Goal: Task Accomplishment & Management: Manage account settings

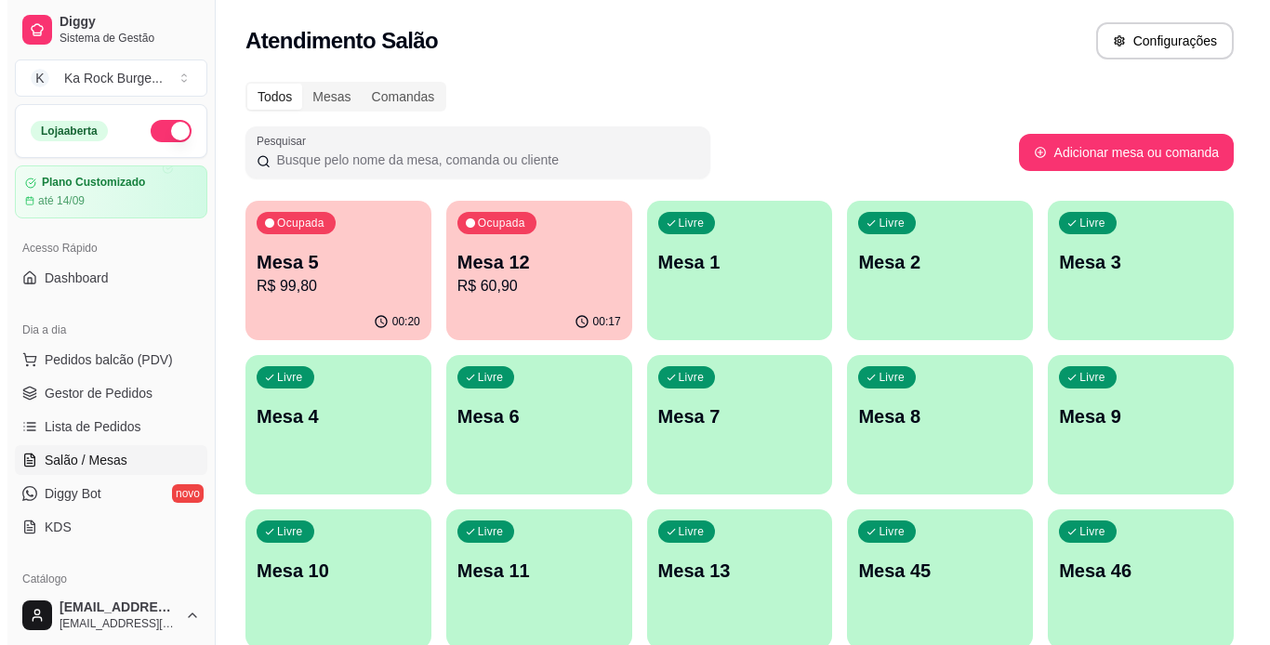
scroll to position [117, 0]
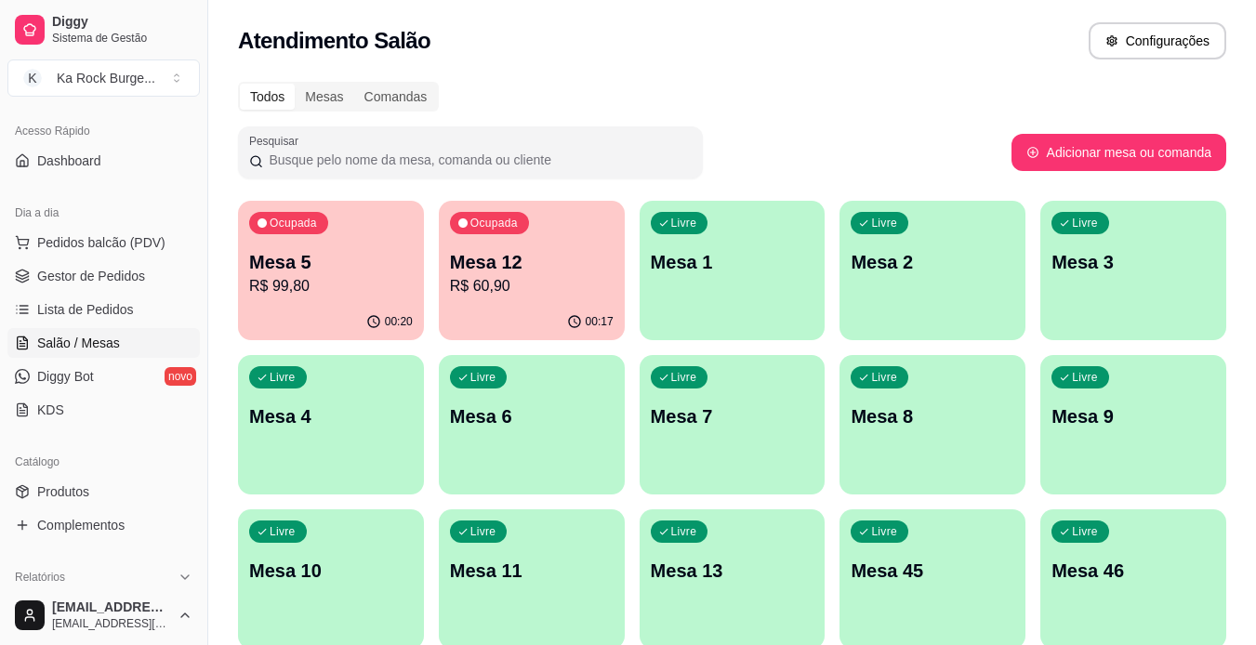
click at [491, 306] on div "00:17" at bounding box center [532, 322] width 186 height 36
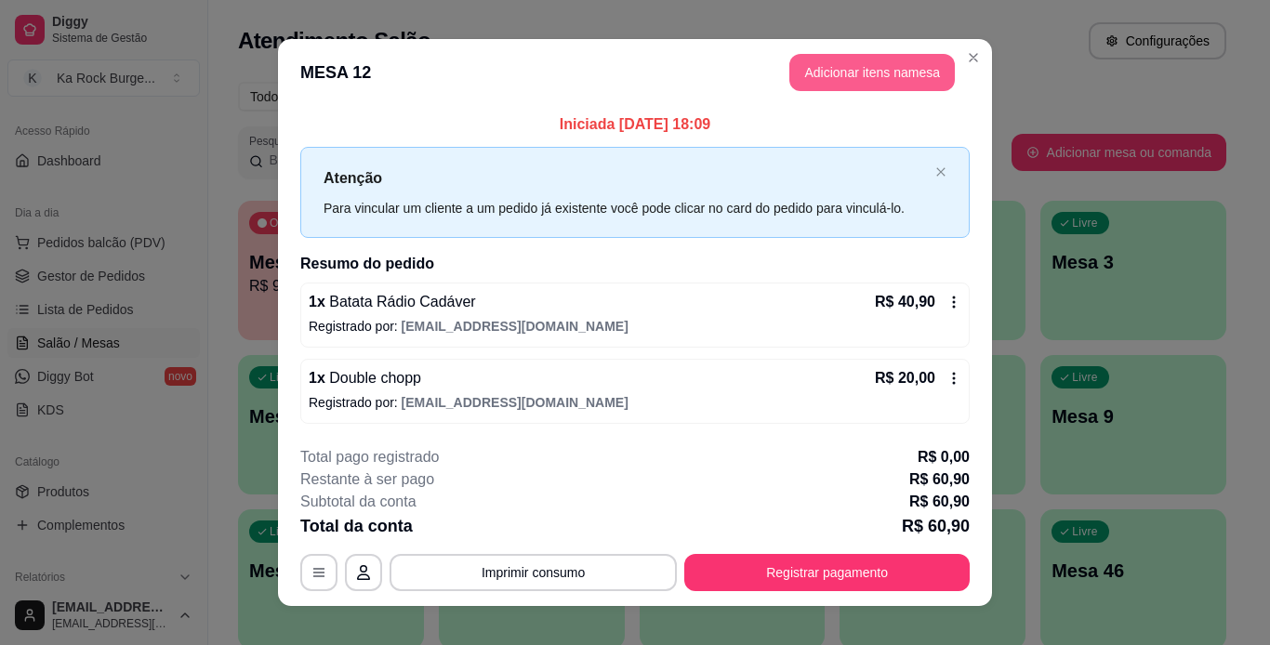
click at [813, 78] on button "Adicionar itens na mesa" at bounding box center [871, 72] width 165 height 37
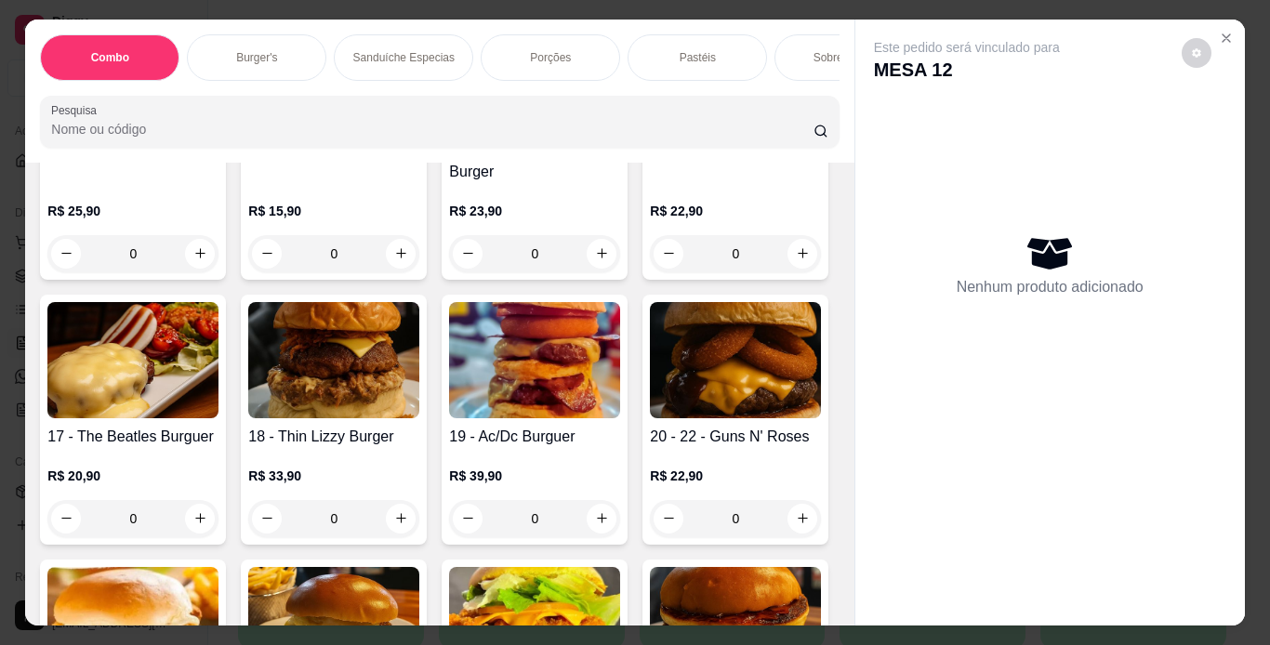
scroll to position [1352, 0]
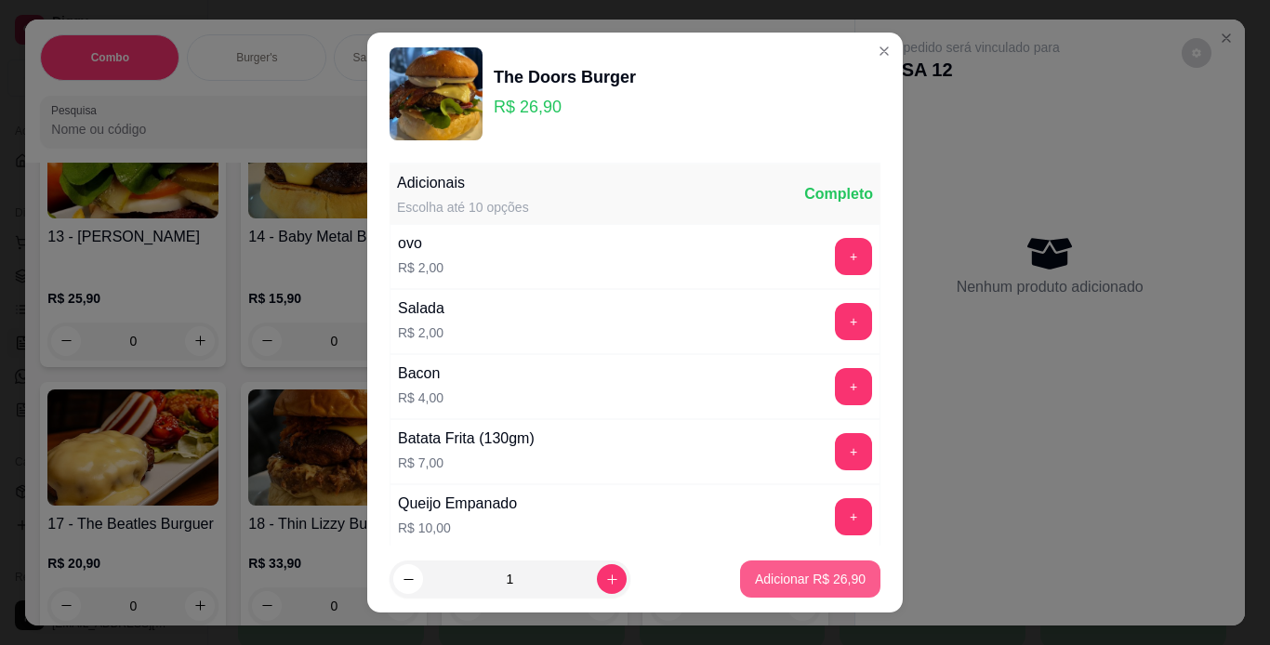
click at [767, 574] on p "Adicionar R$ 26,90" at bounding box center [810, 579] width 111 height 19
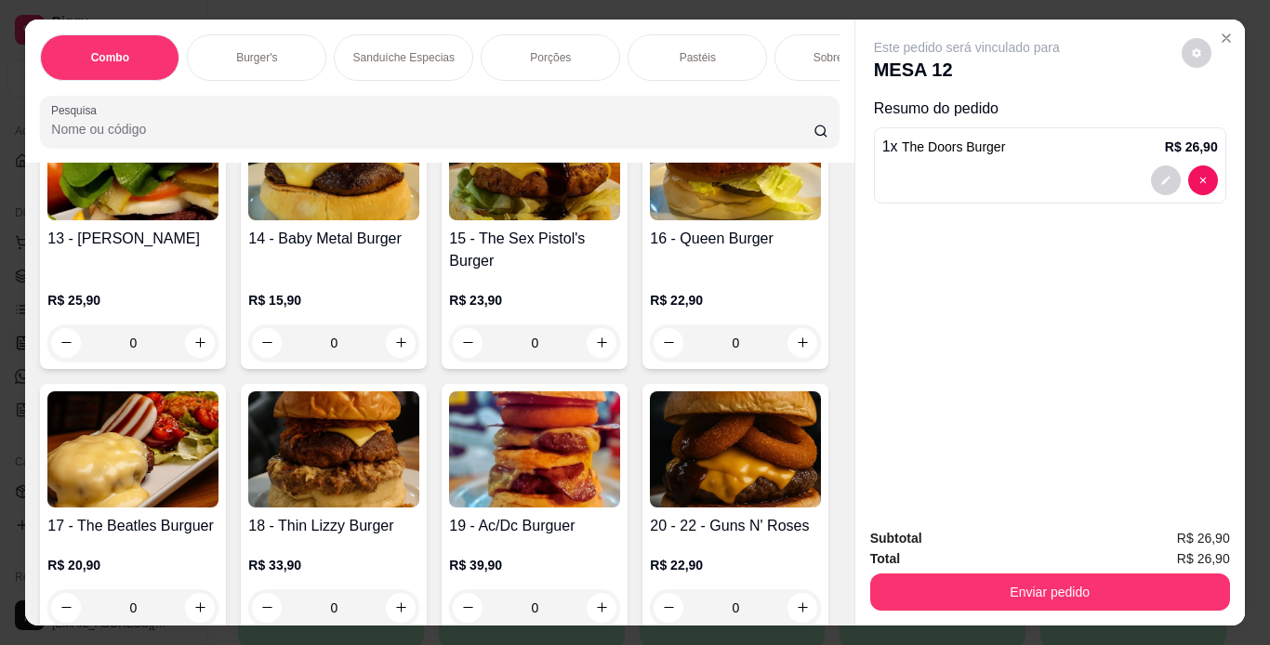
type input "1"
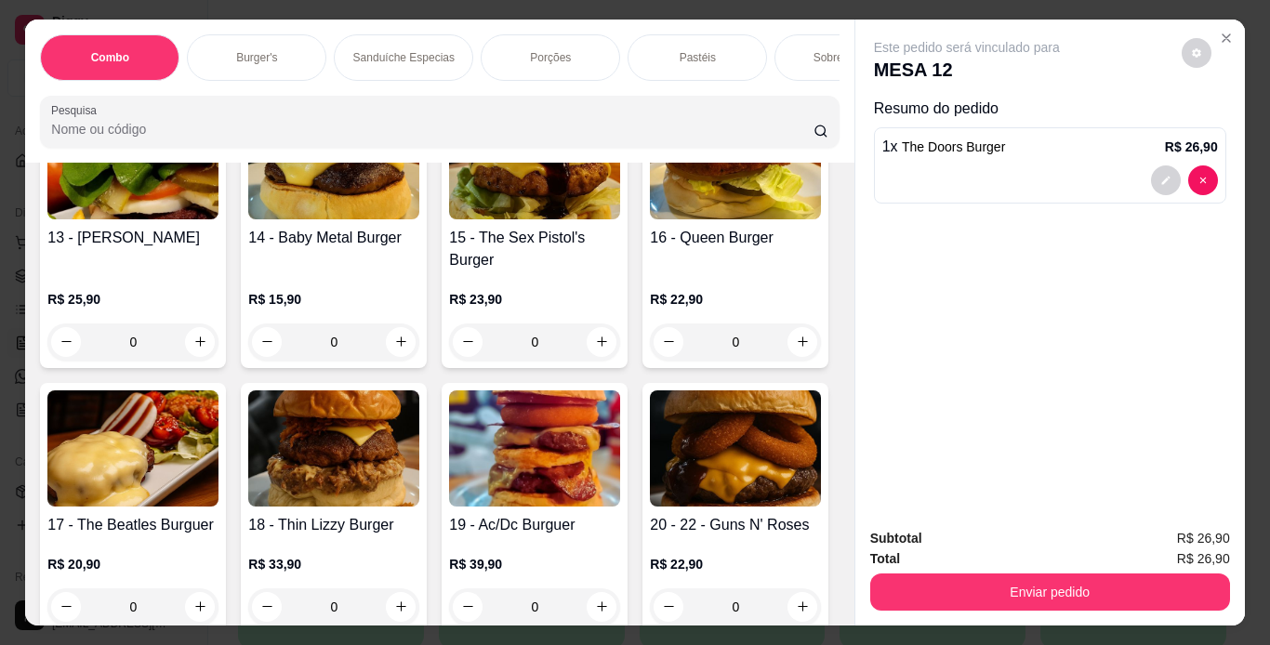
click at [449, 73] on div "0" at bounding box center [534, 54] width 171 height 37
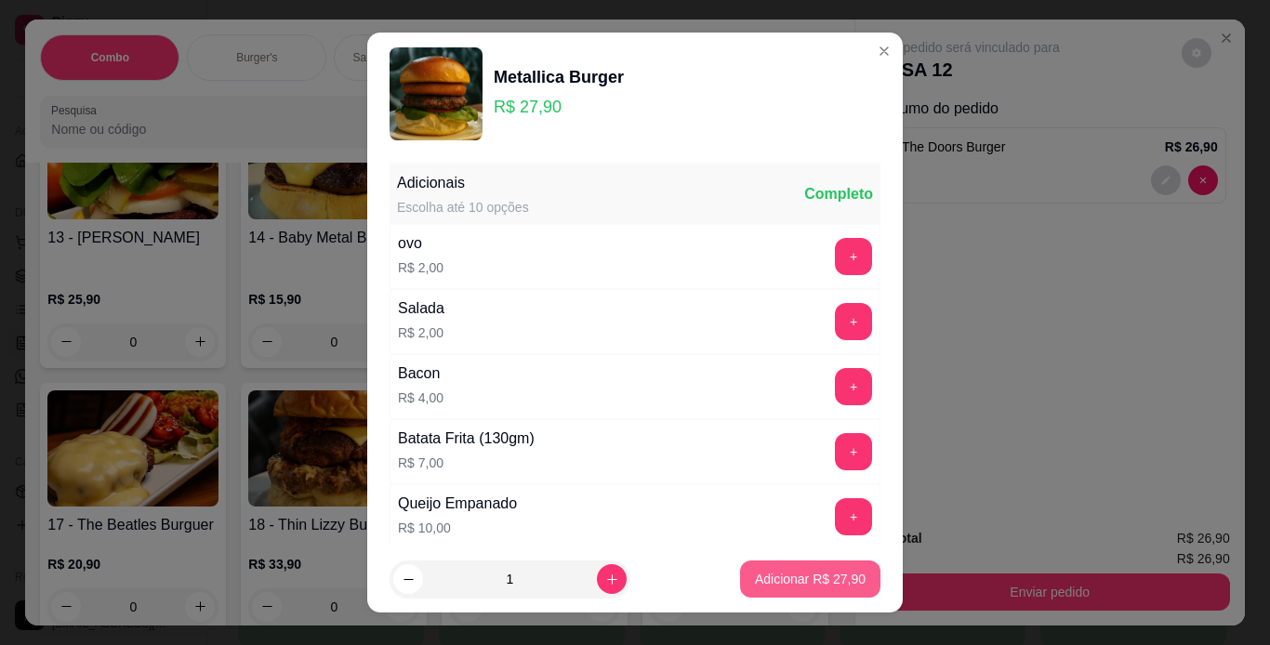
click at [792, 561] on button "Adicionar R$ 27,90" at bounding box center [810, 579] width 140 height 37
click at [790, 584] on div "1 - Ramones Burger R$ 21,90 0 2 - [PERSON_NAME] Burger R$ 25,90 0 3 - Zztop Bur…" at bounding box center [439, 209] width 798 height 1908
type input "1"
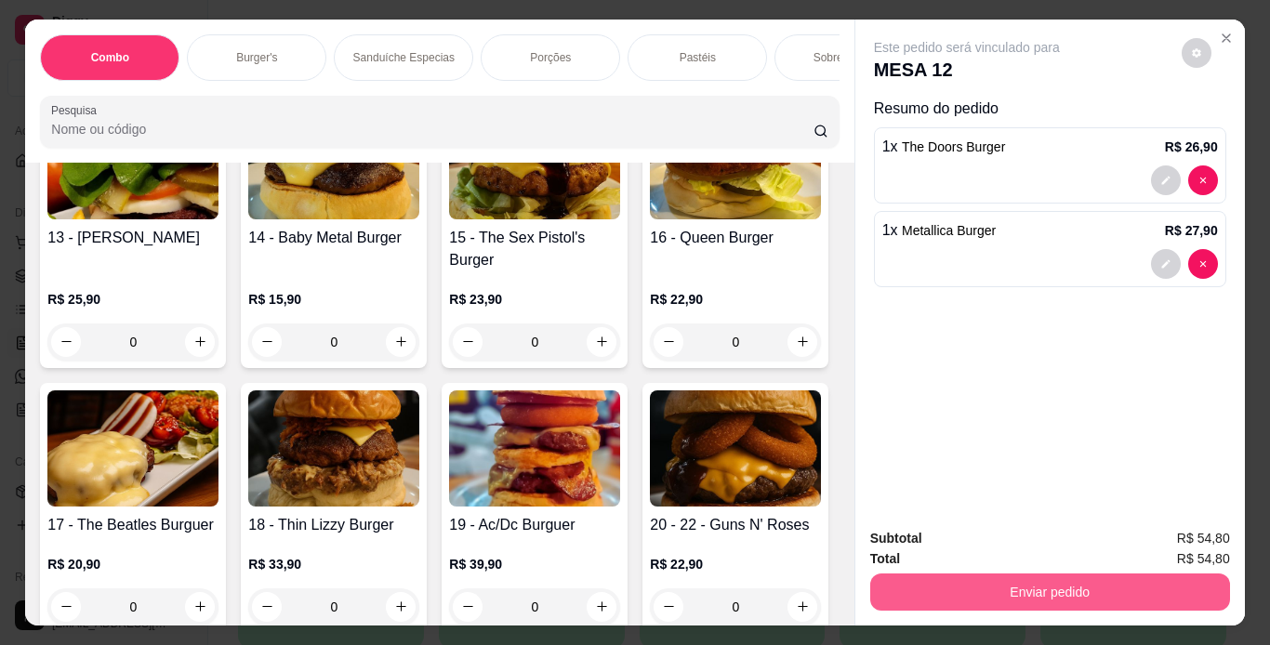
click at [902, 585] on button "Enviar pedido" at bounding box center [1050, 592] width 360 height 37
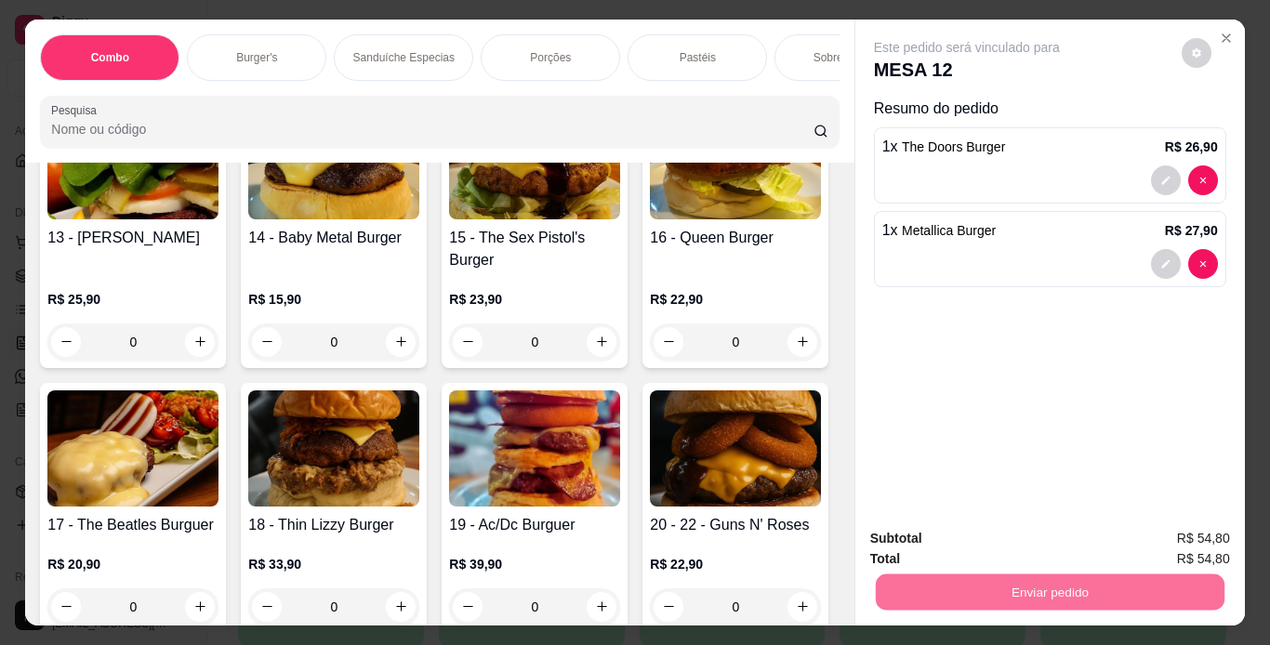
click at [963, 533] on button "Não registrar e enviar pedido" at bounding box center [987, 539] width 193 height 35
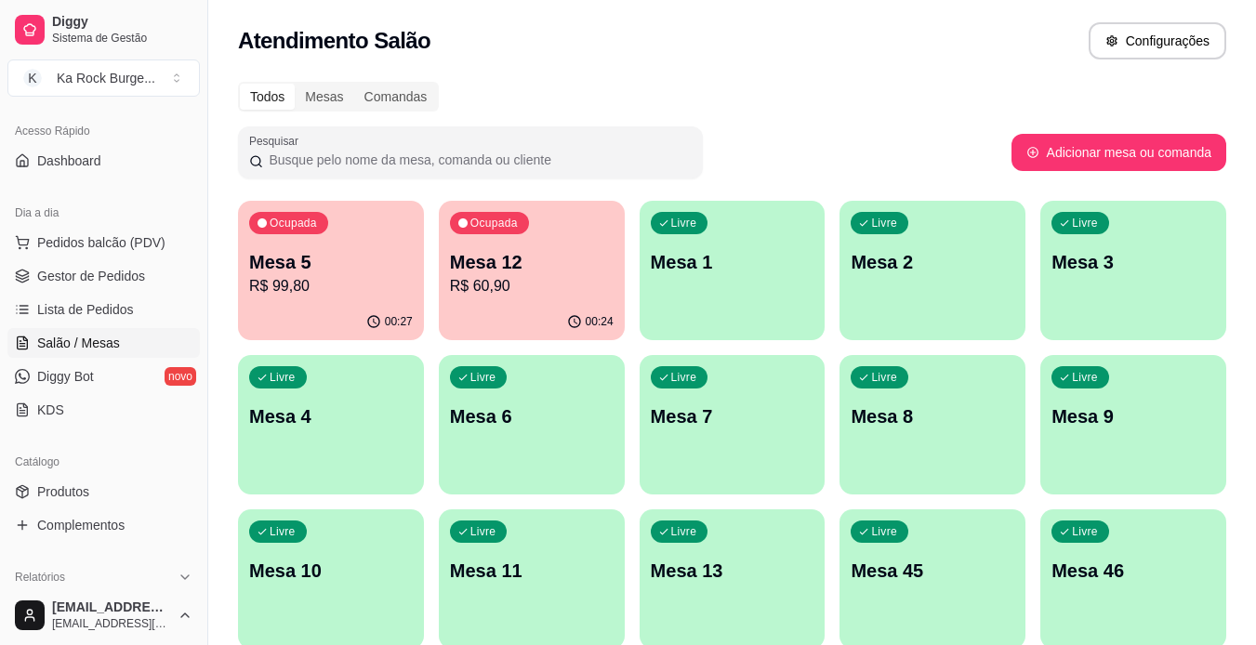
click at [664, 432] on div "Livre Mesa 7" at bounding box center [733, 413] width 186 height 117
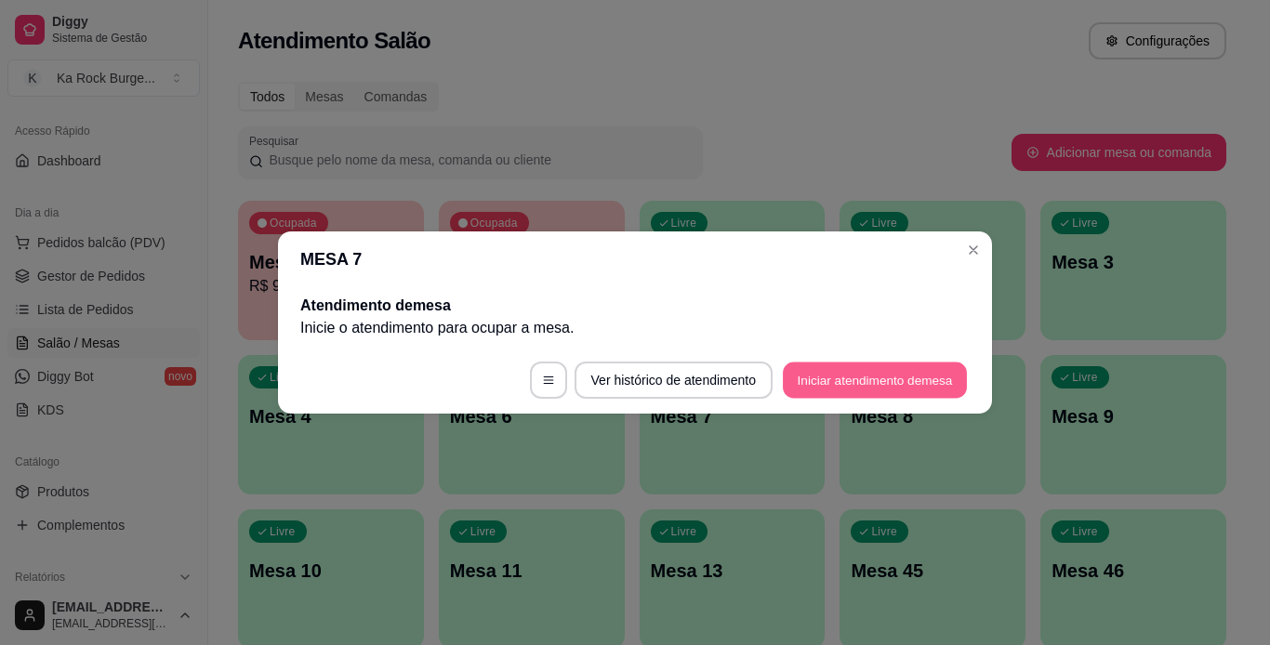
click at [797, 376] on button "Iniciar atendimento de mesa" at bounding box center [875, 381] width 184 height 36
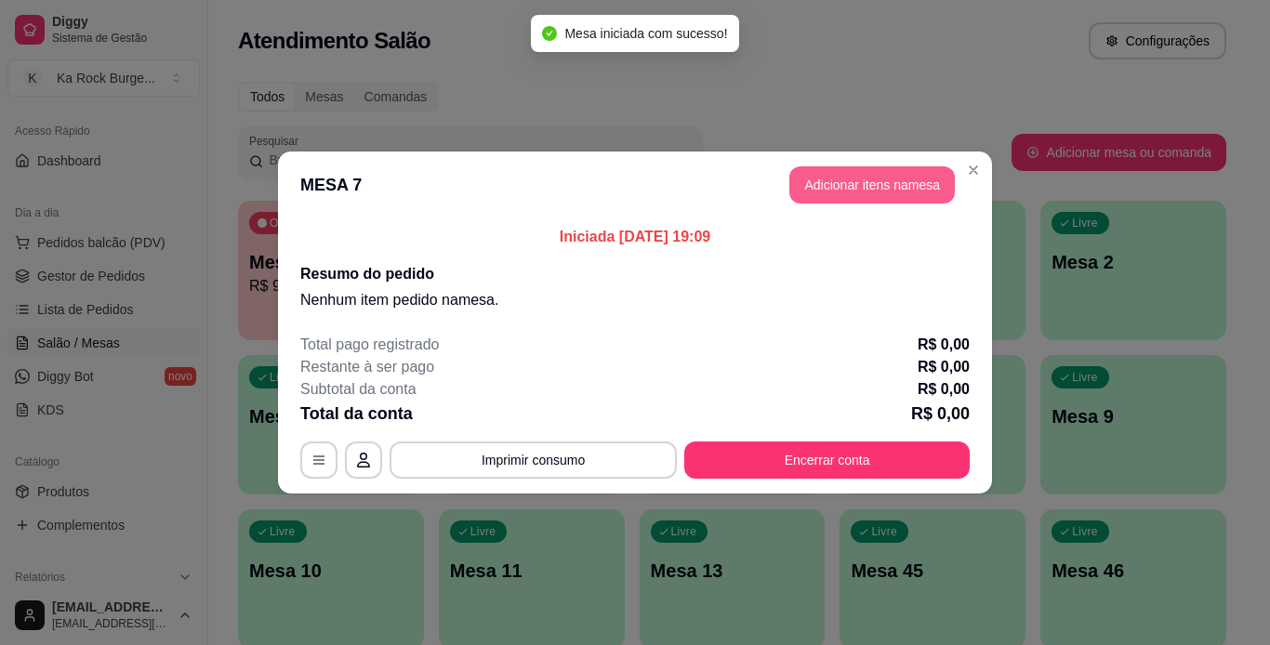
click at [859, 191] on button "Adicionar itens na mesa" at bounding box center [871, 184] width 165 height 37
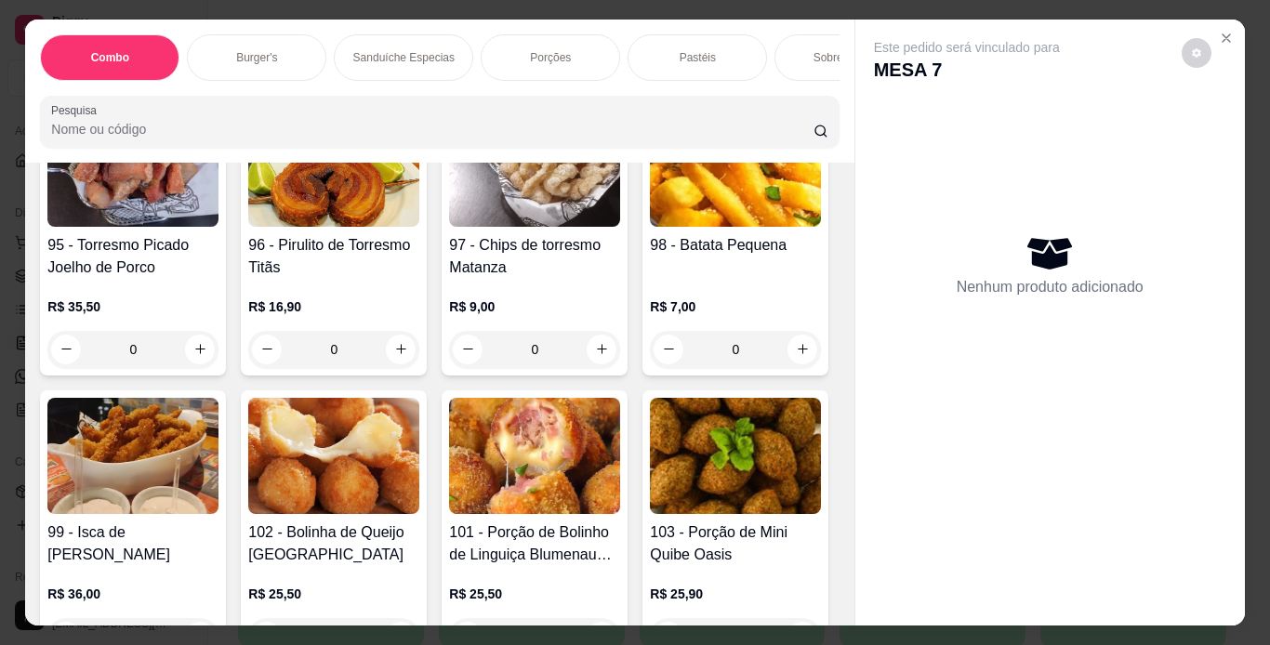
scroll to position [3543, 0]
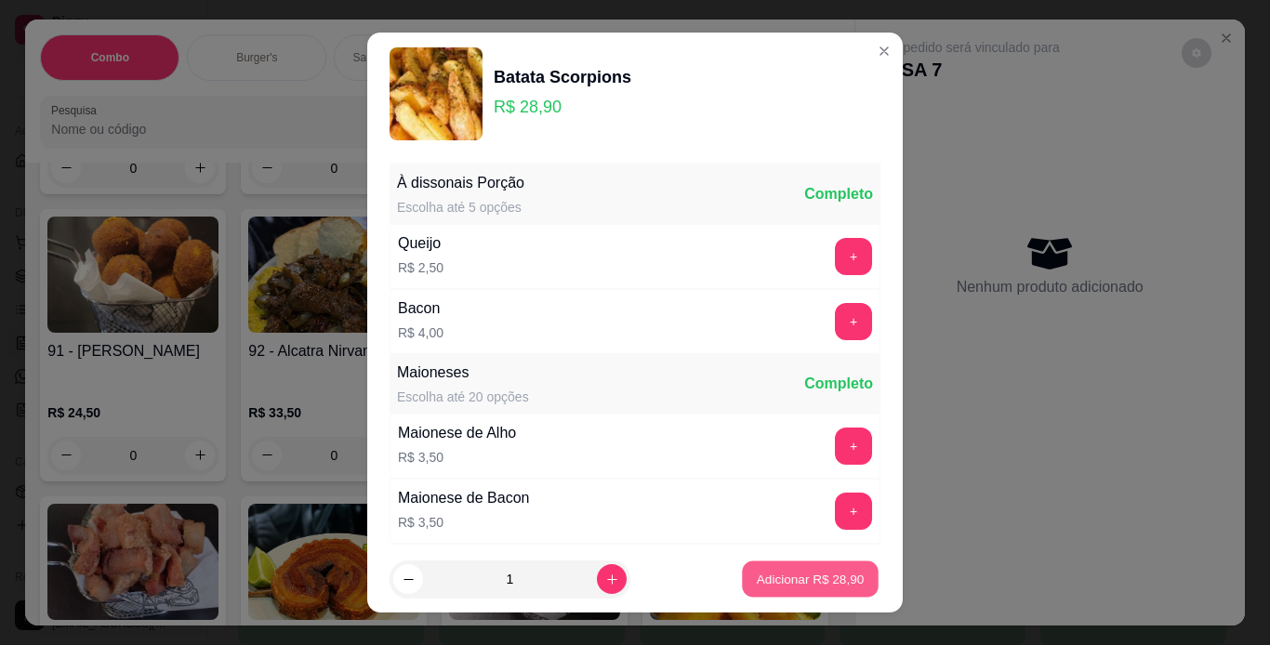
click at [768, 575] on p "Adicionar R$ 28,90" at bounding box center [811, 580] width 108 height 18
type input "1"
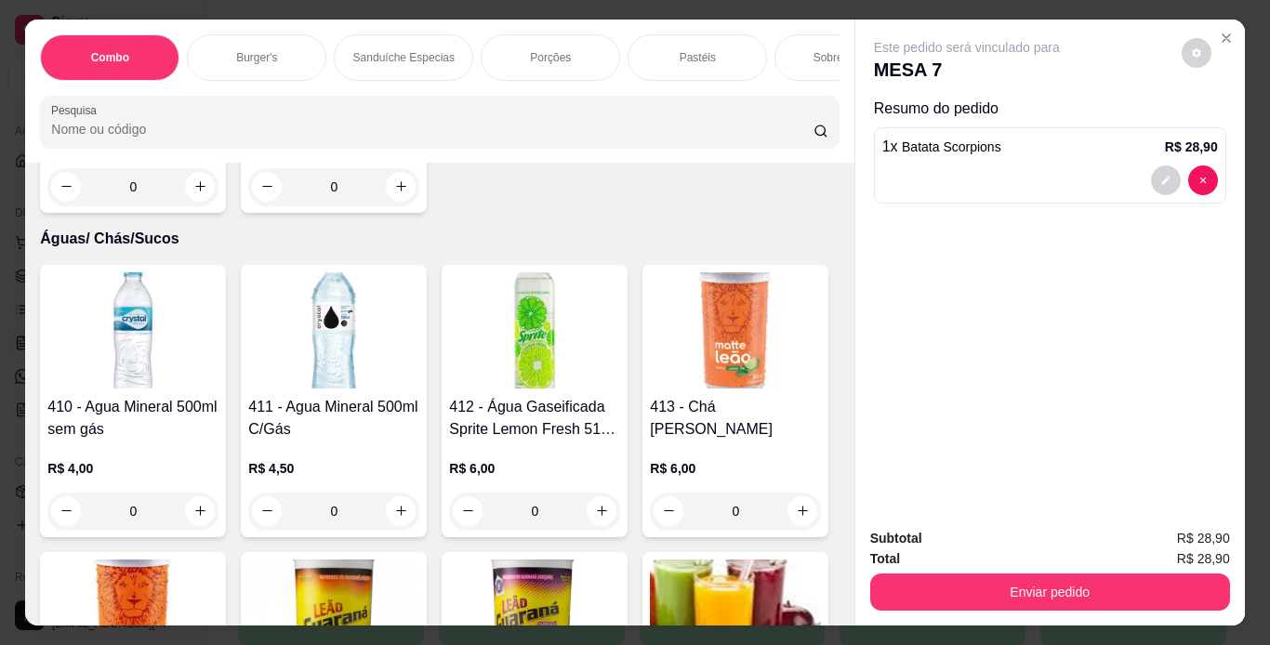
scroll to position [9055, 0]
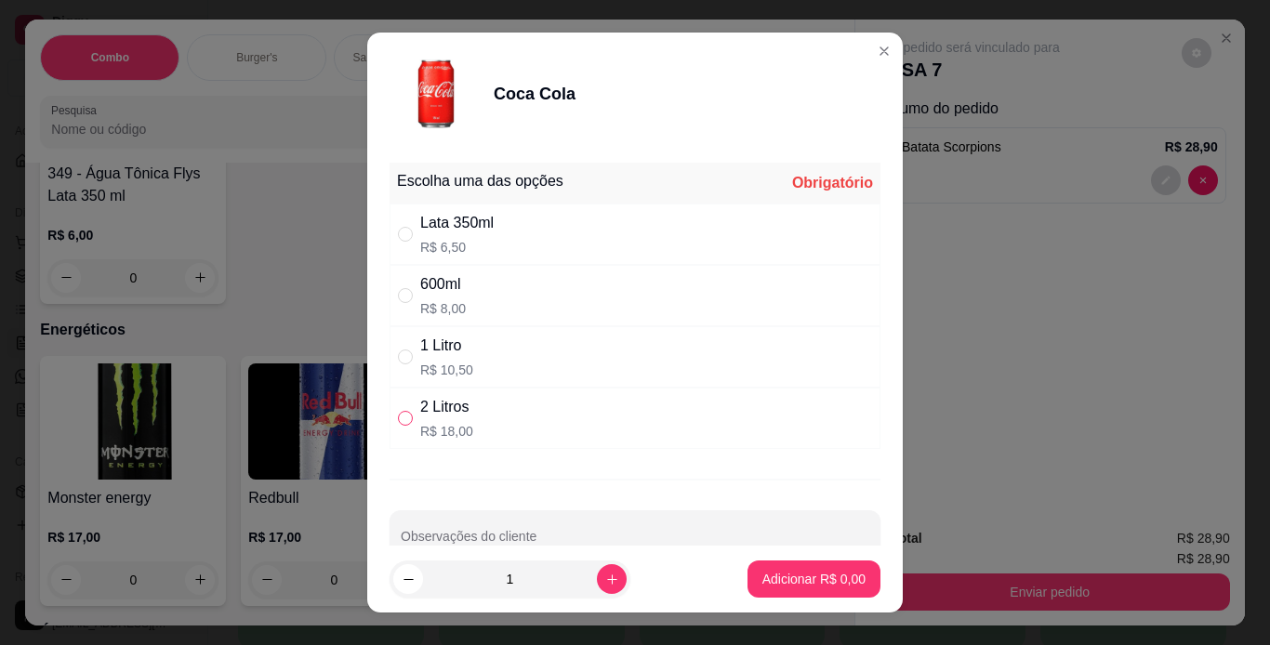
click at [398, 415] on input "" at bounding box center [405, 418] width 15 height 15
radio input "true"
click at [755, 587] on p "Adicionar R$ 18,00" at bounding box center [810, 579] width 111 height 19
type input "1"
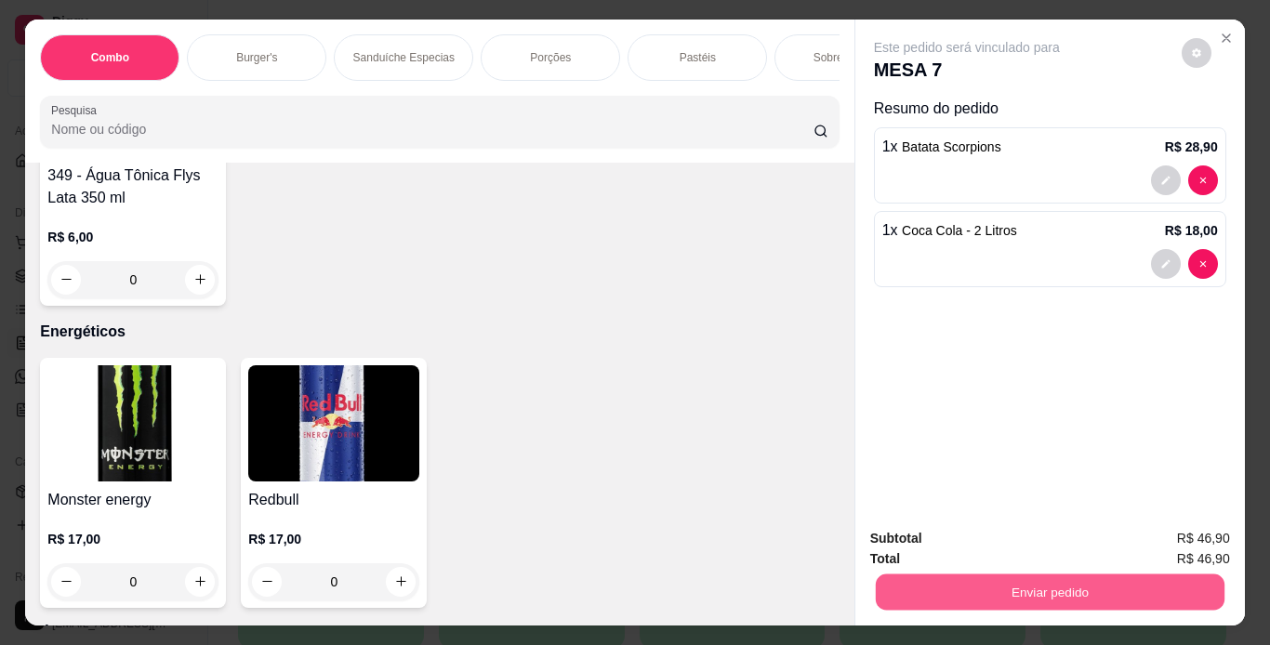
click at [906, 582] on button "Enviar pedido" at bounding box center [1049, 592] width 349 height 36
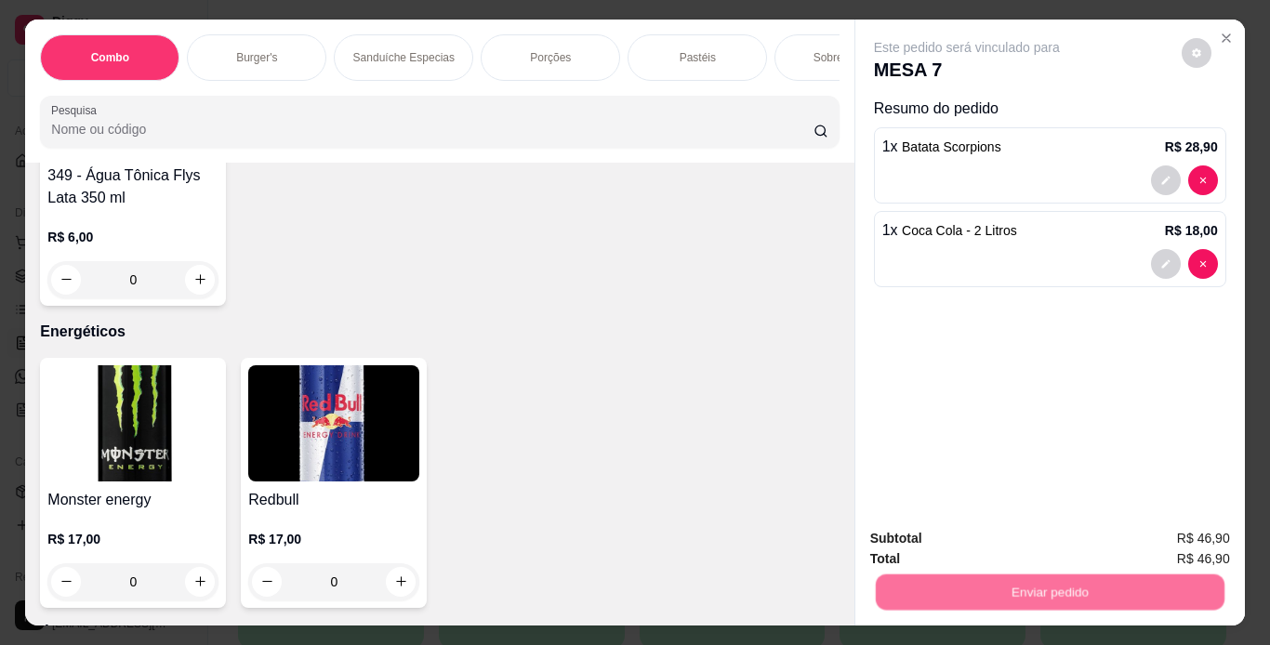
click at [903, 545] on button "Não registrar e enviar pedido" at bounding box center [988, 539] width 188 height 34
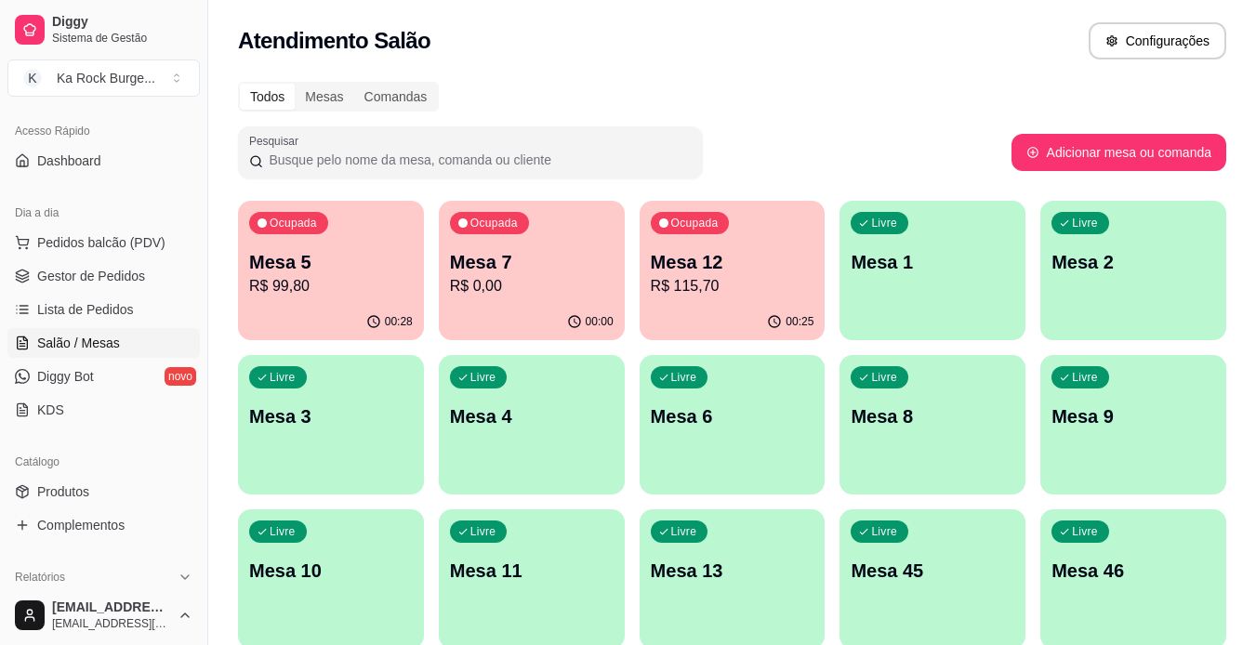
click at [300, 276] on p "R$ 99,80" at bounding box center [331, 286] width 164 height 22
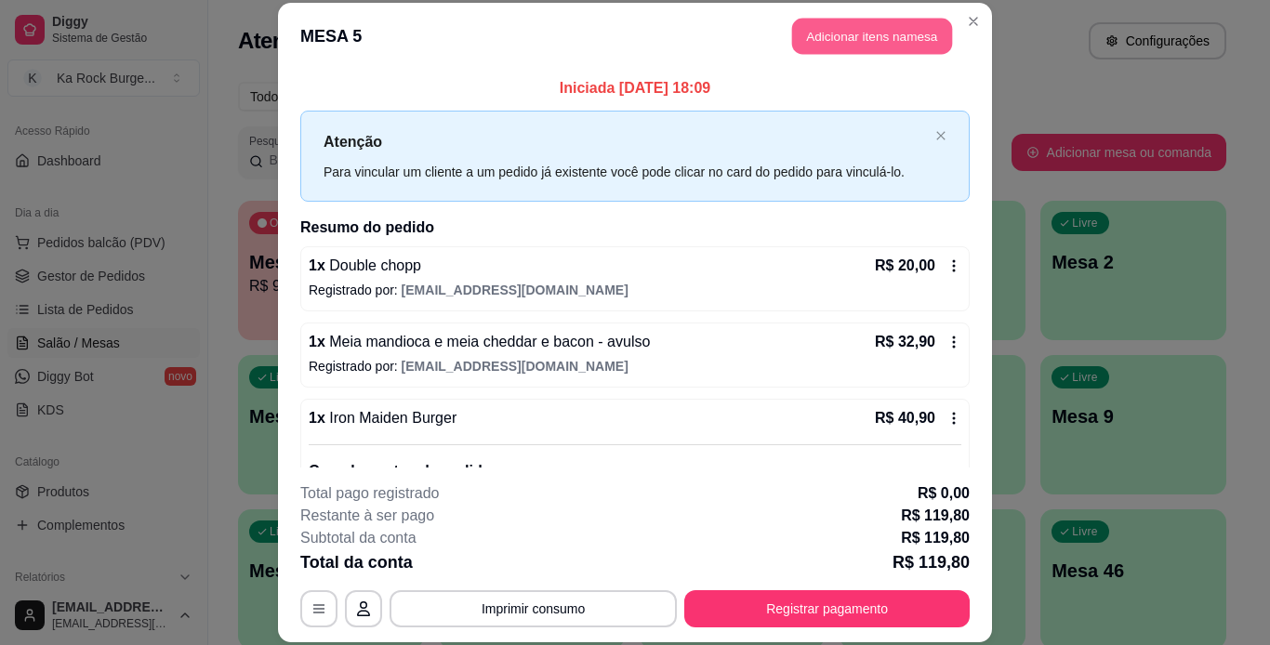
click at [832, 19] on button "Adicionar itens na mesa" at bounding box center [872, 37] width 160 height 36
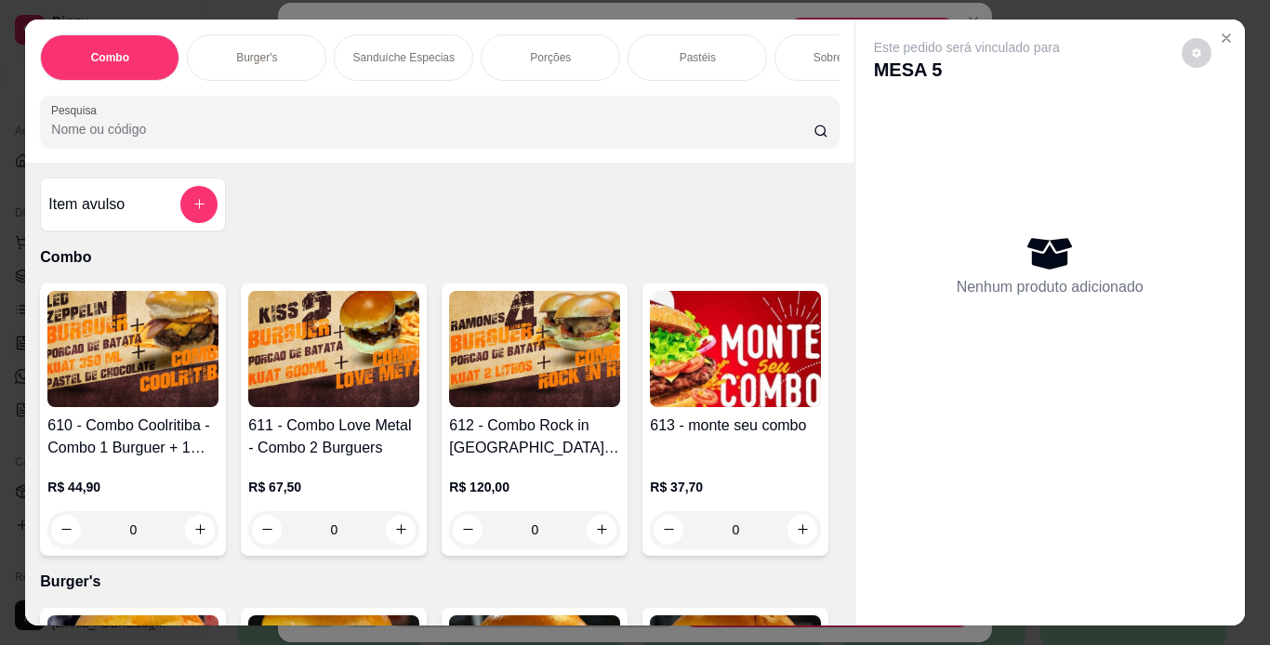
click at [516, 48] on div "Porções" at bounding box center [550, 57] width 139 height 46
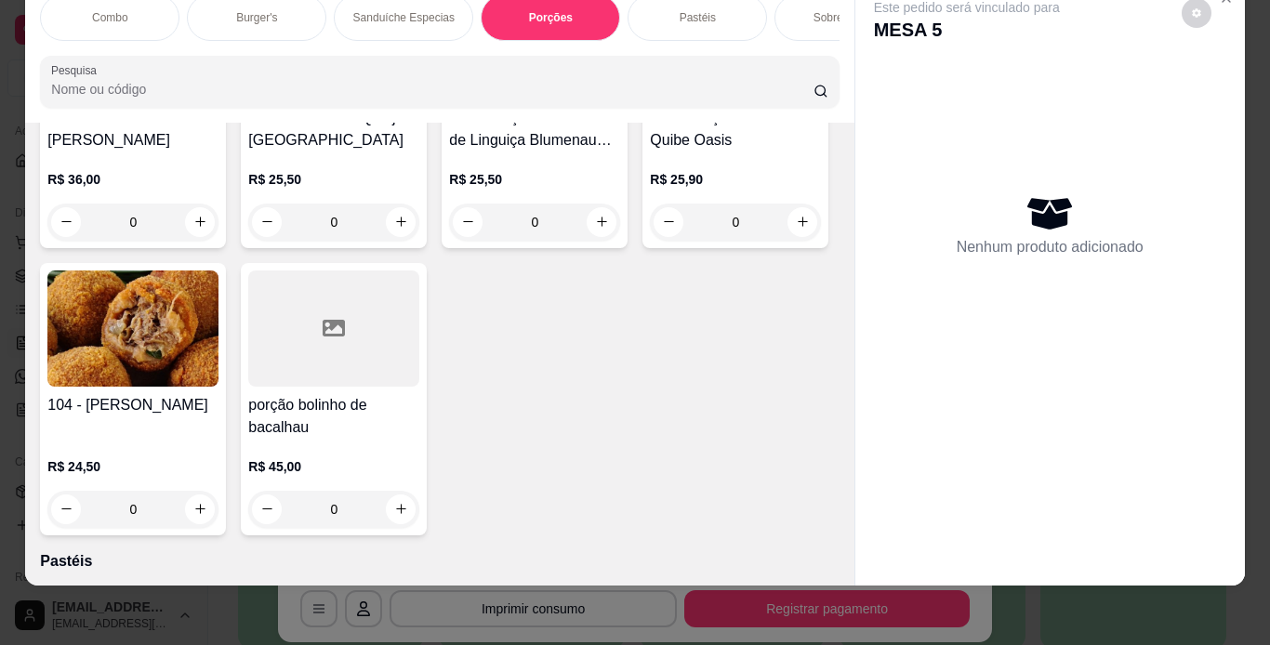
scroll to position [4374, 0]
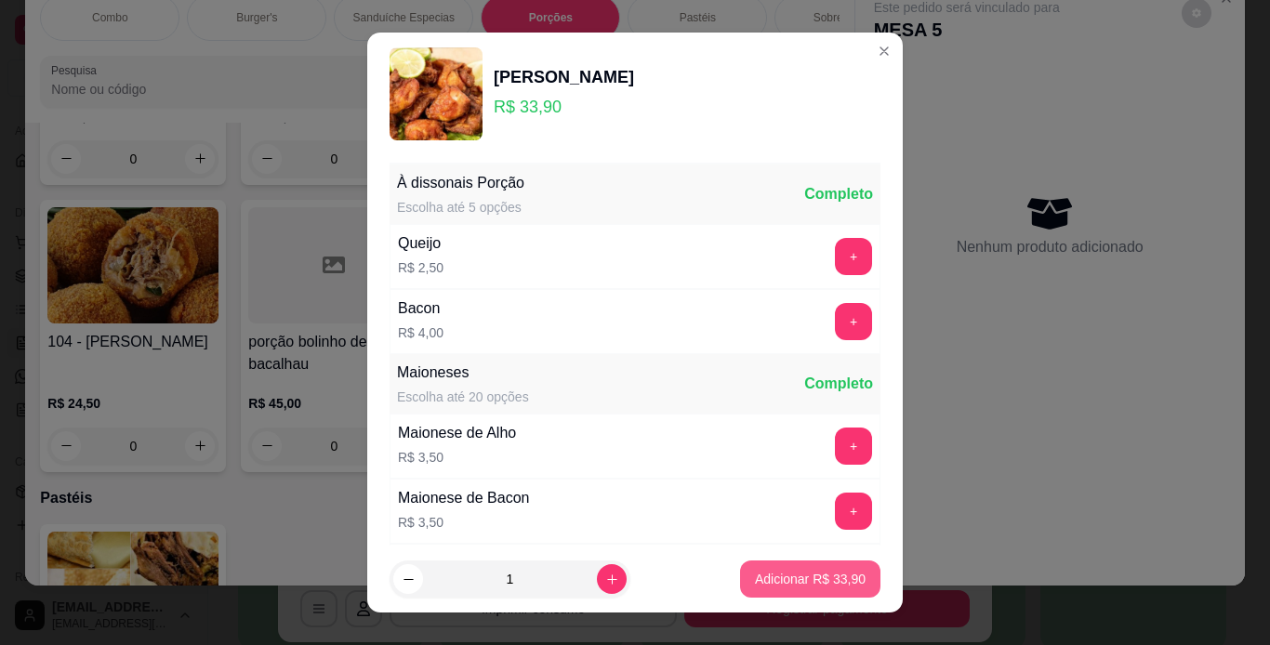
click at [838, 581] on p "Adicionar R$ 33,90" at bounding box center [810, 579] width 111 height 19
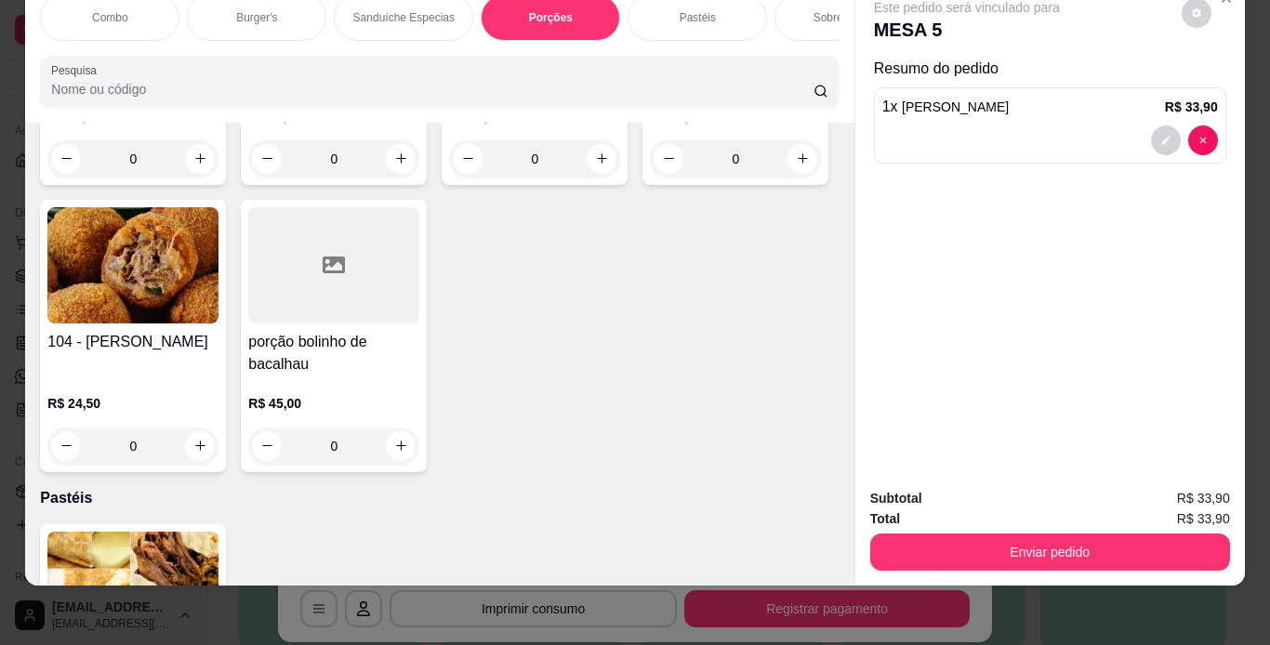
type input "1"
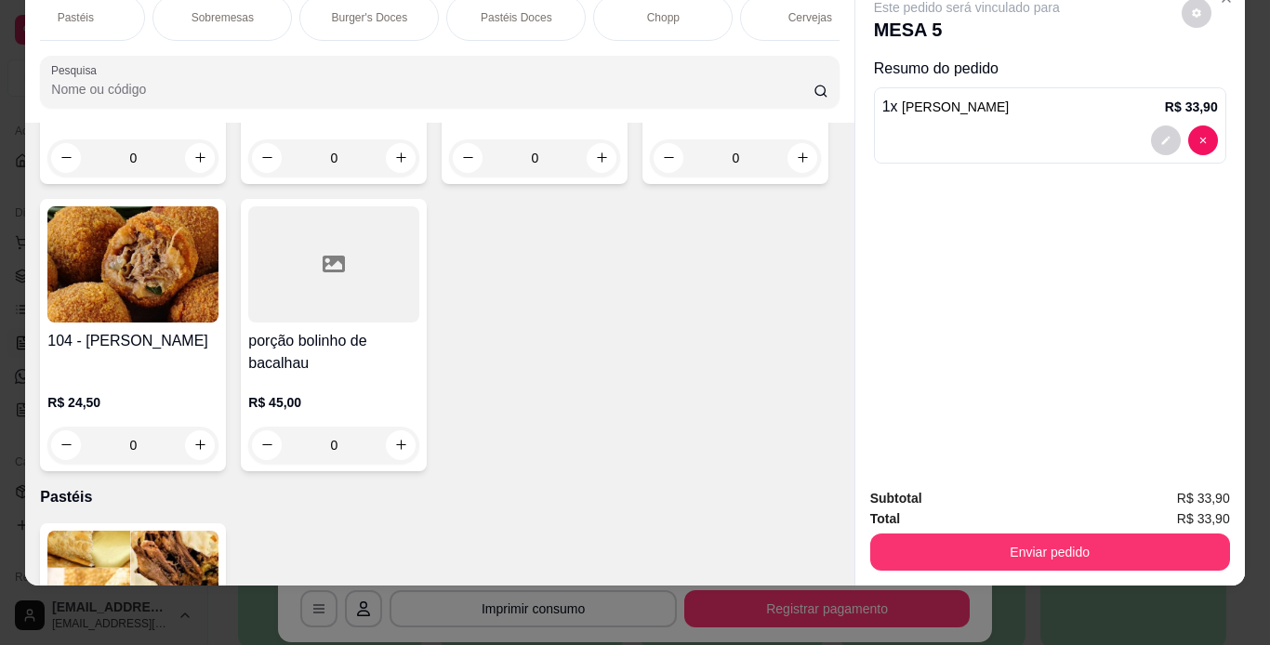
scroll to position [0, 706]
click at [606, 3] on div "Chopp" at bounding box center [577, 17] width 139 height 46
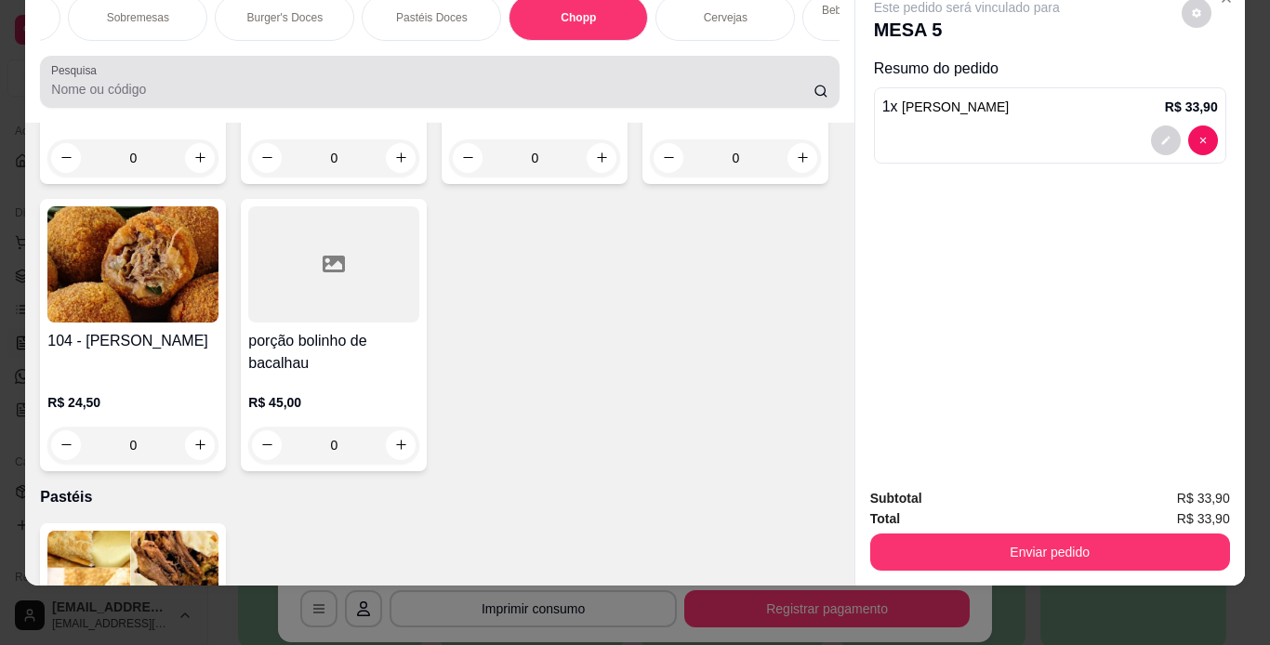
scroll to position [7274, 0]
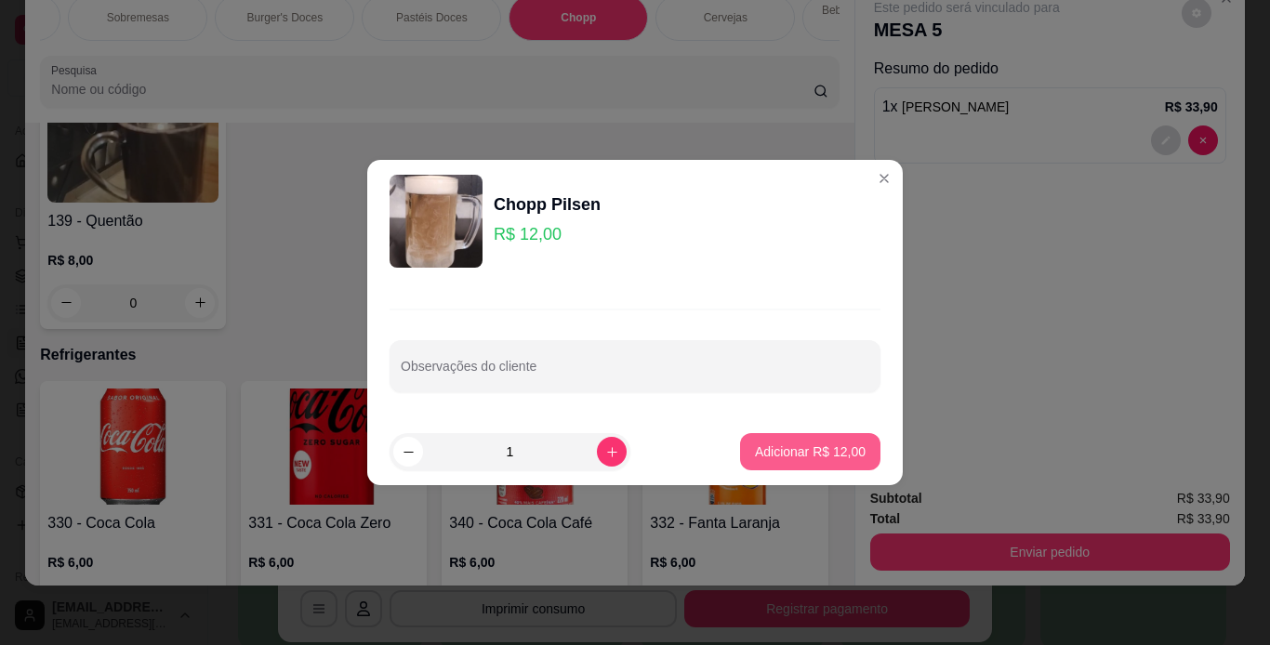
click at [813, 441] on button "Adicionar R$ 12,00" at bounding box center [810, 451] width 140 height 37
type input "1"
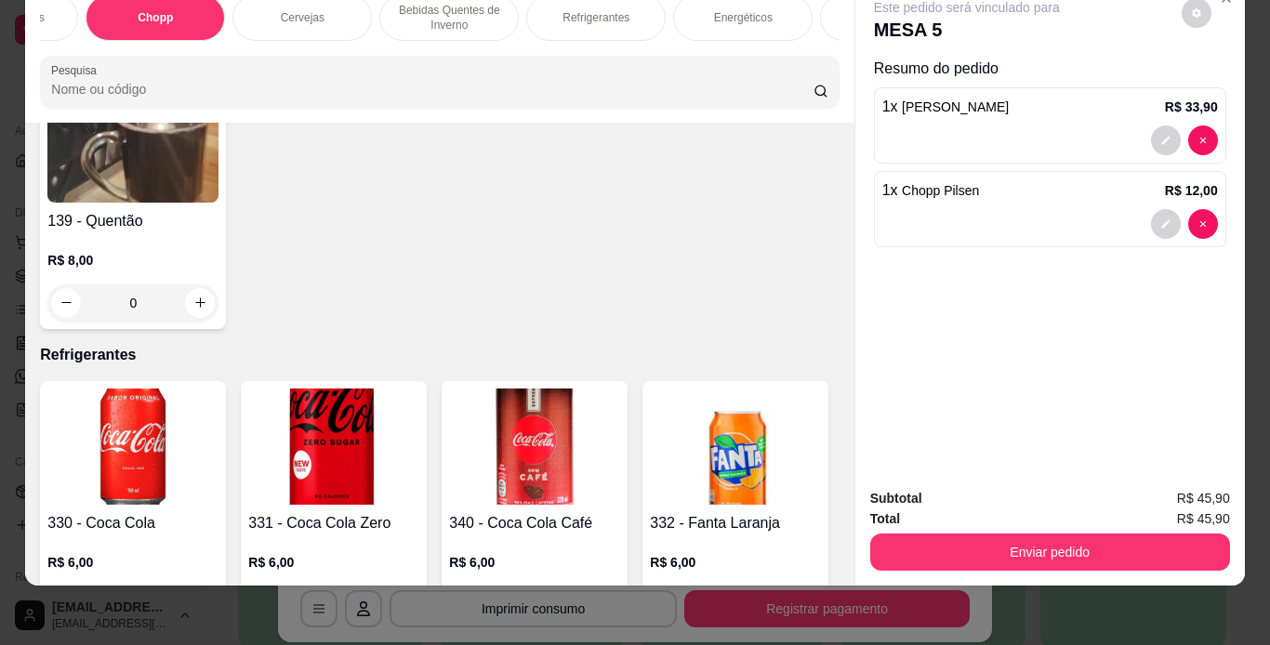
scroll to position [0, 1153]
click at [804, 5] on div "Águas/ Chás/Sucos" at bounding box center [866, 17] width 139 height 46
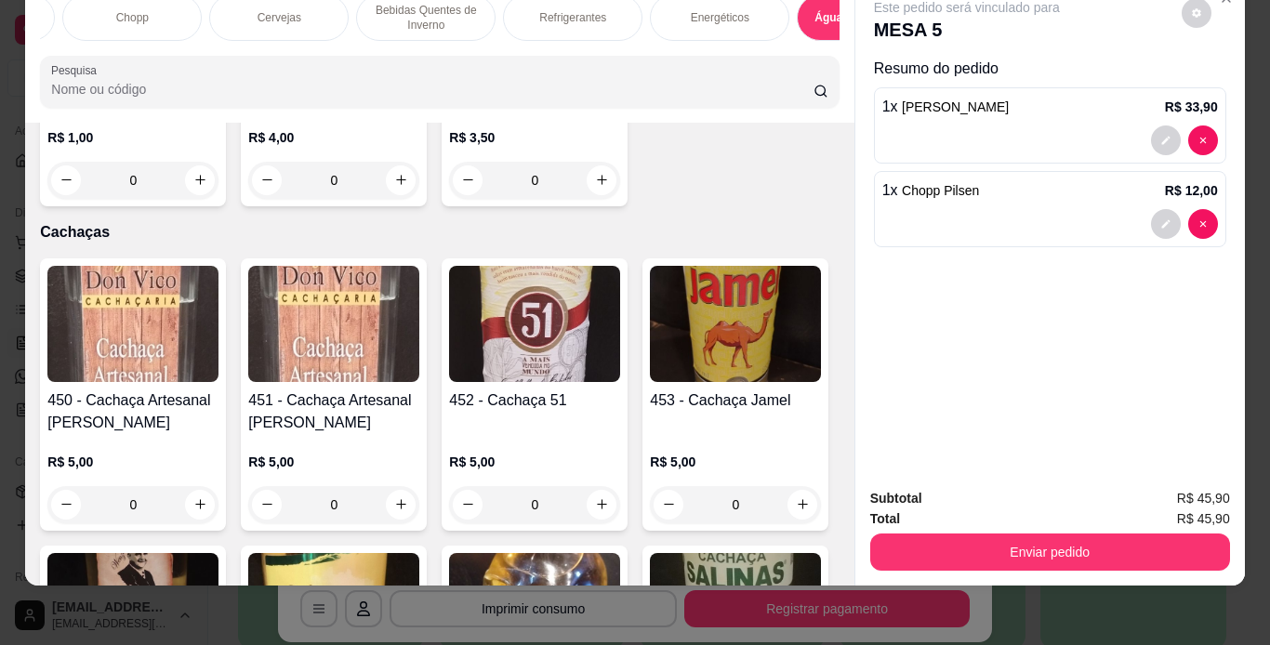
scroll to position [11622, 0]
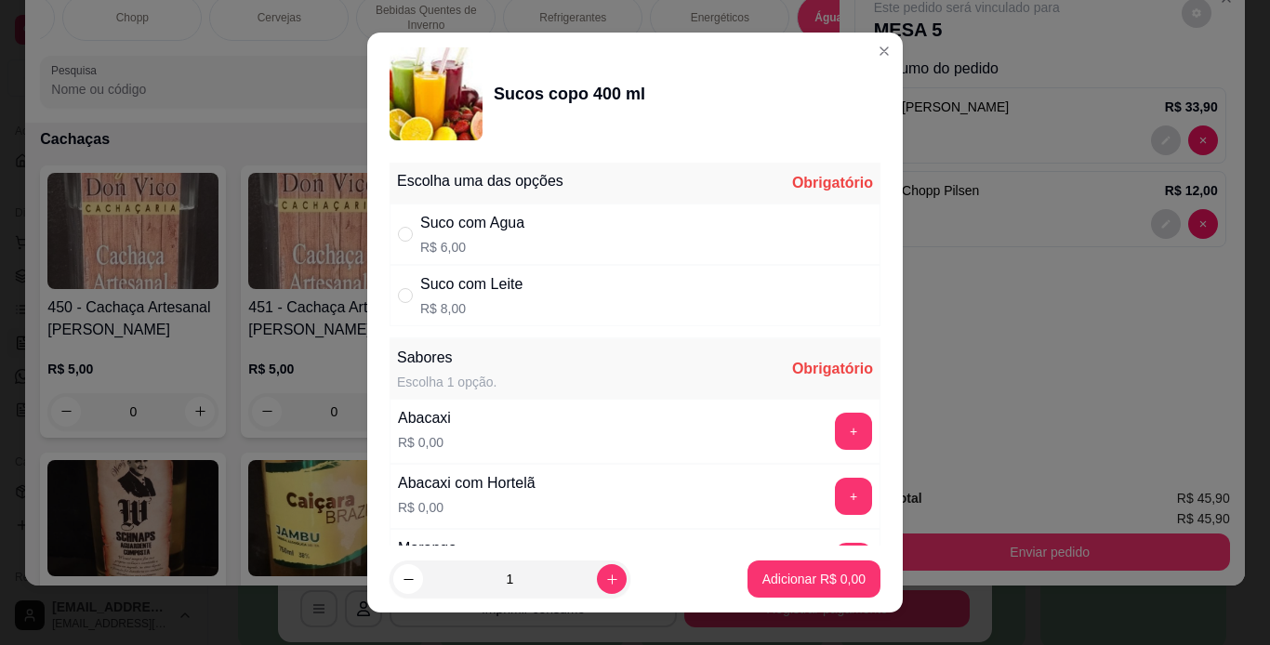
click at [537, 309] on div "Suco com Leite R$ 8,00" at bounding box center [634, 295] width 491 height 61
radio input "true"
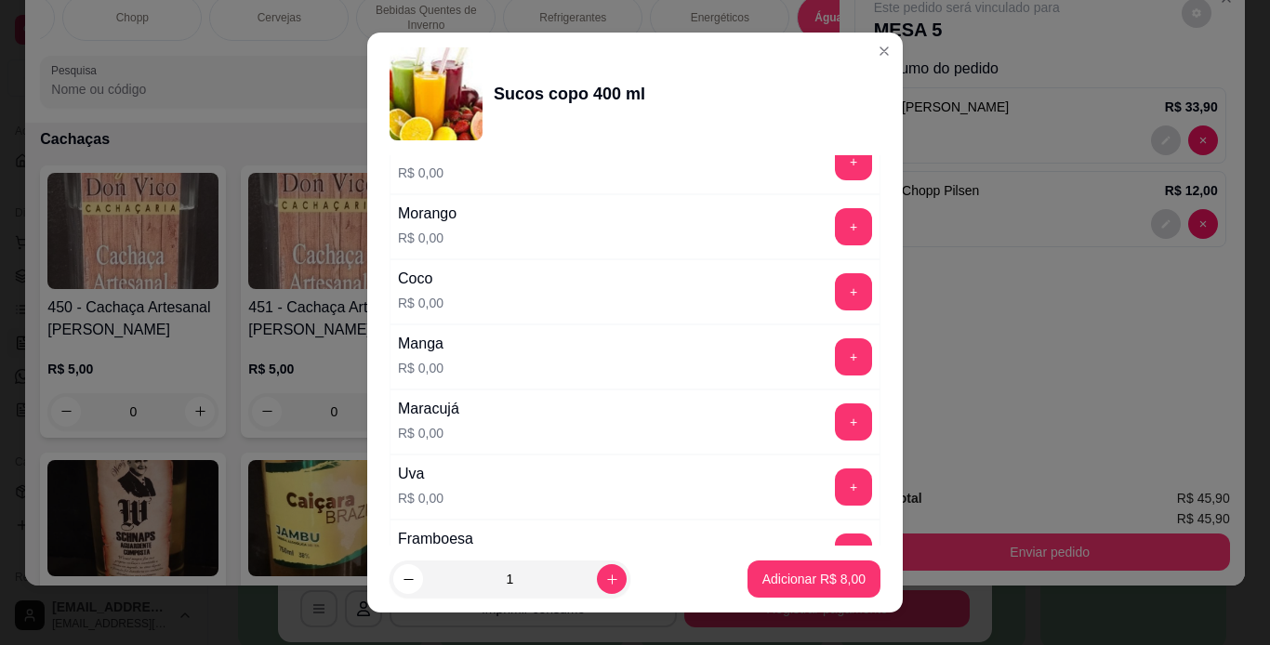
scroll to position [372, 0]
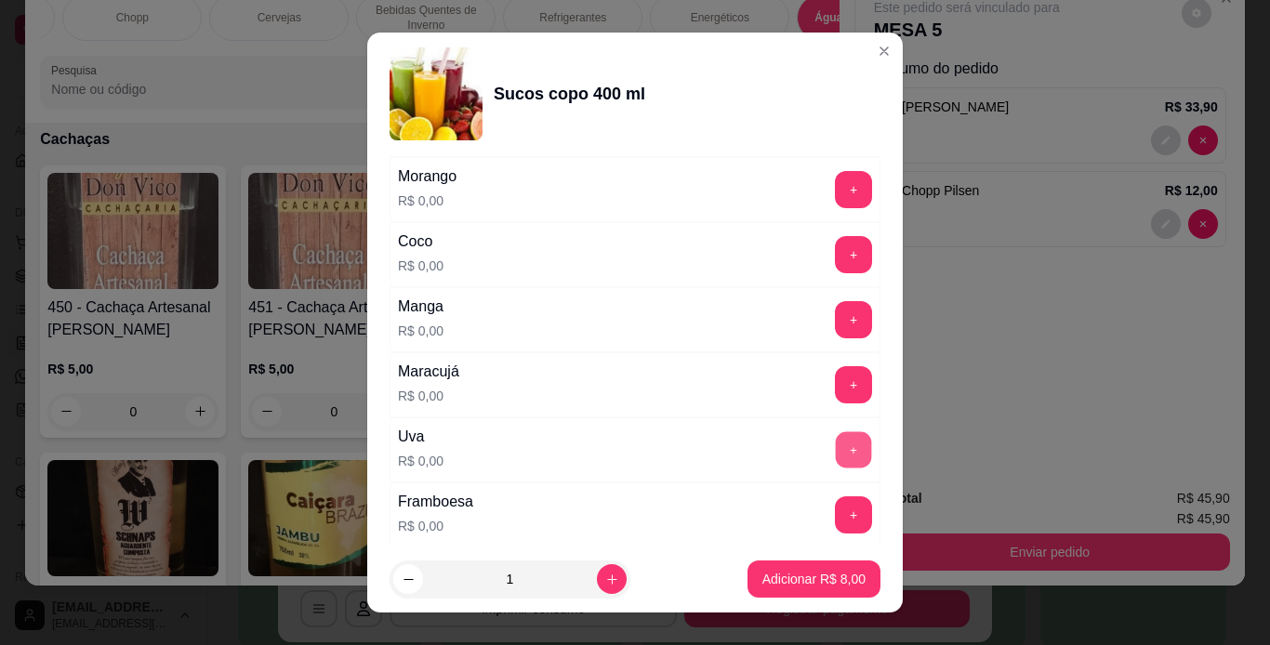
click at [836, 452] on button "+" at bounding box center [854, 449] width 36 height 36
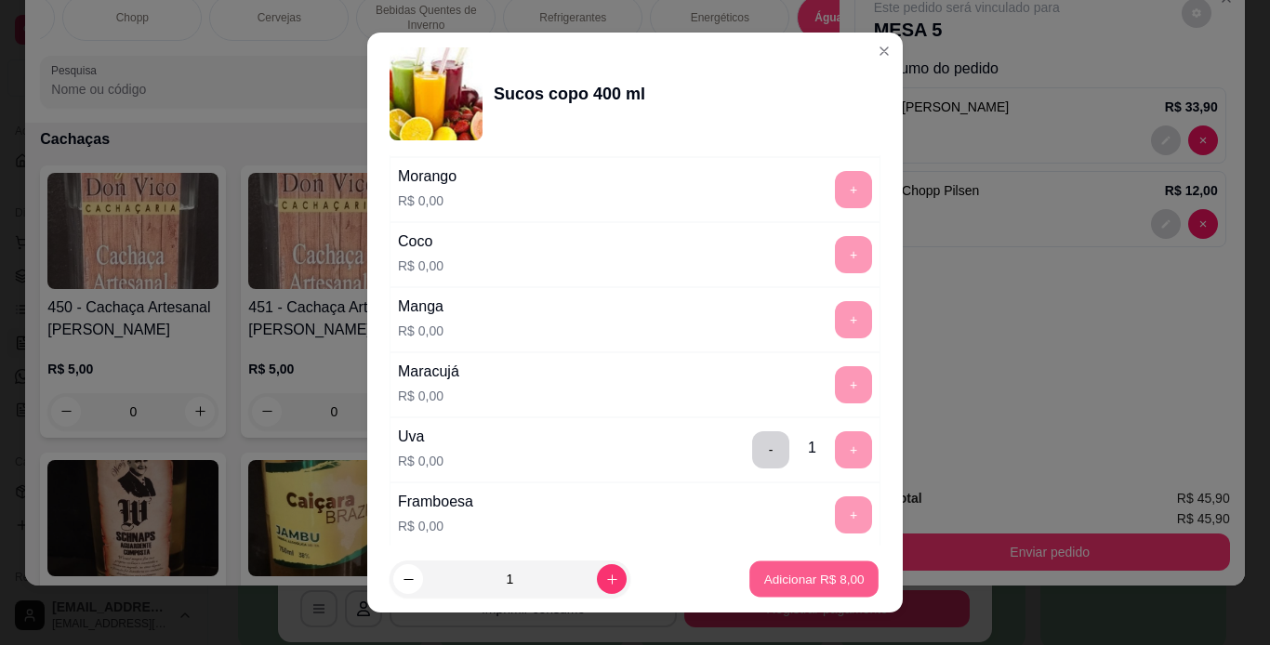
click at [852, 587] on button "Adicionar R$ 8,00" at bounding box center [813, 579] width 129 height 36
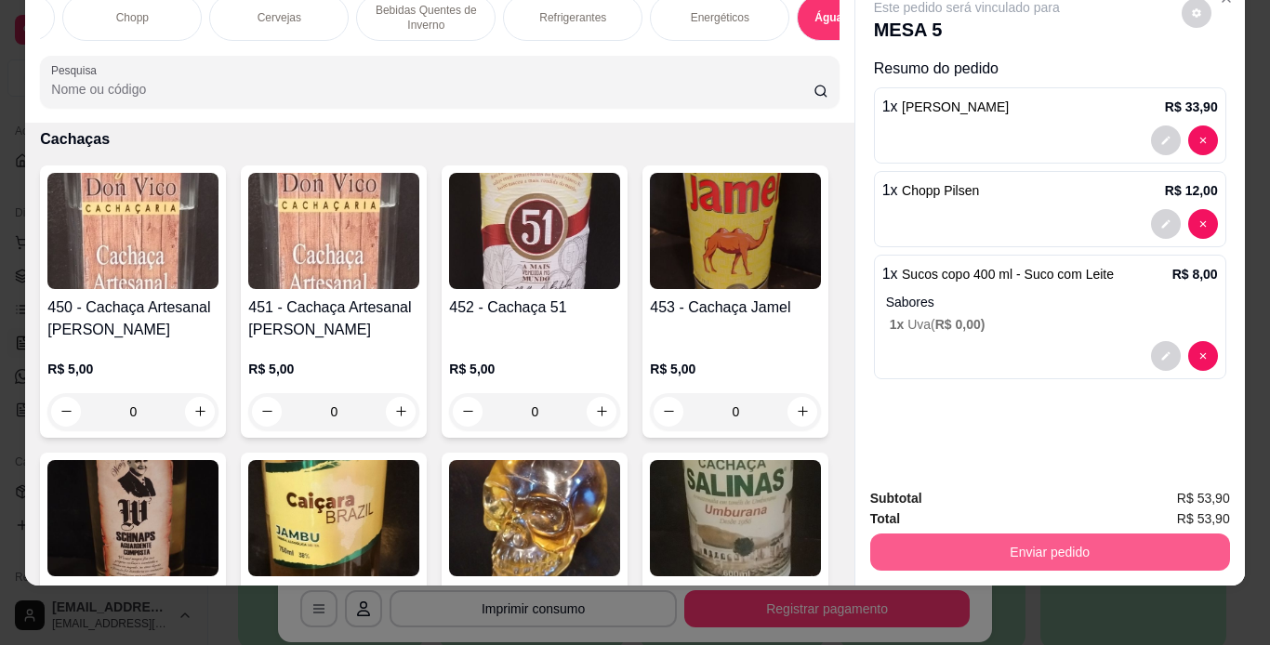
click at [979, 537] on button "Enviar pedido" at bounding box center [1050, 552] width 360 height 37
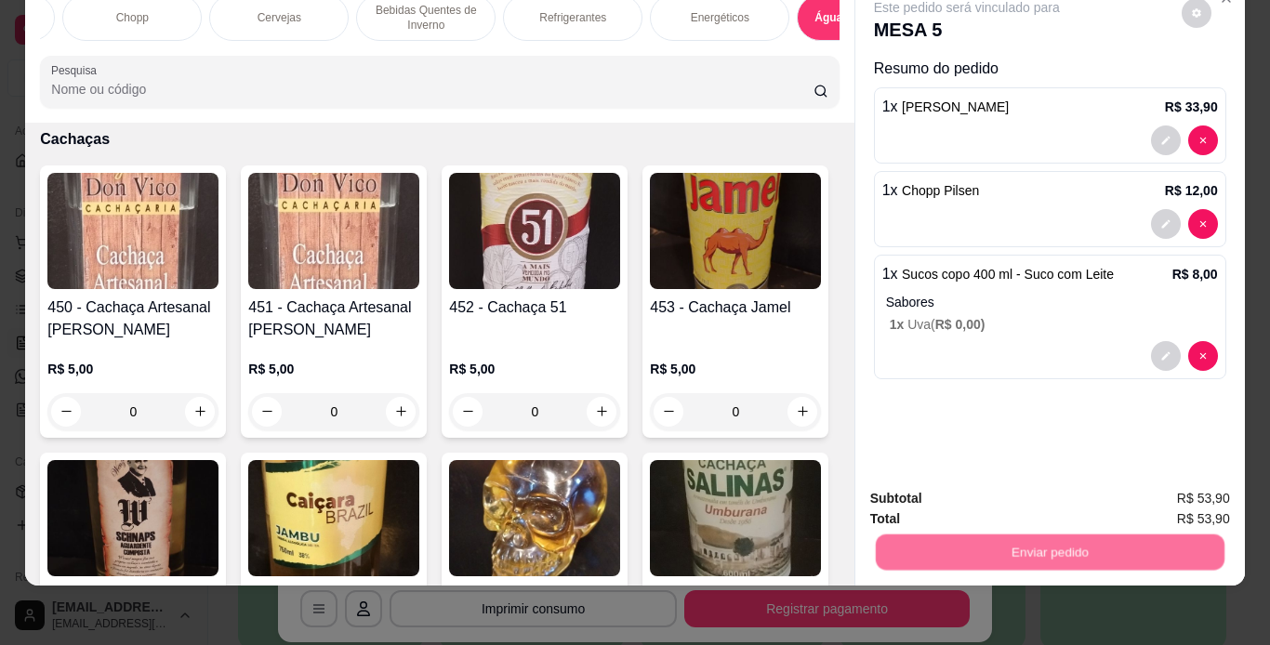
click at [983, 496] on button "Não registrar e enviar pedido" at bounding box center [988, 492] width 188 height 34
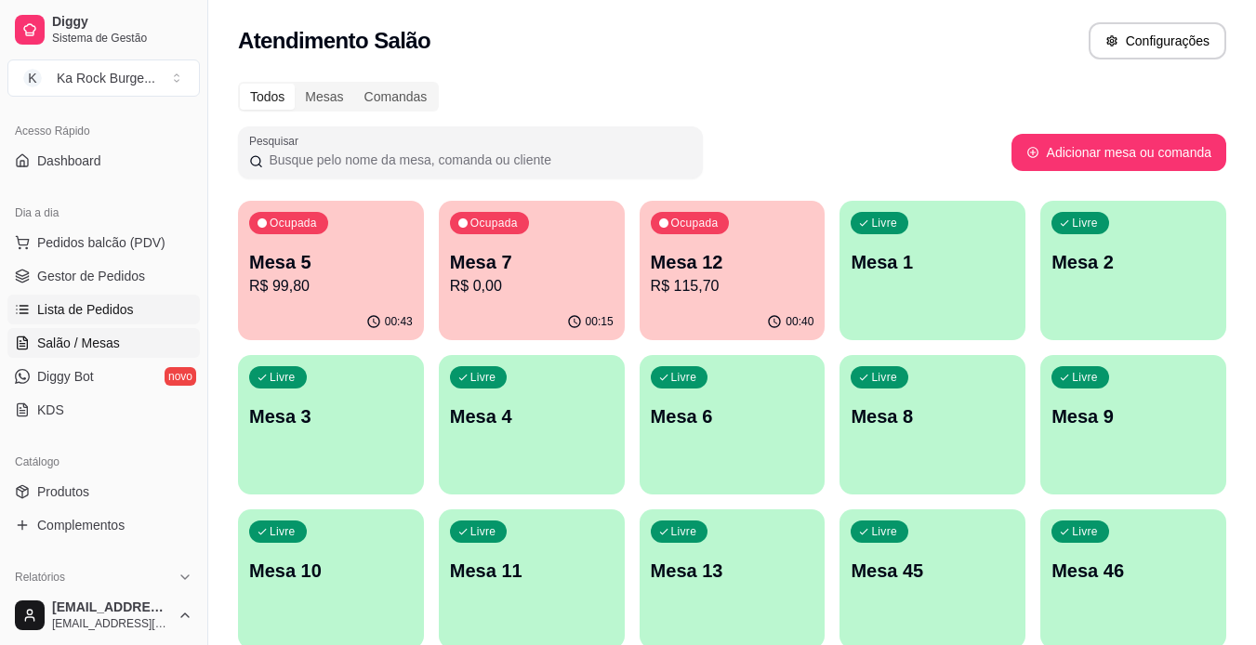
click at [108, 313] on span "Lista de Pedidos" at bounding box center [85, 309] width 97 height 19
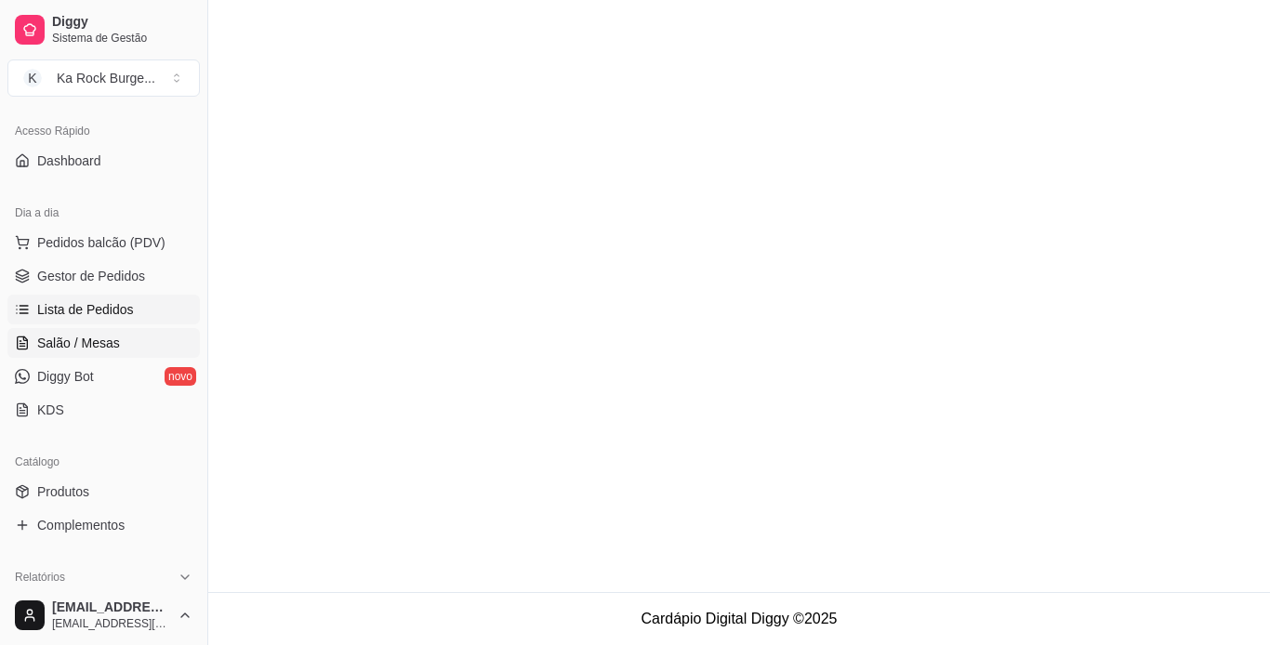
click at [93, 343] on span "Salão / Mesas" at bounding box center [78, 343] width 83 height 19
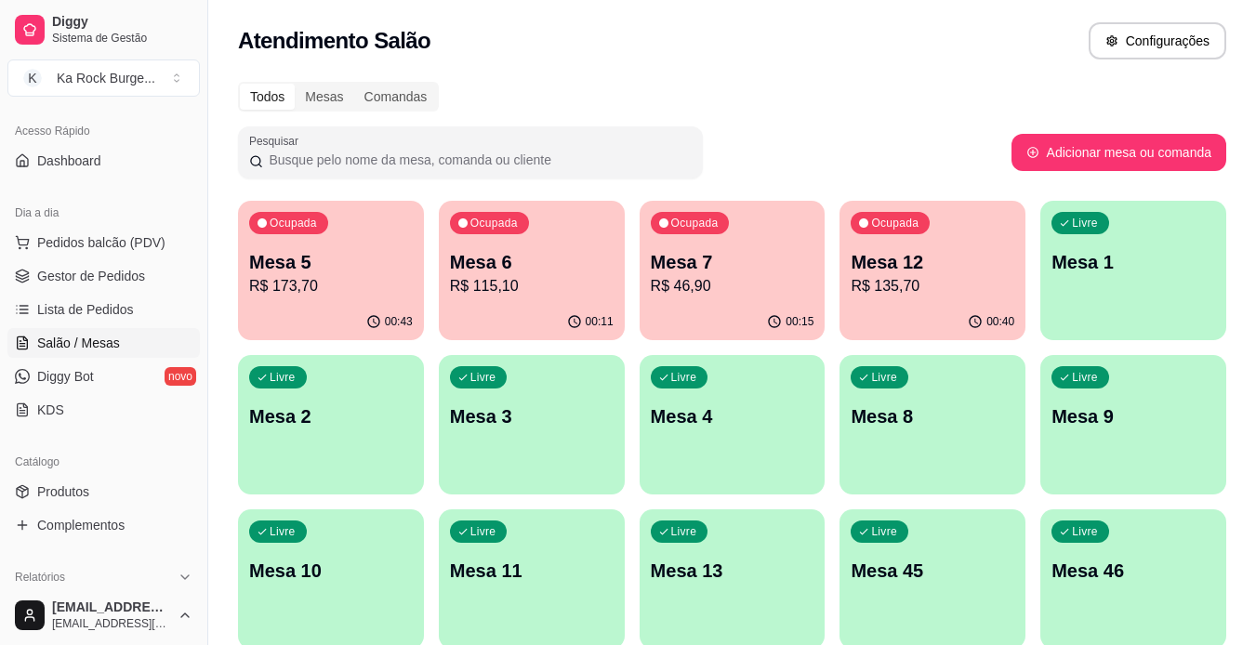
click at [492, 287] on p "R$ 115,10" at bounding box center [532, 286] width 164 height 22
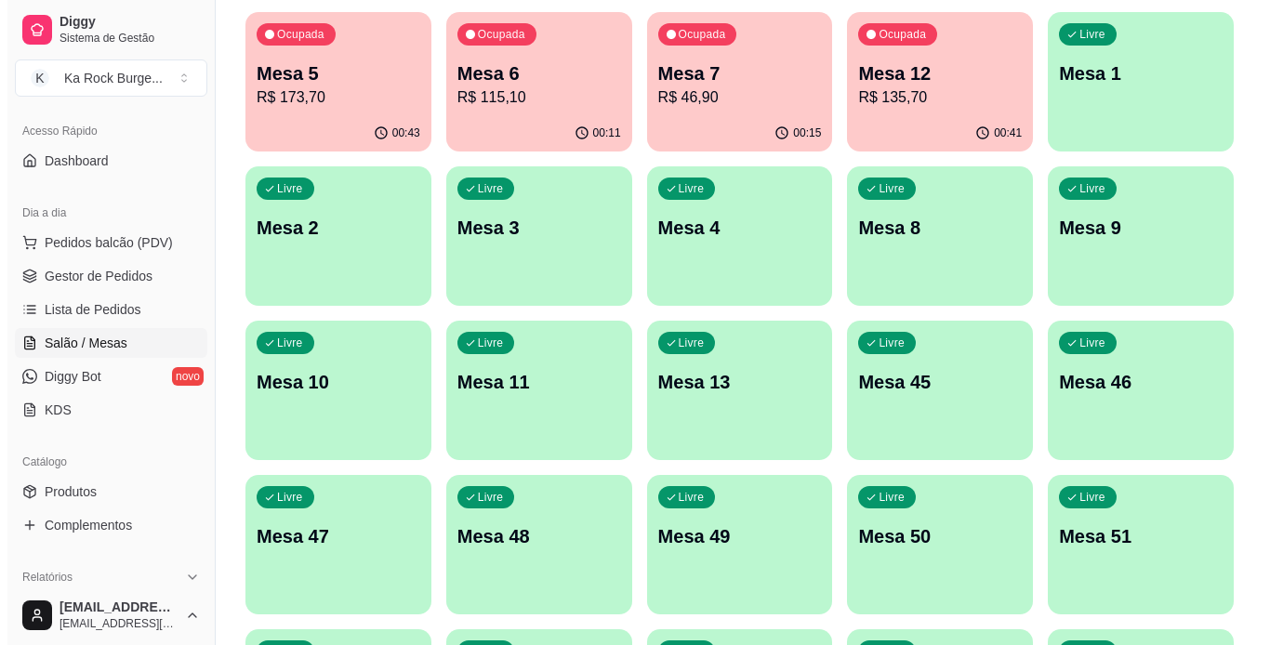
scroll to position [542, 0]
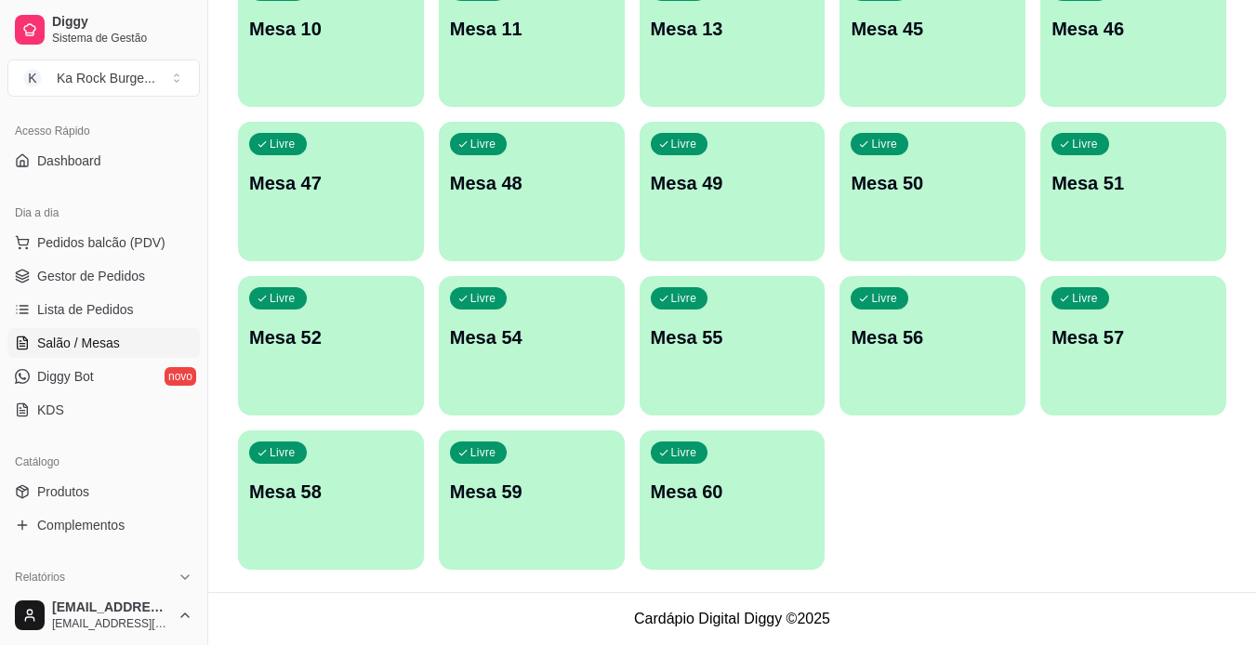
click at [727, 519] on div "Livre Mesa 60" at bounding box center [733, 488] width 186 height 117
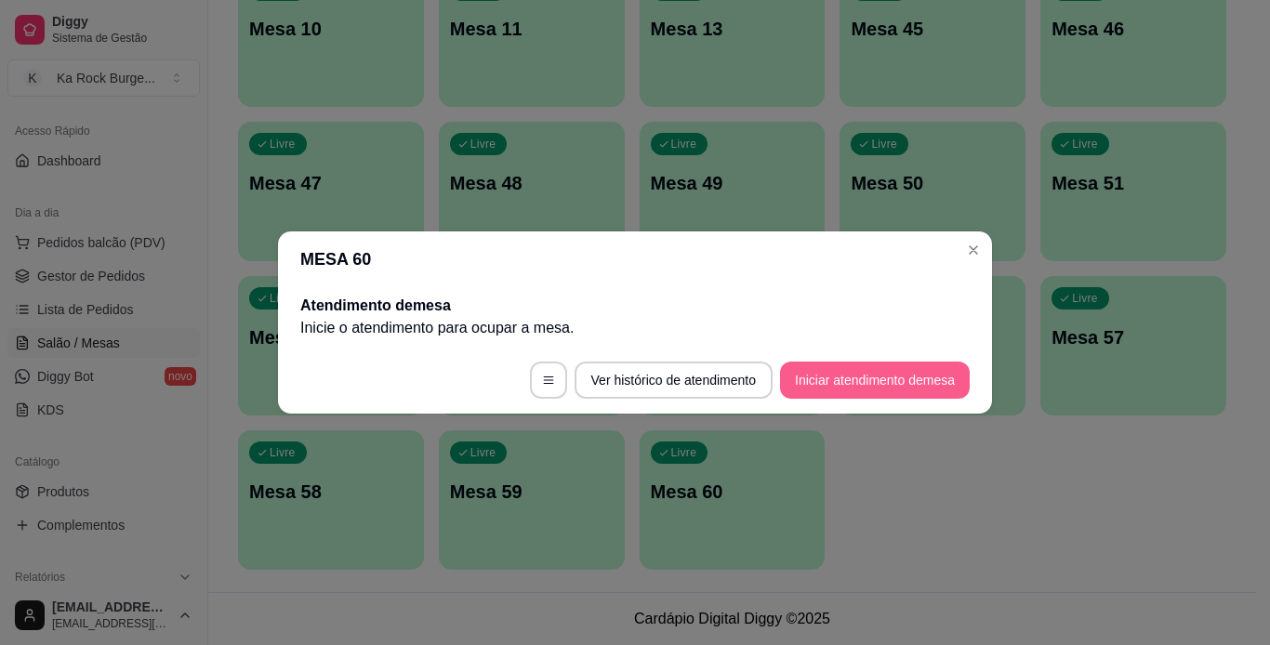
click at [853, 380] on button "Iniciar atendimento de mesa" at bounding box center [875, 380] width 190 height 37
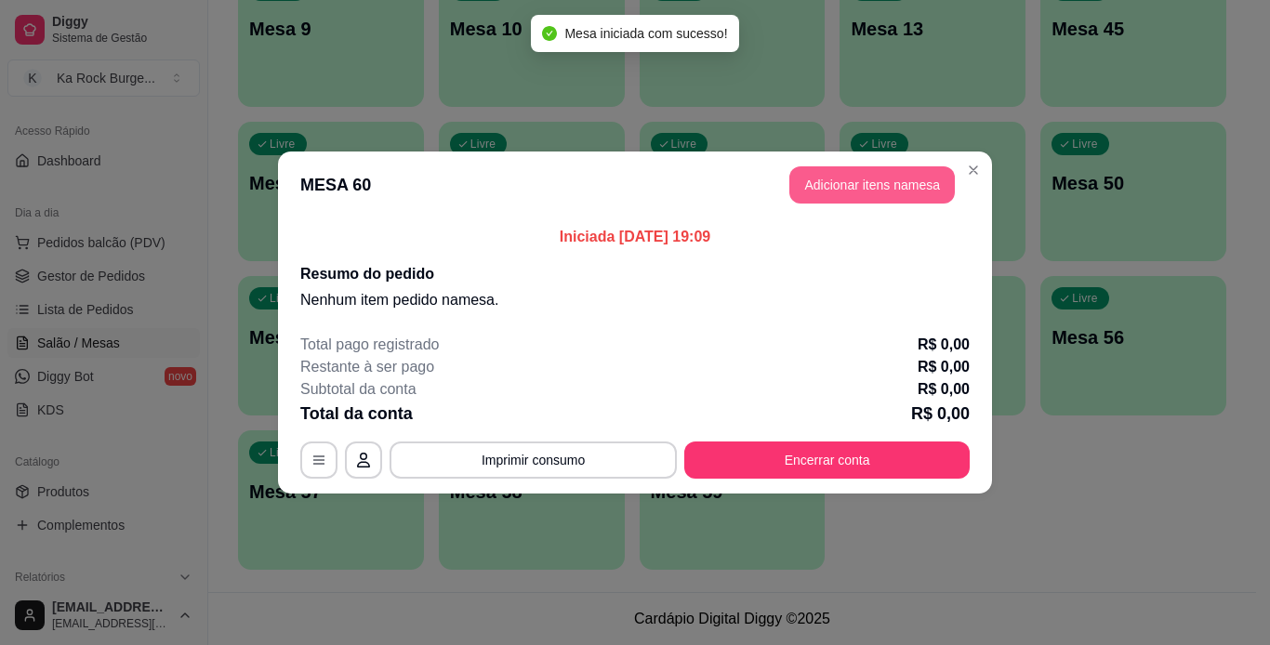
click at [884, 182] on button "Adicionar itens na mesa" at bounding box center [871, 184] width 165 height 37
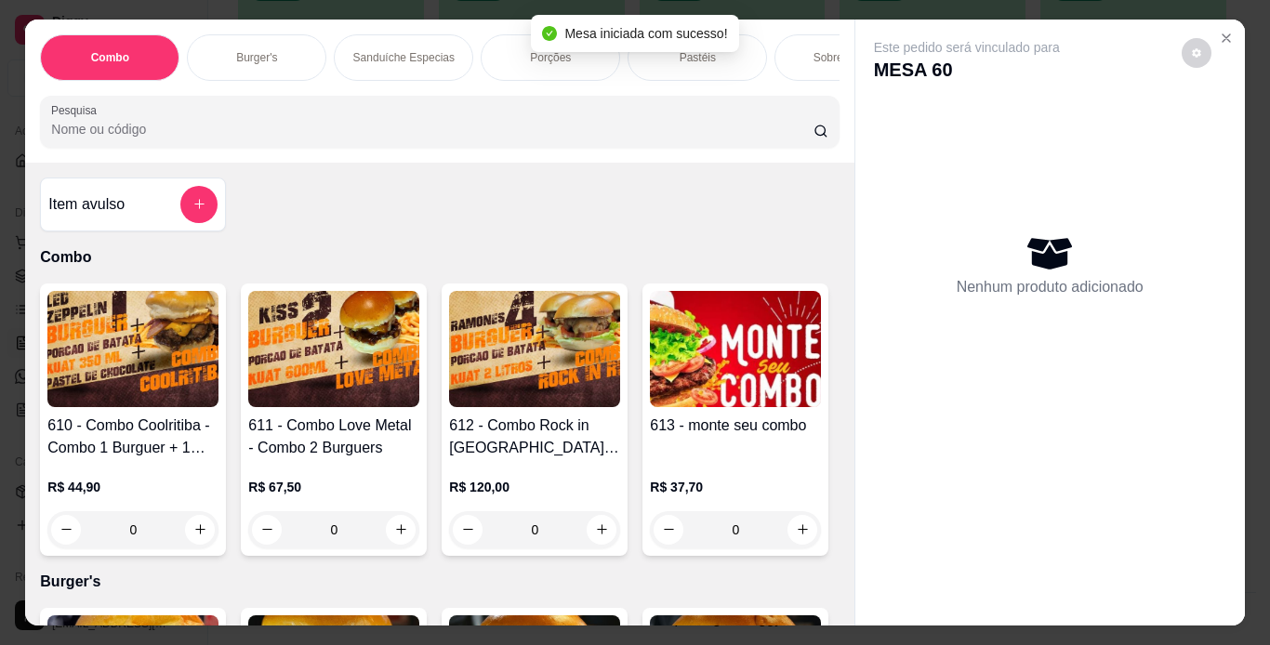
click at [255, 43] on div "Burger's" at bounding box center [256, 57] width 139 height 46
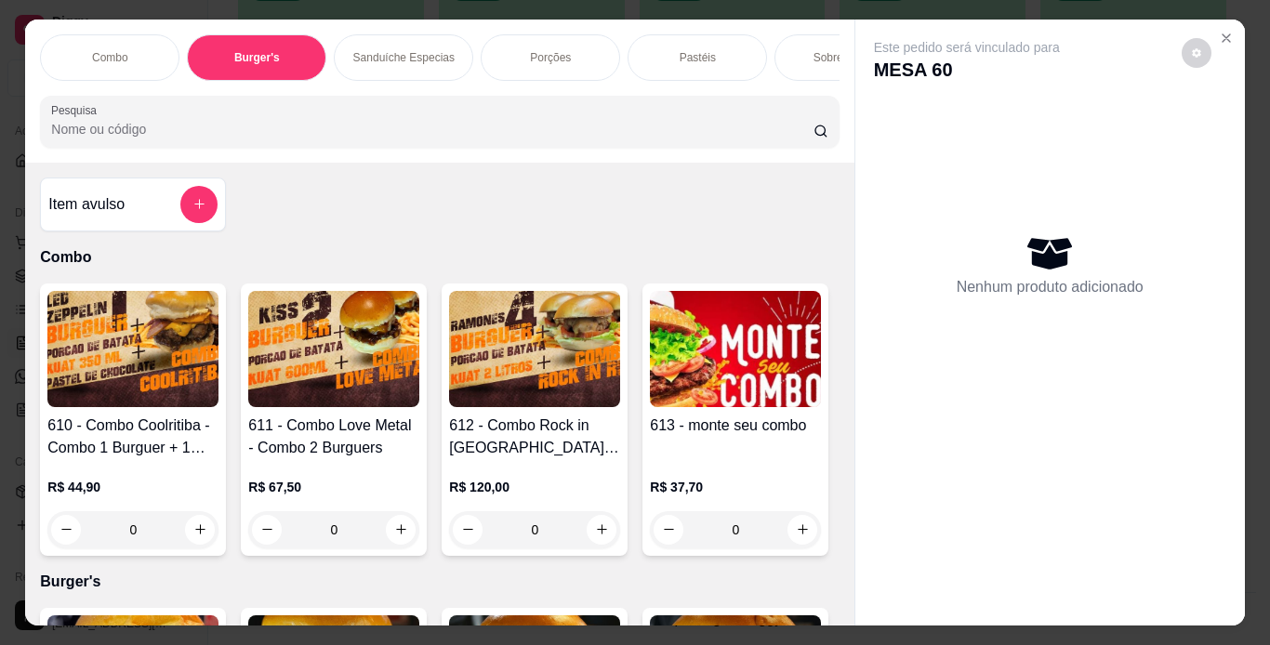
scroll to position [47, 0]
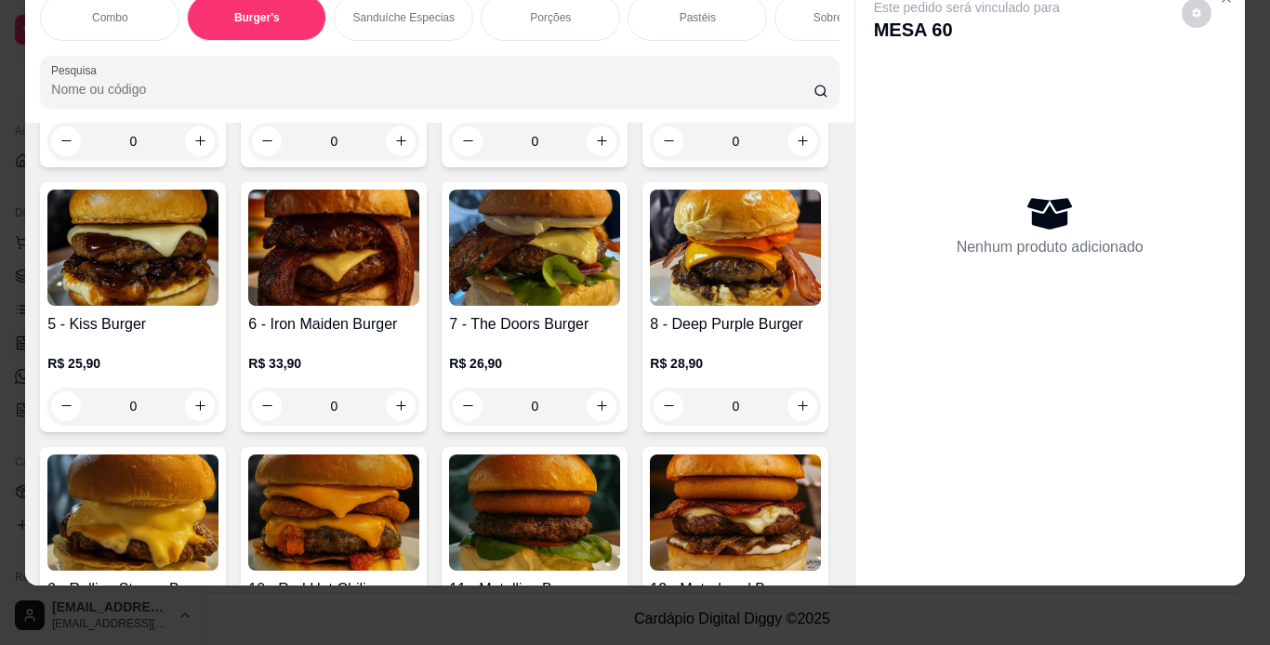
click at [328, 71] on h4 "2 - [PERSON_NAME] Burger" at bounding box center [333, 48] width 171 height 45
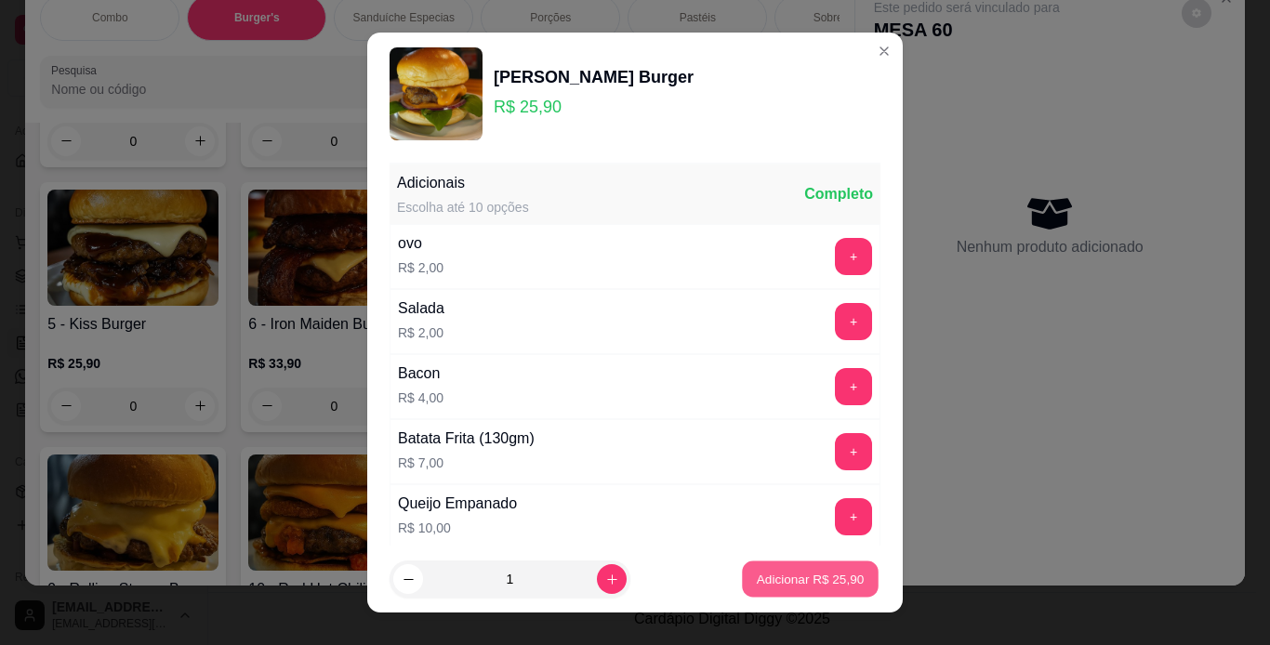
click at [807, 589] on button "Adicionar R$ 25,90" at bounding box center [810, 579] width 137 height 36
type input "1"
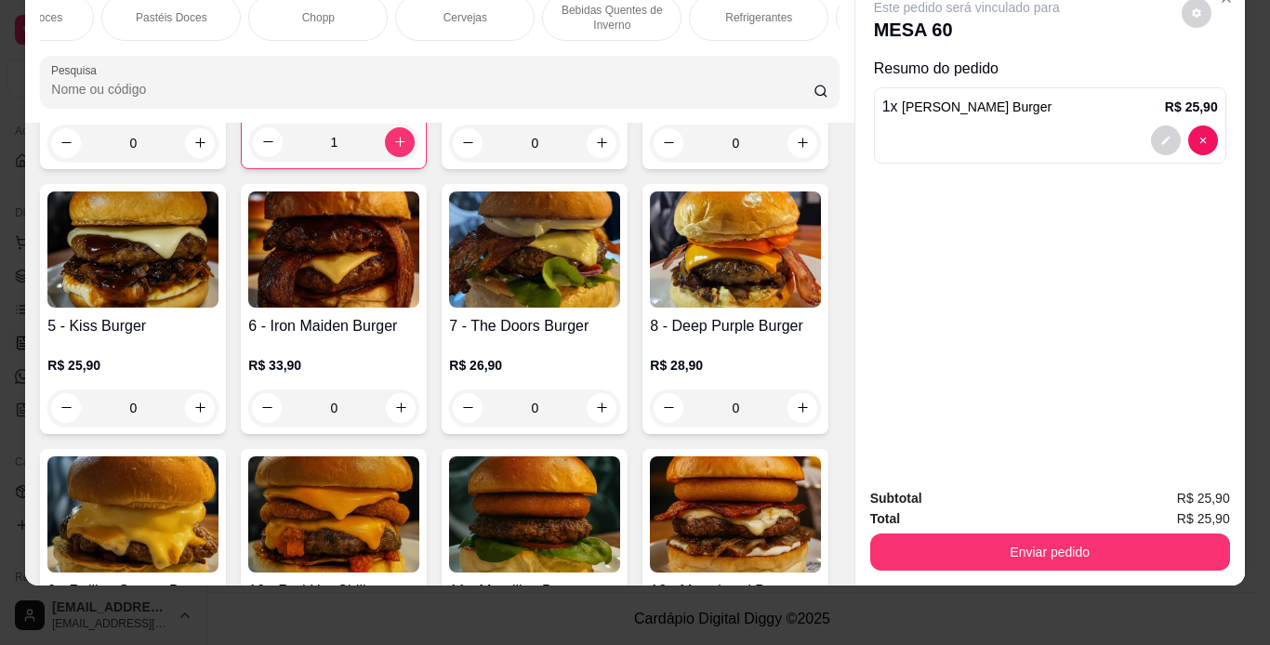
scroll to position [0, 1004]
click at [726, 10] on p "Refrigerantes" at bounding box center [721, 17] width 67 height 15
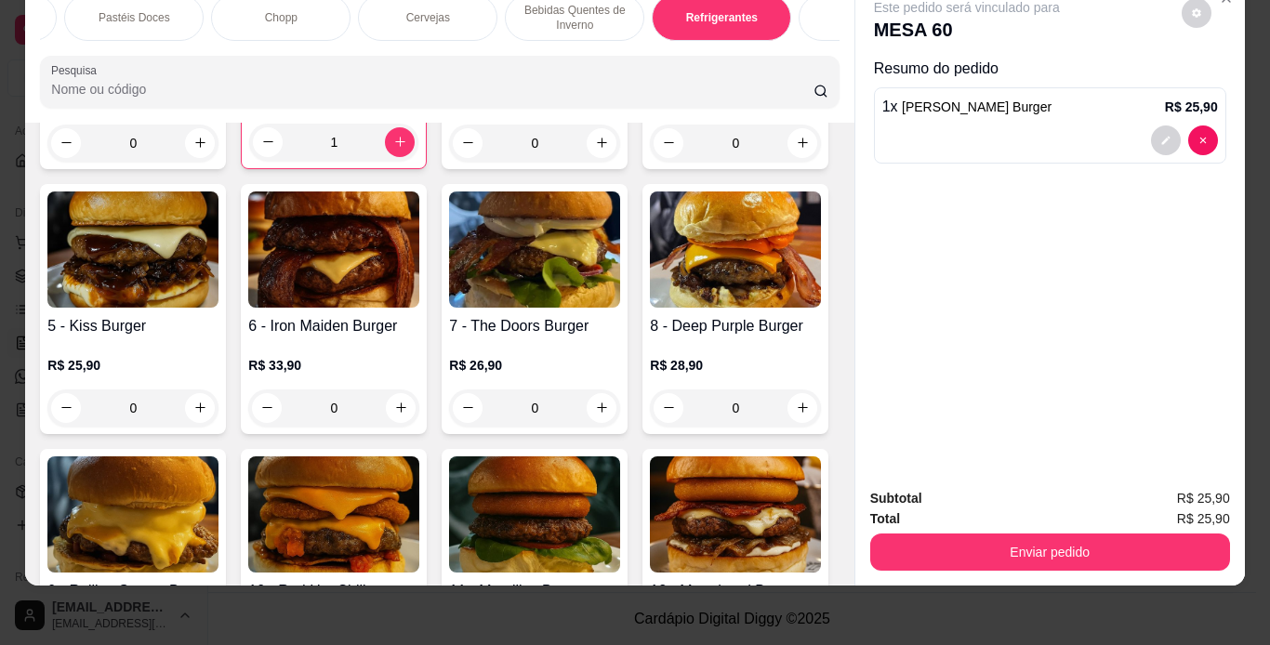
scroll to position [9019, 0]
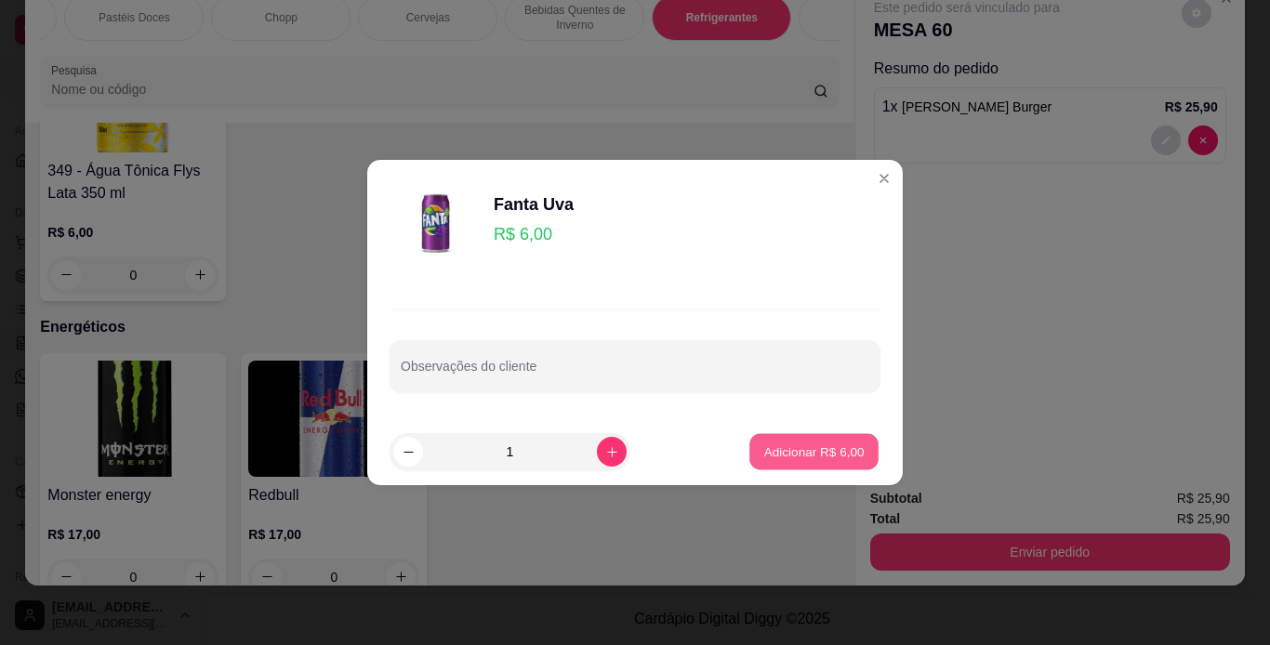
click at [807, 458] on p "Adicionar R$ 6,00" at bounding box center [813, 451] width 100 height 18
type input "1"
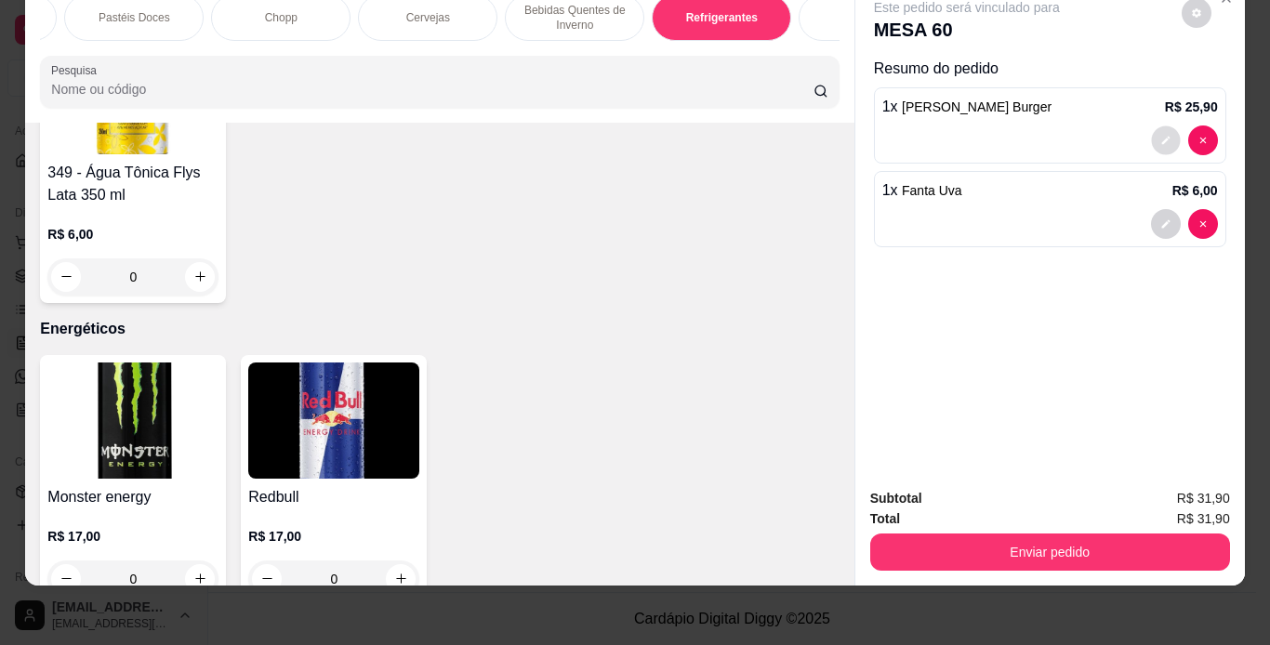
click at [1160, 137] on button "decrease-product-quantity" at bounding box center [1165, 139] width 29 height 29
type input "0"
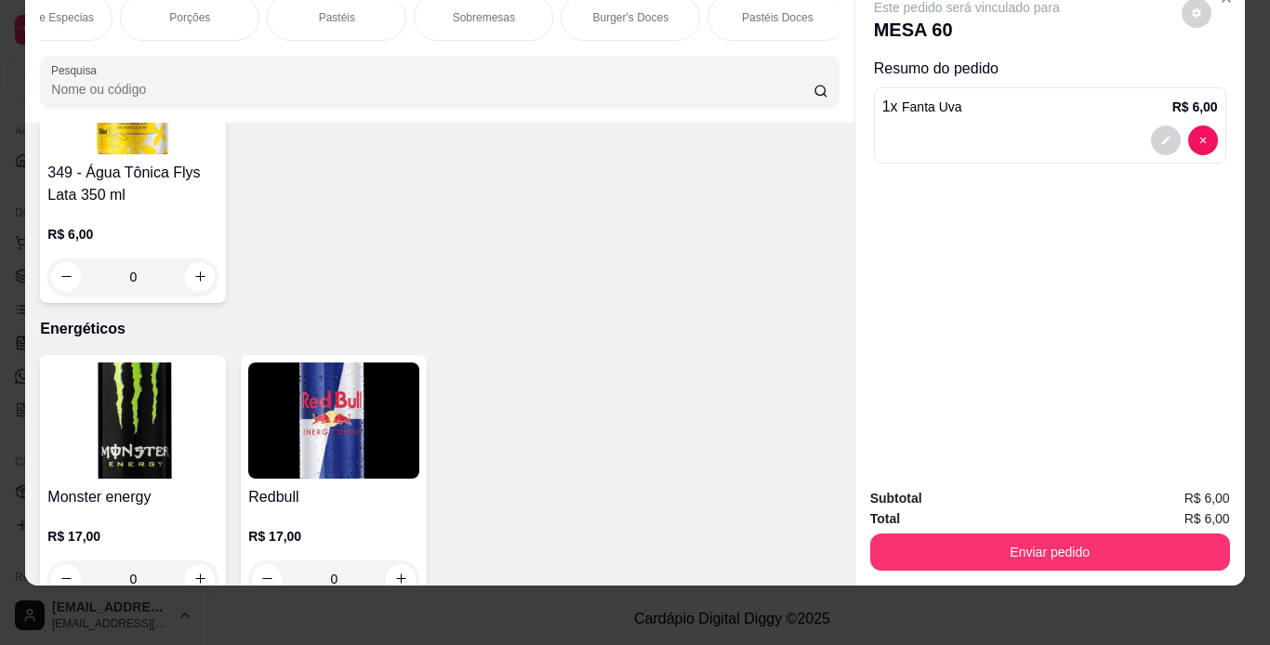
scroll to position [0, 0]
click at [248, 10] on p "Burger's" at bounding box center [256, 17] width 41 height 15
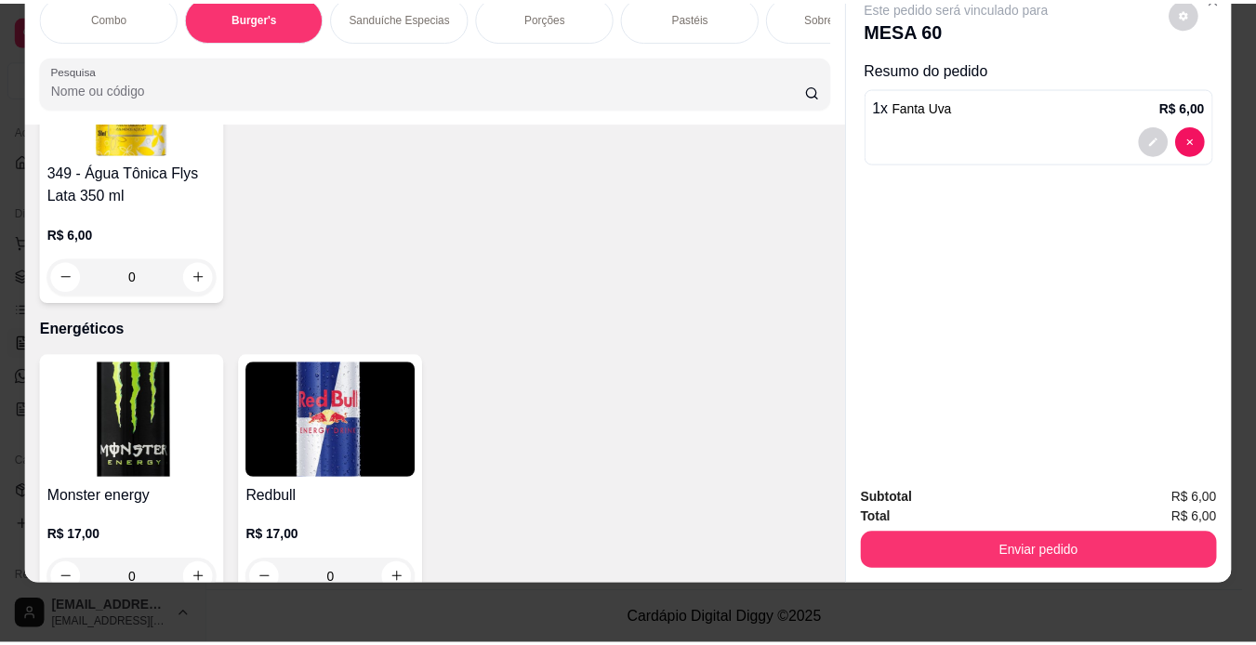
scroll to position [673, 0]
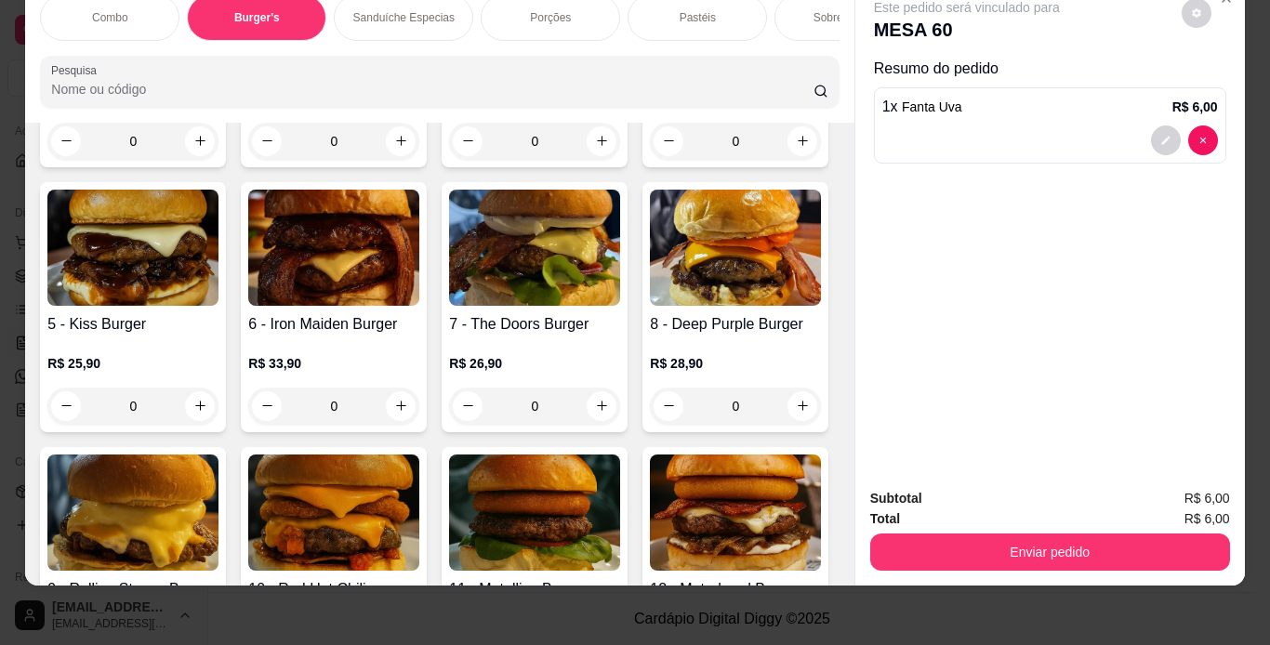
click at [419, 306] on img at bounding box center [333, 248] width 171 height 116
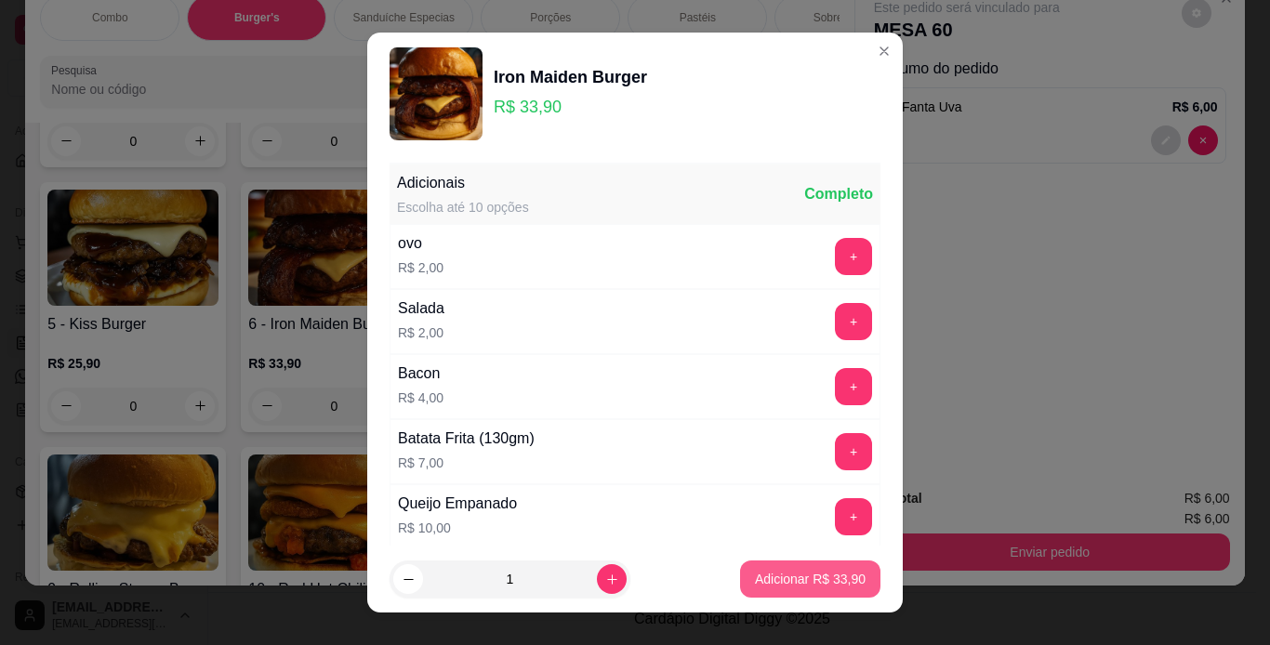
click at [830, 575] on p "Adicionar R$ 33,90" at bounding box center [810, 579] width 111 height 19
type input "1"
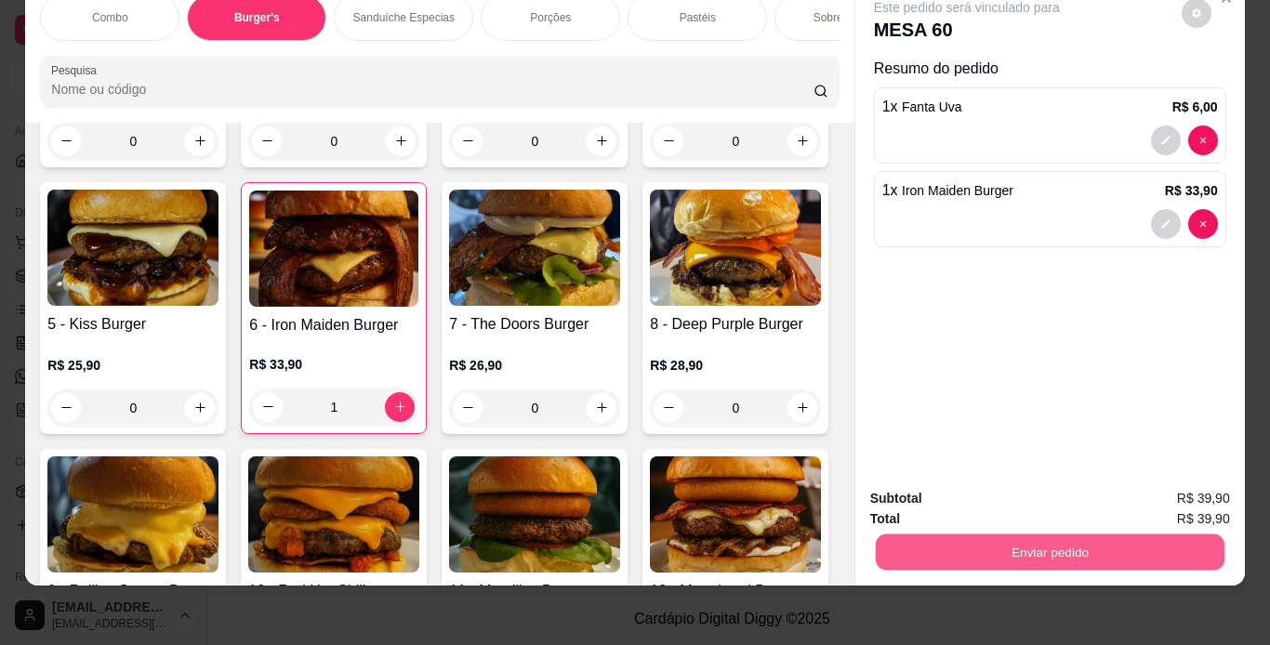
click at [1028, 536] on button "Enviar pedido" at bounding box center [1049, 552] width 349 height 36
click at [984, 494] on button "Não registrar e enviar pedido" at bounding box center [987, 492] width 193 height 35
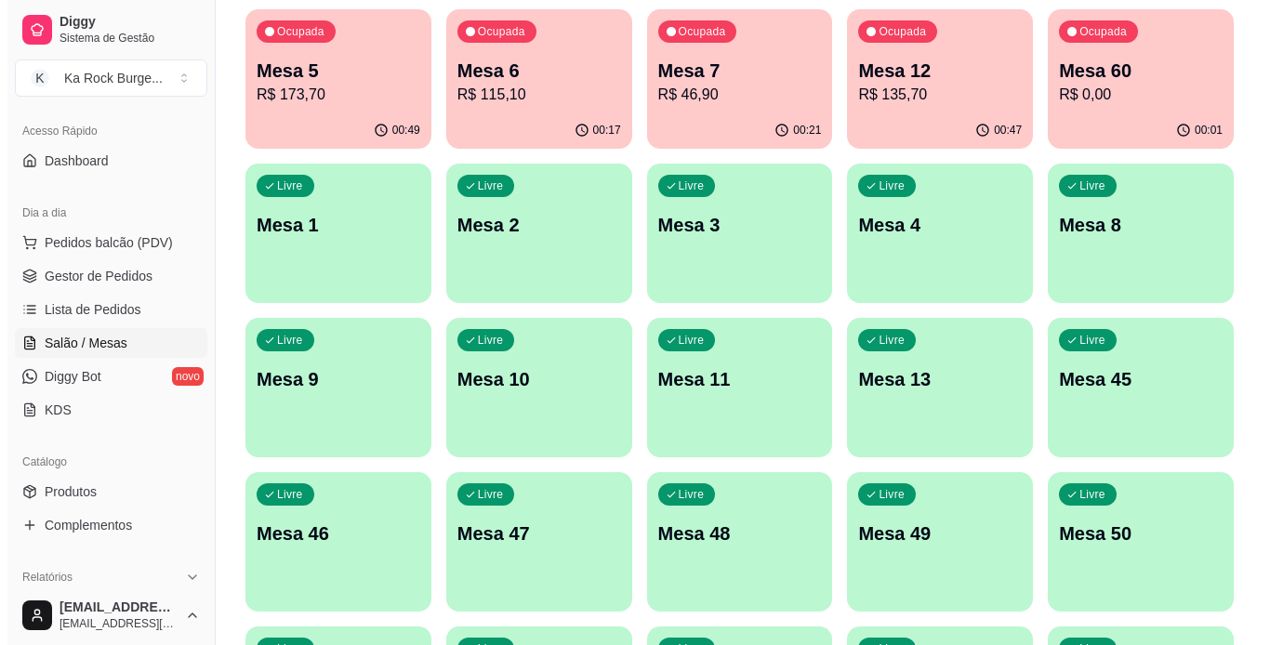
scroll to position [174, 0]
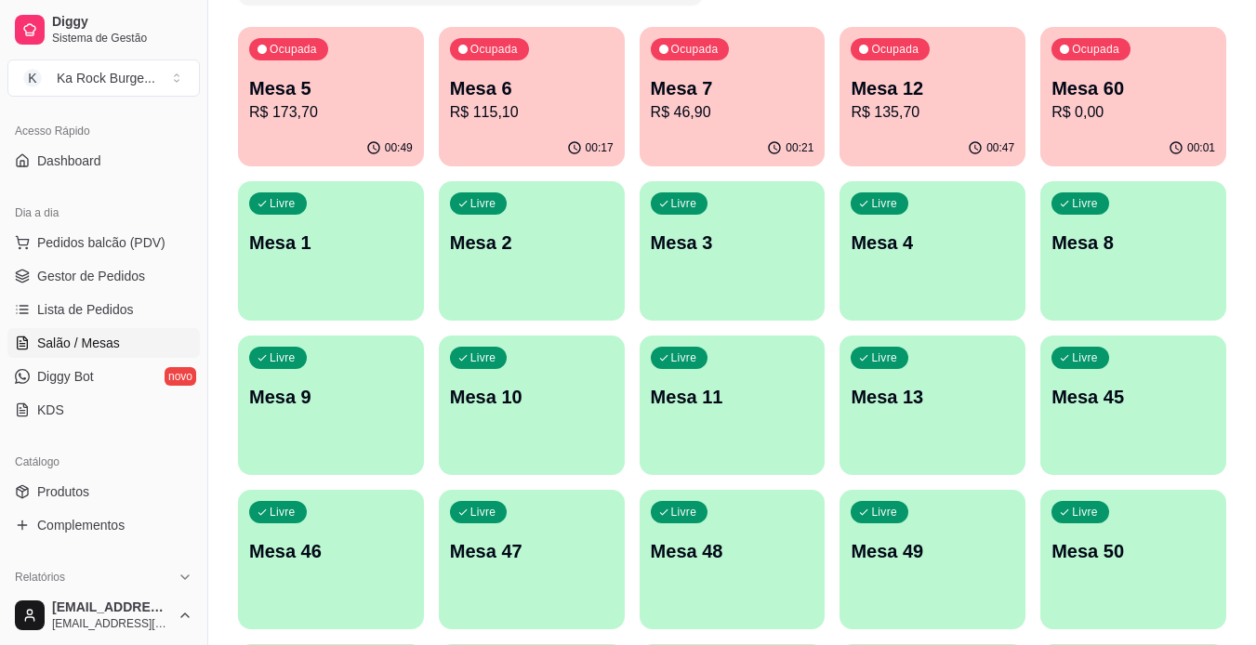
click at [916, 84] on p "Mesa 12" at bounding box center [933, 88] width 164 height 26
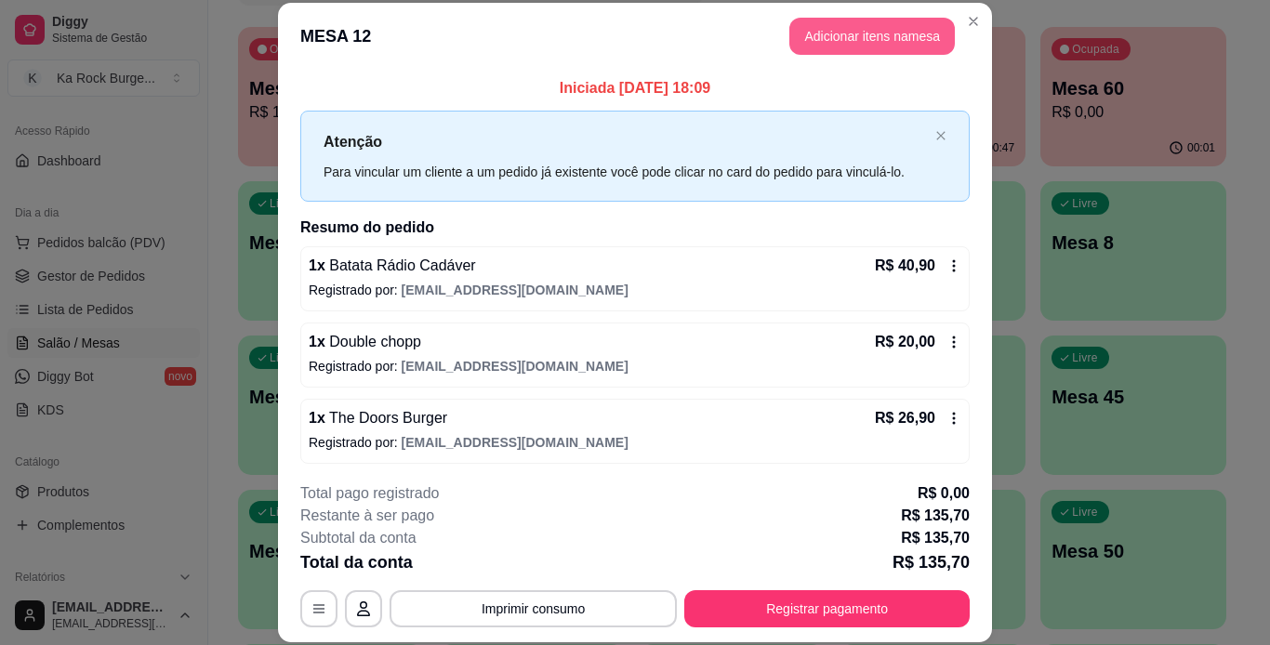
click at [845, 30] on button "Adicionar itens na mesa" at bounding box center [871, 36] width 165 height 37
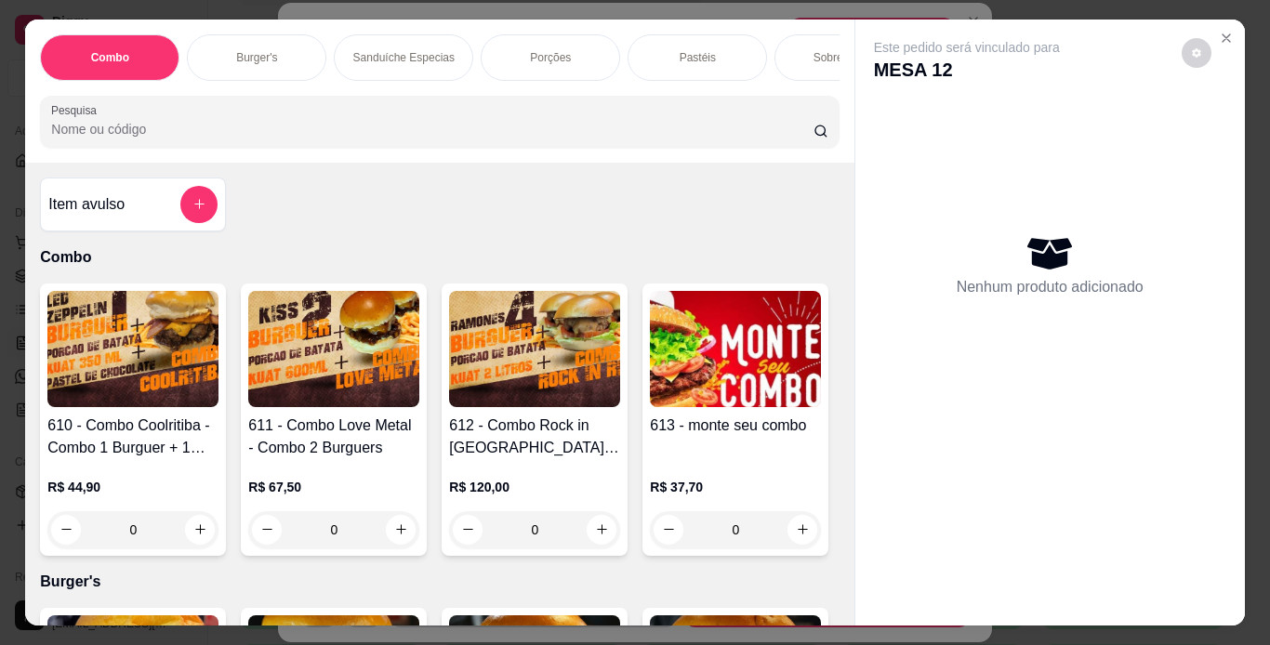
click at [295, 89] on div "Combo Burger's Sanduíche Especias Porções Pastéis Sobremesas Burger's Doces Pas…" at bounding box center [439, 91] width 828 height 143
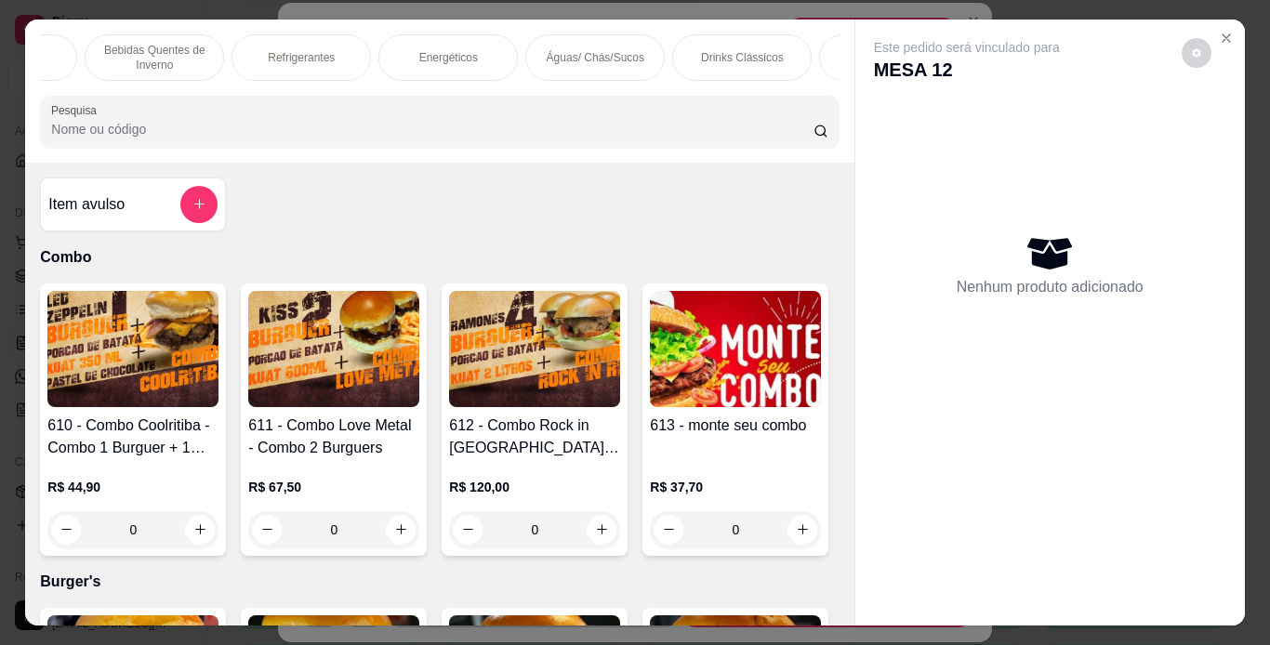
scroll to position [0, 1473]
click at [537, 34] on div "Águas/ Chás/Sucos" at bounding box center [545, 57] width 139 height 46
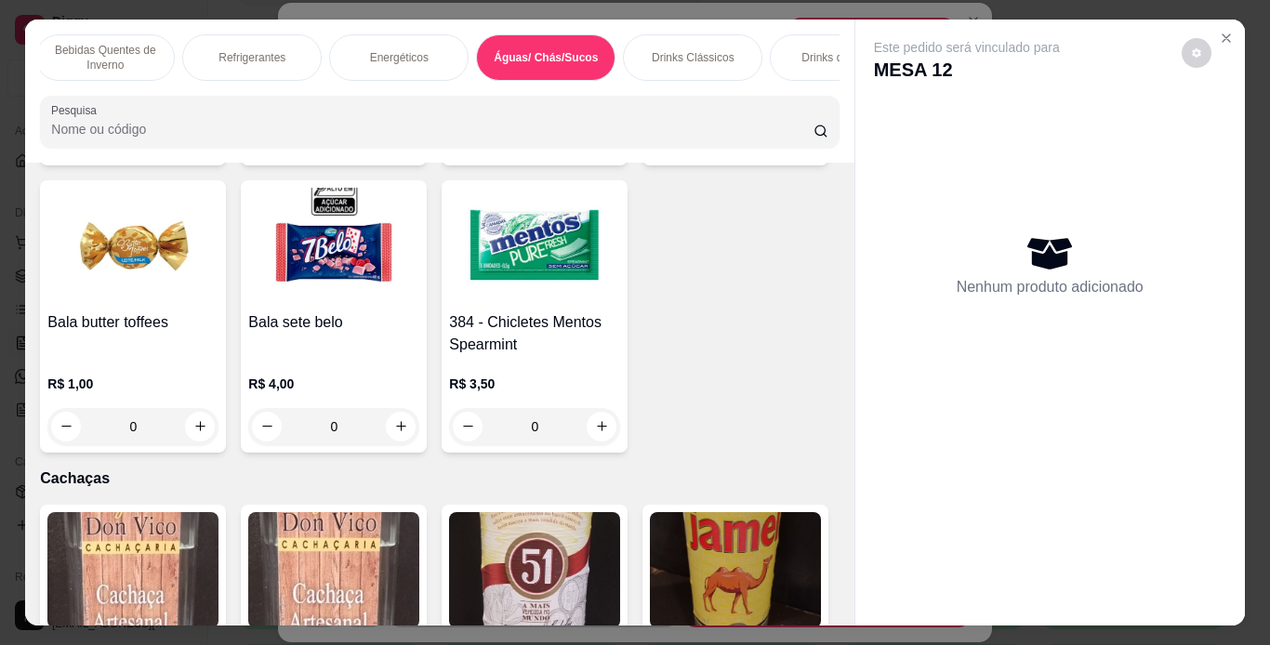
scroll to position [47, 0]
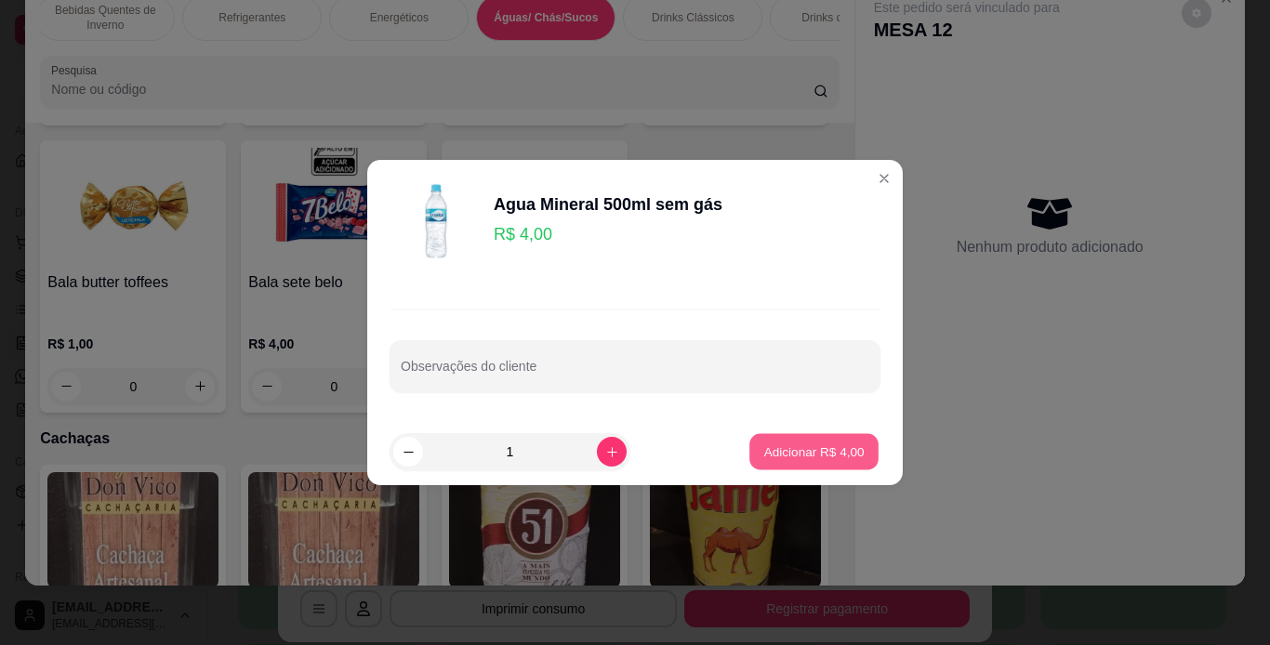
click at [808, 460] on button "Adicionar R$ 4,00" at bounding box center [813, 452] width 129 height 36
type input "1"
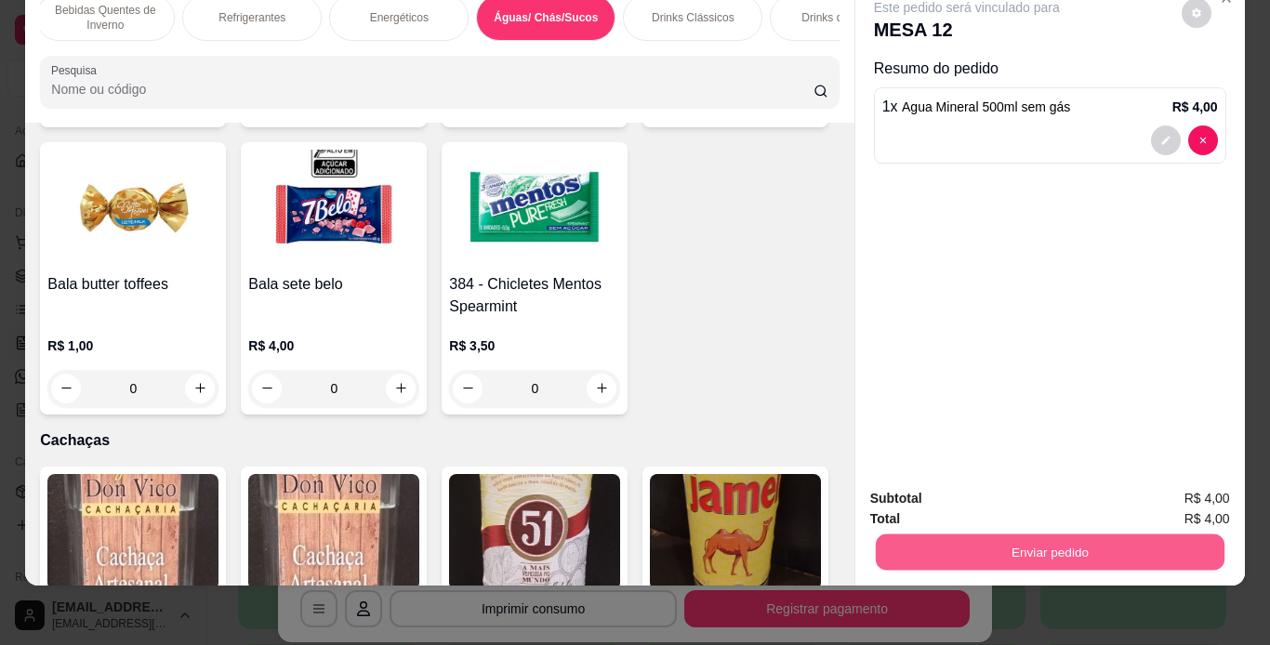
click at [909, 546] on button "Enviar pedido" at bounding box center [1049, 552] width 349 height 36
click at [972, 475] on button "Não registrar e enviar pedido" at bounding box center [987, 492] width 193 height 35
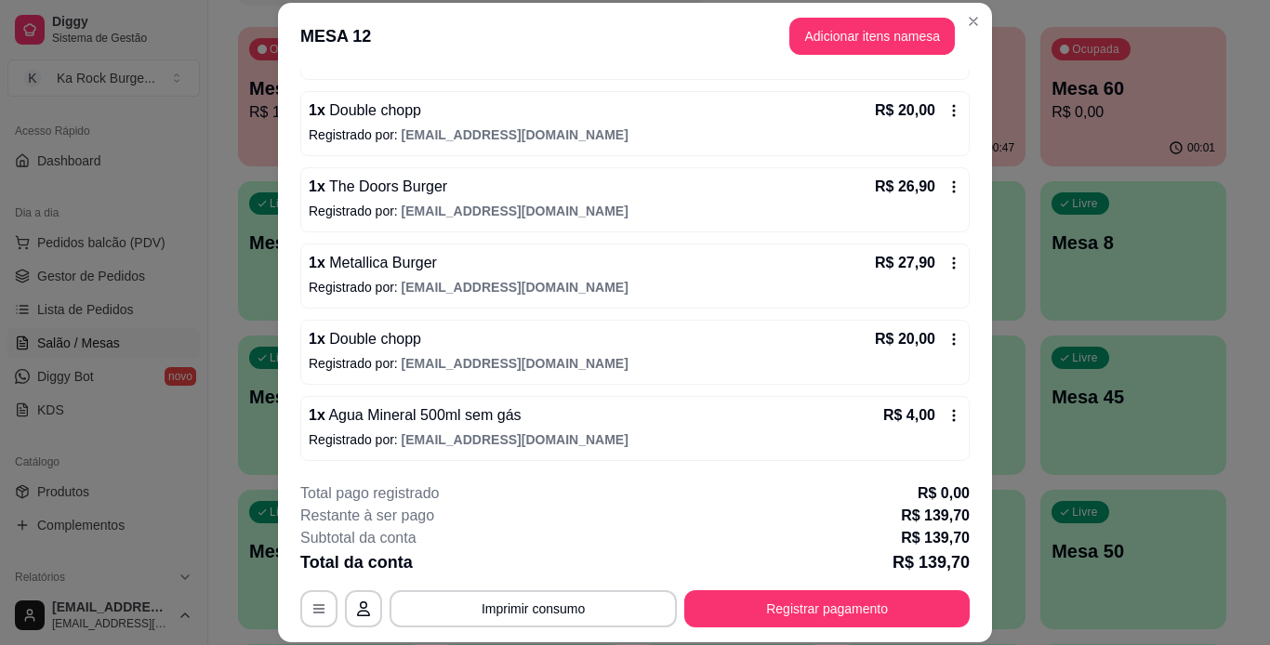
scroll to position [232, 0]
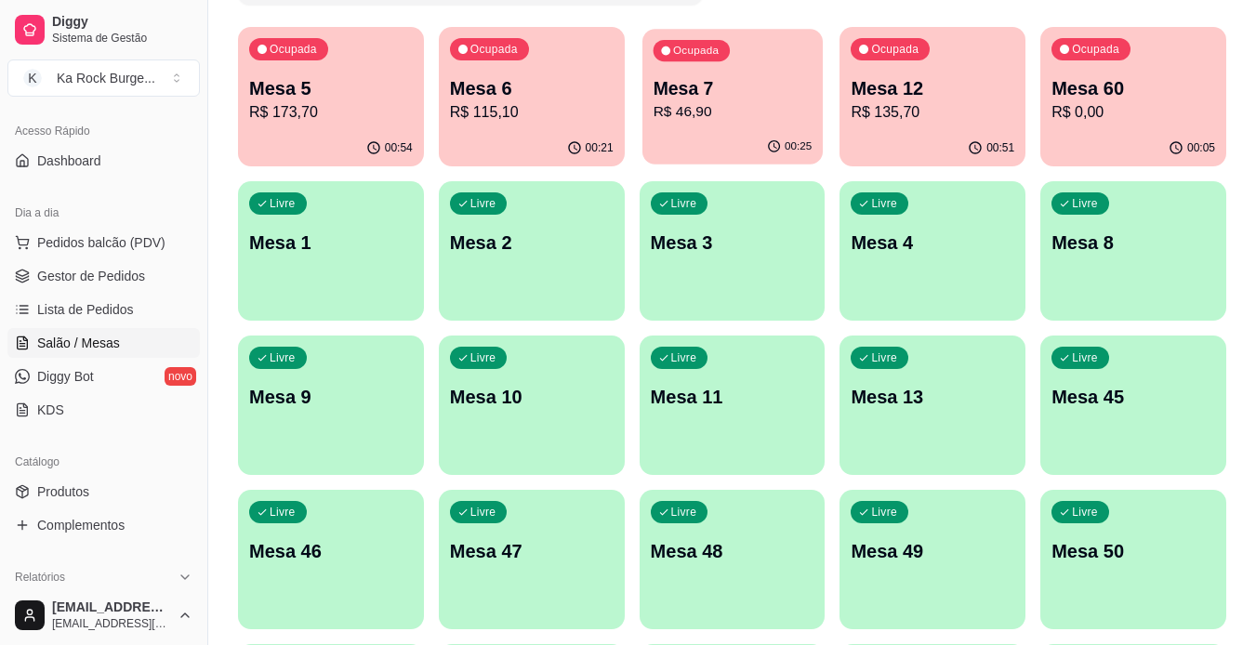
click at [718, 83] on p "Mesa 7" at bounding box center [732, 88] width 159 height 25
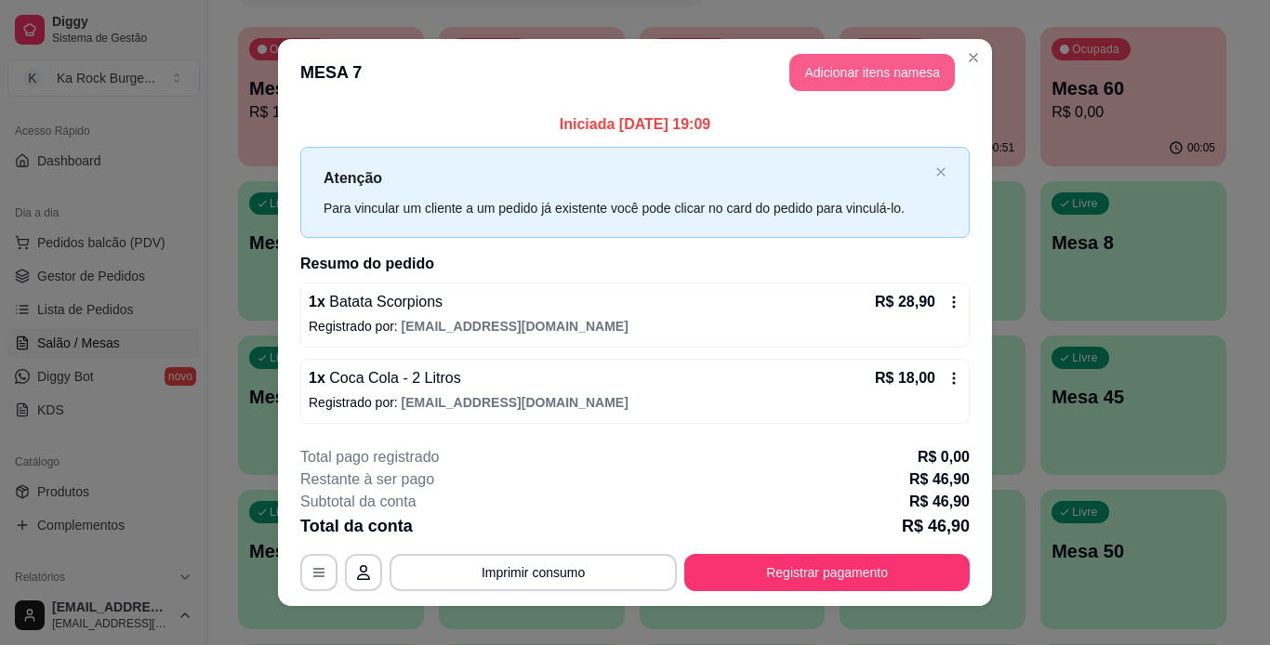
click at [833, 60] on button "Adicionar itens na mesa" at bounding box center [871, 72] width 165 height 37
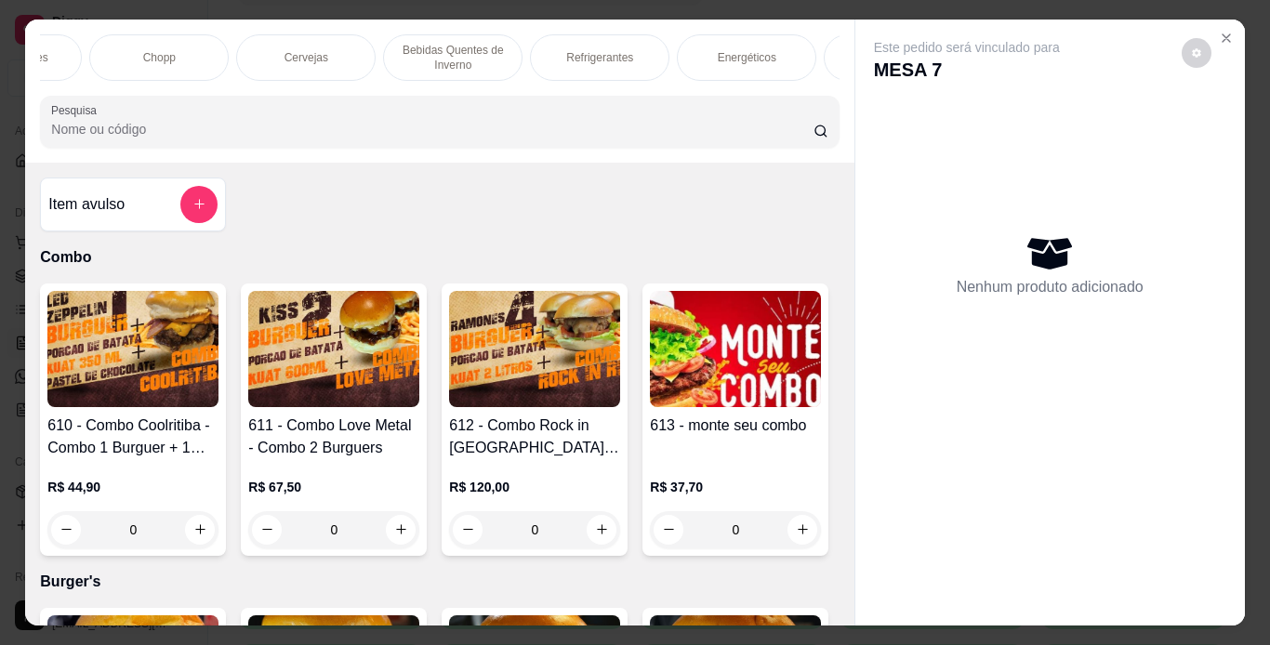
scroll to position [0, 1099]
click at [86, 34] on div "Pastéis Doces" at bounding box center [38, 57] width 139 height 46
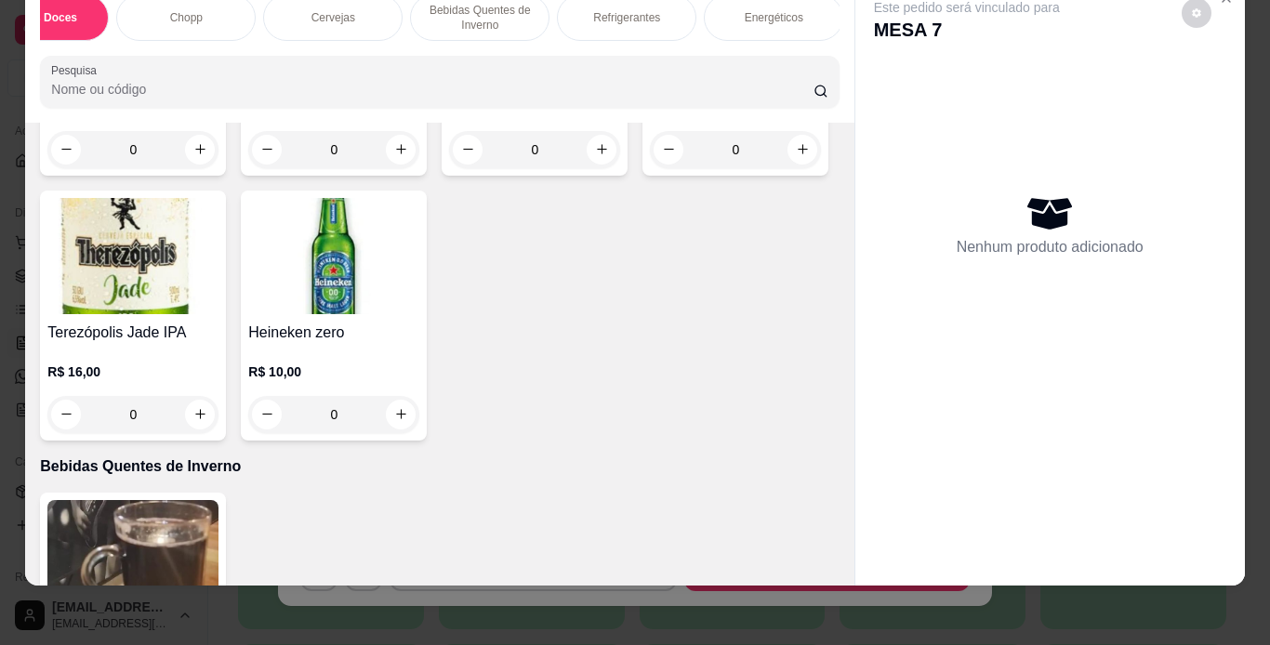
scroll to position [6854, 0]
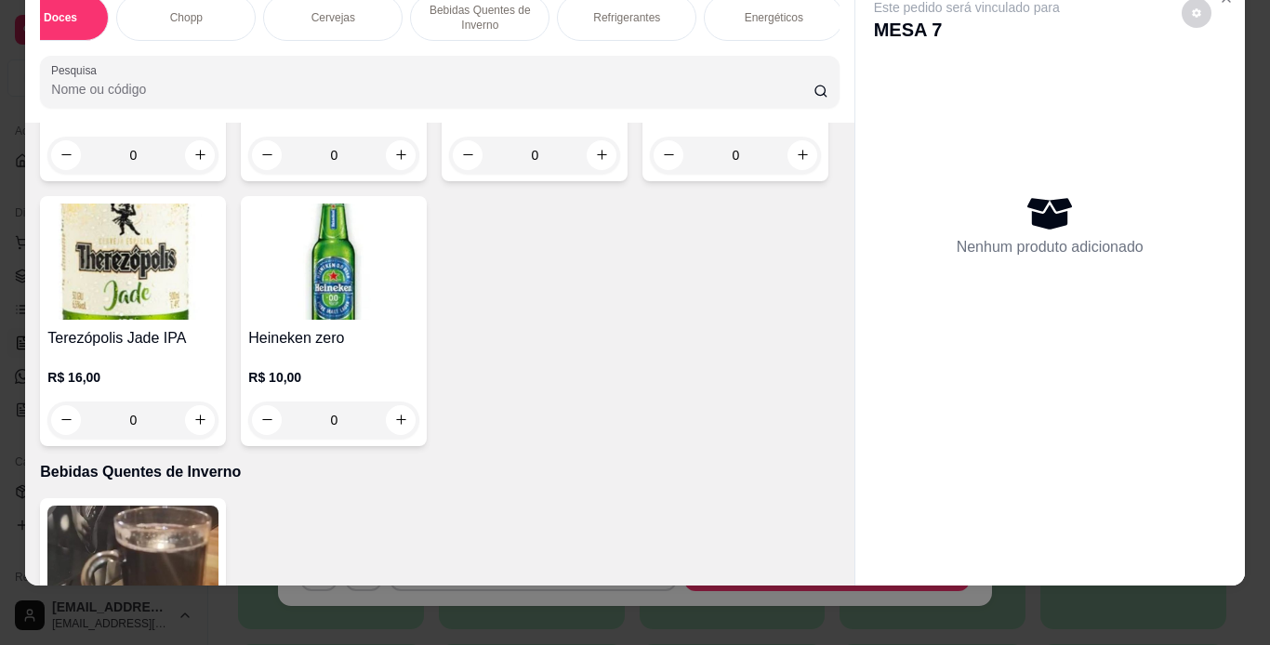
click at [855, 135] on div "Este pedido será vinculado para MESA 7 Nenhum produto adicionado" at bounding box center [1049, 268] width 389 height 576
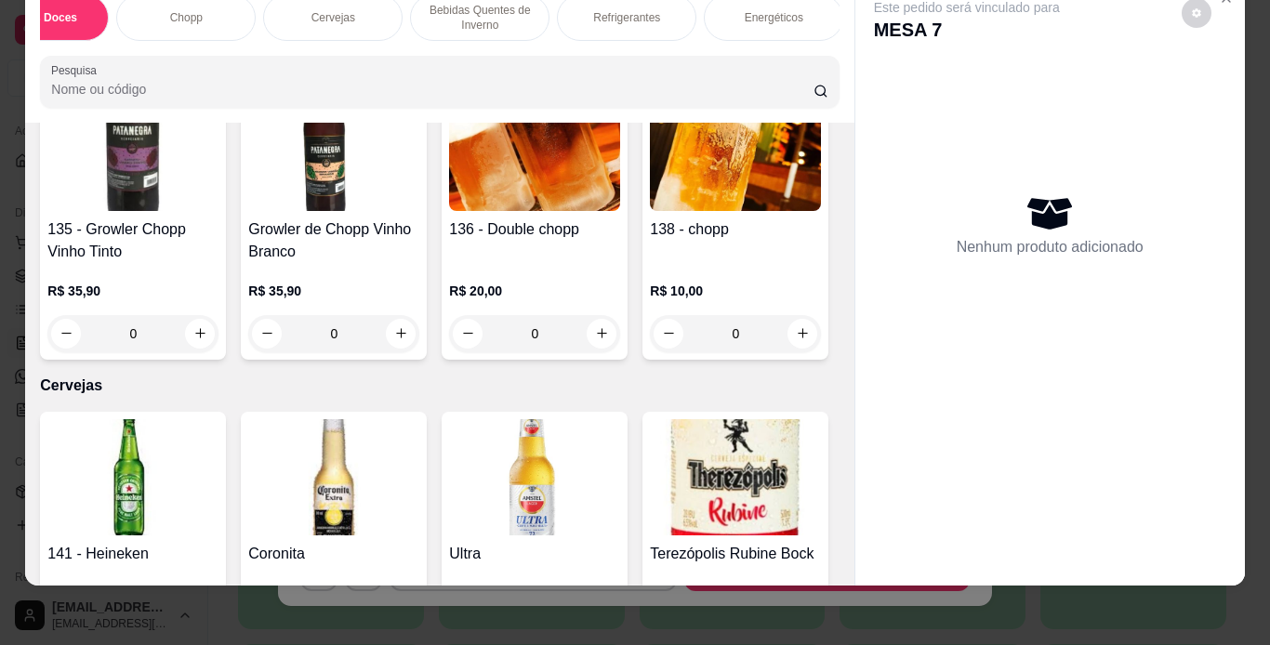
scroll to position [6334, 0]
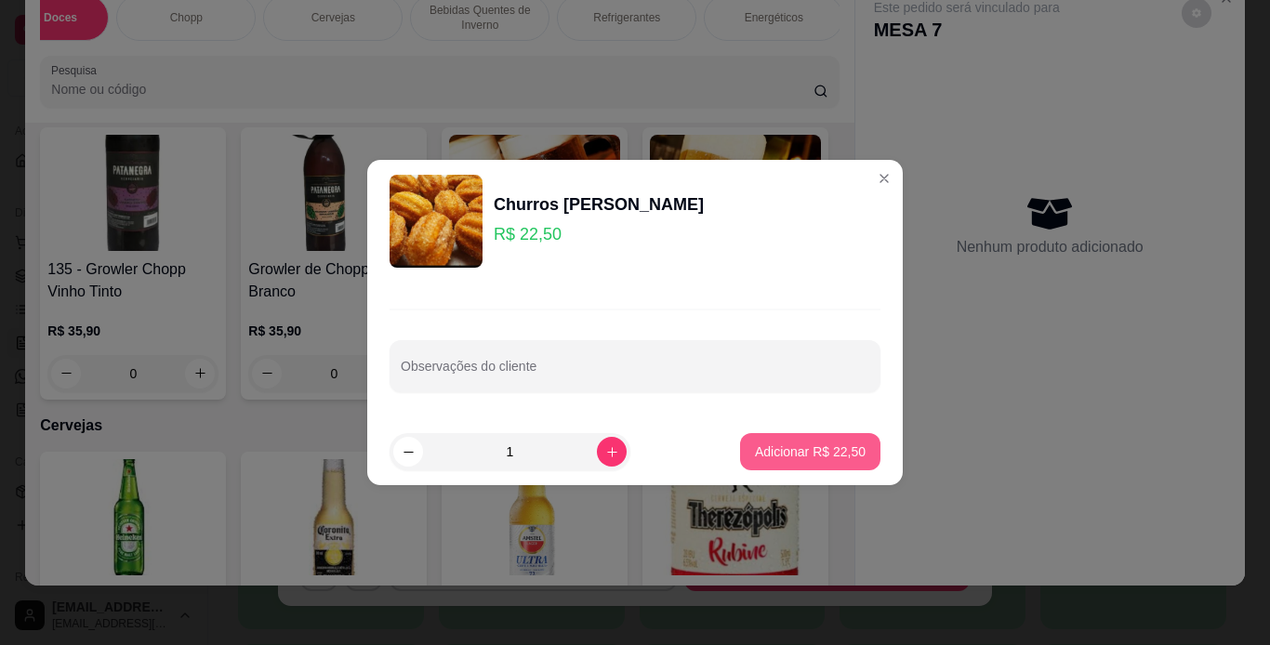
click at [799, 457] on p "Adicionar R$ 22,50" at bounding box center [810, 451] width 111 height 19
type input "1"
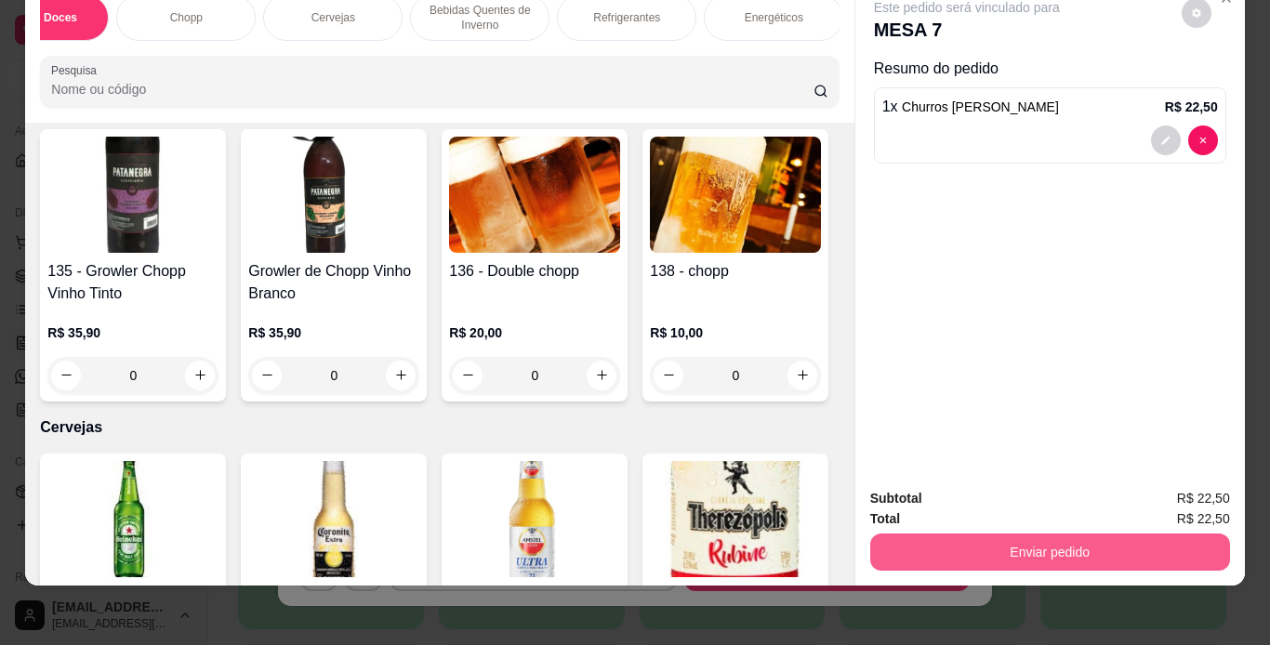
click at [1152, 534] on button "Enviar pedido" at bounding box center [1050, 552] width 360 height 37
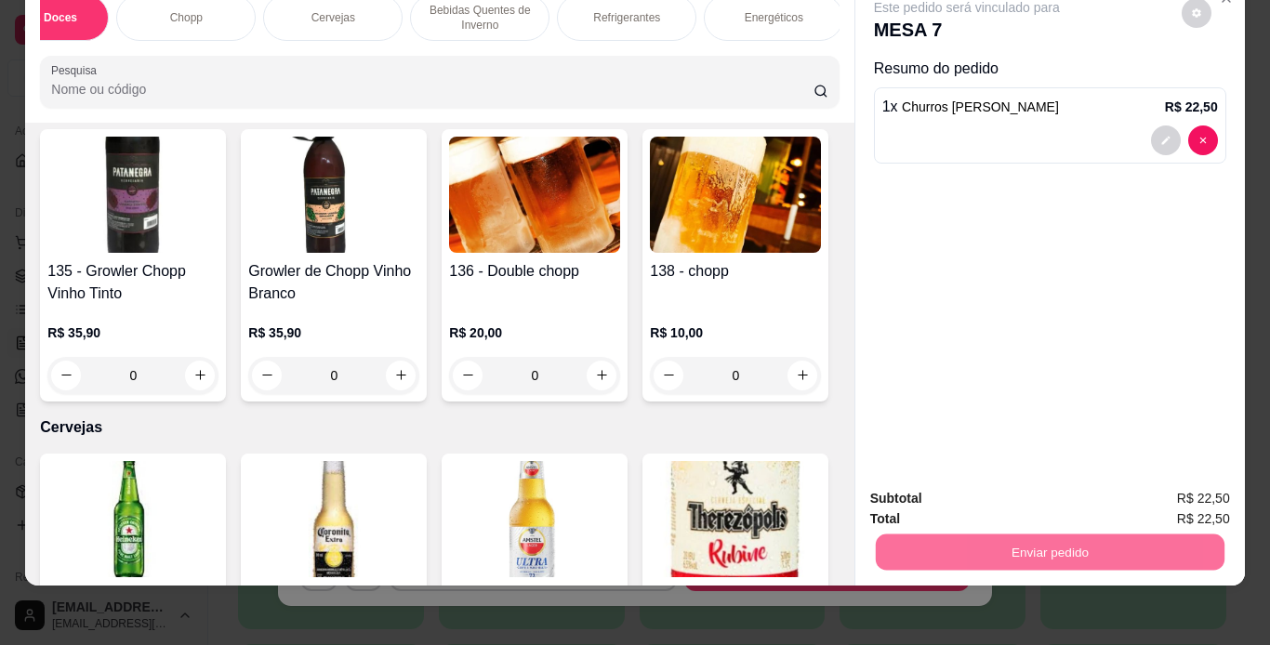
click at [1006, 501] on button "Não registrar e enviar pedido" at bounding box center [988, 492] width 188 height 34
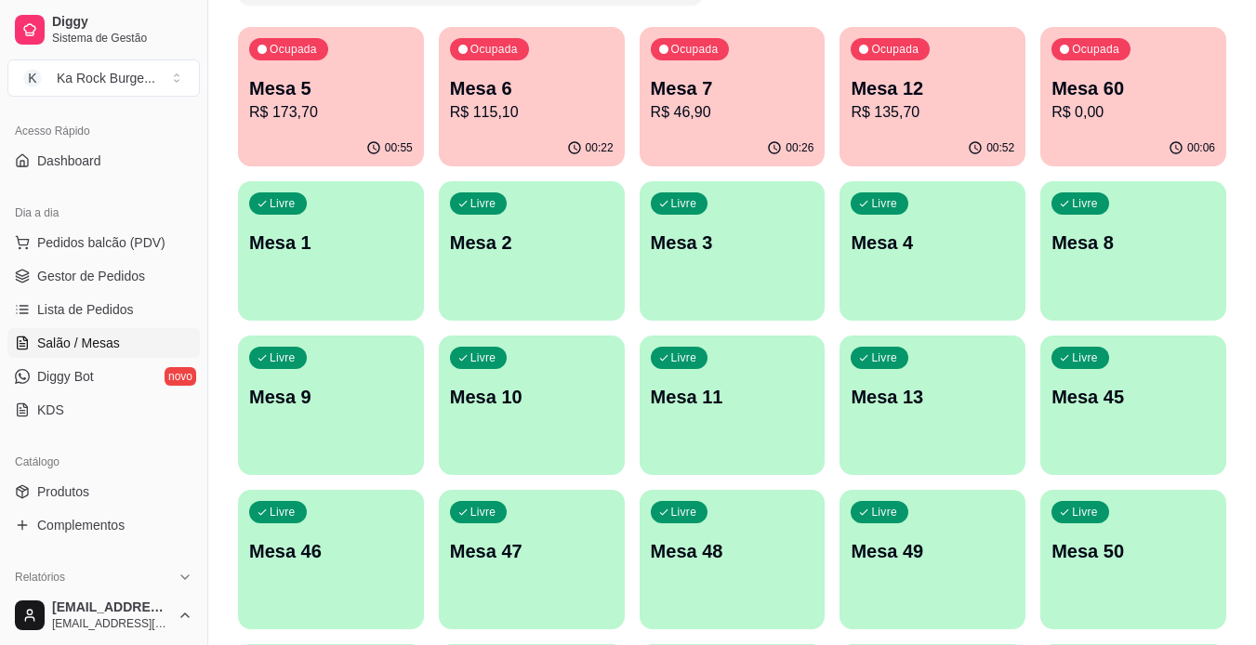
click at [534, 136] on div "00:22" at bounding box center [532, 148] width 186 height 36
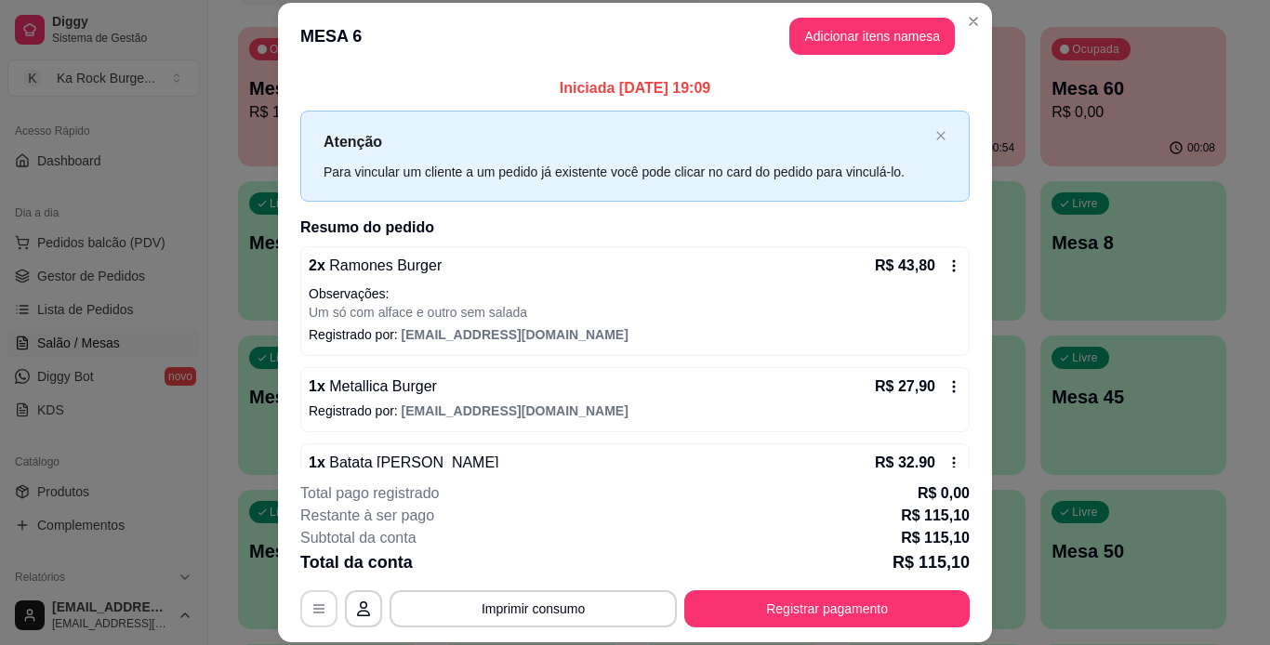
click at [329, 611] on button "button" at bounding box center [318, 608] width 37 height 37
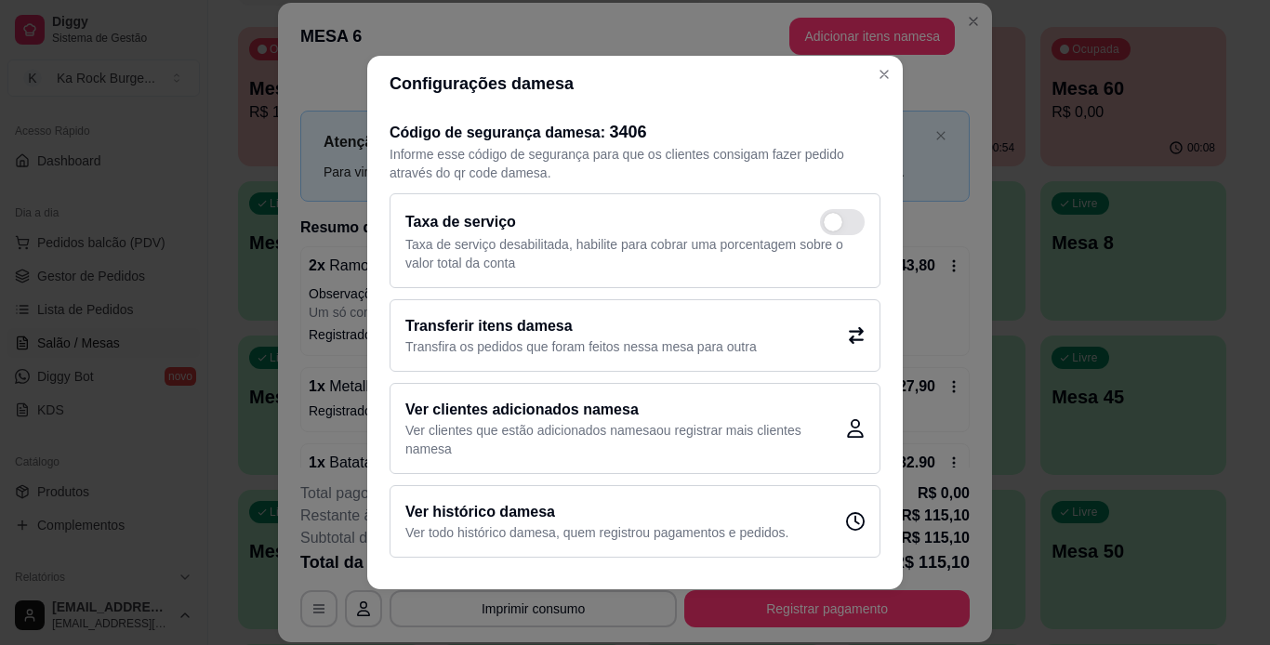
click at [513, 315] on h2 "Transferir itens da mesa" at bounding box center [580, 326] width 351 height 22
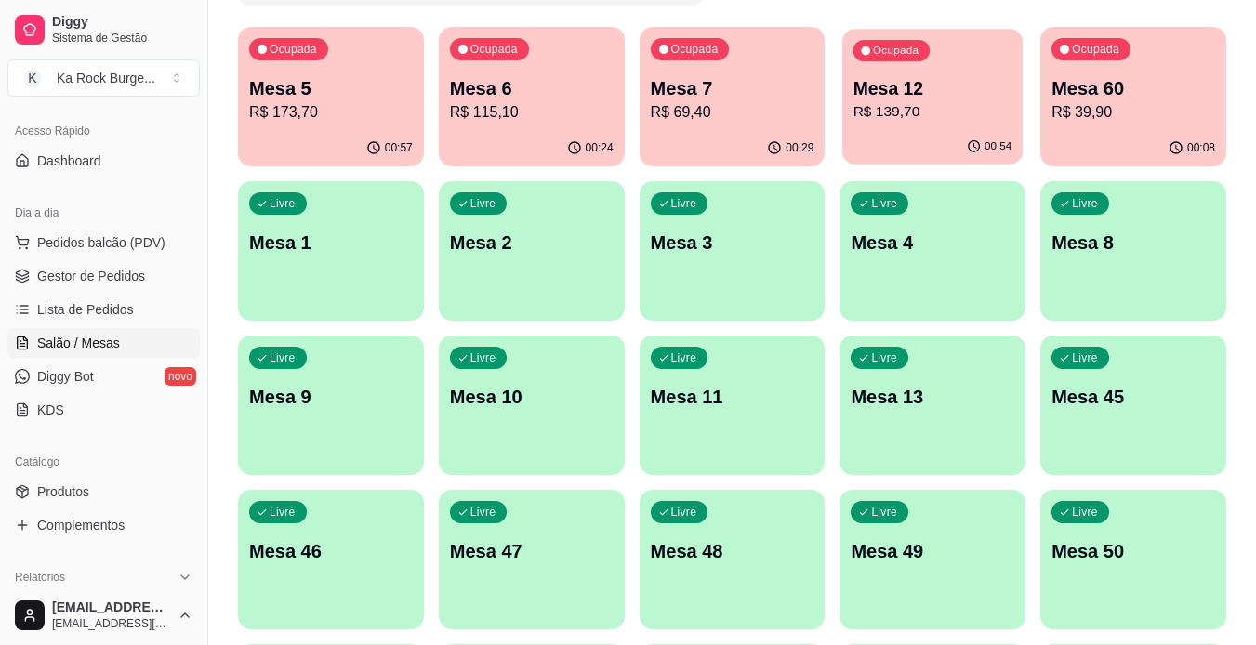
click at [955, 117] on p "R$ 139,70" at bounding box center [932, 111] width 159 height 21
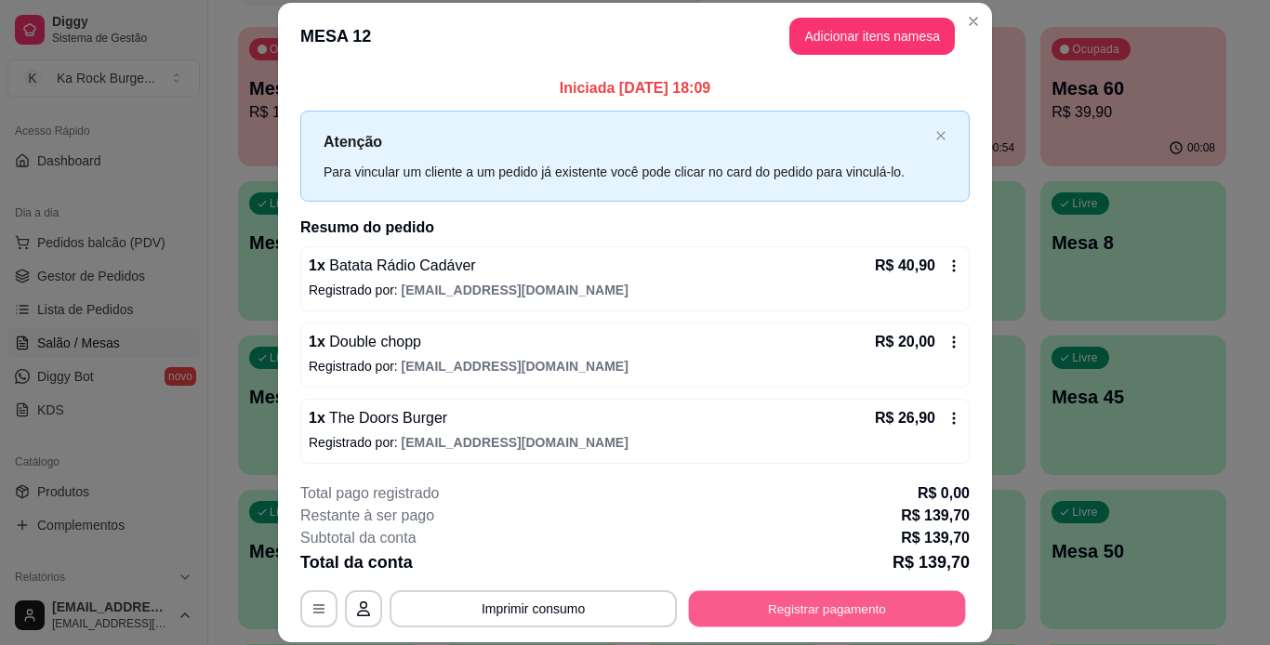
click at [760, 595] on button "Registrar pagamento" at bounding box center [827, 608] width 277 height 36
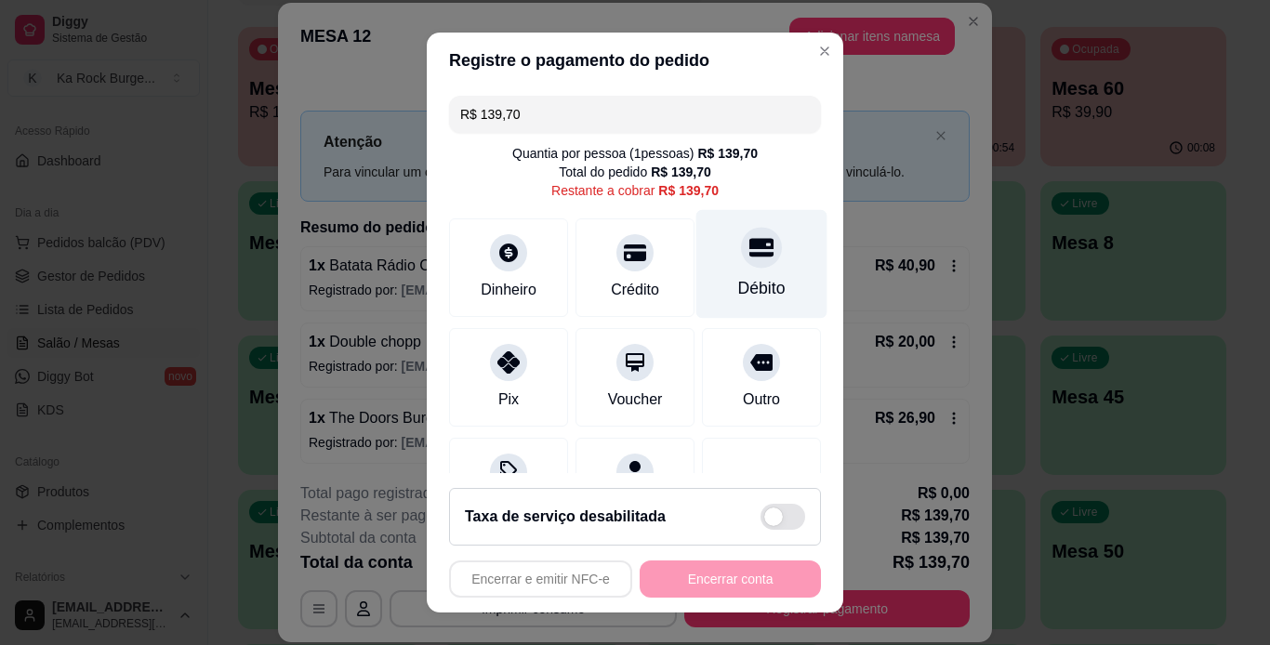
drag, startPoint x: 736, startPoint y: 277, endPoint x: 743, endPoint y: 289, distance: 13.7
click at [737, 275] on div "Débito" at bounding box center [761, 263] width 131 height 109
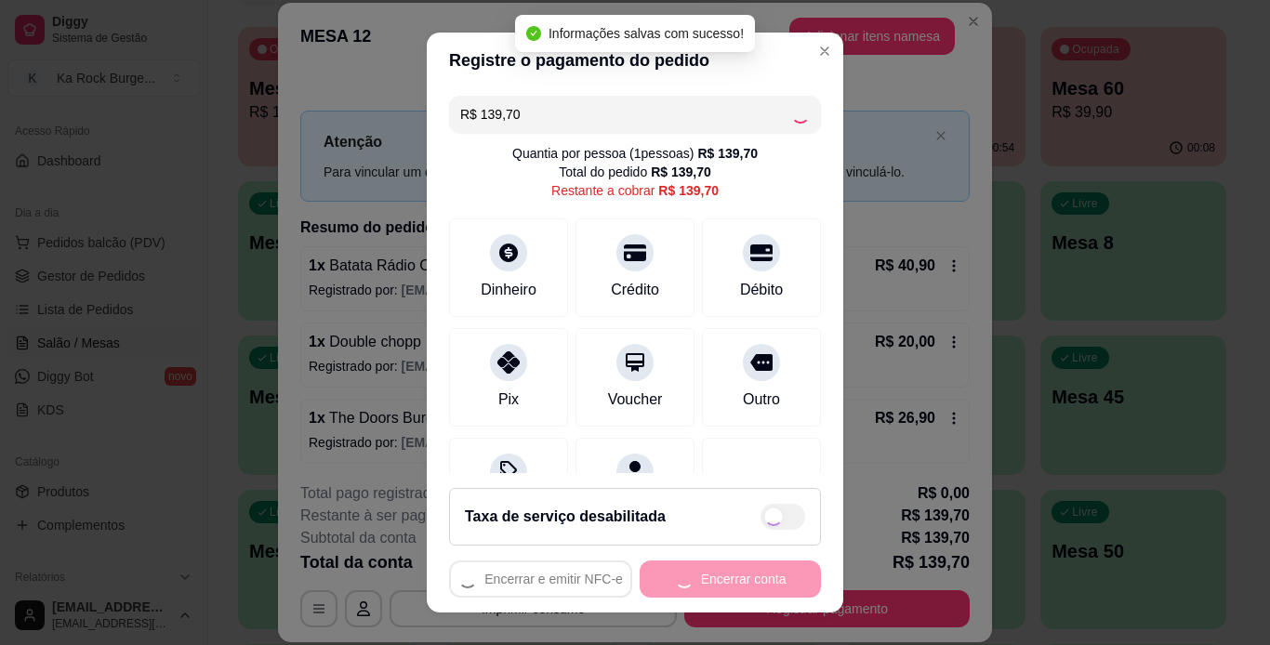
type input "R$ 0,00"
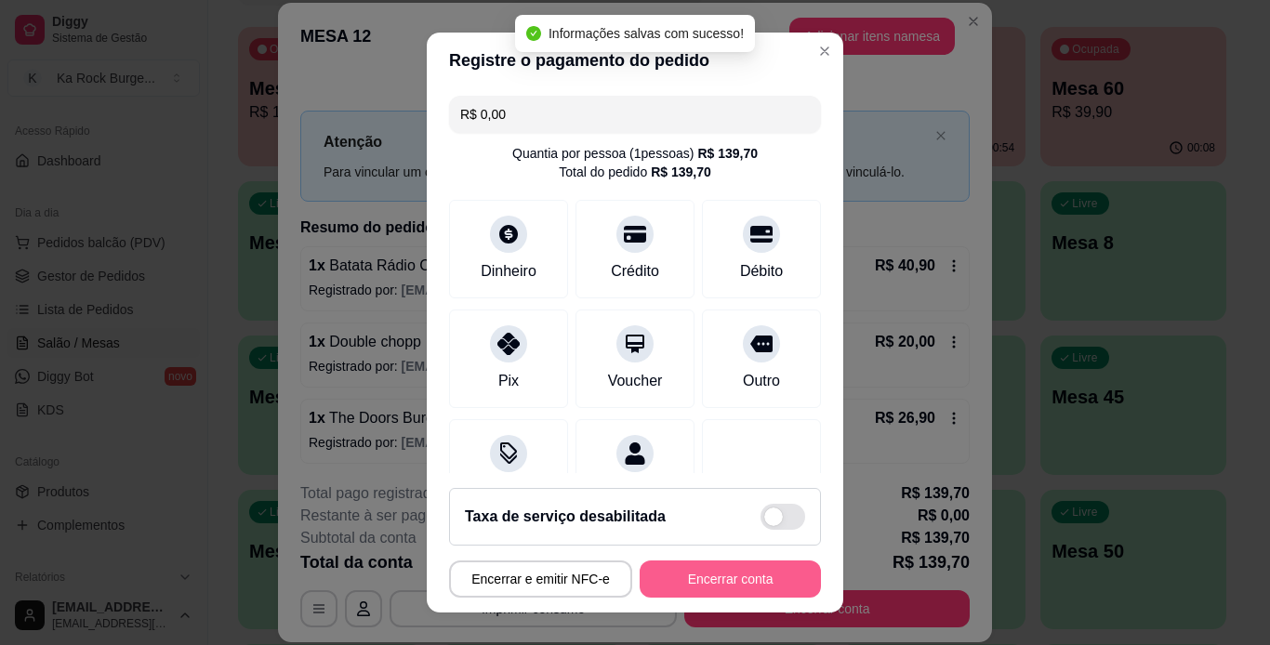
click at [736, 580] on button "Encerrar conta" at bounding box center [730, 579] width 181 height 37
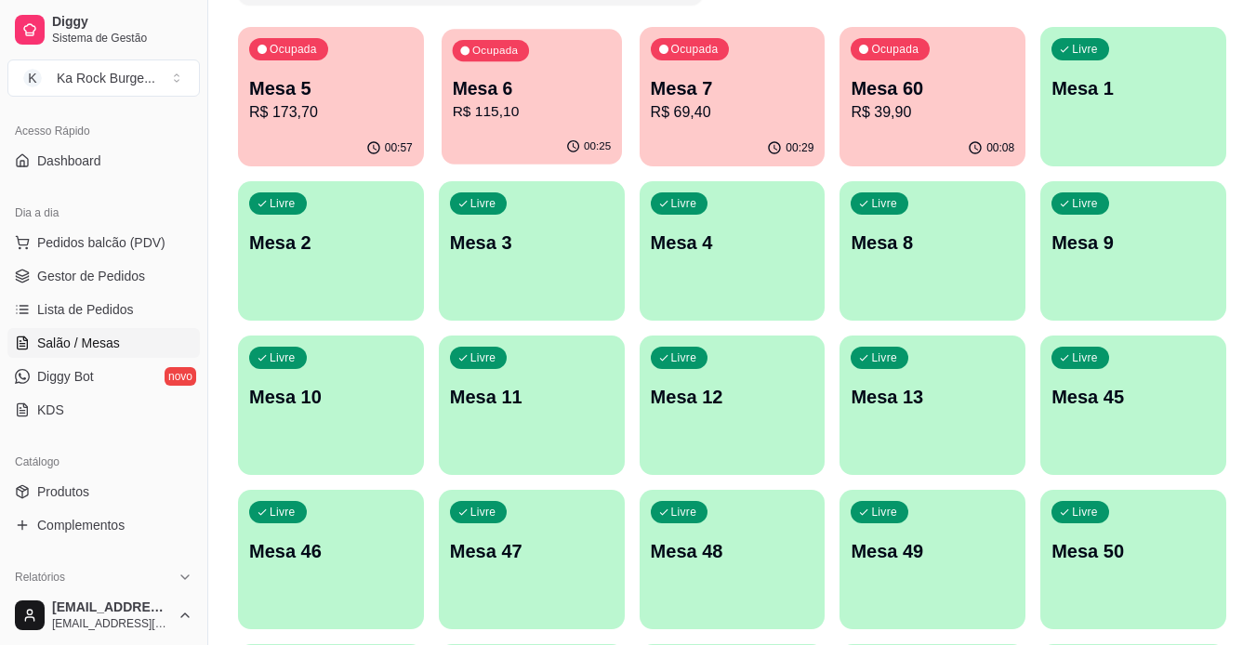
click at [515, 128] on div "Ocupada Mesa 6 R$ 115,10" at bounding box center [532, 79] width 180 height 100
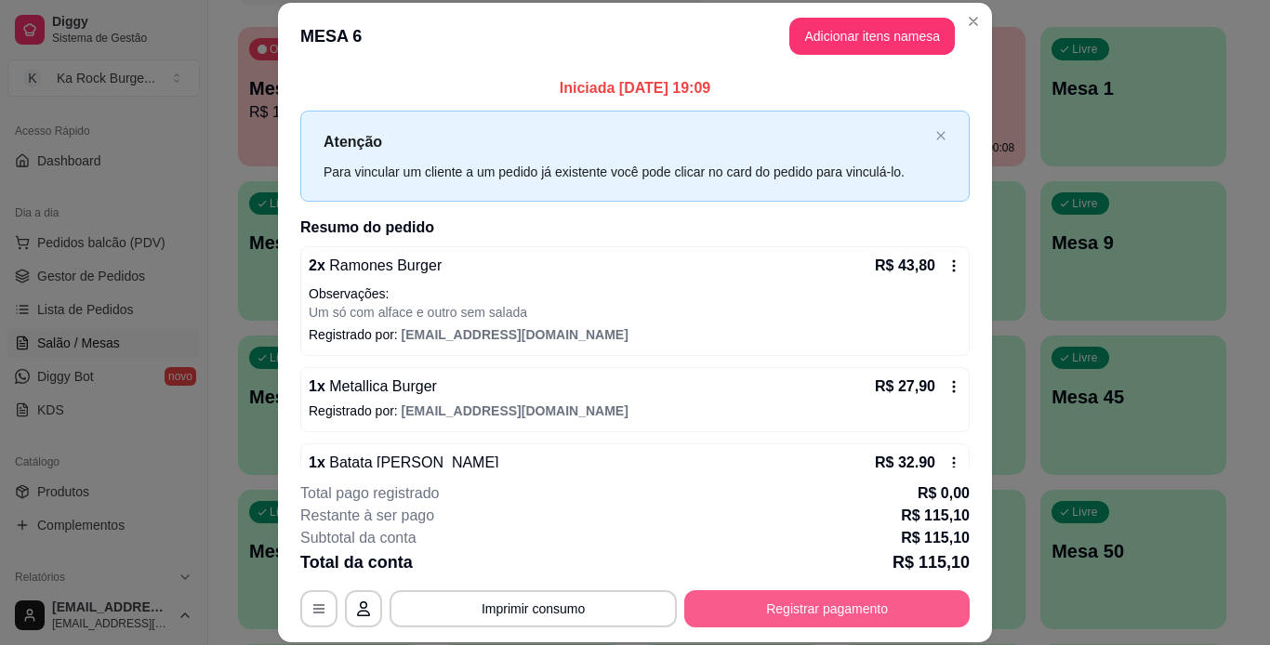
click at [825, 617] on button "Registrar pagamento" at bounding box center [826, 608] width 285 height 37
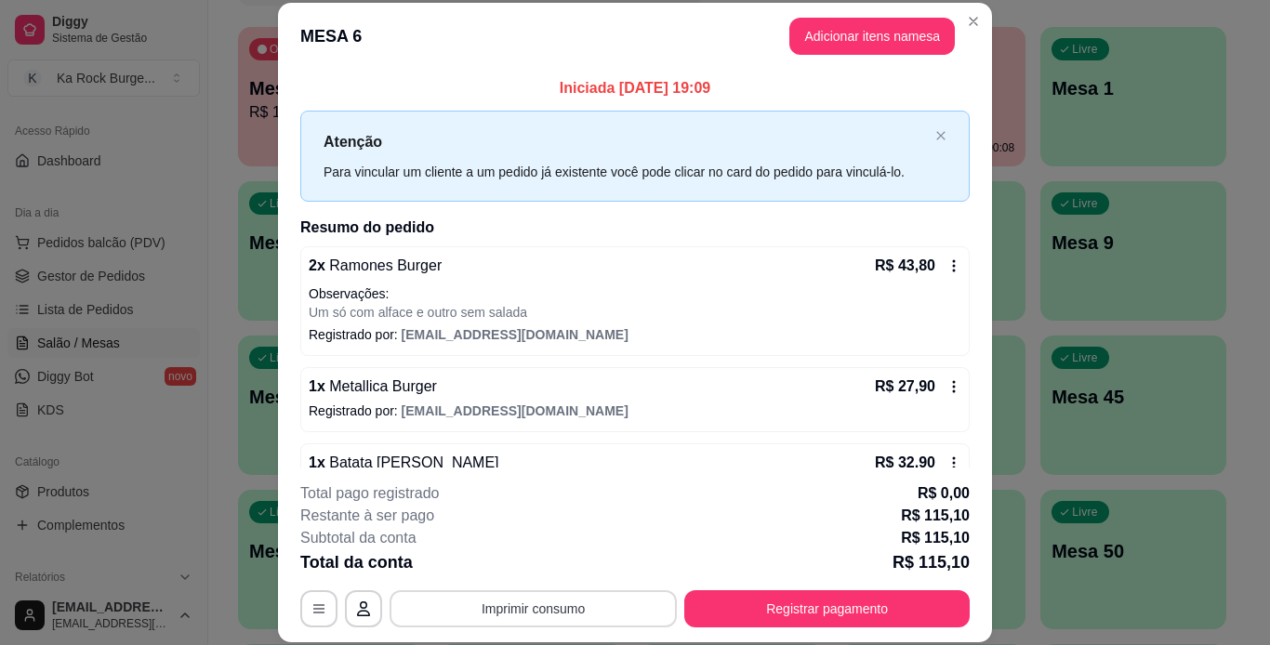
click at [577, 601] on button "Imprimir consumo" at bounding box center [532, 608] width 287 height 37
click at [662, 518] on div "Restante à ser pago R$ 115,10" at bounding box center [634, 516] width 669 height 22
click at [323, 610] on button "button" at bounding box center [318, 608] width 37 height 37
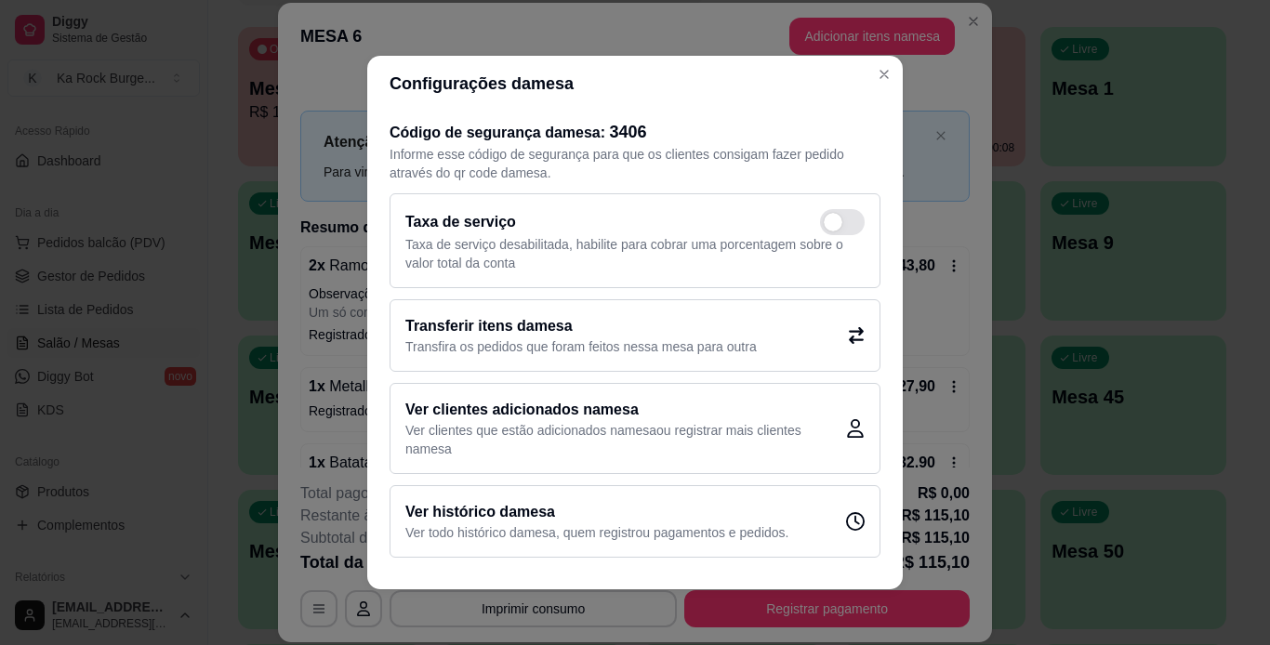
click at [530, 360] on div "Transferir itens da mesa Transfira os pedidos que foram feitos nessa mesa para …" at bounding box center [634, 335] width 491 height 73
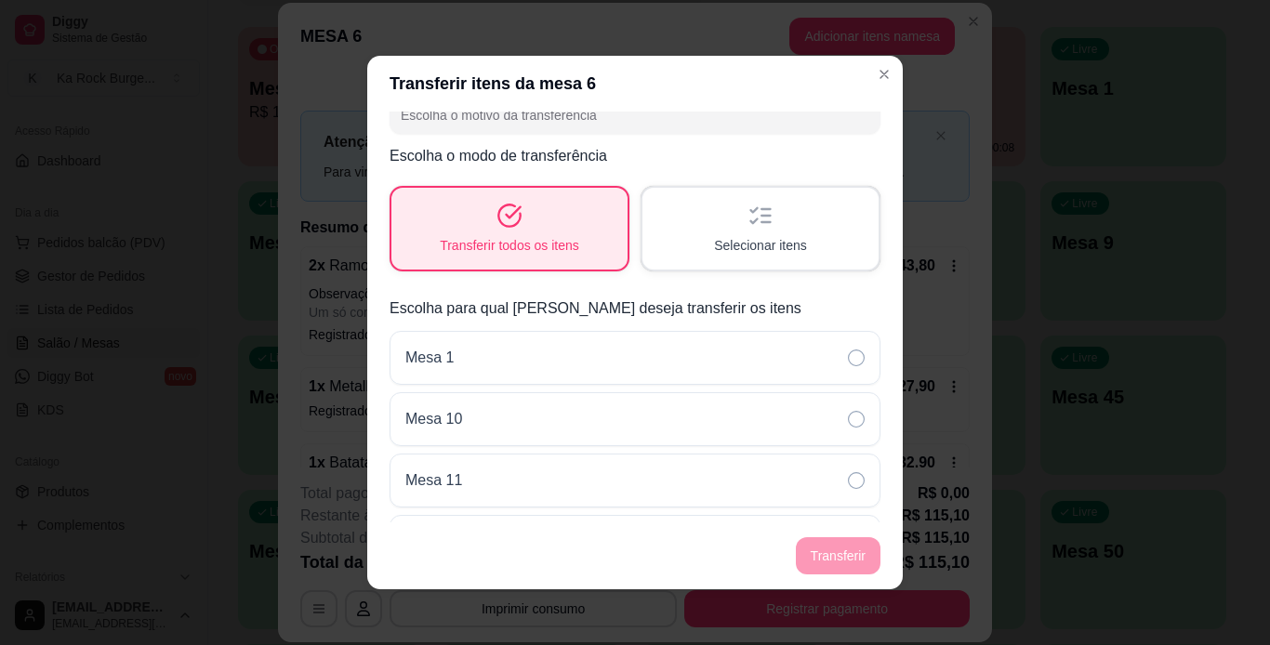
scroll to position [74, 0]
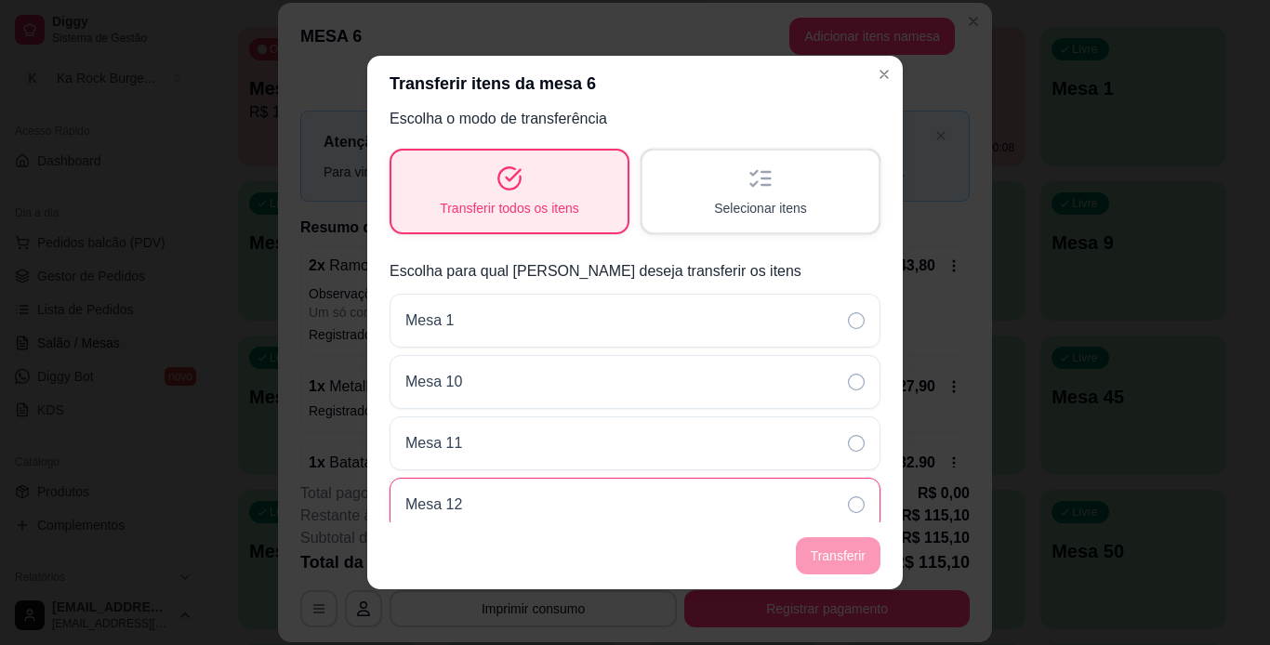
click at [848, 502] on icon at bounding box center [856, 504] width 17 height 17
click at [862, 554] on footer "Transferir" at bounding box center [634, 555] width 535 height 67
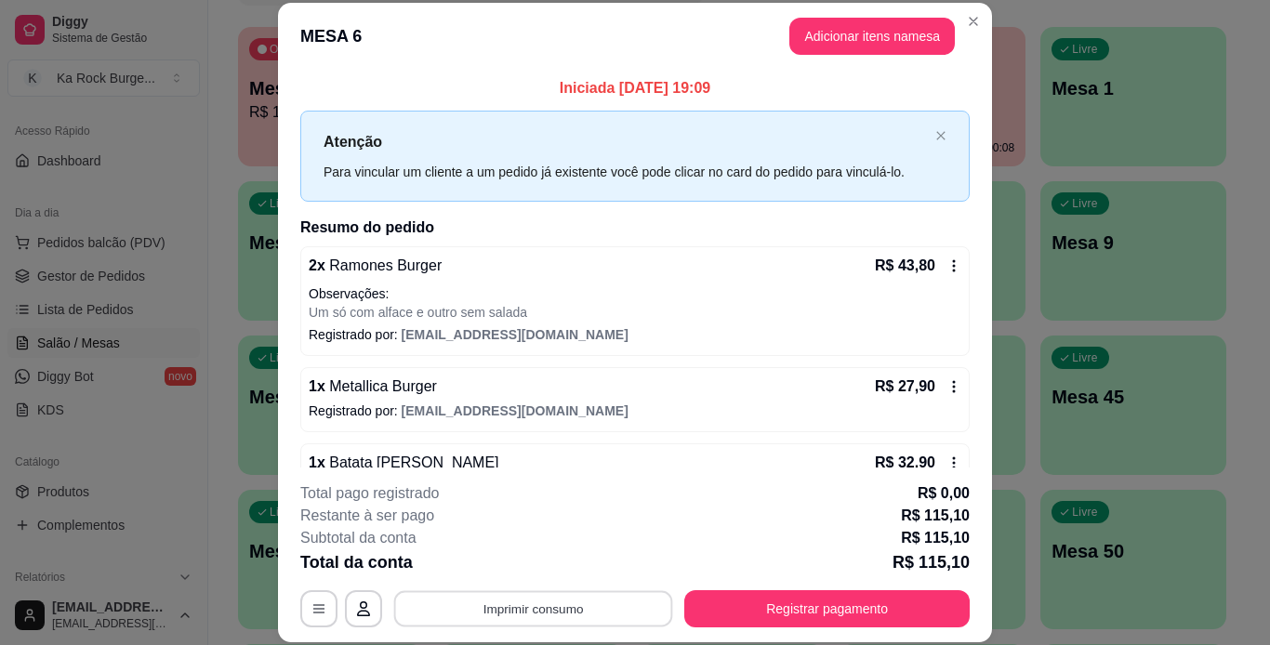
click at [627, 613] on button "Imprimir consumo" at bounding box center [533, 608] width 279 height 36
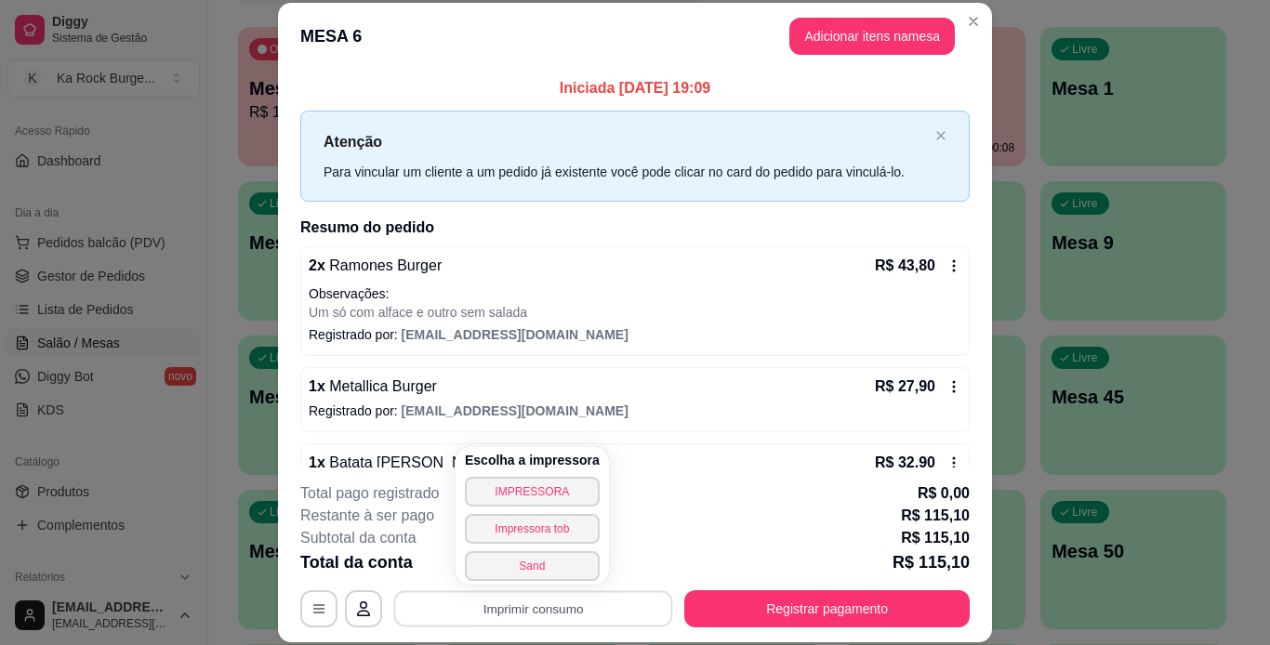
click at [624, 484] on div "Total pago registrado R$ 0,00" at bounding box center [634, 493] width 669 height 22
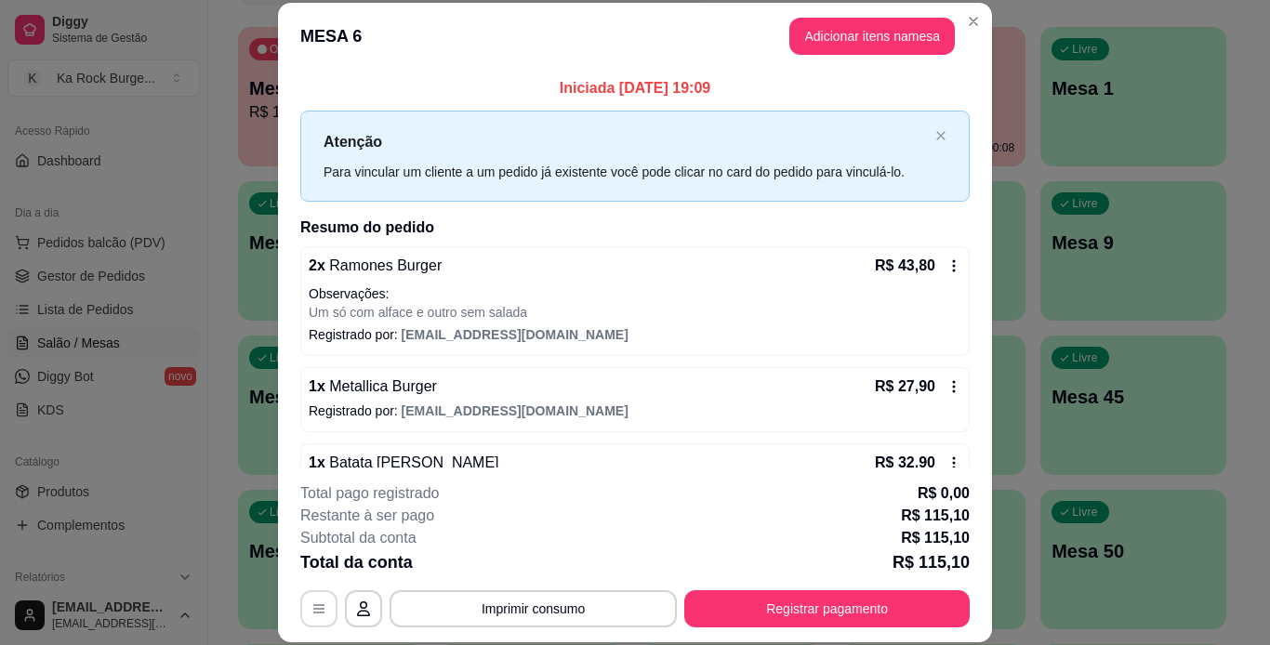
click at [311, 614] on icon "button" at bounding box center [318, 608] width 15 height 15
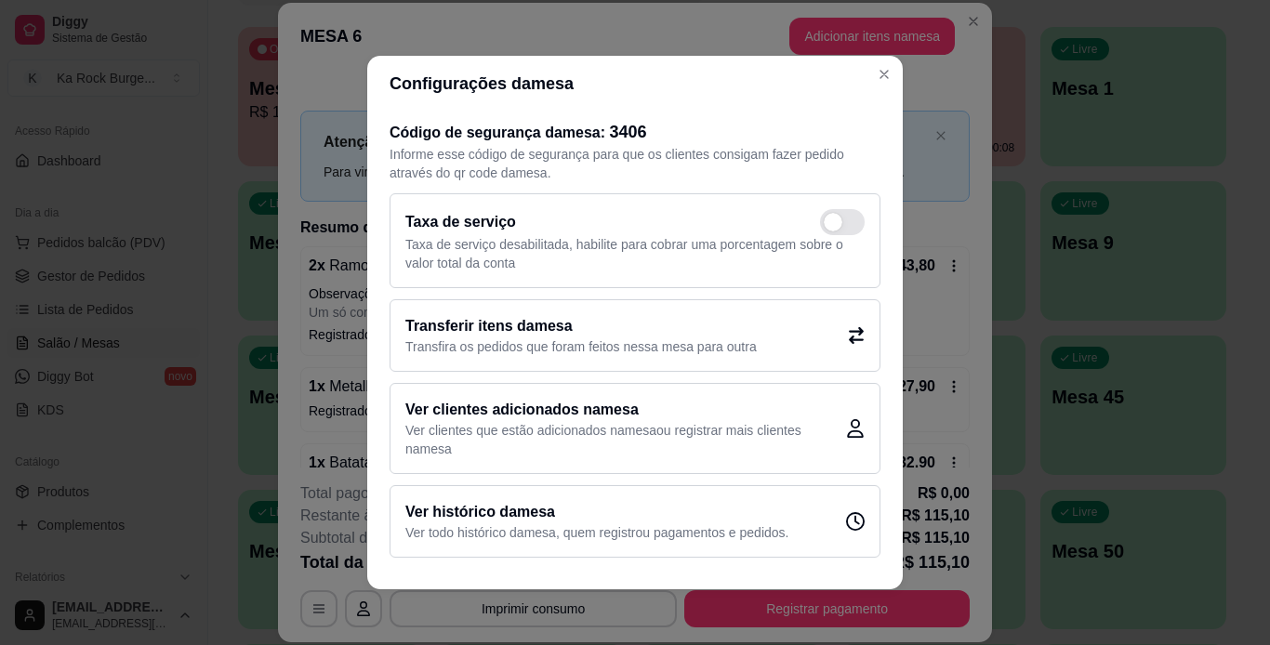
click at [679, 356] on div "Transferir itens da mesa Transfira os pedidos que foram feitos nessa mesa para …" at bounding box center [634, 335] width 491 height 73
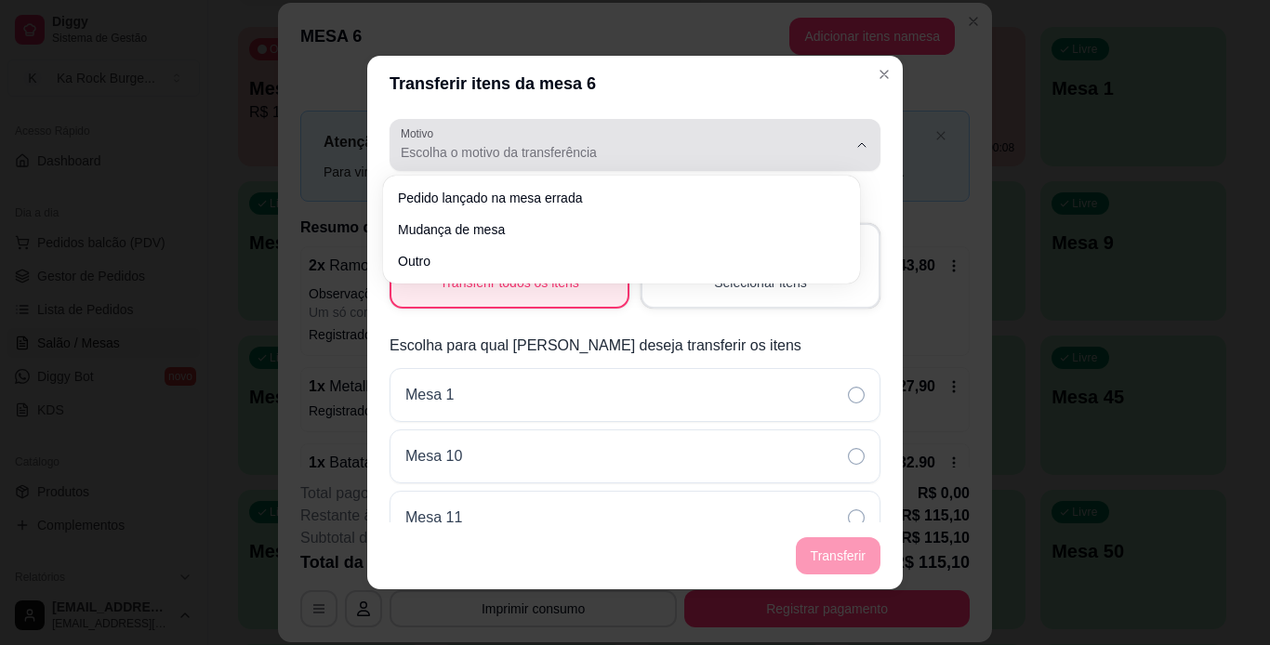
click at [702, 157] on span "Escolha o motivo da transferência" at bounding box center [624, 152] width 446 height 19
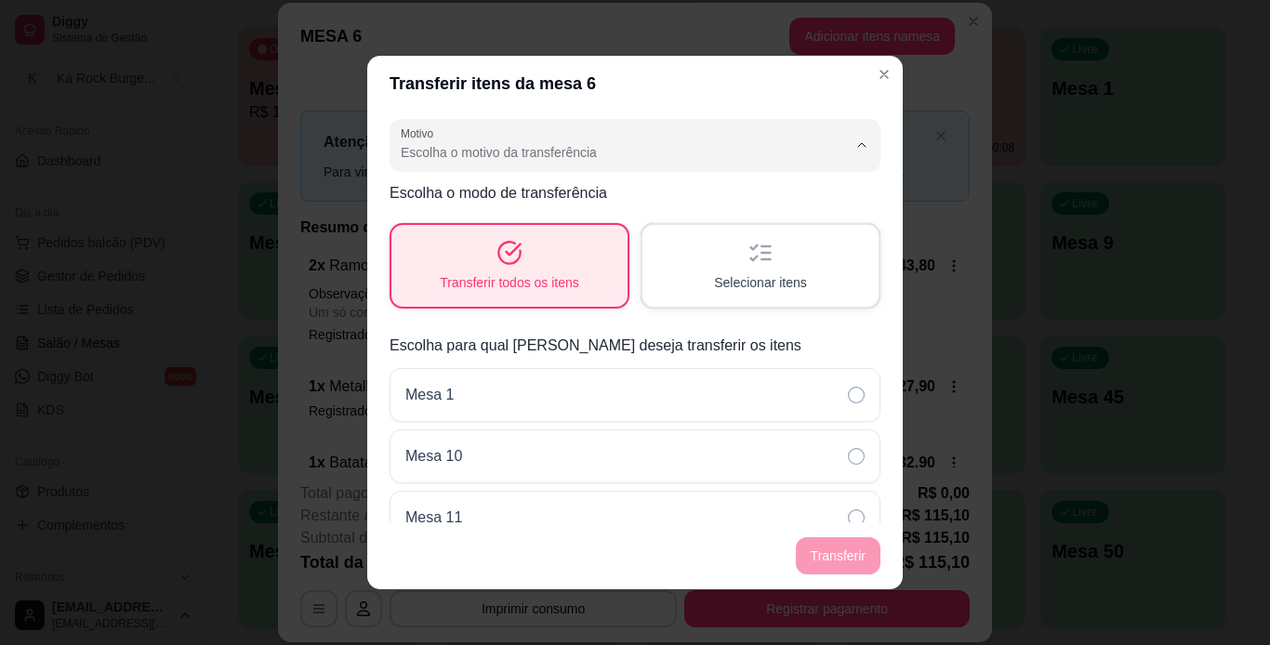
click at [672, 222] on span "Mudança de mesa" at bounding box center [612, 227] width 412 height 18
type input "TABLE_TRANSFER"
select select "TABLE_TRANSFER"
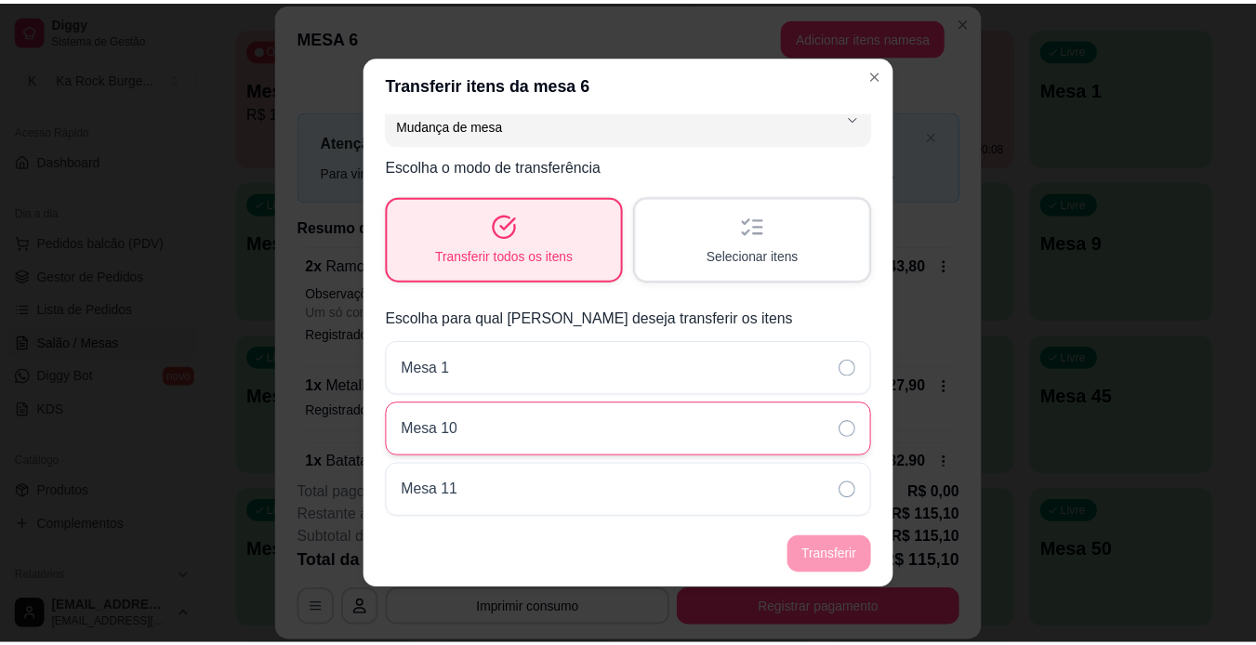
scroll to position [93, 0]
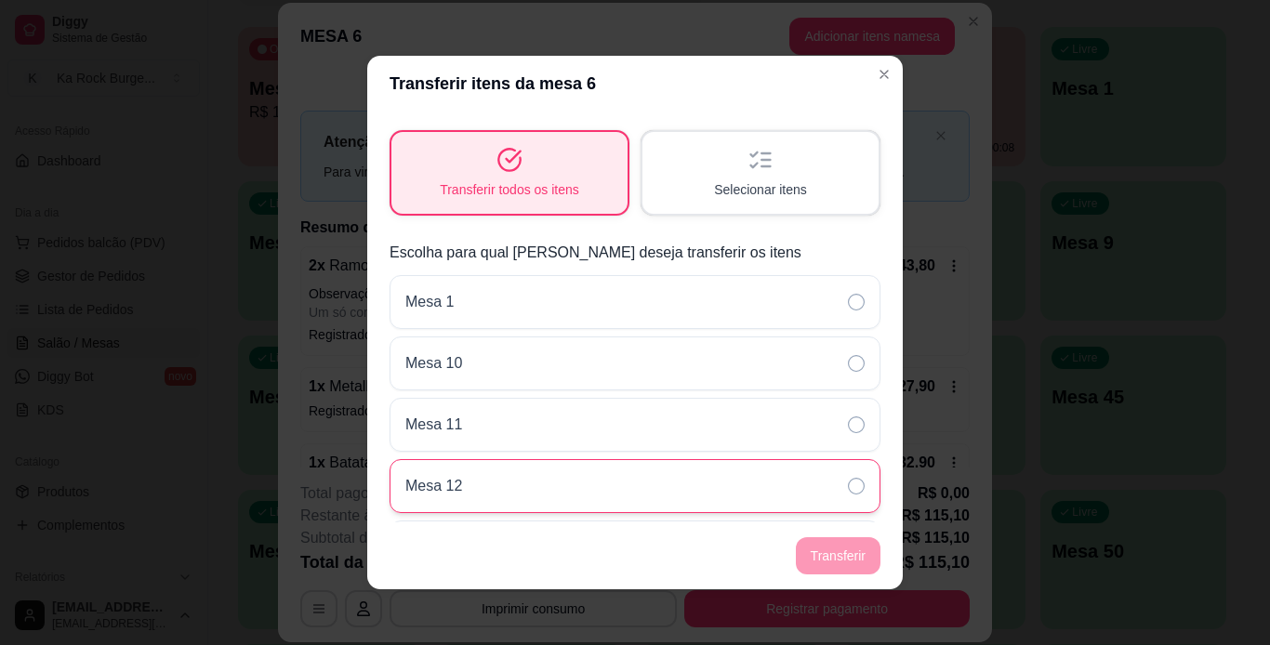
click at [687, 492] on div "Mesa 12" at bounding box center [634, 486] width 491 height 54
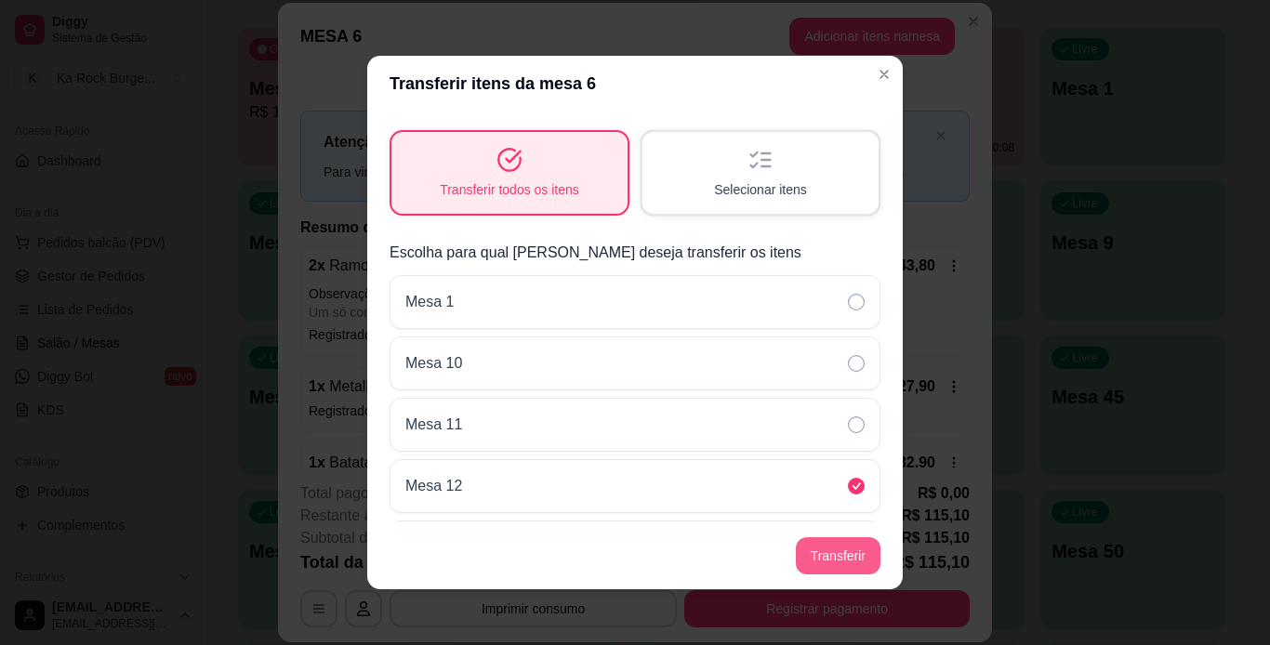
click at [803, 545] on button "Transferir" at bounding box center [838, 555] width 85 height 37
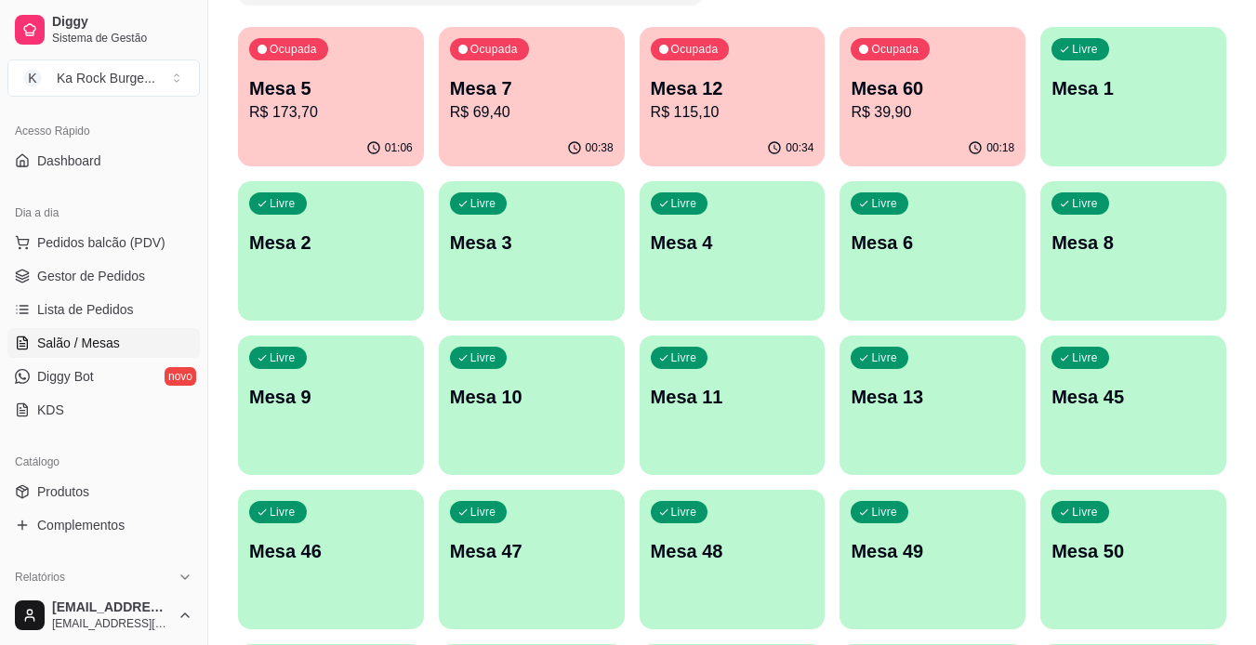
click at [924, 125] on div "Ocupada Mesa 60 R$ 39,90" at bounding box center [932, 78] width 186 height 103
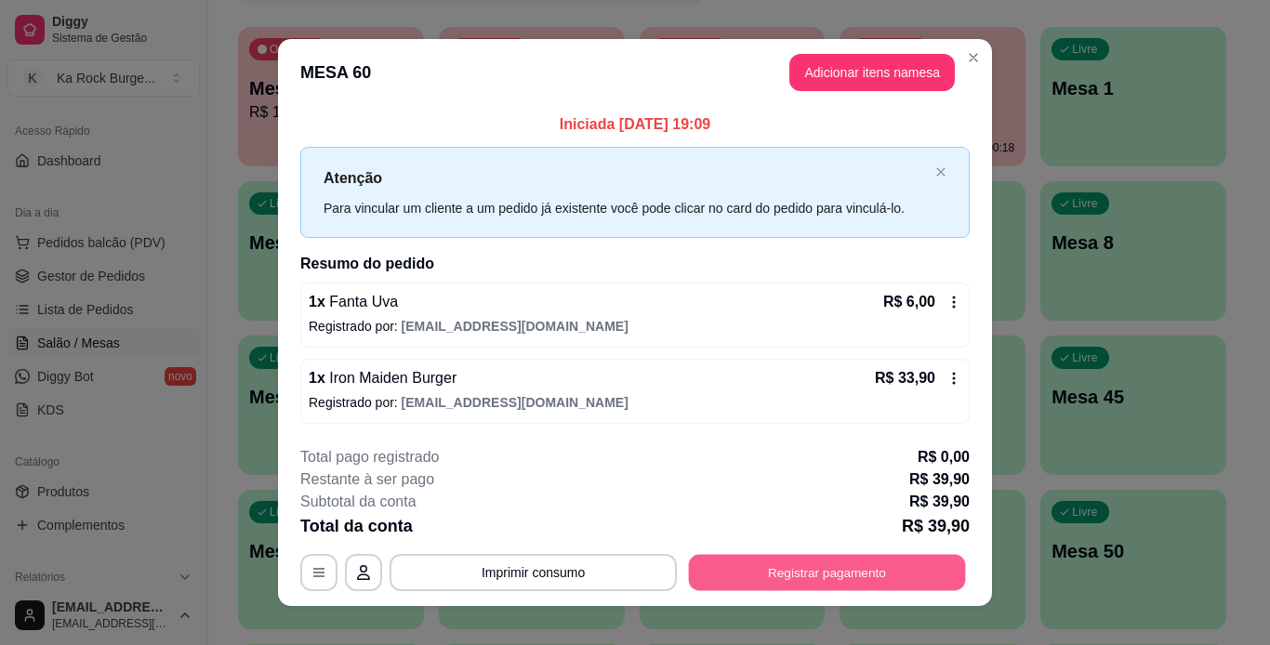
click at [838, 585] on button "Registrar pagamento" at bounding box center [827, 572] width 277 height 36
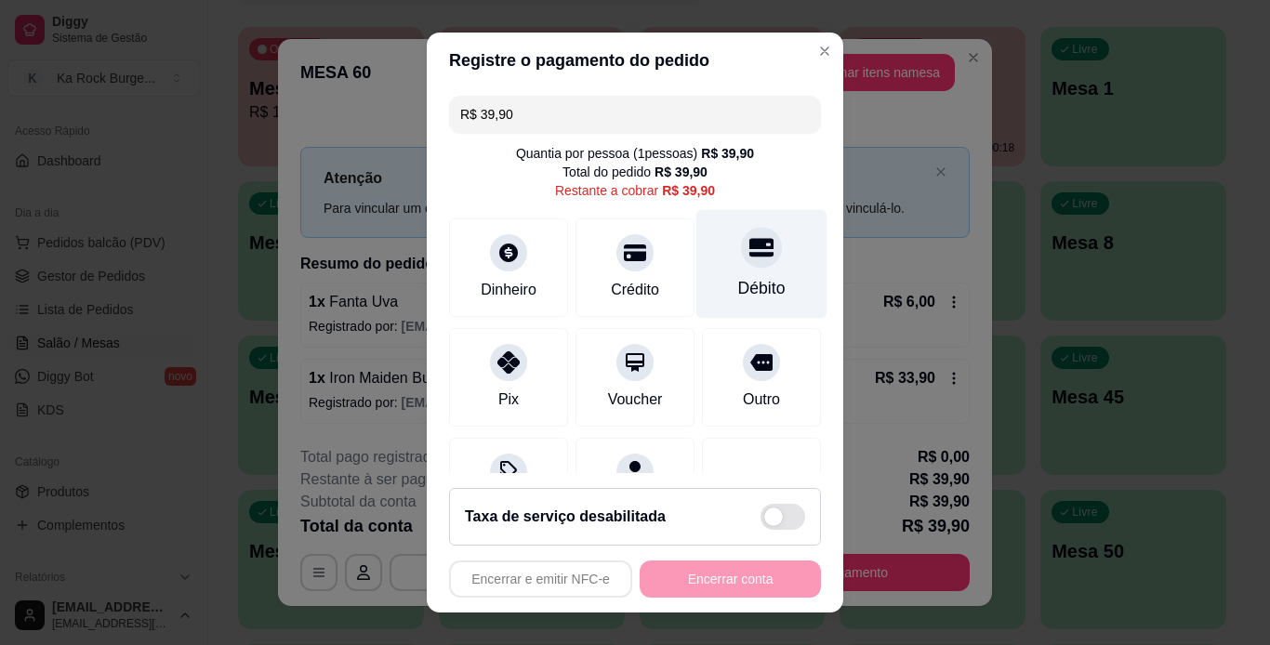
click at [712, 263] on div "Débito" at bounding box center [761, 263] width 131 height 109
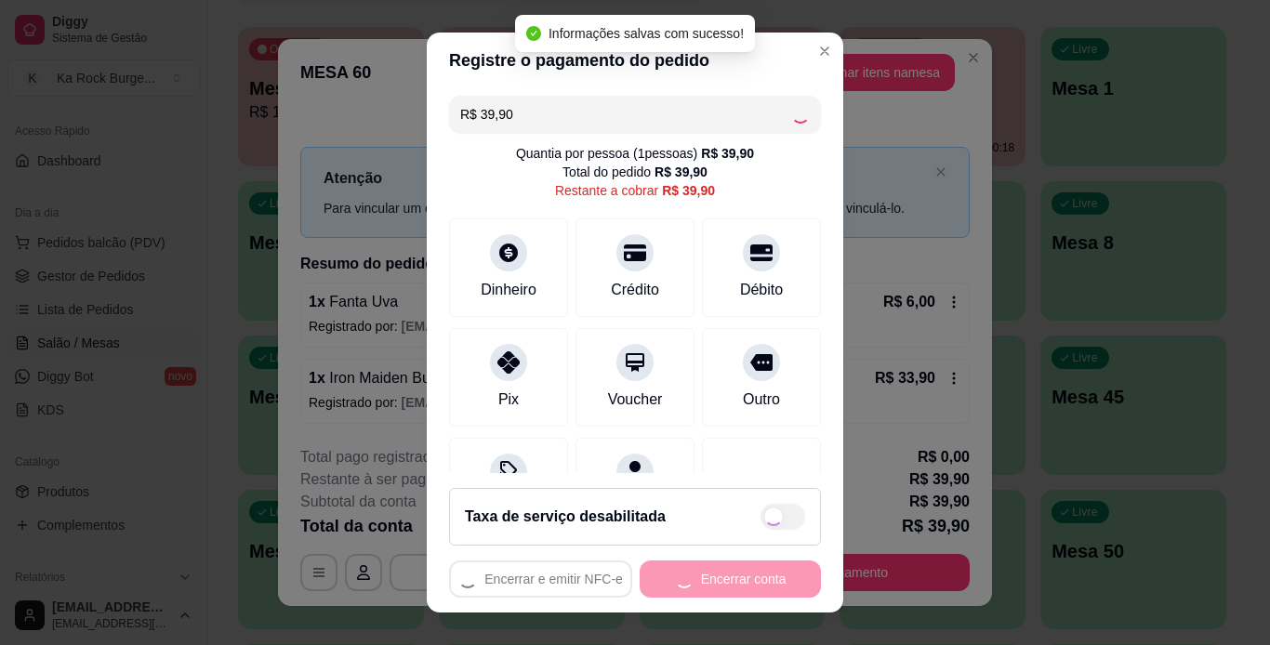
type input "R$ 0,00"
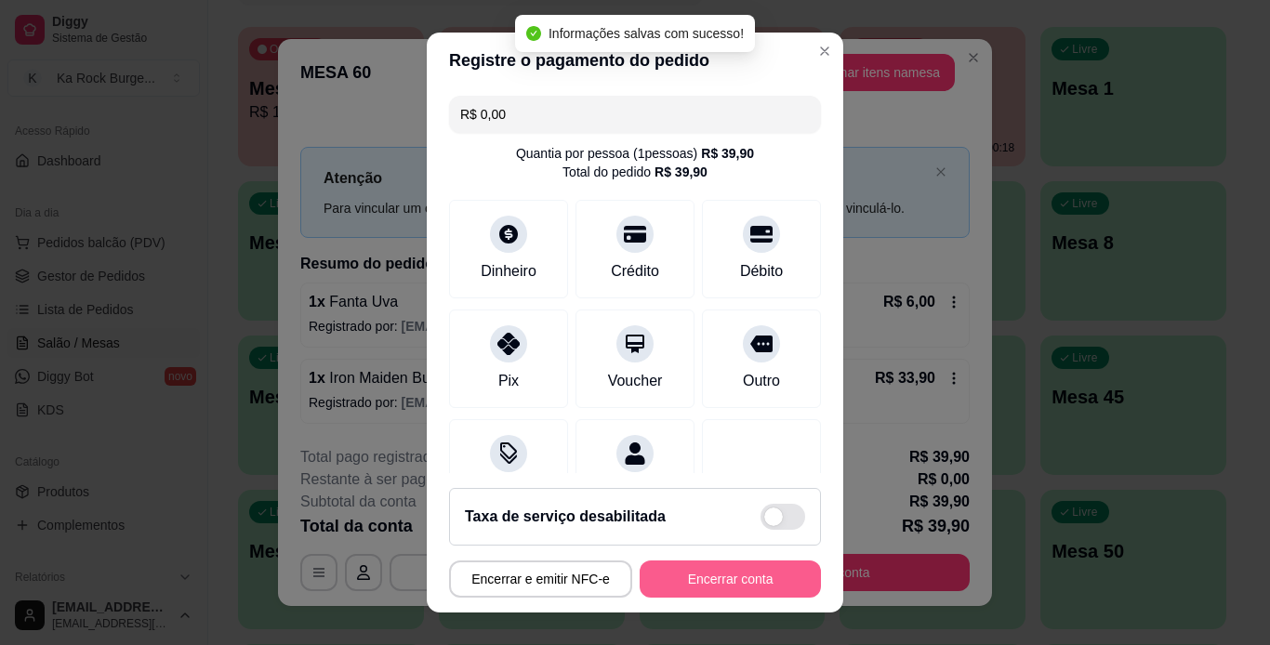
click at [754, 575] on button "Encerrar conta" at bounding box center [730, 579] width 181 height 37
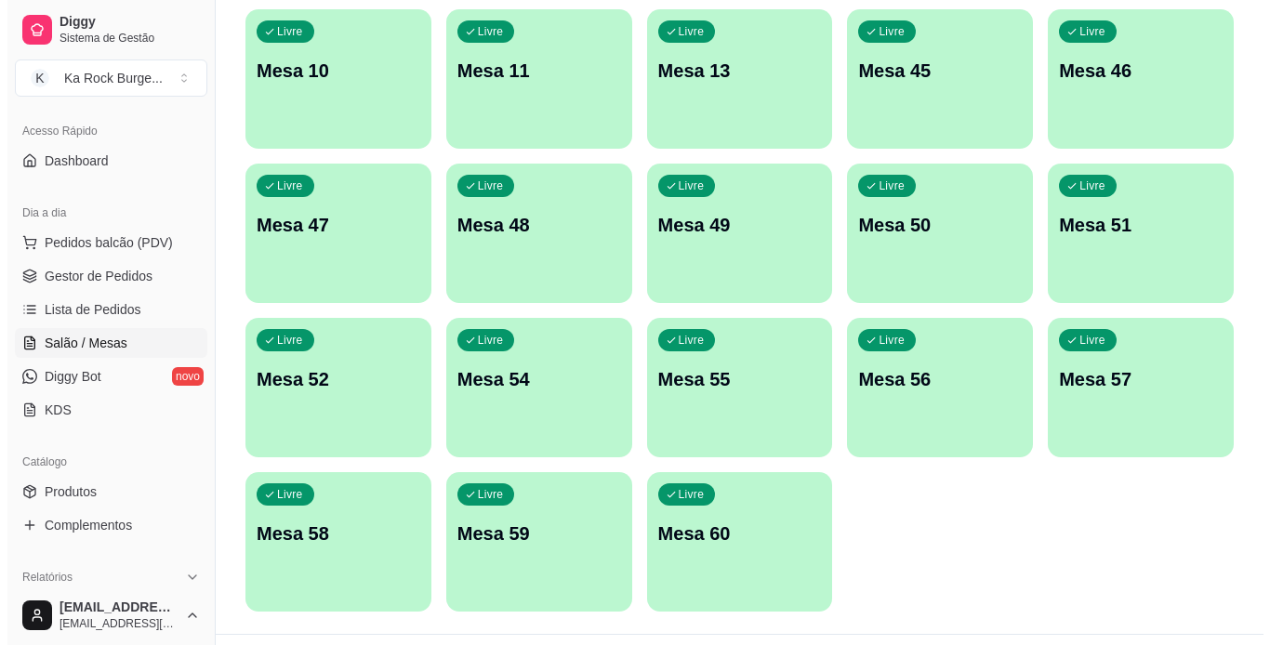
scroll to position [542, 0]
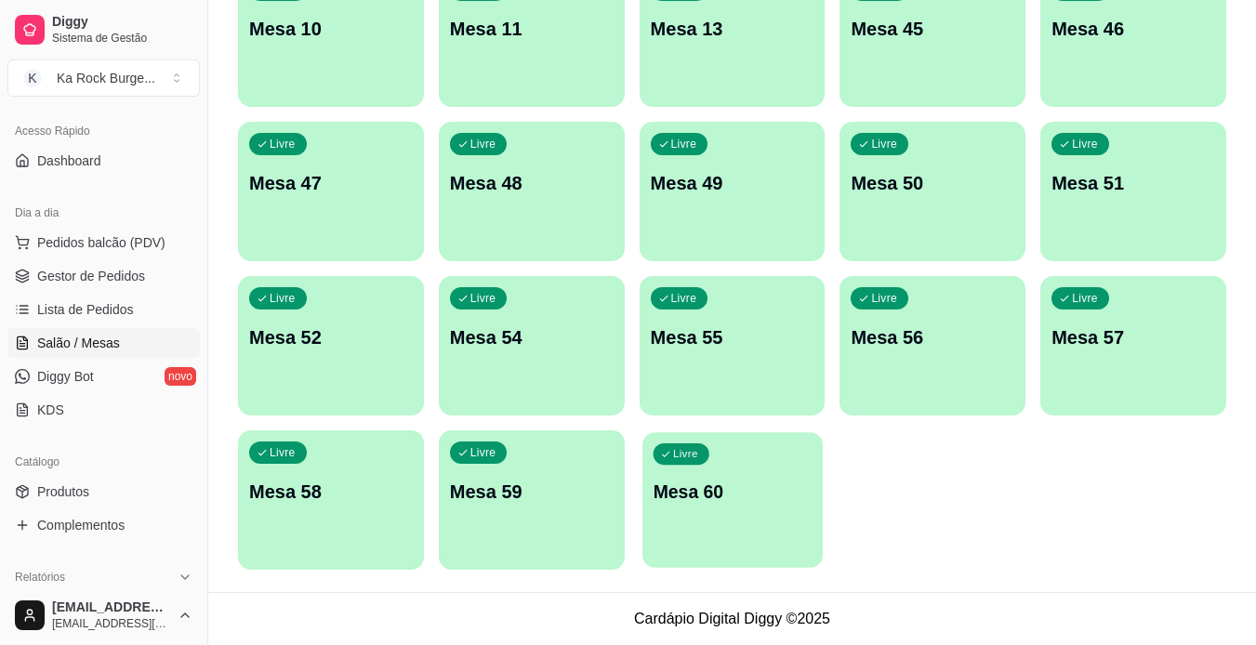
click at [704, 483] on p "Mesa 60" at bounding box center [732, 492] width 159 height 25
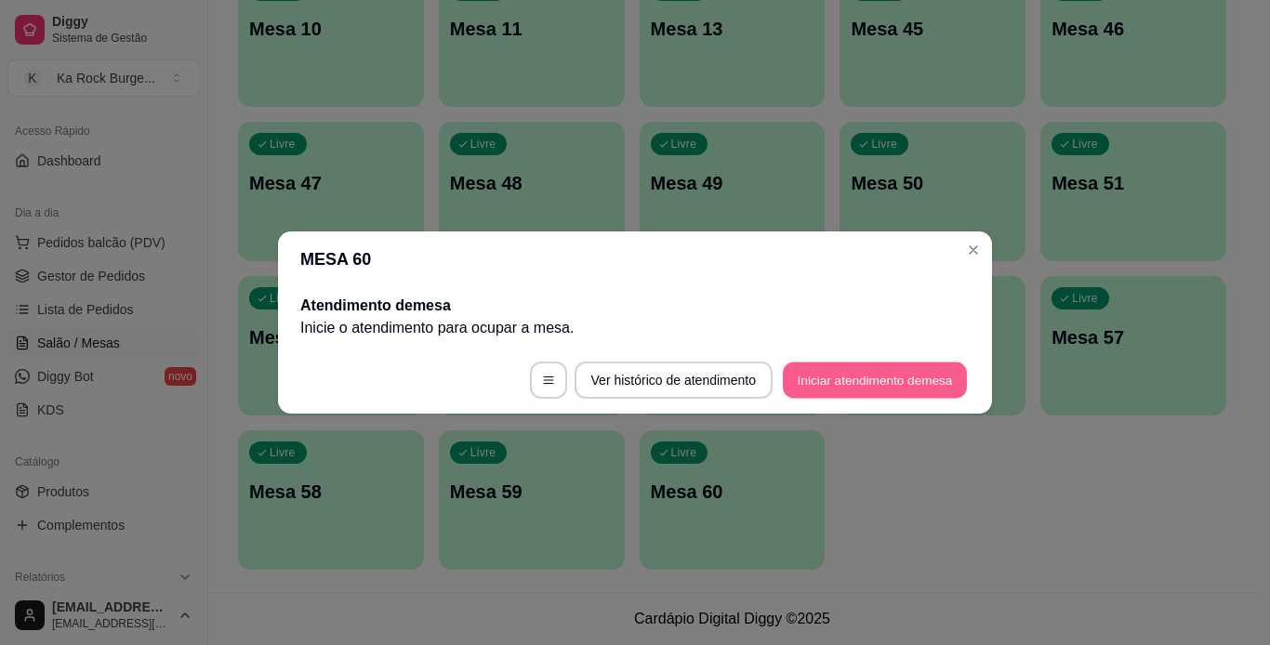
click at [890, 363] on button "Iniciar atendimento de mesa" at bounding box center [875, 381] width 184 height 36
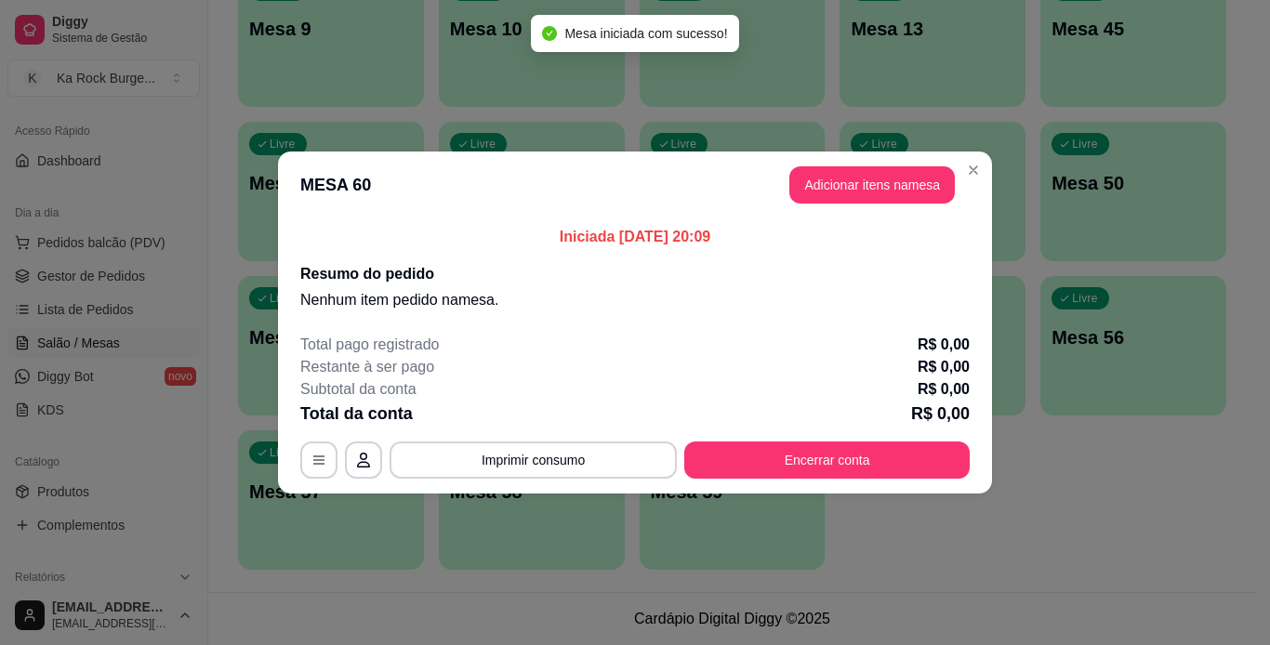
click at [912, 212] on header "MESA 60 Adicionar itens na mesa" at bounding box center [635, 185] width 714 height 67
click at [909, 186] on button "Adicionar itens na mesa" at bounding box center [872, 185] width 160 height 36
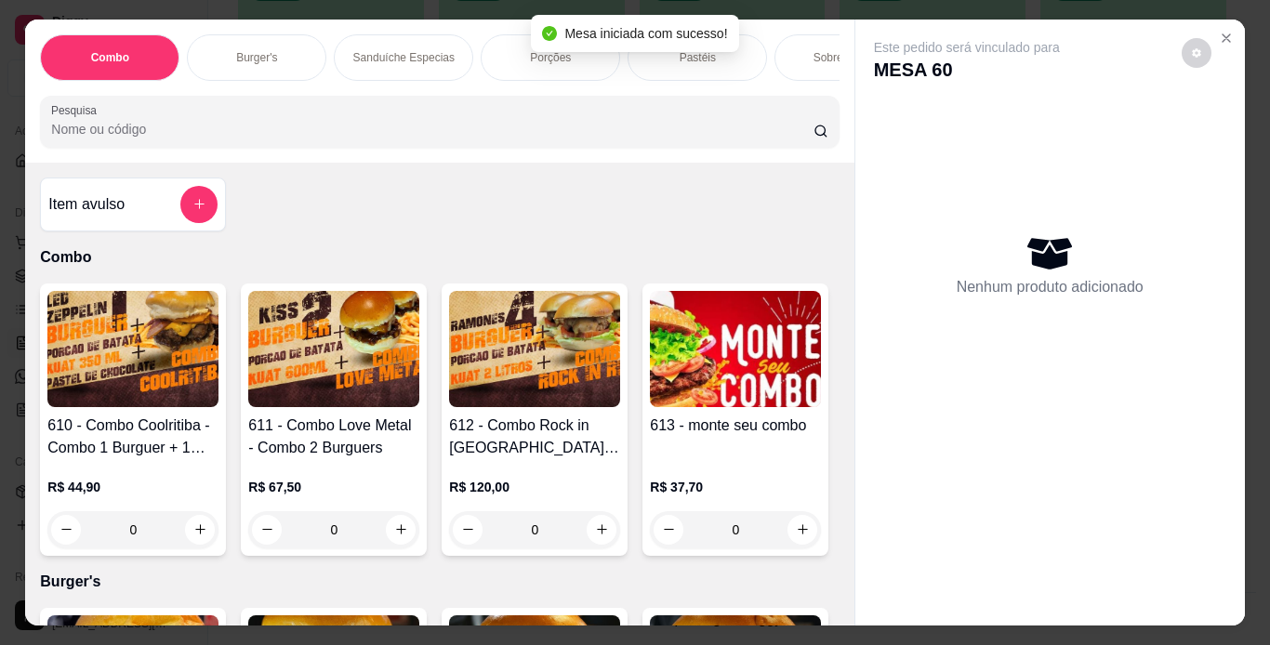
click at [251, 42] on div "Burger's" at bounding box center [256, 57] width 139 height 46
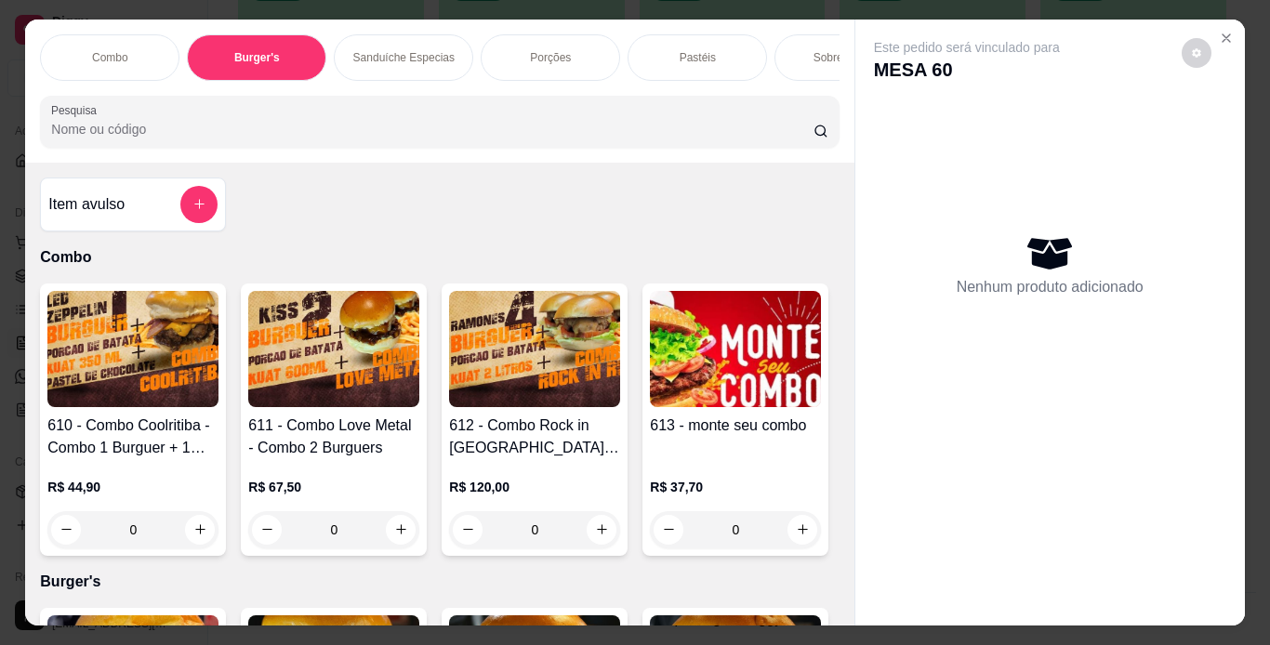
scroll to position [47, 0]
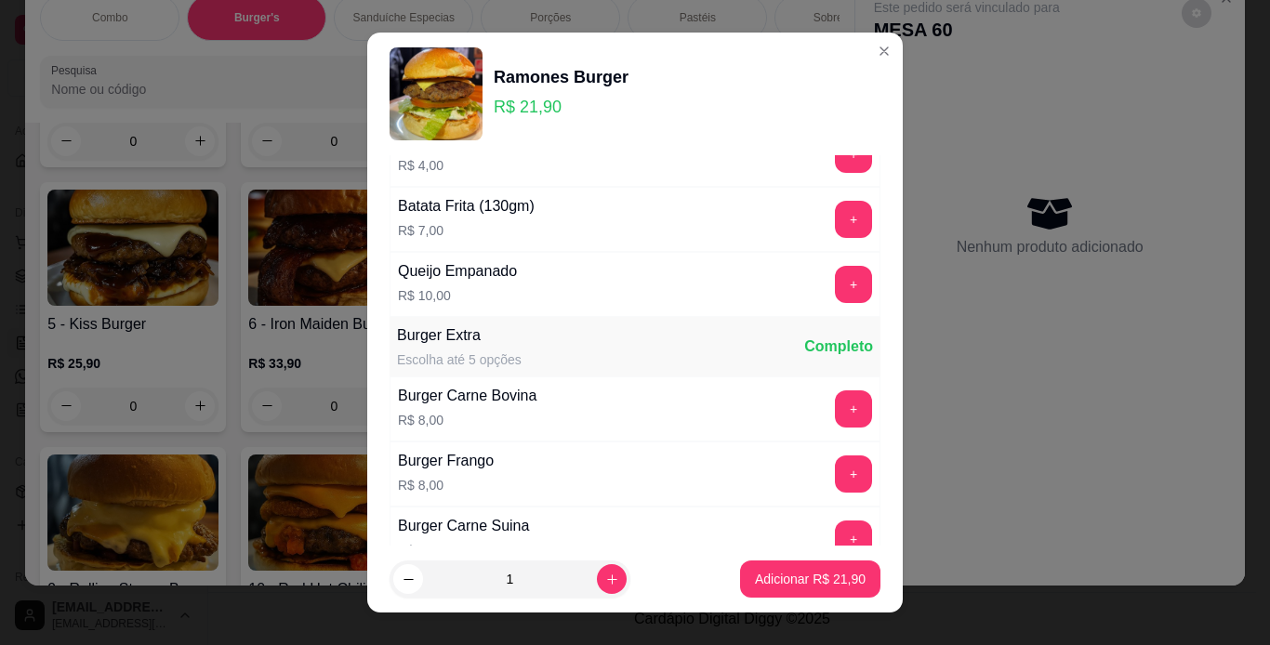
scroll to position [260, 0]
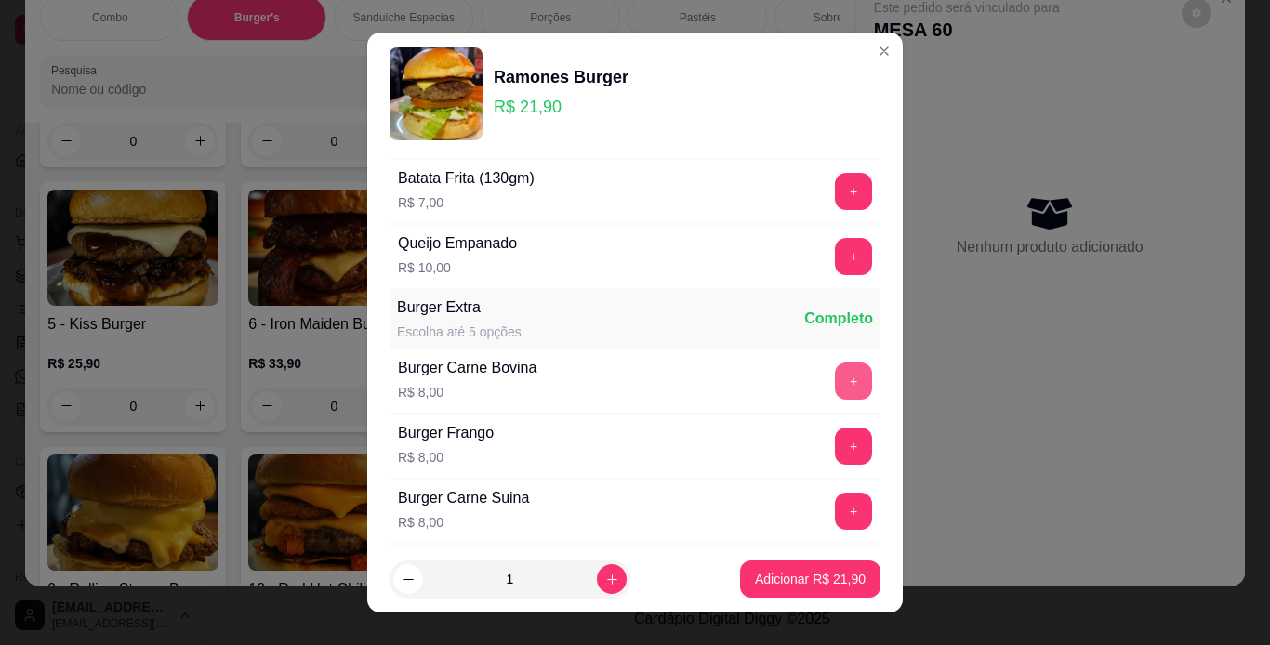
click at [835, 385] on button "+" at bounding box center [853, 381] width 37 height 37
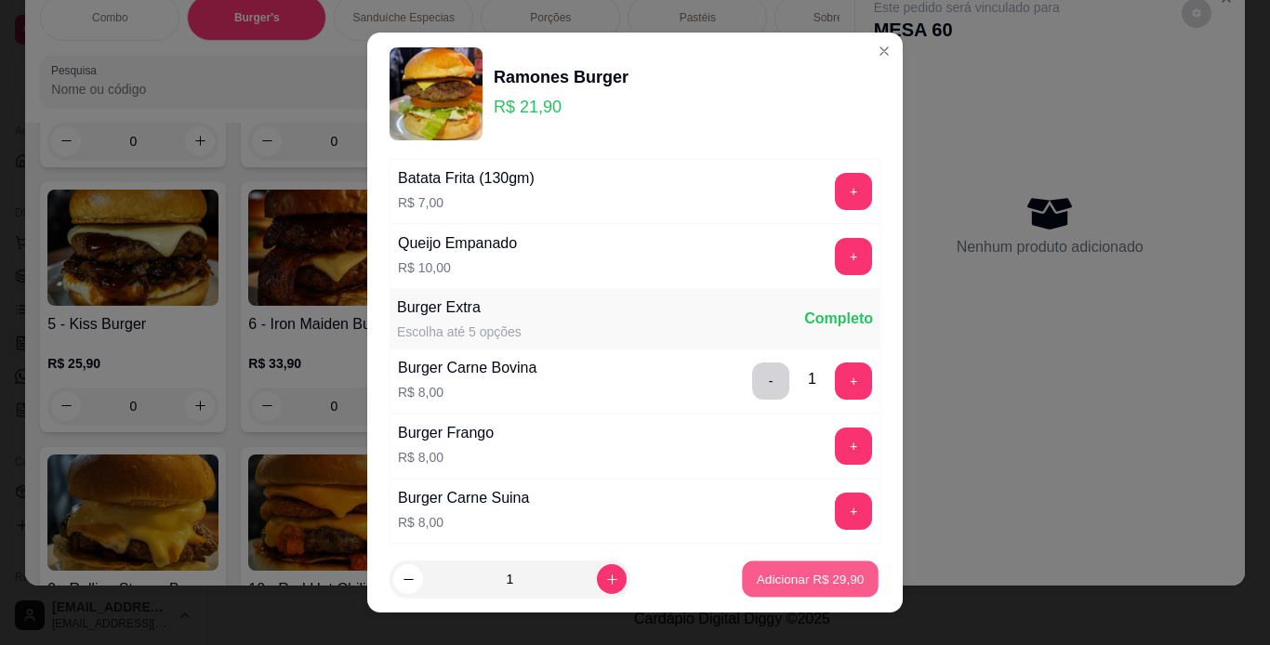
click at [795, 565] on button "Adicionar R$ 29,90" at bounding box center [810, 579] width 137 height 36
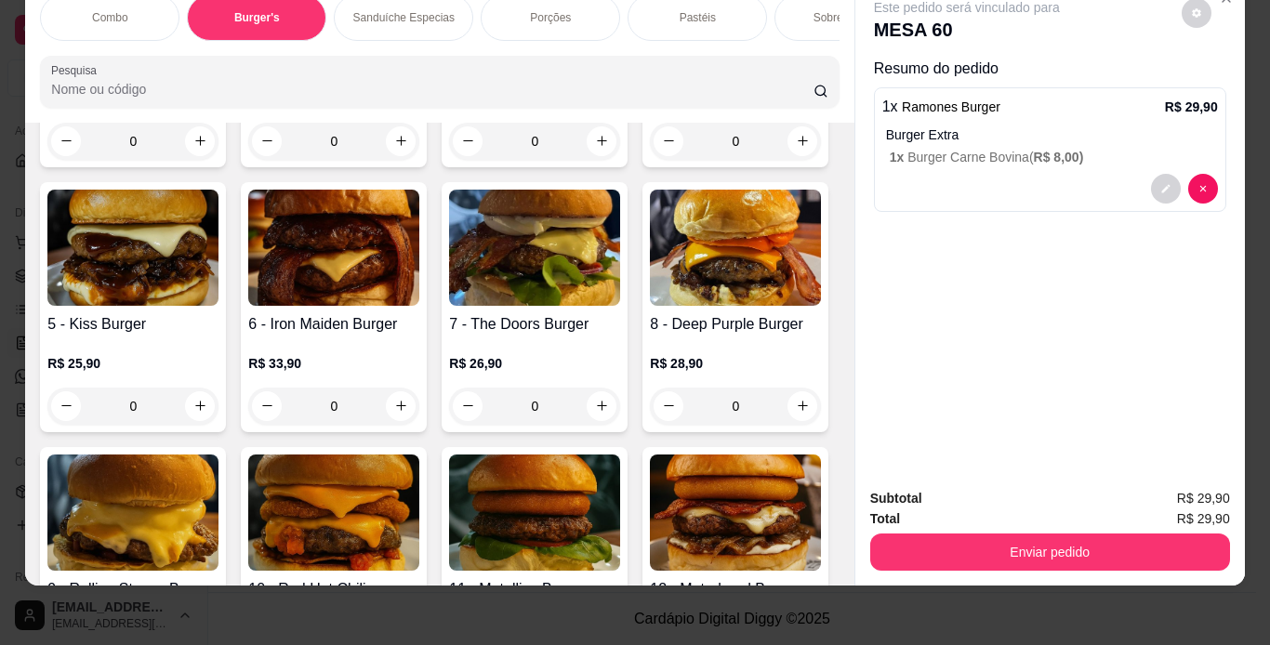
click at [792, 585] on div "Combo Burger's Sanduíche Especias Porções Pastéis Sobremesas Burger's Doces Pas…" at bounding box center [635, 322] width 1270 height 645
click at [419, 306] on img at bounding box center [333, 248] width 171 height 116
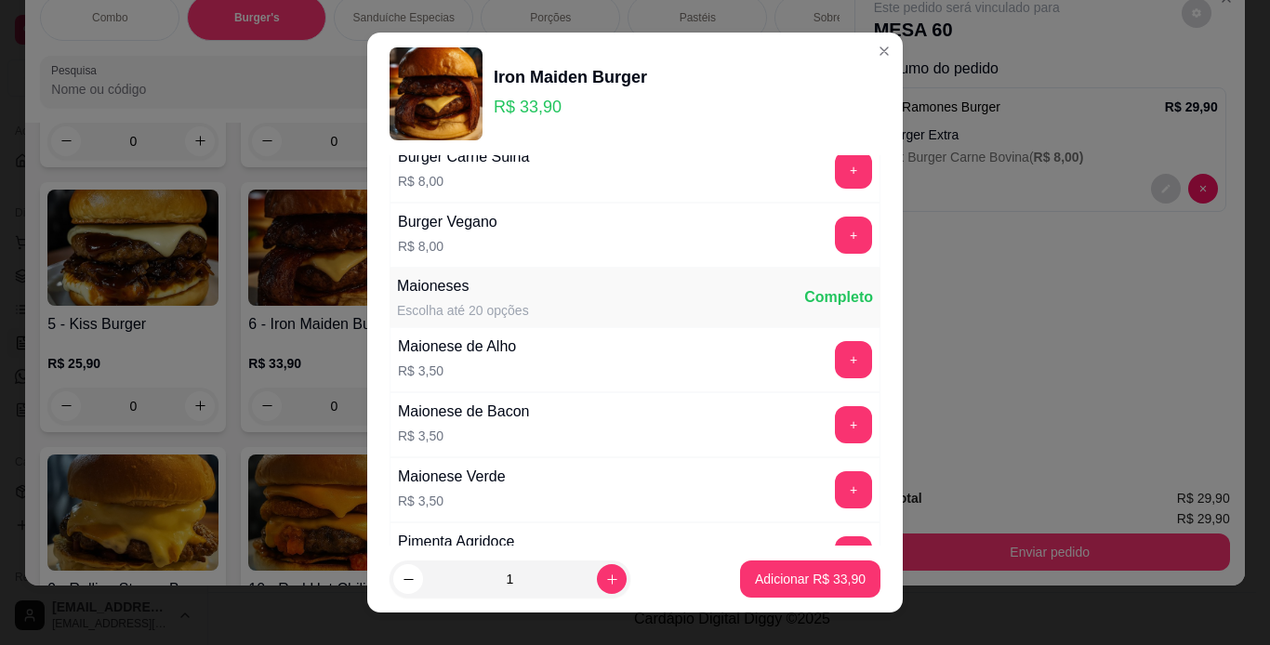
scroll to position [782, 0]
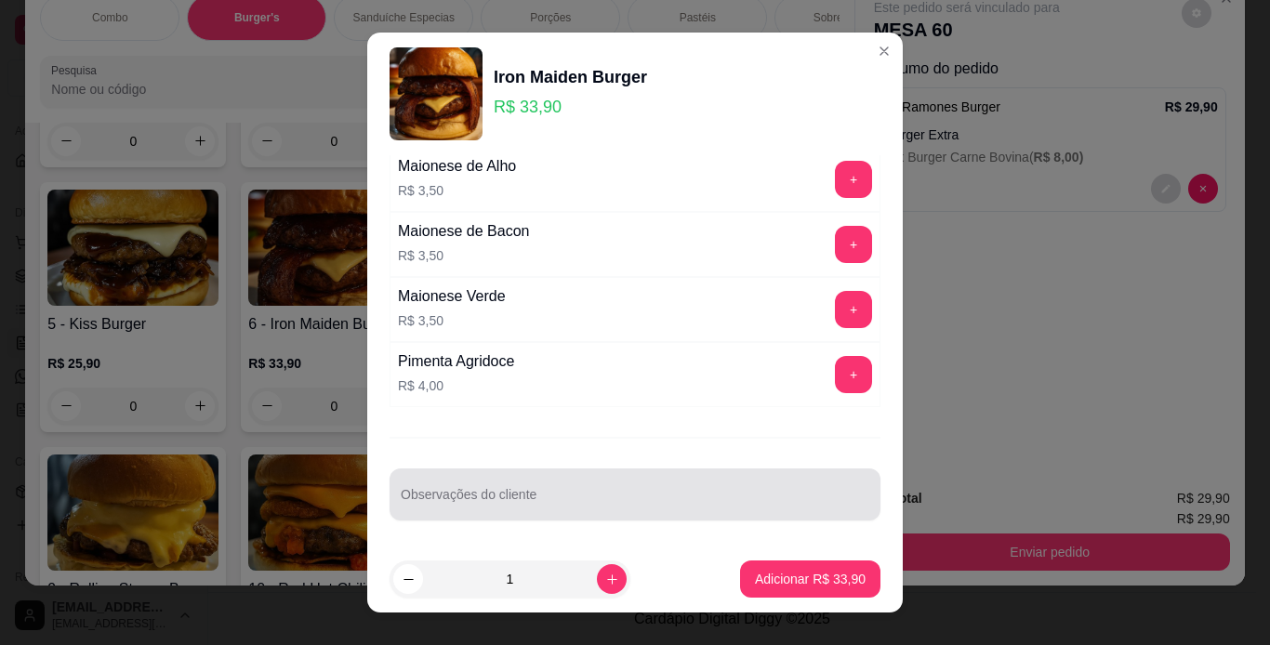
click at [746, 476] on div at bounding box center [635, 494] width 468 height 37
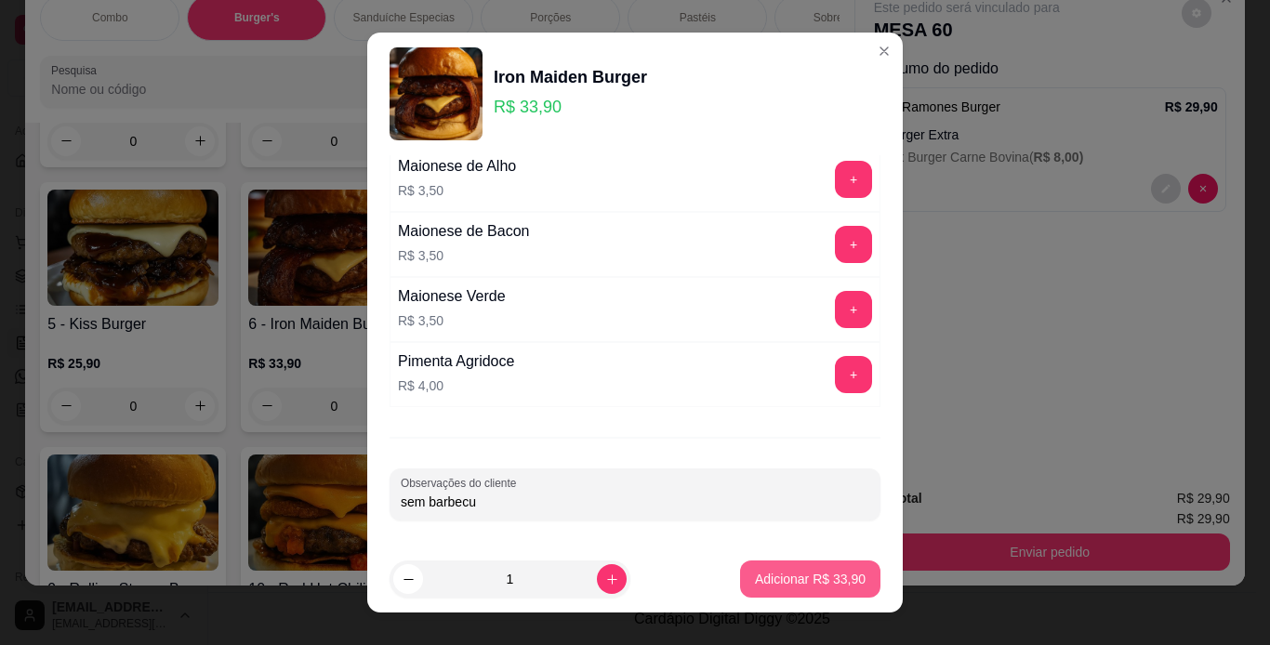
type input "sem barbecu"
click at [772, 566] on button "Adicionar R$ 33,90" at bounding box center [810, 579] width 137 height 36
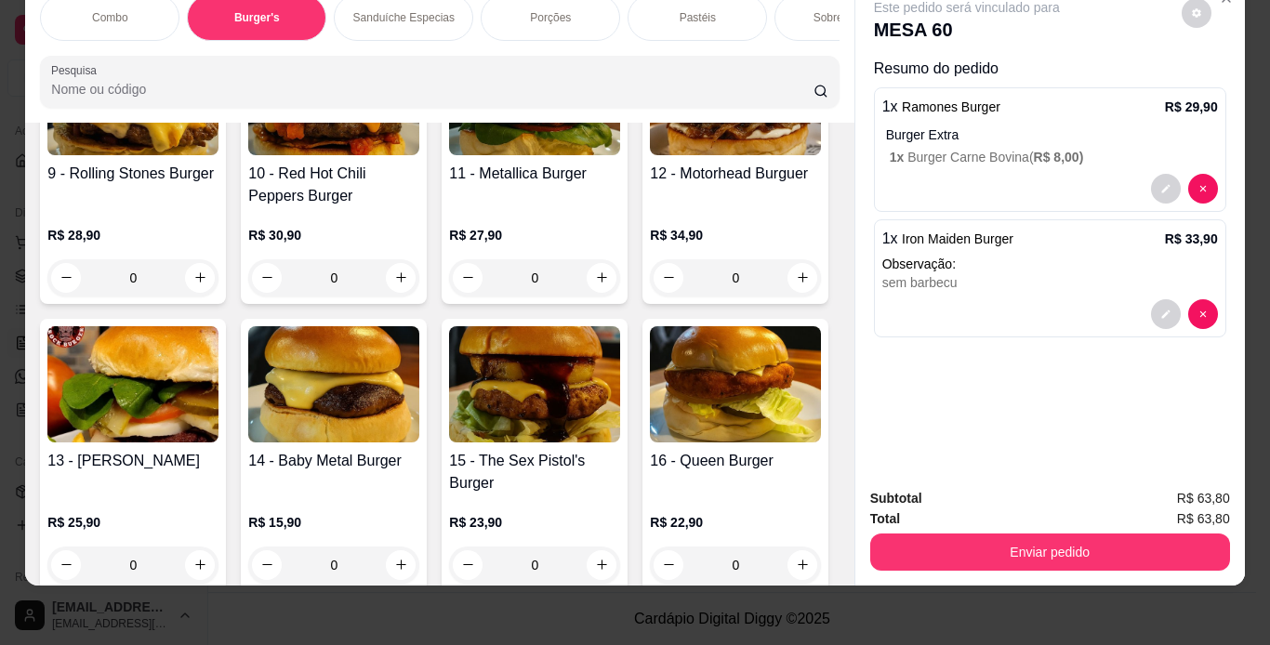
scroll to position [1194, 0]
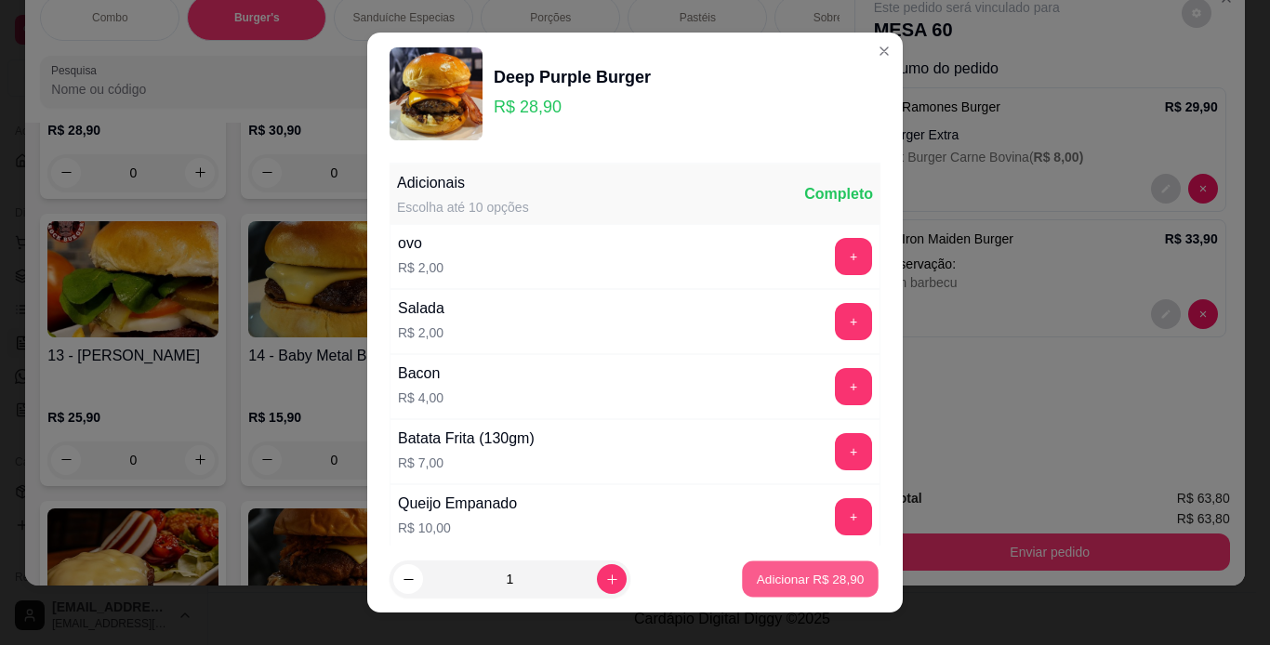
click at [770, 562] on button "Adicionar R$ 28,90" at bounding box center [810, 579] width 137 height 36
type input "1"
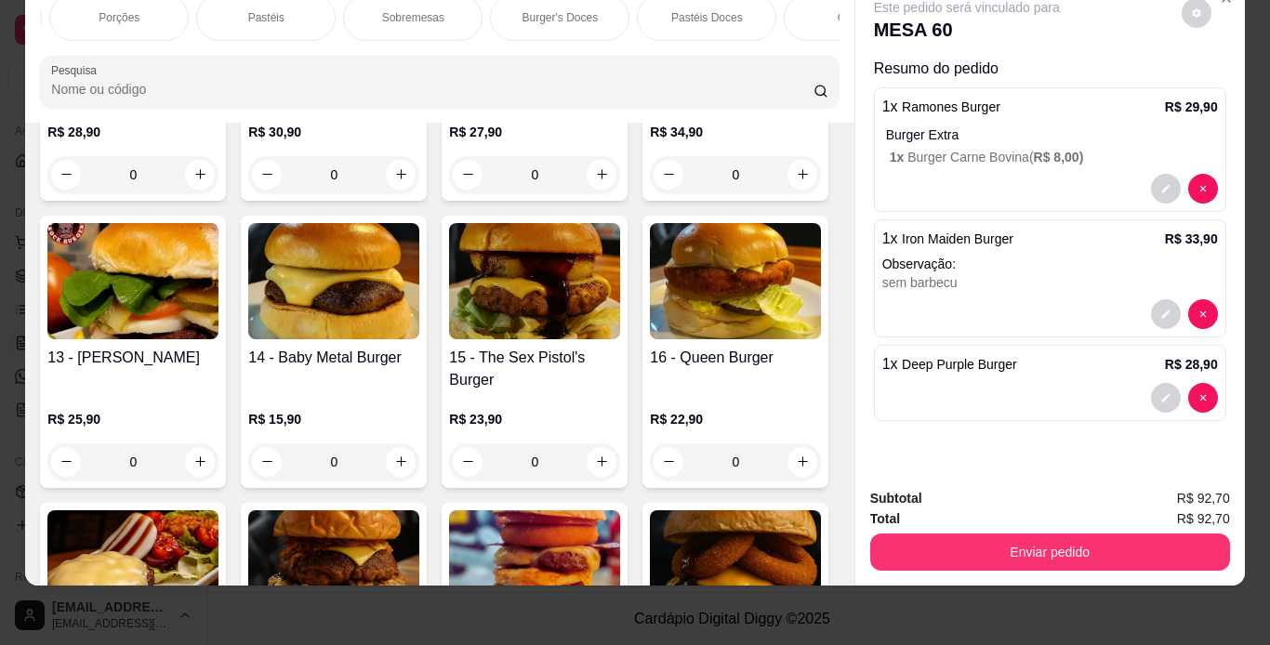
scroll to position [0, 521]
click at [364, 11] on div "Sobremesas" at bounding box center [323, 17] width 139 height 46
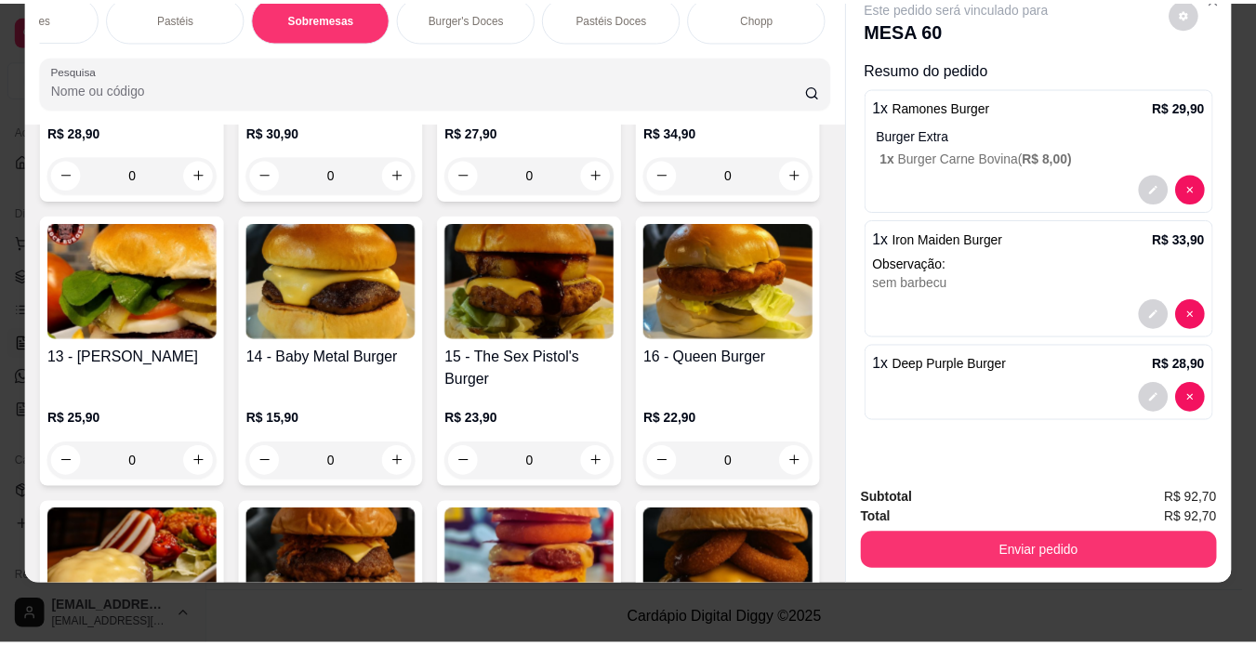
scroll to position [6323, 0]
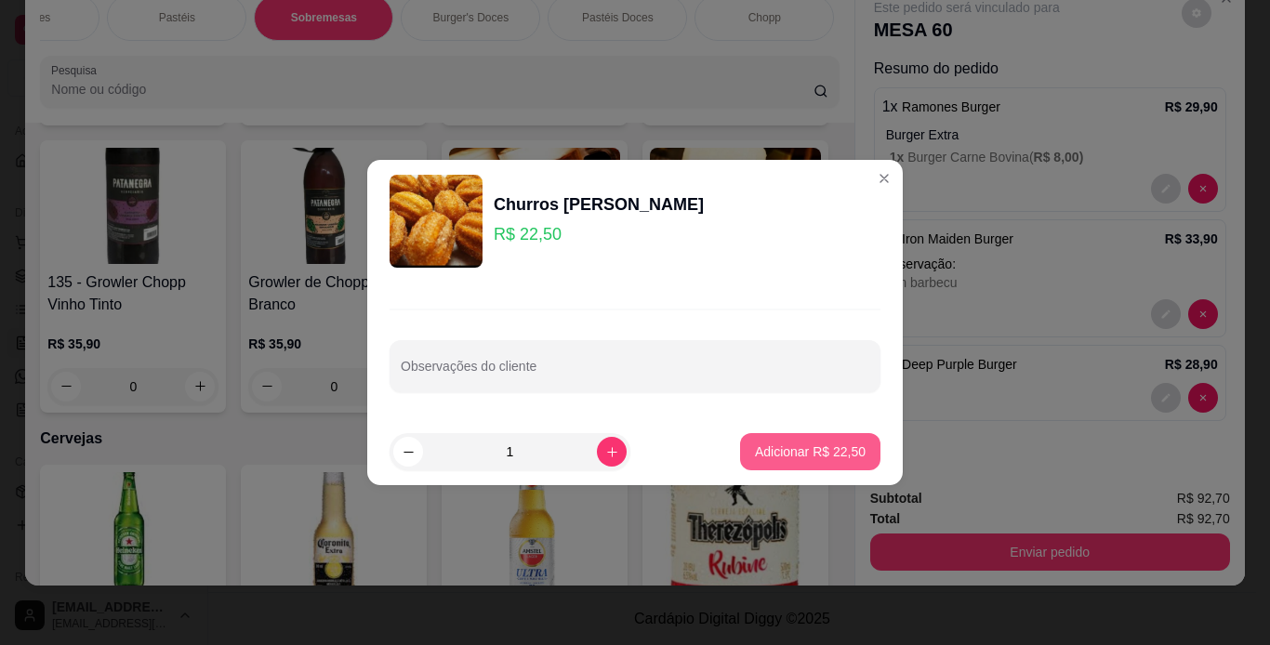
click at [773, 443] on p "Adicionar R$ 22,50" at bounding box center [810, 451] width 111 height 19
type input "1"
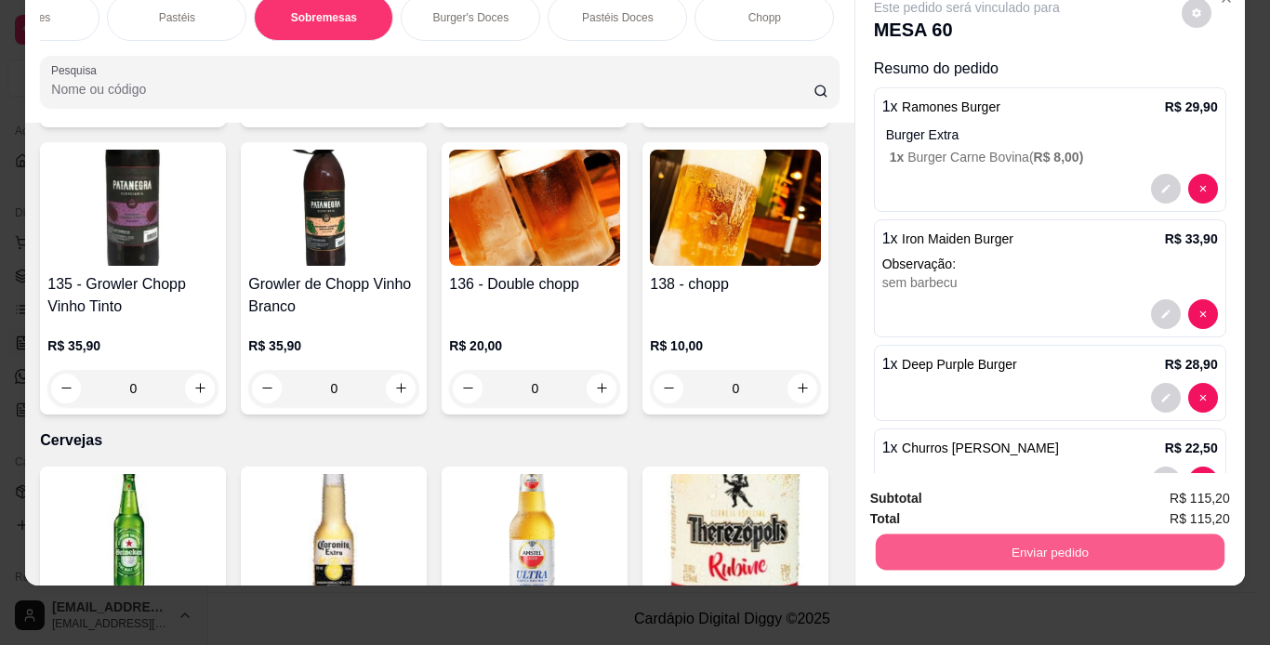
click at [1035, 541] on button "Enviar pedido" at bounding box center [1049, 552] width 349 height 36
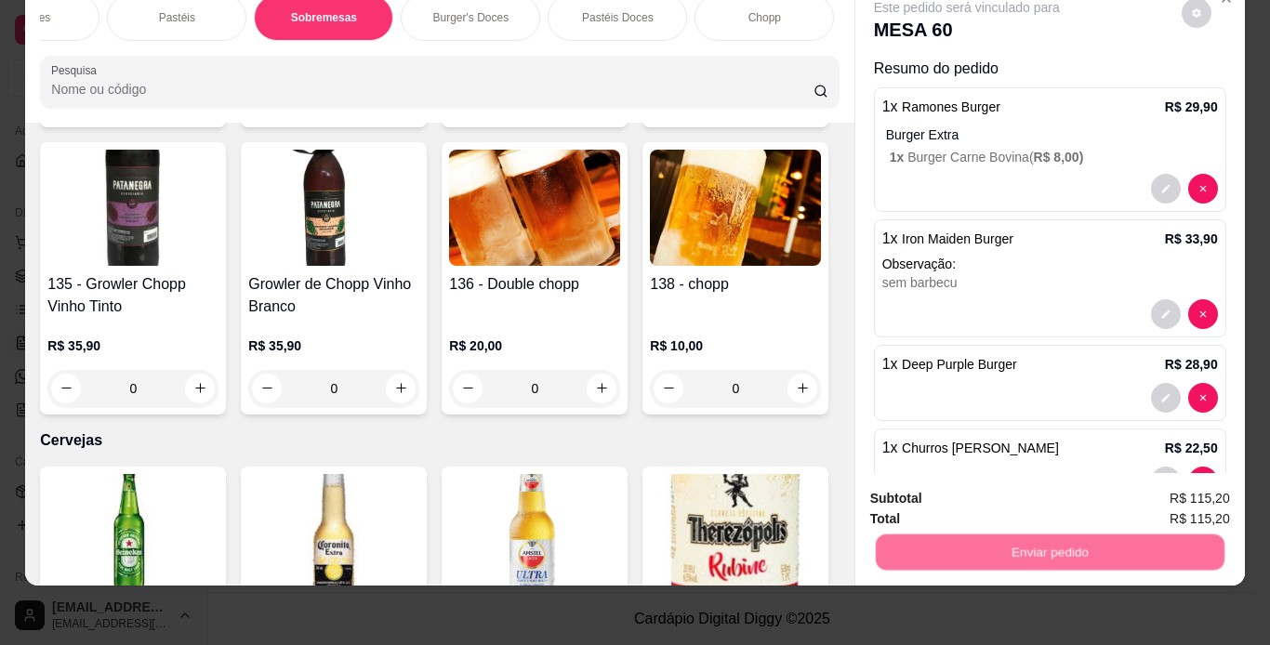
click at [1022, 494] on button "Não registrar e enviar pedido" at bounding box center [988, 492] width 188 height 34
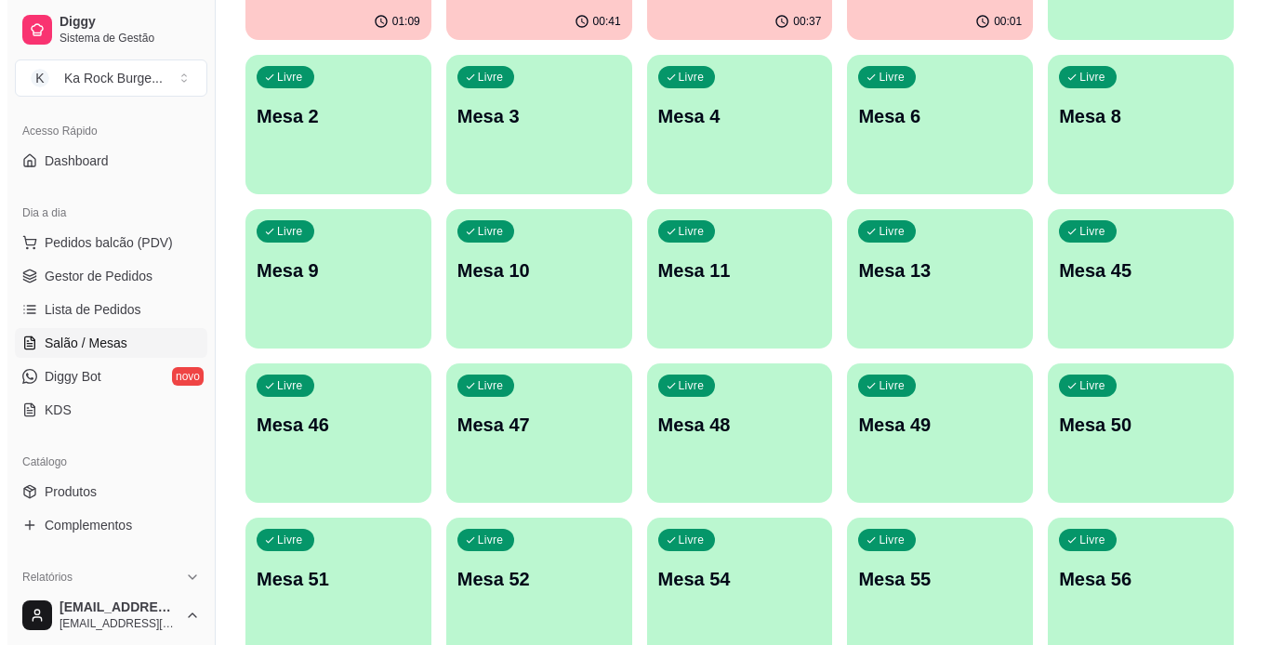
scroll to position [0, 0]
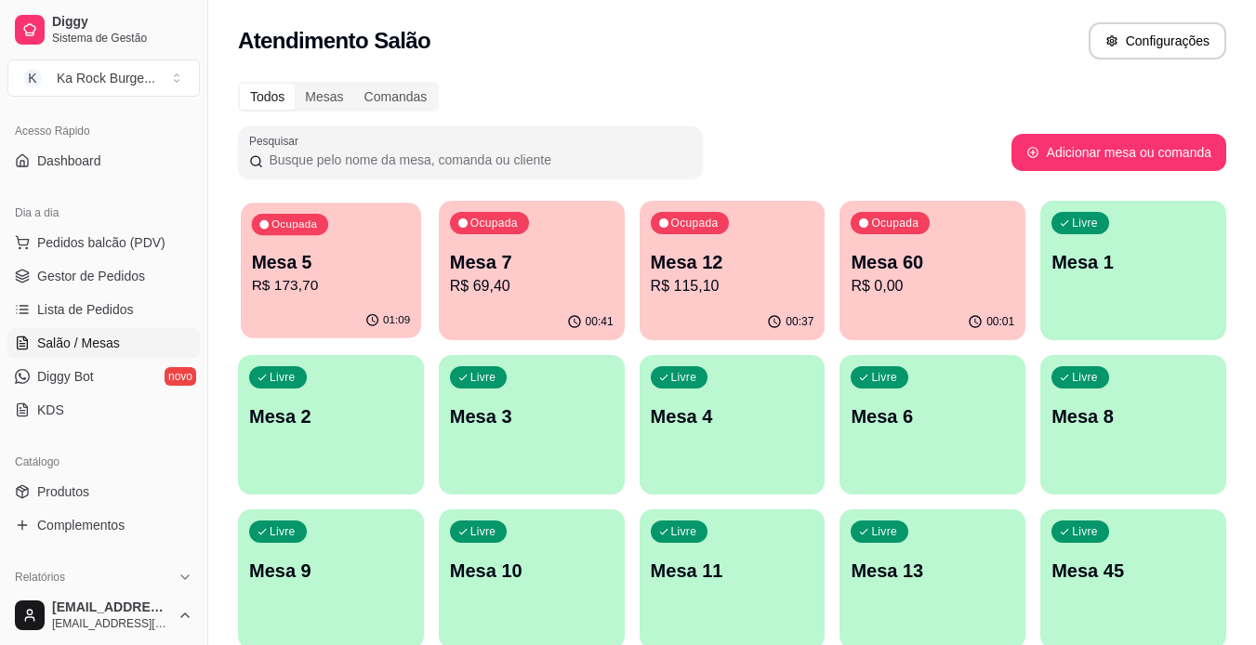
click at [390, 269] on p "Mesa 5" at bounding box center [331, 262] width 159 height 25
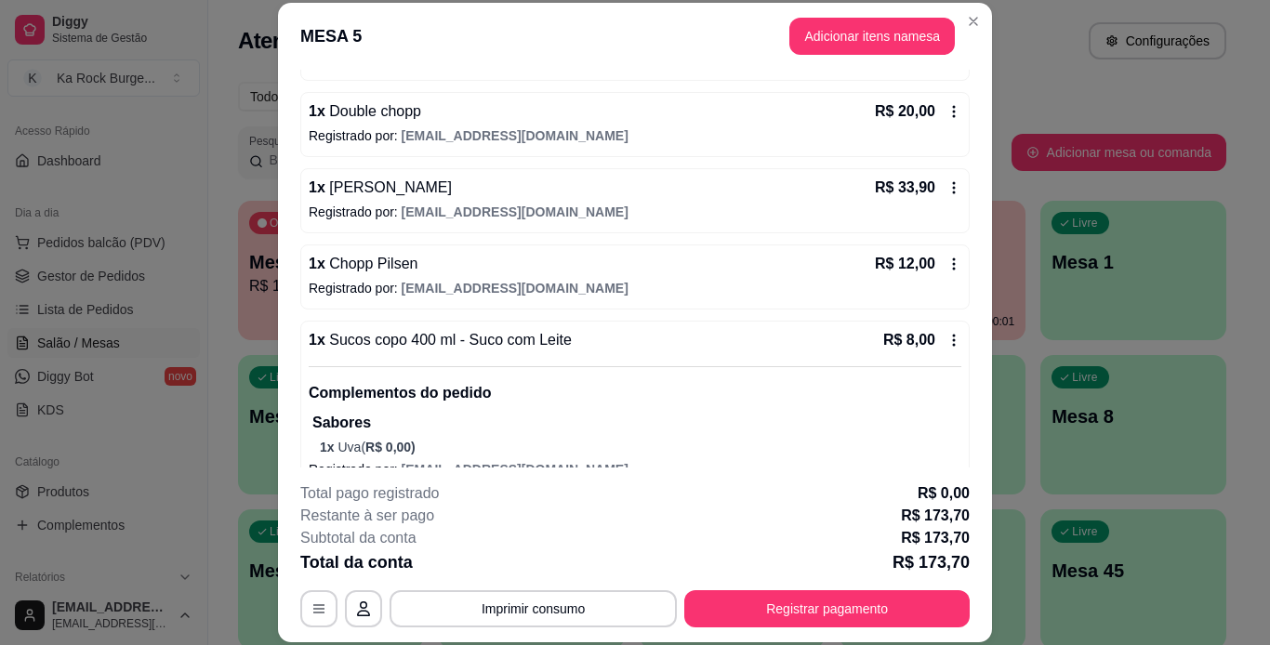
scroll to position [700, 0]
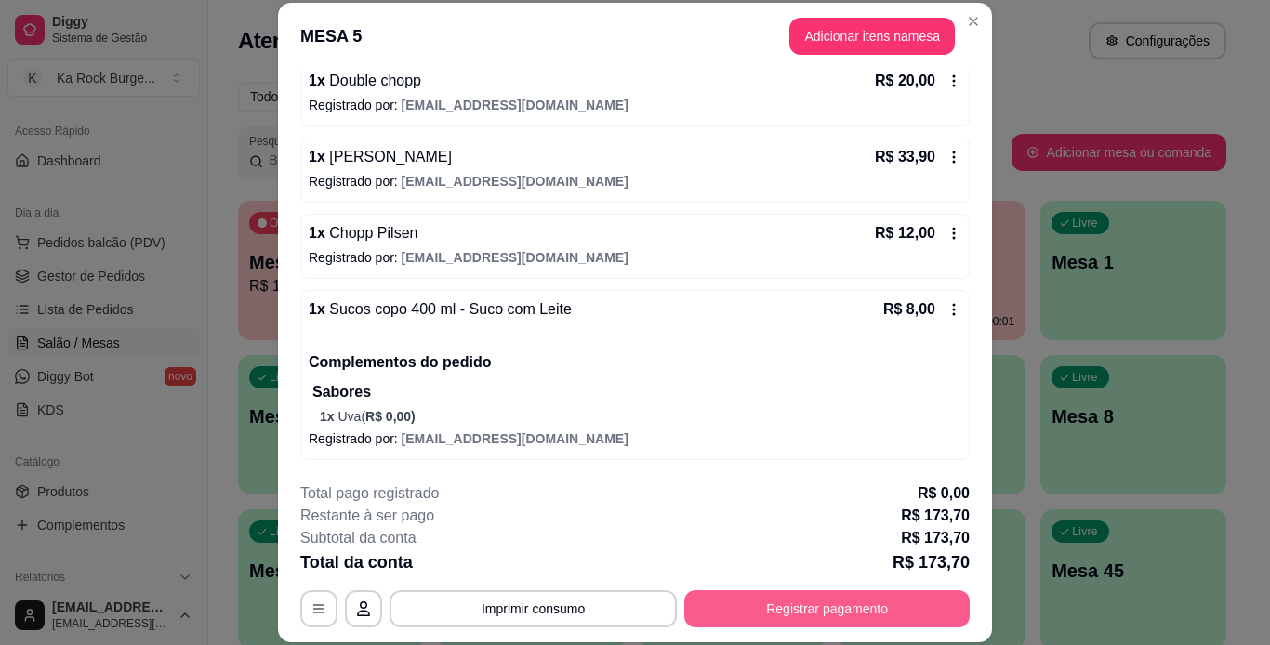
click at [809, 605] on button "Registrar pagamento" at bounding box center [826, 608] width 285 height 37
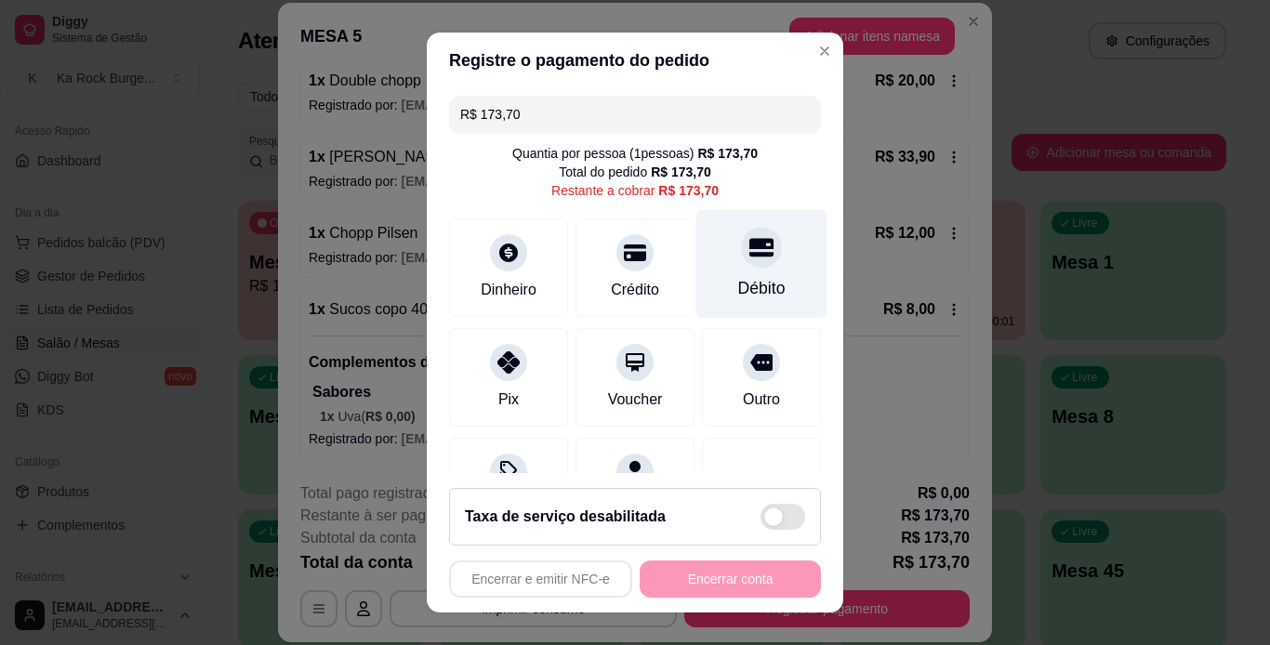
click at [746, 235] on div at bounding box center [761, 247] width 41 height 41
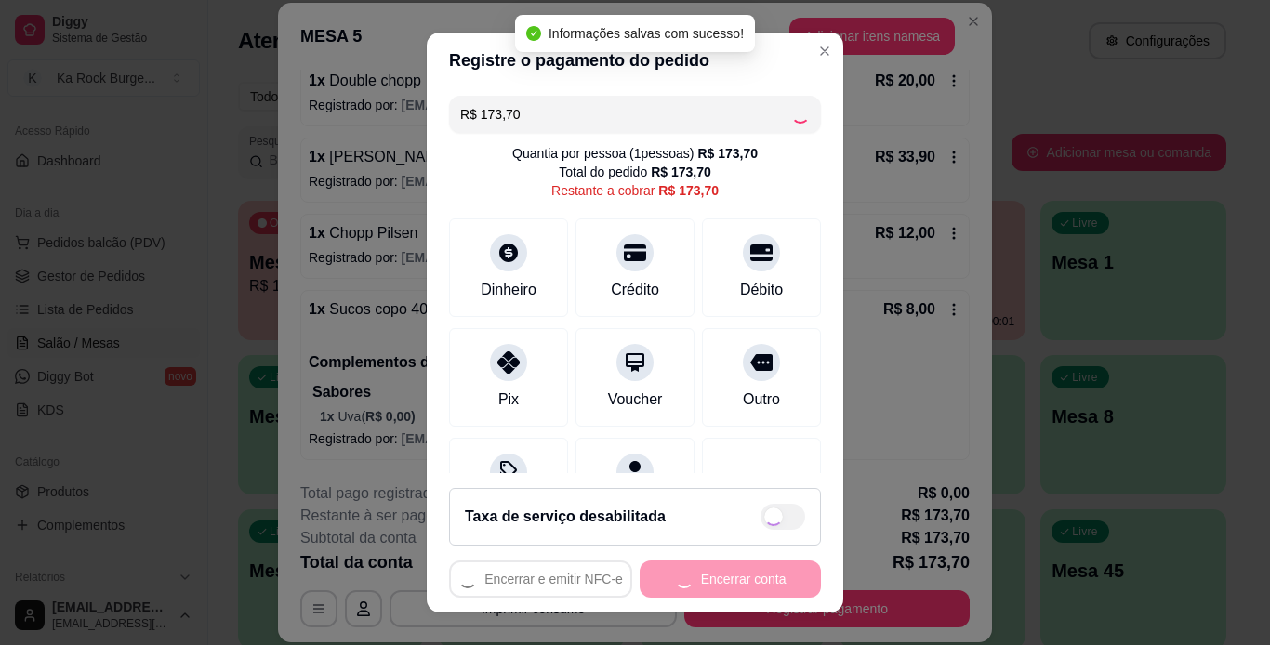
click at [714, 576] on div "Encerrar e emitir NFC-e Encerrar conta" at bounding box center [635, 579] width 372 height 37
type input "R$ 0,00"
click at [714, 576] on button "Encerrar conta" at bounding box center [730, 579] width 181 height 37
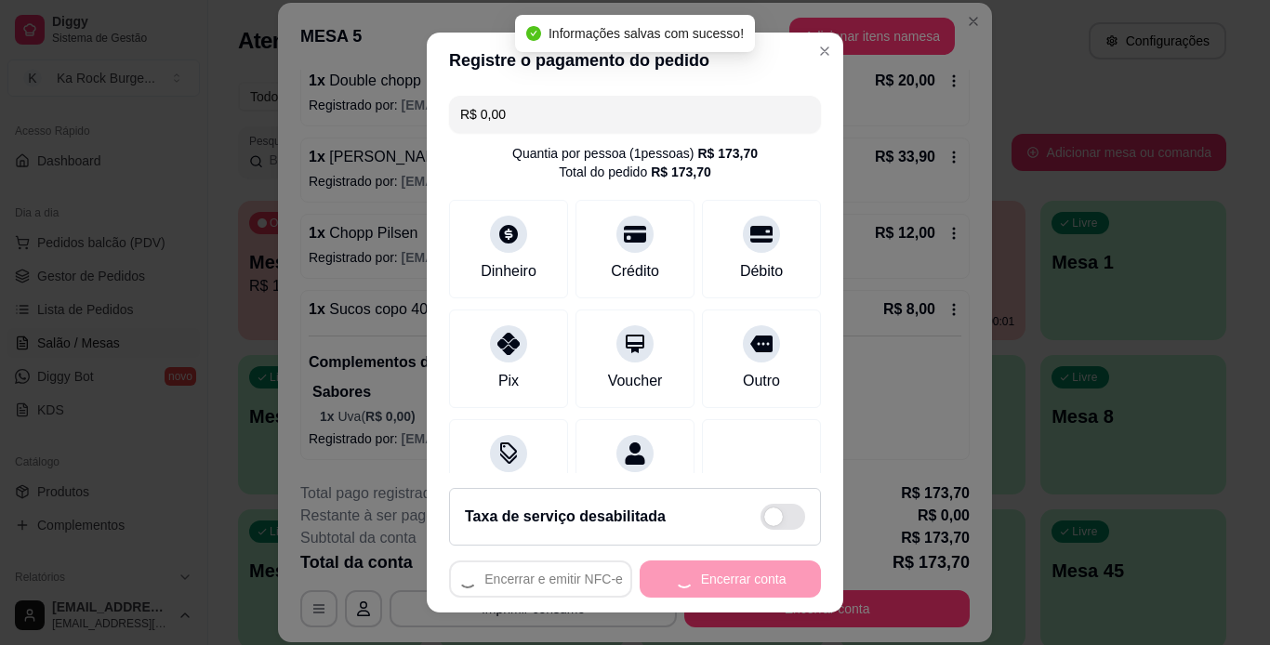
click at [714, 576] on div "Encerrar e emitir NFC-e Encerrar conta" at bounding box center [635, 579] width 372 height 37
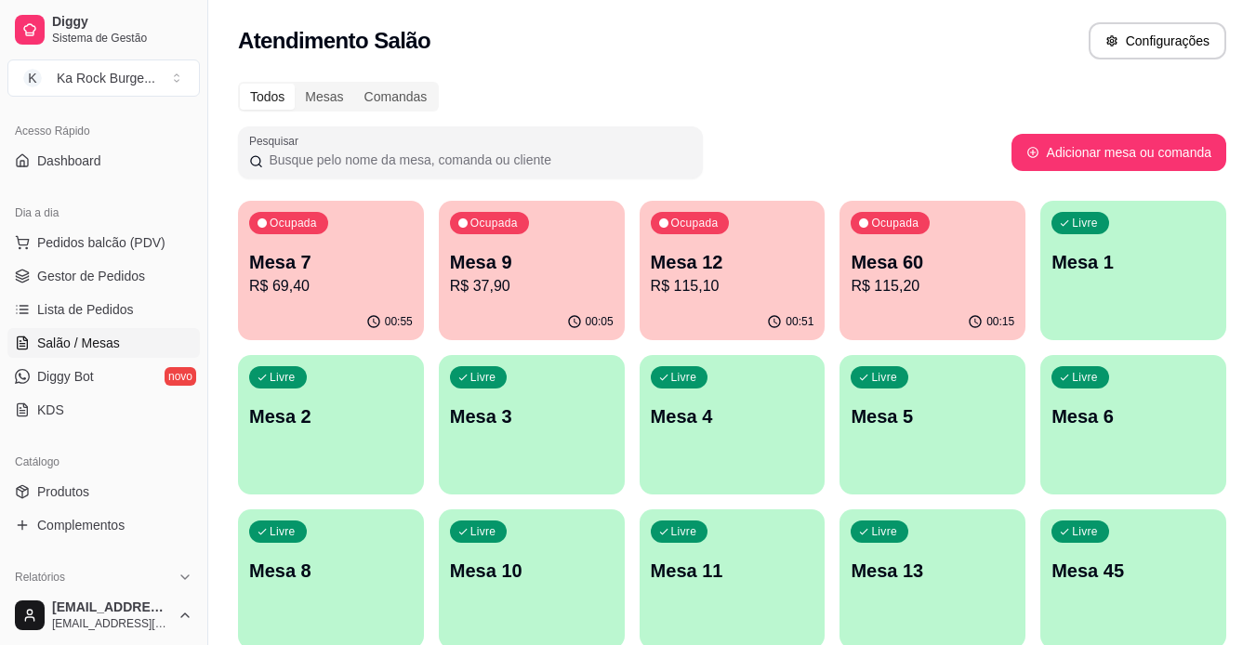
click at [530, 267] on p "Mesa 9" at bounding box center [532, 262] width 164 height 26
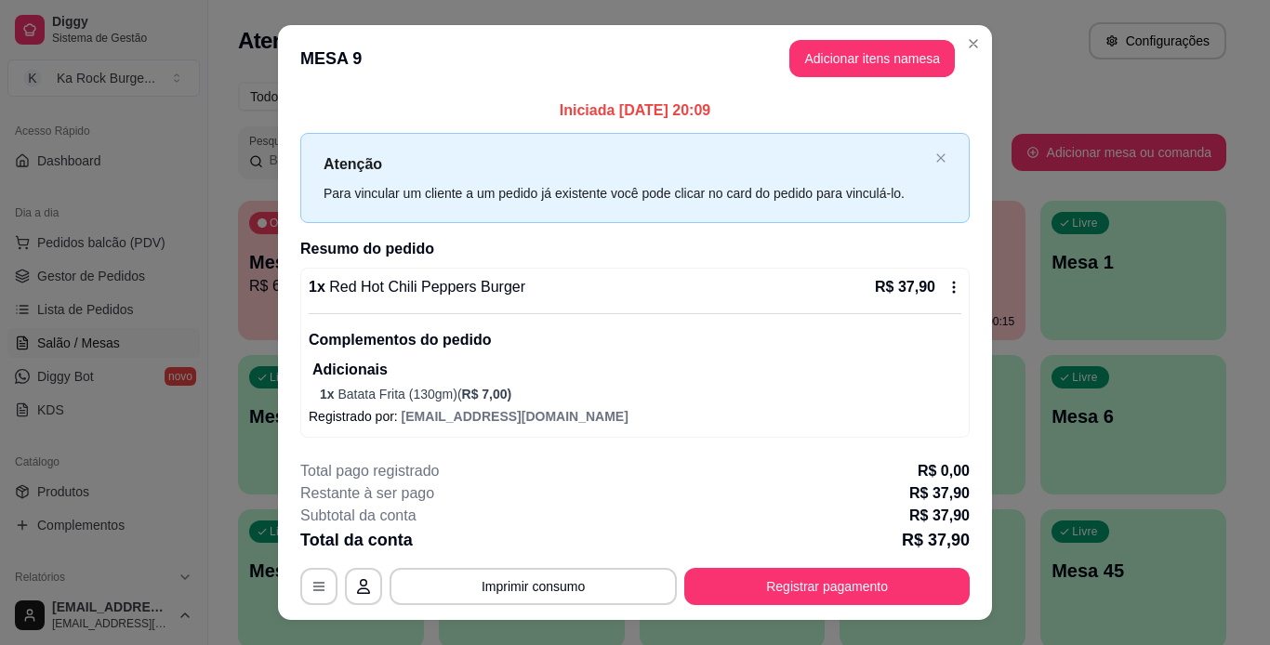
click at [676, 116] on p "Iniciada [DATE] 20:09" at bounding box center [634, 110] width 669 height 22
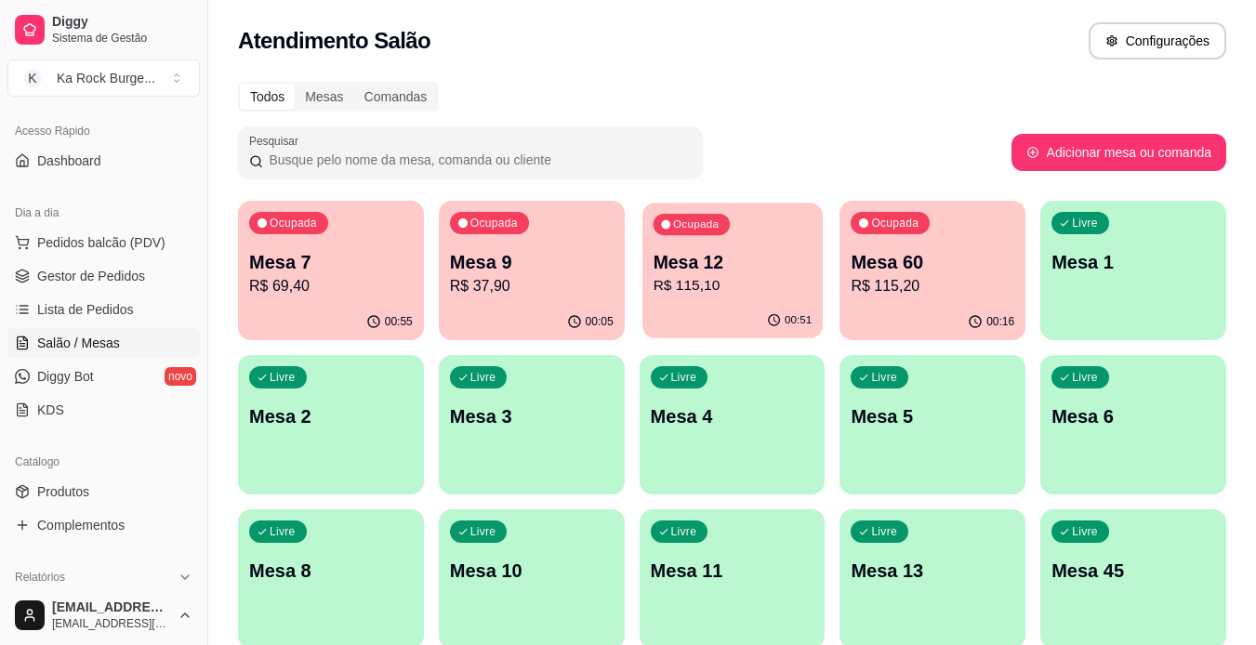
click at [732, 300] on div "Ocupada Mesa 12 R$ 115,10" at bounding box center [732, 253] width 180 height 100
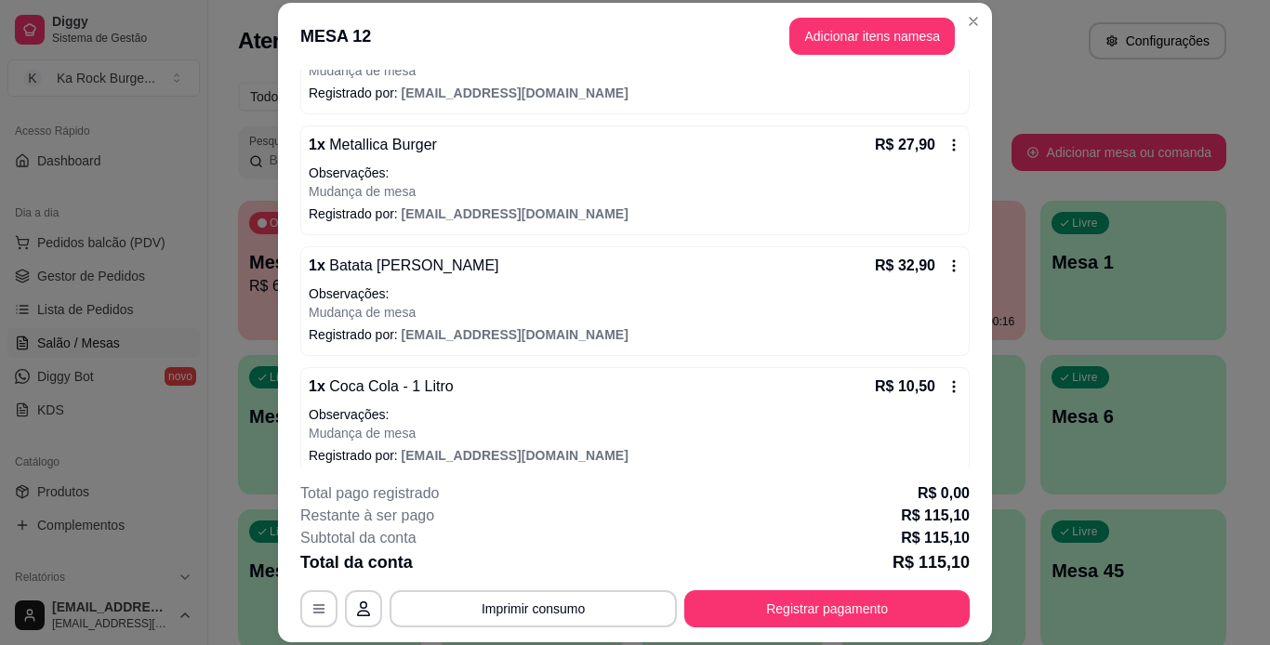
scroll to position [277, 0]
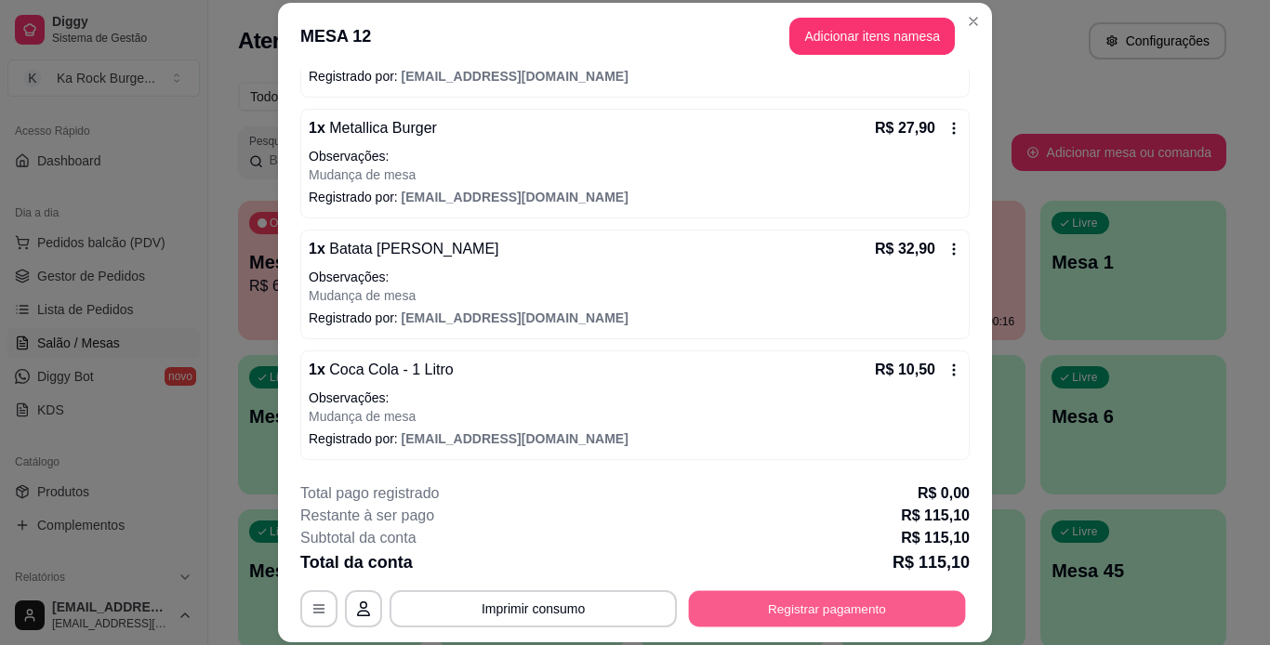
click at [784, 604] on button "Registrar pagamento" at bounding box center [827, 608] width 277 height 36
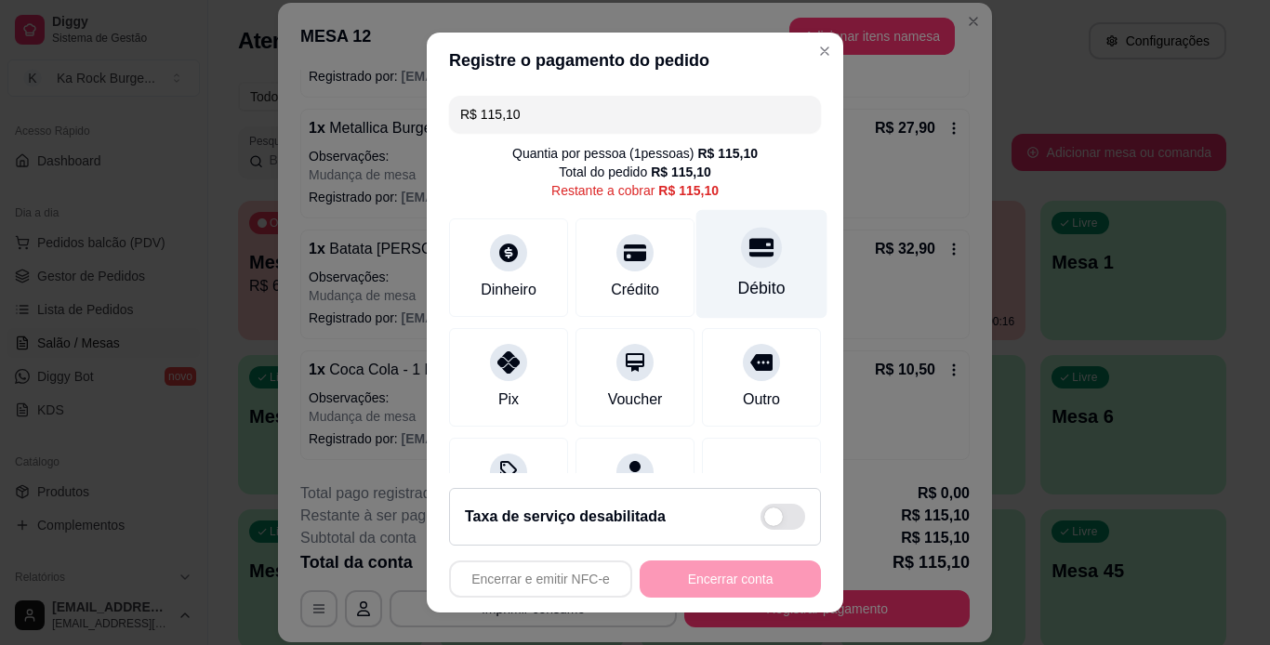
click at [741, 232] on div at bounding box center [761, 247] width 41 height 41
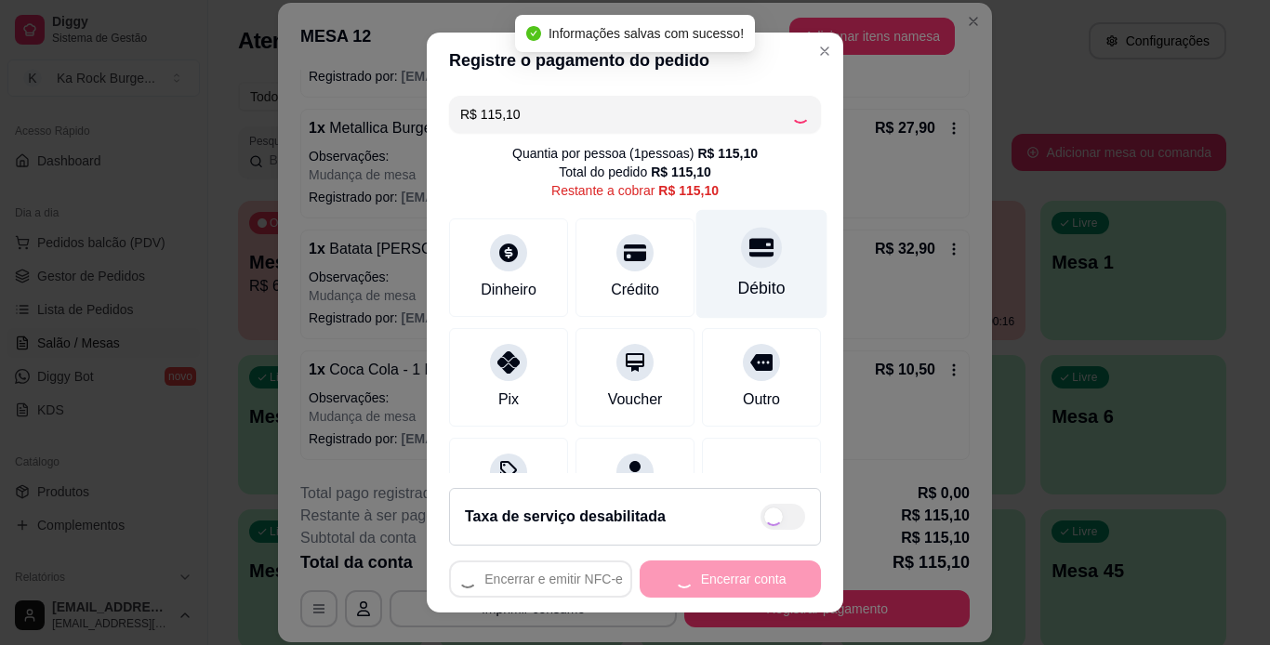
type input "R$ 0,00"
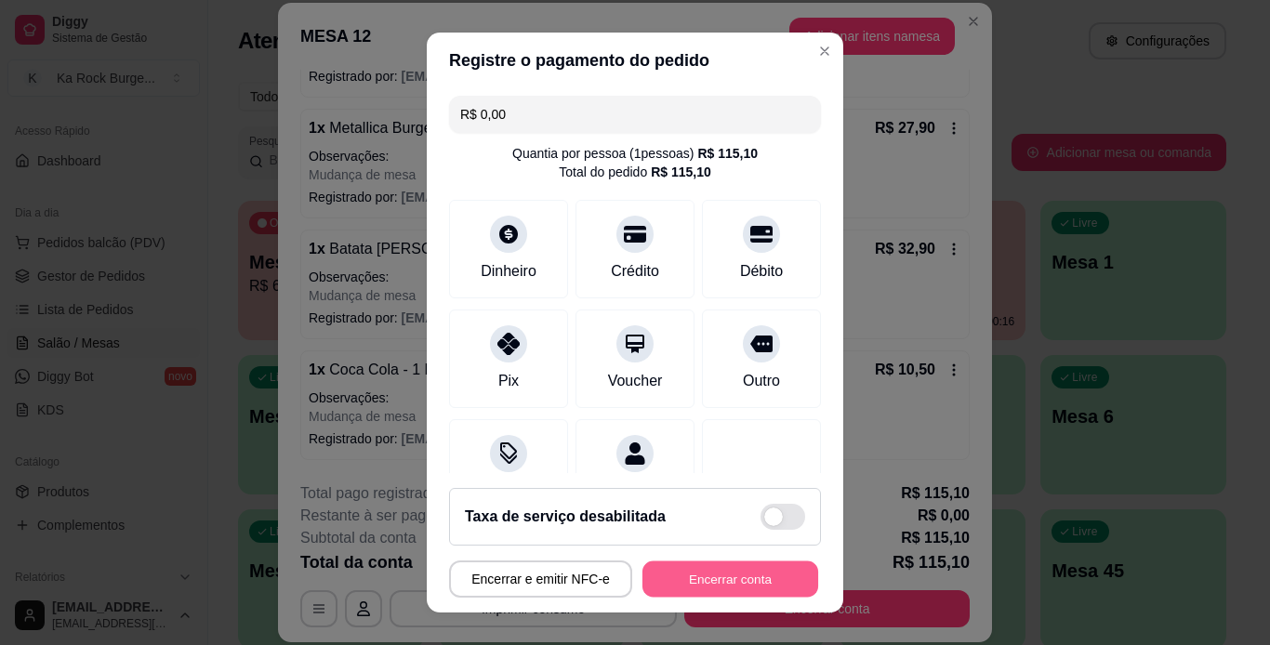
click at [758, 572] on button "Encerrar conta" at bounding box center [730, 579] width 176 height 36
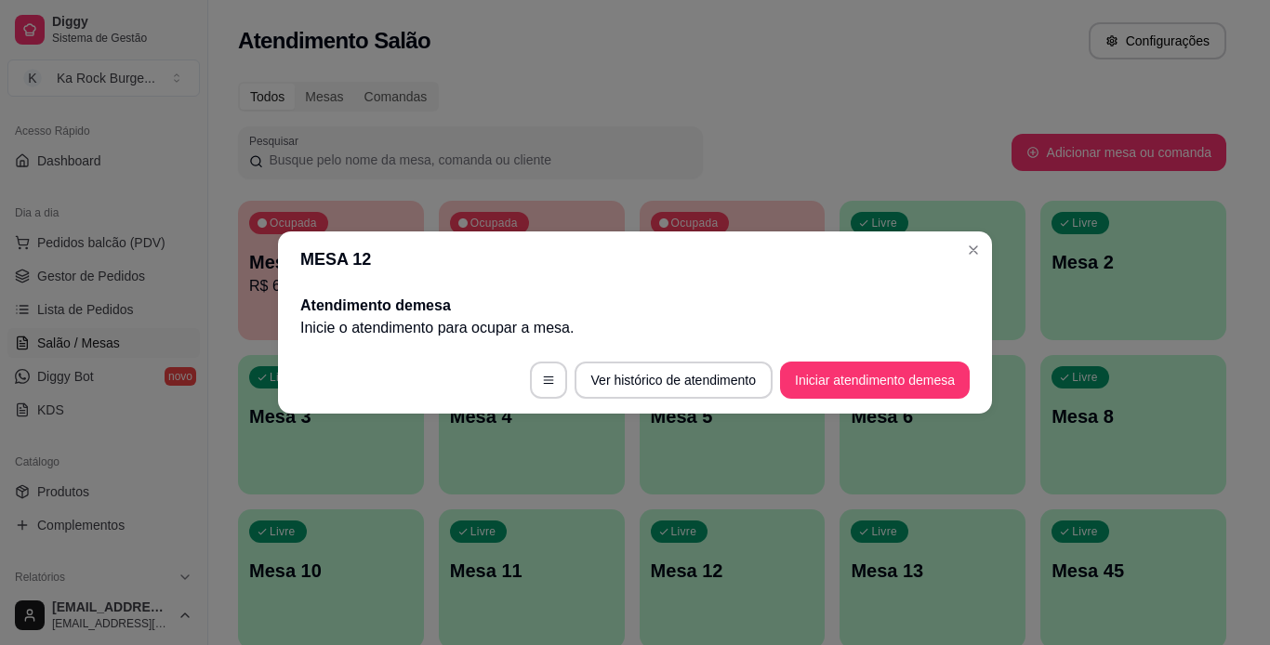
scroll to position [0, 0]
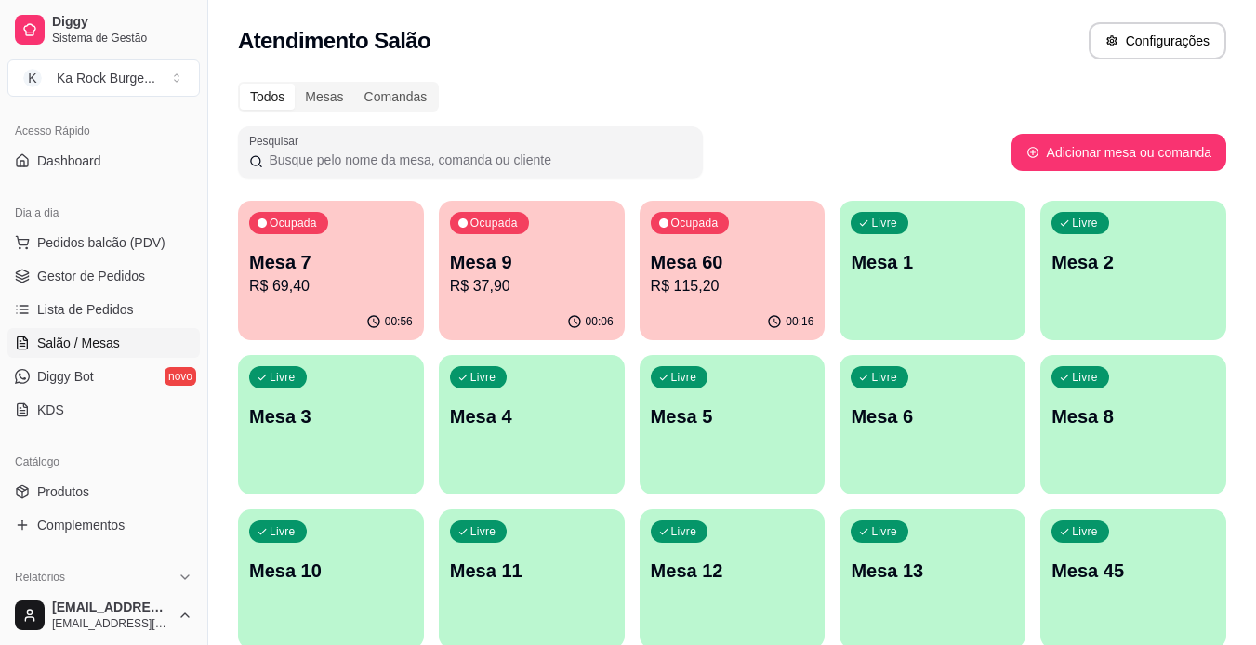
click at [759, 327] on div "00:16" at bounding box center [733, 322] width 186 height 36
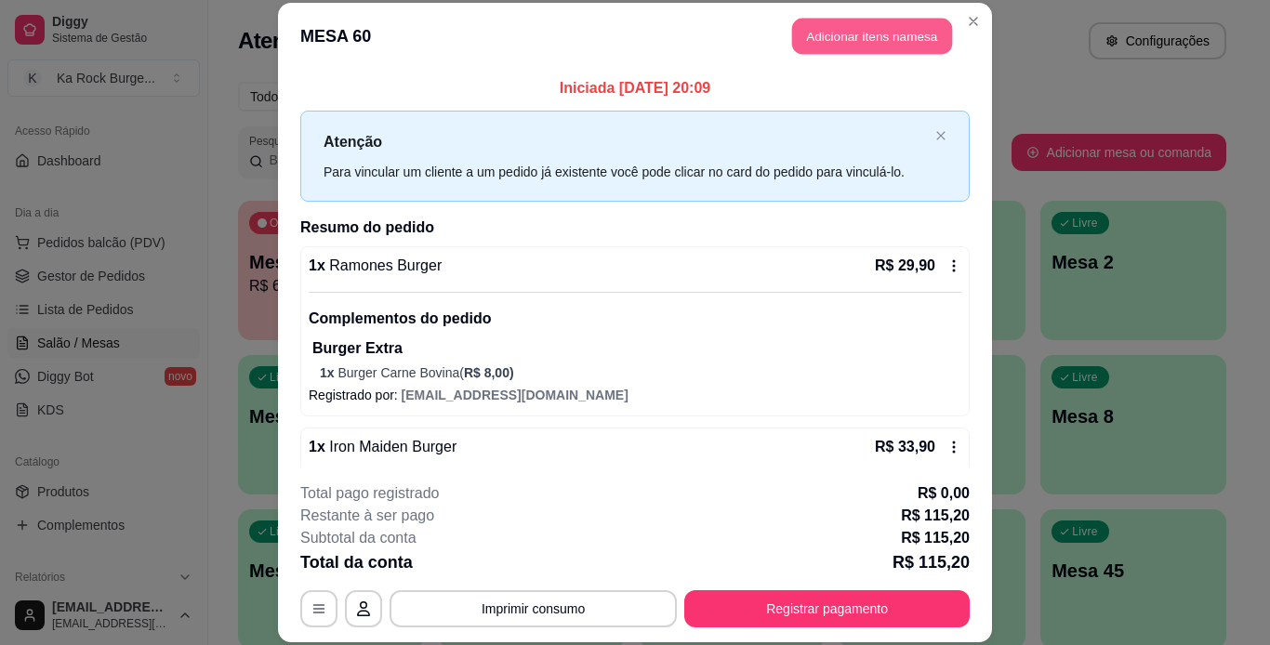
click at [852, 37] on button "Adicionar itens na mesa" at bounding box center [872, 37] width 160 height 36
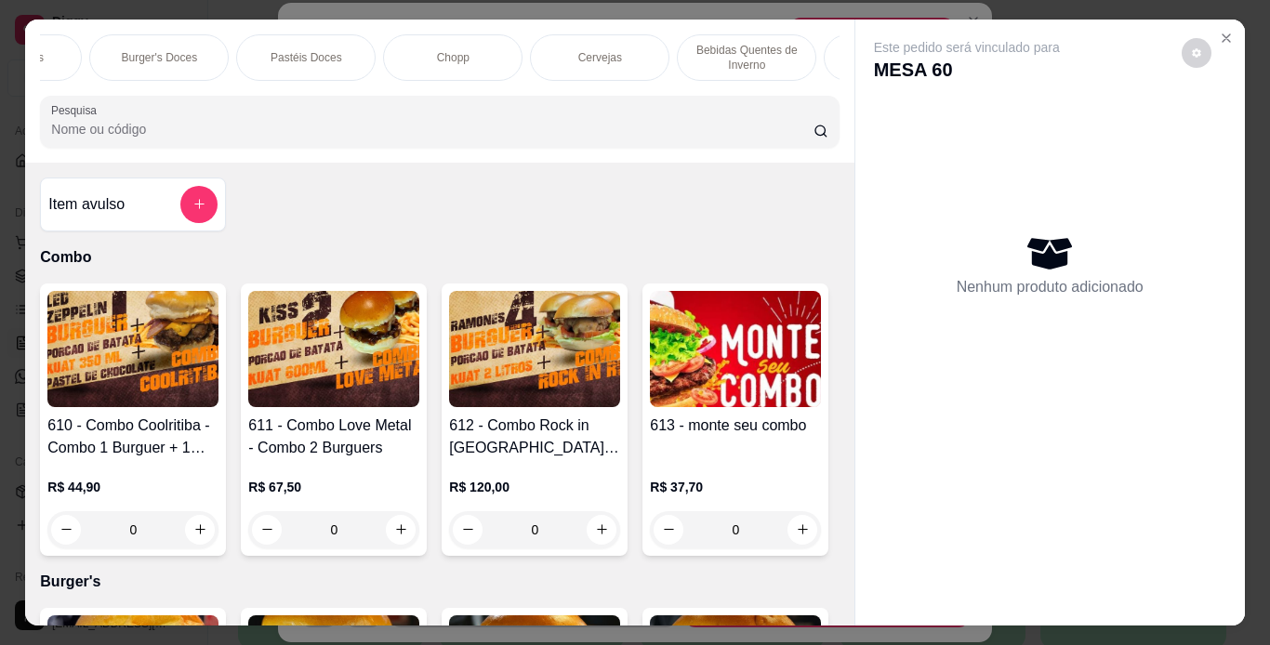
scroll to position [0, 837]
click at [487, 34] on div "Chopp" at bounding box center [447, 57] width 139 height 46
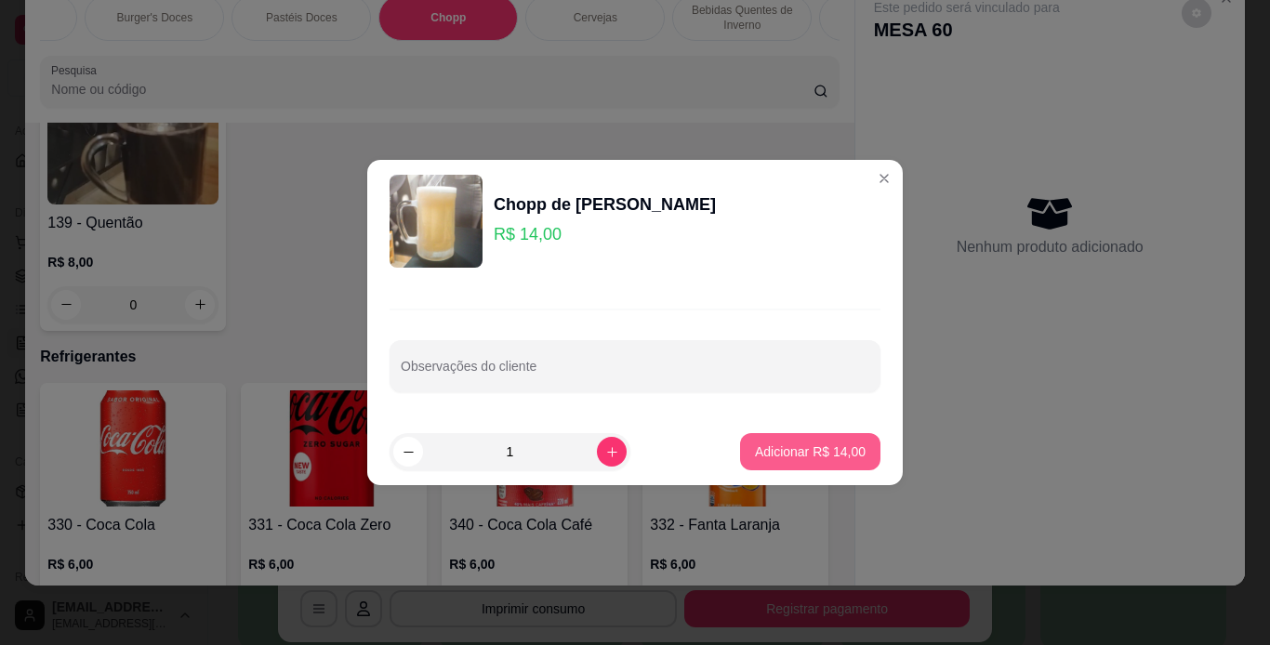
click at [772, 464] on button "Adicionar R$ 14,00" at bounding box center [810, 451] width 140 height 37
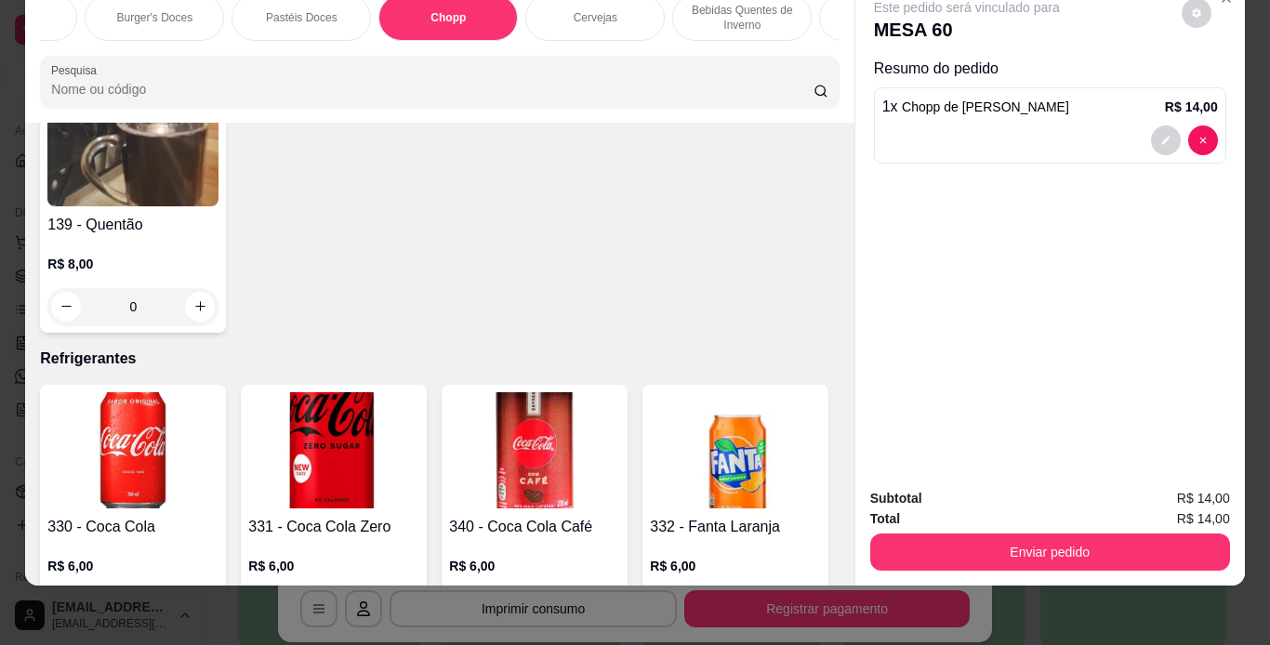
type input "1"
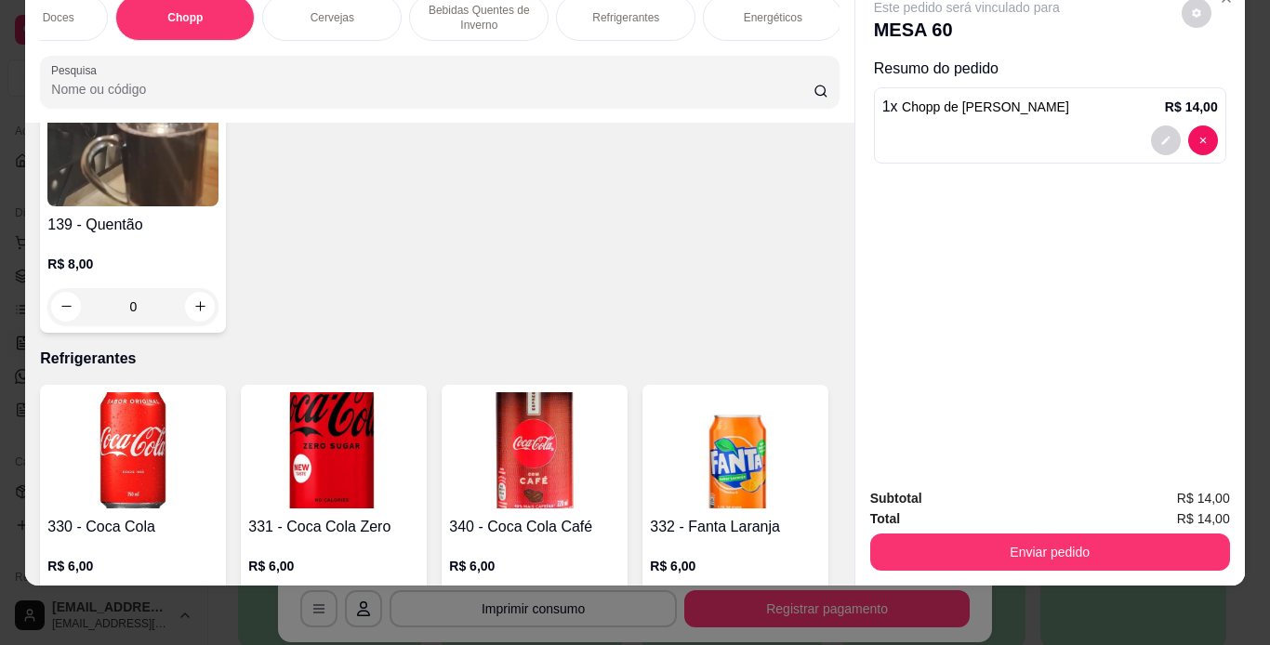
scroll to position [0, 980]
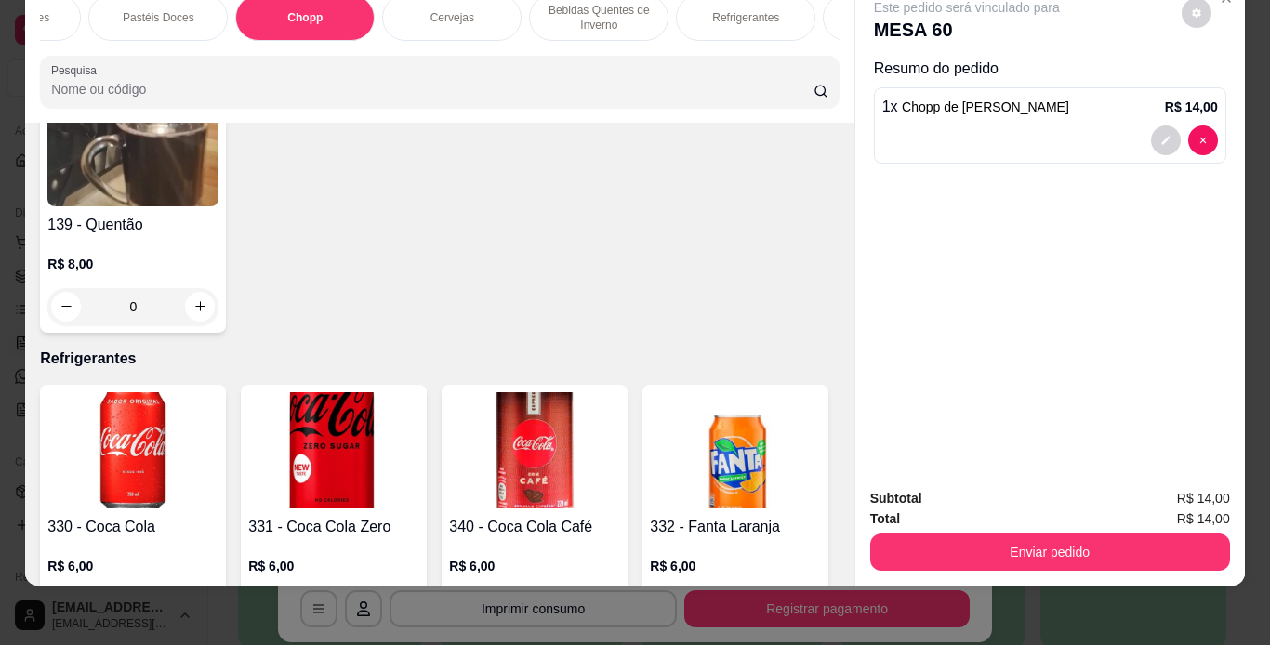
click at [451, 10] on p "Cervejas" at bounding box center [452, 17] width 44 height 15
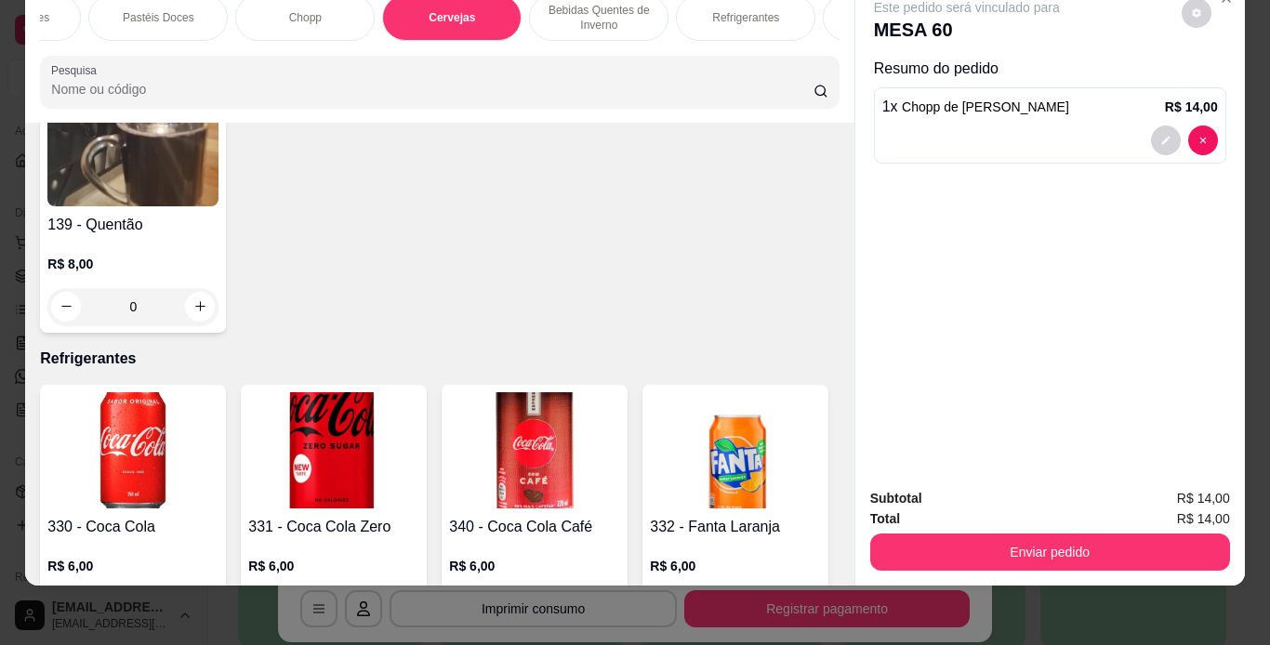
scroll to position [8148, 0]
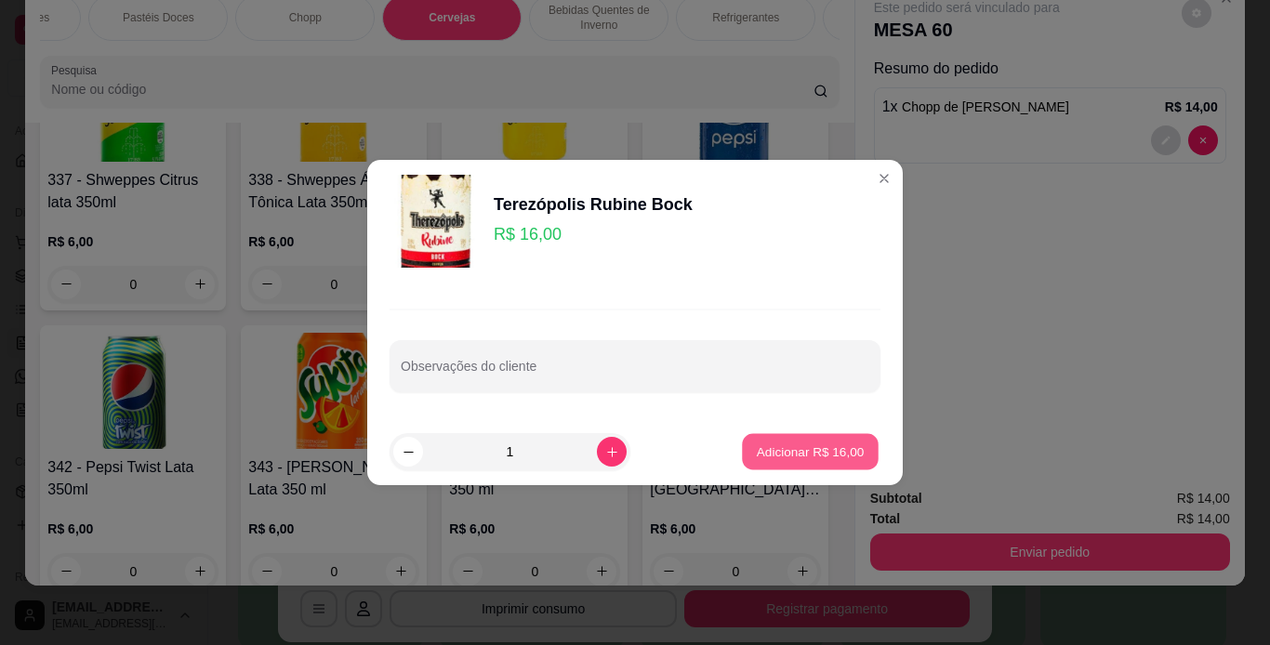
click at [780, 447] on p "Adicionar R$ 16,00" at bounding box center [811, 451] width 108 height 18
type input "1"
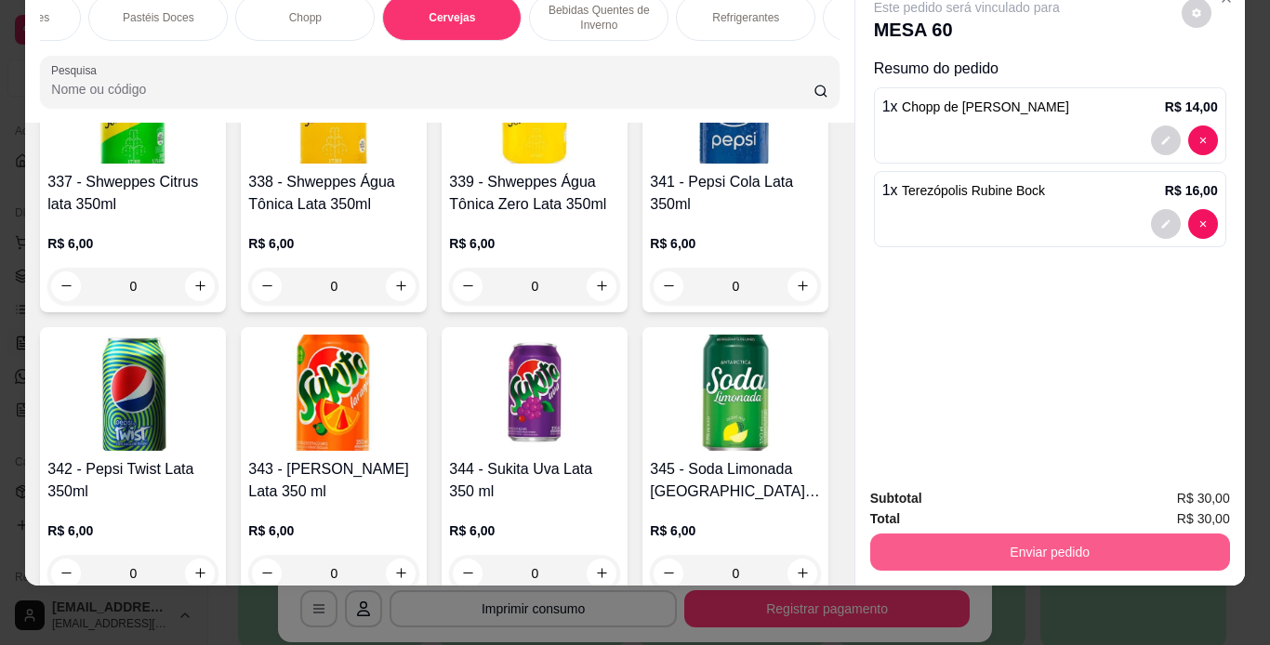
click at [1016, 534] on button "Enviar pedido" at bounding box center [1050, 552] width 360 height 37
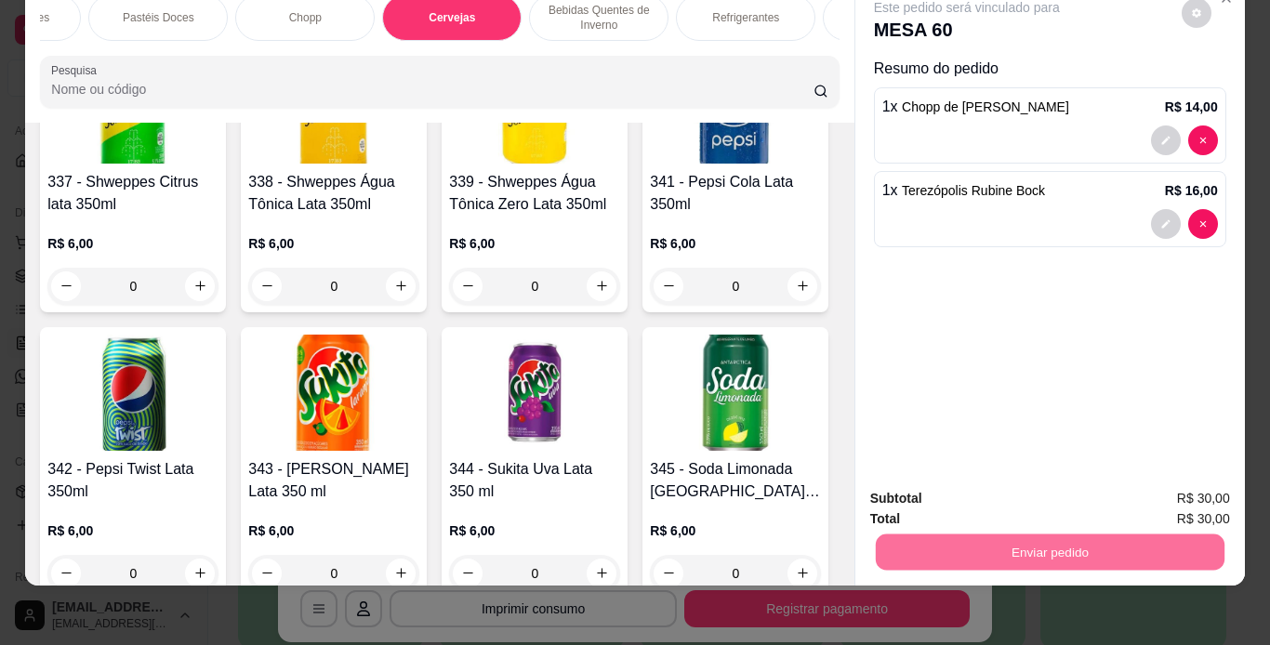
click at [1003, 481] on button "Não registrar e enviar pedido" at bounding box center [987, 492] width 193 height 35
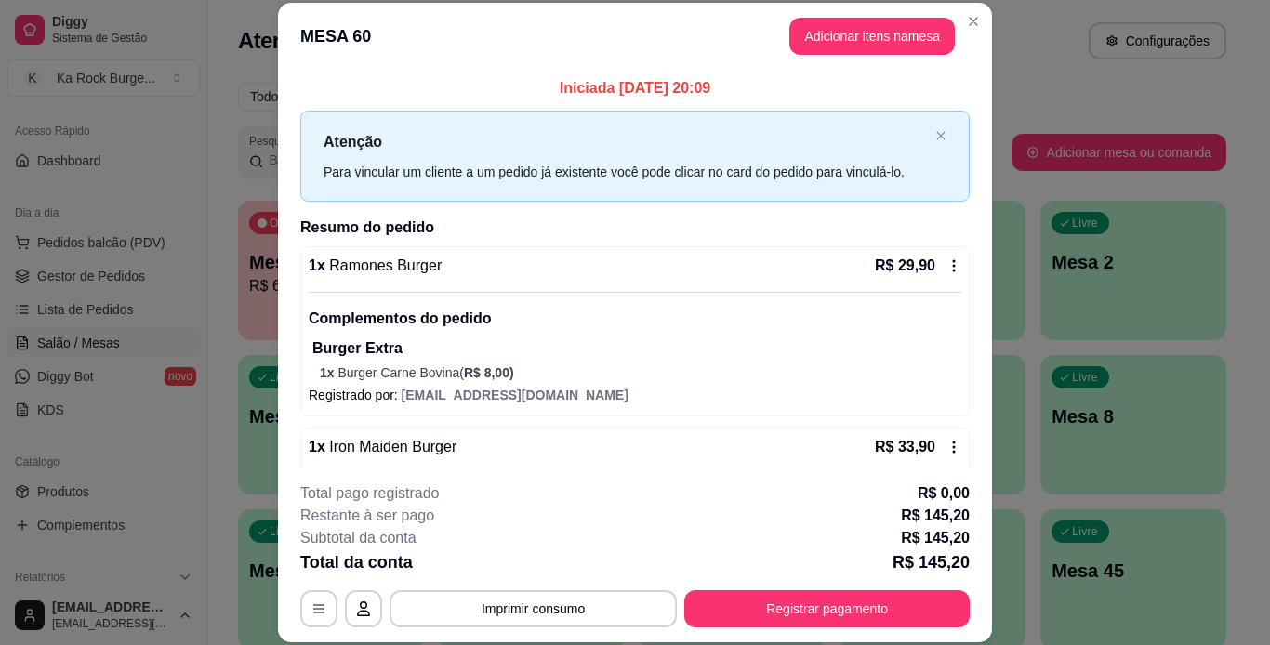
scroll to position [44, 0]
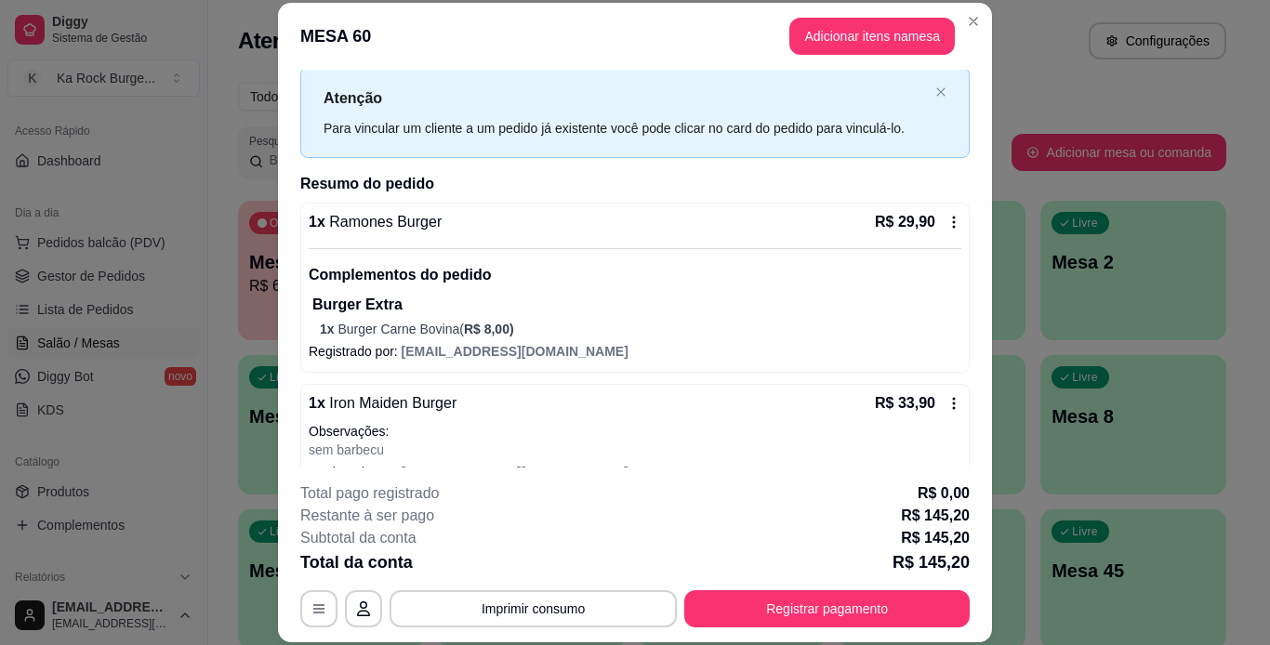
click at [946, 216] on icon at bounding box center [953, 222] width 15 height 15
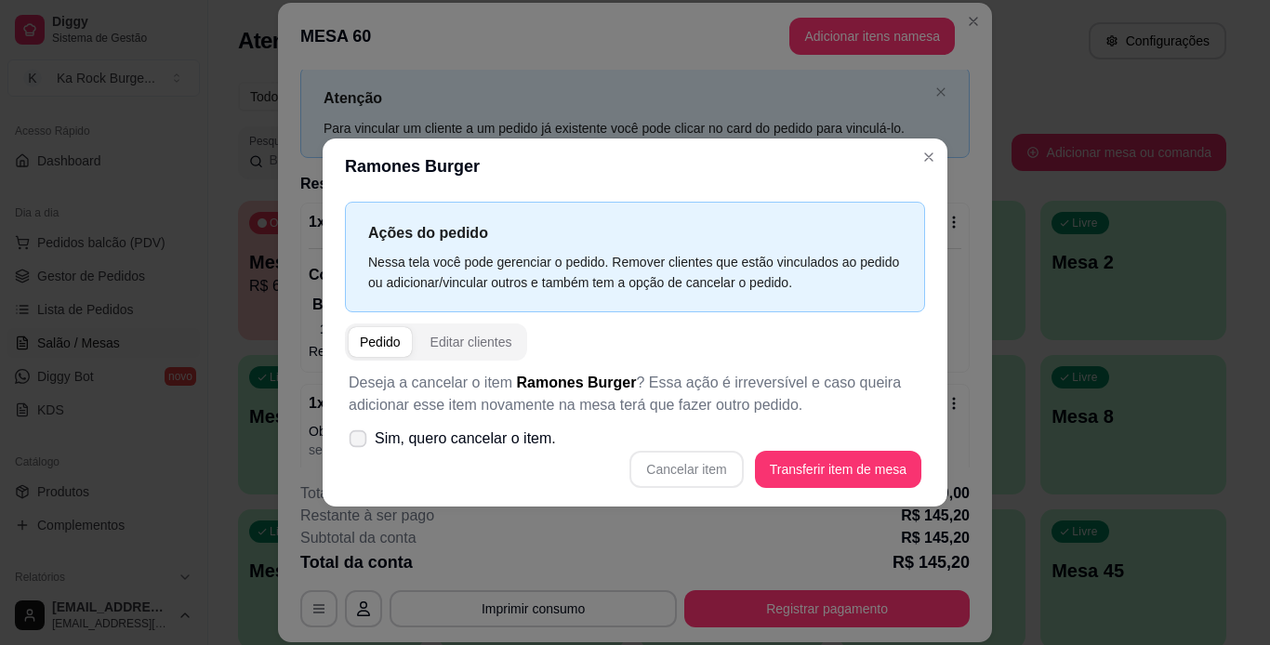
click at [424, 443] on span "Sim, quero cancelar o item." at bounding box center [465, 439] width 181 height 22
click at [360, 443] on input "Sim, quero cancelar o item." at bounding box center [354, 448] width 12 height 12
checkbox input "true"
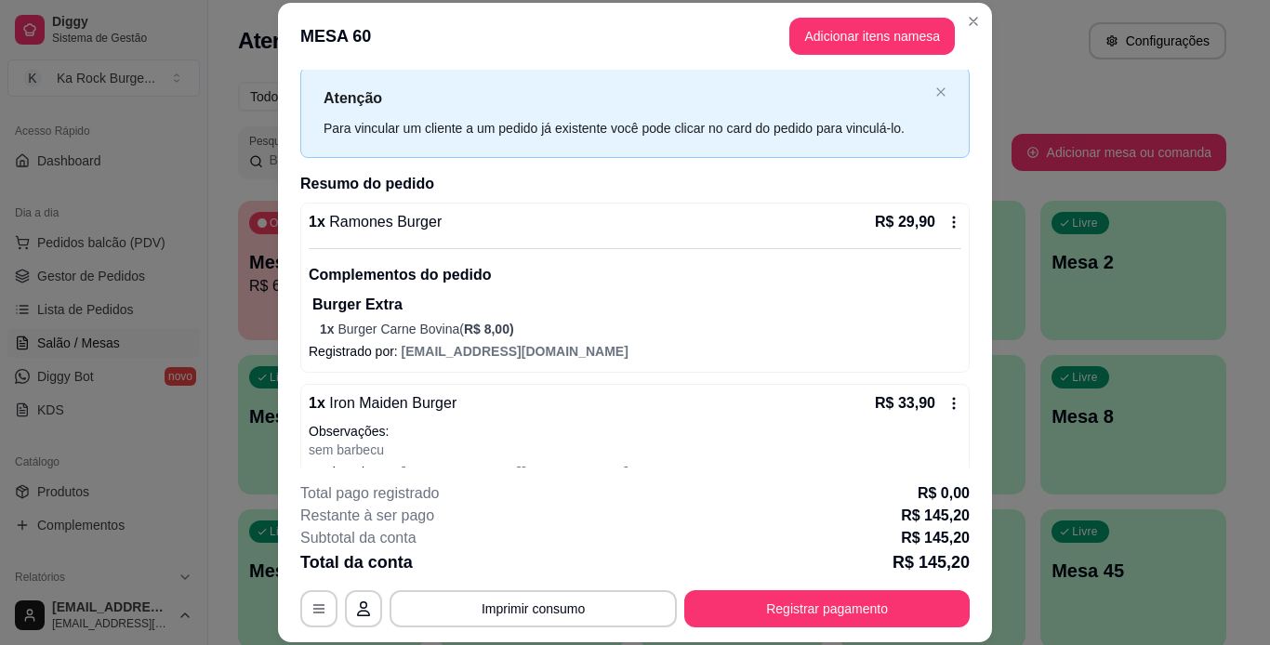
click at [946, 227] on icon at bounding box center [953, 222] width 15 height 15
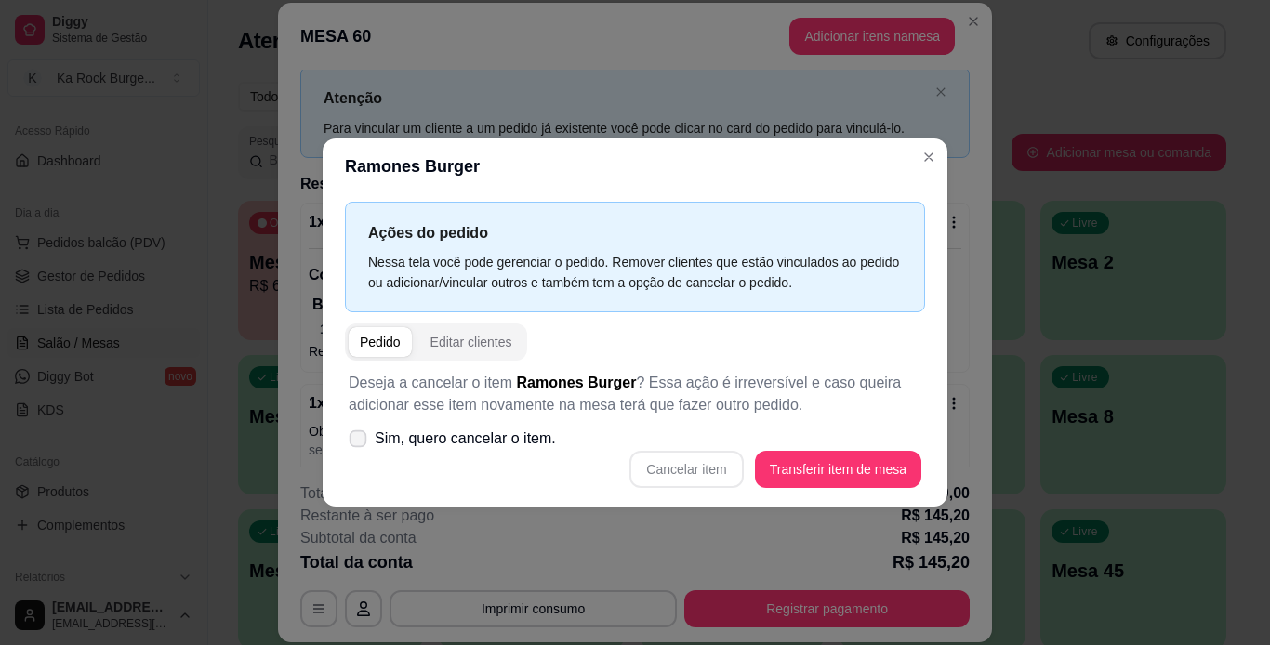
click at [417, 446] on span "Sim, quero cancelar o item." at bounding box center [465, 439] width 181 height 22
click at [360, 446] on input "Sim, quero cancelar o item." at bounding box center [354, 448] width 12 height 12
checkbox input "true"
click at [666, 472] on button "Cancelar item" at bounding box center [686, 470] width 111 height 36
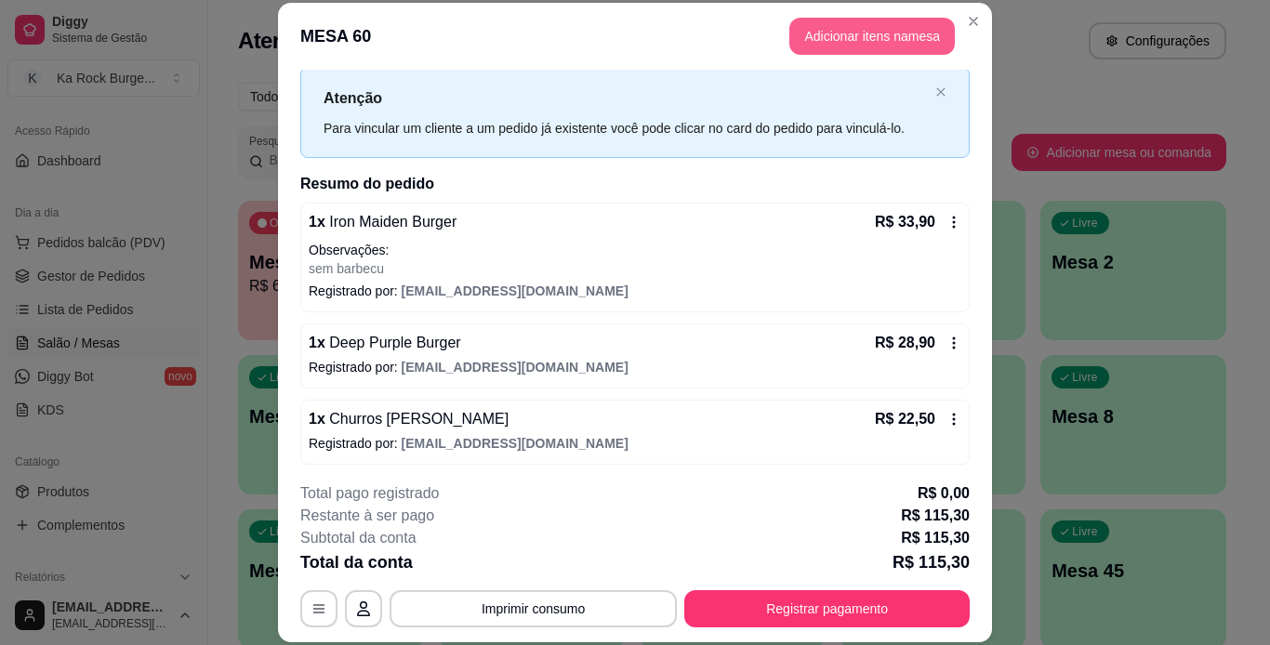
click at [842, 37] on button "Adicionar itens na mesa" at bounding box center [871, 36] width 165 height 37
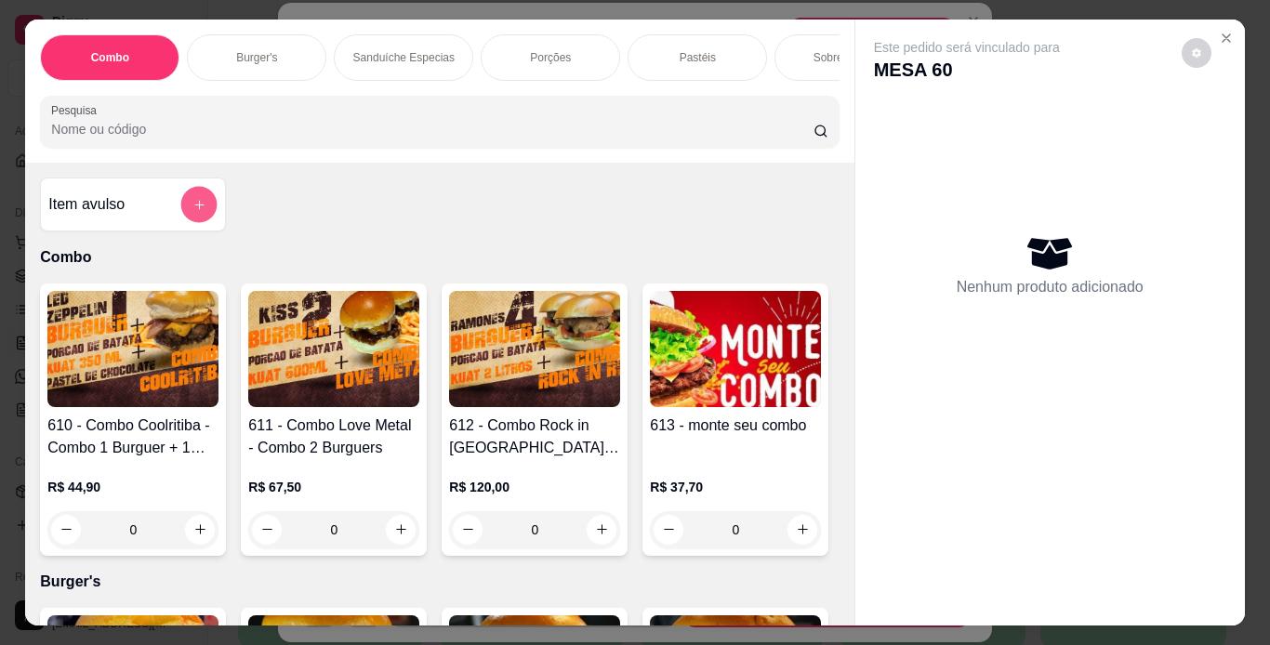
click at [191, 200] on button "add-separate-item" at bounding box center [199, 204] width 36 height 36
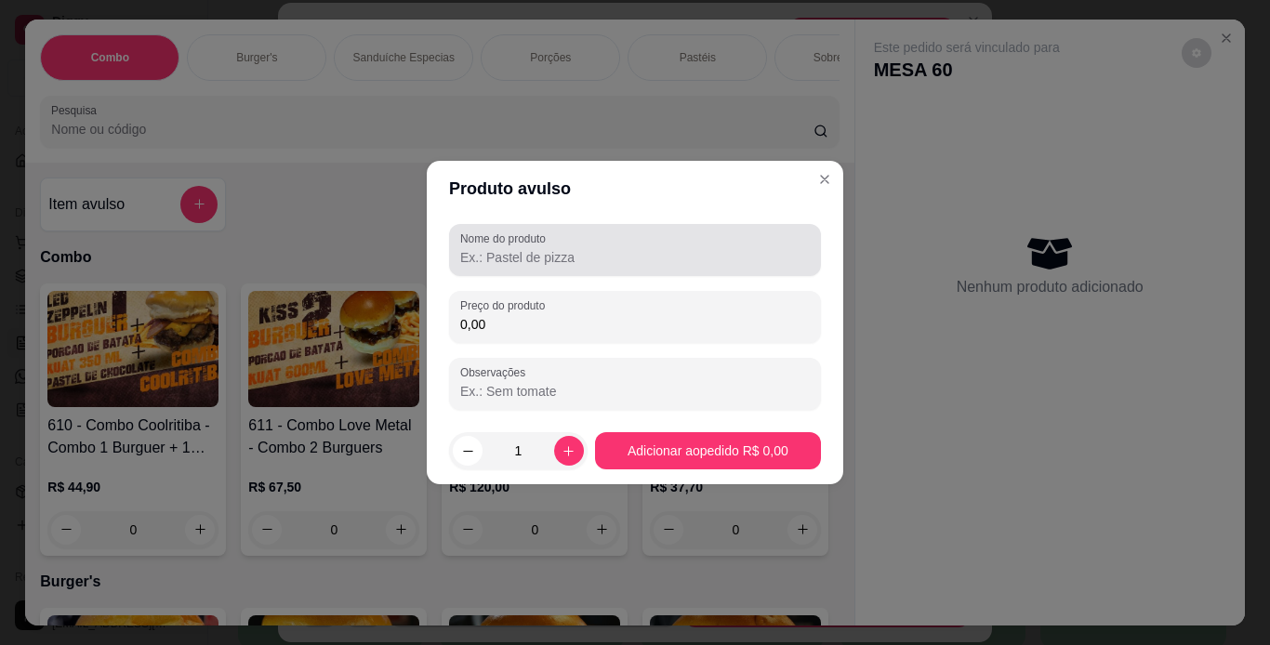
click at [658, 252] on div at bounding box center [635, 249] width 350 height 37
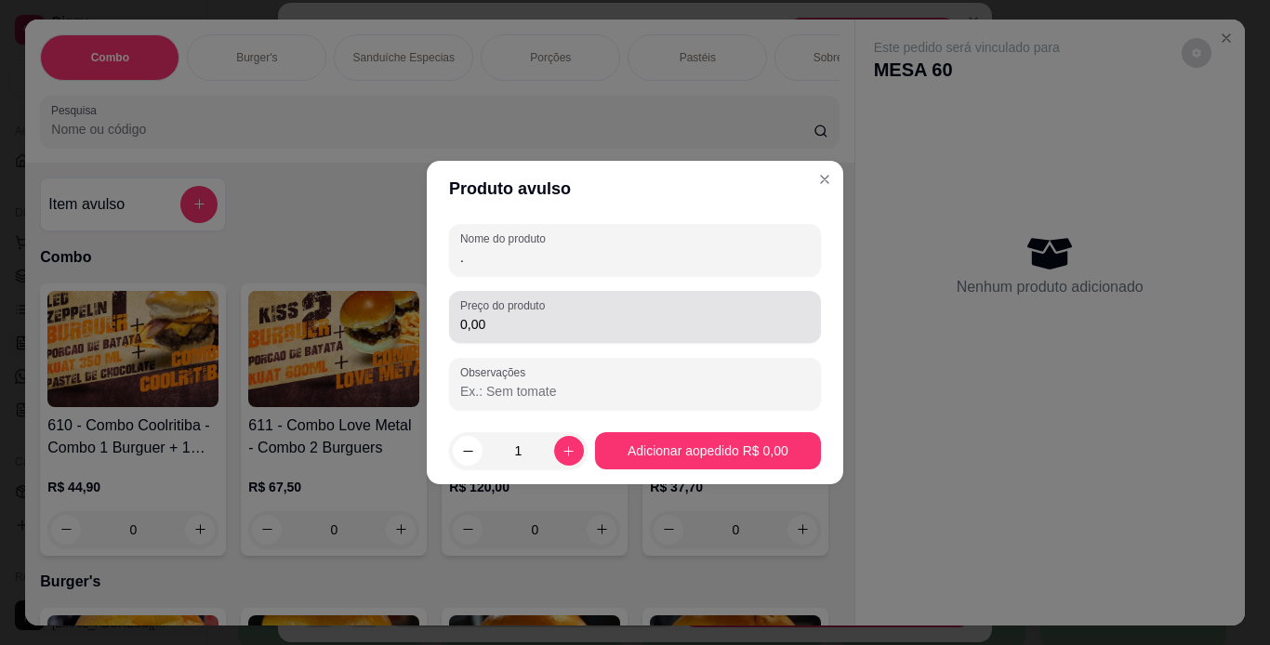
type input "."
click at [642, 302] on div "0,00" at bounding box center [635, 316] width 350 height 37
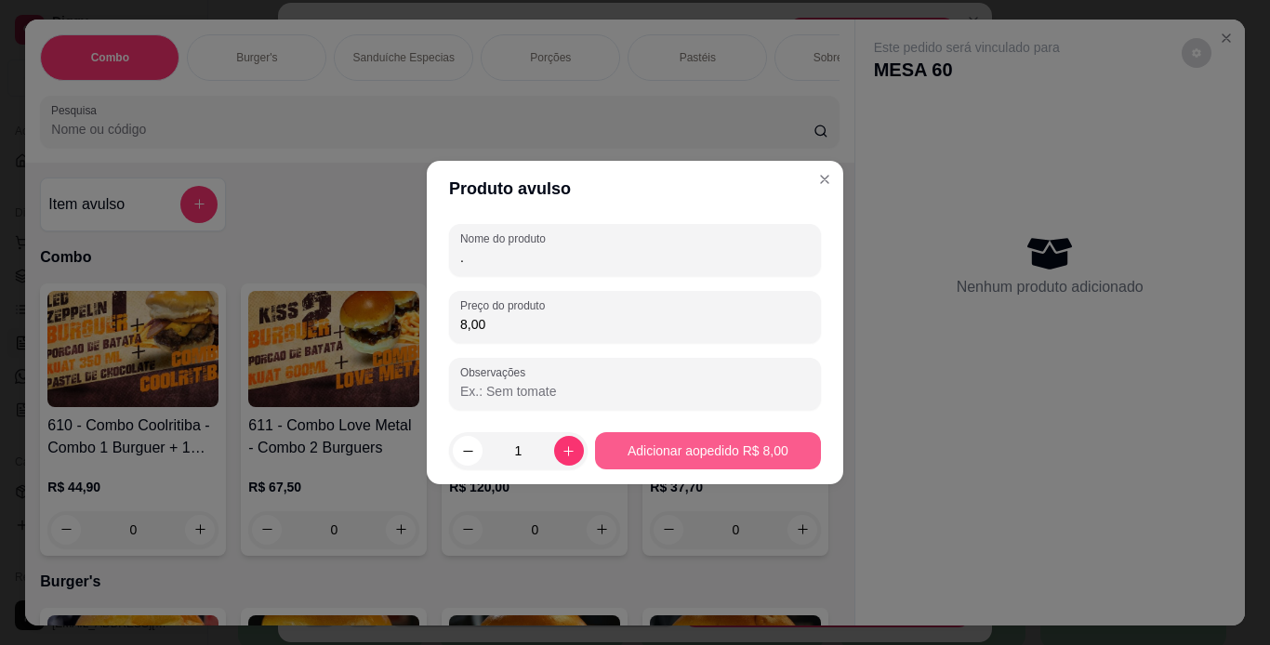
type input "8,00"
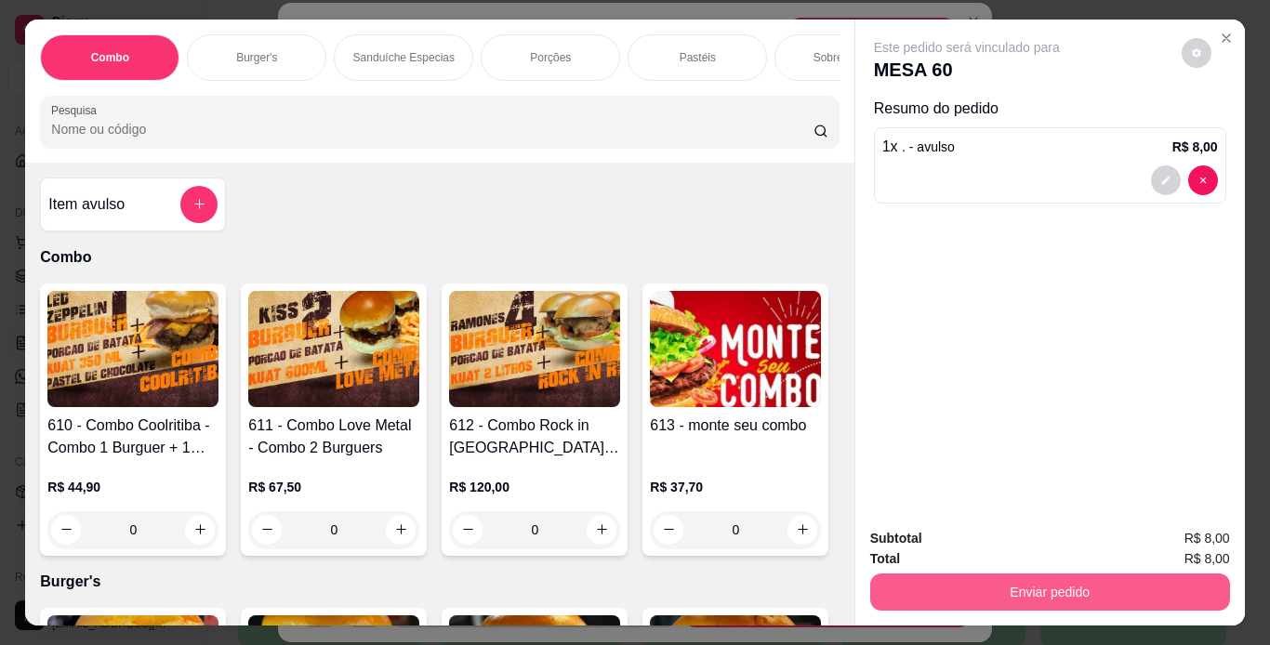
click at [1067, 591] on button "Enviar pedido" at bounding box center [1050, 592] width 360 height 37
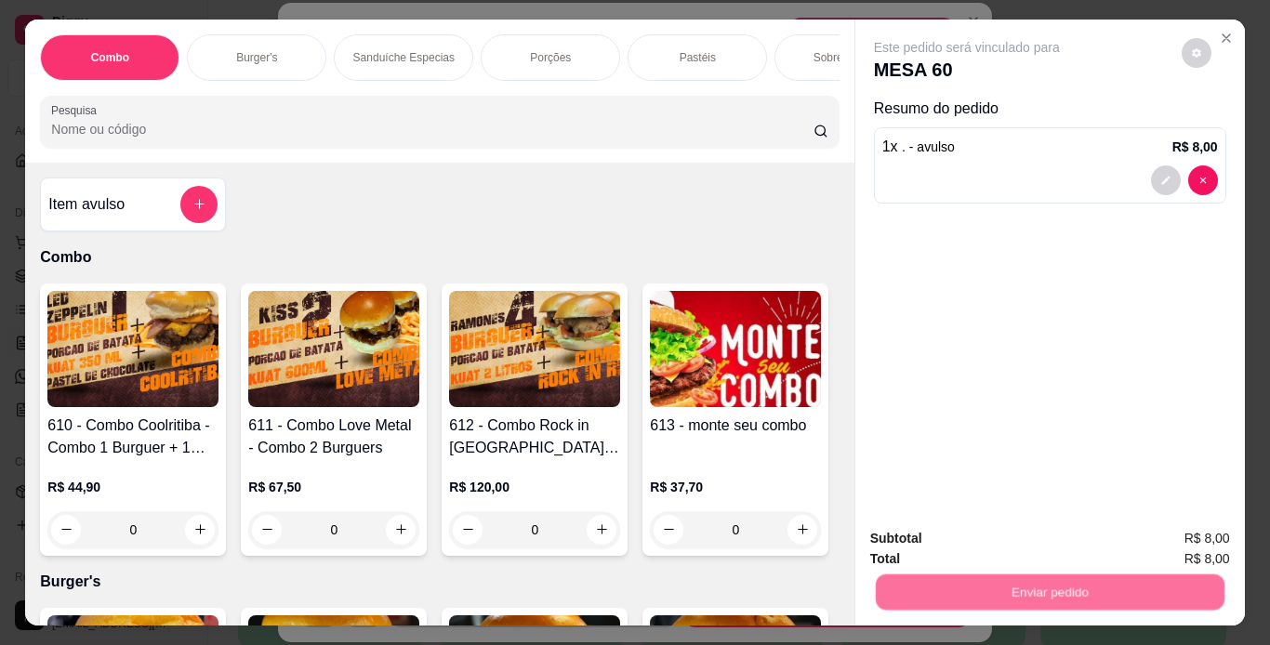
click at [1054, 535] on button "Não registrar e enviar pedido" at bounding box center [988, 539] width 188 height 34
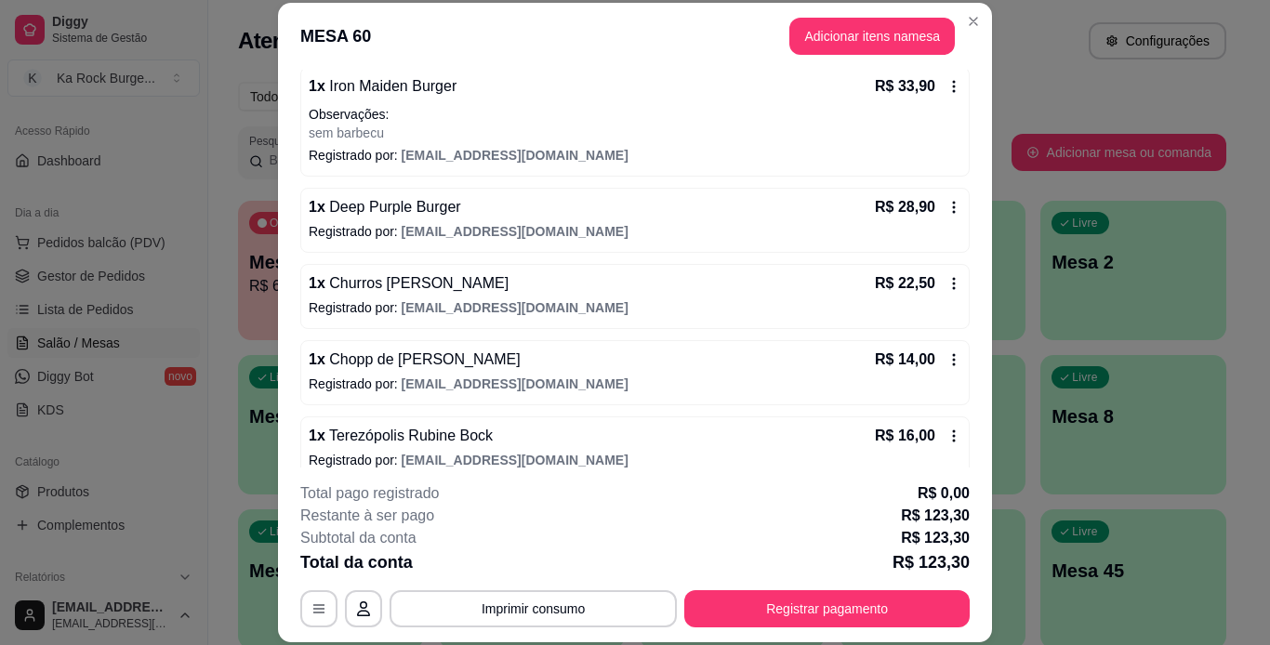
scroll to position [230, 0]
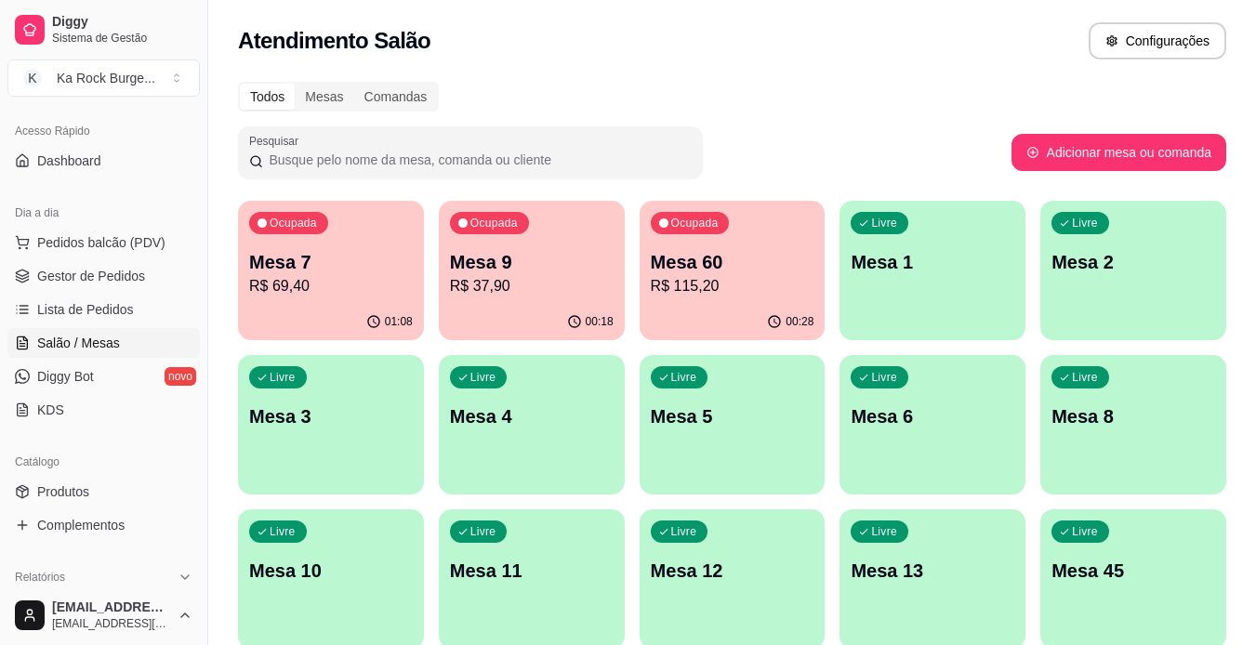
click at [355, 257] on p "Mesa 7" at bounding box center [331, 262] width 164 height 26
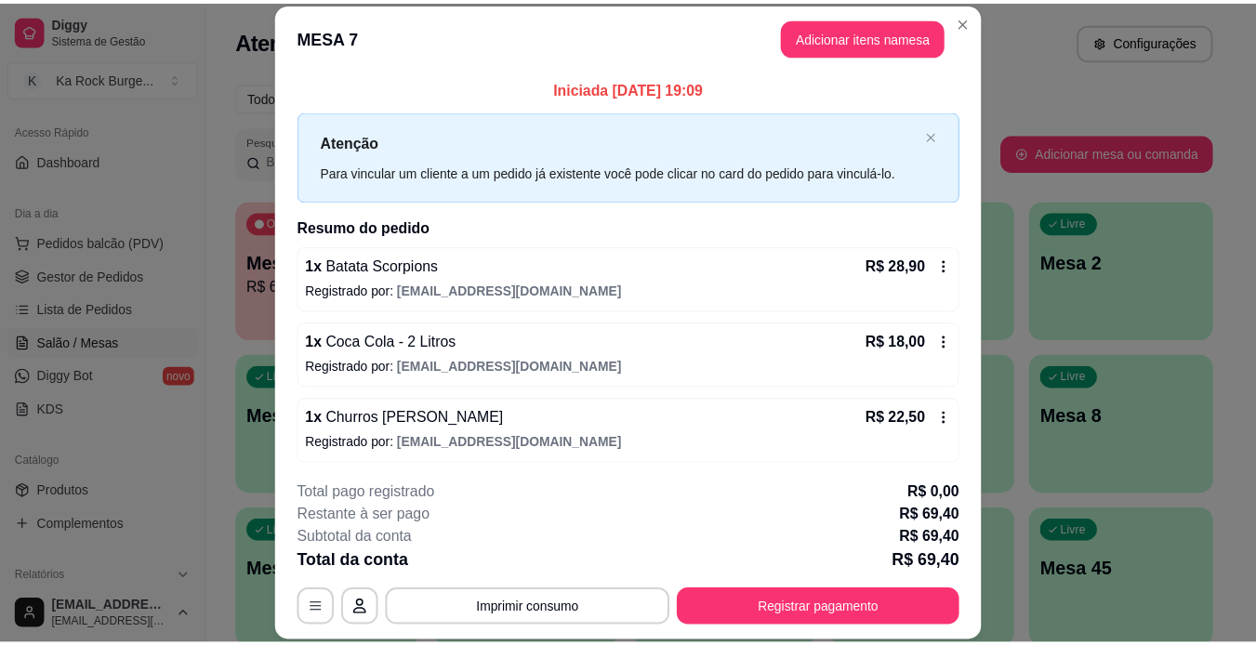
scroll to position [4, 0]
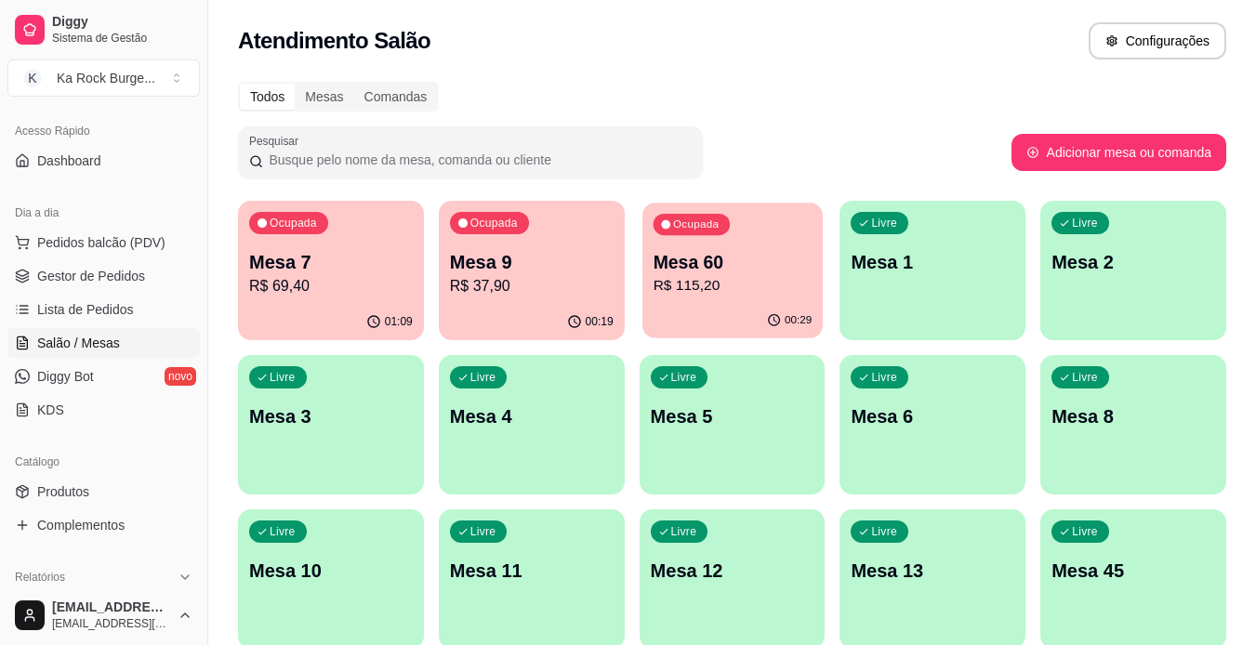
click at [706, 313] on div "00:29" at bounding box center [732, 320] width 180 height 35
click at [487, 316] on div "00:19" at bounding box center [532, 322] width 186 height 36
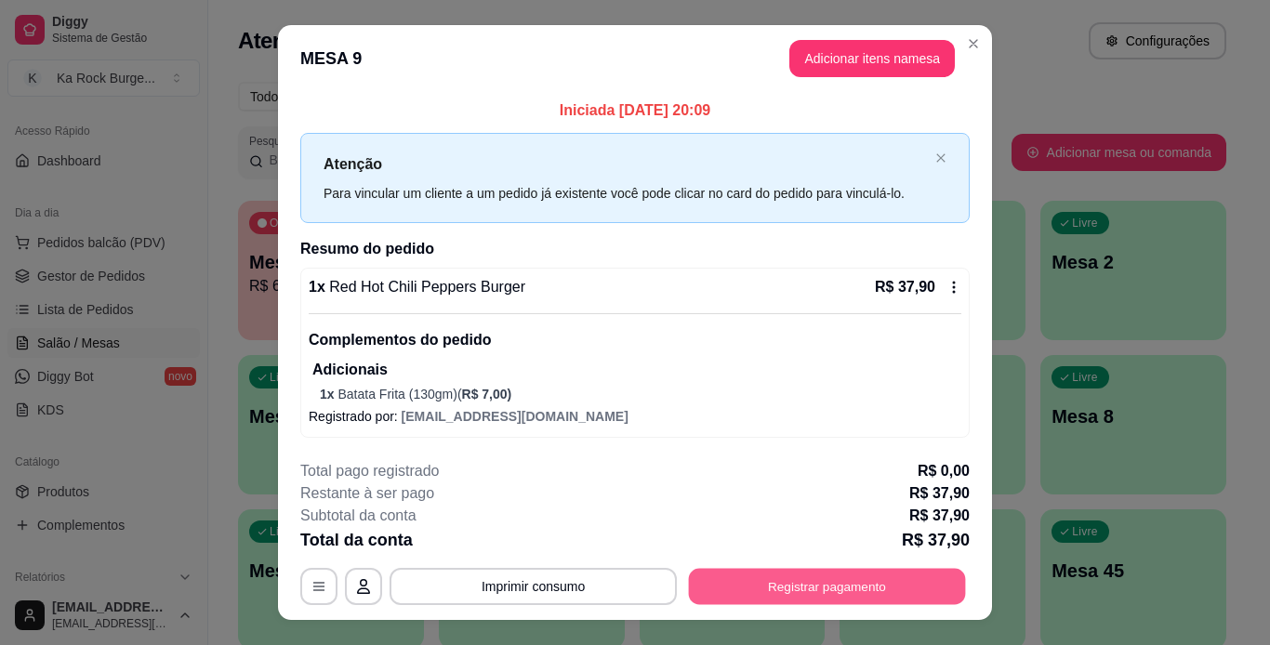
click at [936, 585] on button "Registrar pagamento" at bounding box center [827, 587] width 277 height 36
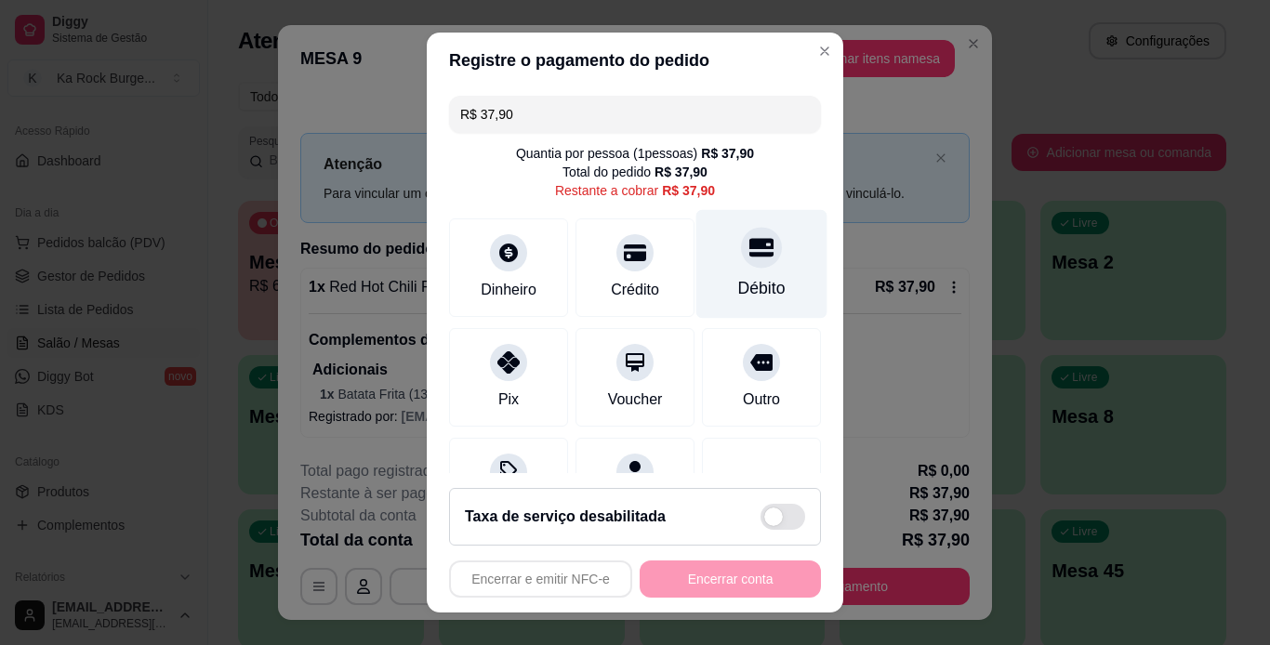
click at [750, 257] on div "Débito" at bounding box center [761, 263] width 131 height 109
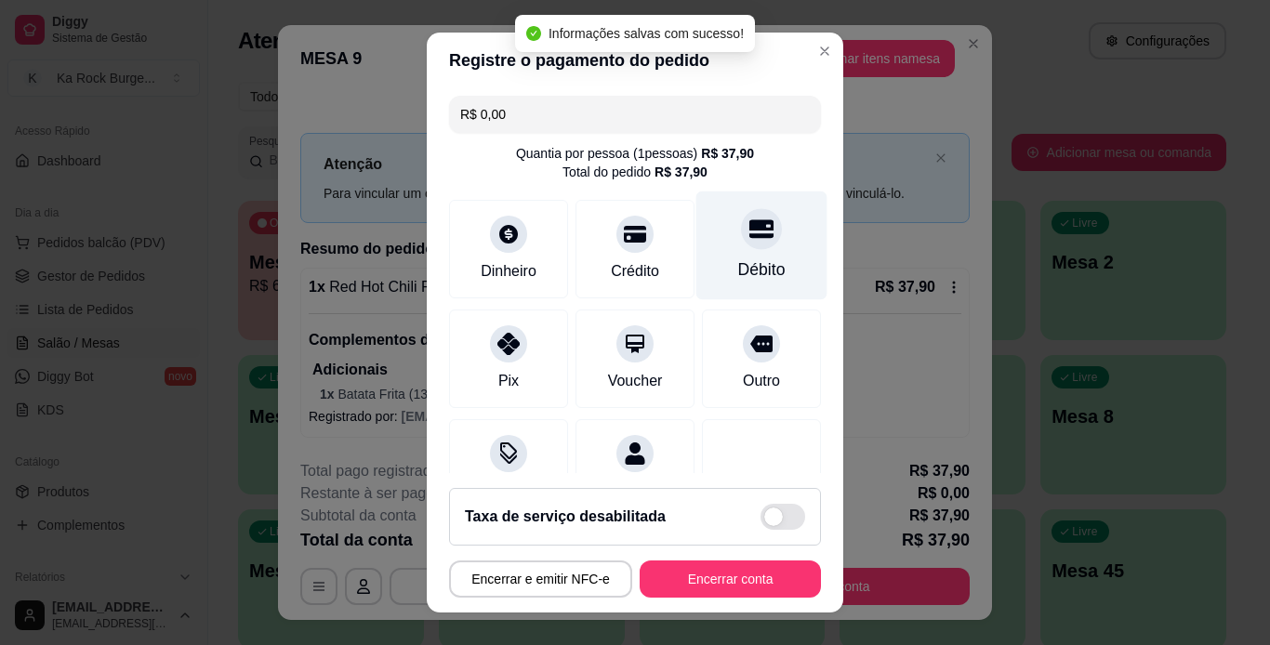
type input "R$ 0,00"
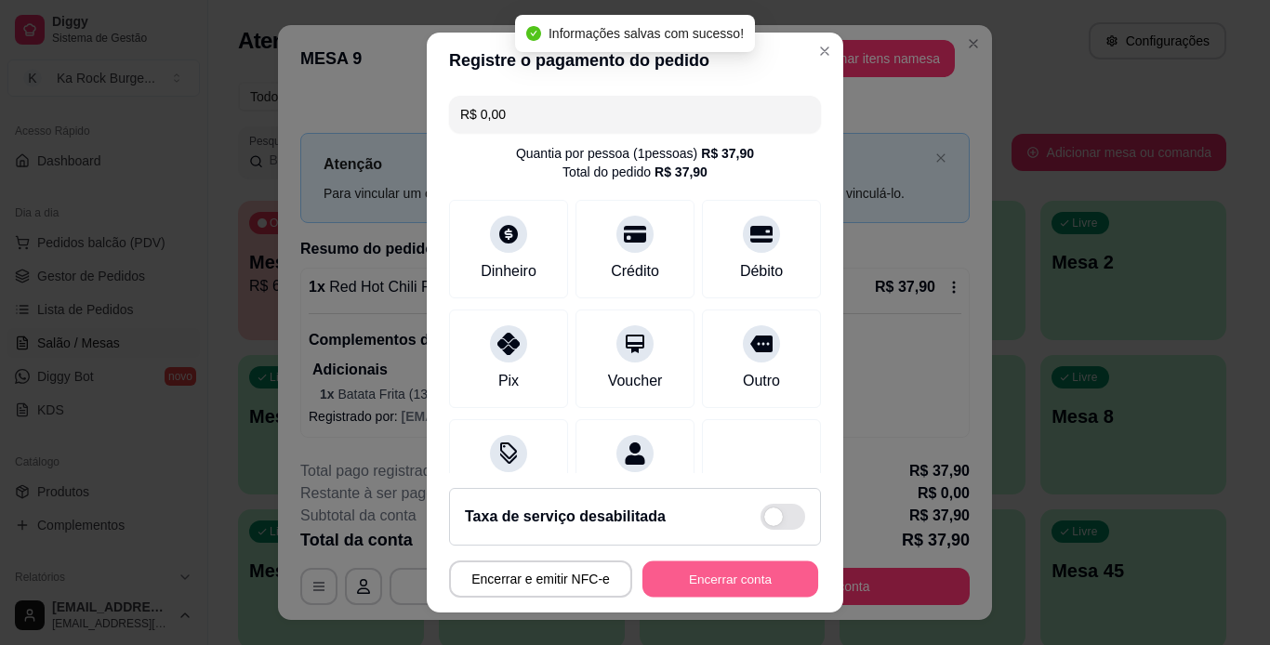
click at [752, 579] on button "Encerrar conta" at bounding box center [730, 579] width 176 height 36
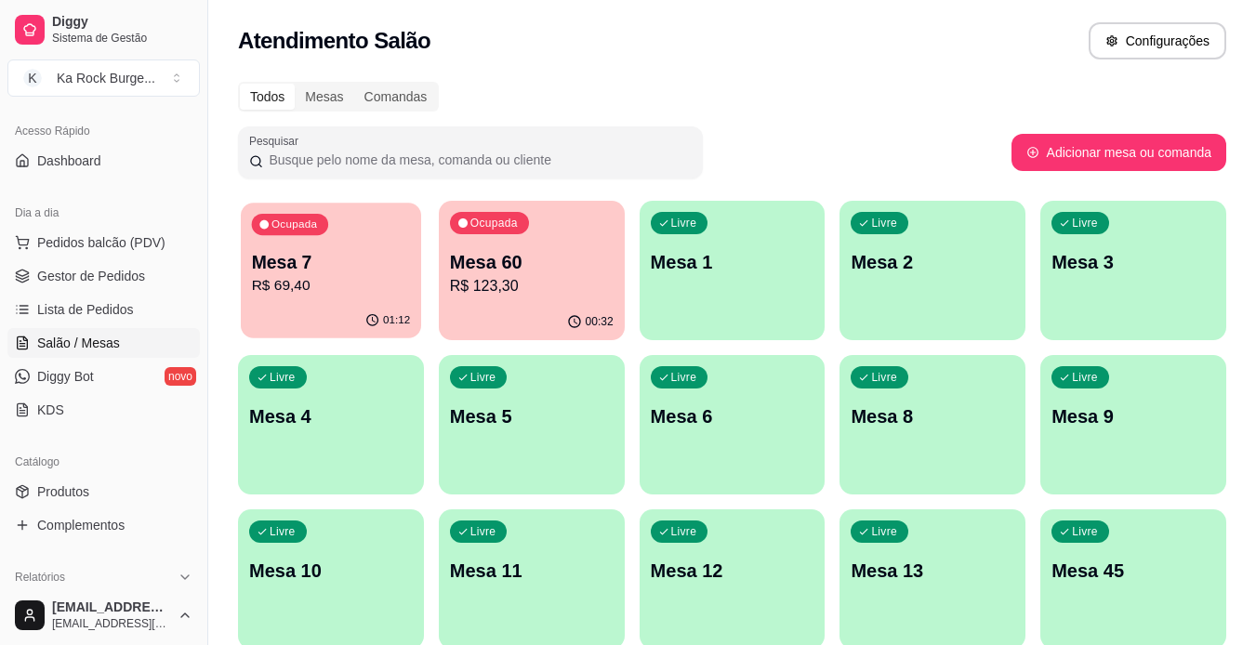
click at [303, 263] on p "Mesa 7" at bounding box center [331, 262] width 159 height 25
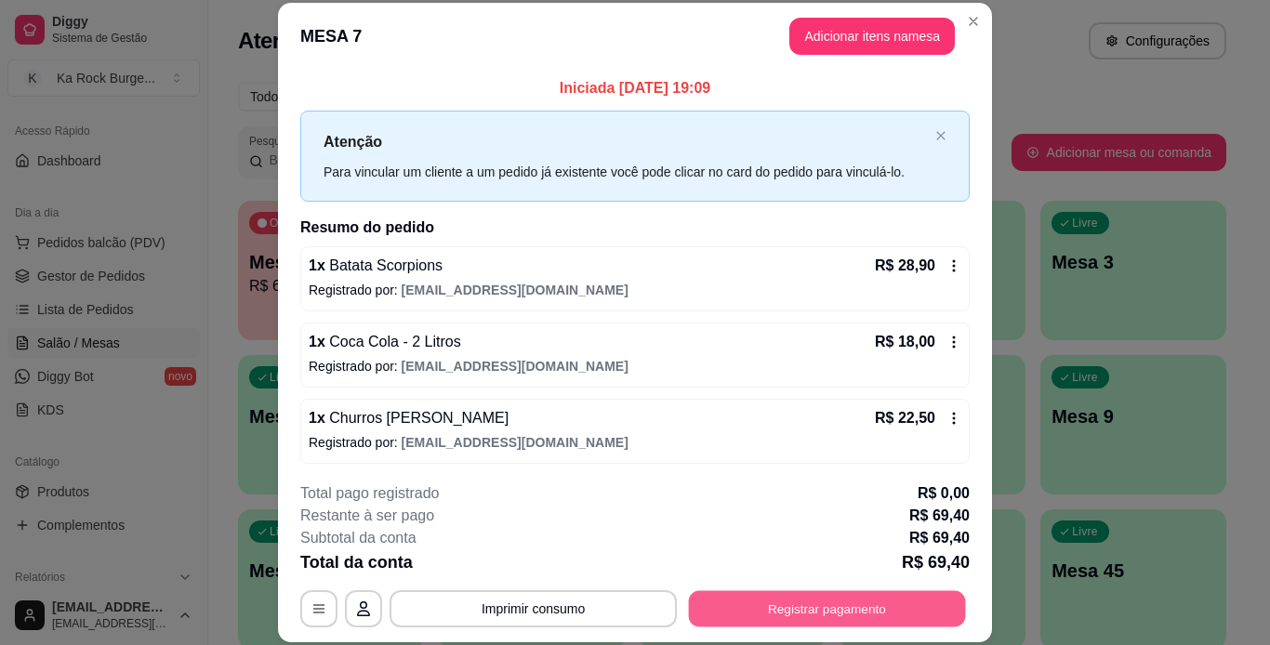
click at [827, 619] on button "Registrar pagamento" at bounding box center [827, 608] width 277 height 36
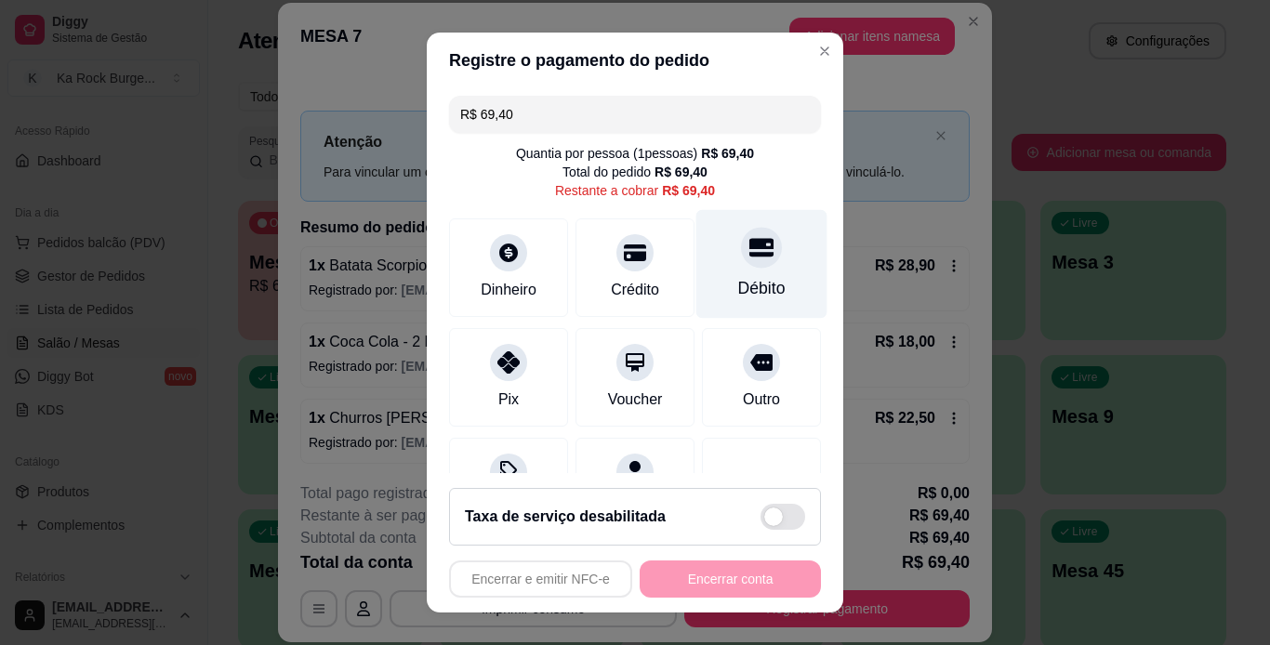
click at [740, 298] on div "Débito" at bounding box center [761, 288] width 47 height 24
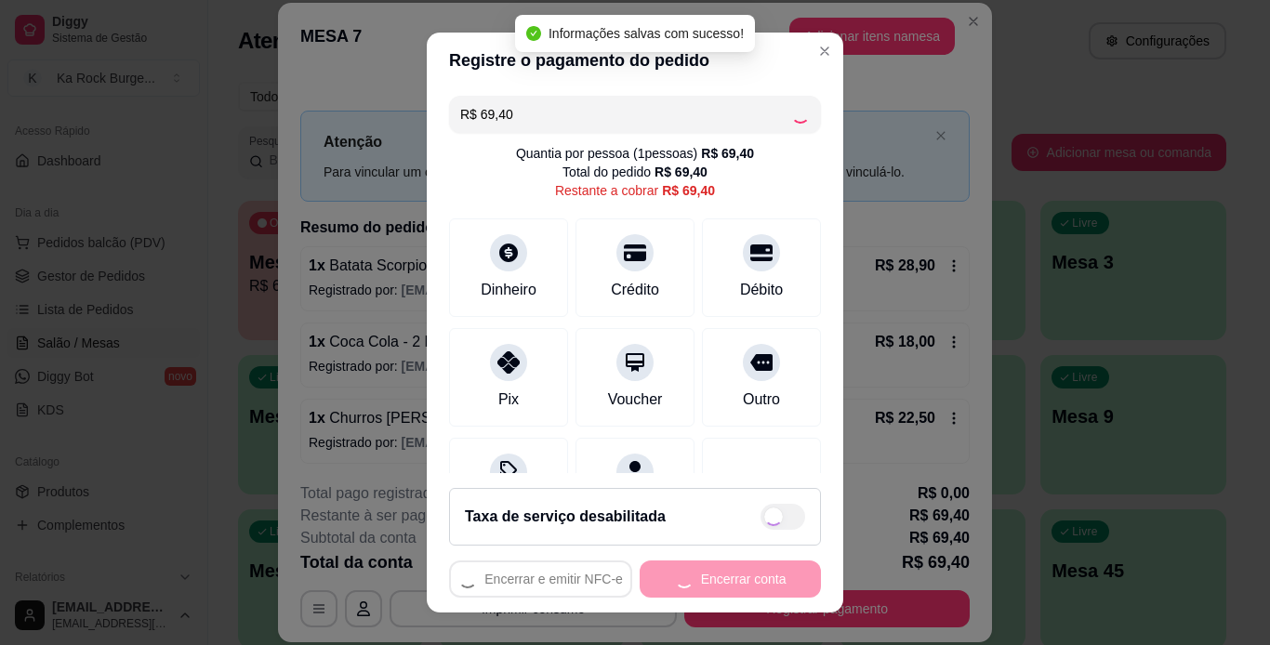
type input "R$ 0,00"
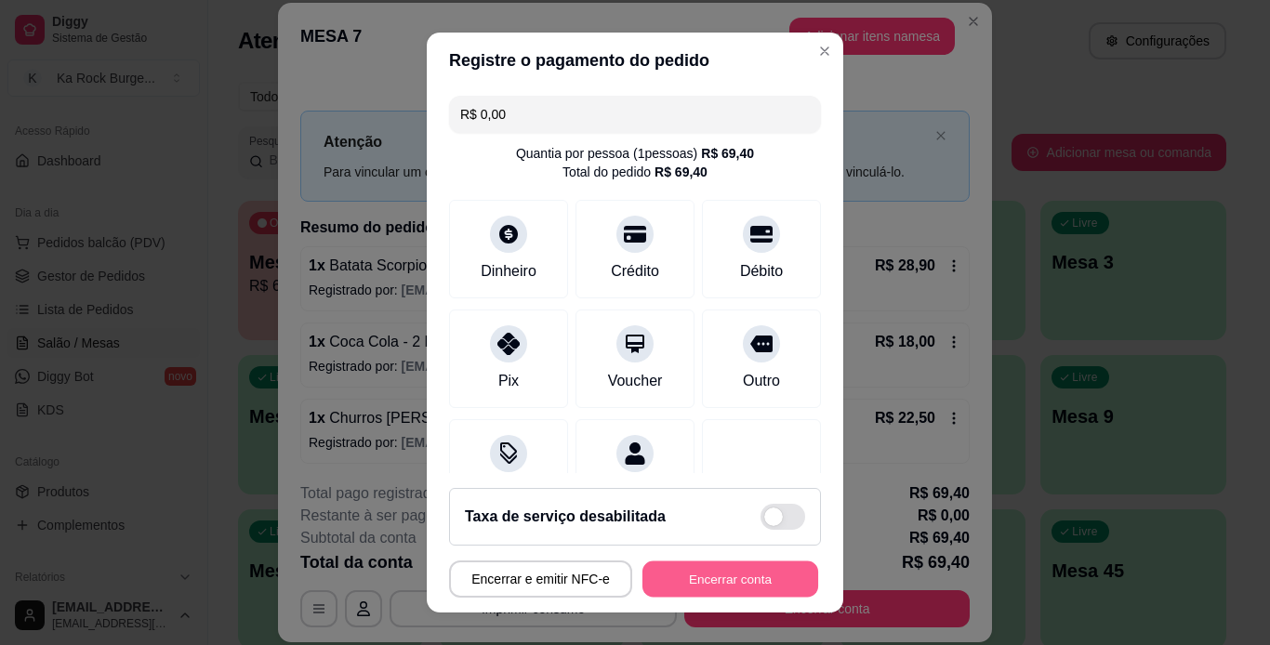
click at [758, 593] on button "Encerrar conta" at bounding box center [730, 579] width 176 height 36
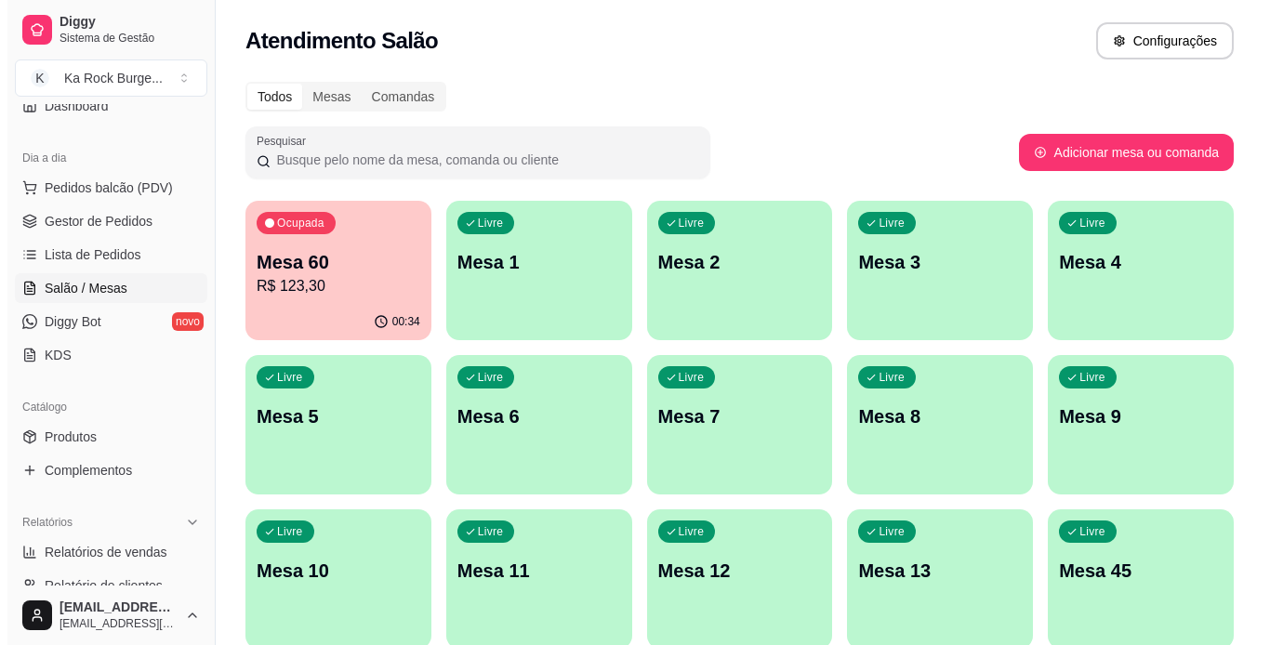
scroll to position [210, 0]
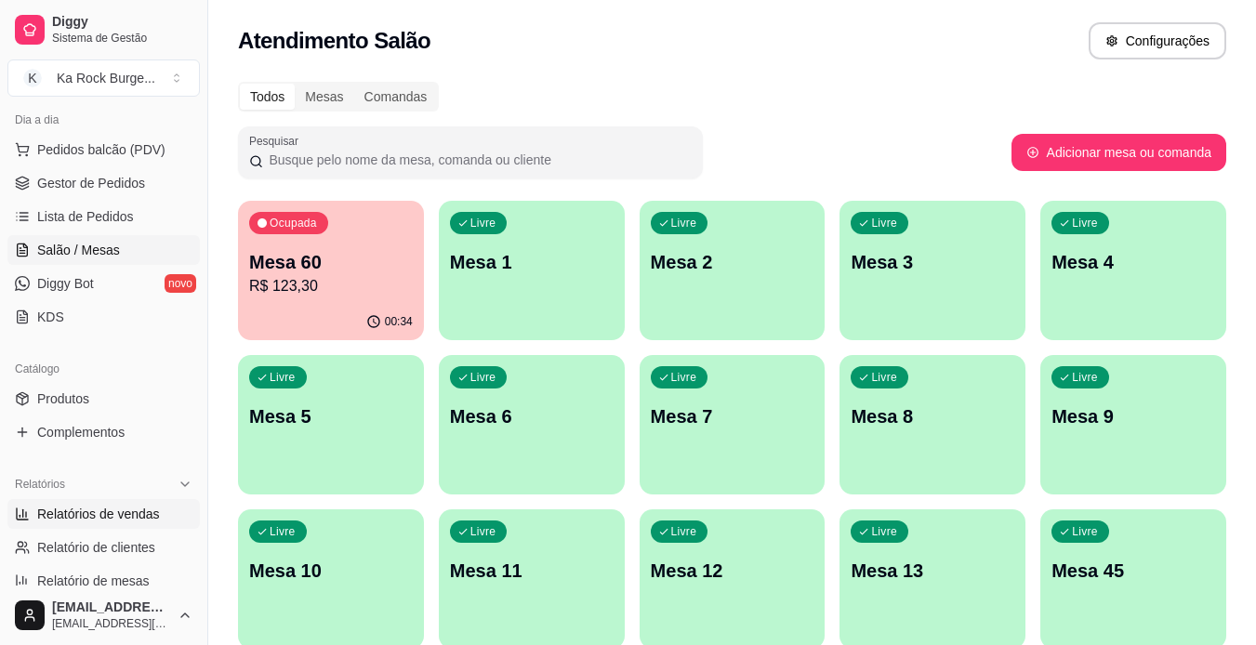
click at [107, 501] on link "Relatórios de vendas" at bounding box center [103, 514] width 192 height 30
select select "ALL"
select select "0"
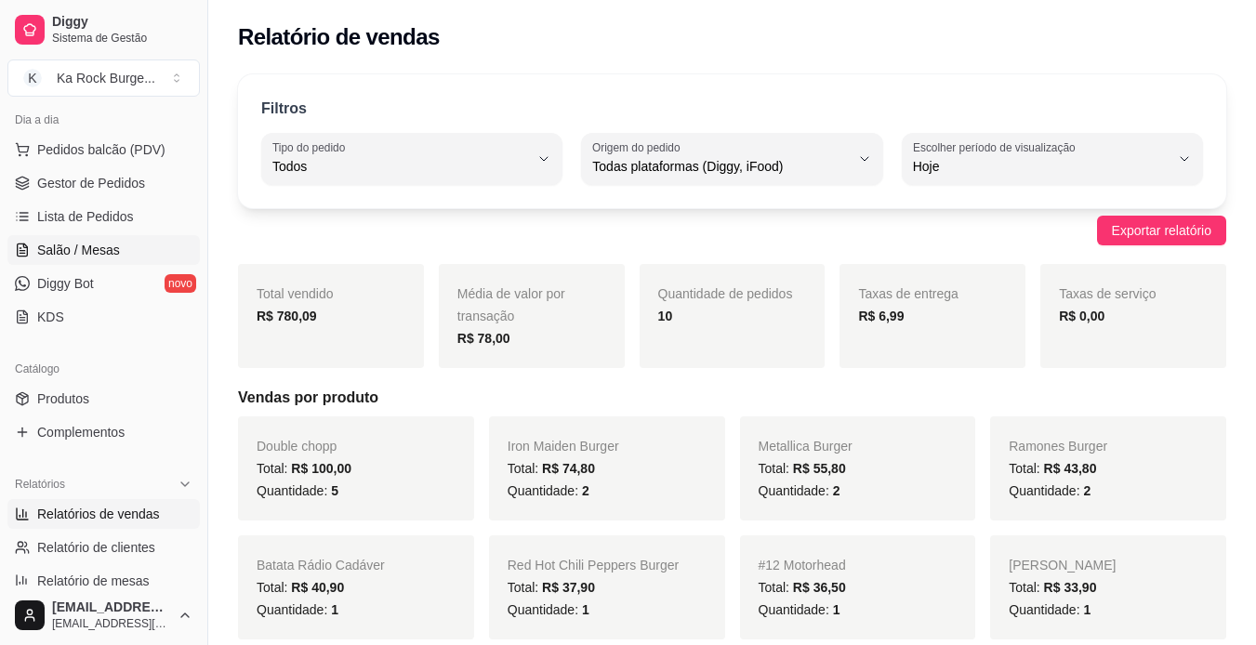
click at [92, 256] on span "Salão / Mesas" at bounding box center [78, 250] width 83 height 19
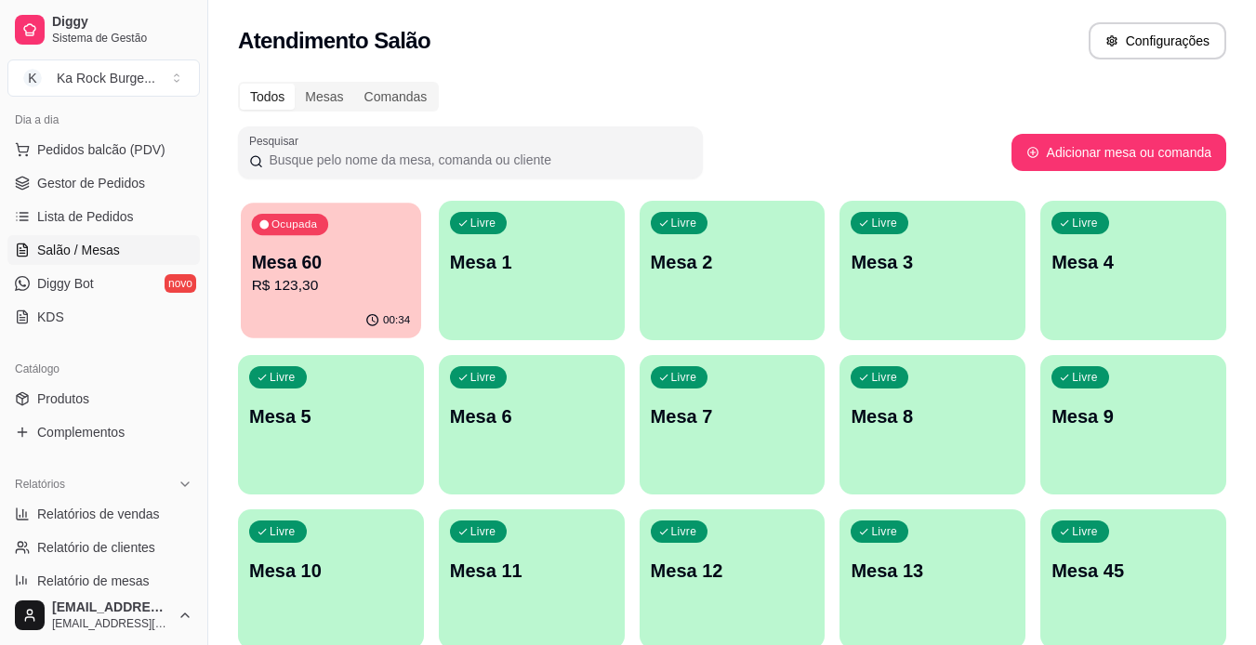
click at [290, 271] on p "Mesa 60" at bounding box center [331, 262] width 159 height 25
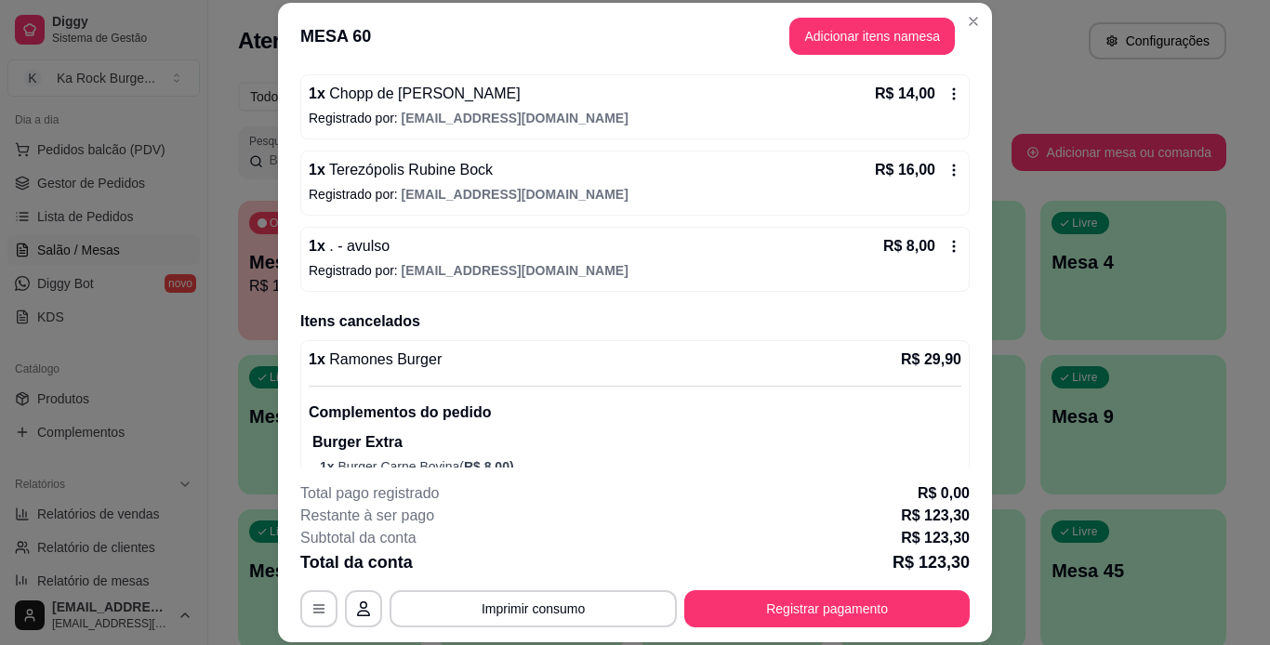
scroll to position [446, 0]
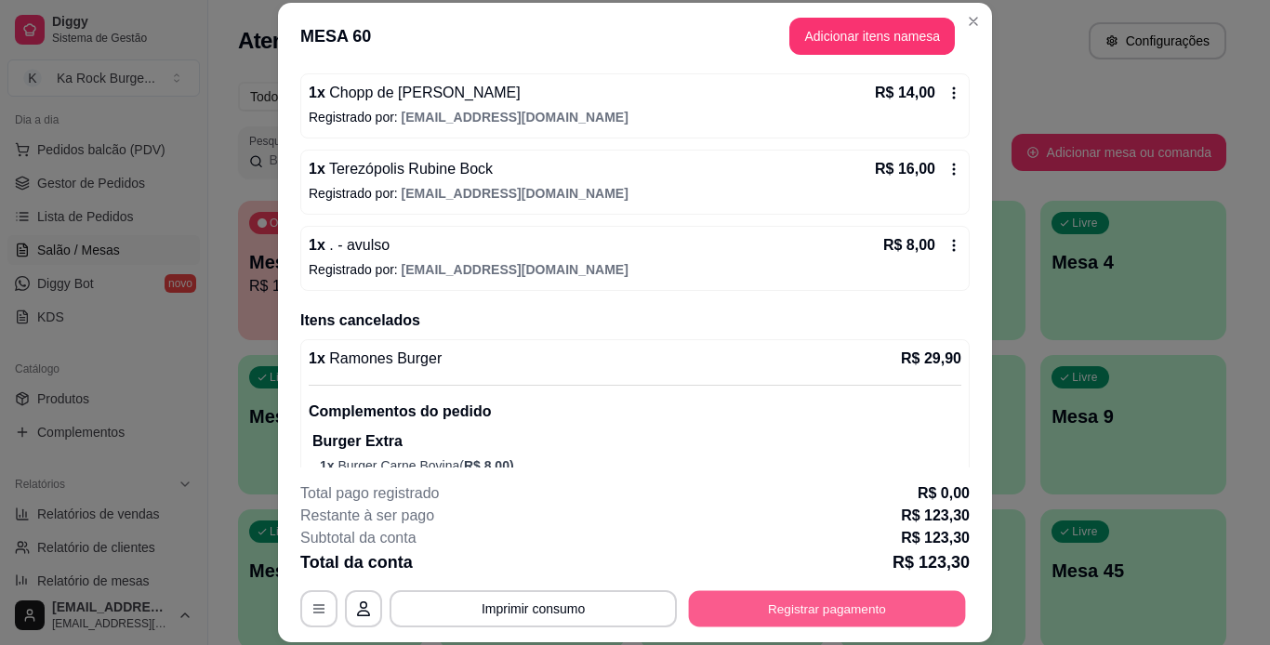
click at [809, 614] on button "Registrar pagamento" at bounding box center [827, 608] width 277 height 36
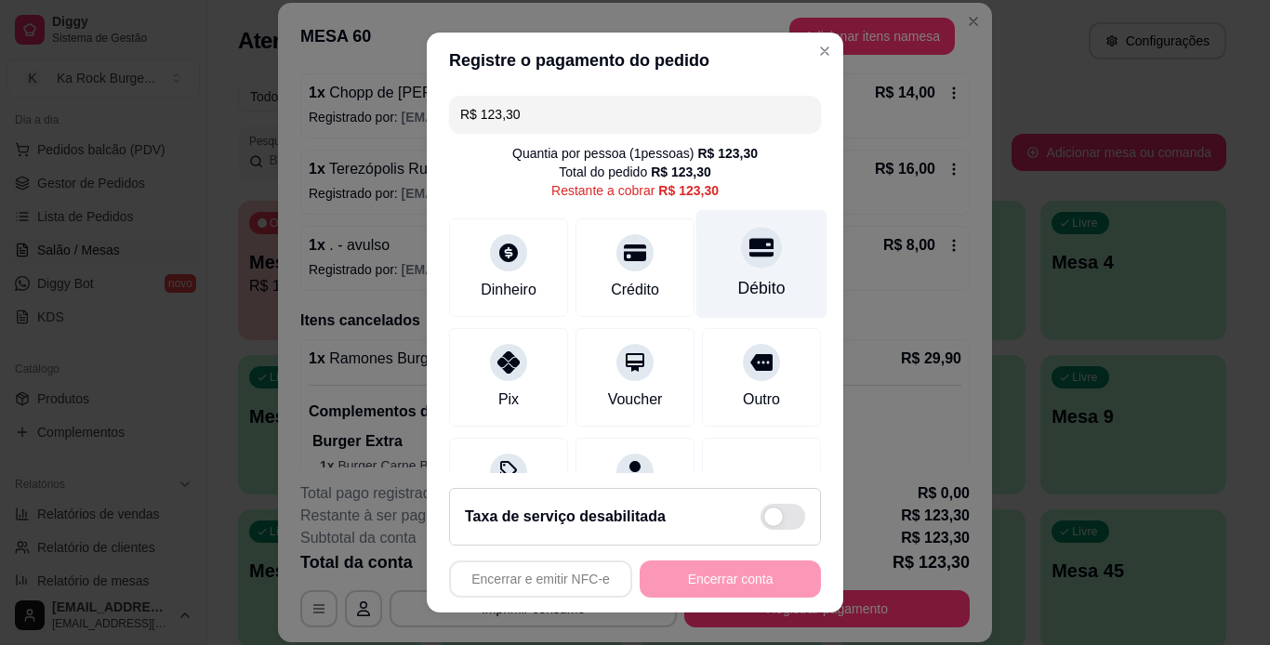
click at [766, 269] on div "Débito" at bounding box center [761, 263] width 131 height 109
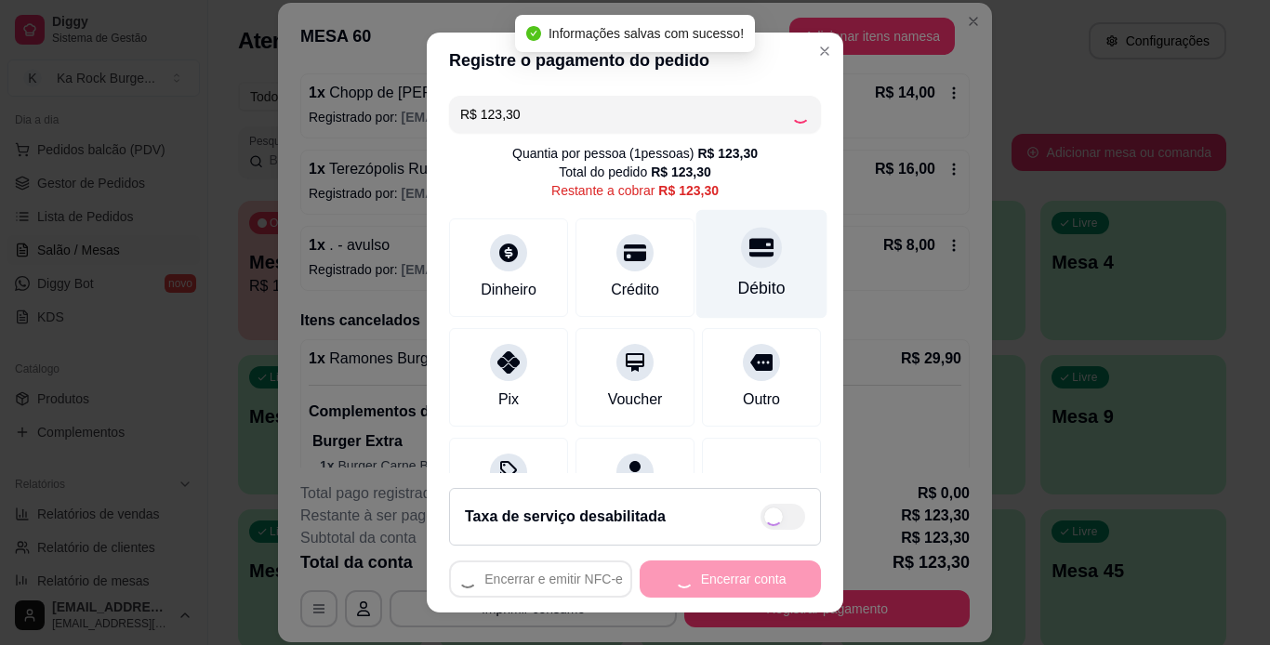
type input "R$ 0,00"
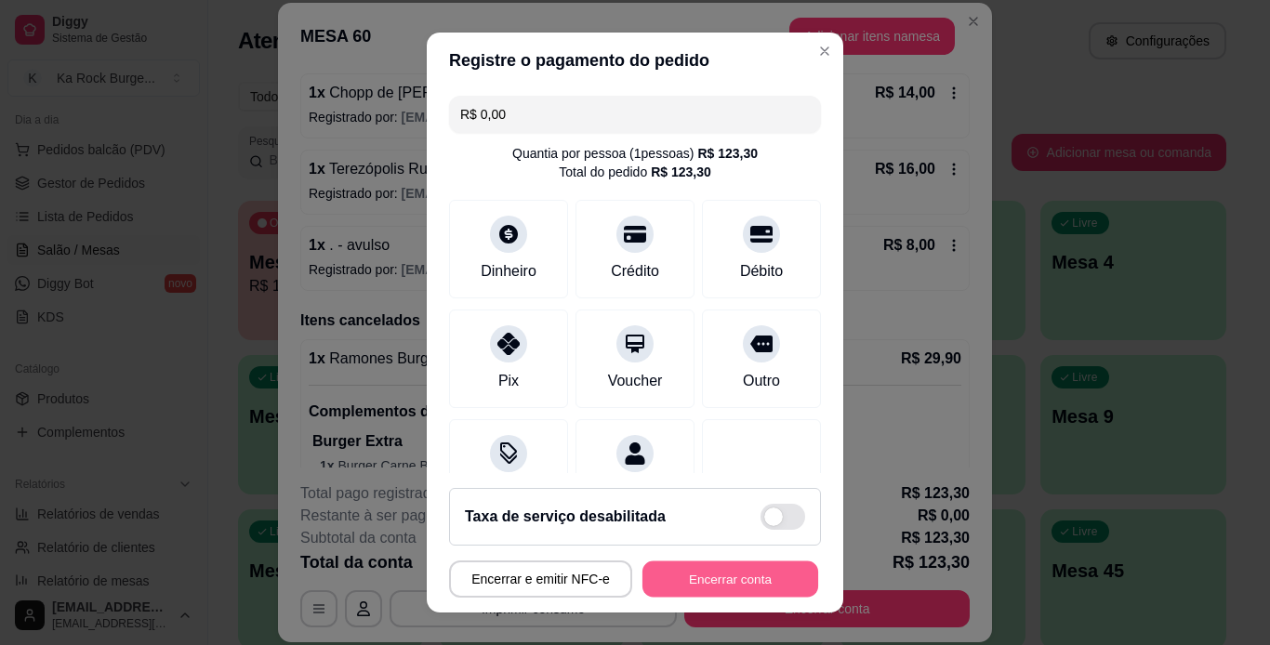
click at [758, 584] on button "Encerrar conta" at bounding box center [730, 579] width 176 height 36
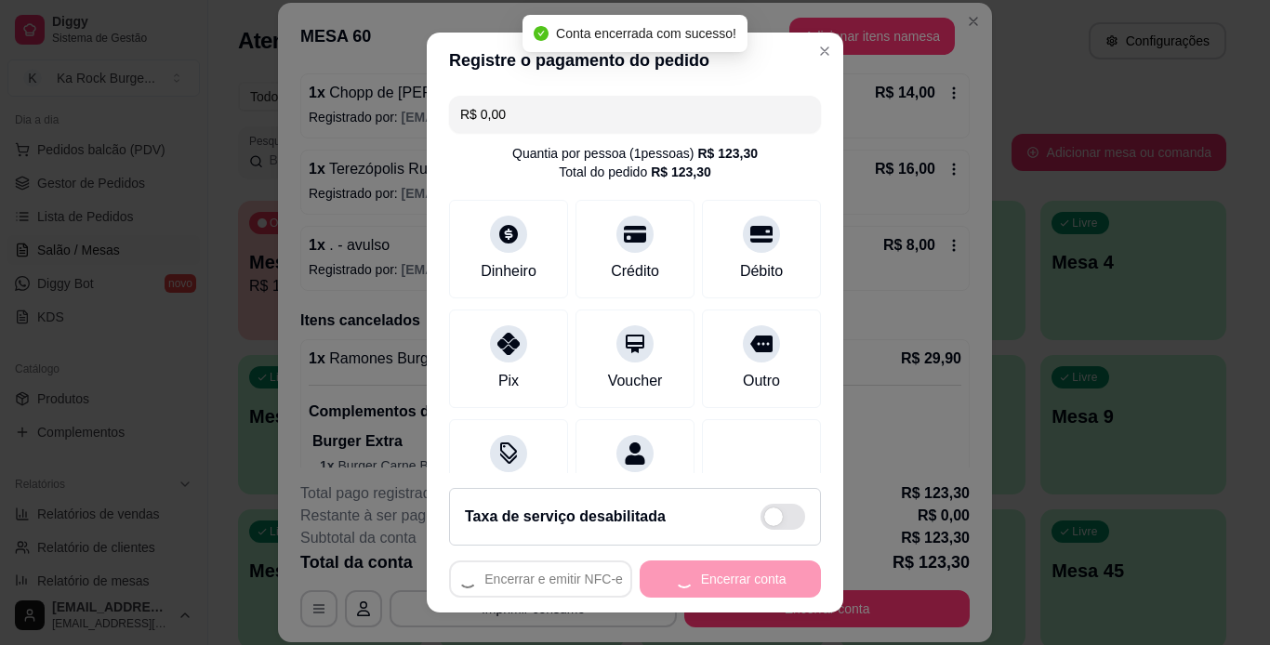
scroll to position [0, 0]
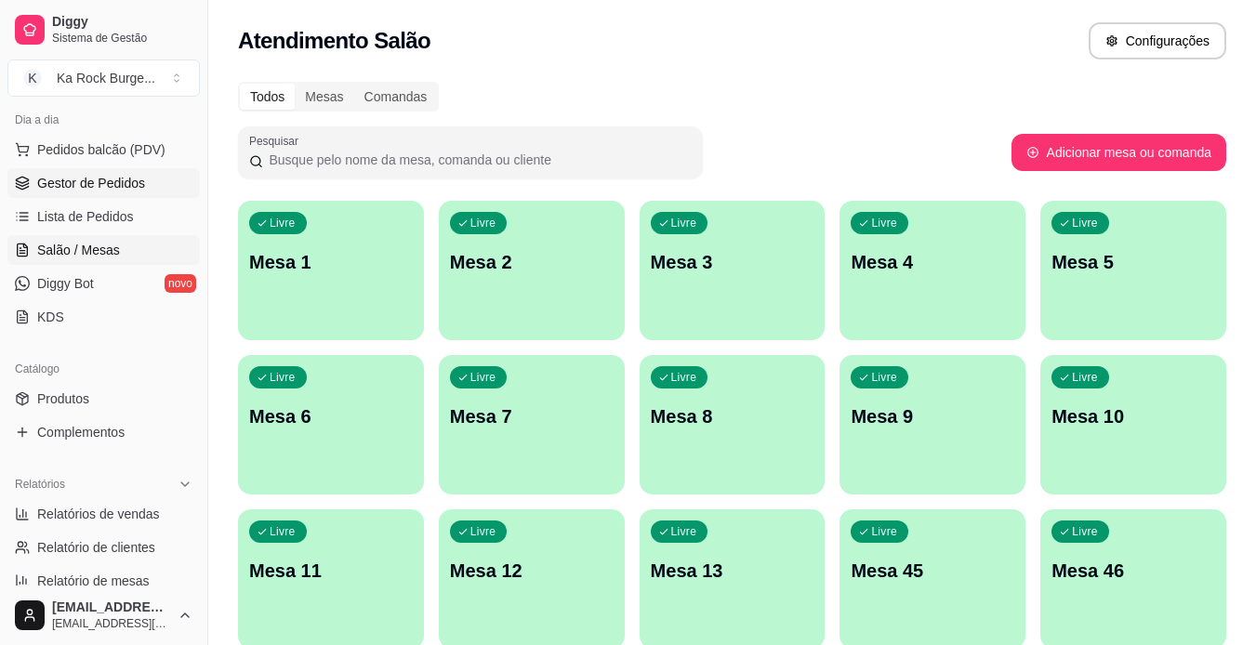
click at [109, 197] on link "Gestor de Pedidos" at bounding box center [103, 183] width 192 height 30
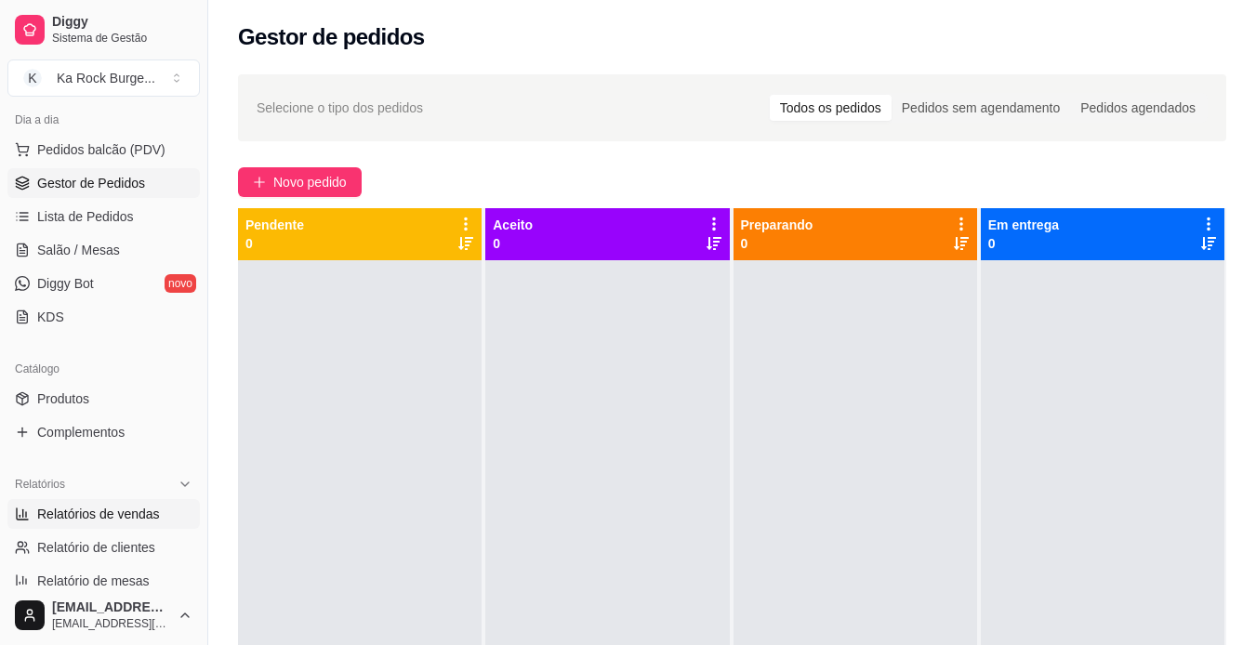
click at [89, 517] on span "Relatórios de vendas" at bounding box center [98, 514] width 123 height 19
select select "ALL"
select select "0"
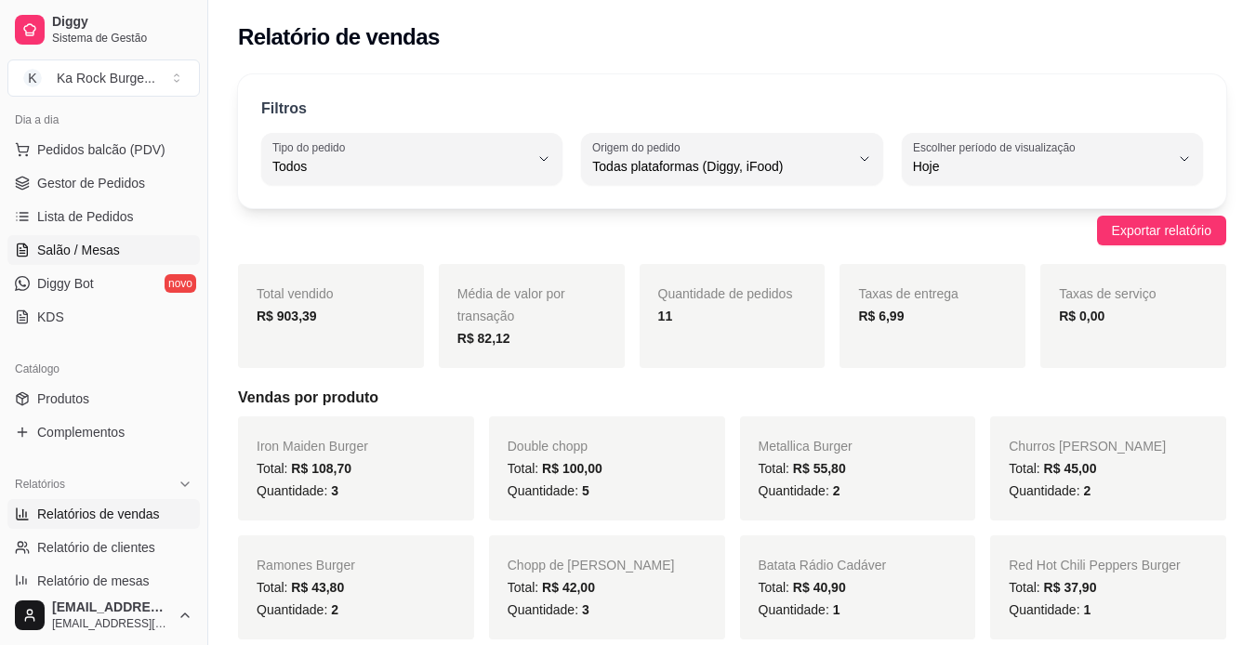
click at [96, 256] on span "Salão / Mesas" at bounding box center [78, 250] width 83 height 19
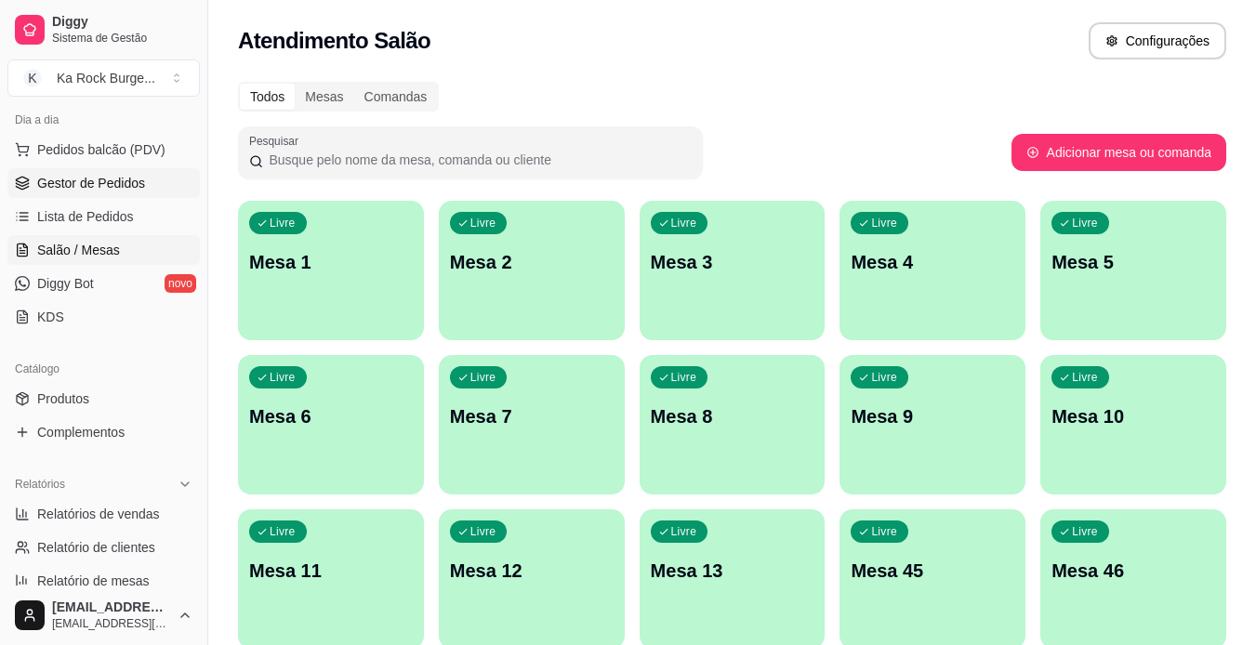
click at [101, 191] on span "Gestor de Pedidos" at bounding box center [91, 183] width 108 height 19
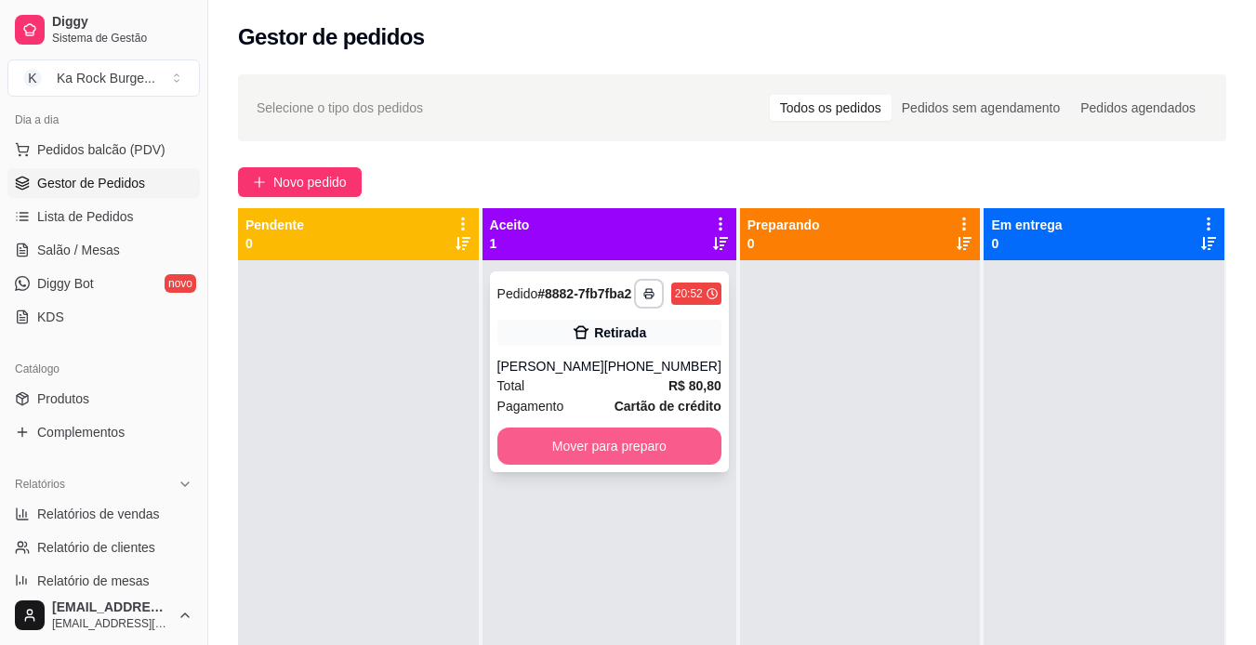
click at [606, 460] on button "Mover para preparo" at bounding box center [609, 446] width 224 height 37
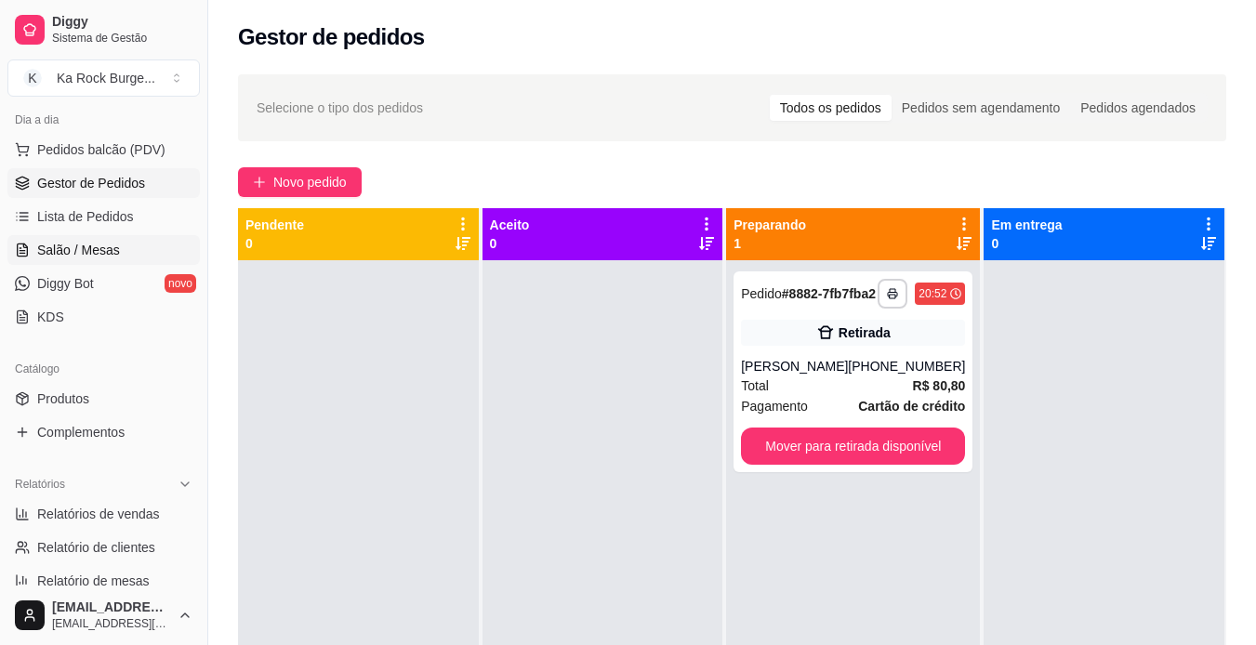
click at [76, 236] on link "Salão / Mesas" at bounding box center [103, 250] width 192 height 30
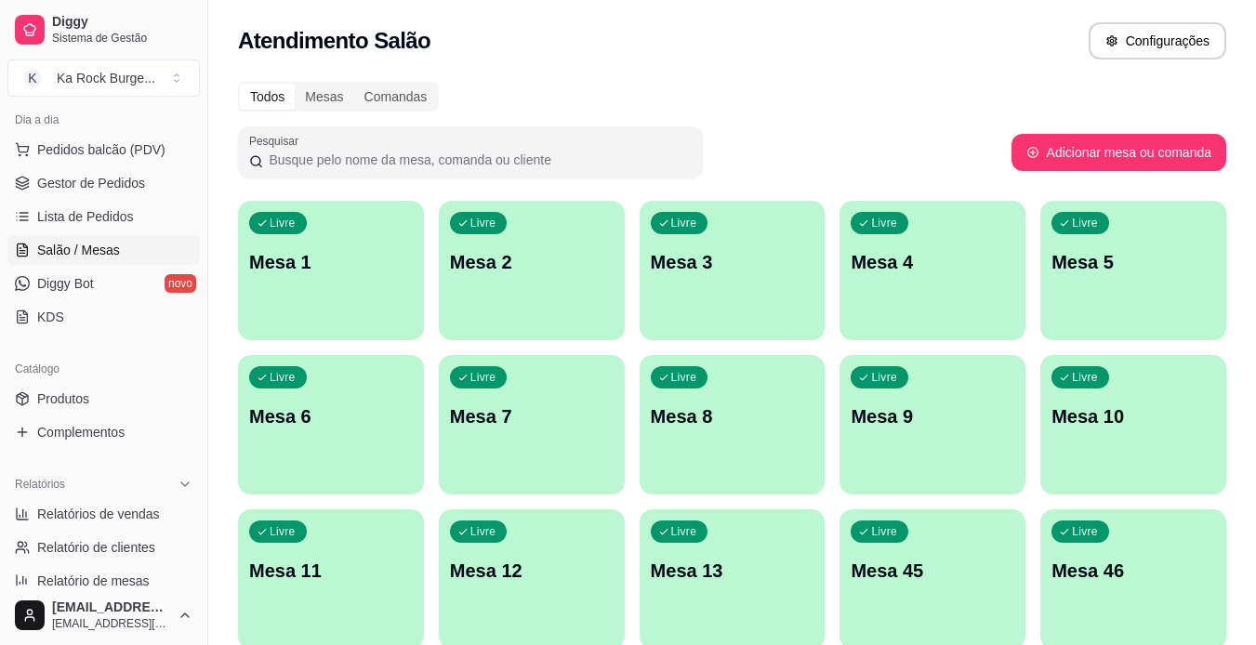
click at [327, 320] on div "button" at bounding box center [331, 329] width 186 height 22
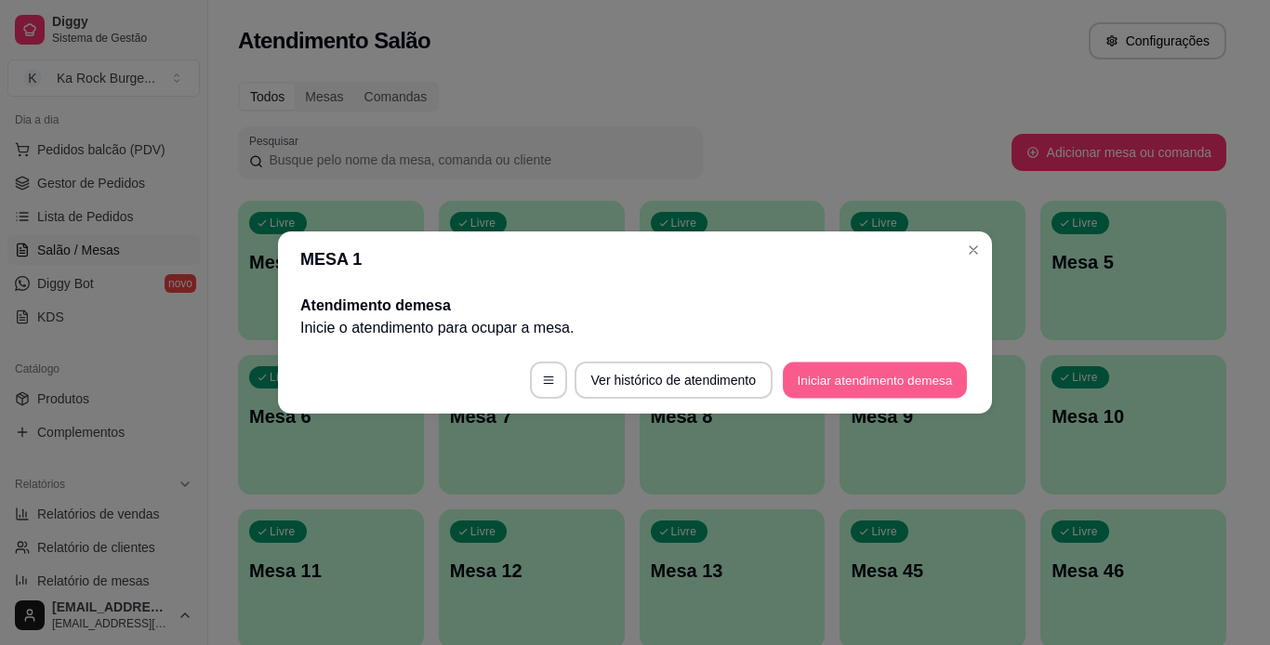
click at [851, 387] on button "Iniciar atendimento de mesa" at bounding box center [875, 381] width 184 height 36
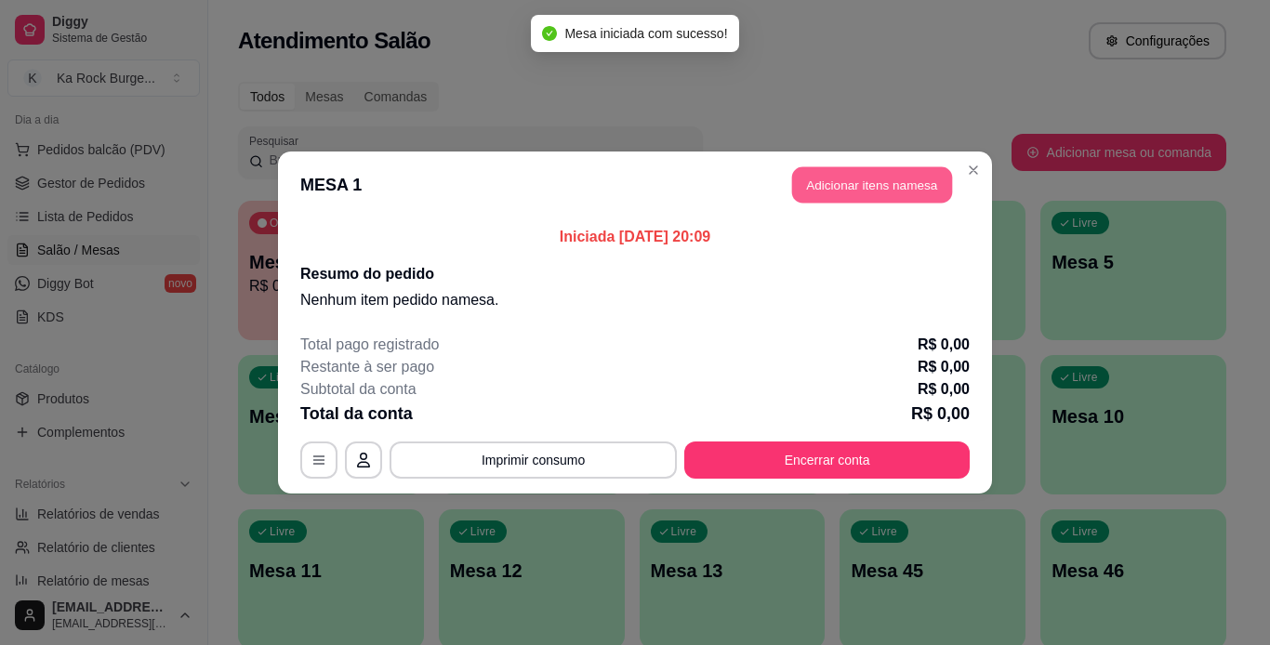
click at [888, 179] on button "Adicionar itens na mesa" at bounding box center [872, 185] width 160 height 36
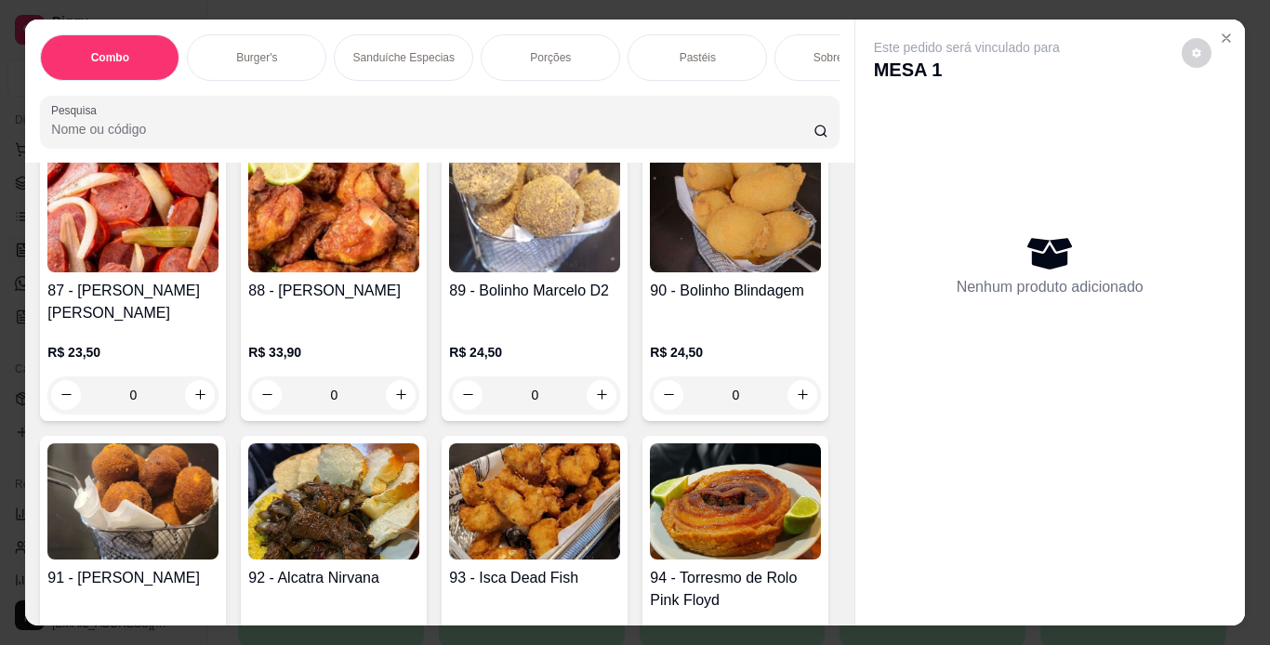
scroll to position [3579, 0]
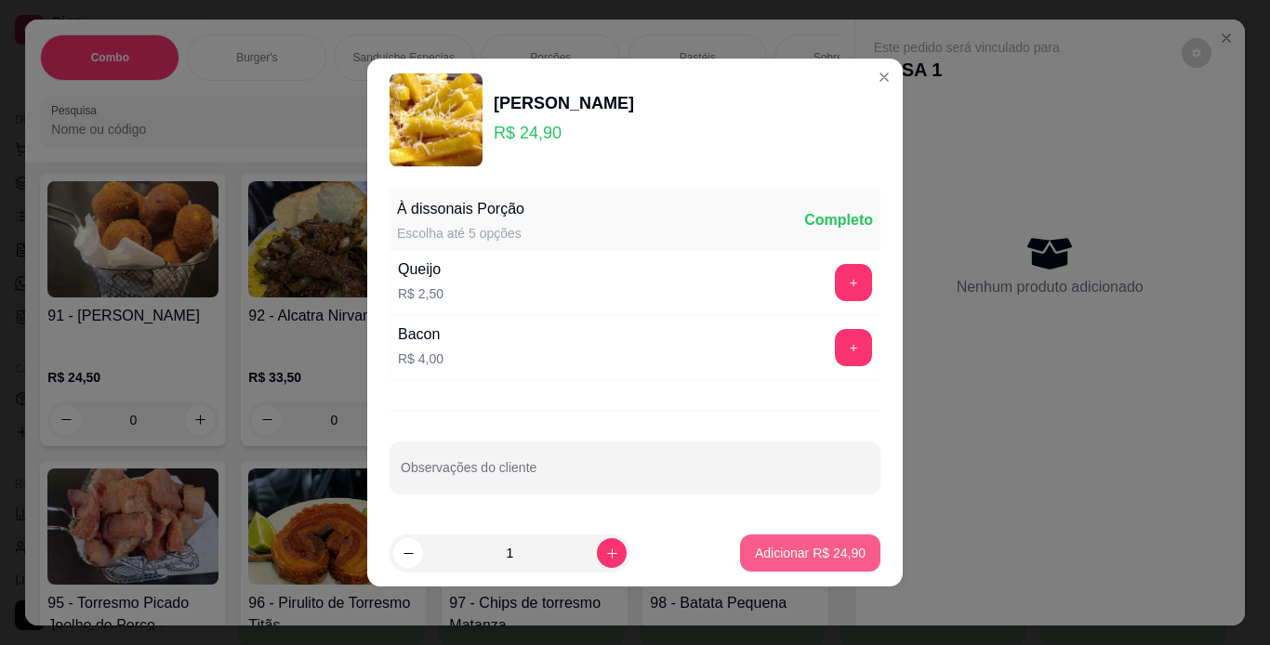
click at [822, 563] on button "Adicionar R$ 24,90" at bounding box center [810, 552] width 140 height 37
type input "1"
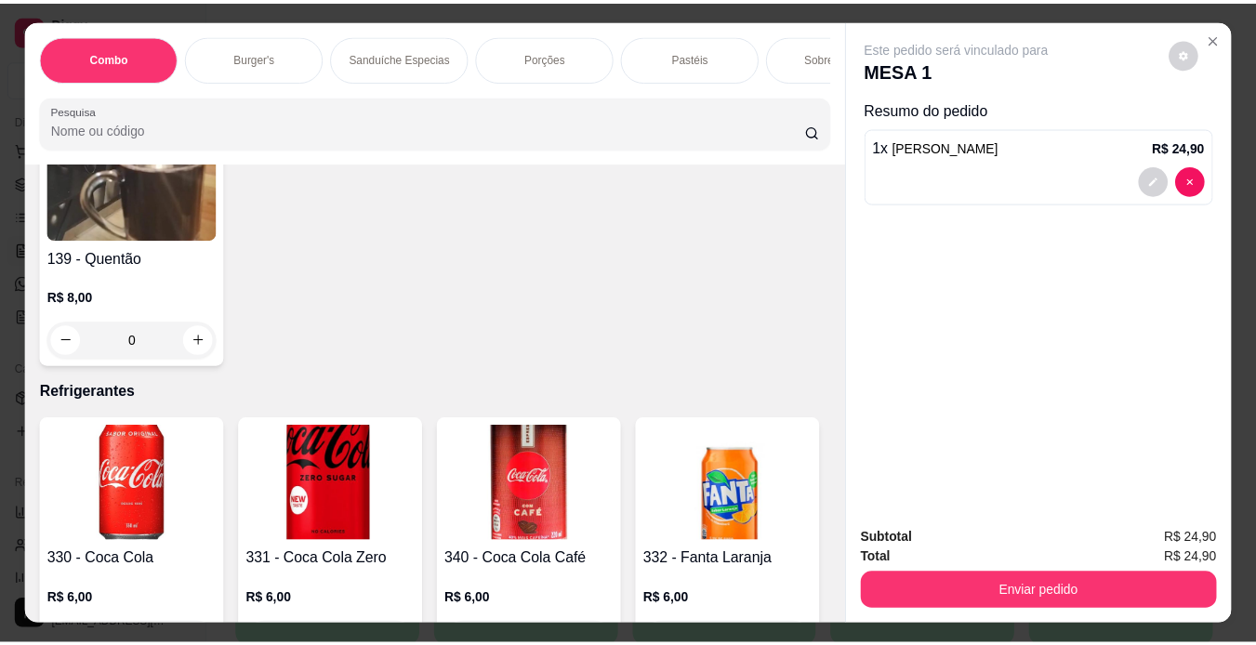
scroll to position [7297, 0]
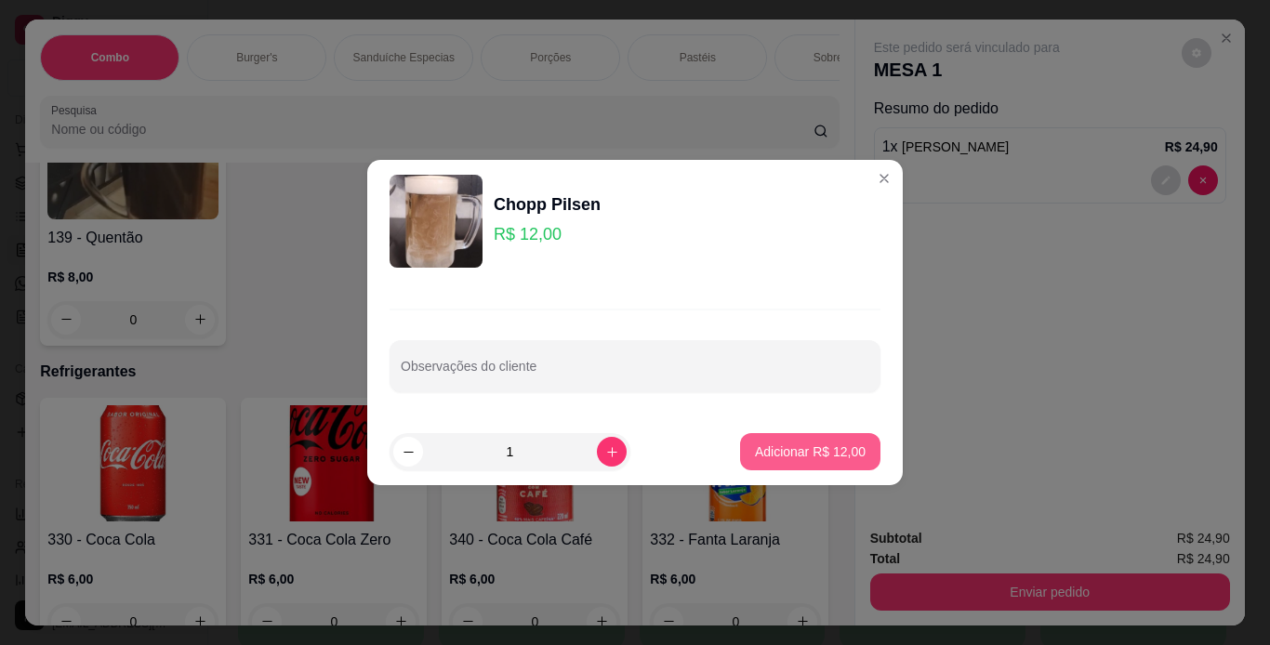
click at [786, 438] on button "Adicionar R$ 12,00" at bounding box center [810, 451] width 140 height 37
type input "1"
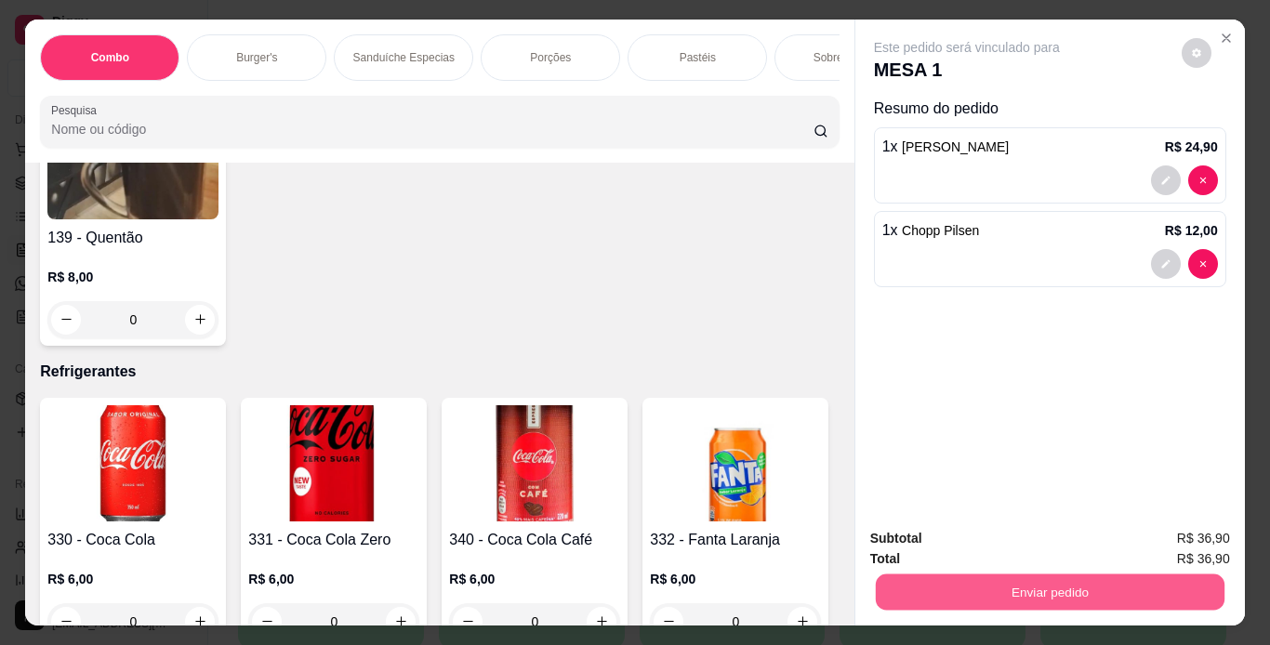
click at [956, 590] on button "Enviar pedido" at bounding box center [1049, 592] width 349 height 36
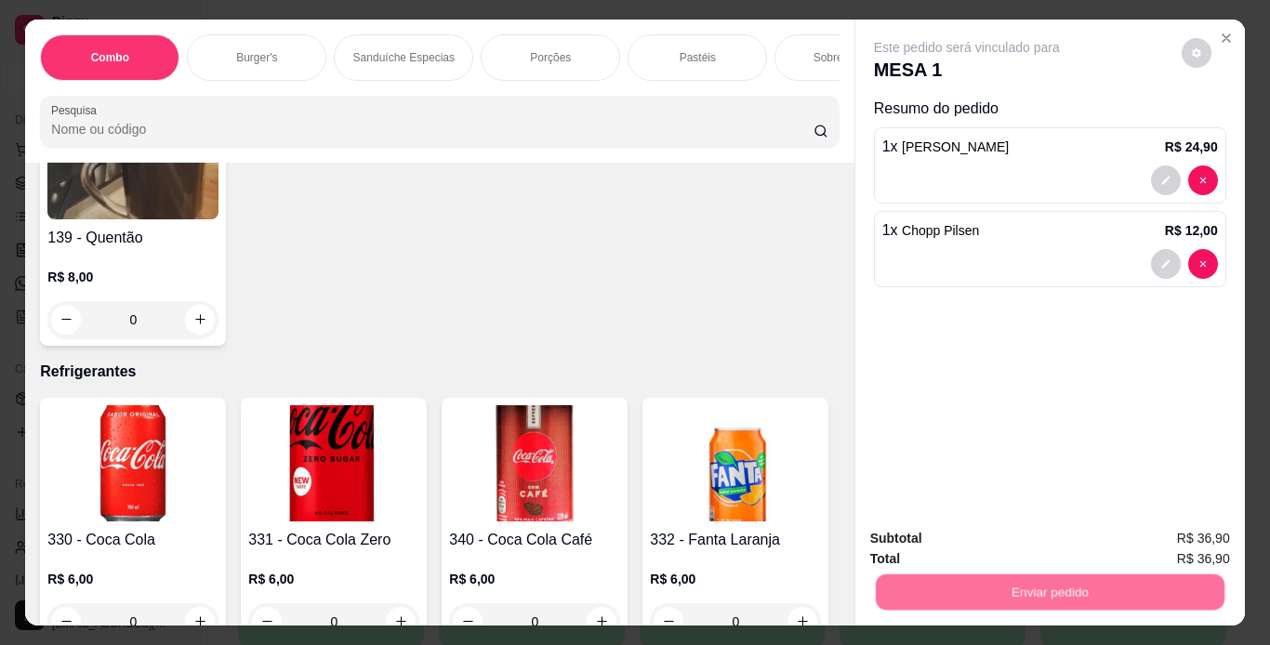
click at [1004, 549] on button "Não registrar e enviar pedido" at bounding box center [988, 539] width 188 height 34
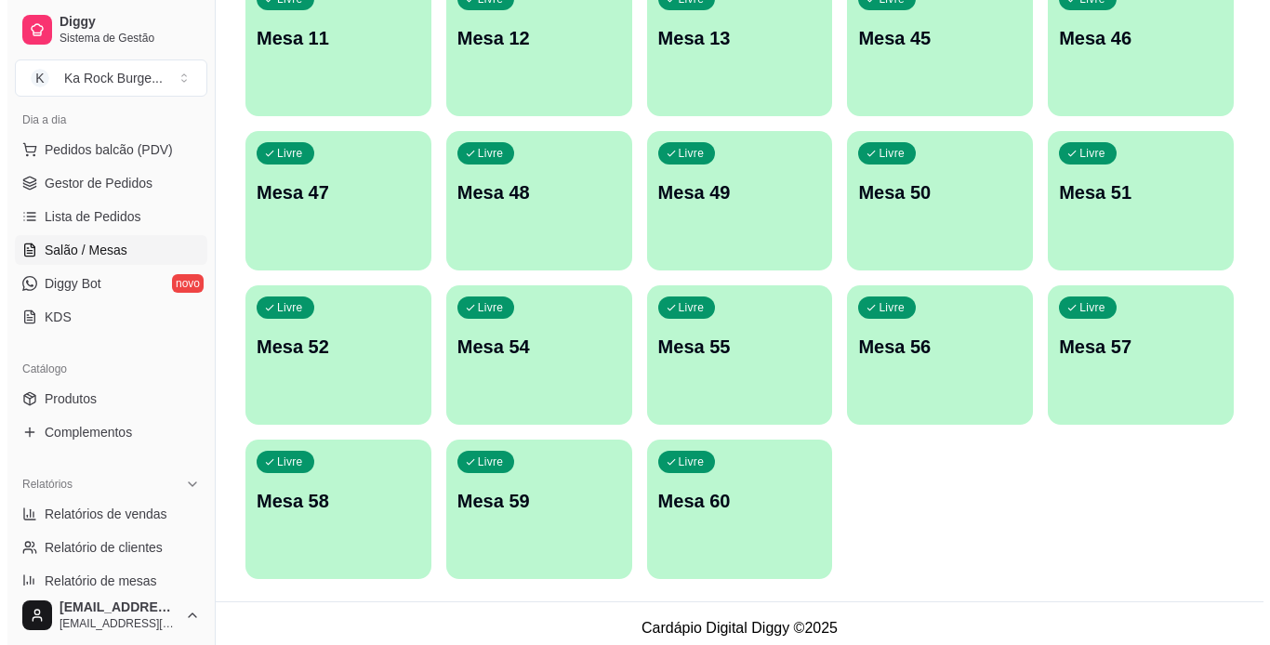
scroll to position [542, 0]
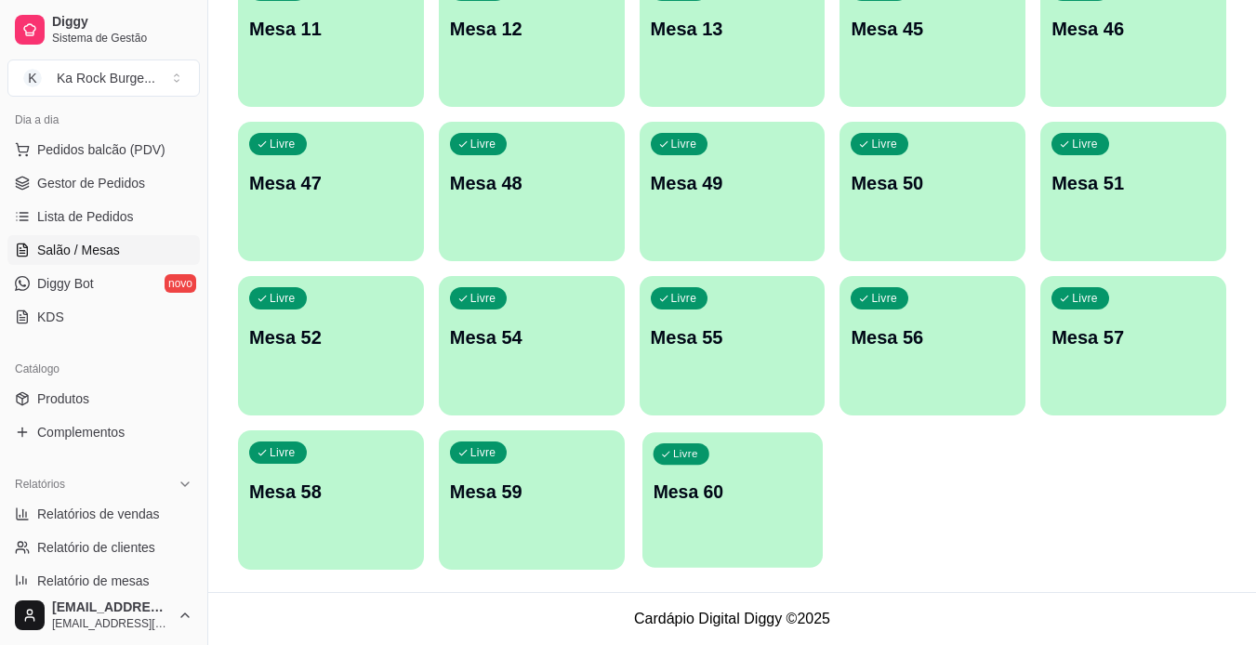
click at [670, 526] on div "Livre Mesa 60" at bounding box center [732, 488] width 180 height 113
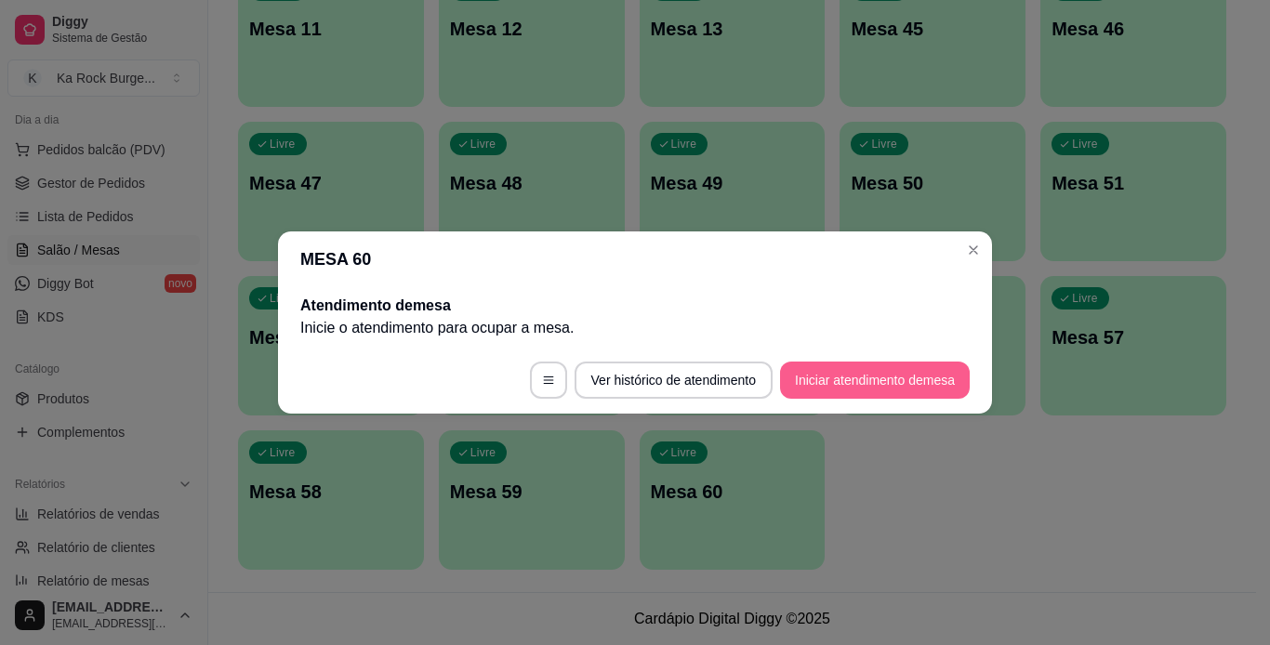
click at [821, 375] on button "Iniciar atendimento de mesa" at bounding box center [875, 380] width 190 height 37
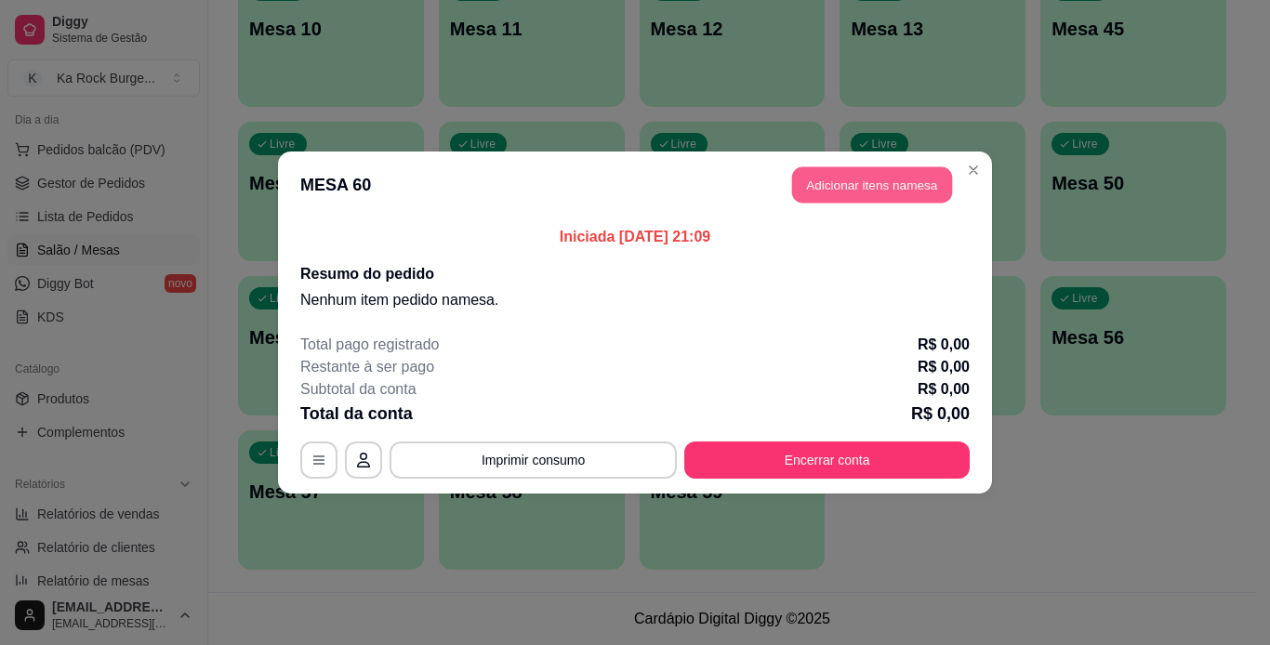
click at [867, 167] on button "Adicionar itens na mesa" at bounding box center [872, 185] width 160 height 36
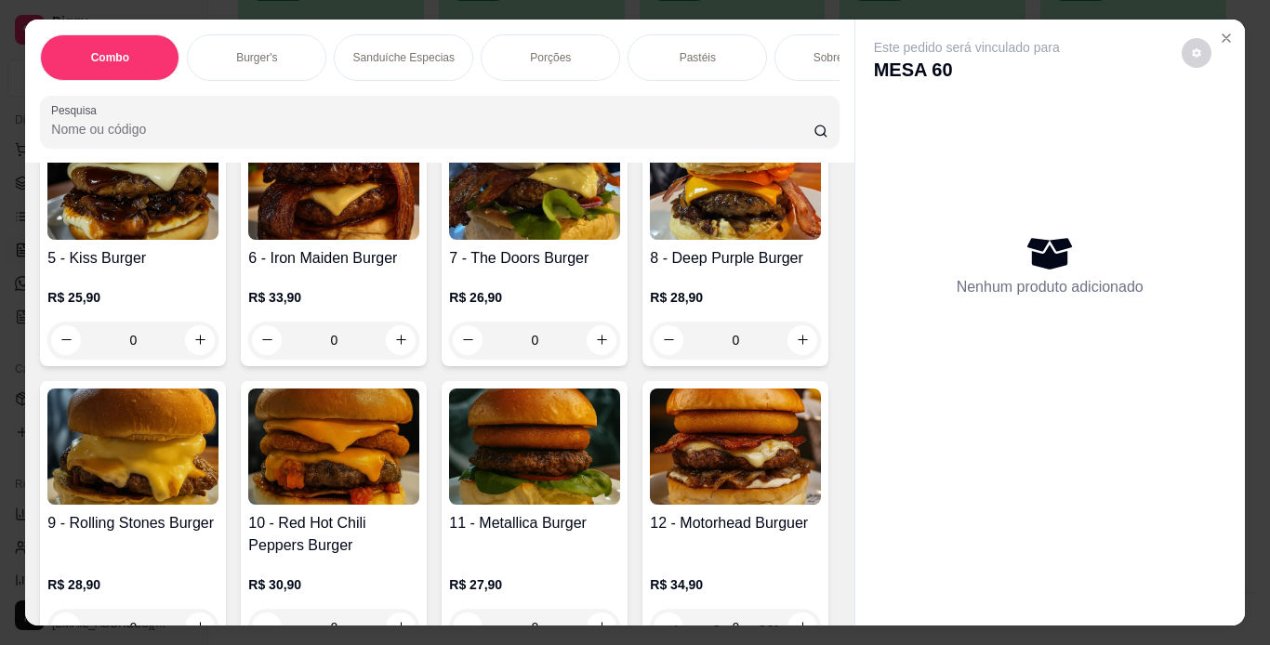
scroll to position [787, 0]
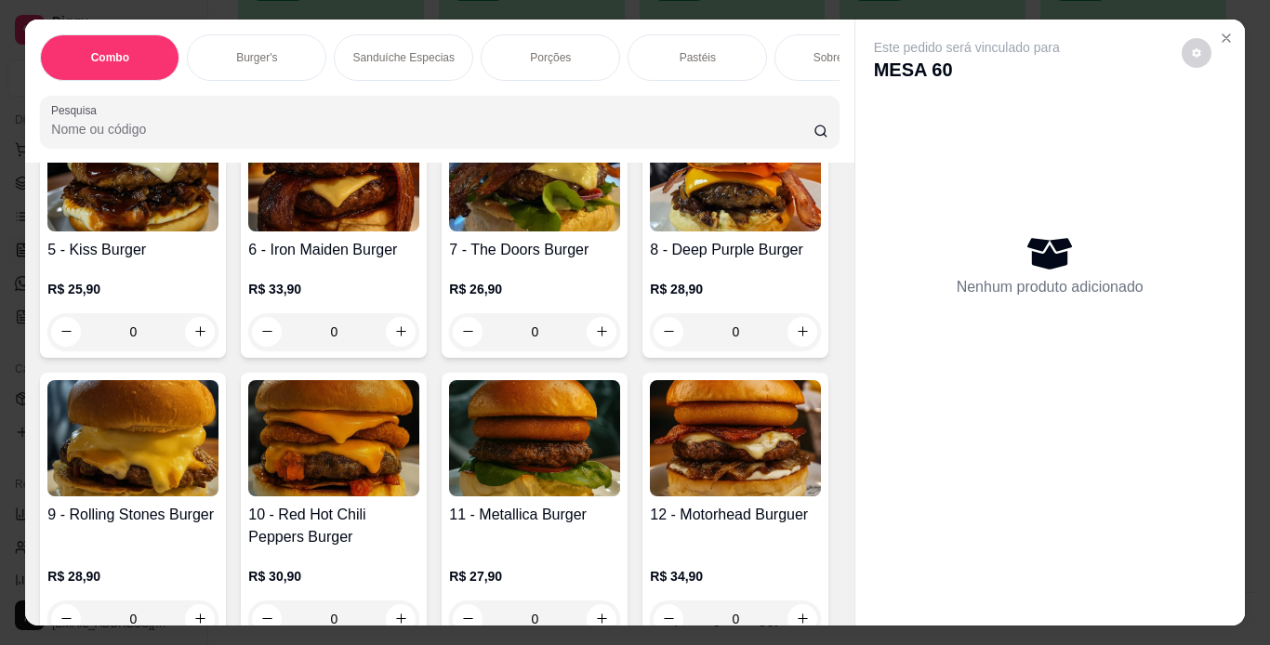
click at [192, 86] on div "0" at bounding box center [132, 66] width 171 height 37
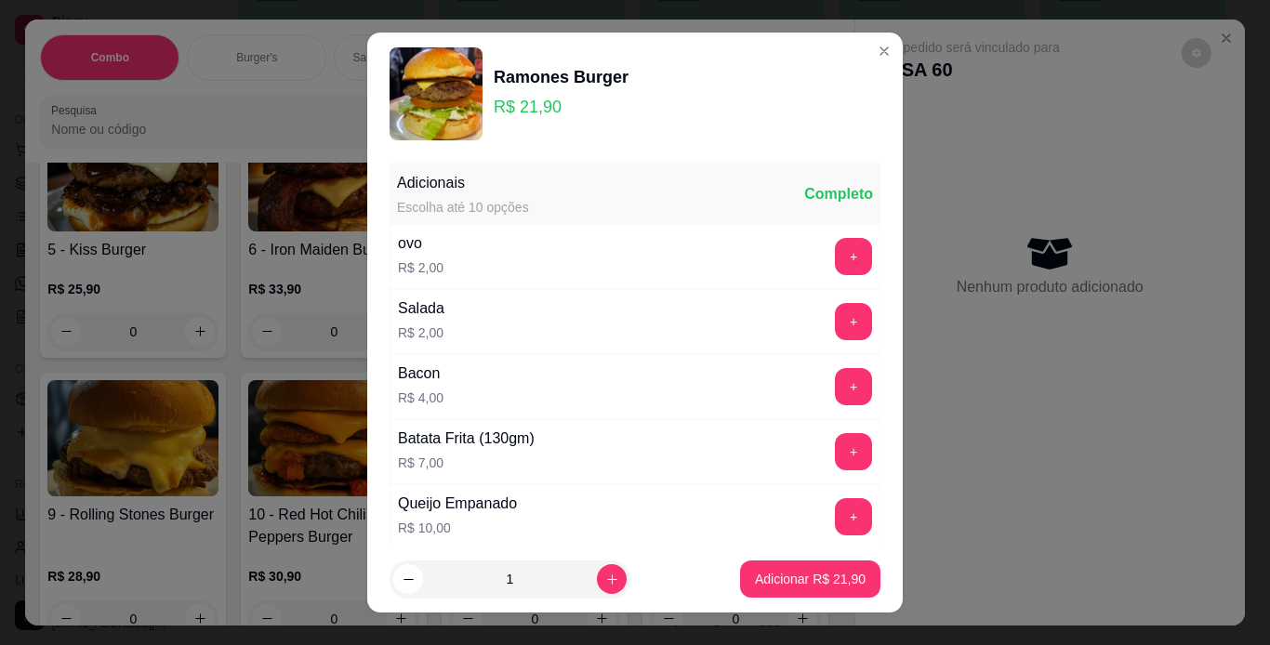
click at [820, 470] on div "Batata Frita (130gm) R$ 7,00 +" at bounding box center [634, 451] width 491 height 65
click at [835, 448] on button "+" at bounding box center [853, 451] width 37 height 37
click at [813, 567] on button "Adicionar R$ 28,90" at bounding box center [810, 579] width 140 height 37
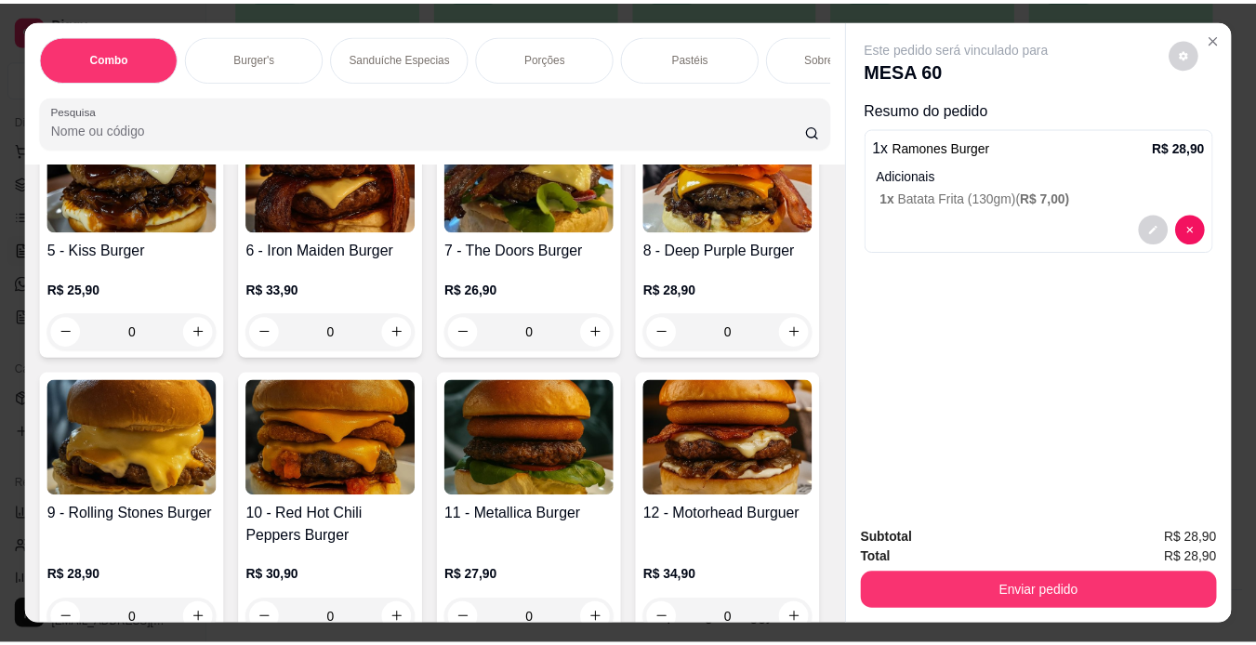
scroll to position [1181, 0]
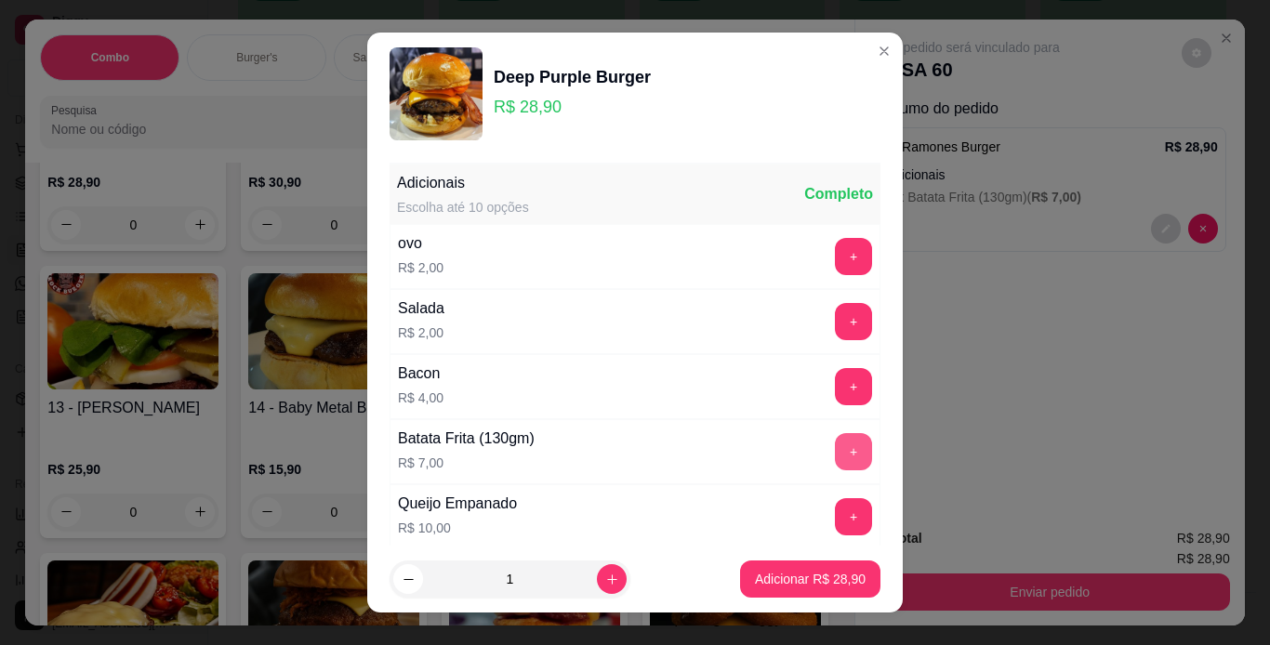
click at [835, 447] on button "+" at bounding box center [853, 451] width 37 height 37
click at [808, 583] on p "Adicionar R$ 35,90" at bounding box center [810, 579] width 111 height 19
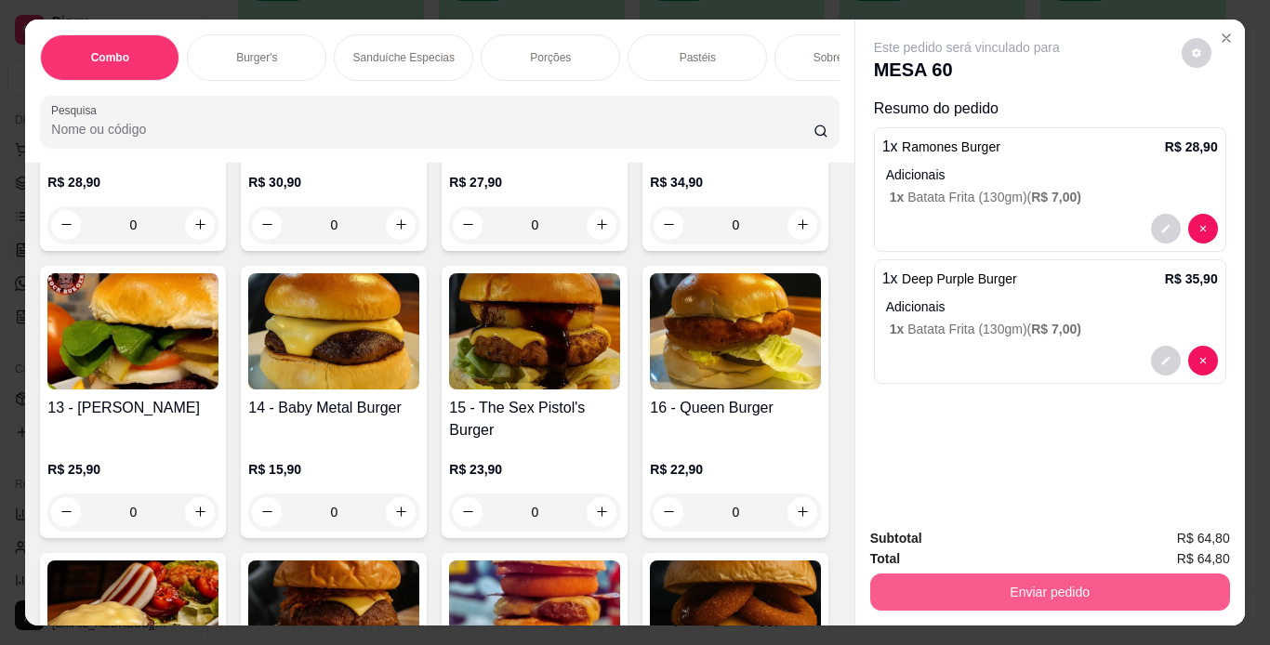
click at [930, 587] on button "Enviar pedido" at bounding box center [1050, 592] width 360 height 37
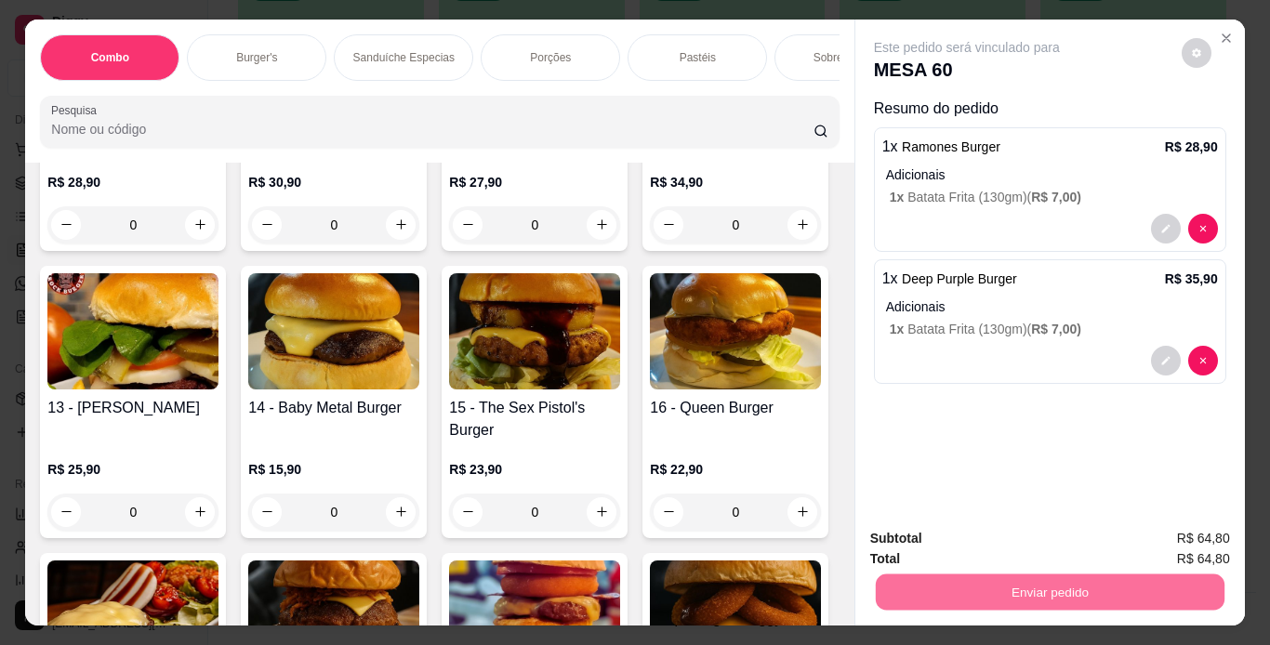
click at [972, 537] on button "Não registrar e enviar pedido" at bounding box center [987, 539] width 193 height 35
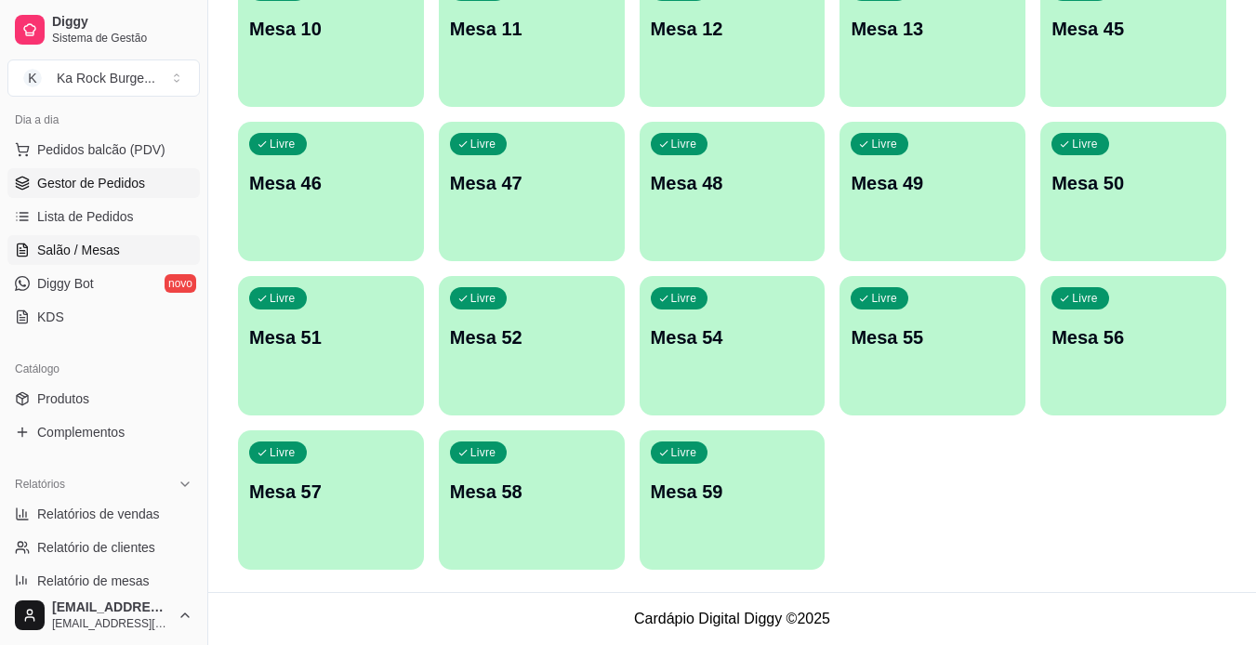
click at [83, 175] on span "Gestor de Pedidos" at bounding box center [91, 183] width 108 height 19
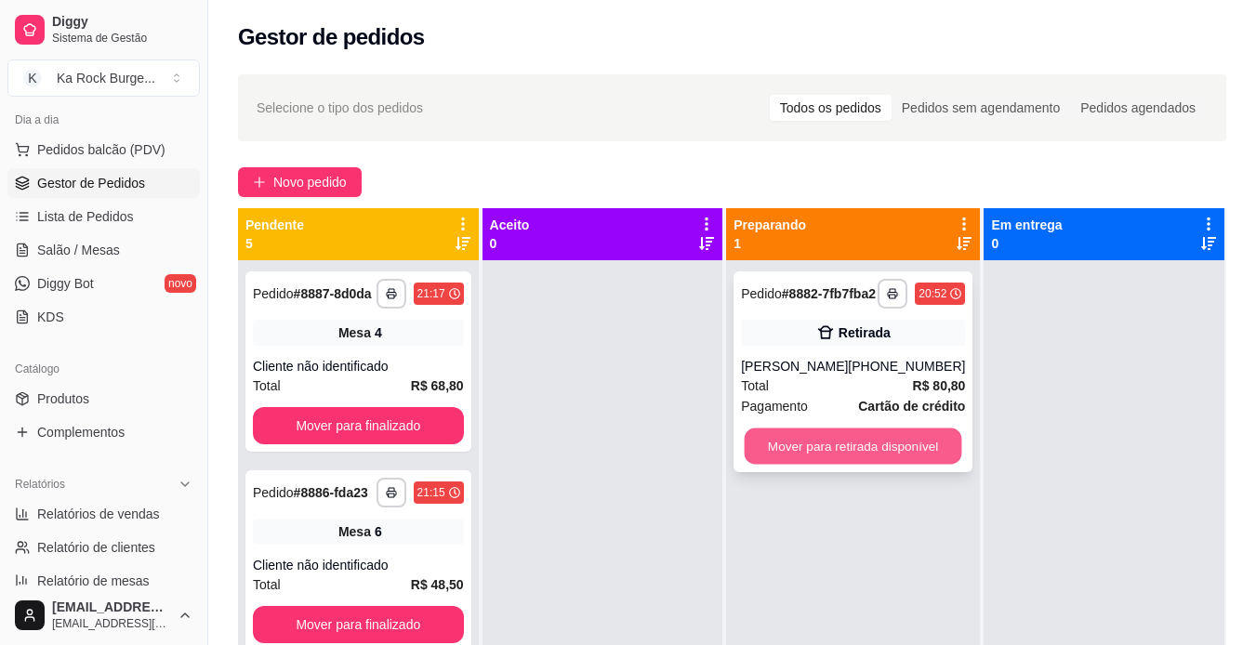
click at [884, 456] on button "Mover para retirada disponível" at bounding box center [854, 447] width 218 height 36
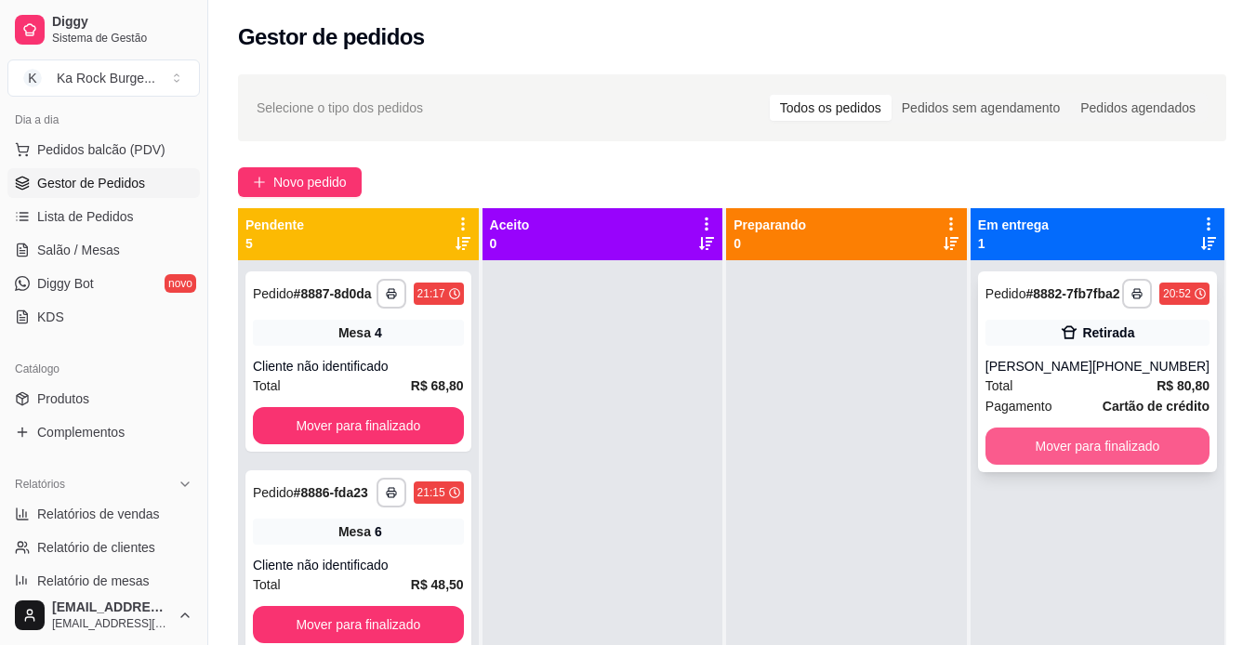
click at [1041, 456] on button "Mover para finalizado" at bounding box center [1097, 446] width 224 height 37
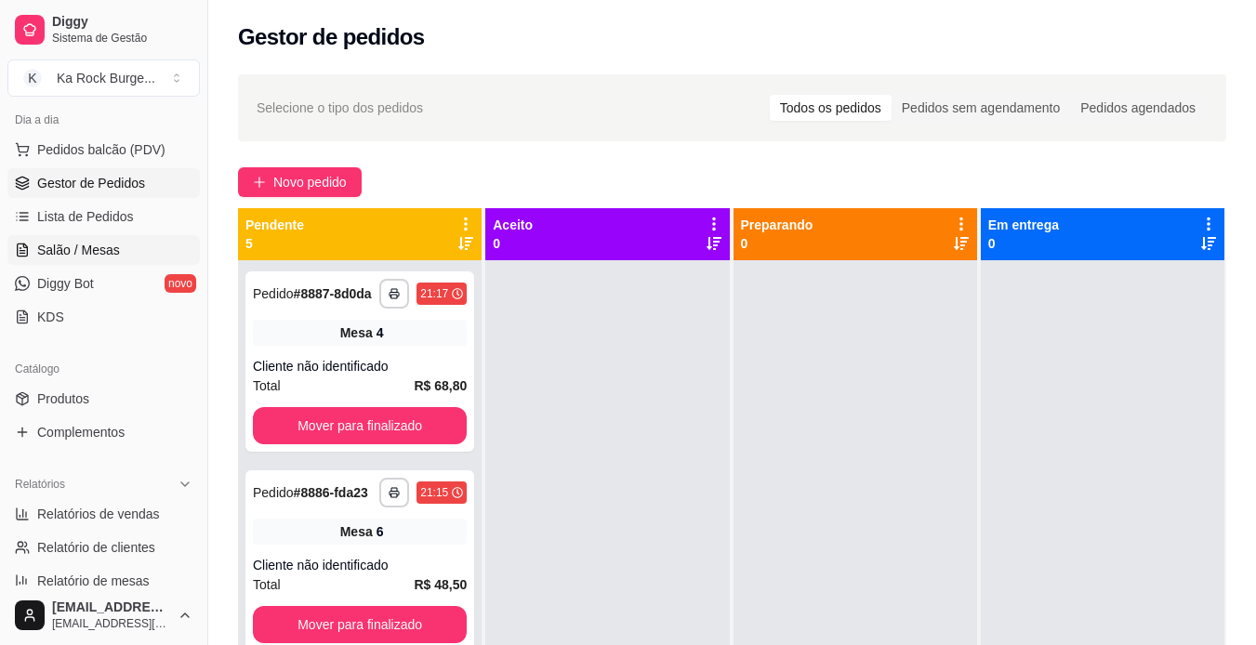
click at [102, 246] on span "Salão / Mesas" at bounding box center [78, 250] width 83 height 19
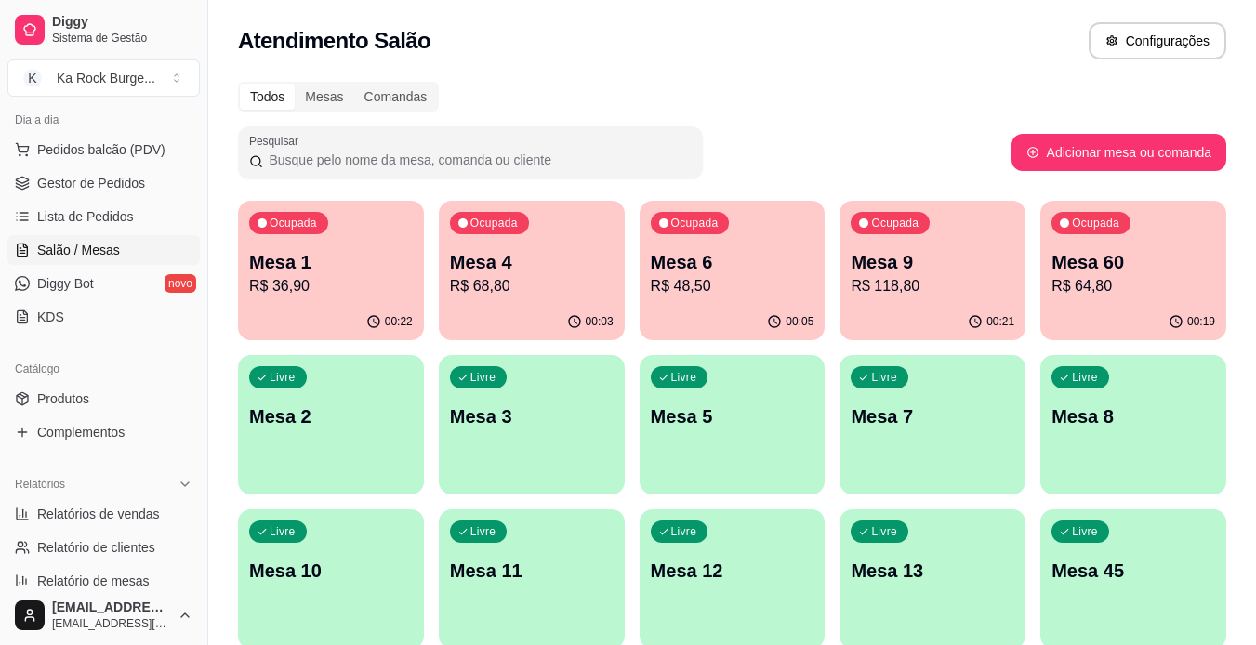
click at [1102, 305] on div "00:19" at bounding box center [1133, 322] width 186 height 36
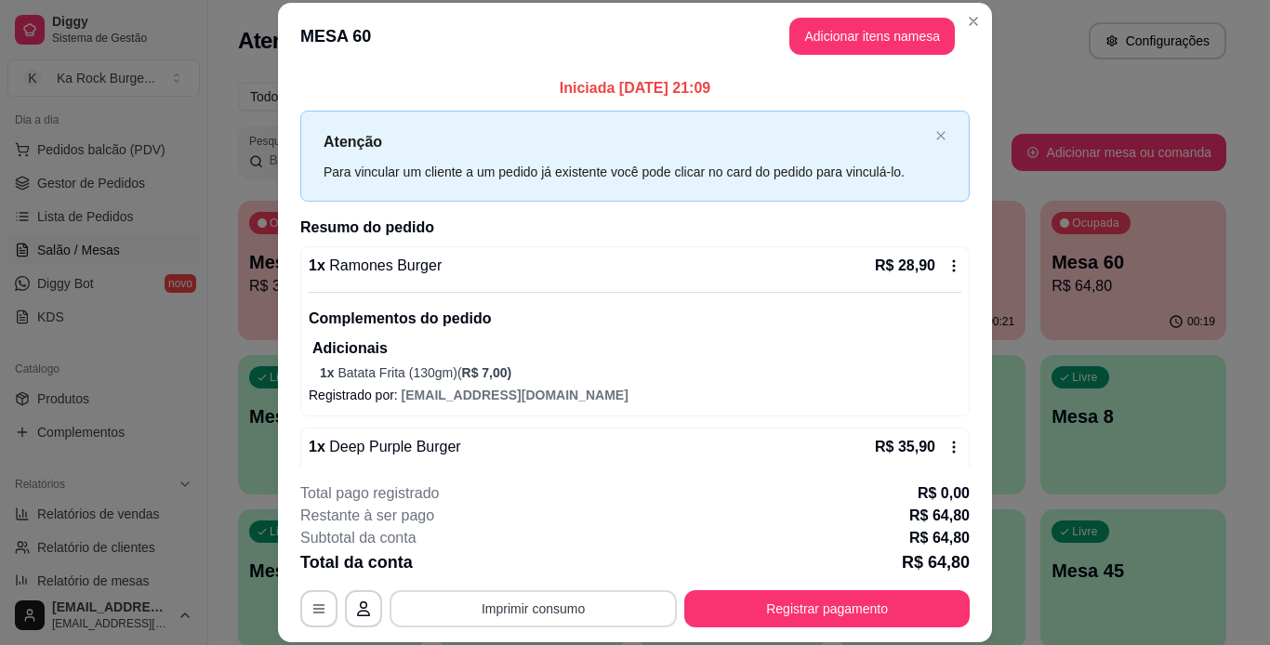
click at [574, 600] on button "Imprimir consumo" at bounding box center [532, 608] width 287 height 37
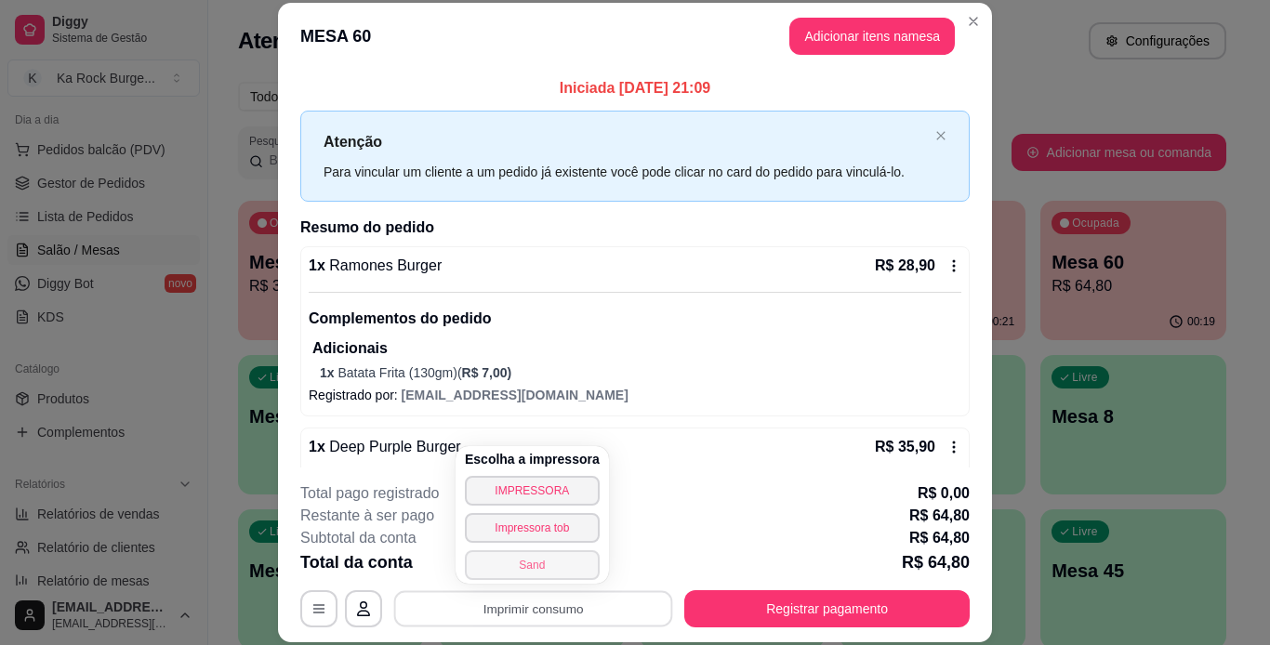
click at [534, 562] on button "Sand" at bounding box center [532, 565] width 135 height 30
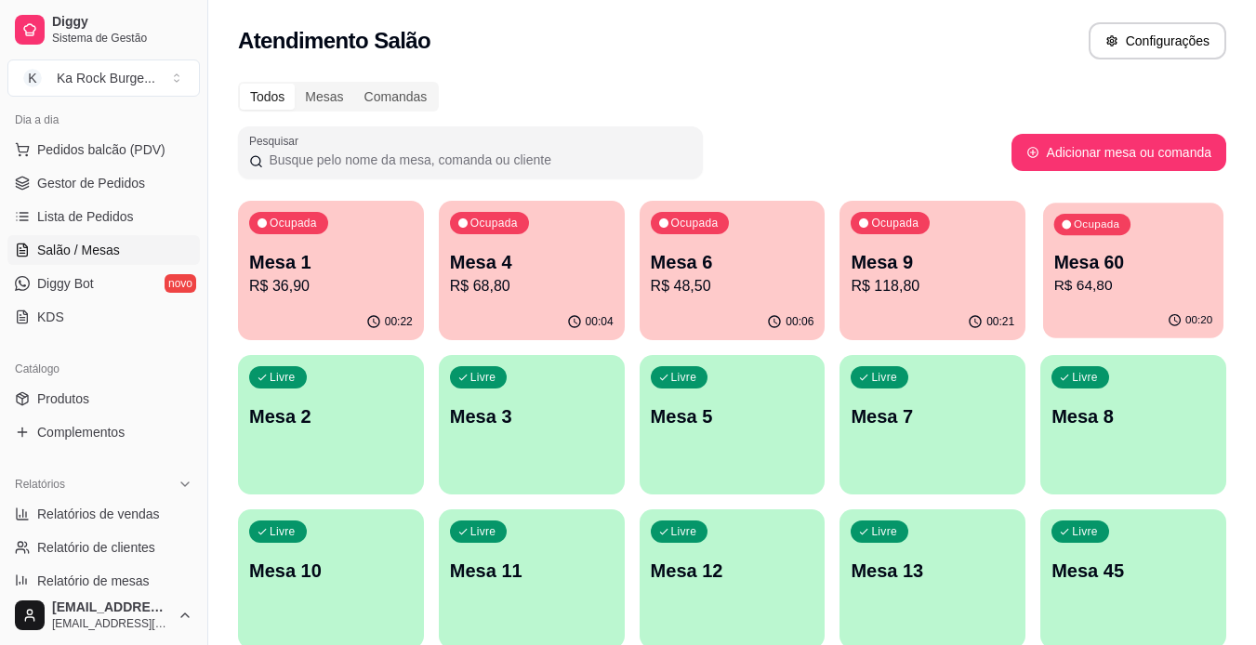
click at [1139, 302] on div "Ocupada Mesa 60 R$ 64,80" at bounding box center [1133, 253] width 180 height 100
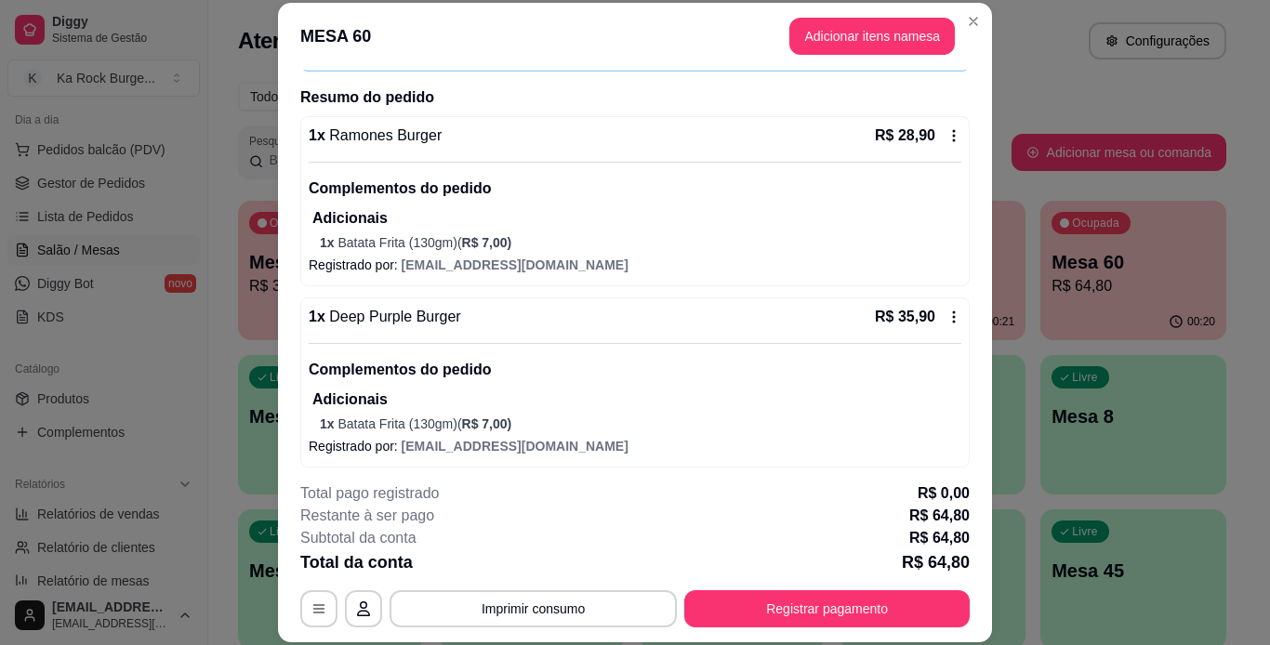
scroll to position [138, 0]
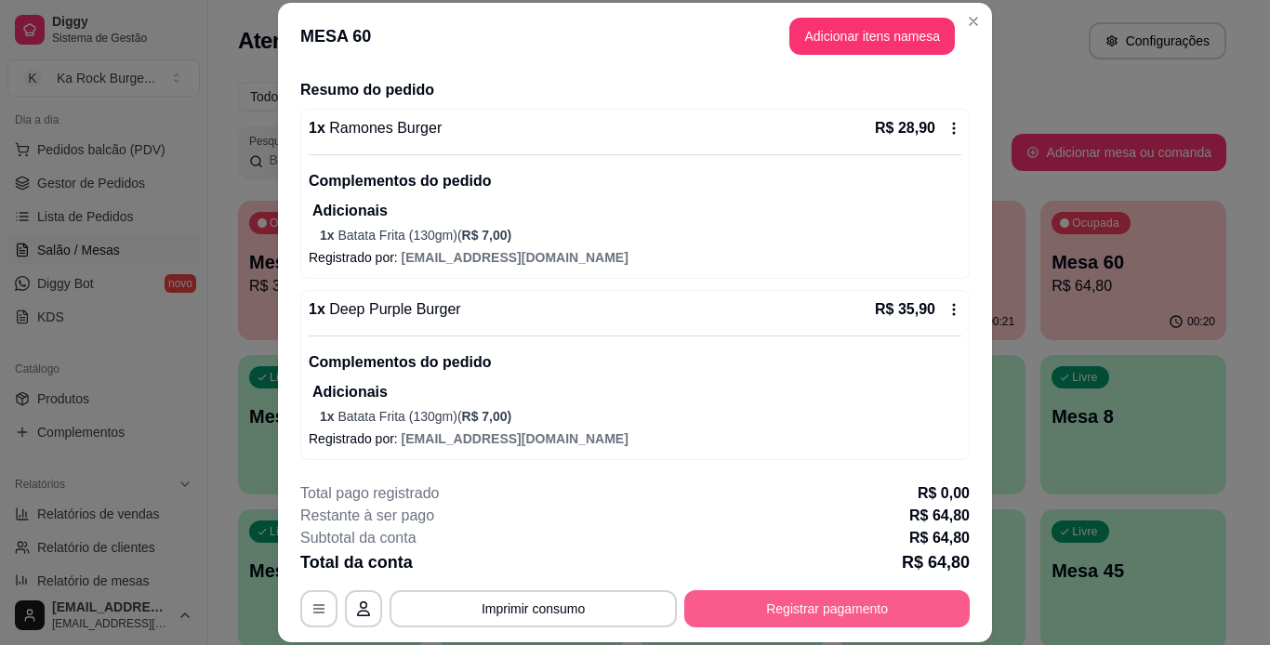
click at [830, 610] on button "Registrar pagamento" at bounding box center [826, 608] width 285 height 37
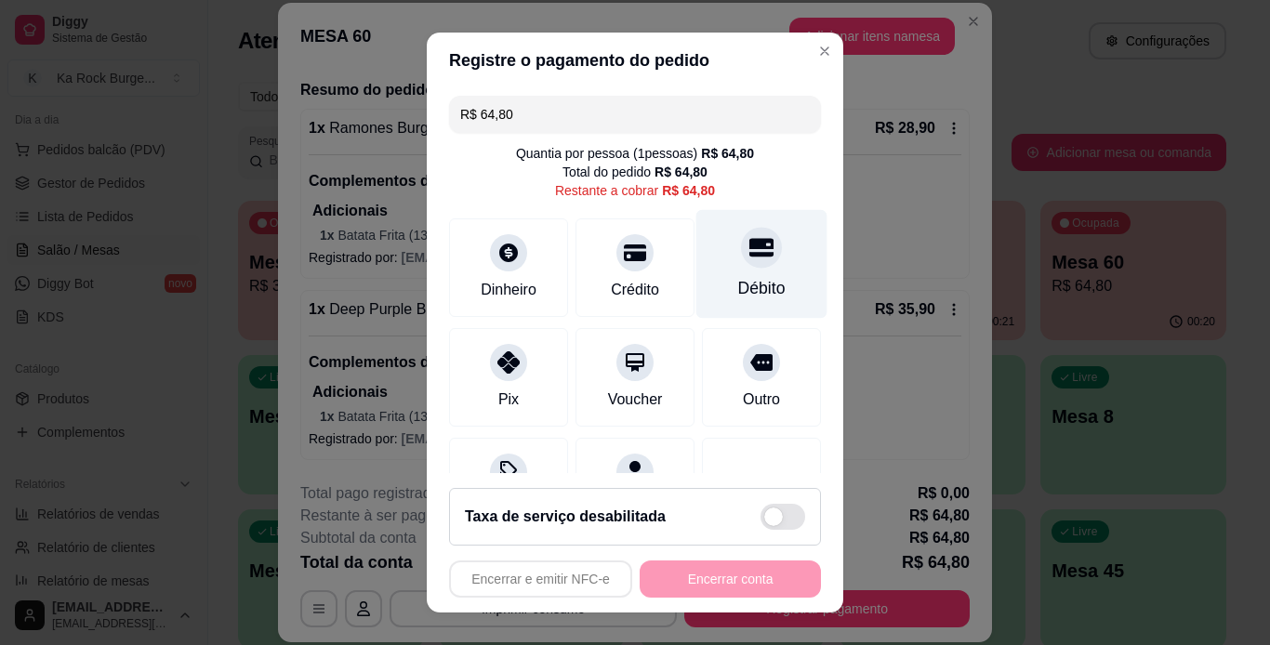
click at [743, 297] on div "Débito" at bounding box center [761, 288] width 47 height 24
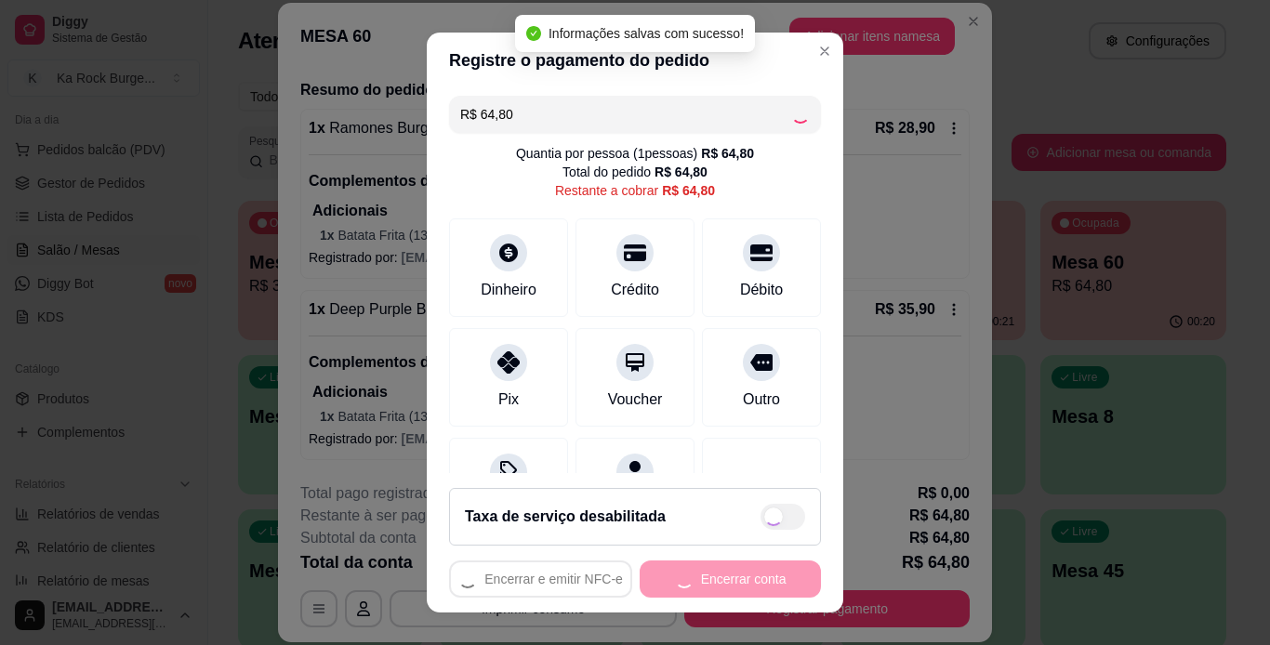
type input "R$ 0,00"
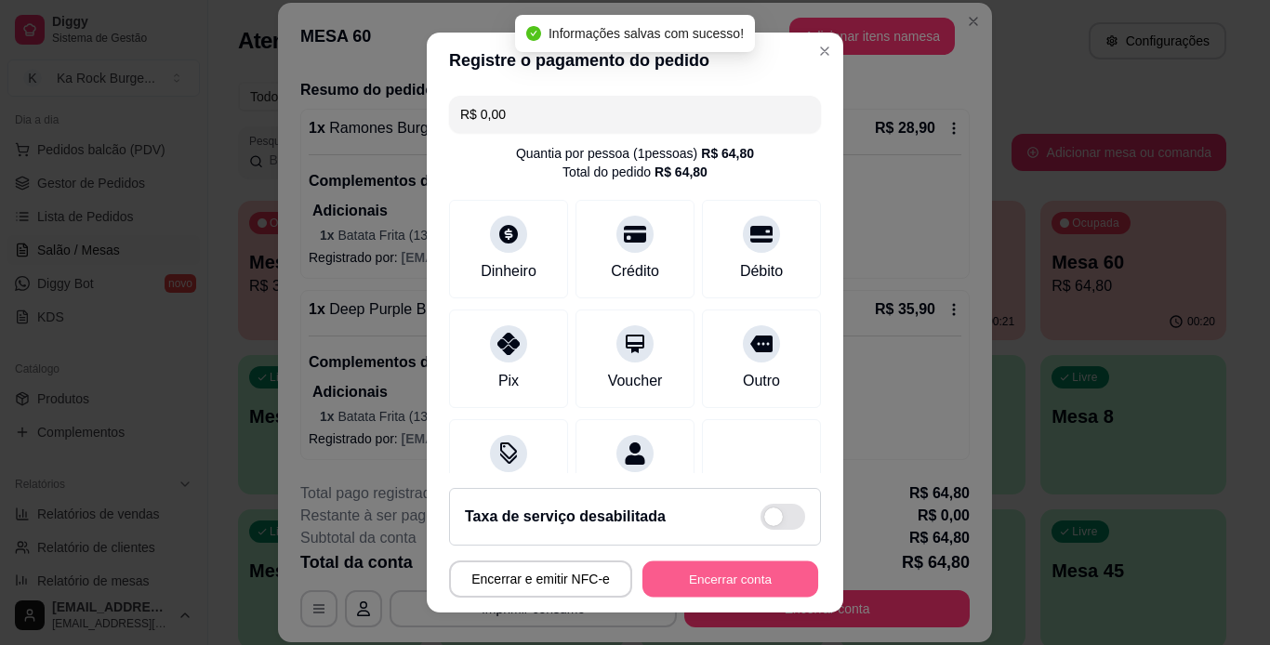
click at [755, 581] on button "Encerrar conta" at bounding box center [730, 579] width 176 height 36
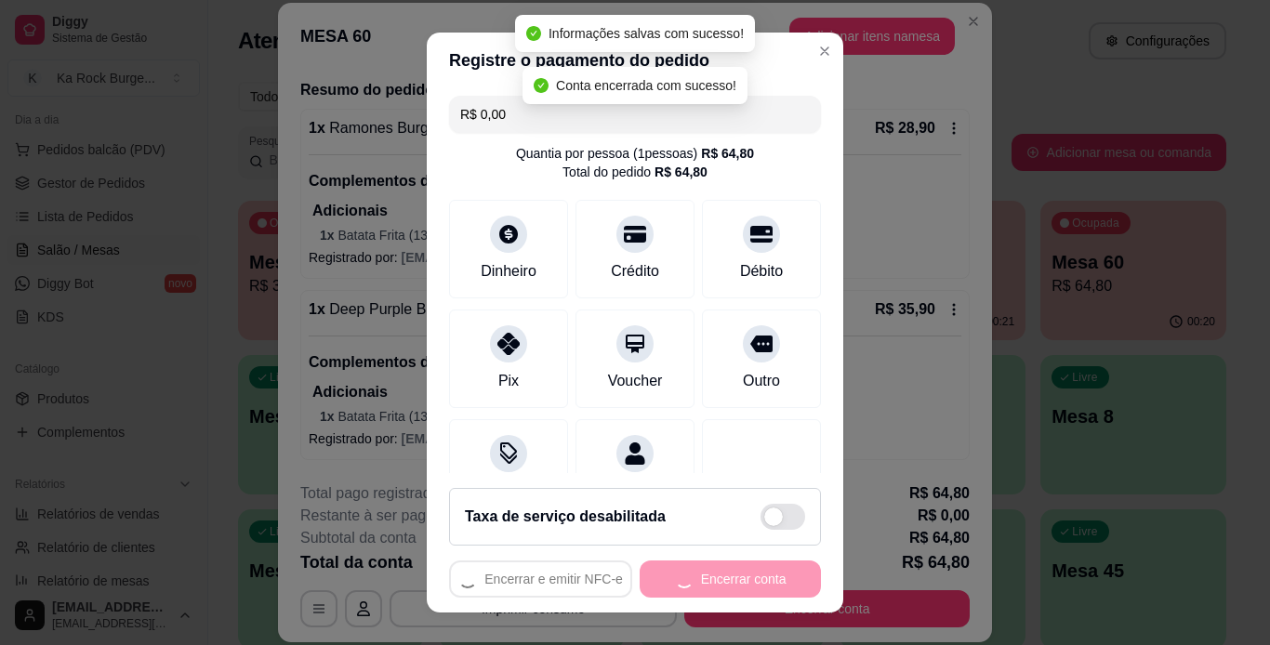
scroll to position [0, 0]
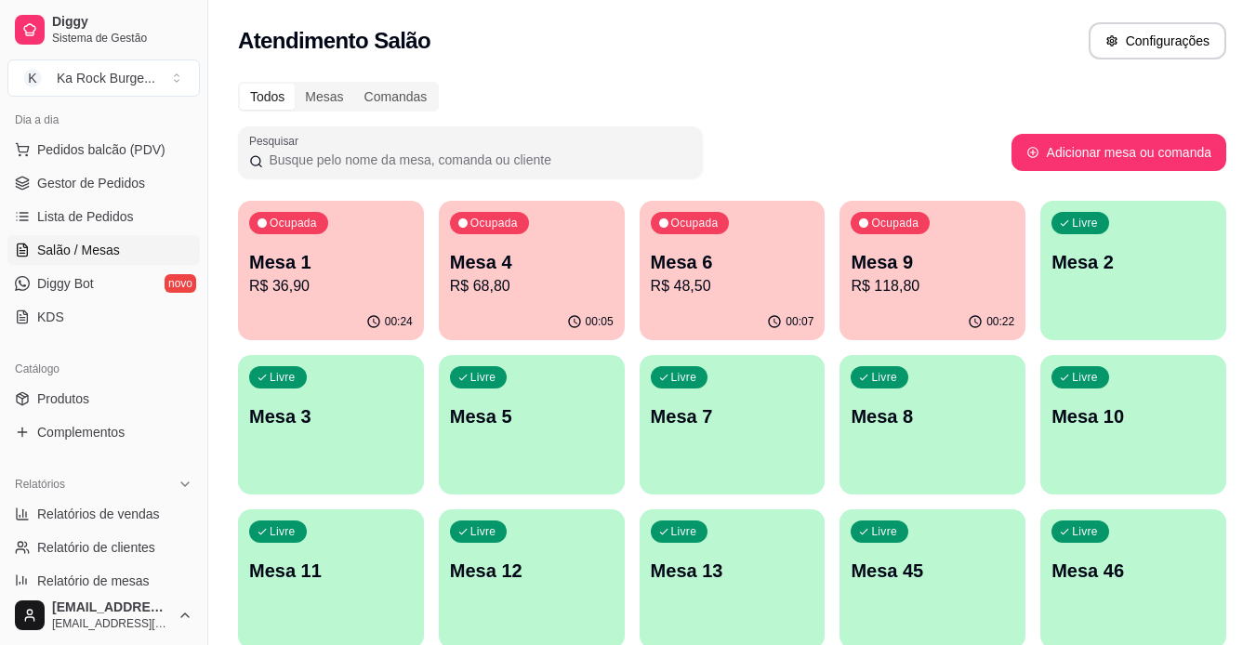
click at [521, 306] on div "00:05" at bounding box center [532, 322] width 186 height 36
click at [465, 310] on div "00:05" at bounding box center [532, 320] width 180 height 35
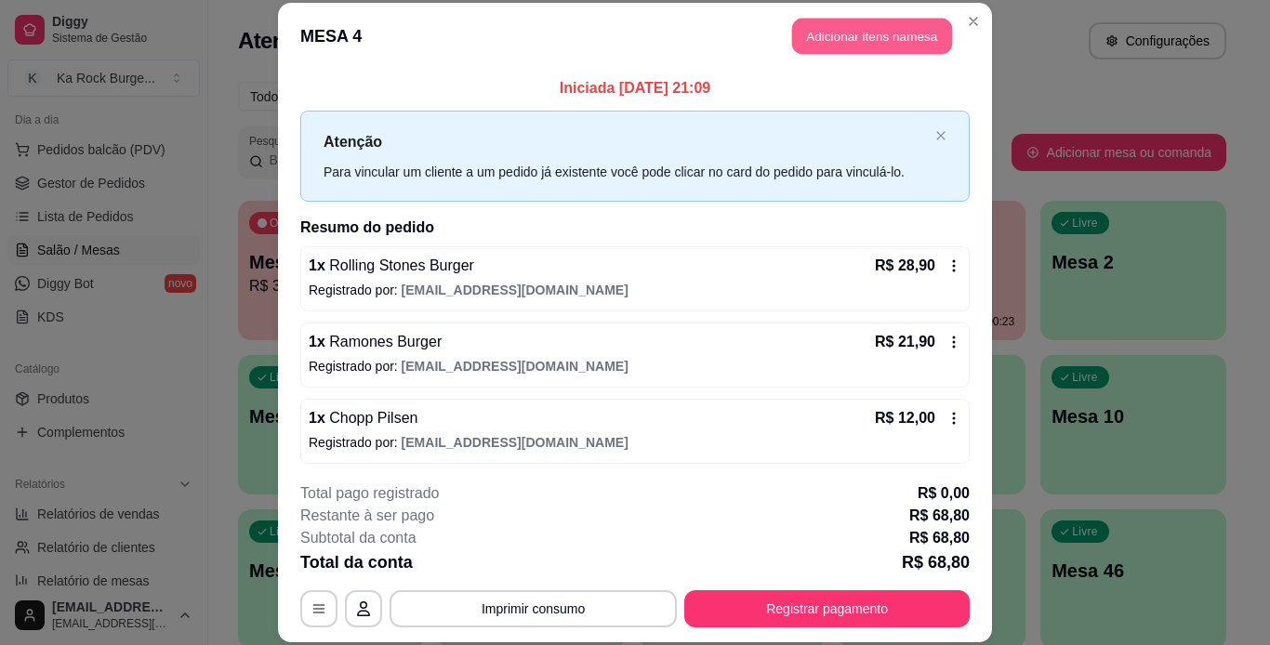
click at [835, 40] on button "Adicionar itens na mesa" at bounding box center [872, 37] width 160 height 36
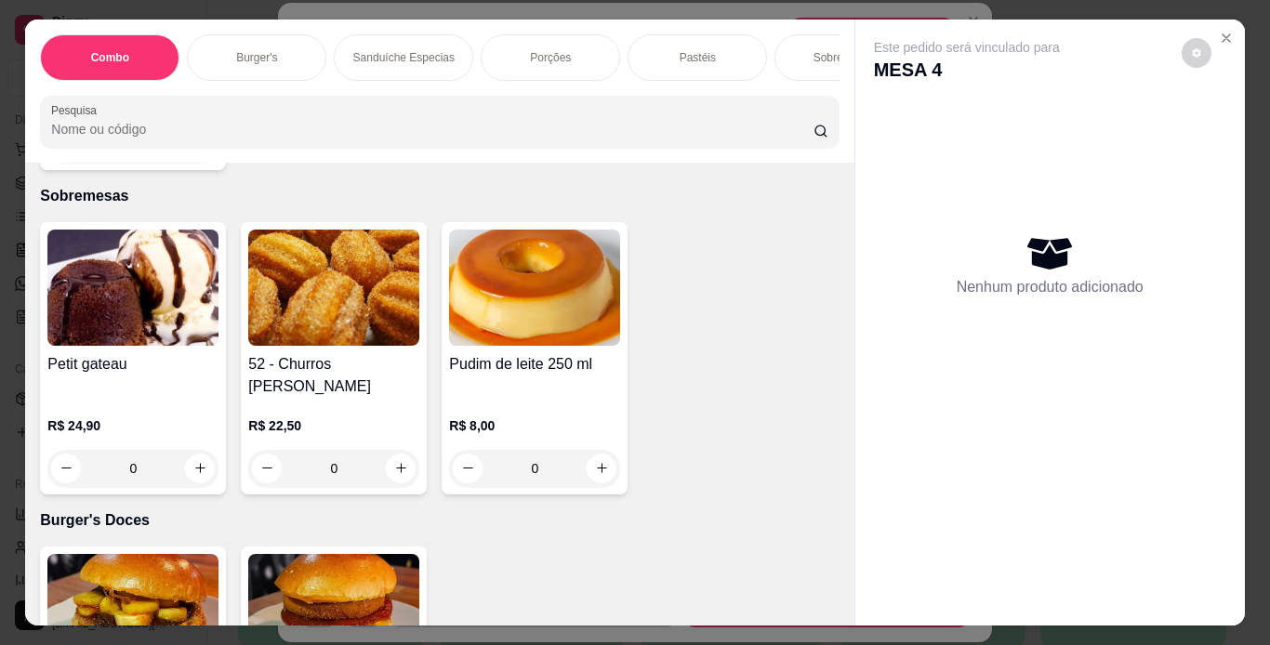
scroll to position [5717, 0]
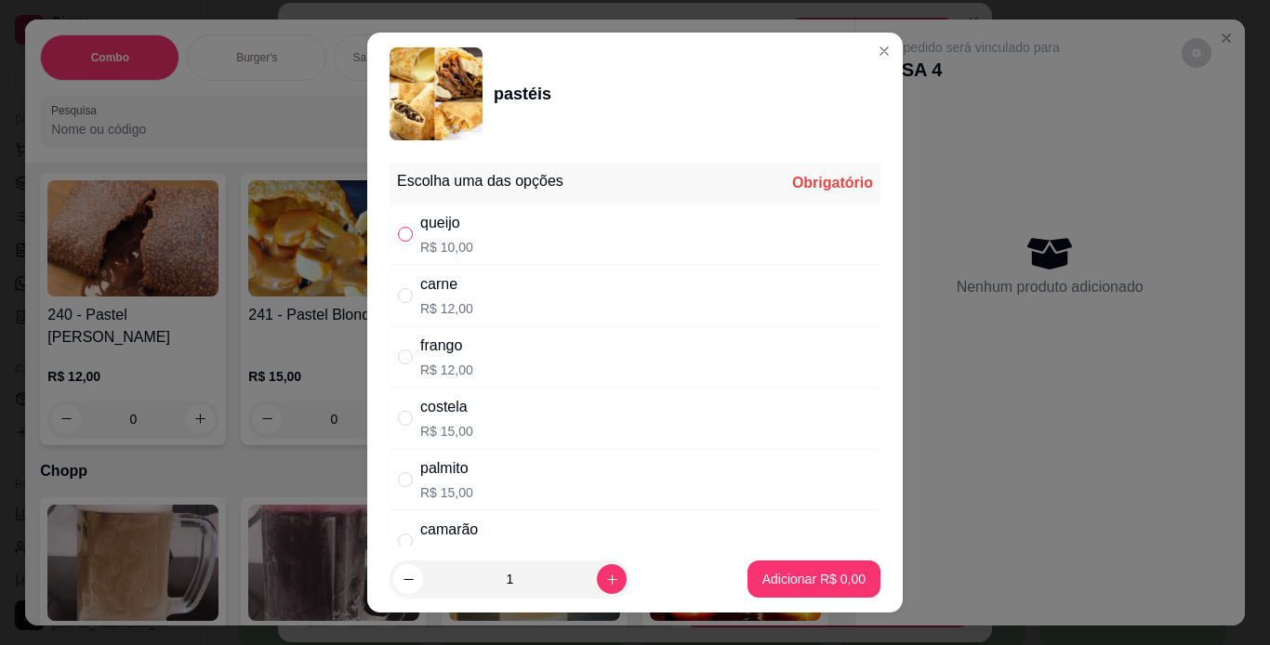
click at [402, 235] on input "" at bounding box center [405, 234] width 15 height 15
radio input "true"
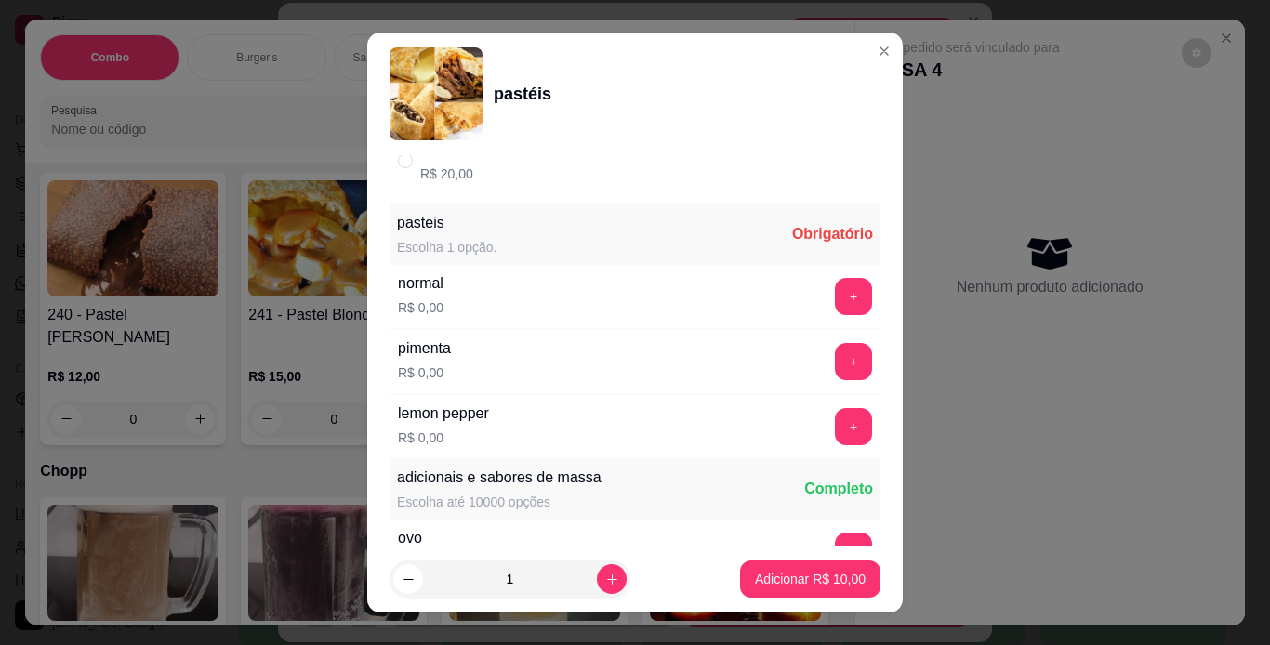
scroll to position [409, 0]
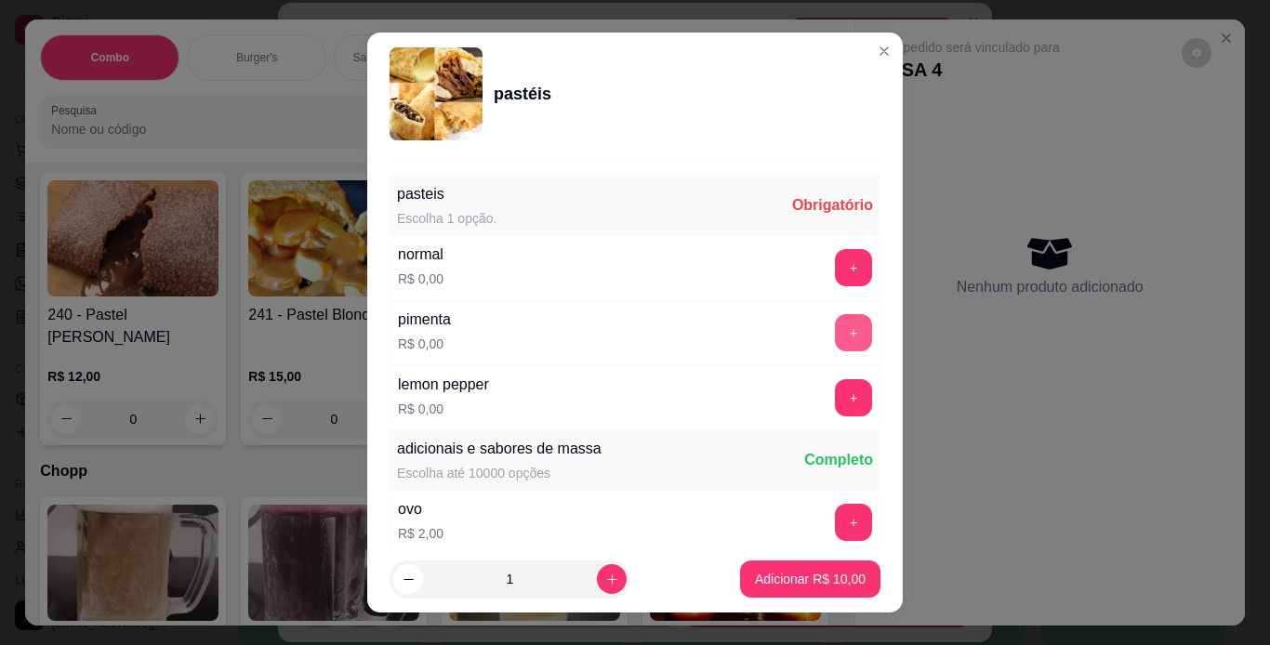
click at [835, 335] on button "+" at bounding box center [853, 332] width 37 height 37
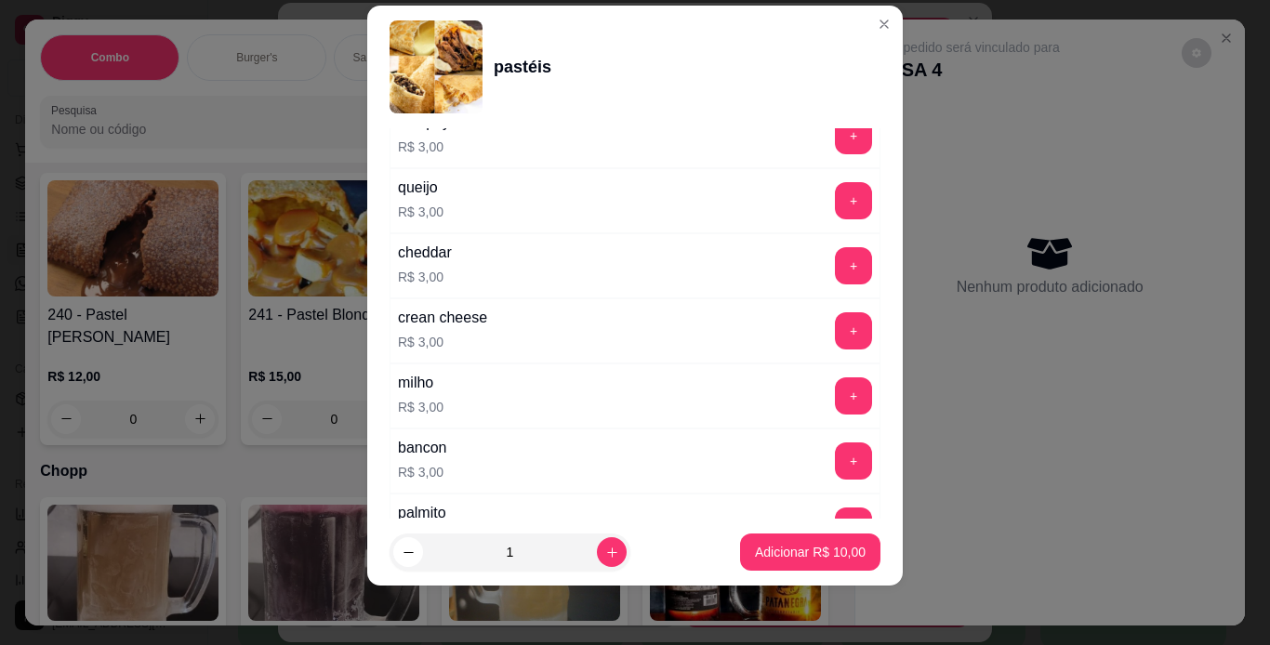
scroll to position [907, 0]
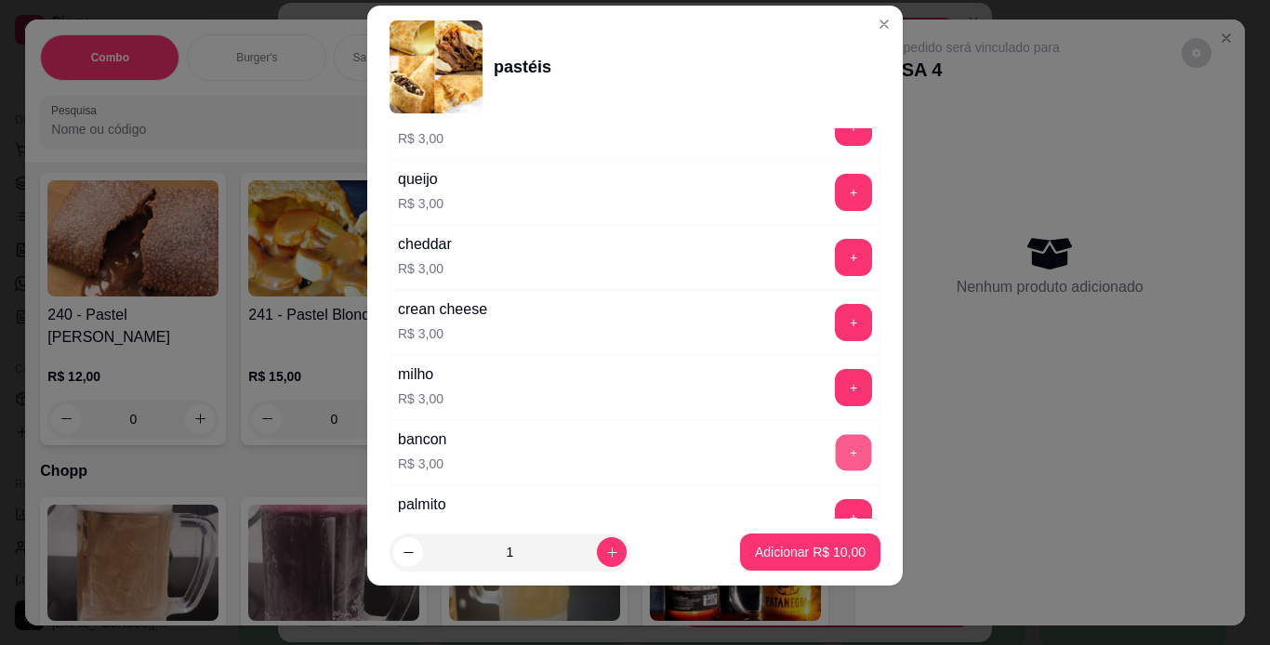
click at [836, 458] on button "+" at bounding box center [854, 452] width 36 height 36
click at [780, 538] on button "Adicionar R$ 13,00" at bounding box center [810, 552] width 140 height 37
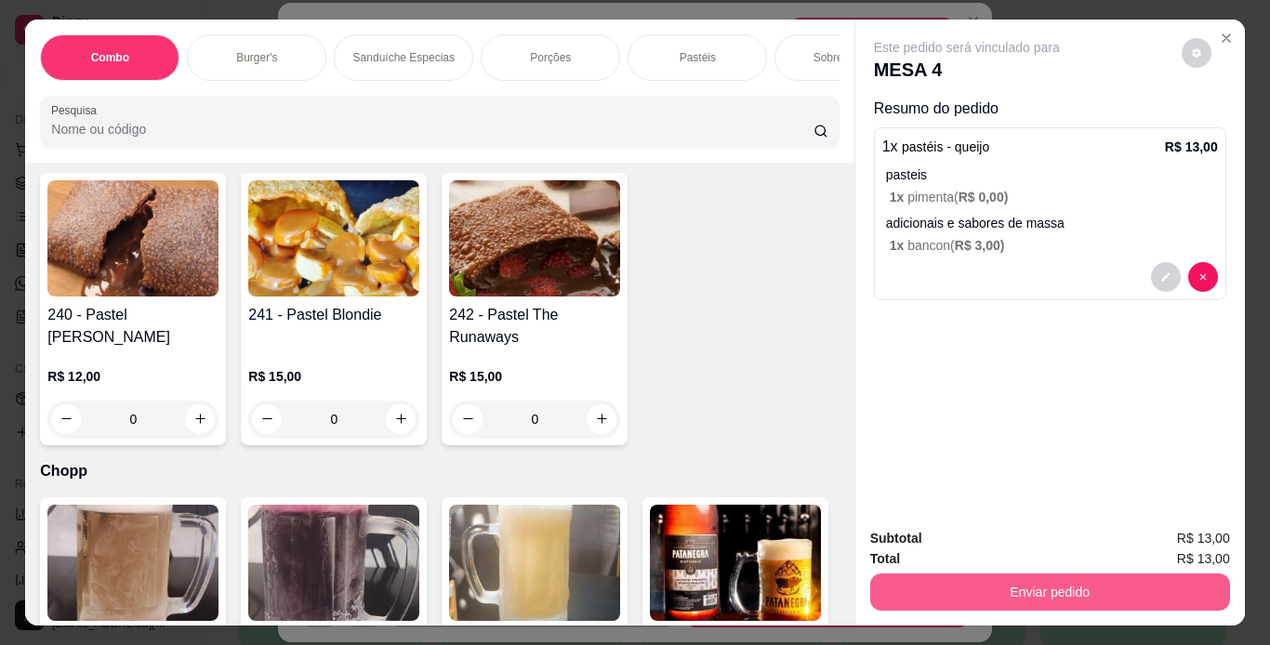
click at [899, 591] on button "Enviar pedido" at bounding box center [1050, 592] width 360 height 37
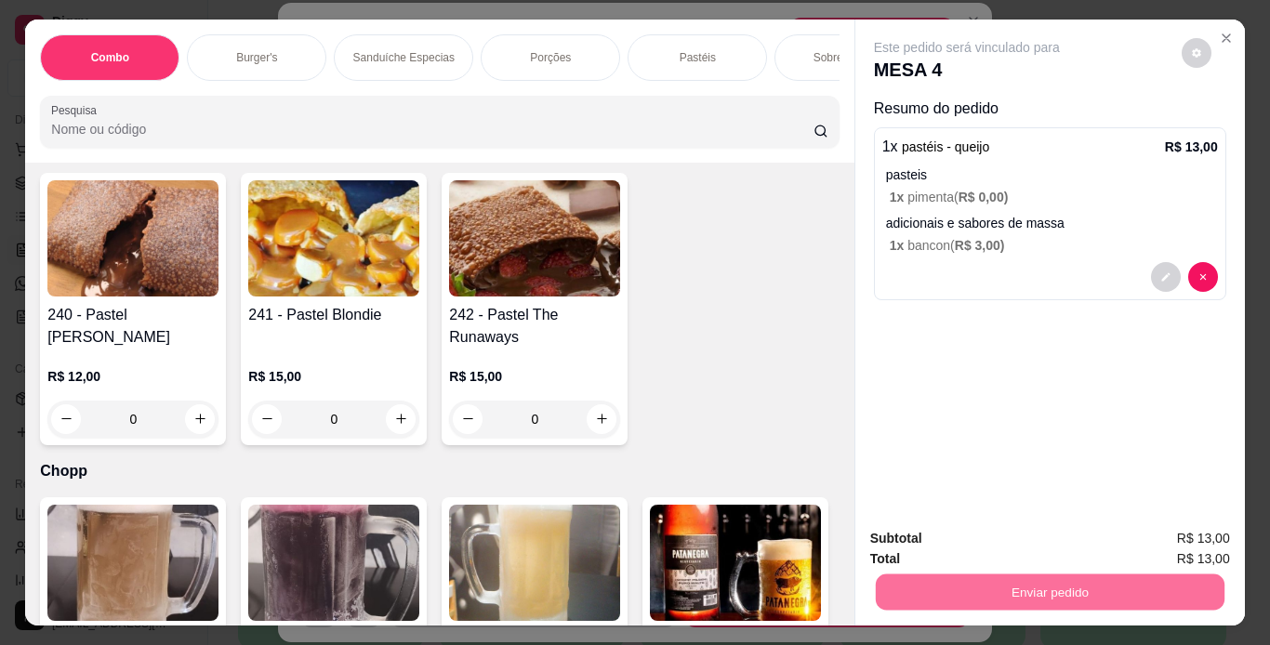
click at [931, 536] on button "Não registrar e enviar pedido" at bounding box center [988, 539] width 188 height 34
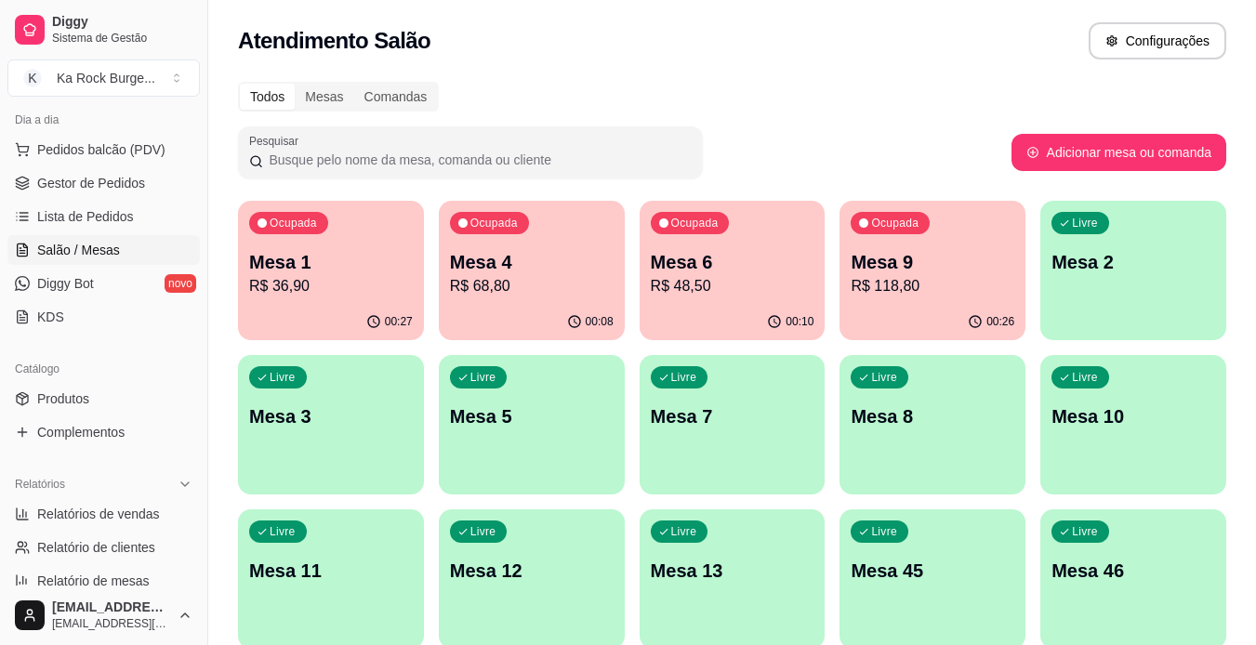
click at [911, 283] on p "R$ 118,80" at bounding box center [933, 286] width 164 height 22
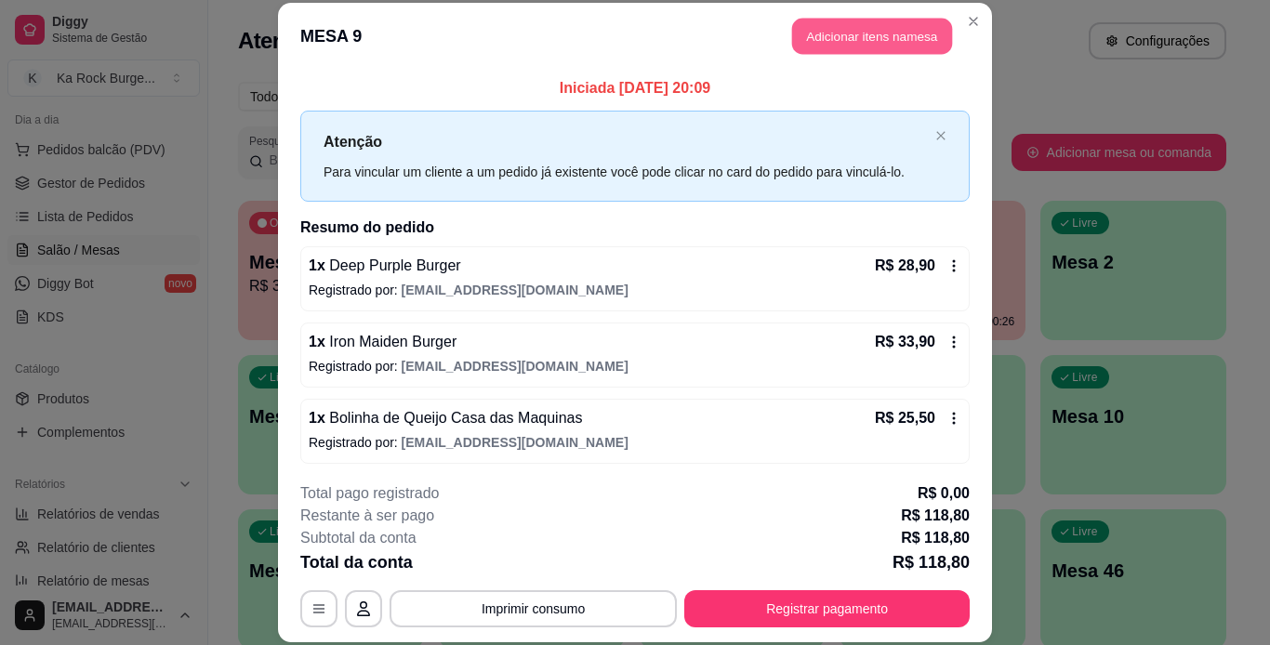
click at [851, 29] on button "Adicionar itens na mesa" at bounding box center [872, 37] width 160 height 36
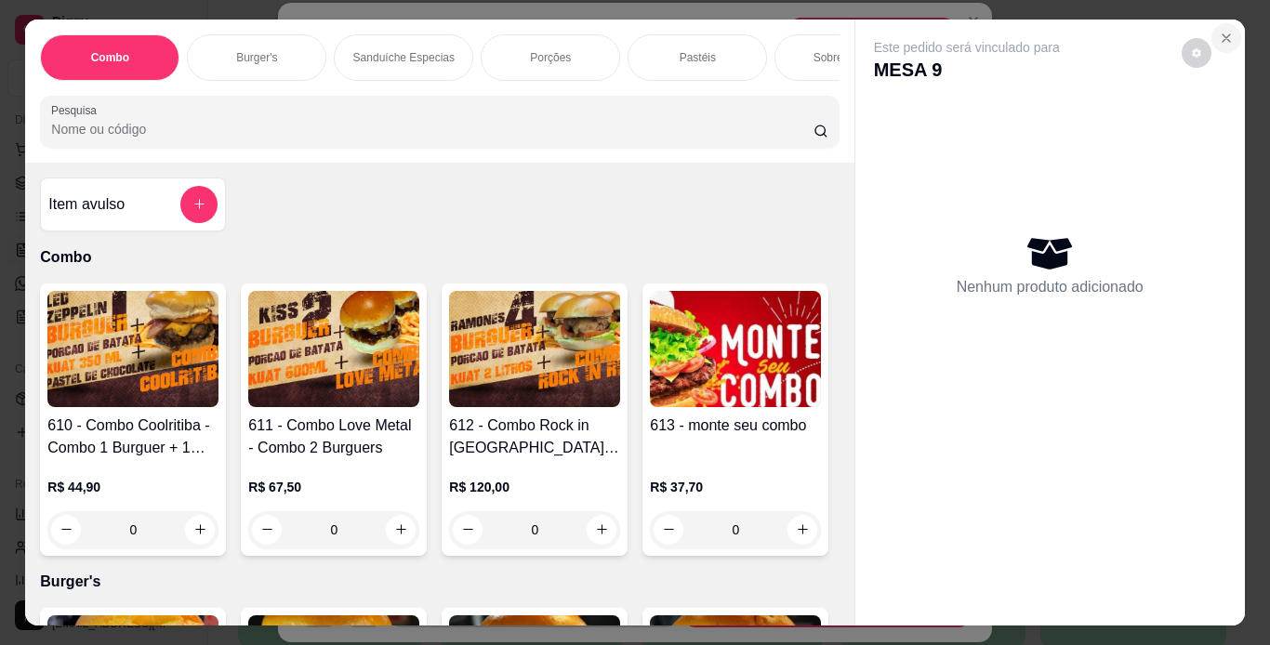
click at [1222, 34] on icon "Close" at bounding box center [1225, 37] width 7 height 7
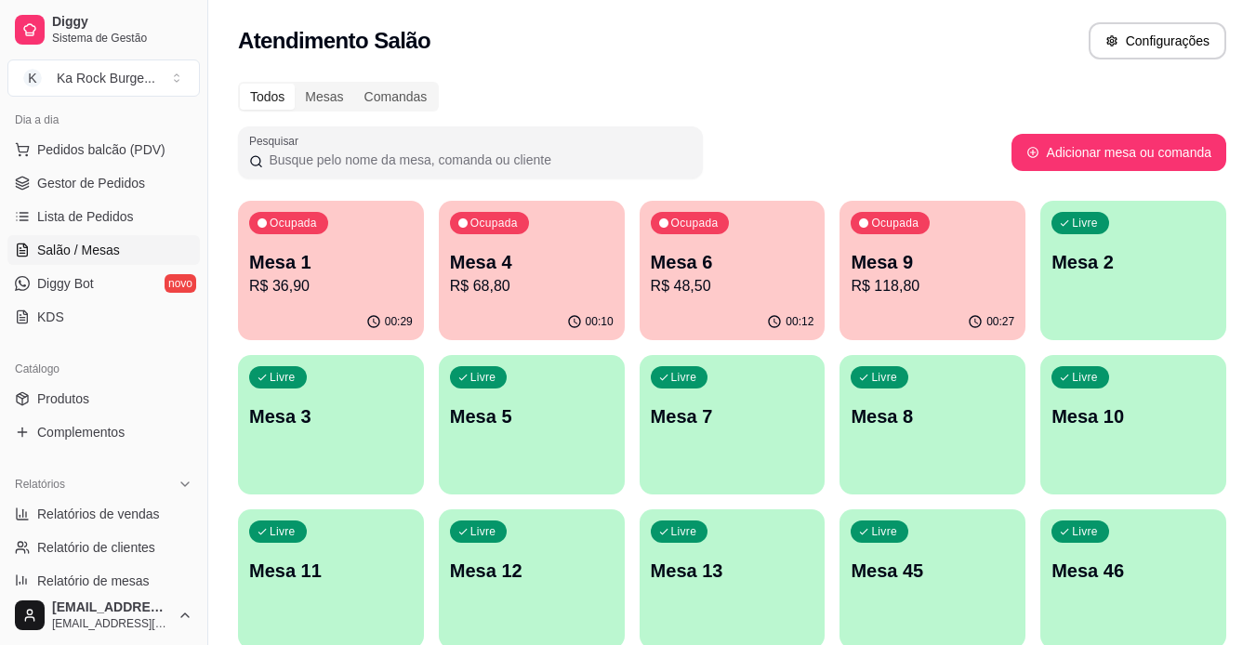
click at [780, 285] on p "R$ 48,50" at bounding box center [733, 286] width 164 height 22
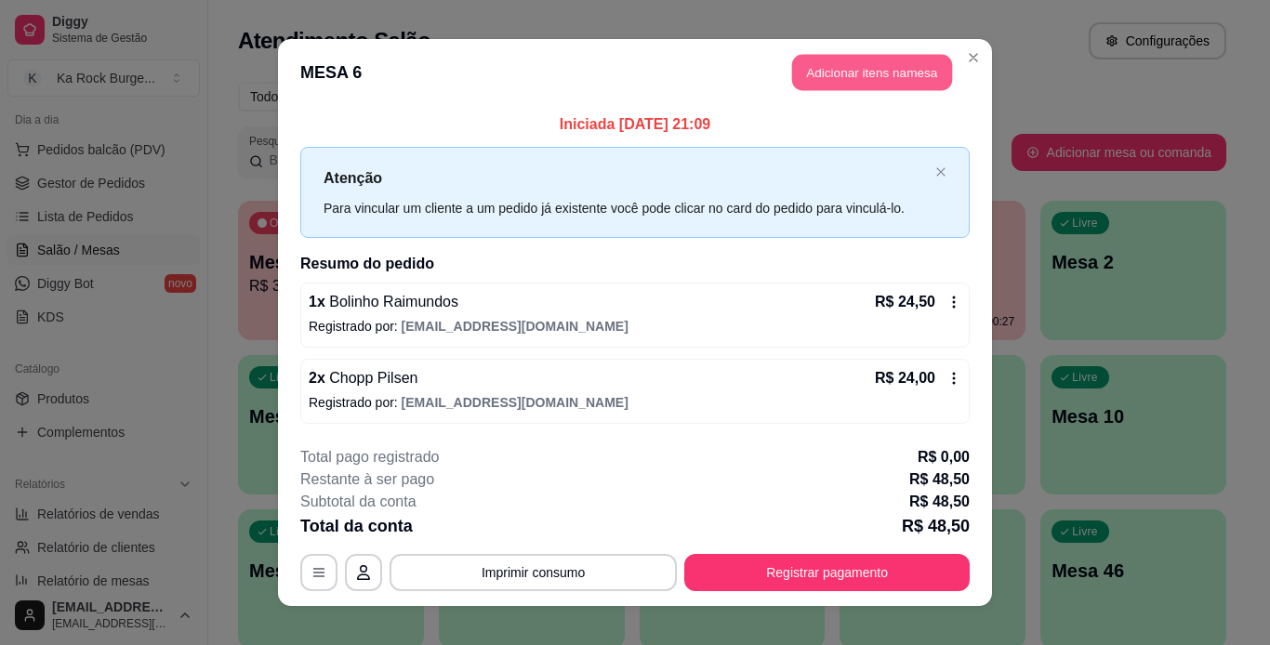
click at [849, 59] on button "Adicionar itens na mesa" at bounding box center [872, 73] width 160 height 36
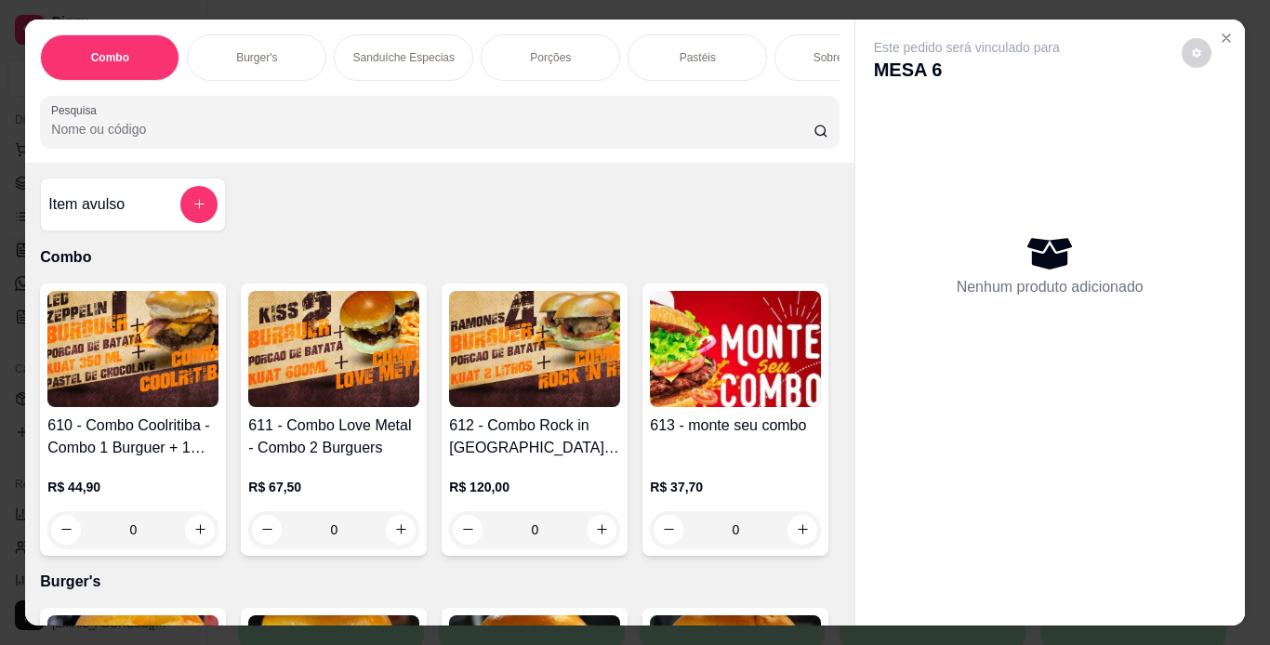
scroll to position [0, 699]
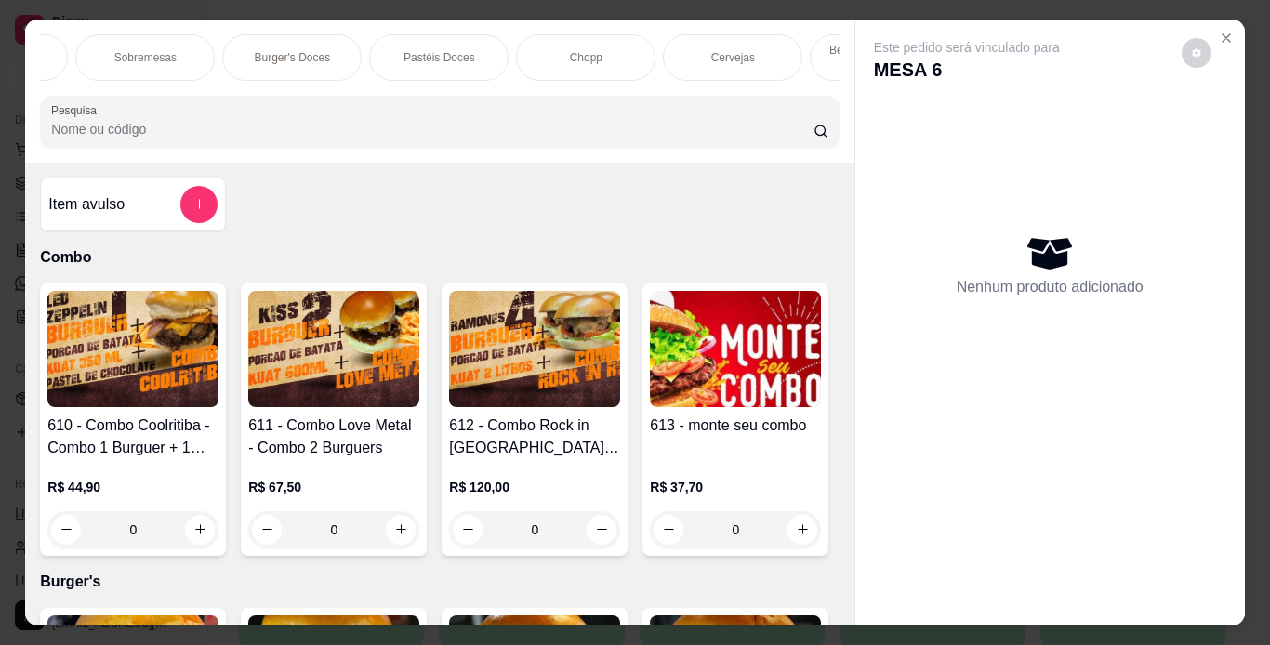
click at [551, 56] on div "Chopp" at bounding box center [585, 57] width 139 height 46
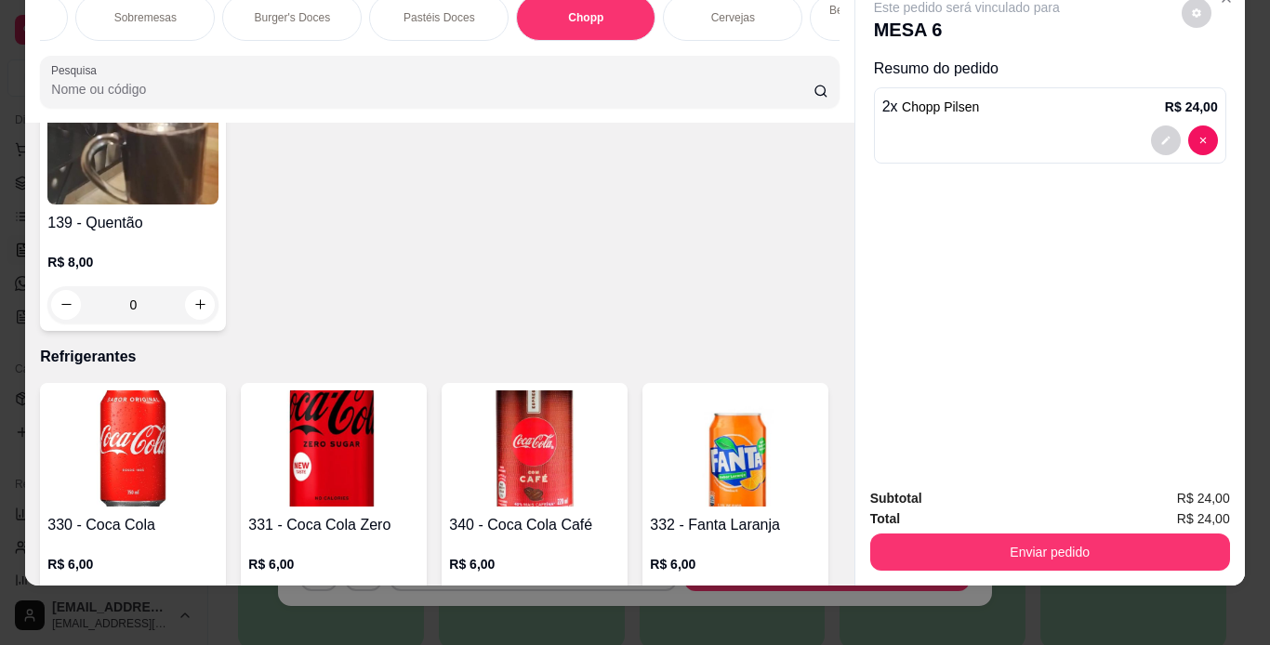
type input "2"
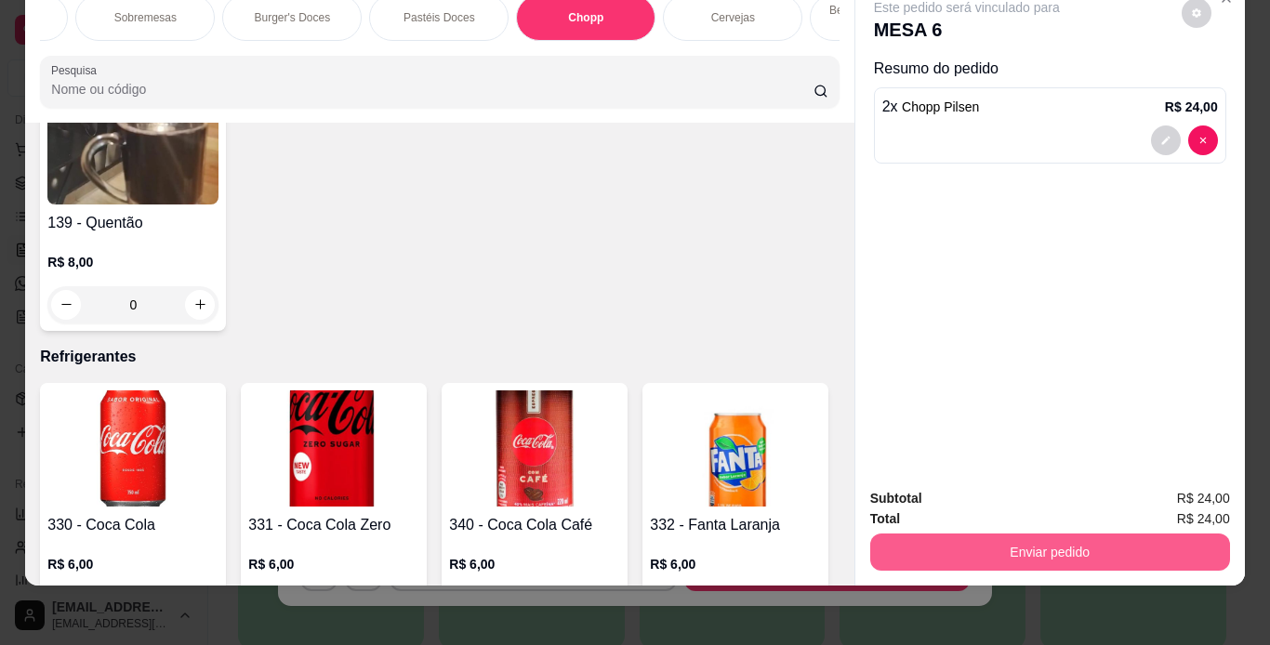
click at [1052, 534] on button "Enviar pedido" at bounding box center [1050, 552] width 360 height 37
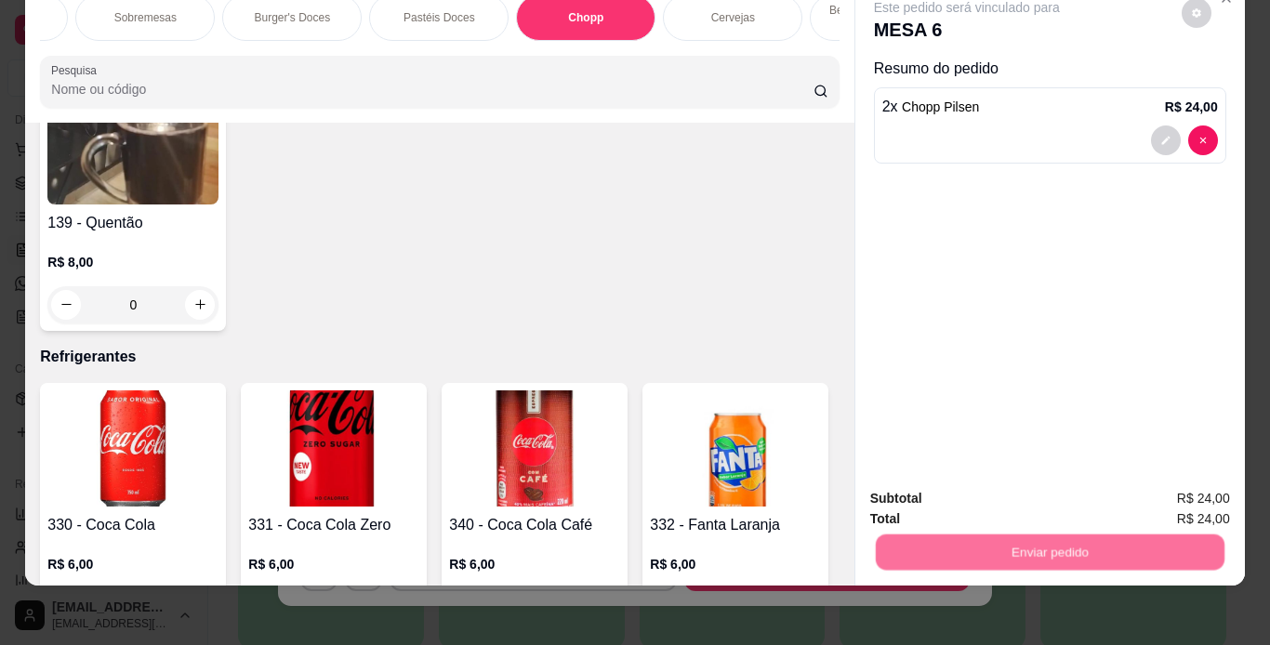
click at [1051, 494] on button "Não registrar e enviar pedido" at bounding box center [988, 492] width 188 height 34
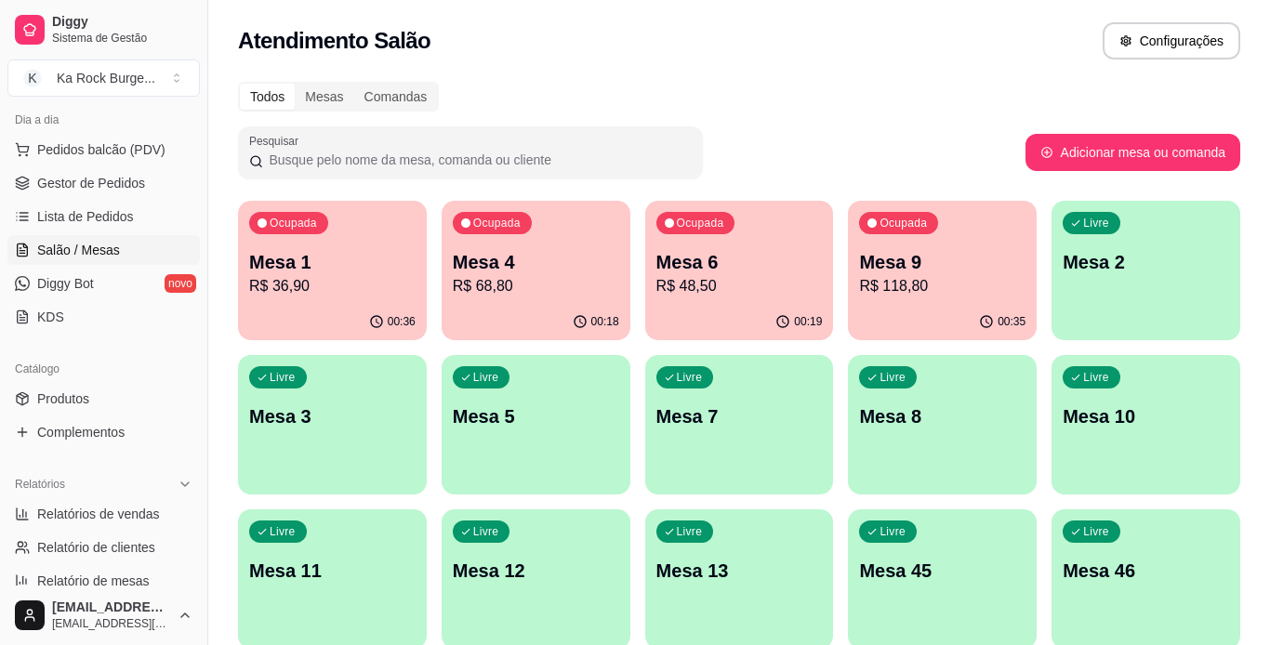
click at [1153, 429] on p "Mesa 10" at bounding box center [1145, 416] width 166 height 26
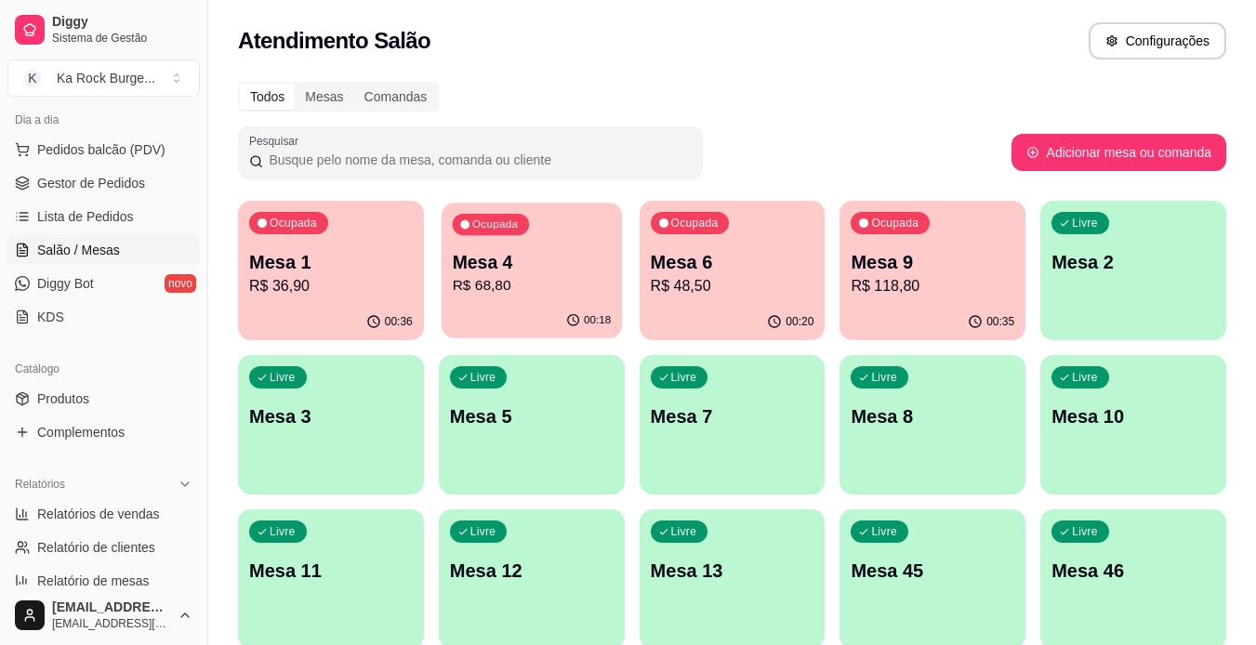
click at [468, 272] on p "Mesa 4" at bounding box center [531, 262] width 159 height 25
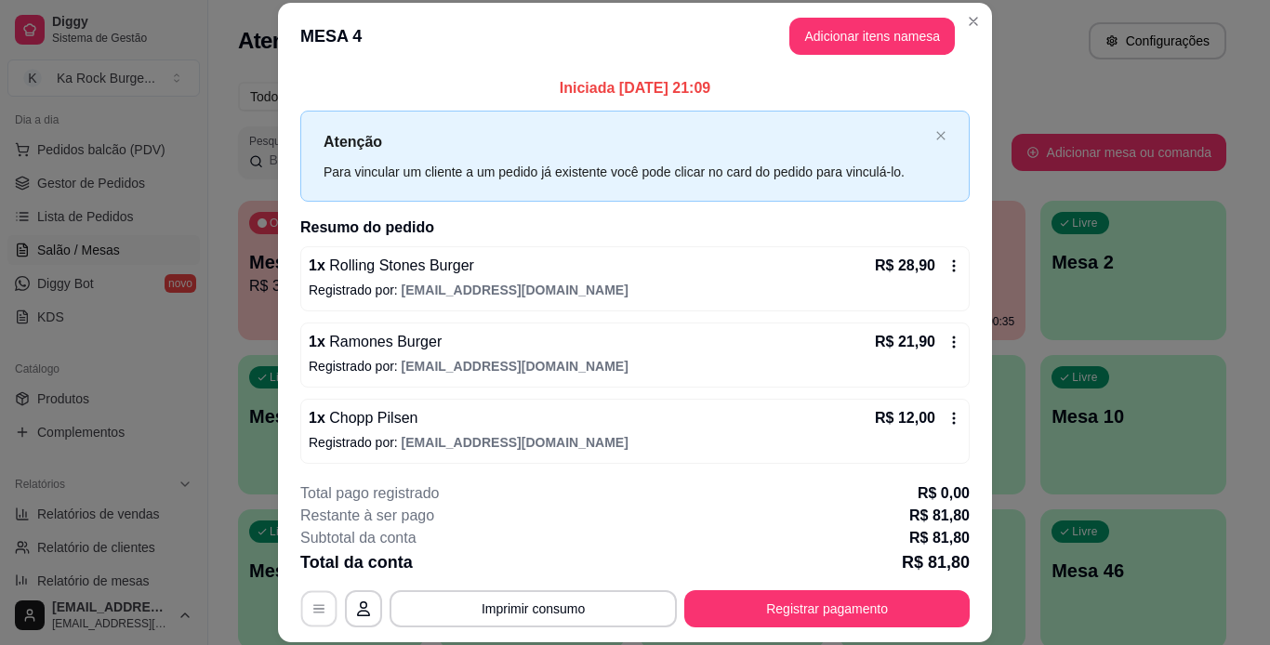
click at [301, 620] on button "button" at bounding box center [319, 608] width 36 height 36
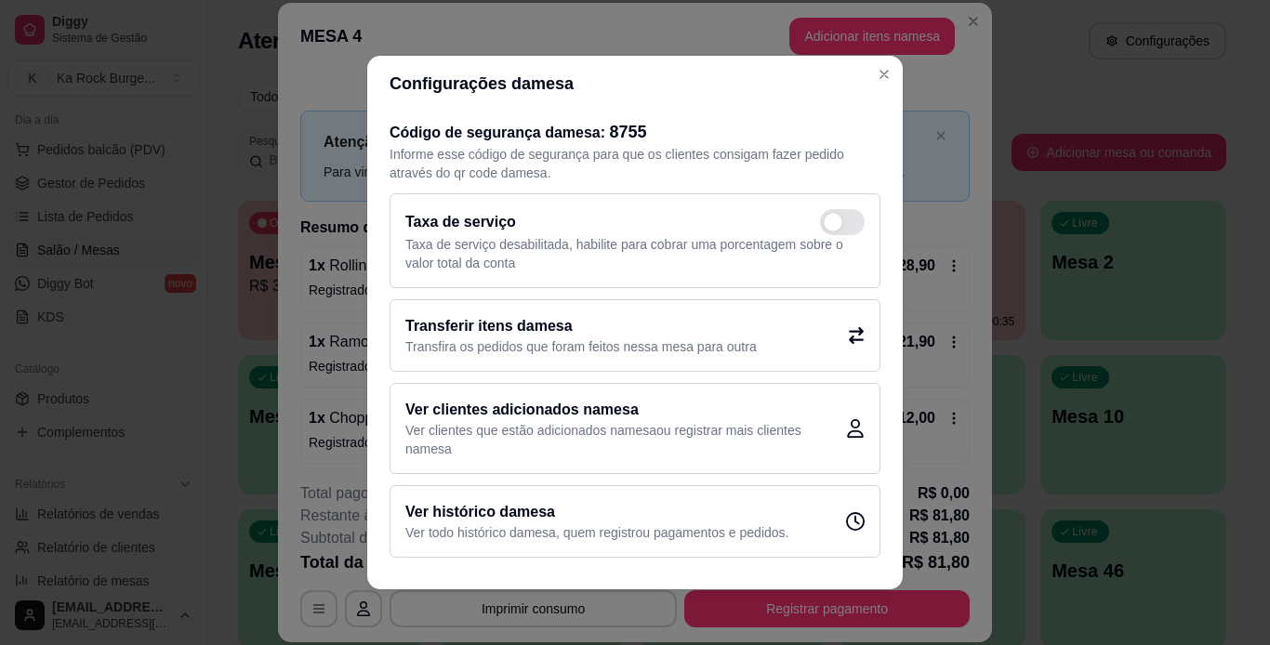
click at [489, 343] on p "Transfira os pedidos que foram feitos nessa mesa para outra" at bounding box center [580, 346] width 351 height 19
click at [723, 333] on h2 "Transferir itens da mesa" at bounding box center [580, 326] width 351 height 22
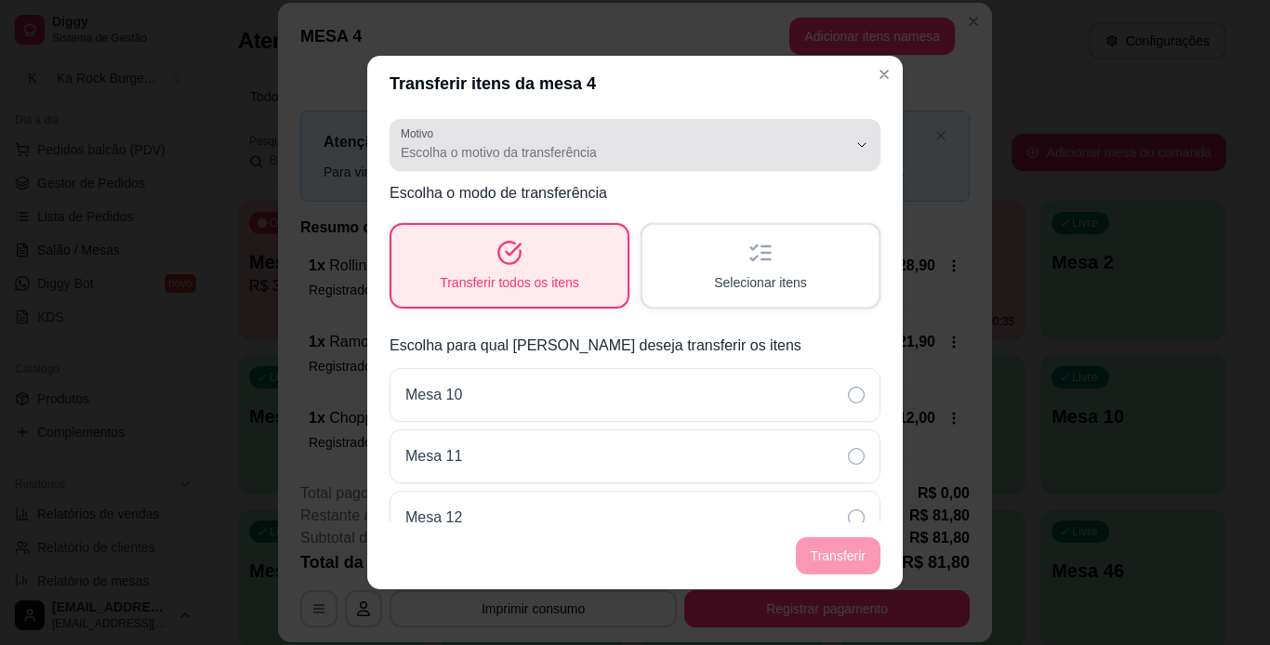
click at [617, 141] on div "Escolha o motivo da transferência" at bounding box center [624, 144] width 446 height 37
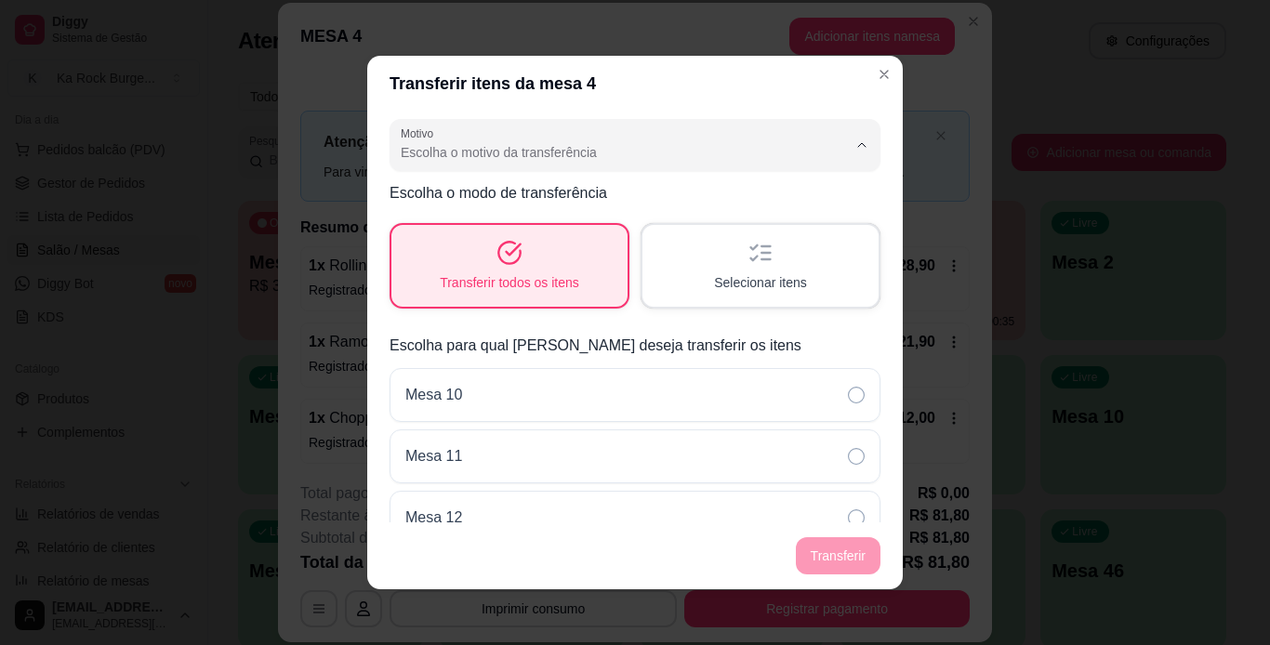
click at [523, 235] on span "Mudança de mesa" at bounding box center [612, 227] width 412 height 18
type input "TABLE_TRANSFER"
select select "TABLE_TRANSFER"
click at [695, 455] on div "Mesa 11" at bounding box center [634, 456] width 491 height 54
click at [855, 555] on button "Transferir" at bounding box center [838, 555] width 85 height 37
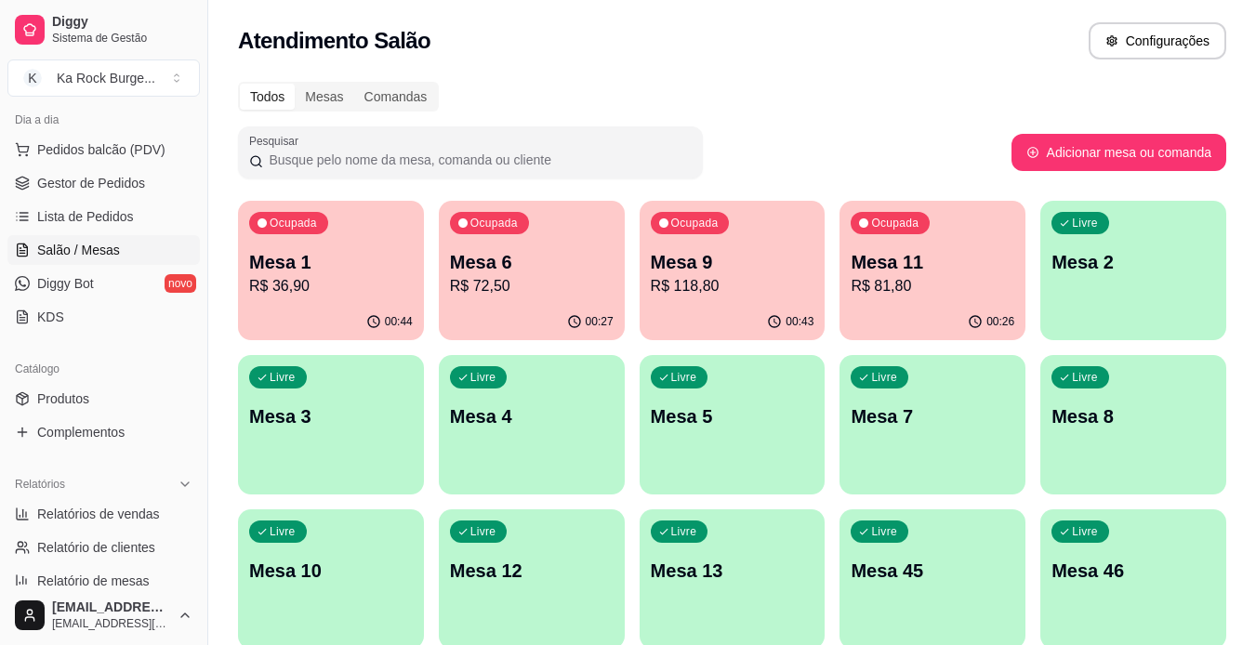
click at [688, 251] on p "Mesa 9" at bounding box center [733, 262] width 164 height 26
click at [753, 306] on div "00:43" at bounding box center [732, 320] width 180 height 35
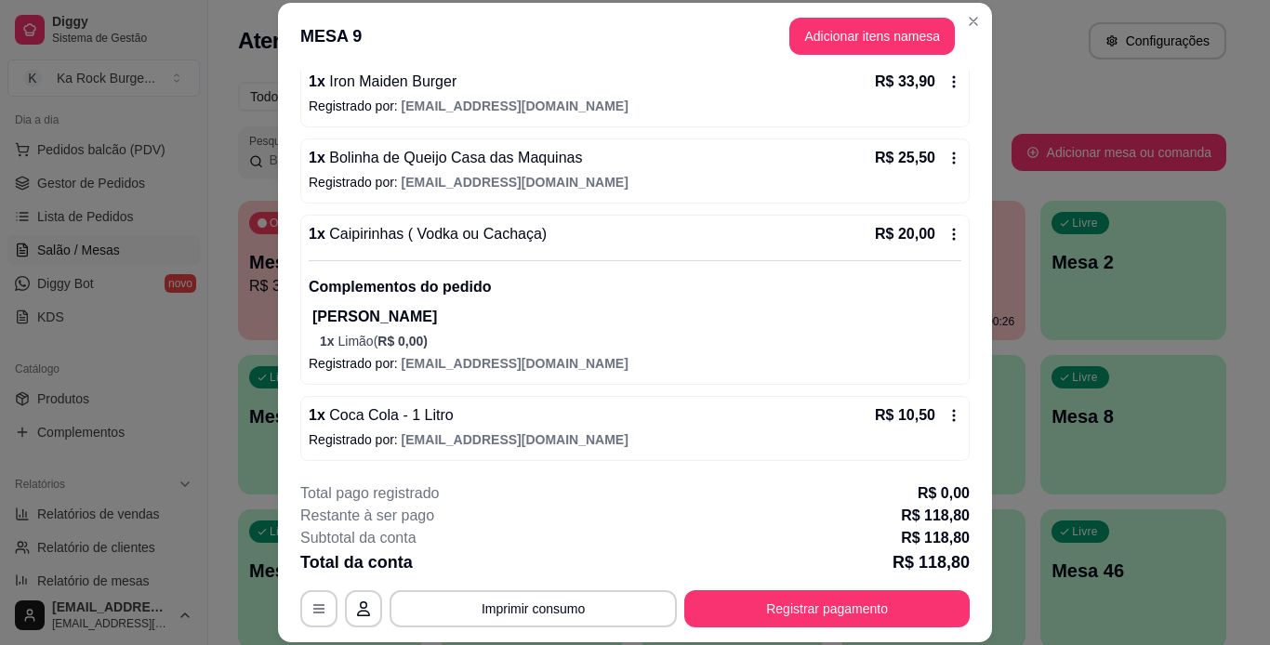
scroll to position [261, 0]
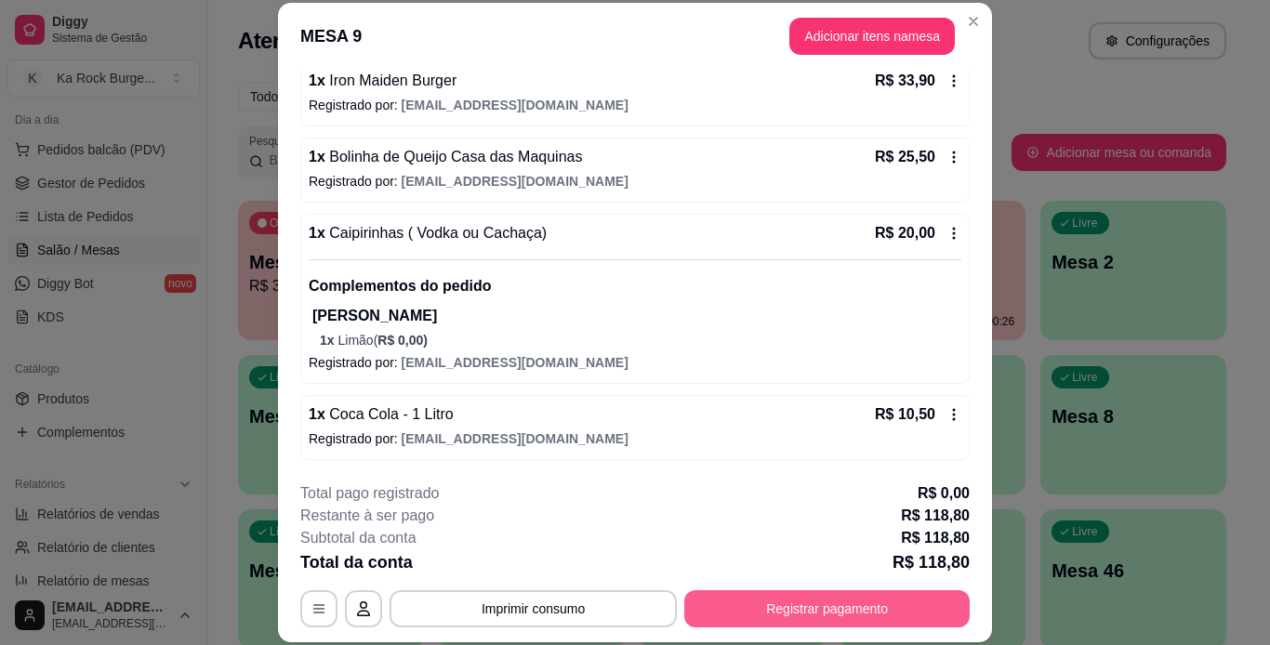
click at [793, 608] on button "Registrar pagamento" at bounding box center [826, 608] width 285 height 37
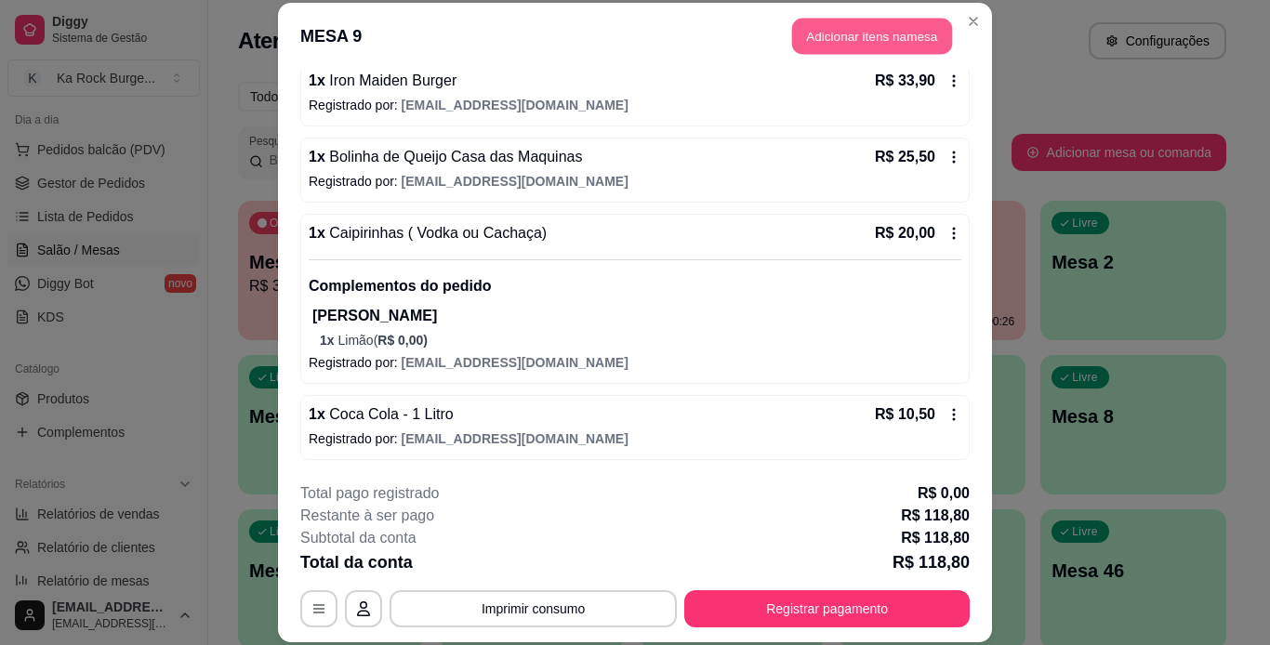
click at [865, 38] on button "Adicionar itens na mesa" at bounding box center [872, 37] width 160 height 36
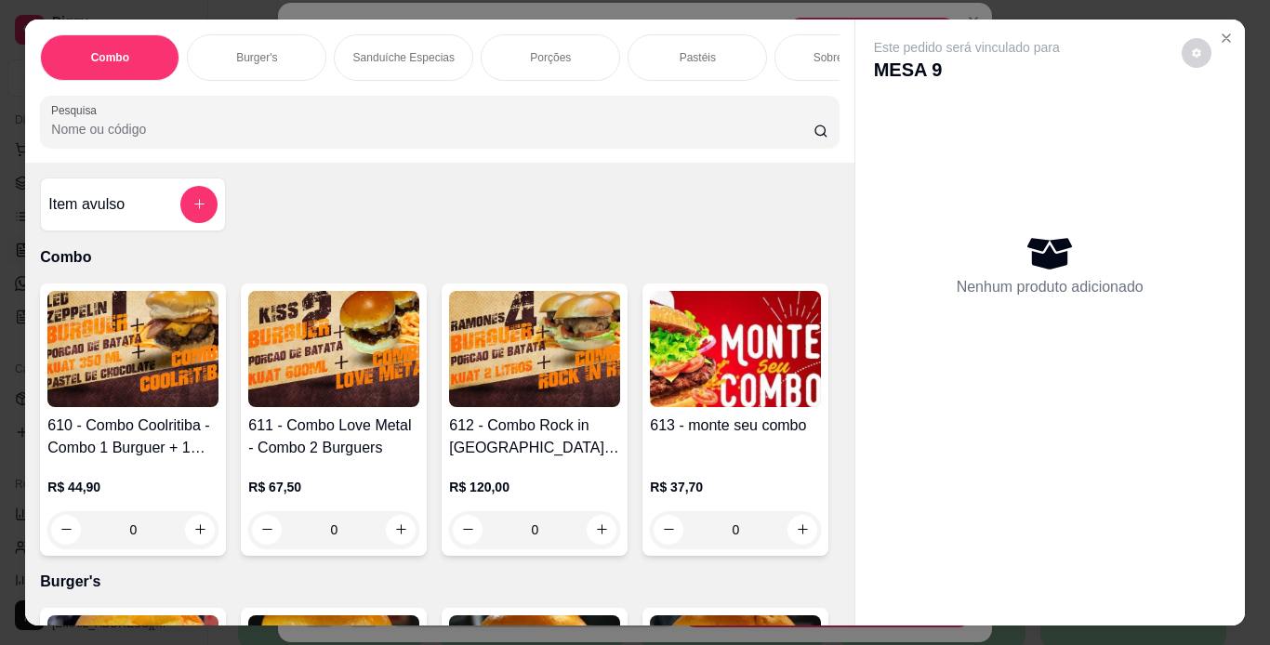
click at [563, 52] on div "Porções" at bounding box center [550, 57] width 139 height 46
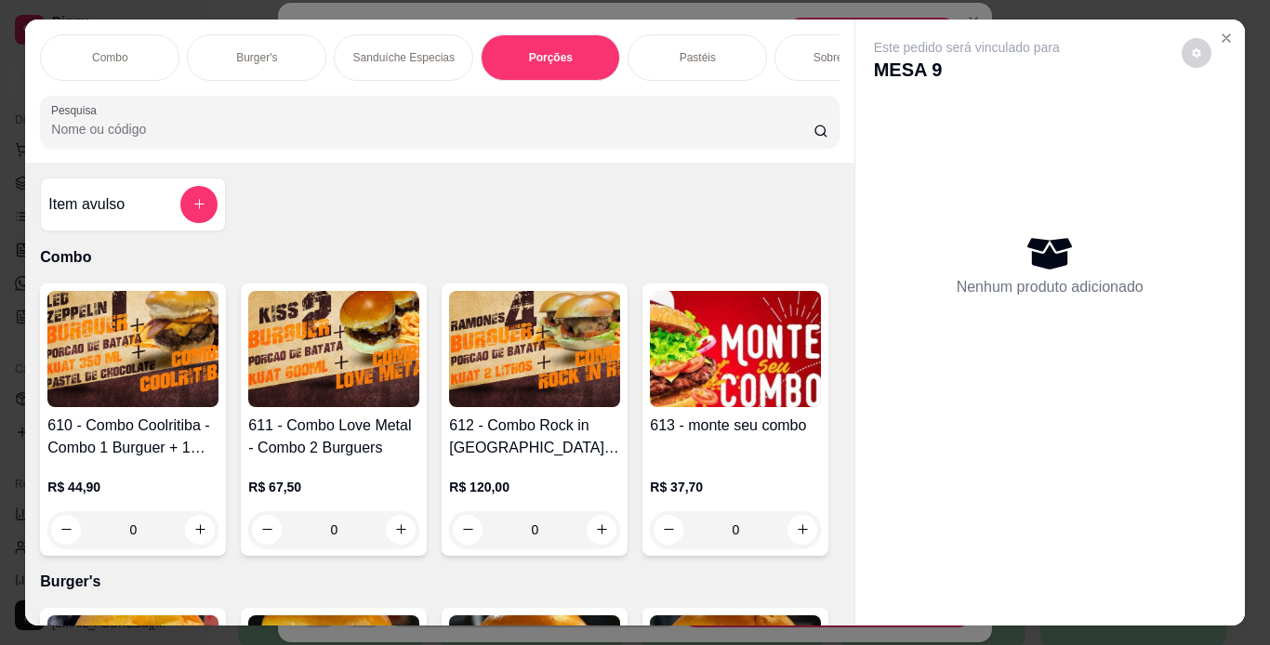
scroll to position [47, 0]
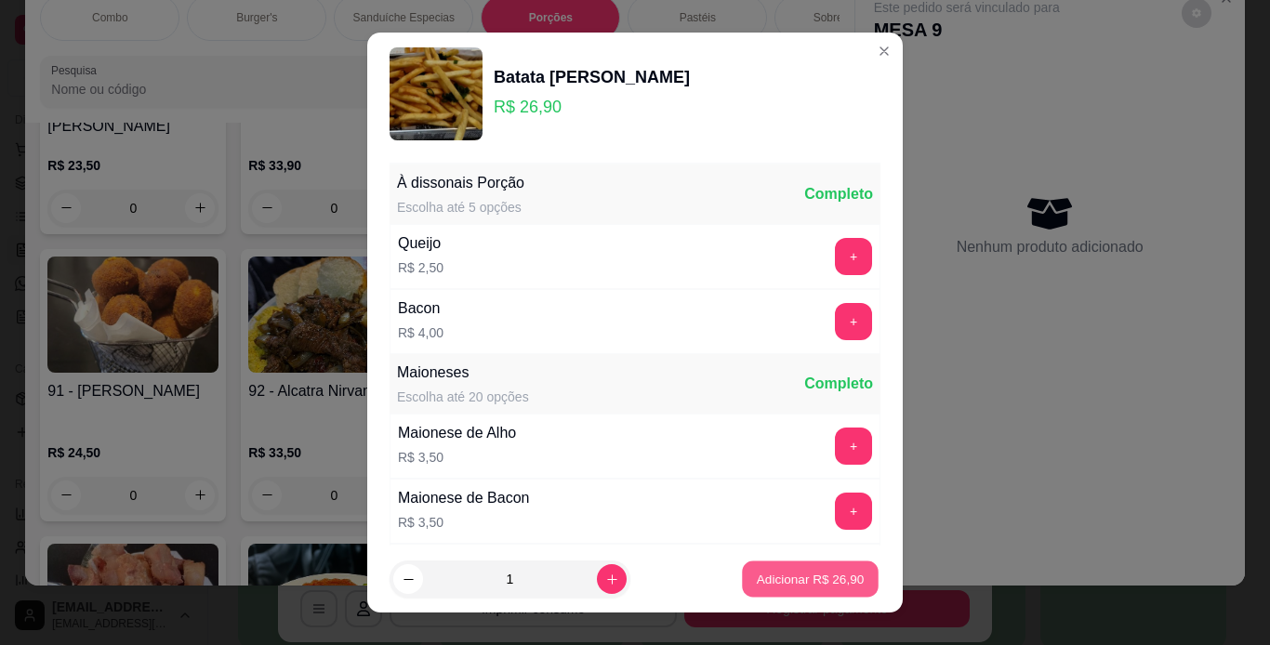
click at [816, 589] on button "Adicionar R$ 26,90" at bounding box center [810, 579] width 137 height 36
type input "1"
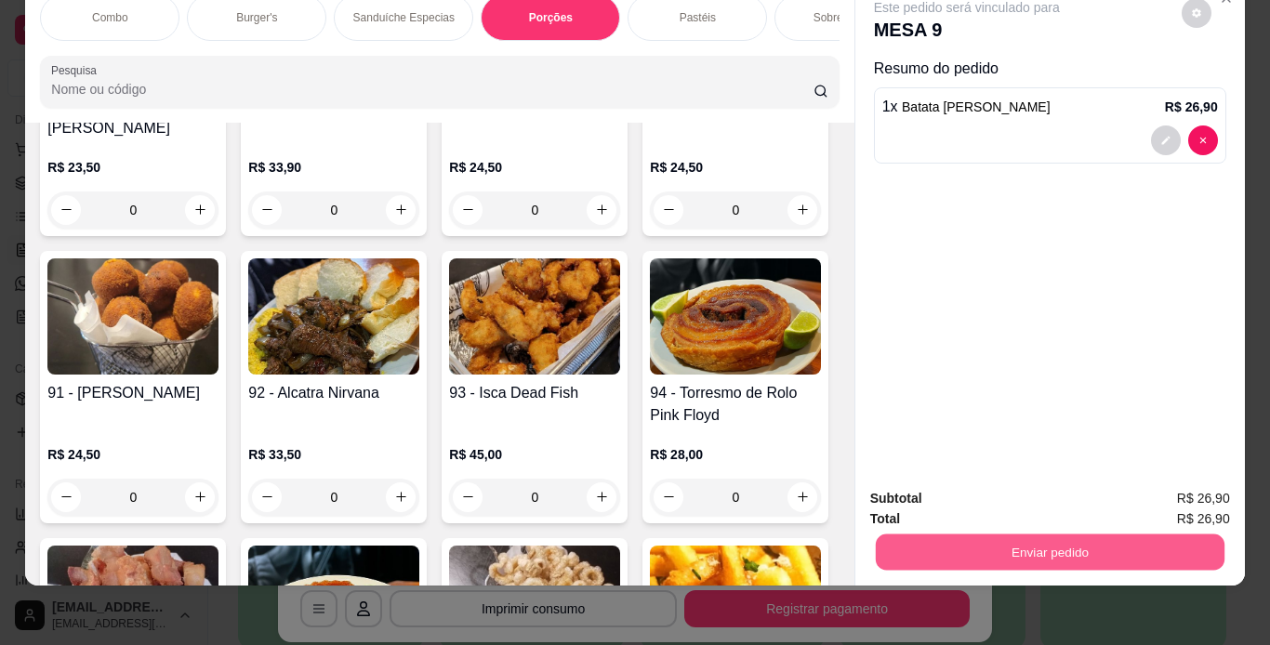
click at [1057, 546] on button "Enviar pedido" at bounding box center [1049, 552] width 349 height 36
click at [1018, 483] on button "Não registrar e enviar pedido" at bounding box center [987, 492] width 193 height 35
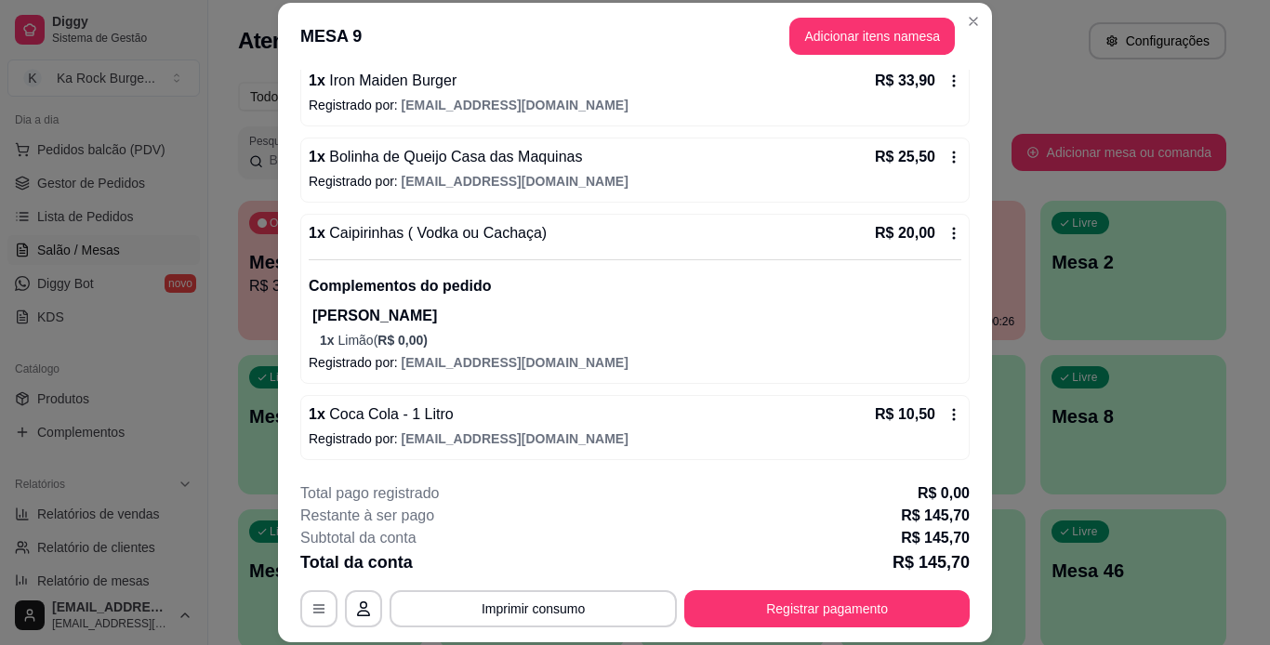
click at [897, 610] on button "Registrar pagamento" at bounding box center [826, 608] width 285 height 37
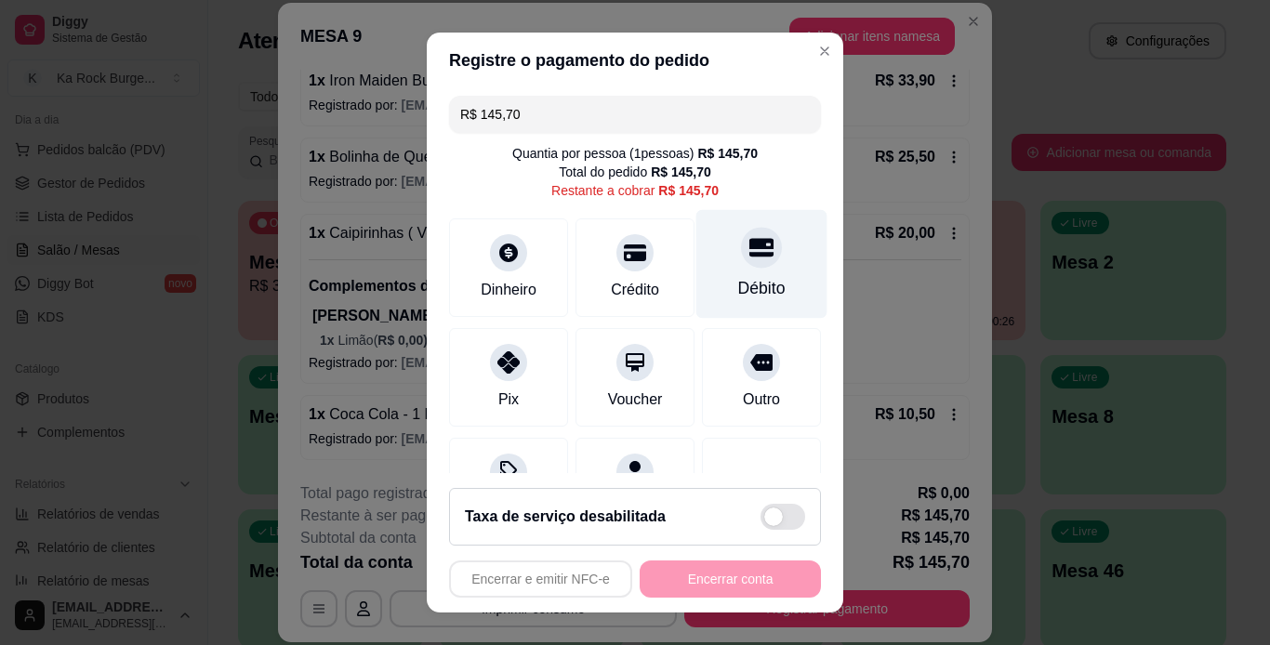
click at [755, 261] on div "Débito" at bounding box center [761, 263] width 131 height 109
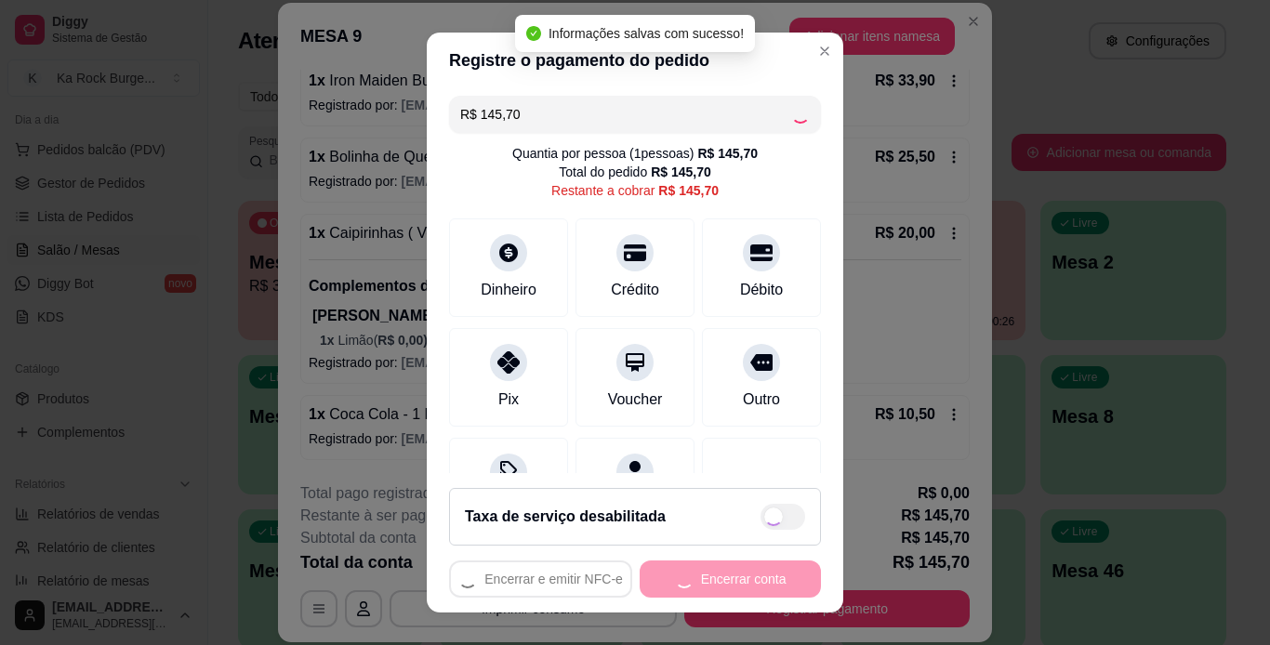
type input "R$ 0,00"
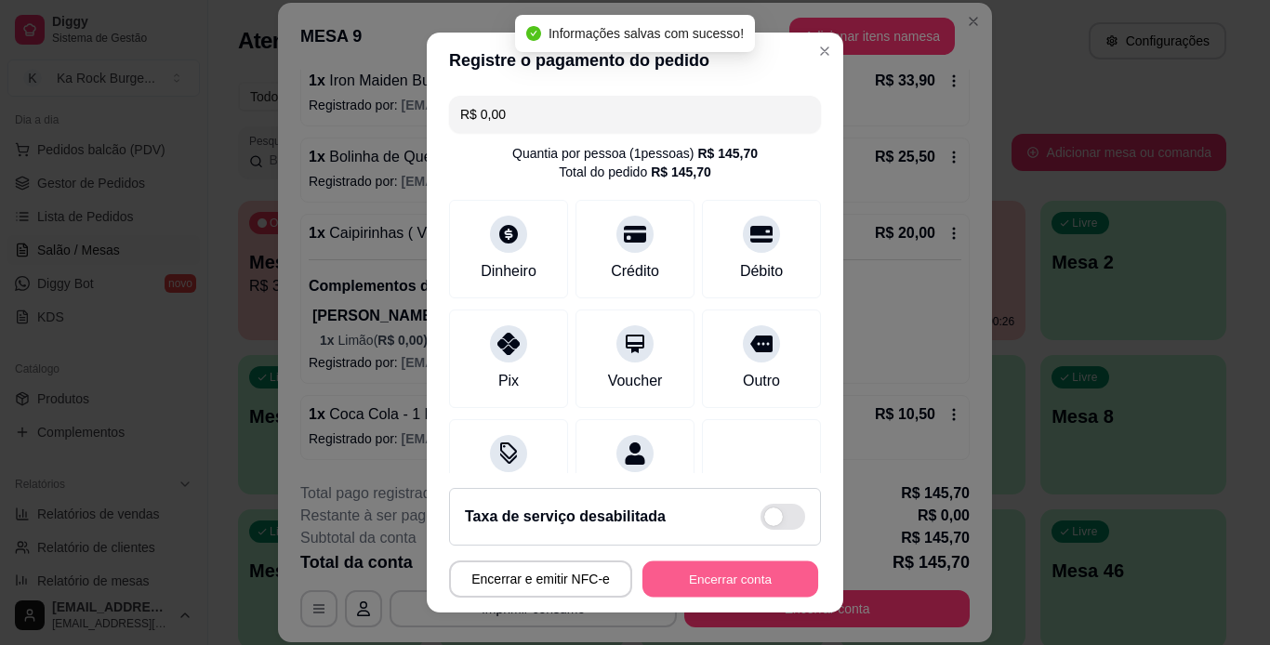
click at [775, 586] on button "Encerrar conta" at bounding box center [730, 579] width 176 height 36
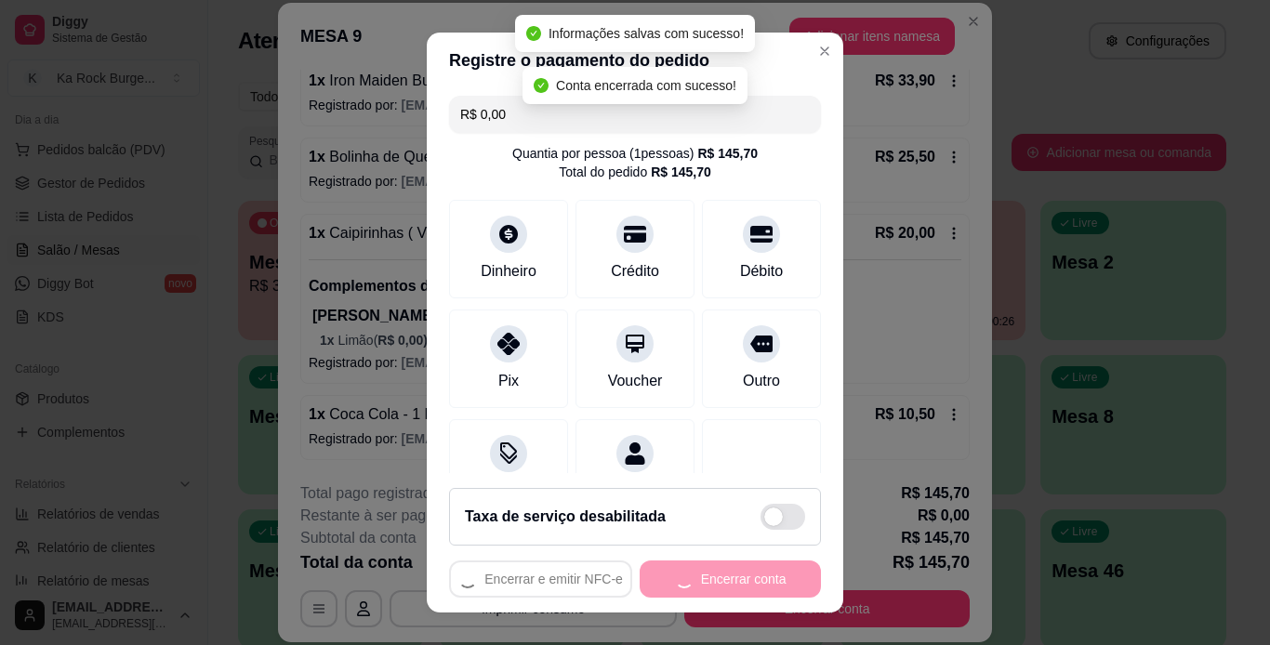
scroll to position [0, 0]
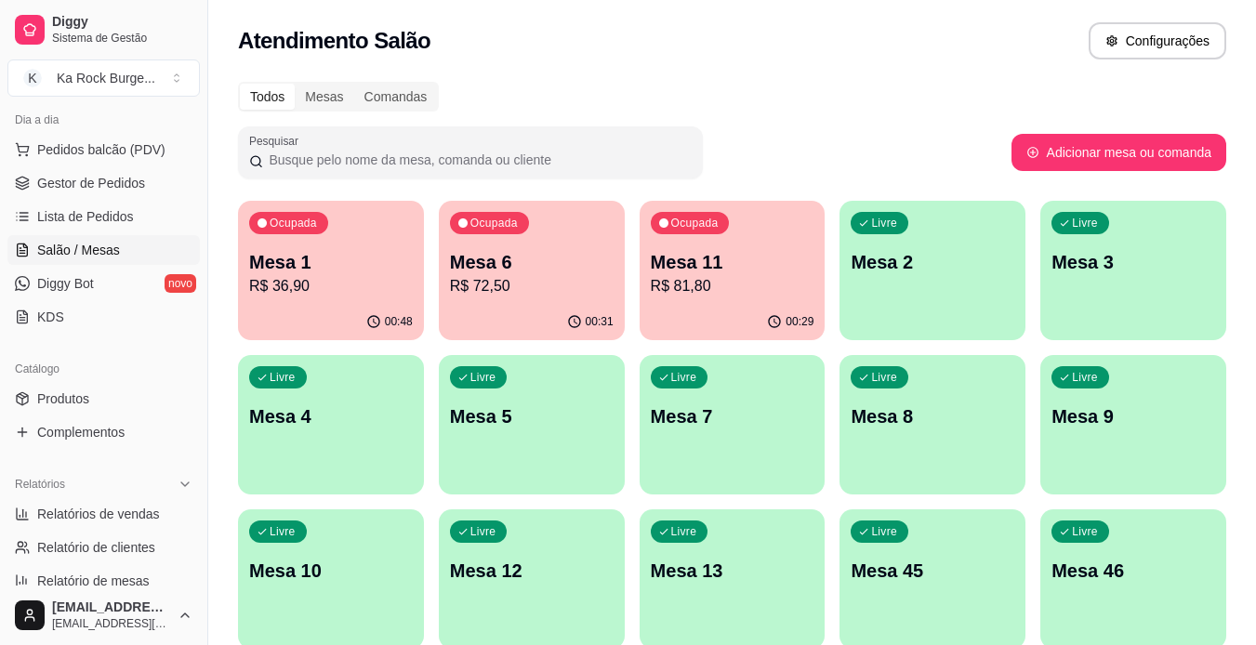
click at [524, 310] on div "00:31" at bounding box center [532, 322] width 186 height 36
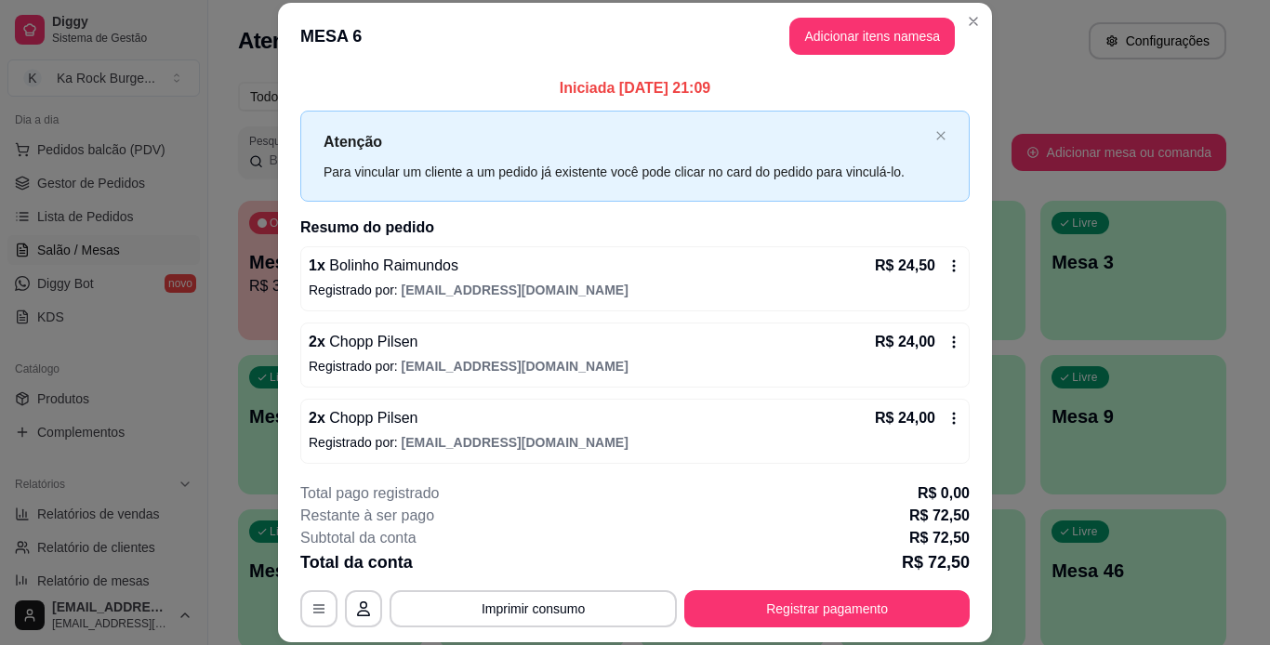
click at [953, 342] on icon at bounding box center [954, 342] width 3 height 12
click at [929, 429] on div "R$ 24,00" at bounding box center [918, 418] width 86 height 22
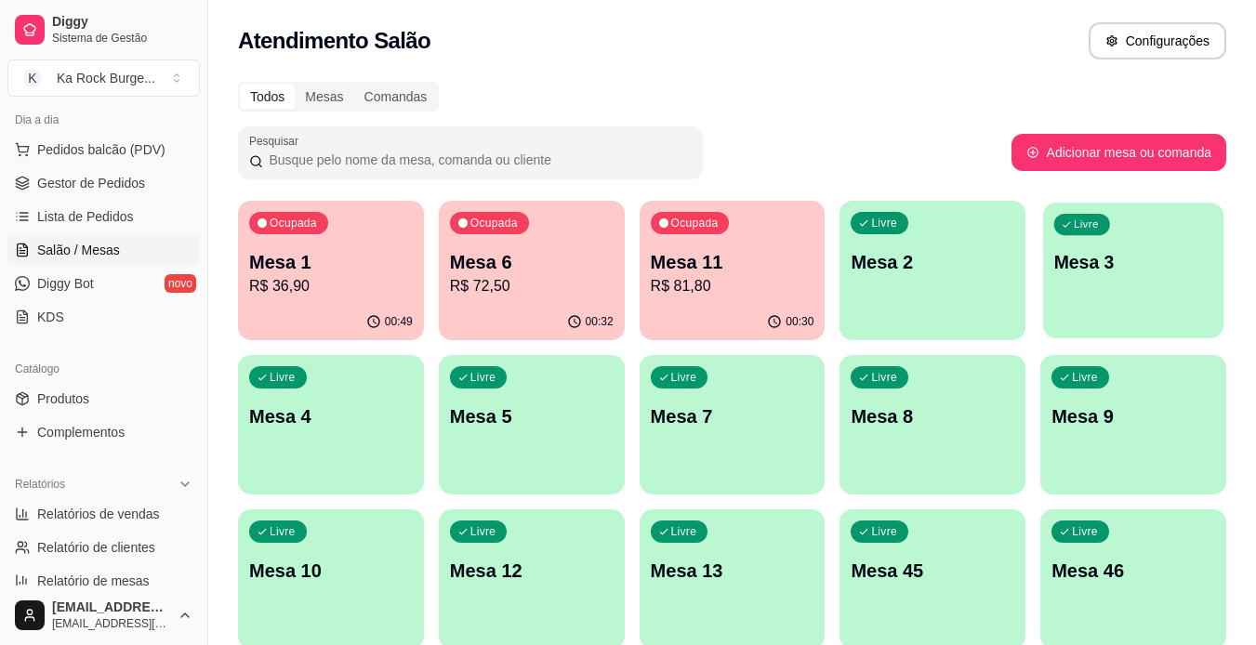
click at [1136, 297] on div "Livre Mesa 3" at bounding box center [1133, 259] width 180 height 113
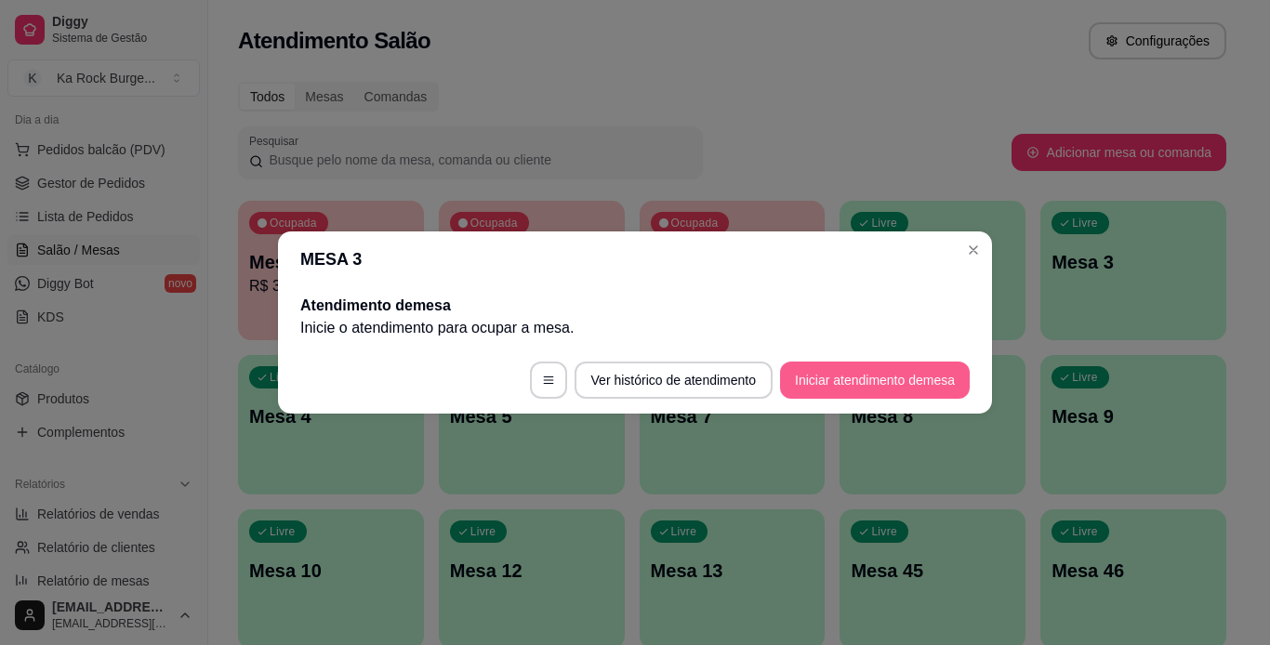
click at [811, 378] on button "Iniciar atendimento de mesa" at bounding box center [875, 380] width 190 height 37
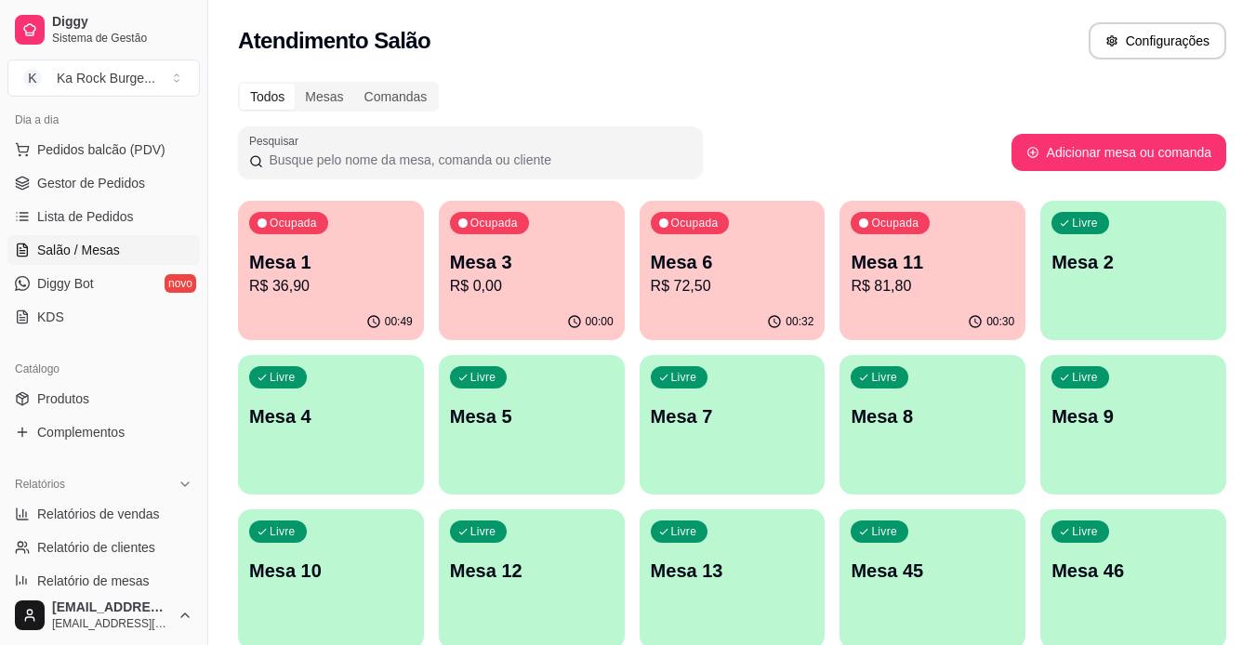
click at [697, 278] on p "R$ 72,50" at bounding box center [733, 286] width 164 height 22
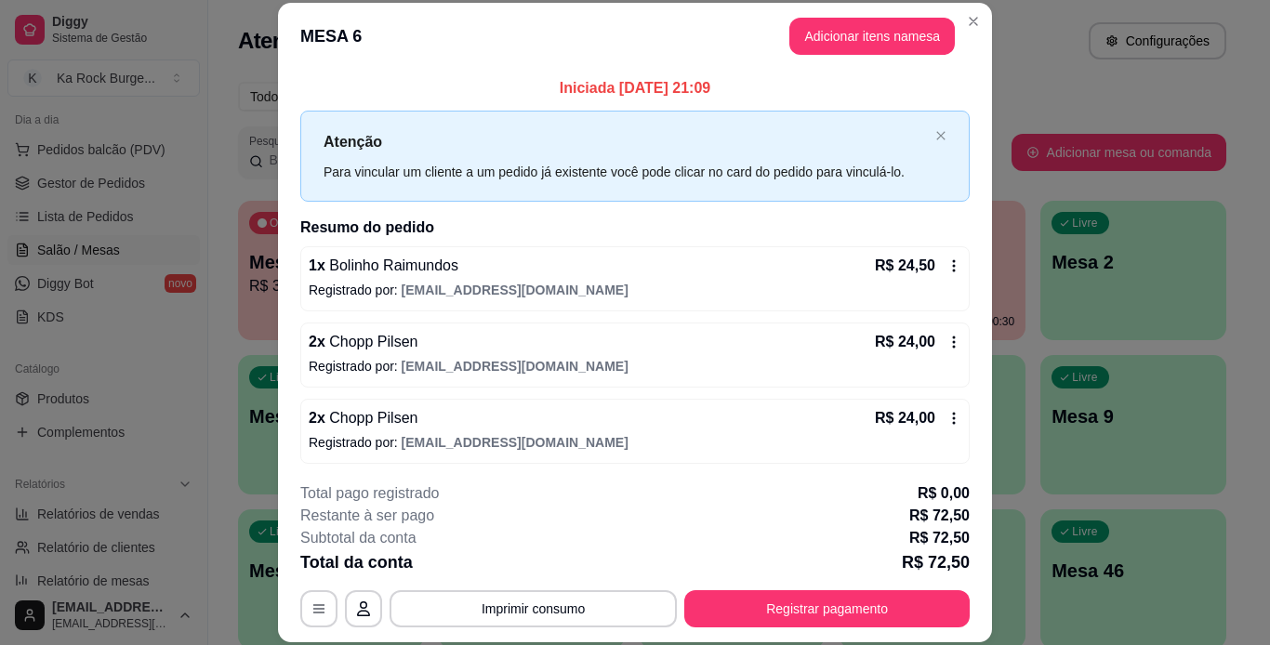
click at [946, 419] on icon at bounding box center [953, 418] width 15 height 15
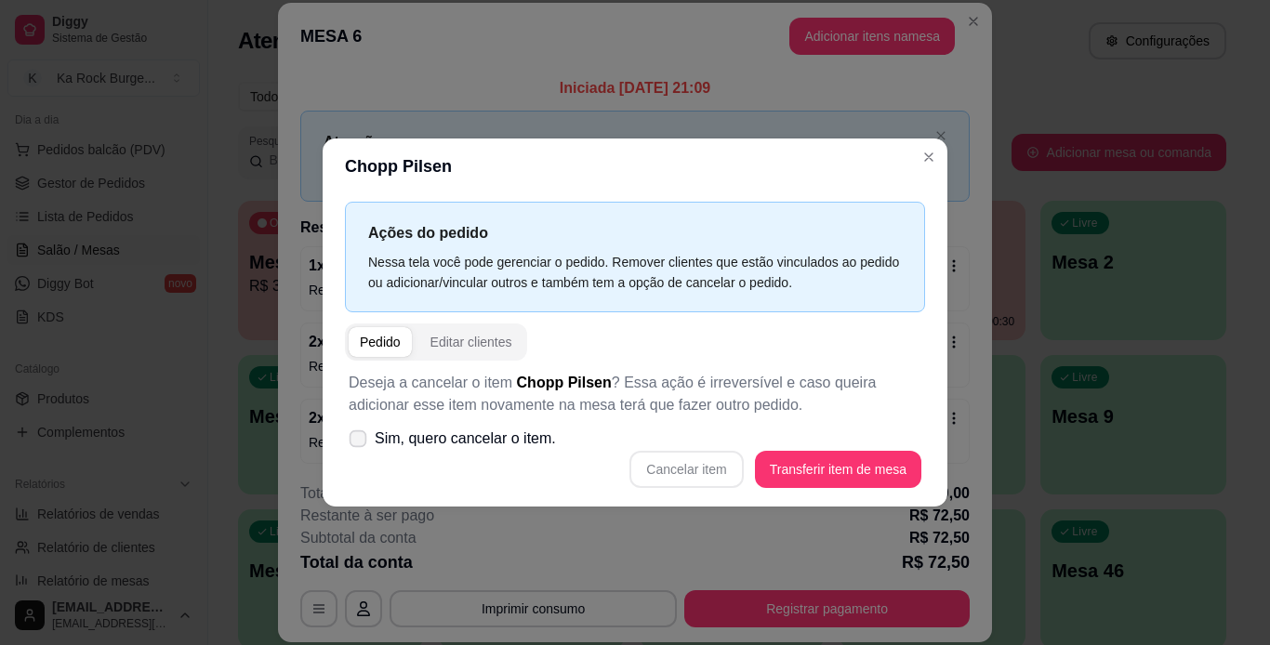
click at [361, 443] on icon at bounding box center [357, 438] width 14 height 10
click at [360, 443] on input "Sim, quero cancelar o item." at bounding box center [354, 448] width 12 height 12
click at [361, 443] on icon at bounding box center [357, 438] width 14 height 10
click at [360, 443] on input "Sim, quero cancelar o item." at bounding box center [354, 448] width 12 height 12
checkbox input "false"
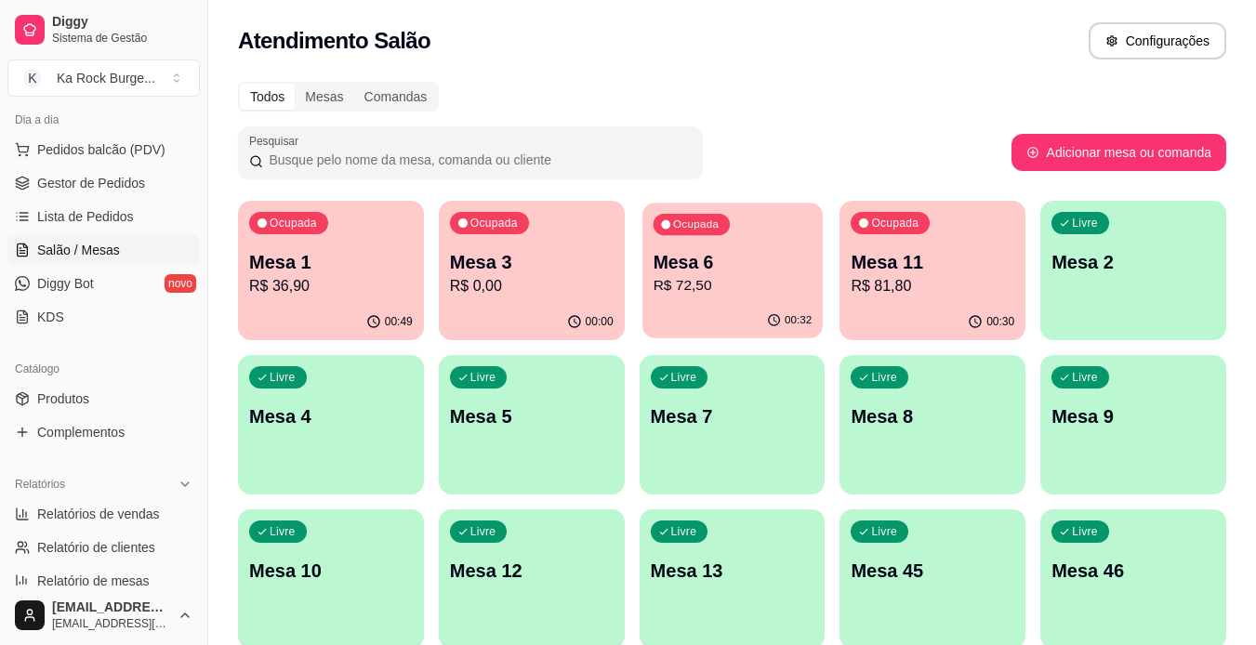
click at [746, 316] on div "00:32" at bounding box center [732, 320] width 180 height 35
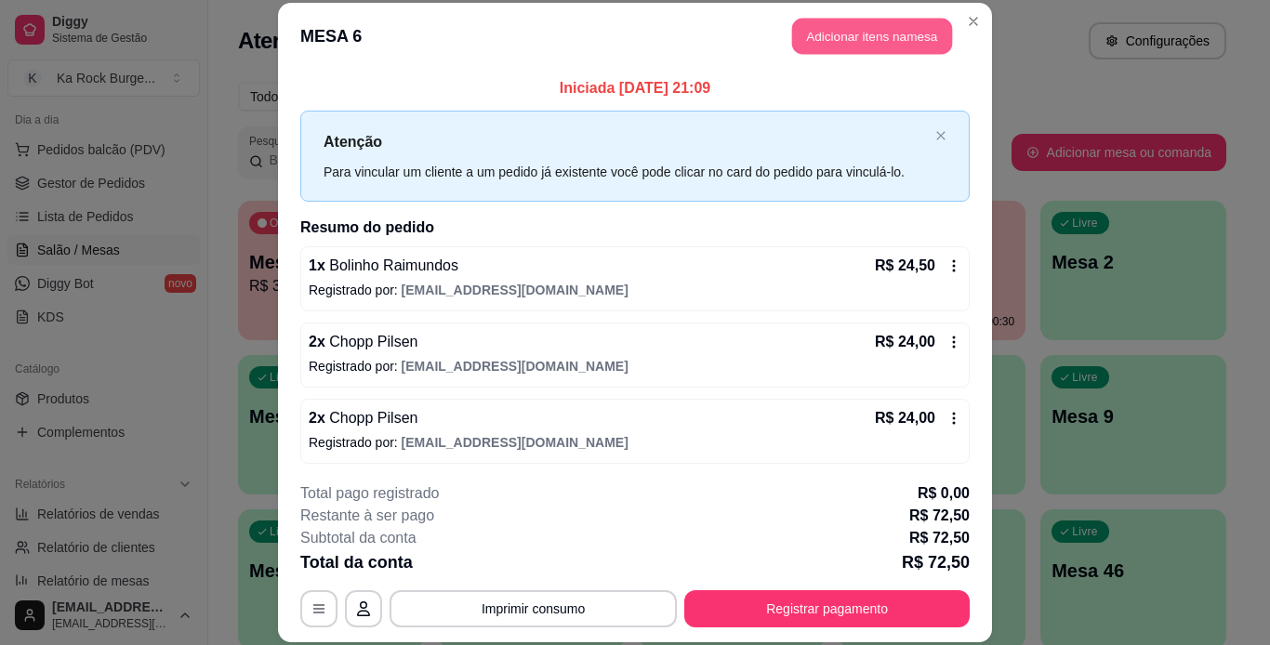
click at [859, 31] on button "Adicionar itens na mesa" at bounding box center [872, 37] width 160 height 36
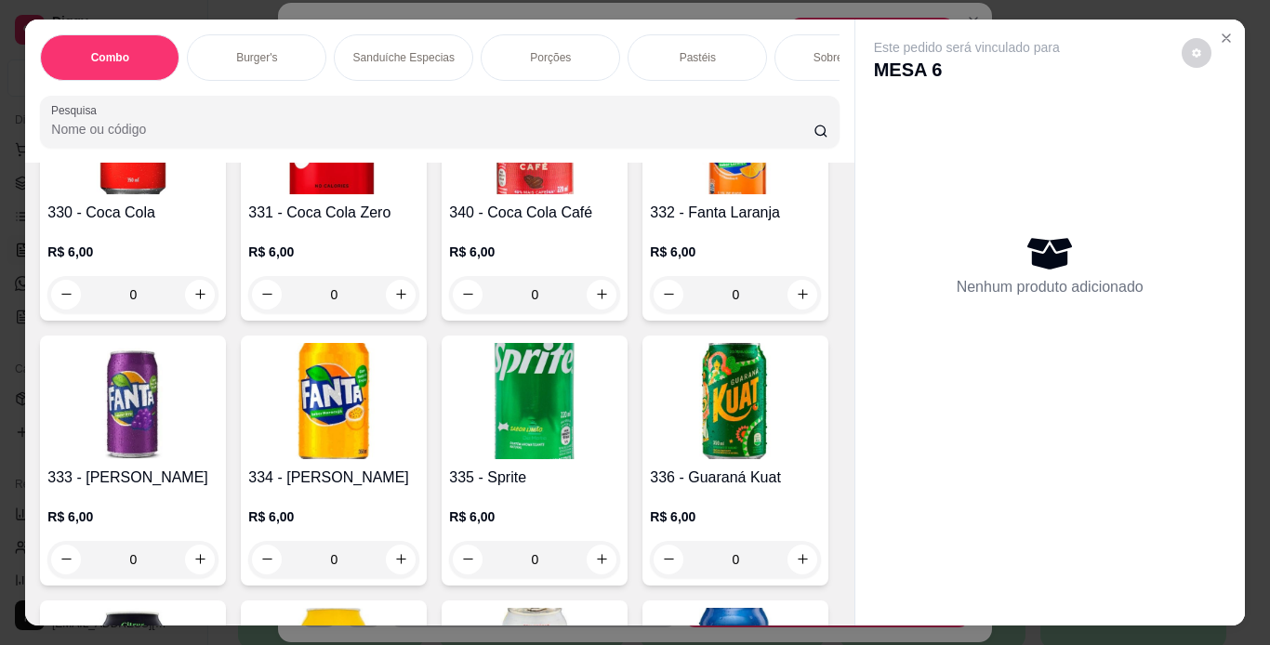
scroll to position [7480, 0]
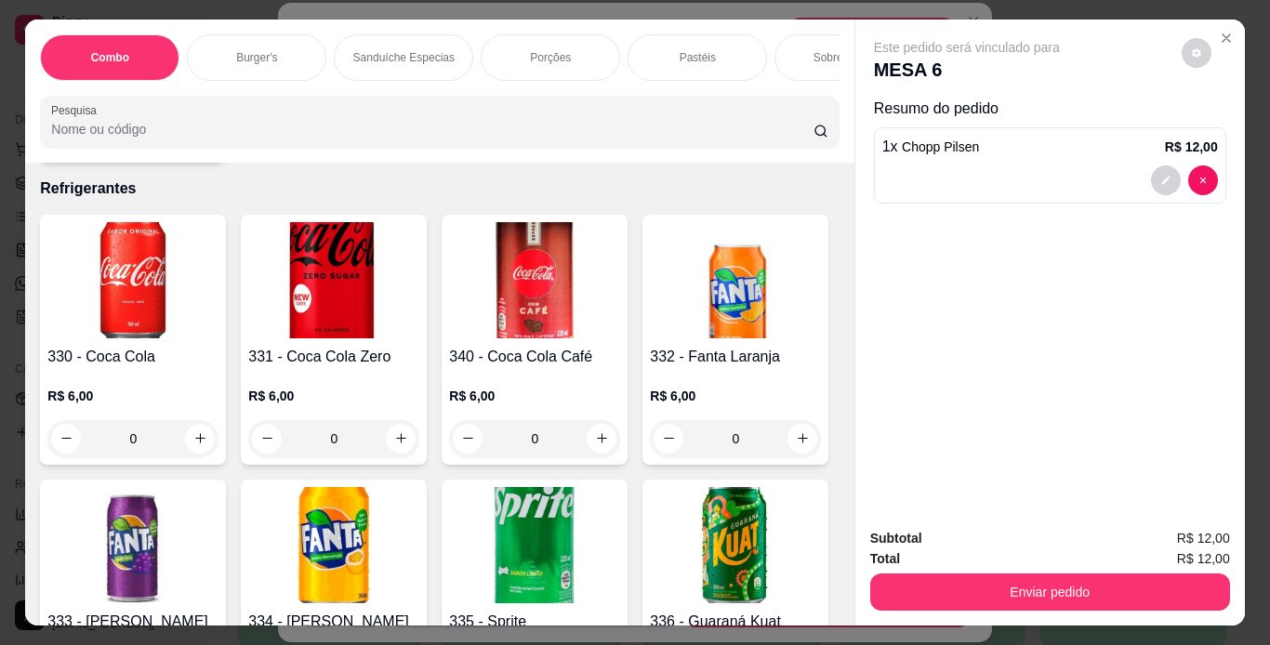
scroll to position [7481, 0]
type input "2"
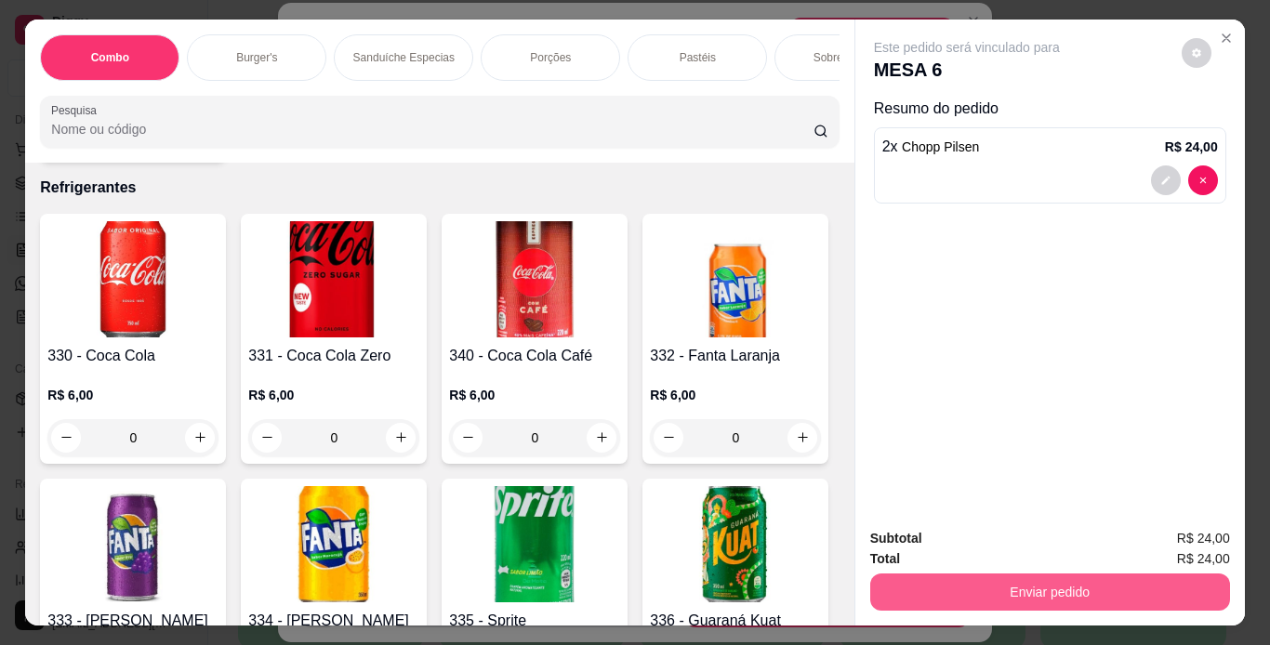
click at [969, 598] on button "Enviar pedido" at bounding box center [1050, 592] width 360 height 37
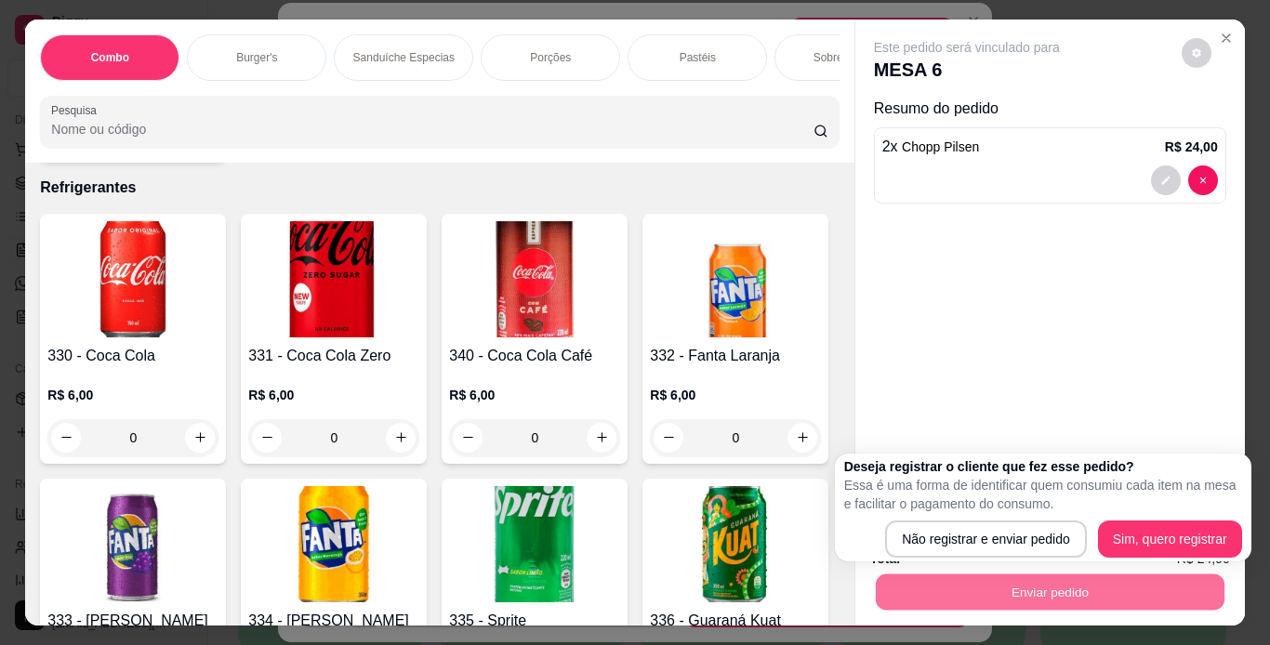
click at [939, 373] on div "Este pedido será vinculado para MESA 6 Resumo do pedido 2 x Chopp Pilsen R$ 24,…" at bounding box center [1049, 267] width 389 height 494
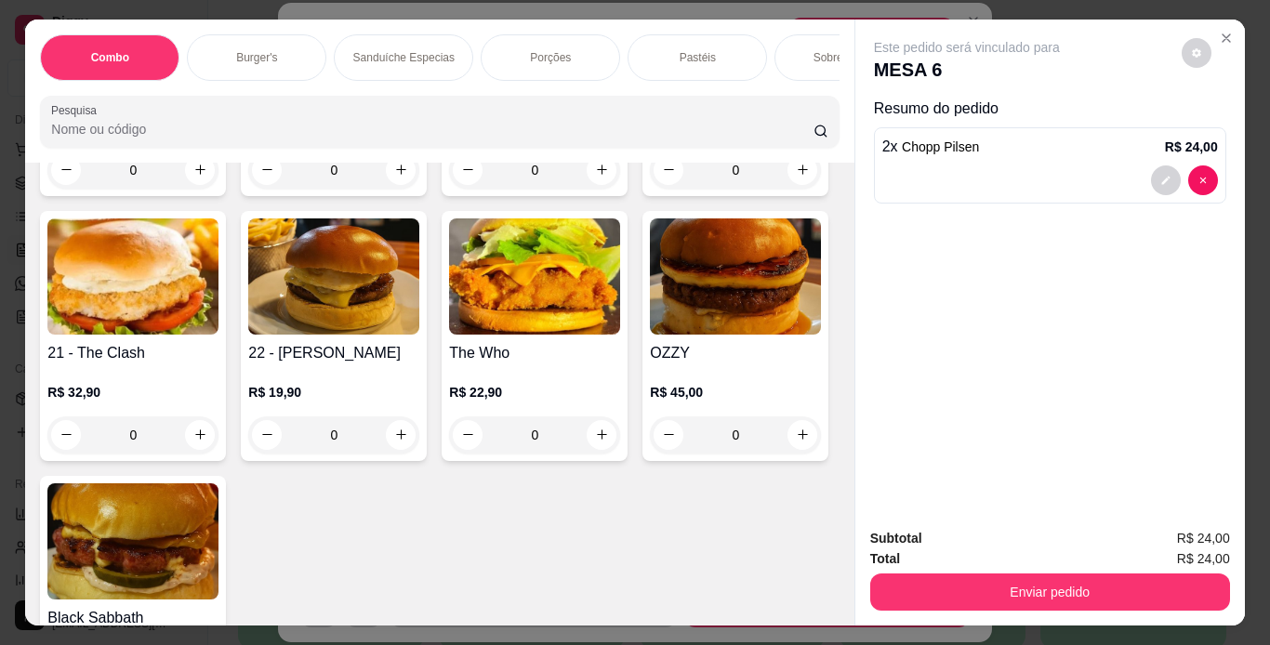
scroll to position [1484, 0]
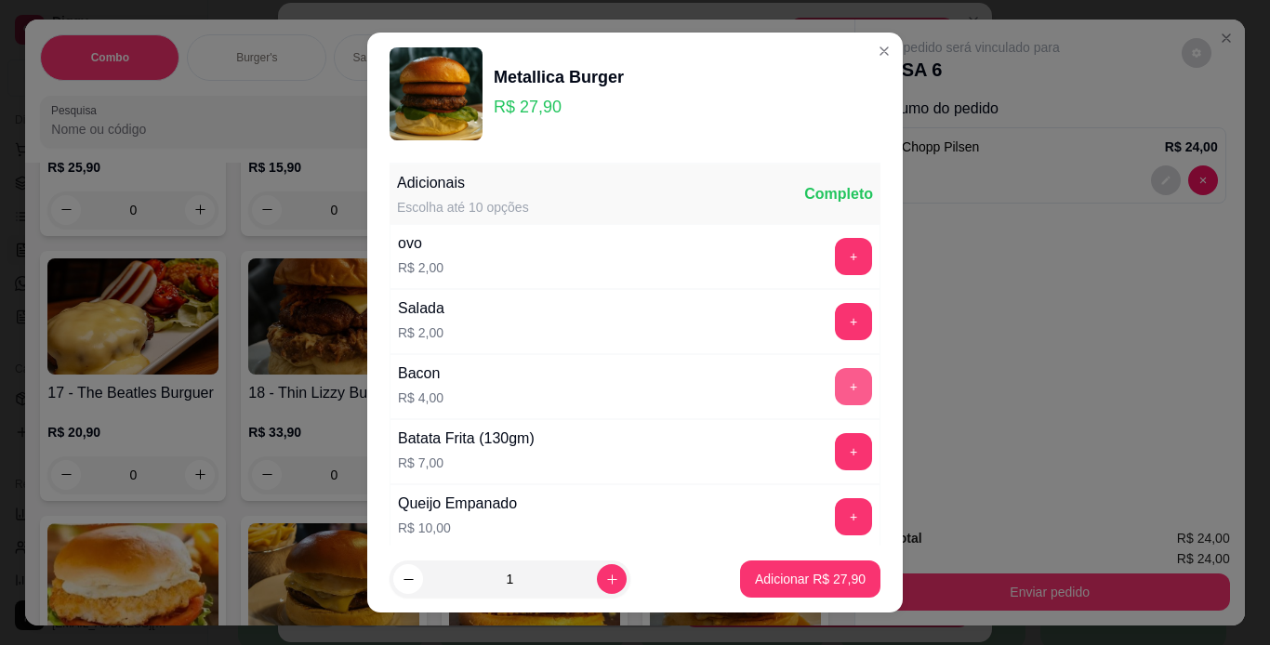
click at [835, 394] on button "+" at bounding box center [853, 386] width 37 height 37
click at [605, 575] on icon "increase-product-quantity" at bounding box center [612, 580] width 14 height 14
type input "2"
click at [757, 577] on p "Adicionar R$ 63,80" at bounding box center [811, 580] width 108 height 18
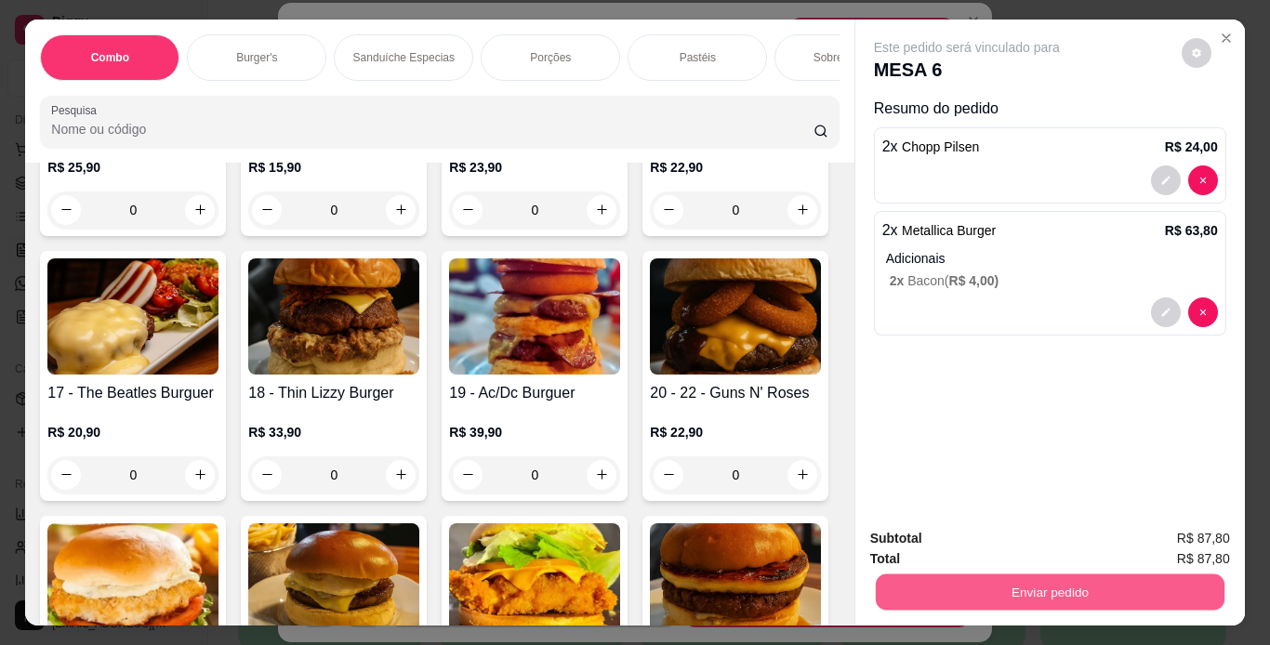
click at [885, 590] on button "Enviar pedido" at bounding box center [1049, 592] width 349 height 36
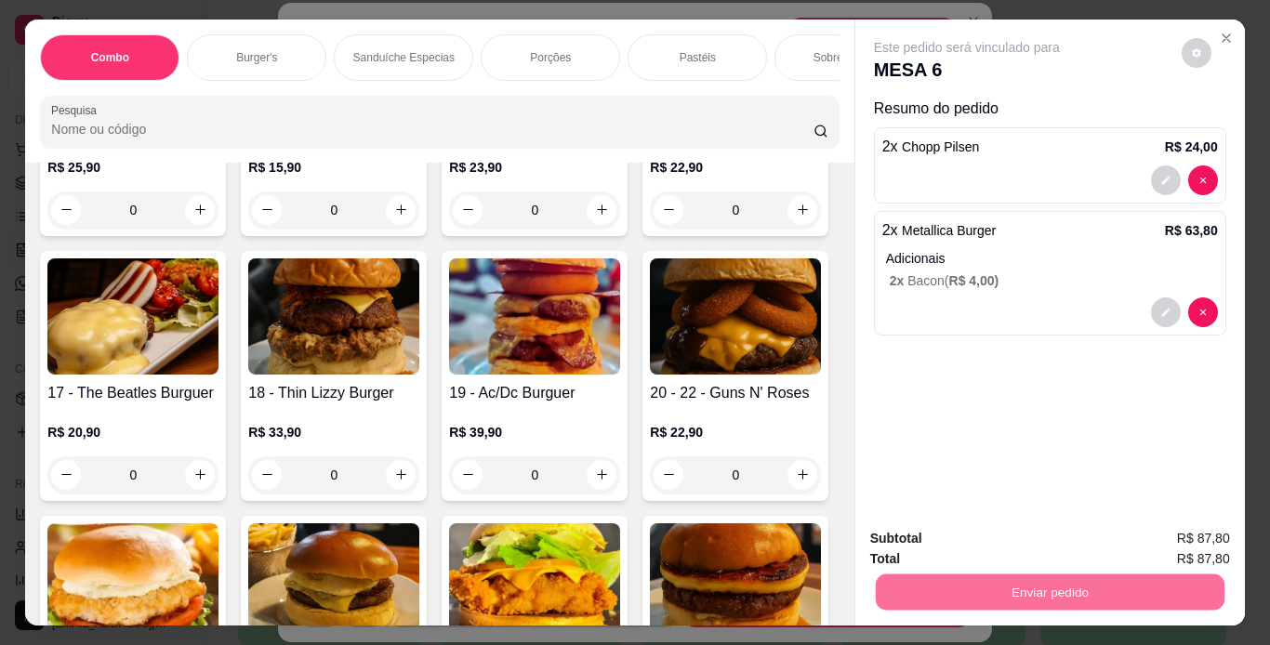
click at [913, 535] on button "Não registrar e enviar pedido" at bounding box center [988, 539] width 188 height 34
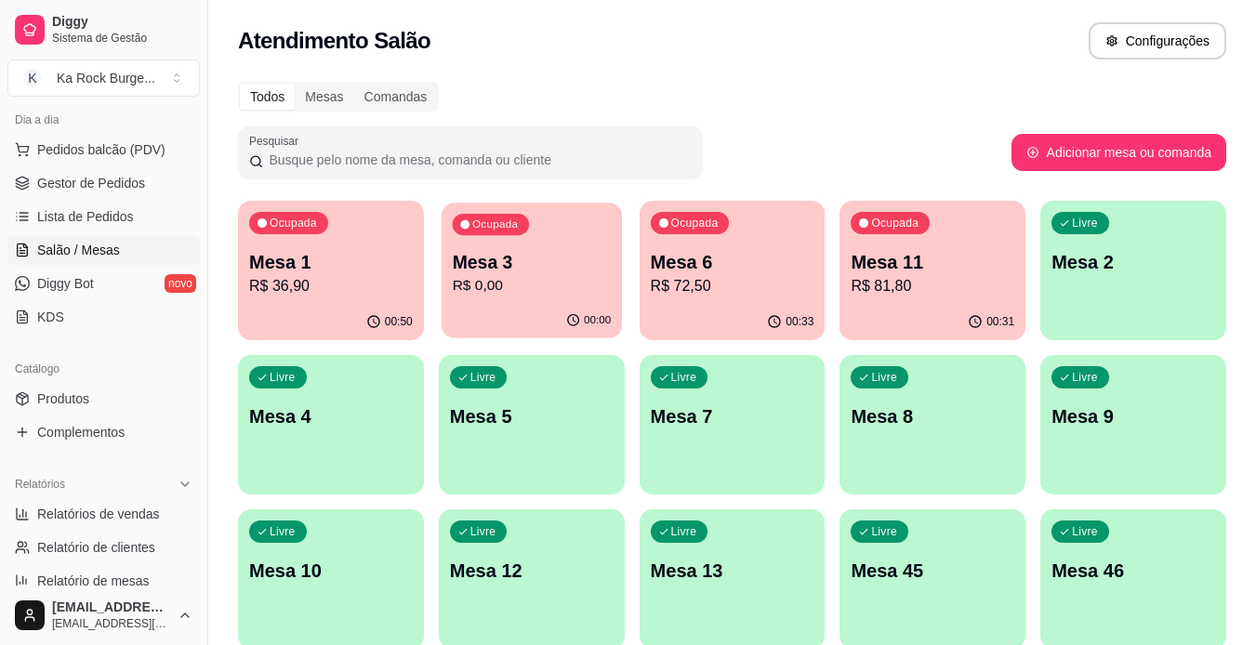
click at [611, 289] on p "R$ 0,00" at bounding box center [531, 285] width 159 height 21
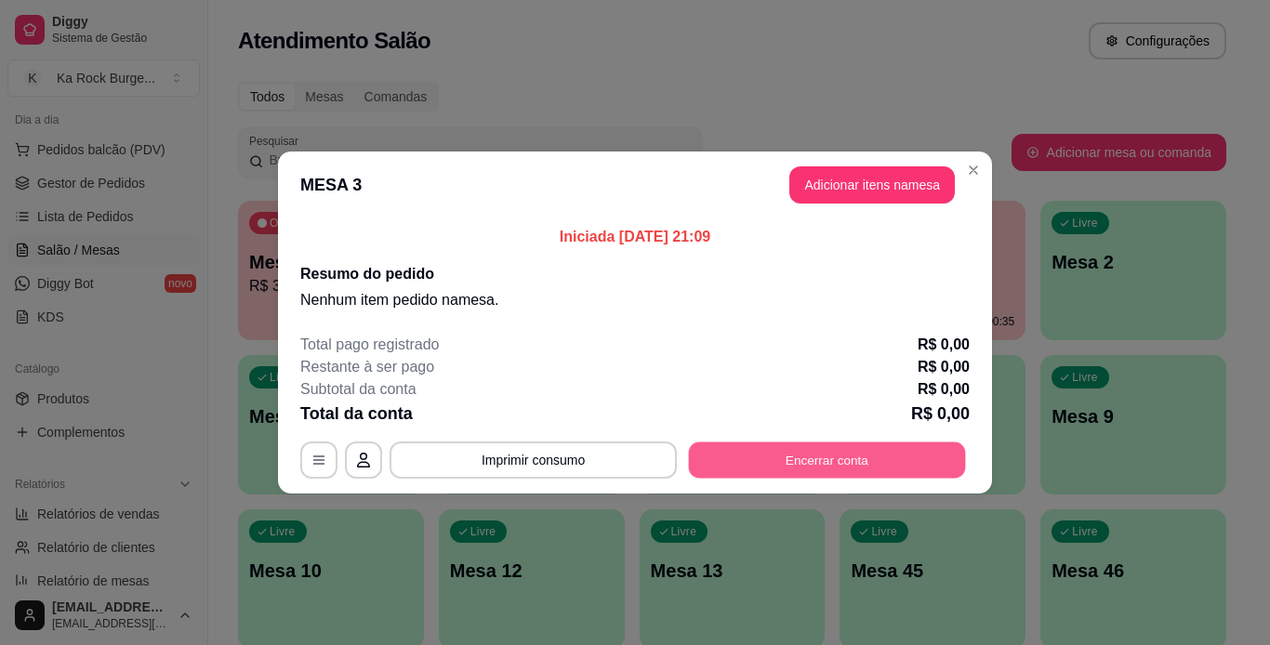
click at [816, 451] on button "Encerrar conta" at bounding box center [827, 460] width 277 height 36
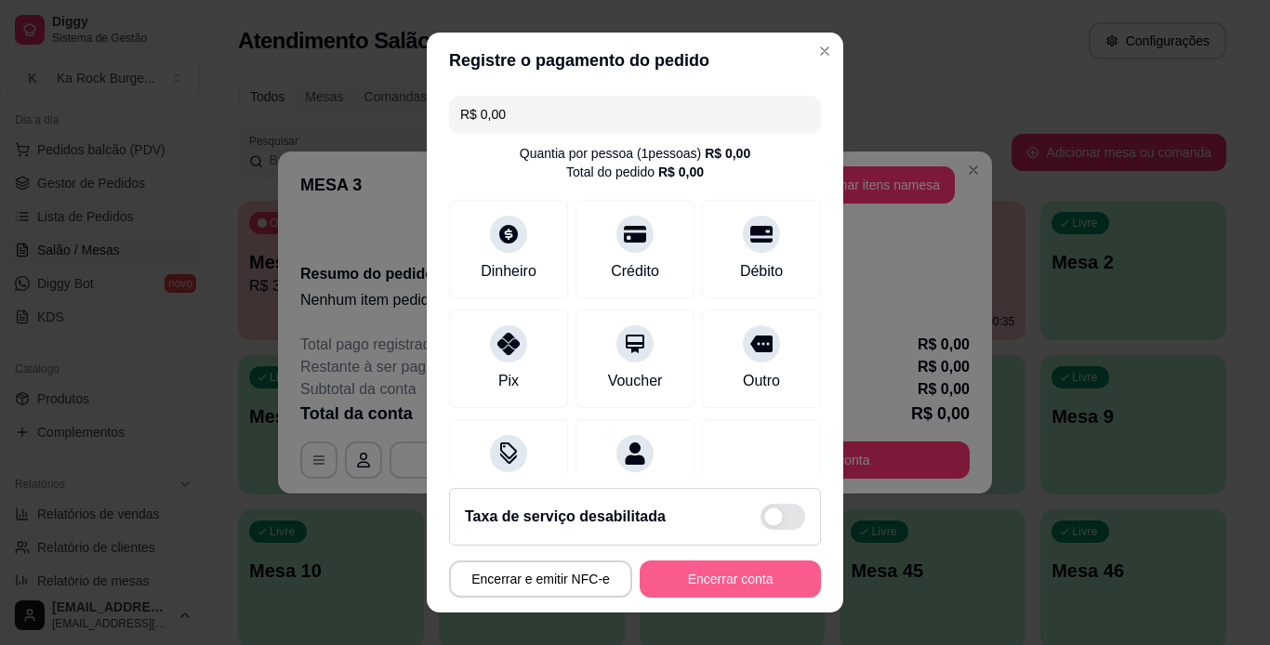
click at [757, 569] on button "Encerrar conta" at bounding box center [730, 579] width 181 height 37
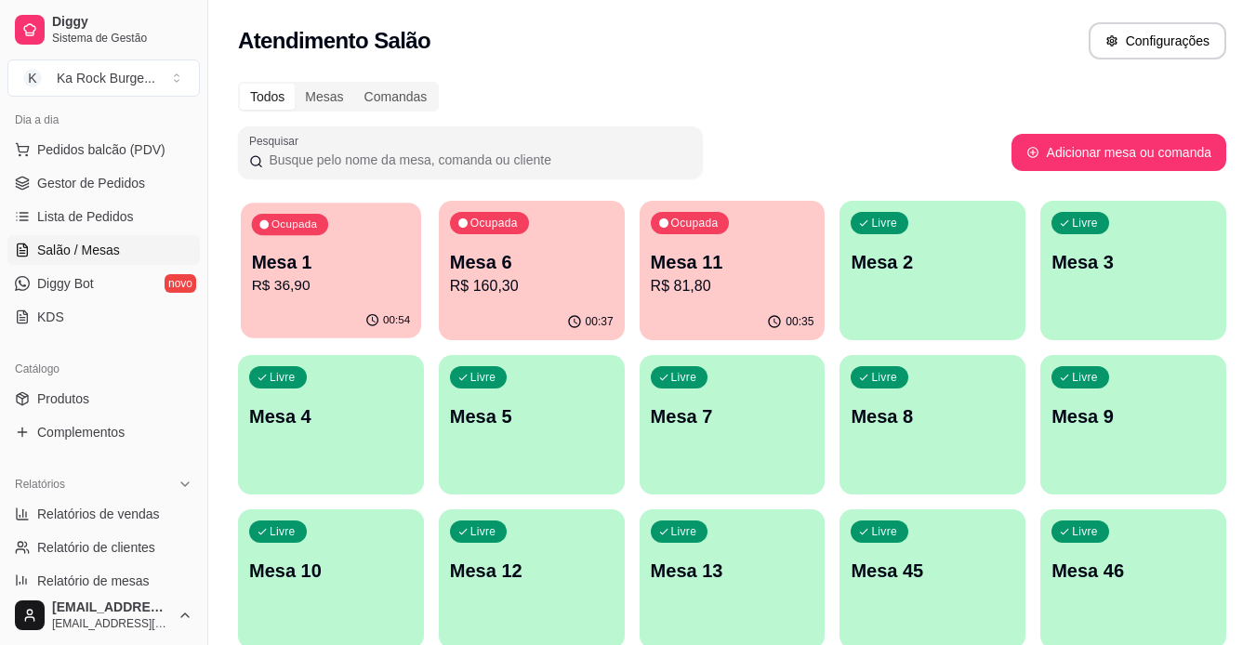
click at [282, 319] on div "00:54" at bounding box center [331, 320] width 180 height 35
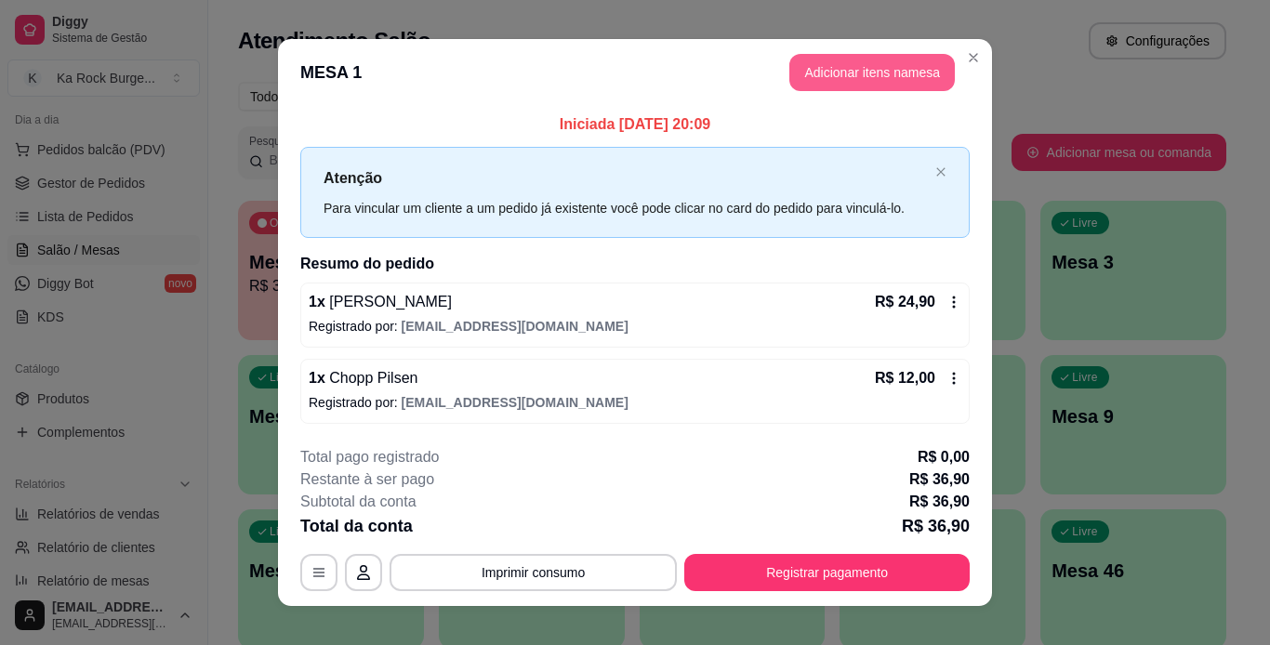
click at [904, 77] on button "Adicionar itens na mesa" at bounding box center [871, 72] width 165 height 37
click at [839, 75] on div "Combo Burger's Sanduíche Especias Porções Pastéis Sobremesas Burger's Doces Pas…" at bounding box center [433, 84] width 853 height 148
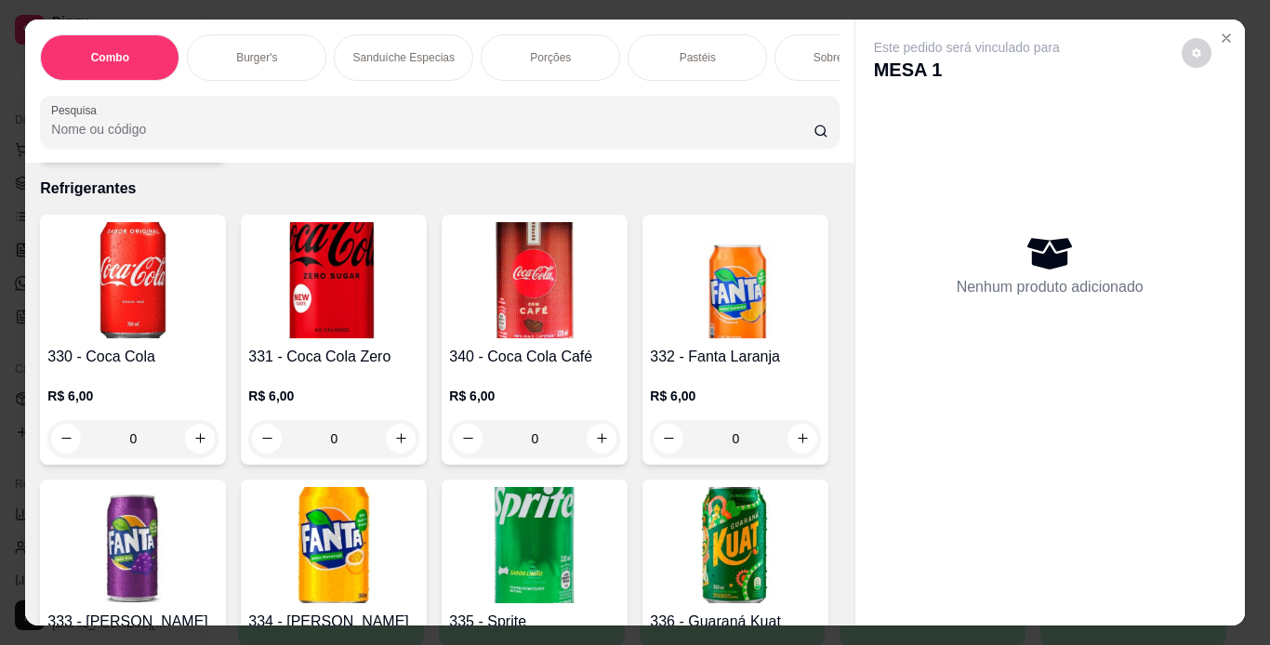
scroll to position [7086, 0]
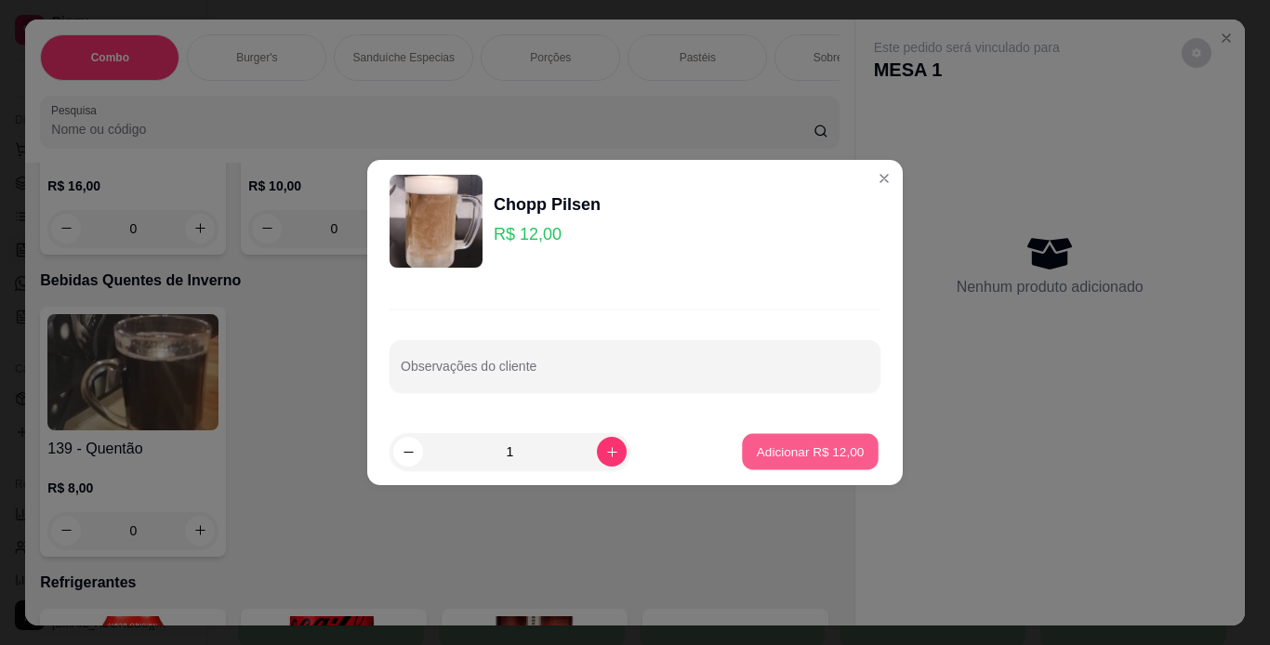
click at [784, 452] on p "Adicionar R$ 12,00" at bounding box center [811, 451] width 108 height 18
type input "1"
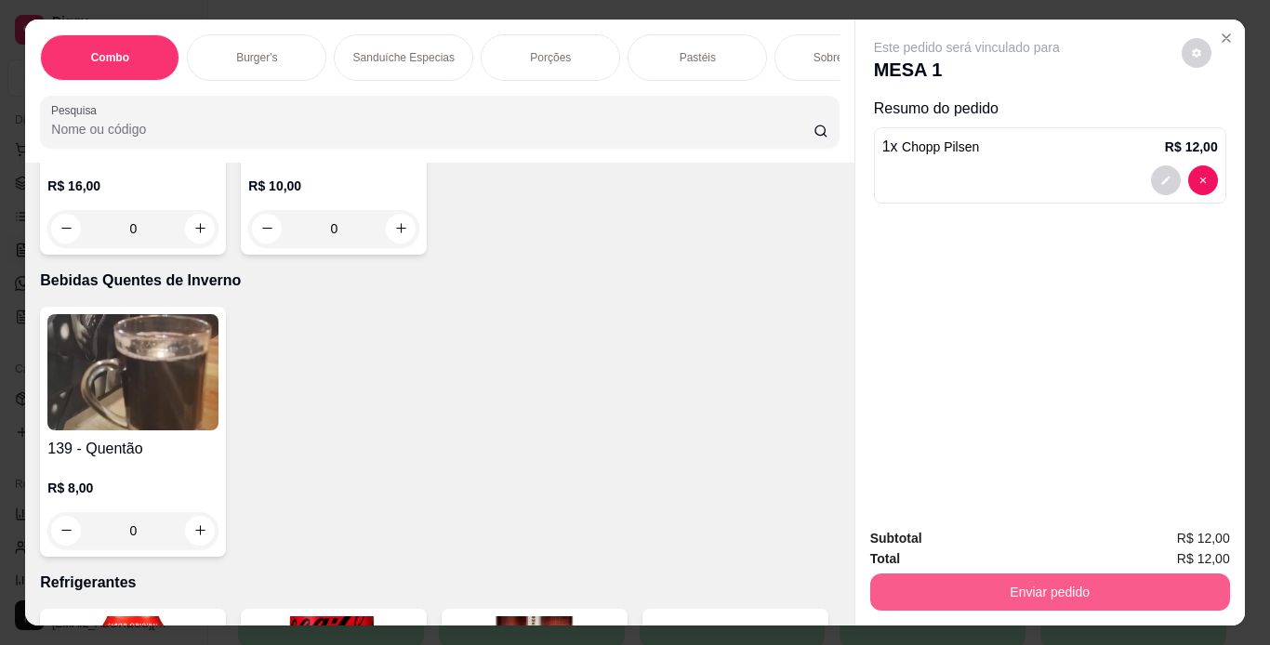
click at [917, 575] on button "Enviar pedido" at bounding box center [1050, 592] width 360 height 37
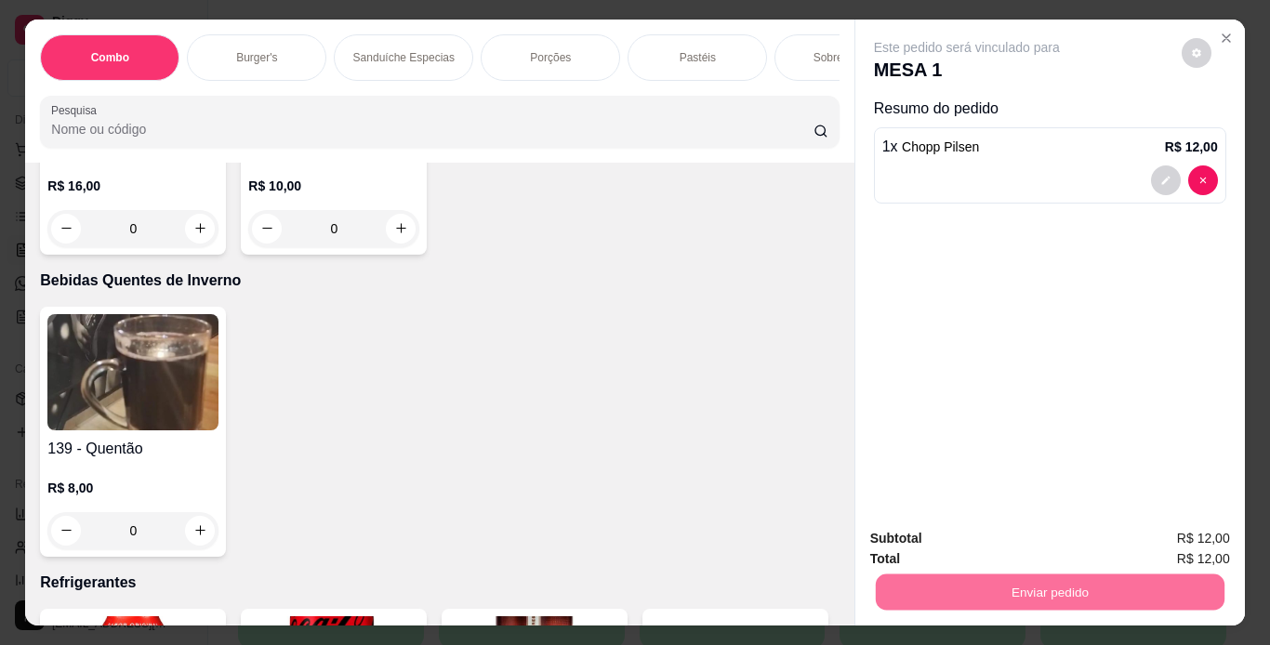
click at [933, 542] on button "Não registrar e enviar pedido" at bounding box center [988, 539] width 188 height 34
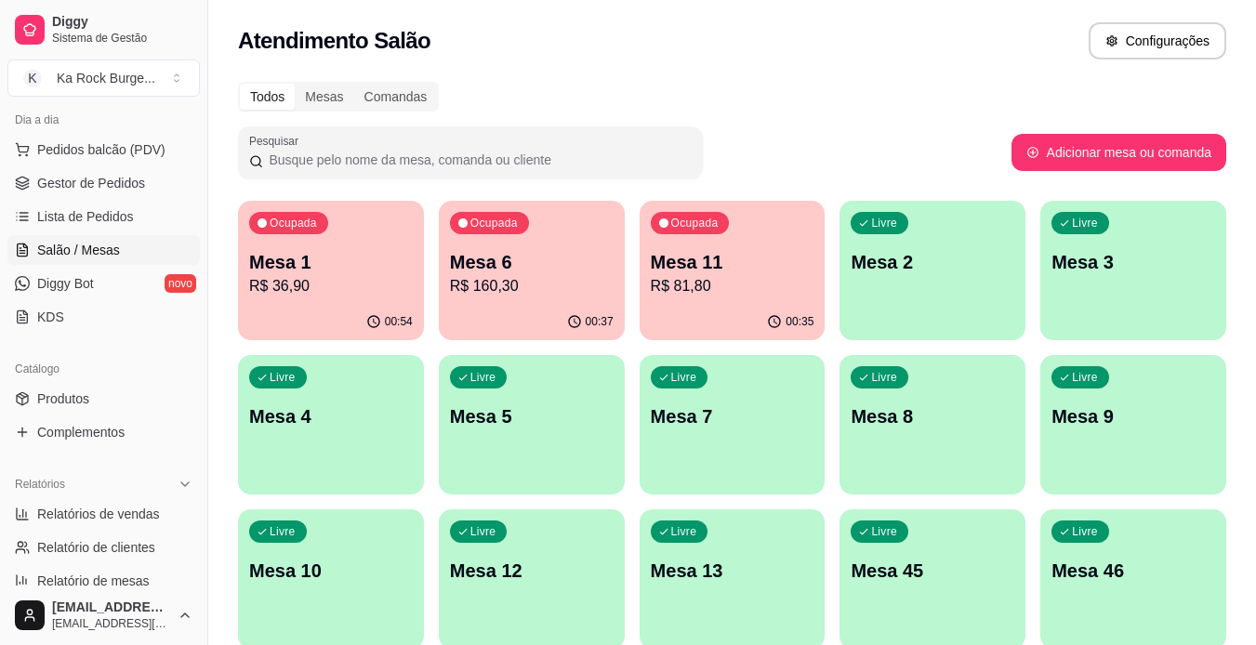
drag, startPoint x: 200, startPoint y: 313, endPoint x: 220, endPoint y: 429, distance: 117.1
click at [222, 432] on div "Diggy Sistema de Gestão K Ka Rock Burge ... Loja aberta Plano Customizado até 1…" at bounding box center [628, 593] width 1256 height 1187
click at [115, 519] on span "Relatórios de vendas" at bounding box center [98, 514] width 123 height 19
select select "ALL"
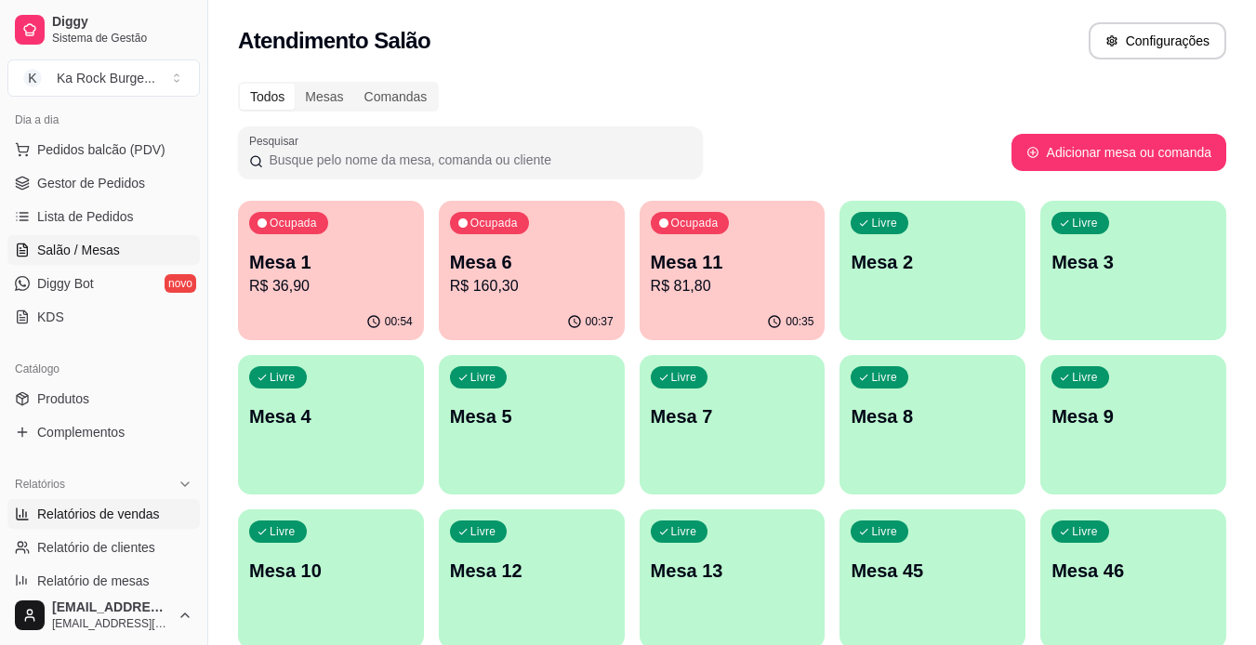
select select "0"
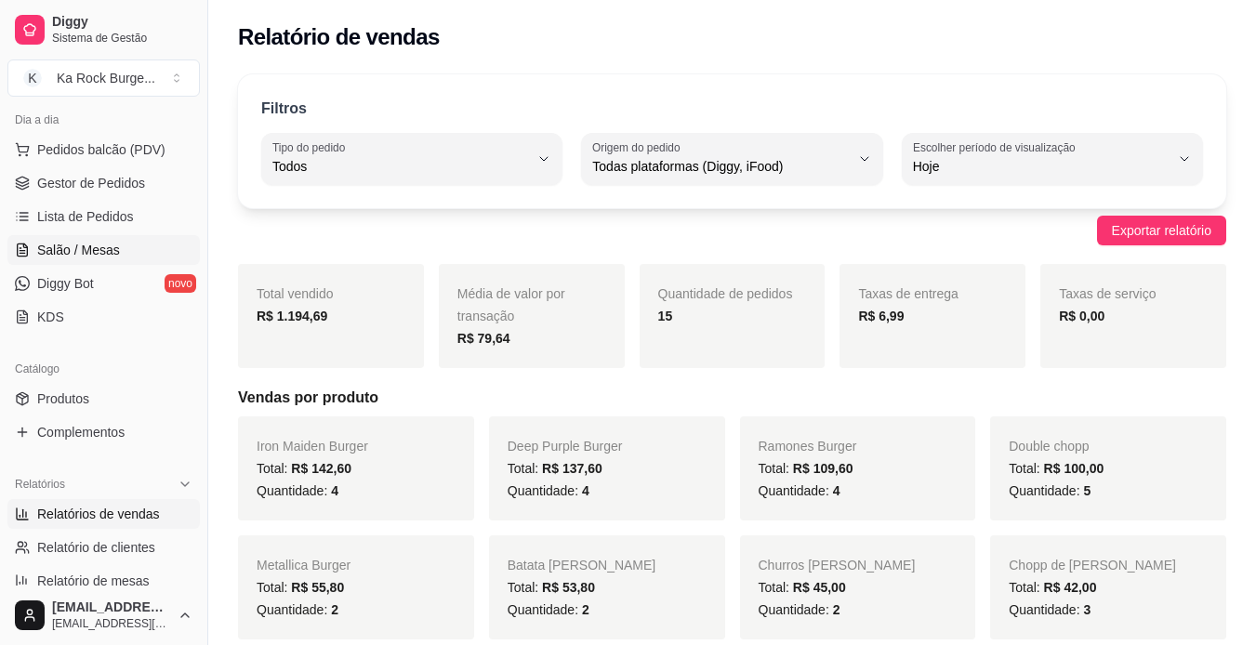
click at [81, 235] on link "Salão / Mesas" at bounding box center [103, 250] width 192 height 30
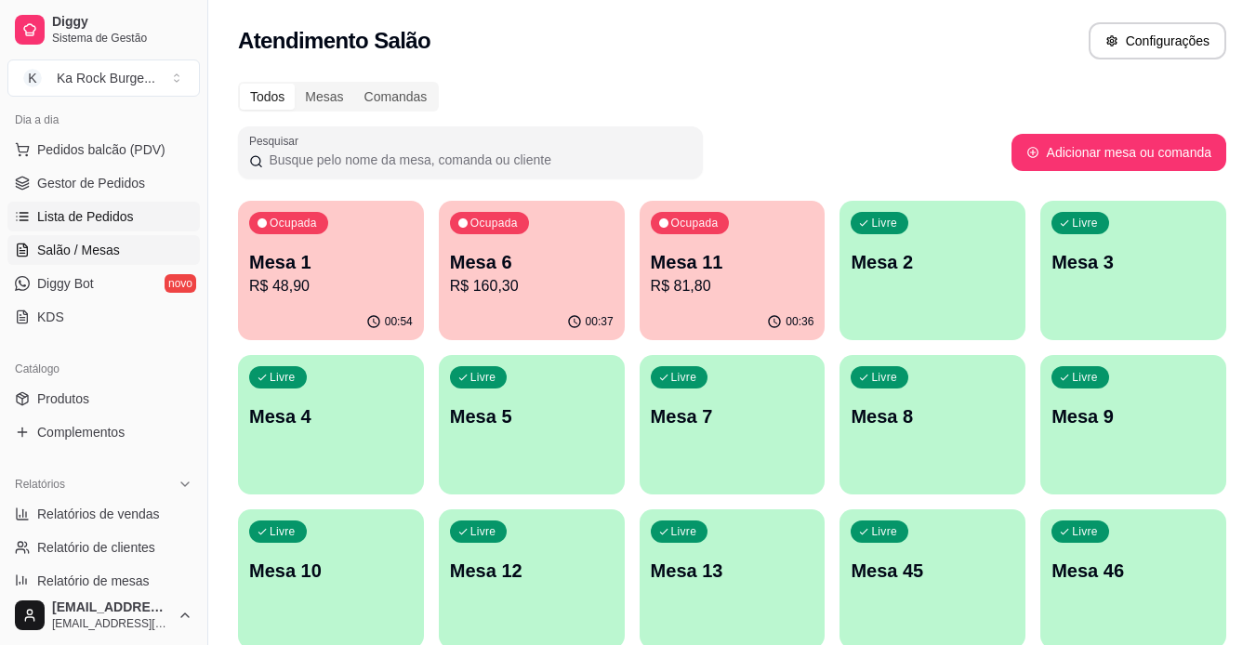
click at [105, 221] on span "Lista de Pedidos" at bounding box center [85, 216] width 97 height 19
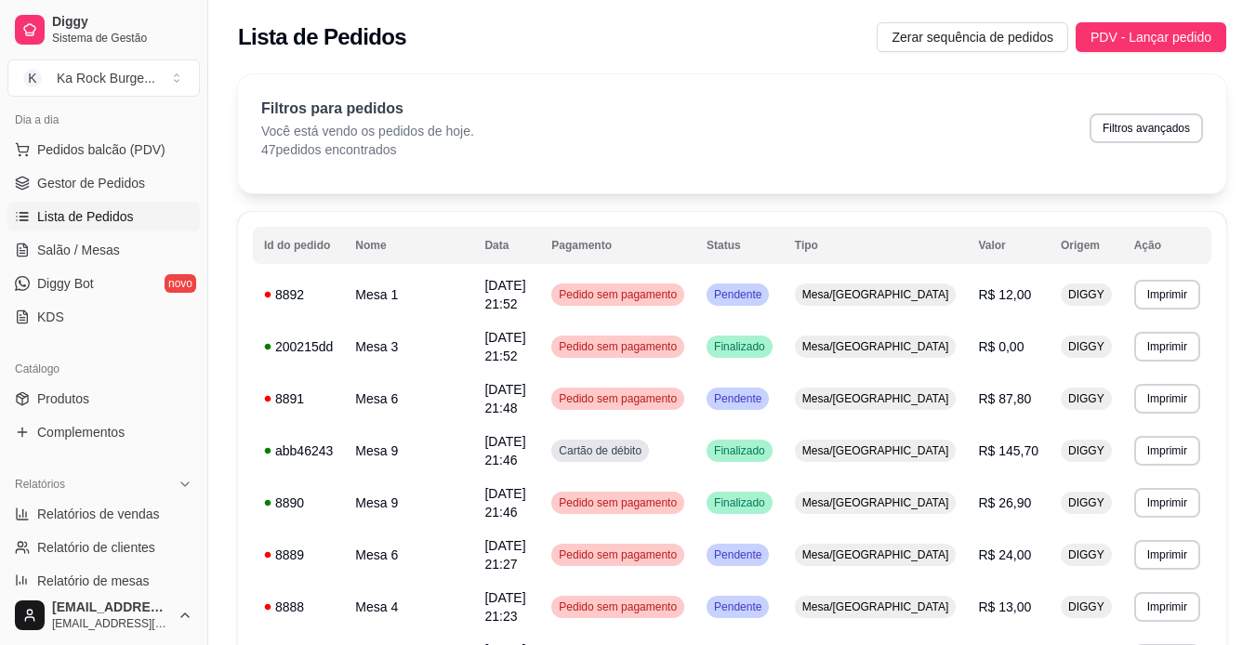
click at [67, 198] on ul "Pedidos balcão (PDV) Gestor de Pedidos Lista de Pedidos Salão / Mesas Diggy Bot…" at bounding box center [103, 233] width 192 height 197
click at [102, 174] on span "Gestor de Pedidos" at bounding box center [91, 183] width 108 height 19
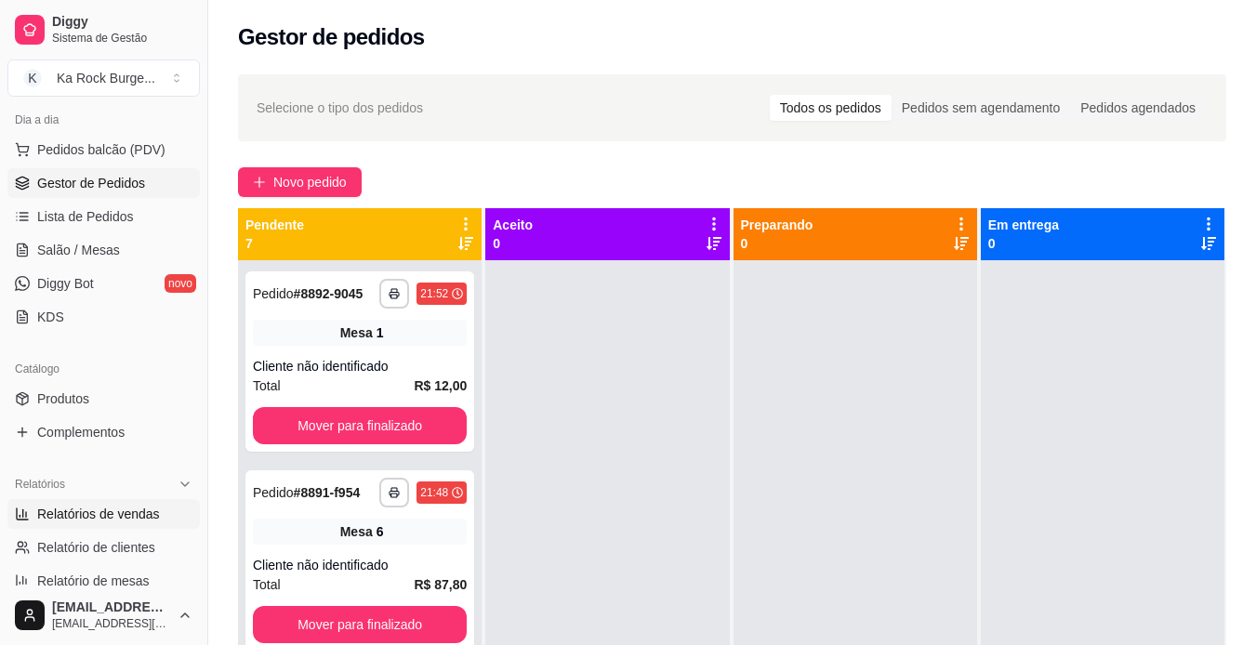
click at [85, 521] on span "Relatórios de vendas" at bounding box center [98, 514] width 123 height 19
select select "ALL"
select select "0"
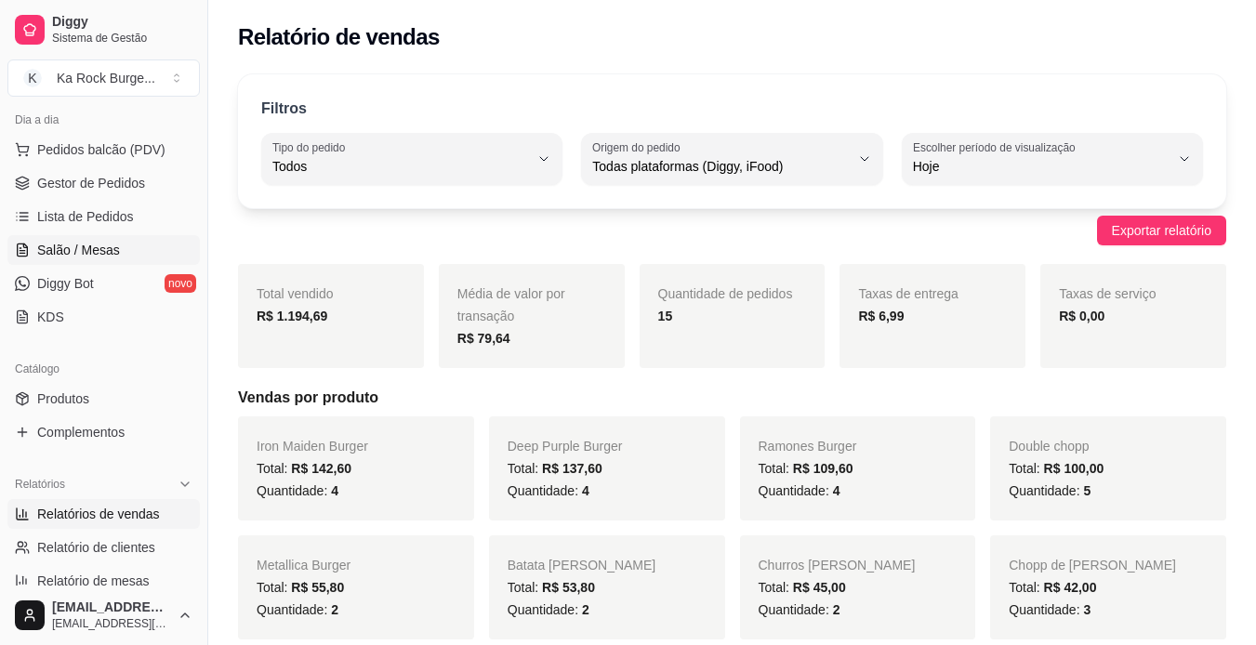
click at [94, 258] on span "Salão / Mesas" at bounding box center [78, 250] width 83 height 19
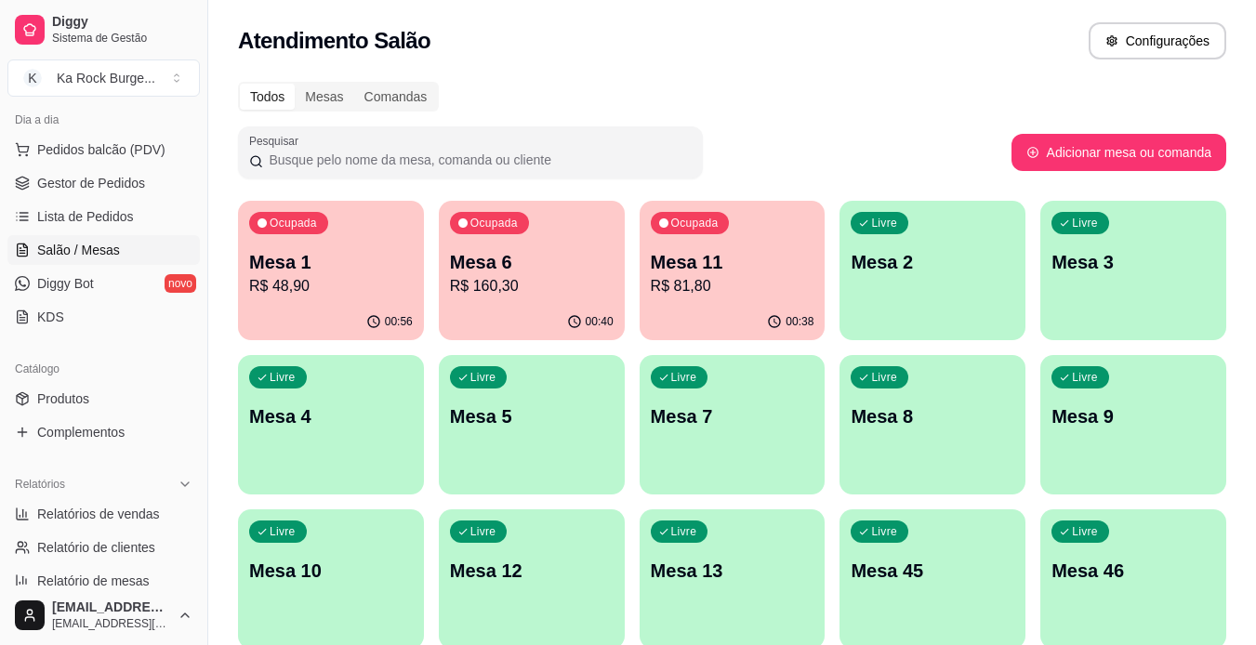
click at [360, 299] on div "Ocupada Mesa 1 R$ 48,90" at bounding box center [331, 252] width 186 height 103
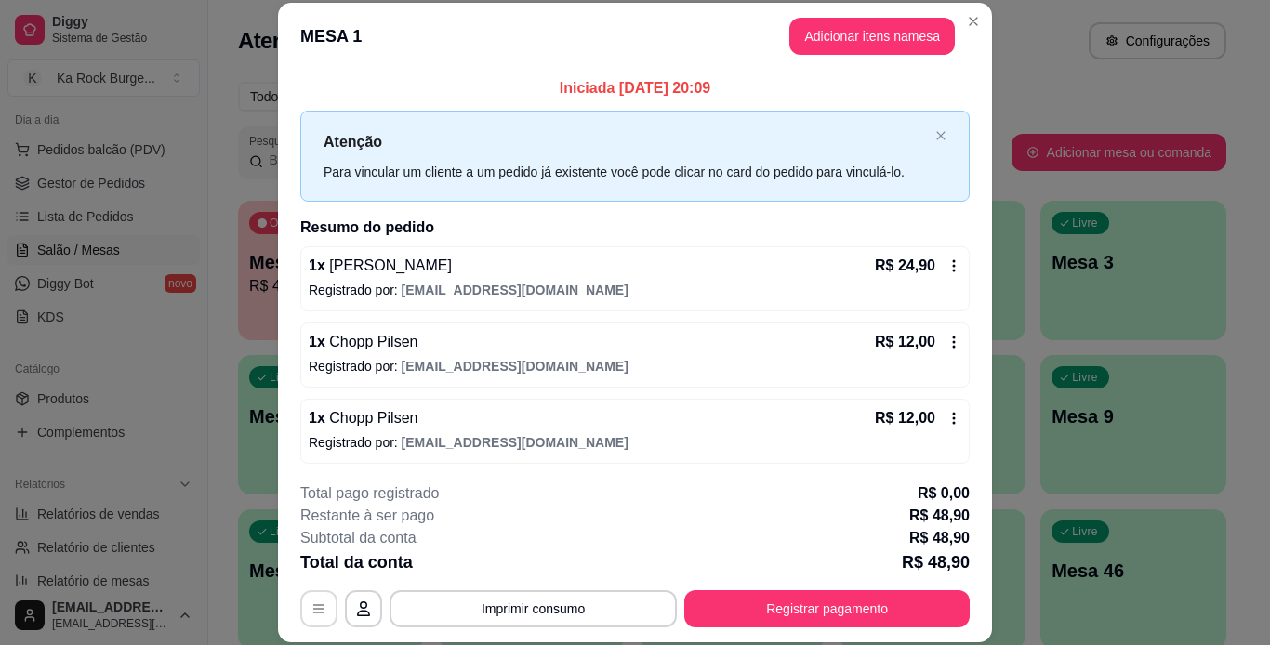
click at [311, 611] on icon "button" at bounding box center [318, 608] width 15 height 15
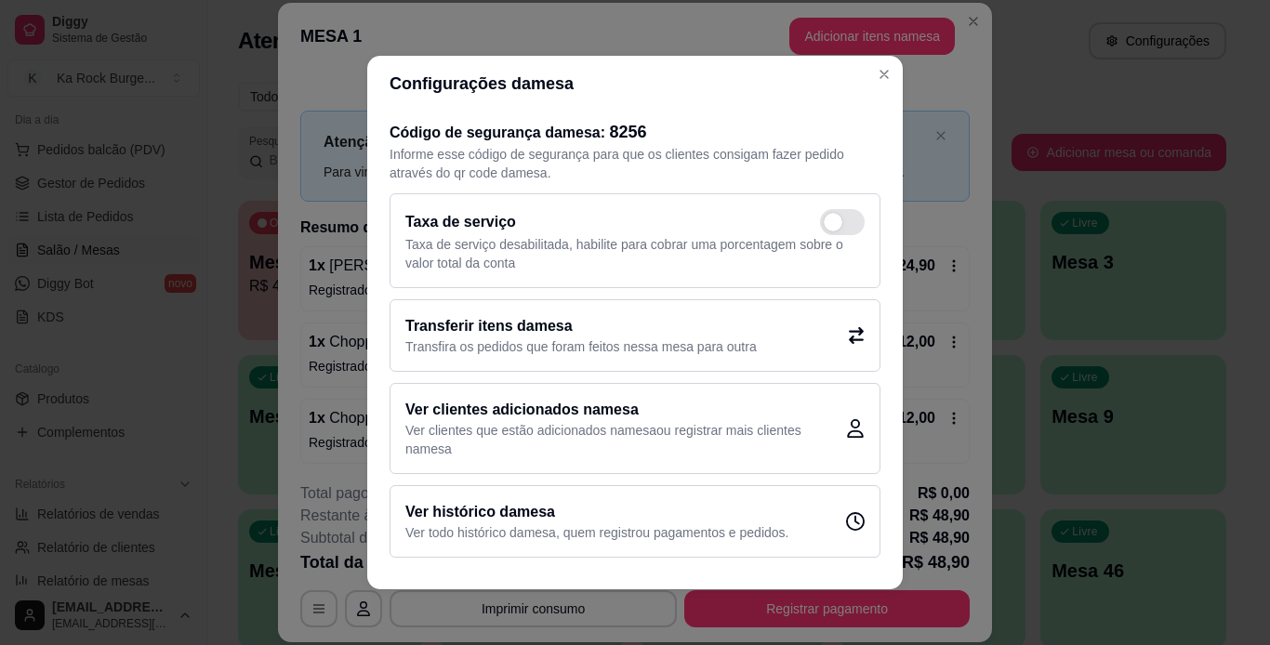
click at [492, 323] on h2 "Transferir itens da mesa" at bounding box center [580, 326] width 351 height 22
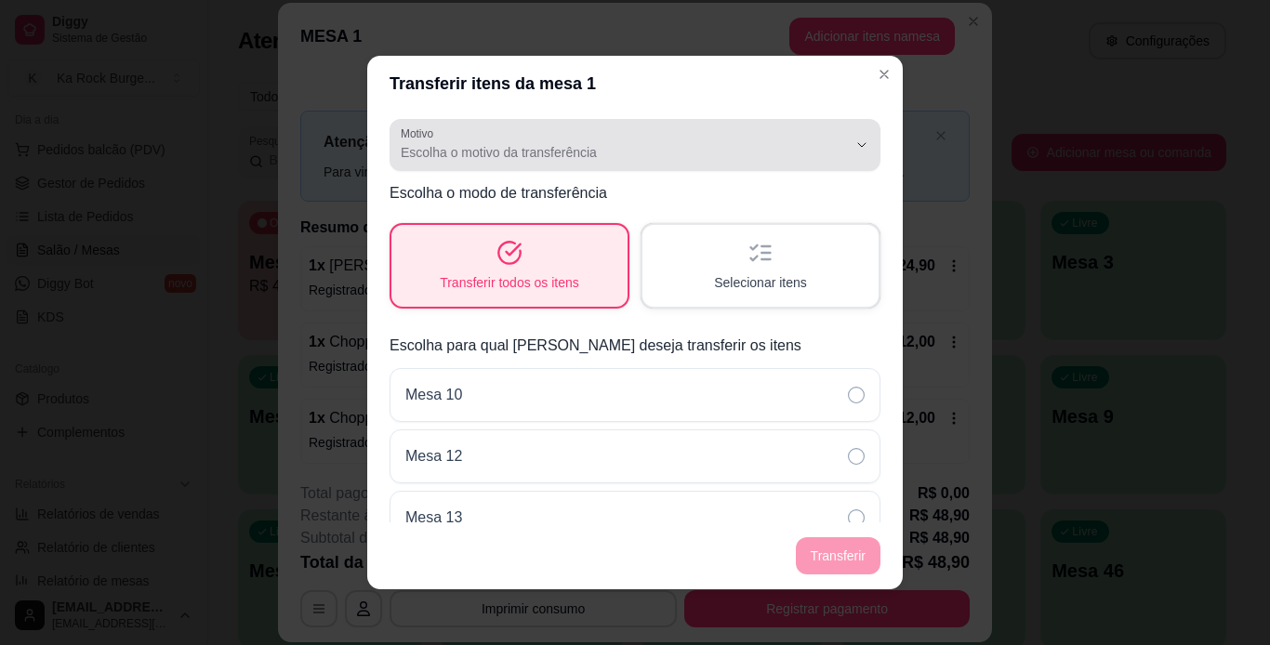
click at [801, 153] on span "Escolha o motivo da transferência" at bounding box center [624, 152] width 446 height 19
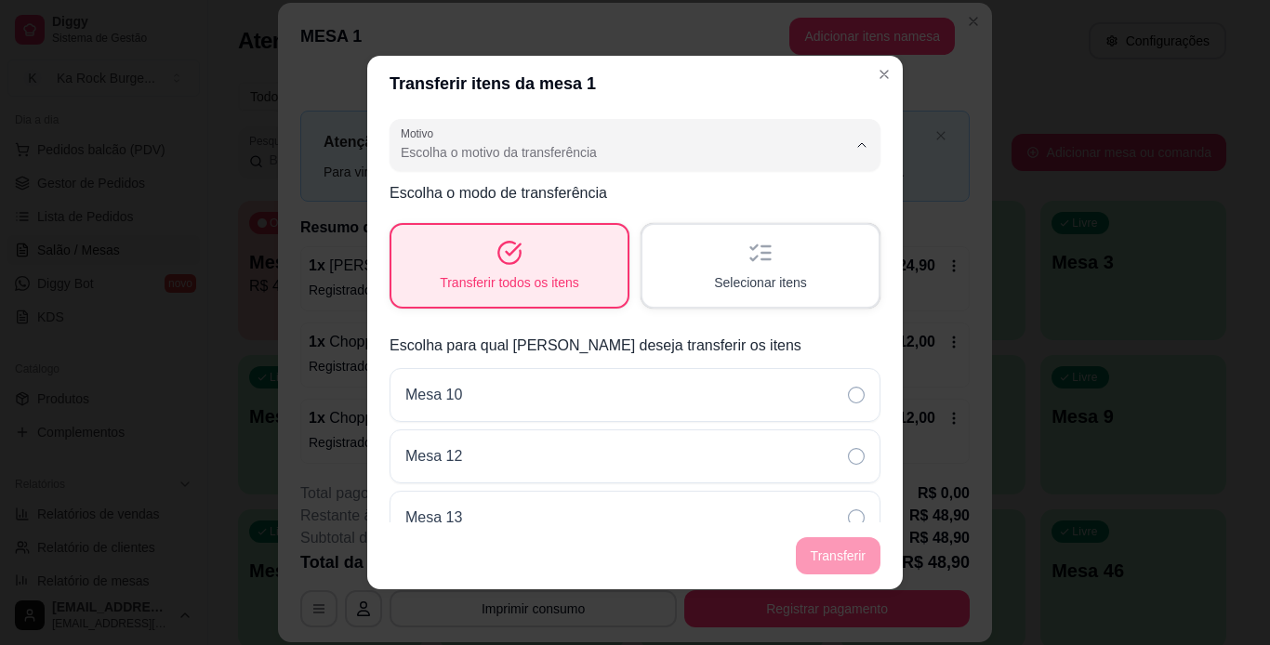
click at [542, 235] on span "Mudança de mesa" at bounding box center [612, 227] width 412 height 18
type input "TABLE_TRANSFER"
select select "TABLE_TRANSFER"
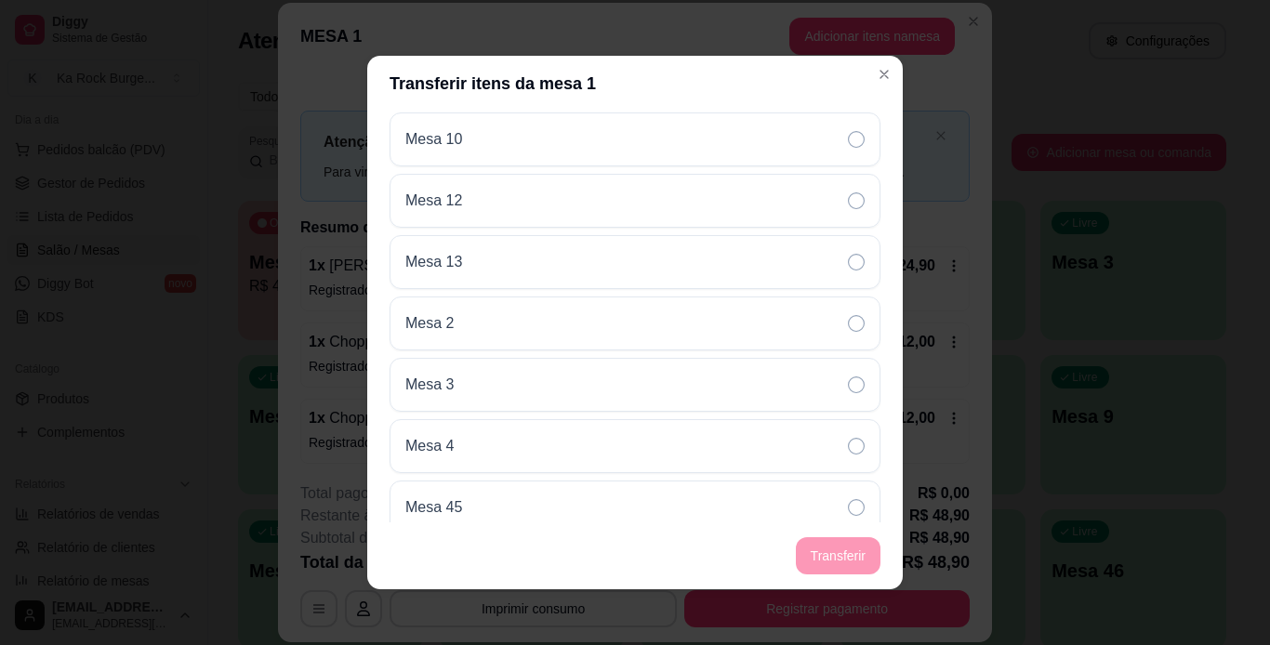
scroll to position [260, 0]
click at [878, 517] on div "TABLE_TRANSFER Motivo Pedido lançado na mesa errada Mudança de mesa Outro Motiv…" at bounding box center [634, 317] width 535 height 411
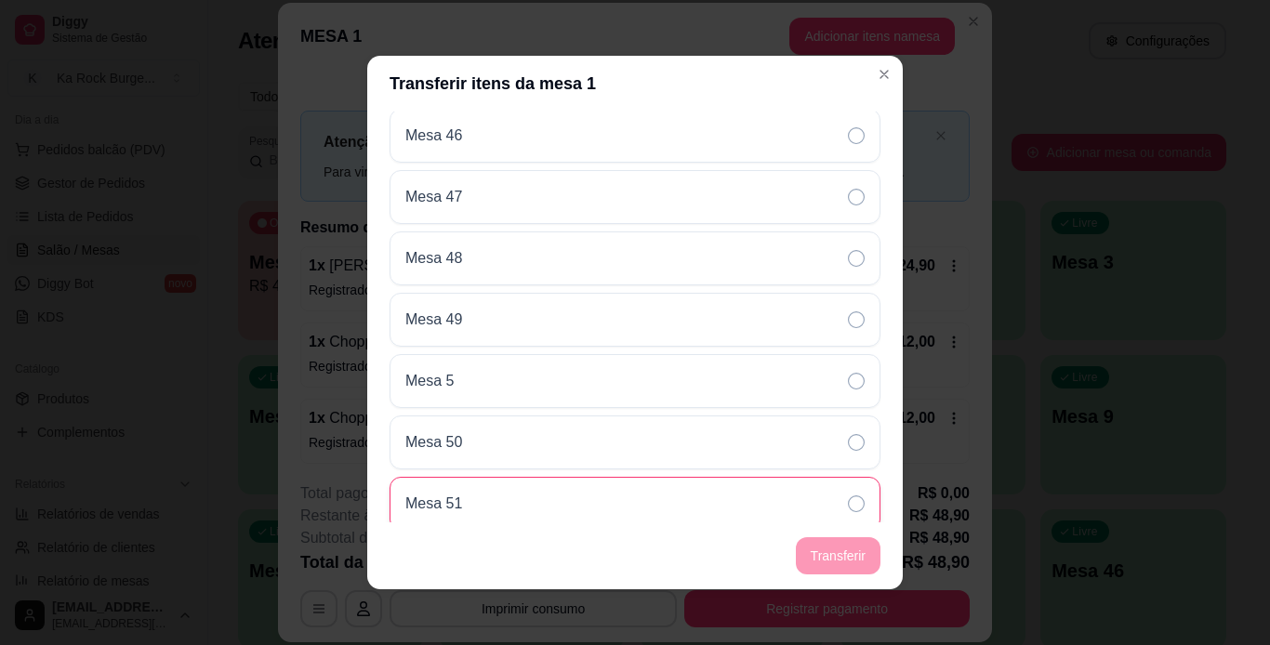
scroll to position [706, 0]
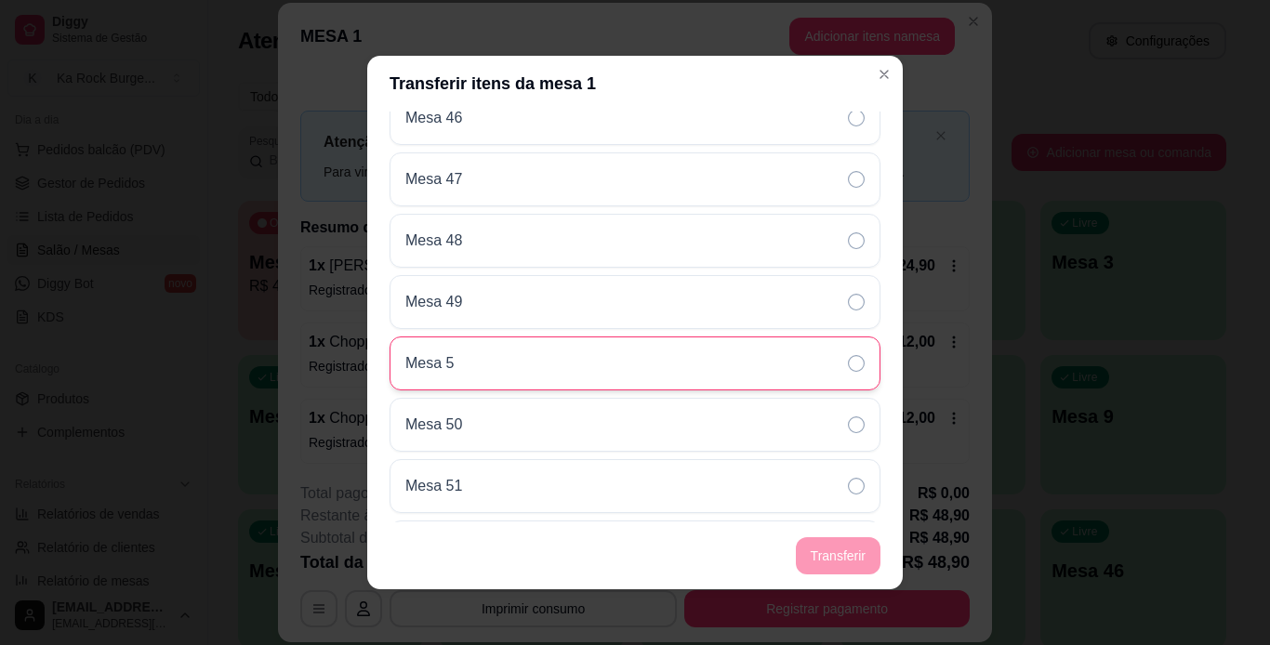
click at [848, 367] on icon at bounding box center [856, 363] width 17 height 17
click at [862, 566] on button "Transferir" at bounding box center [838, 555] width 85 height 37
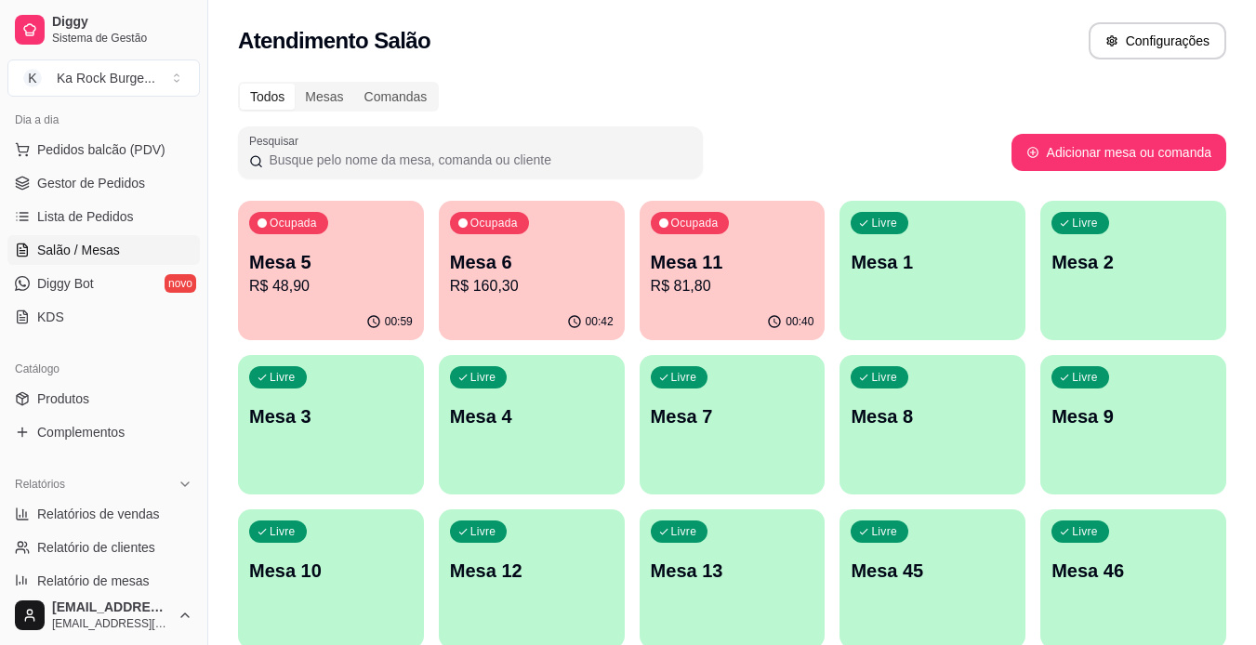
click at [603, 270] on p "Mesa 6" at bounding box center [532, 262] width 164 height 26
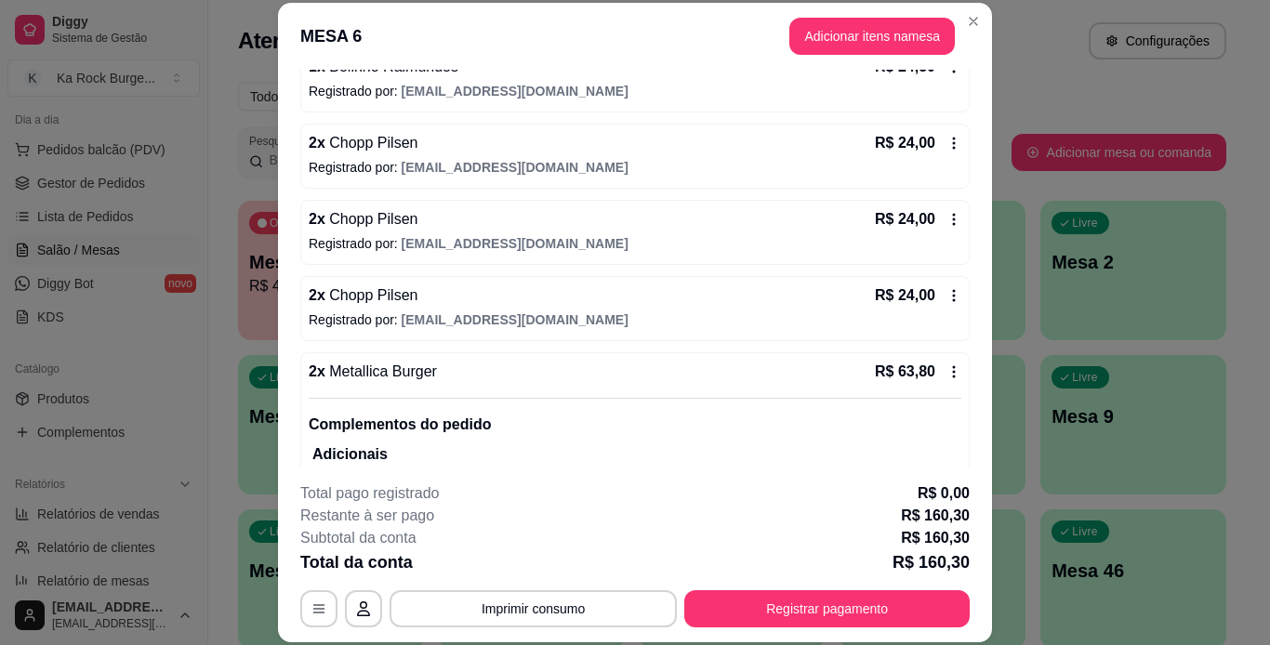
scroll to position [261, 0]
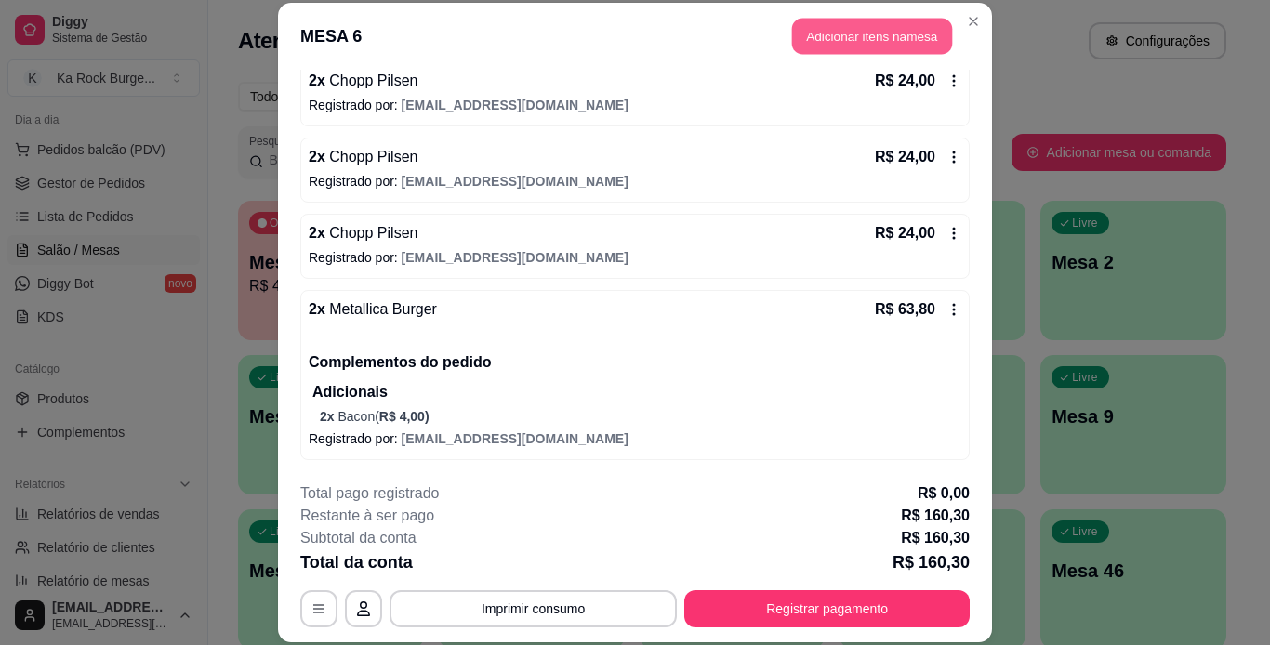
click at [880, 52] on button "Adicionar itens na mesa" at bounding box center [872, 37] width 160 height 36
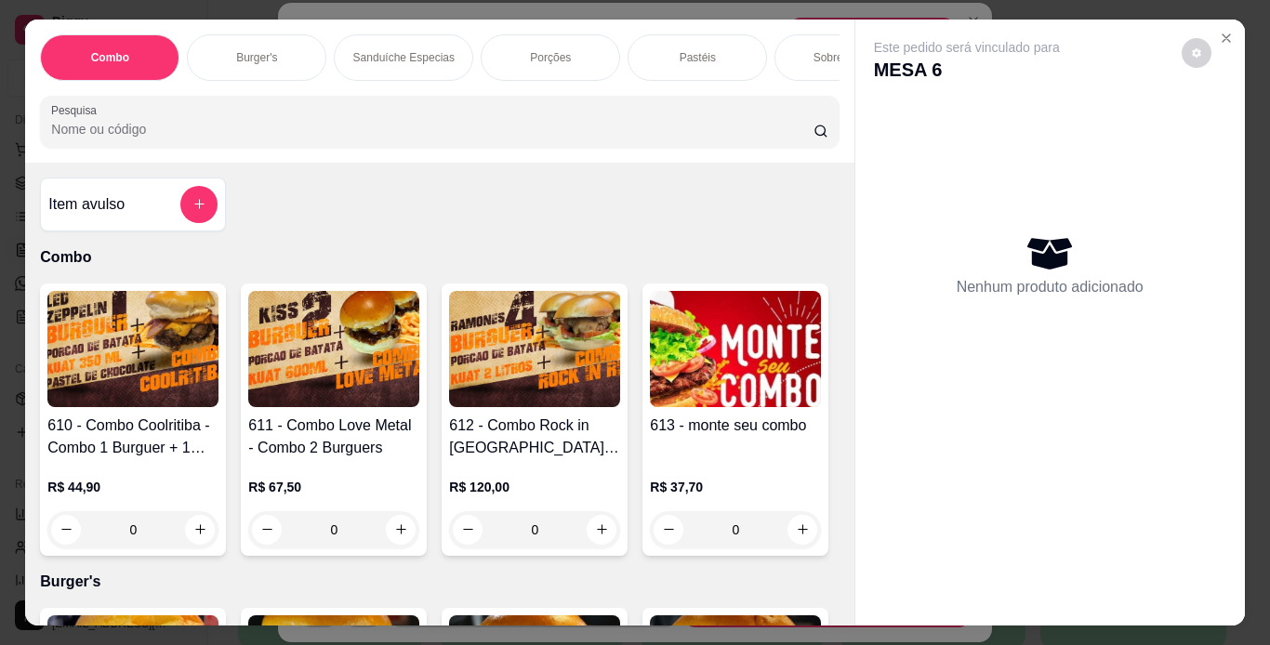
scroll to position [0, 699]
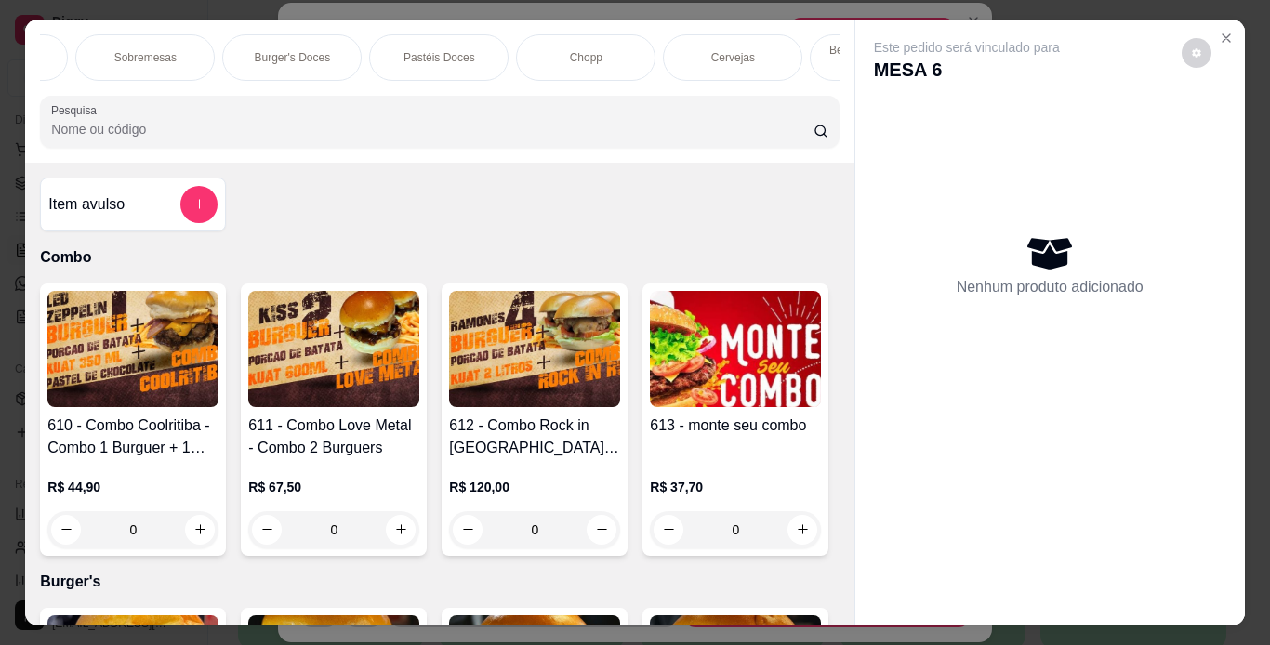
click at [604, 58] on div "Chopp" at bounding box center [585, 57] width 139 height 46
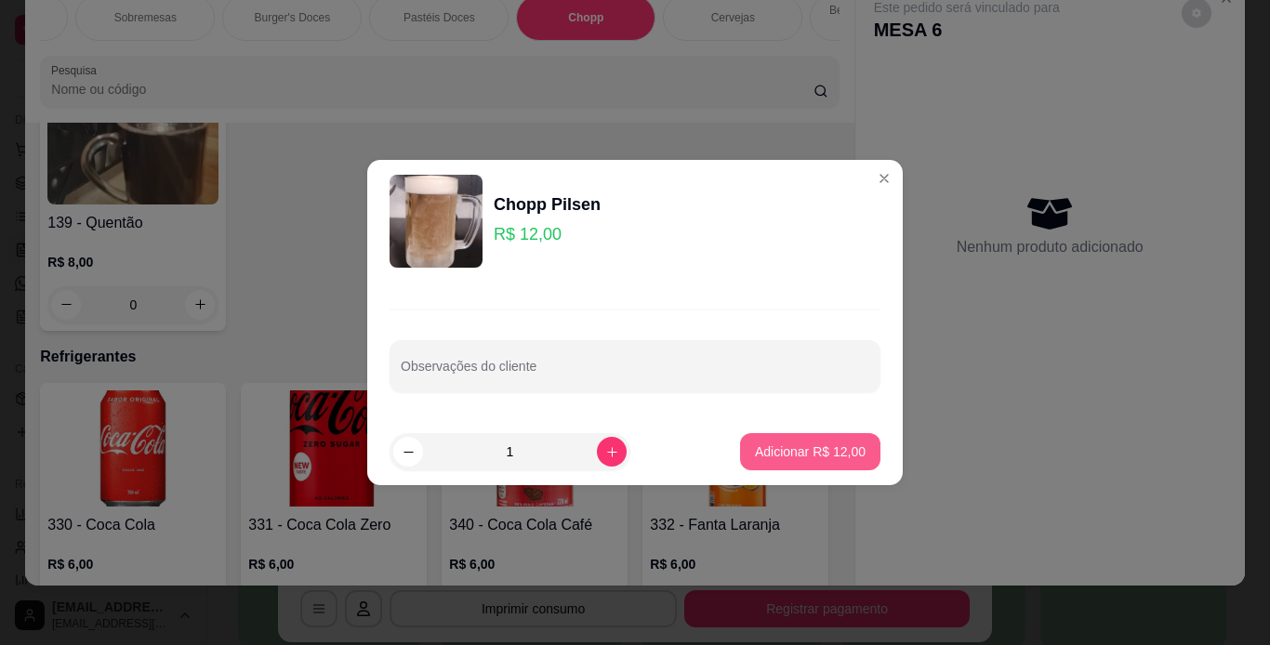
click at [797, 454] on p "Adicionar R$ 12,00" at bounding box center [810, 451] width 111 height 19
type input "1"
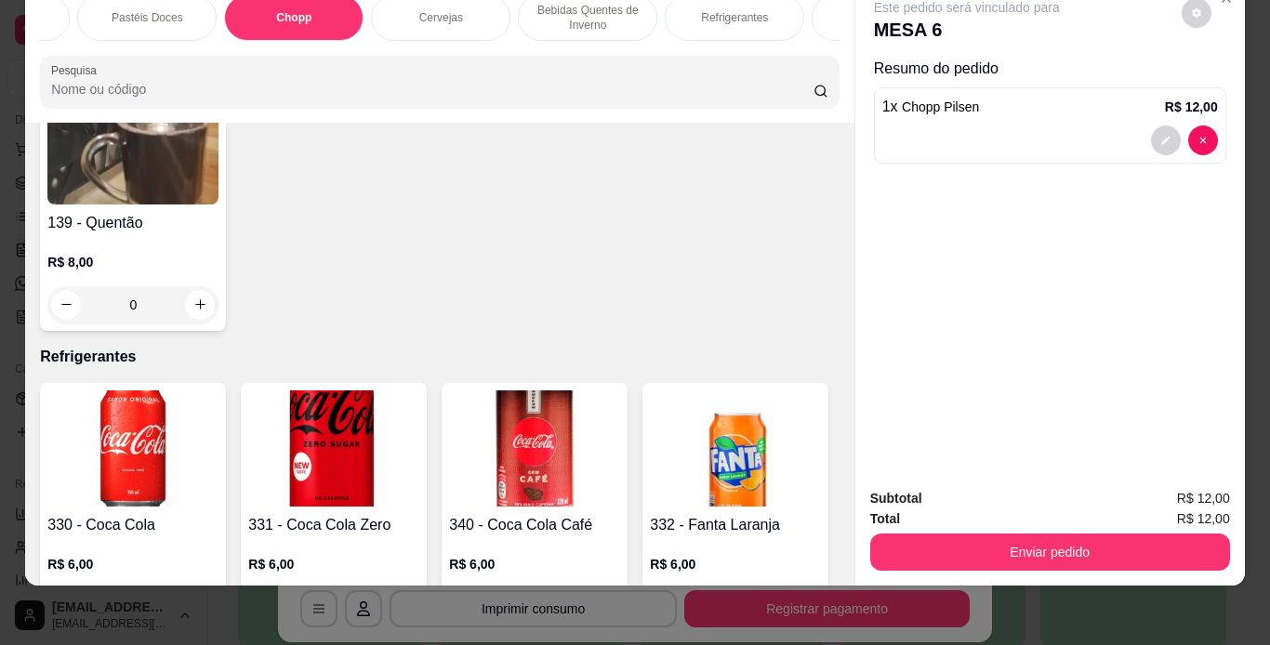
scroll to position [0, 1108]
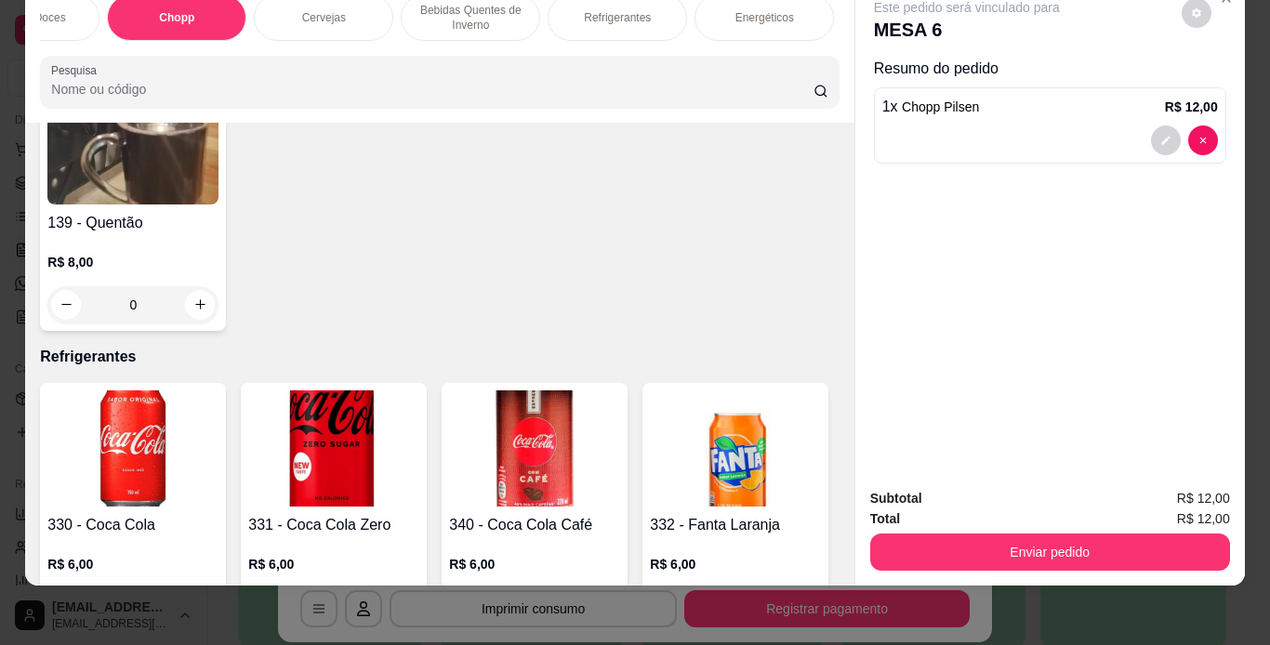
click at [587, 13] on div "Refrigerantes" at bounding box center [616, 17] width 139 height 46
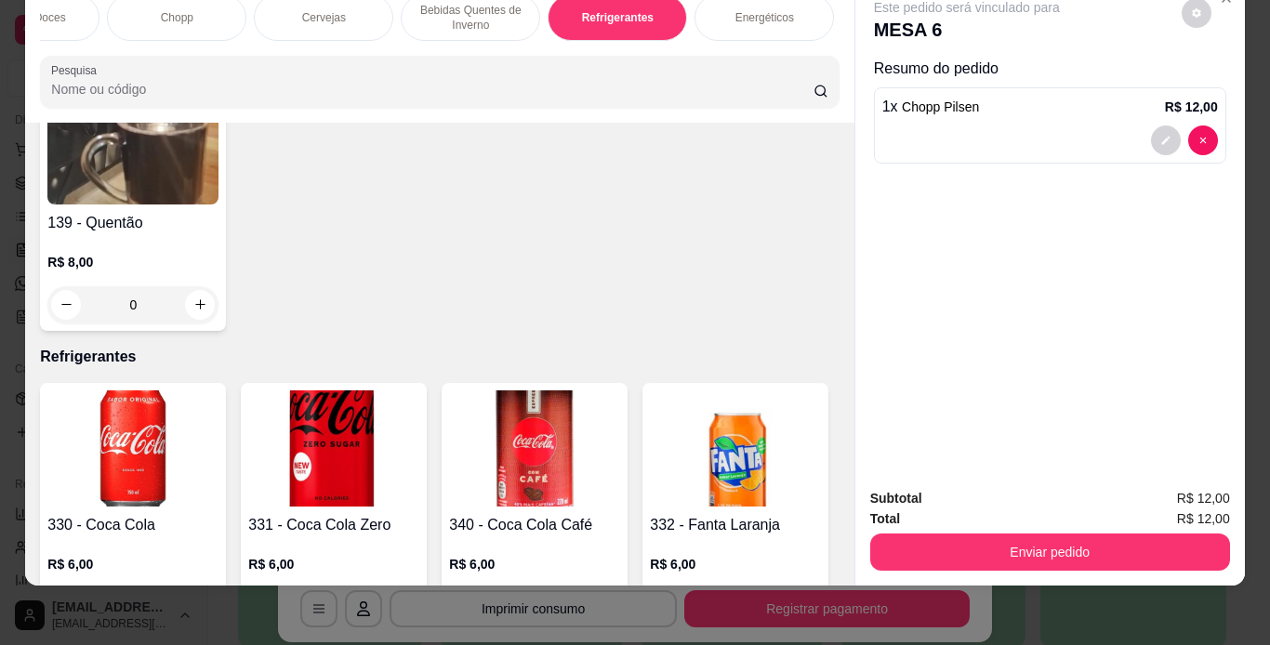
scroll to position [9017, 0]
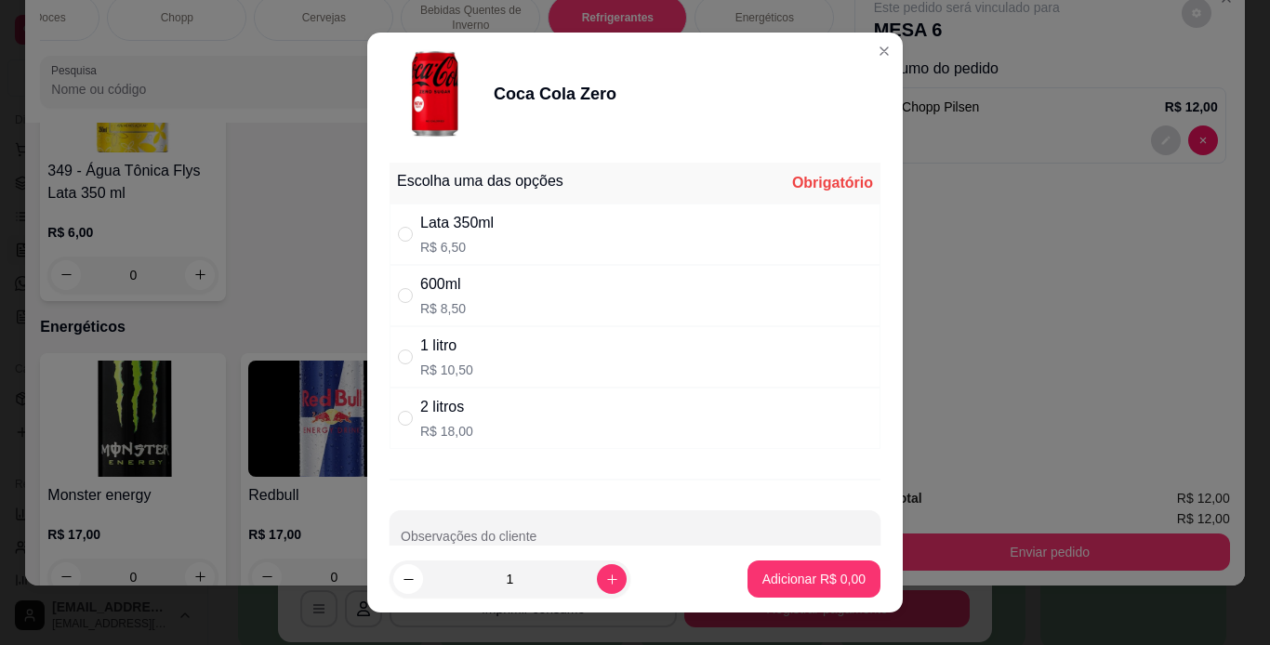
click at [695, 225] on div "Lata 350ml R$ 6,50" at bounding box center [634, 234] width 491 height 61
radio input "true"
click at [827, 595] on button "Adicionar R$ 6,50" at bounding box center [813, 579] width 133 height 37
type input "1"
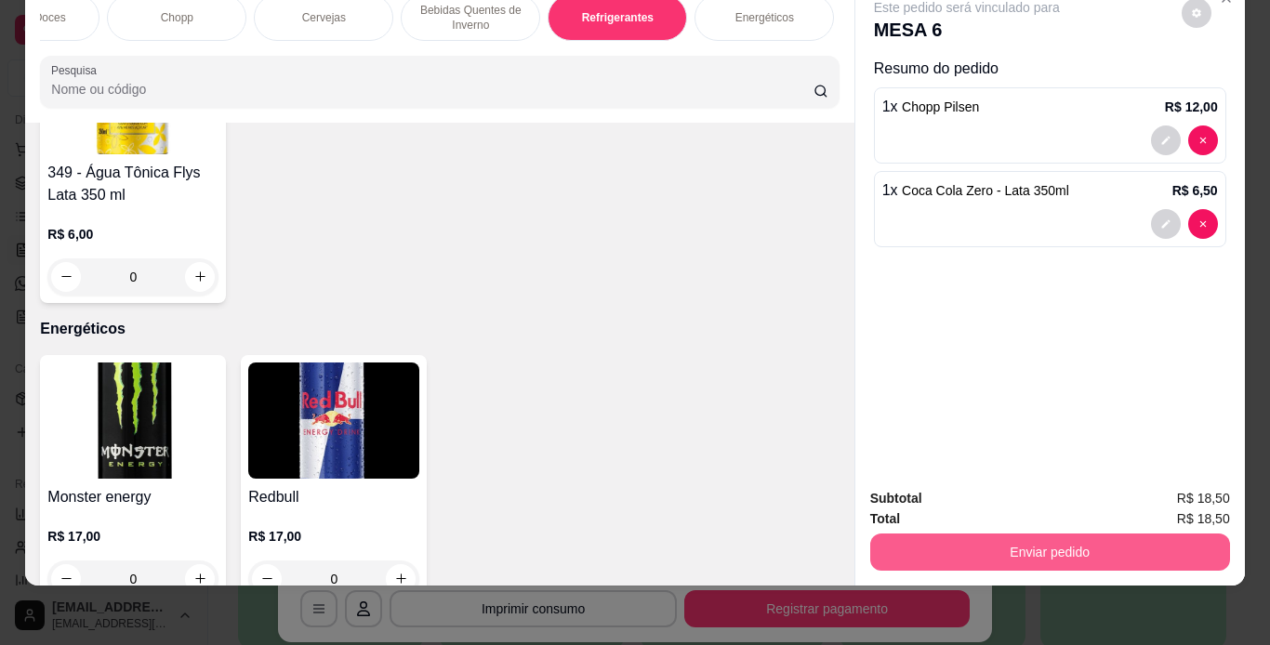
click at [1005, 534] on button "Enviar pedido" at bounding box center [1050, 552] width 360 height 37
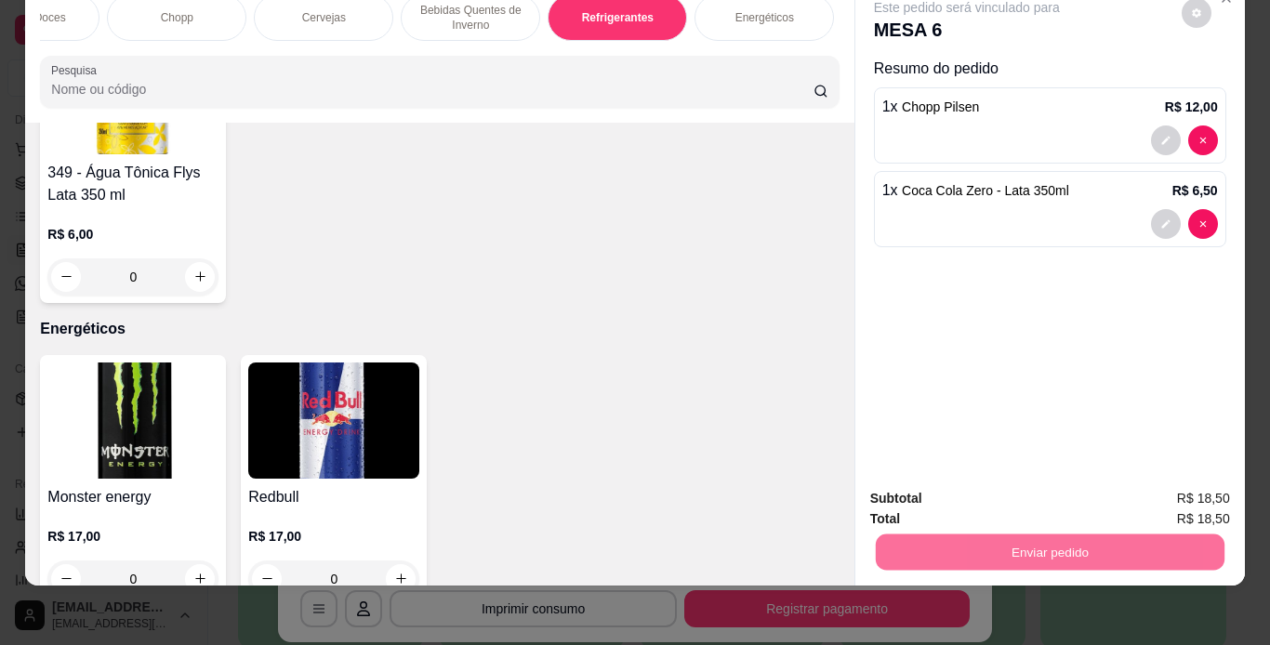
click at [941, 495] on button "Não registrar e enviar pedido" at bounding box center [987, 492] width 193 height 35
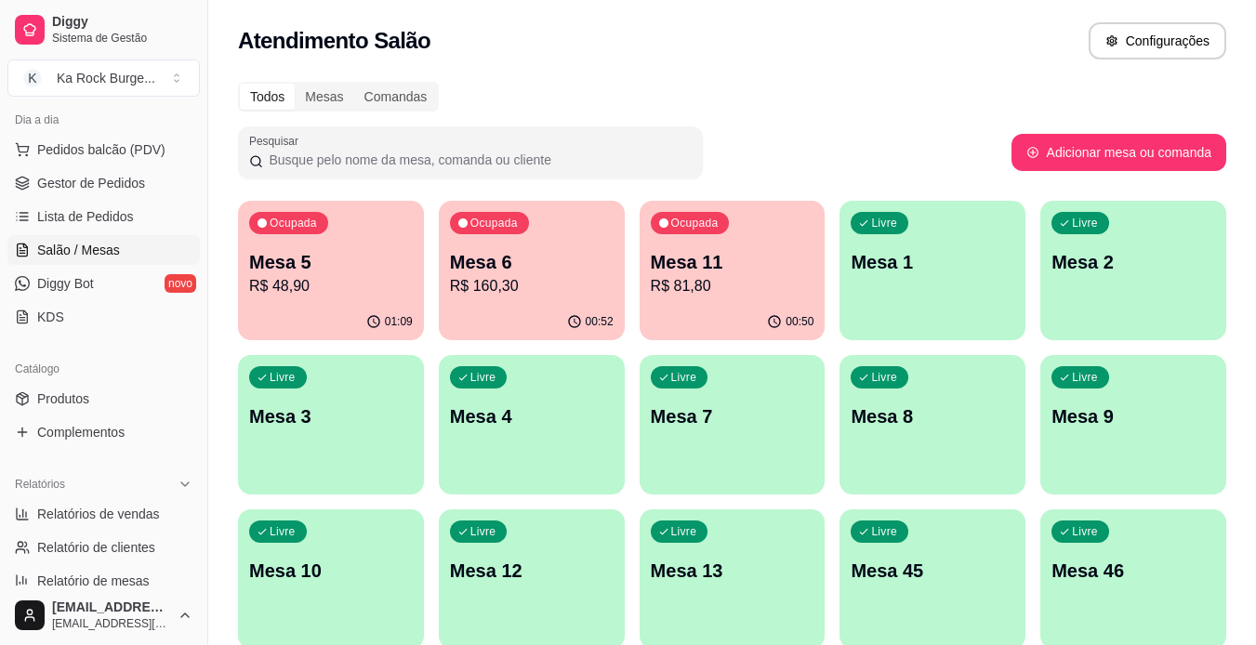
click at [111, 220] on span "Lista de Pedidos" at bounding box center [85, 216] width 97 height 19
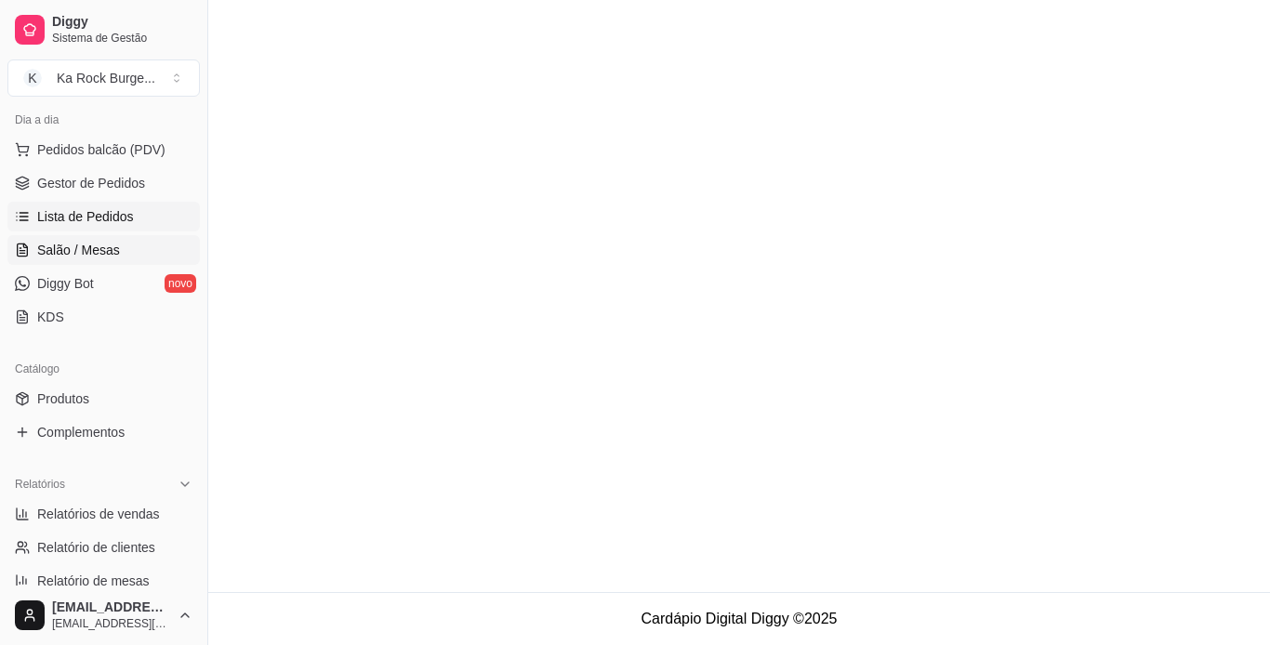
click at [101, 251] on span "Salão / Mesas" at bounding box center [78, 250] width 83 height 19
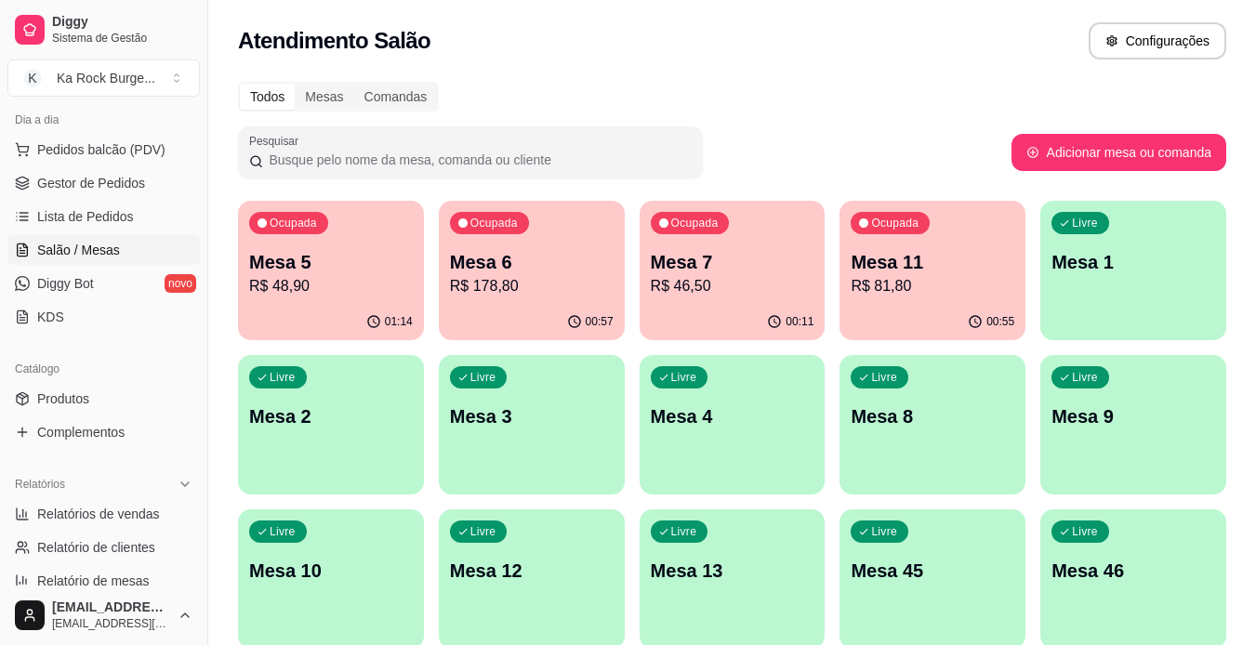
click at [747, 280] on p "R$ 46,50" at bounding box center [733, 286] width 164 height 22
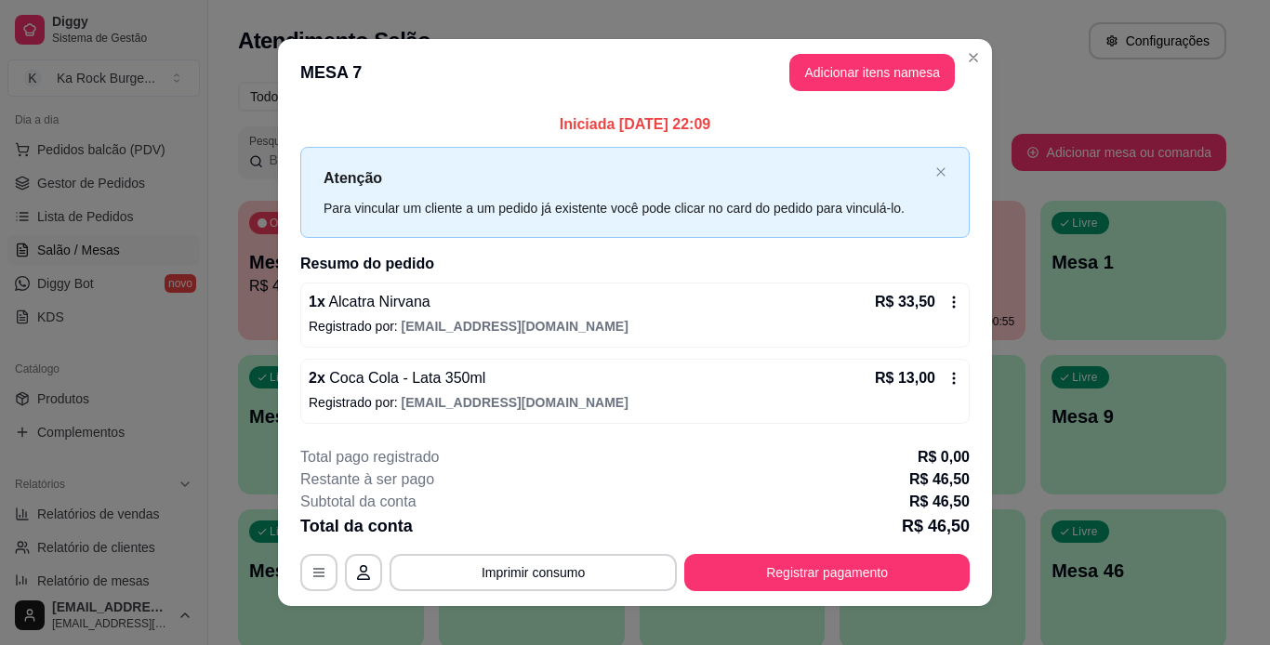
scroll to position [20, 0]
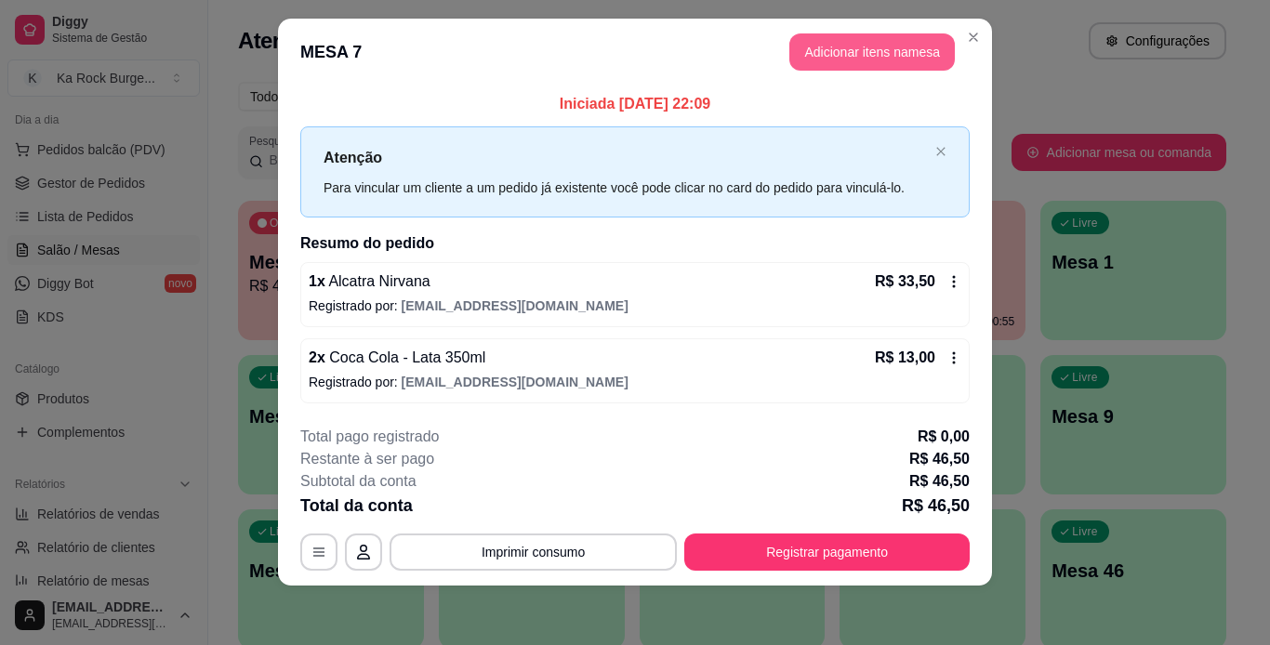
click at [853, 37] on button "Adicionar itens na mesa" at bounding box center [871, 51] width 165 height 37
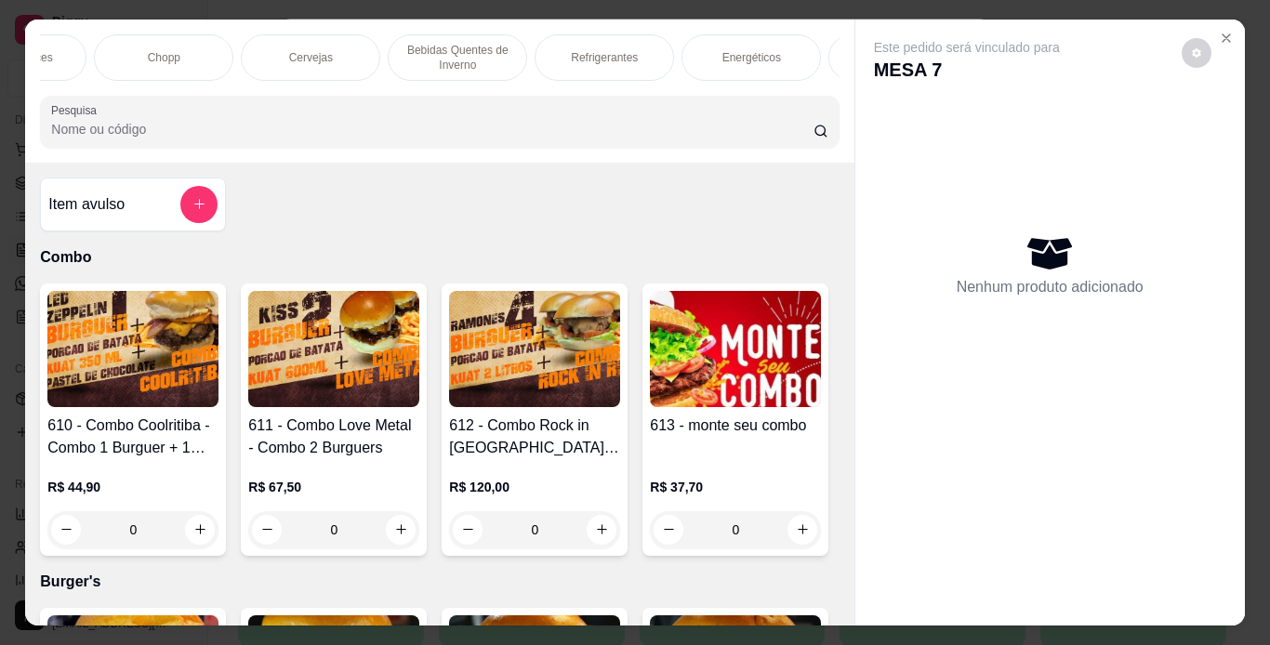
scroll to position [0, 1143]
click at [600, 44] on div "Refrigerantes" at bounding box center [581, 57] width 139 height 46
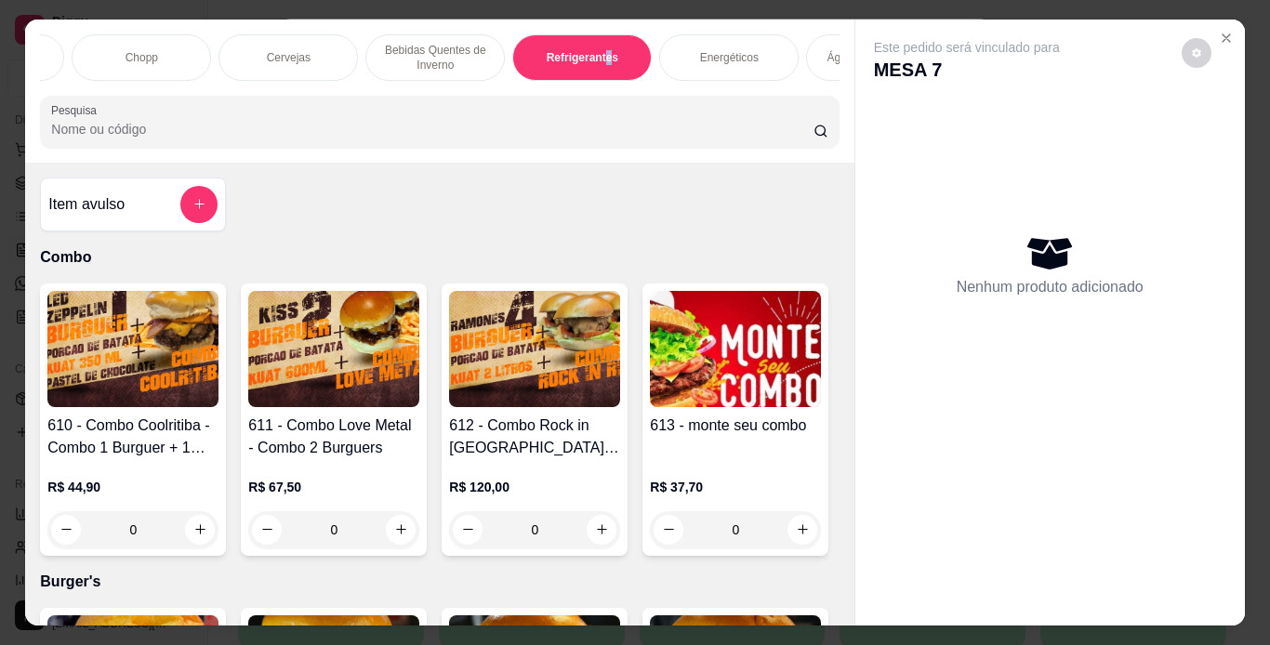
scroll to position [47, 0]
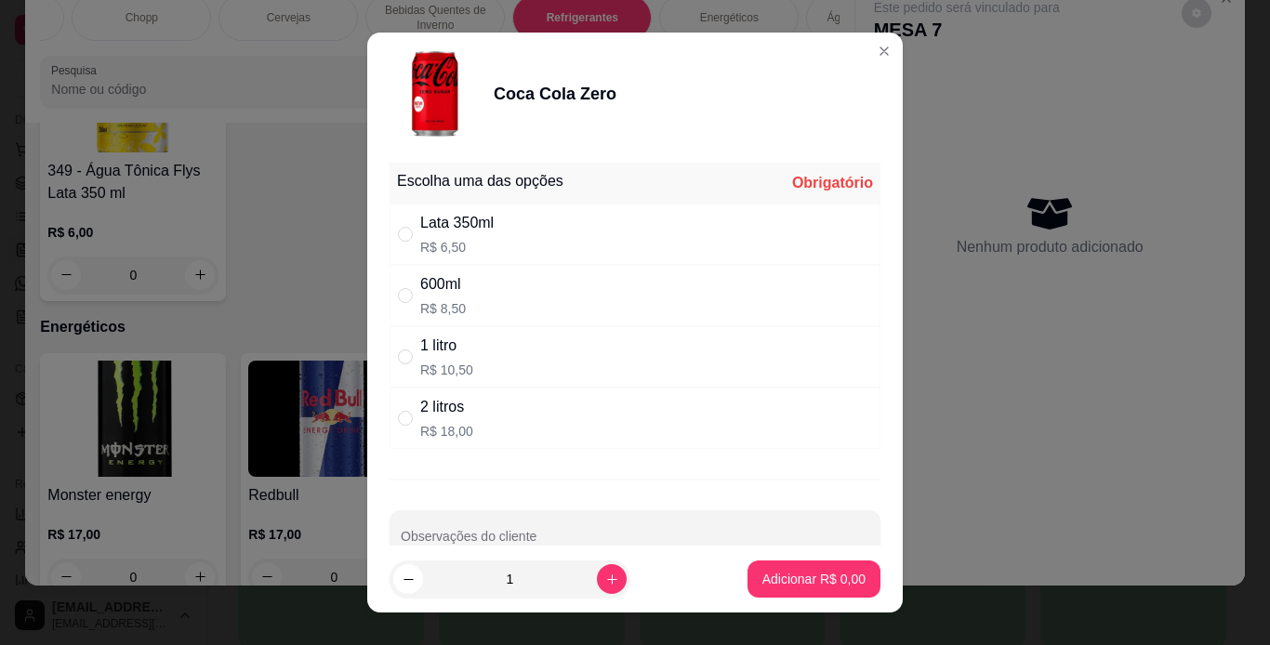
click at [496, 218] on div "Lata 350ml R$ 6,50" at bounding box center [634, 234] width 491 height 61
radio input "true"
click at [605, 574] on icon "increase-product-quantity" at bounding box center [612, 580] width 14 height 14
type input "2"
click at [788, 578] on p "Adicionar R$ 13,00" at bounding box center [811, 580] width 108 height 18
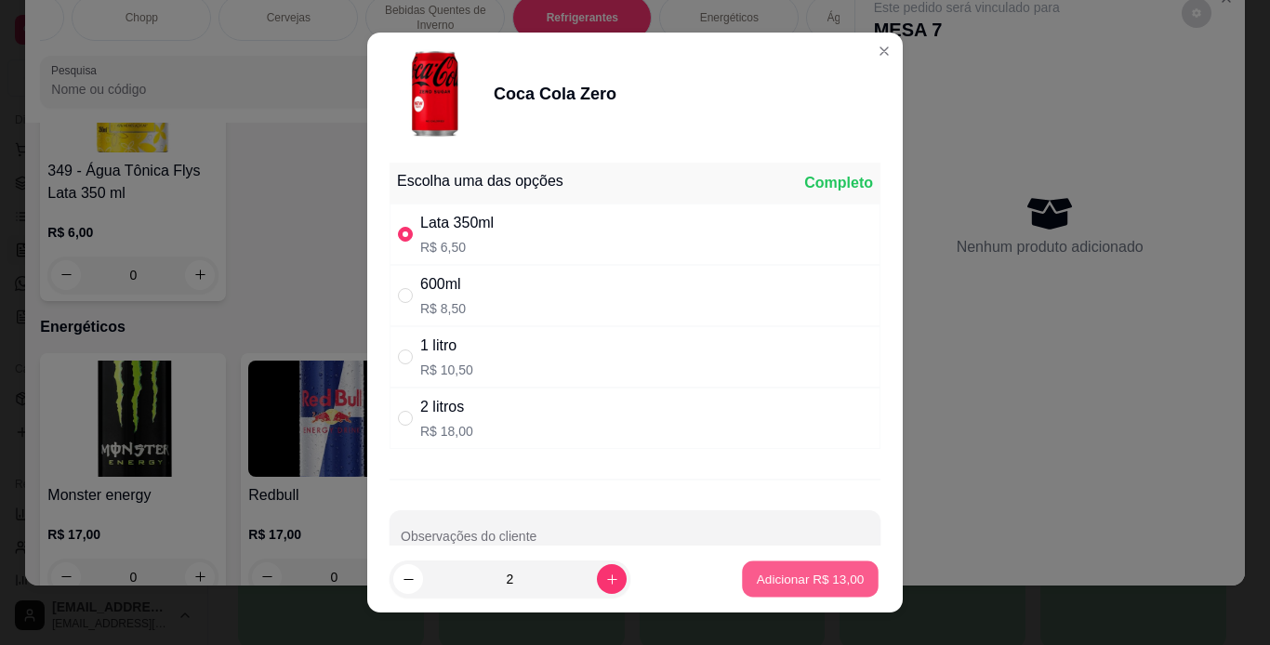
type input "2"
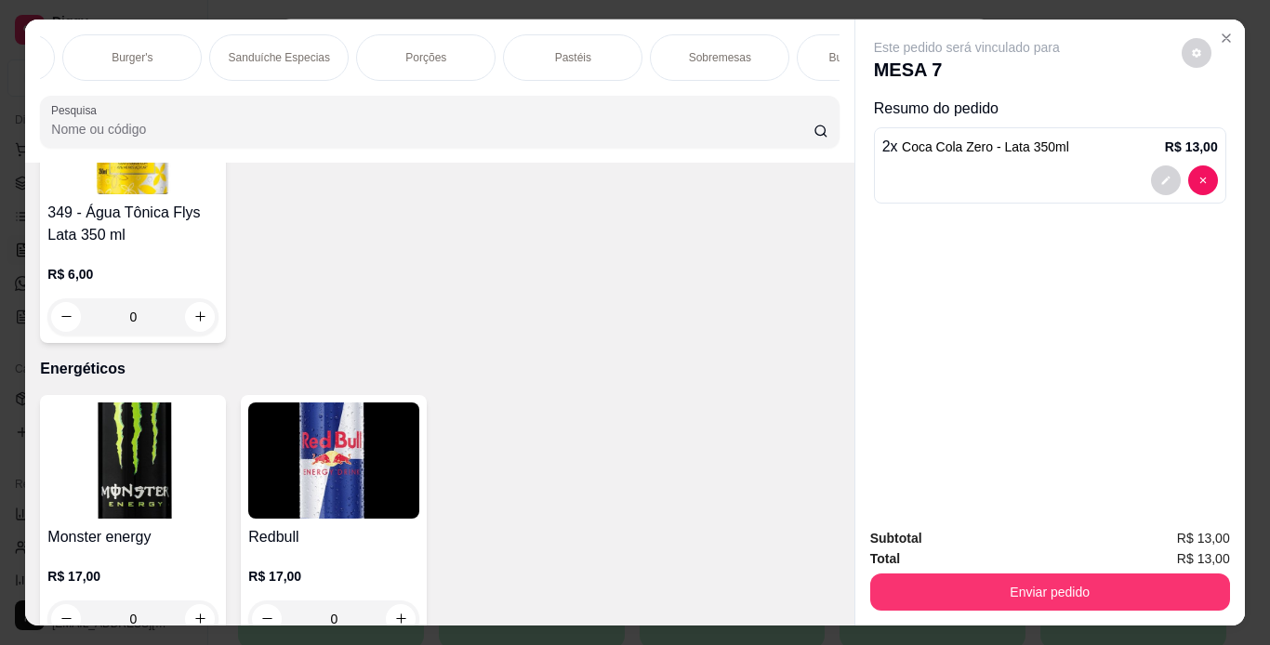
scroll to position [0, 0]
click at [707, 58] on div "Pastéis" at bounding box center [696, 57] width 139 height 46
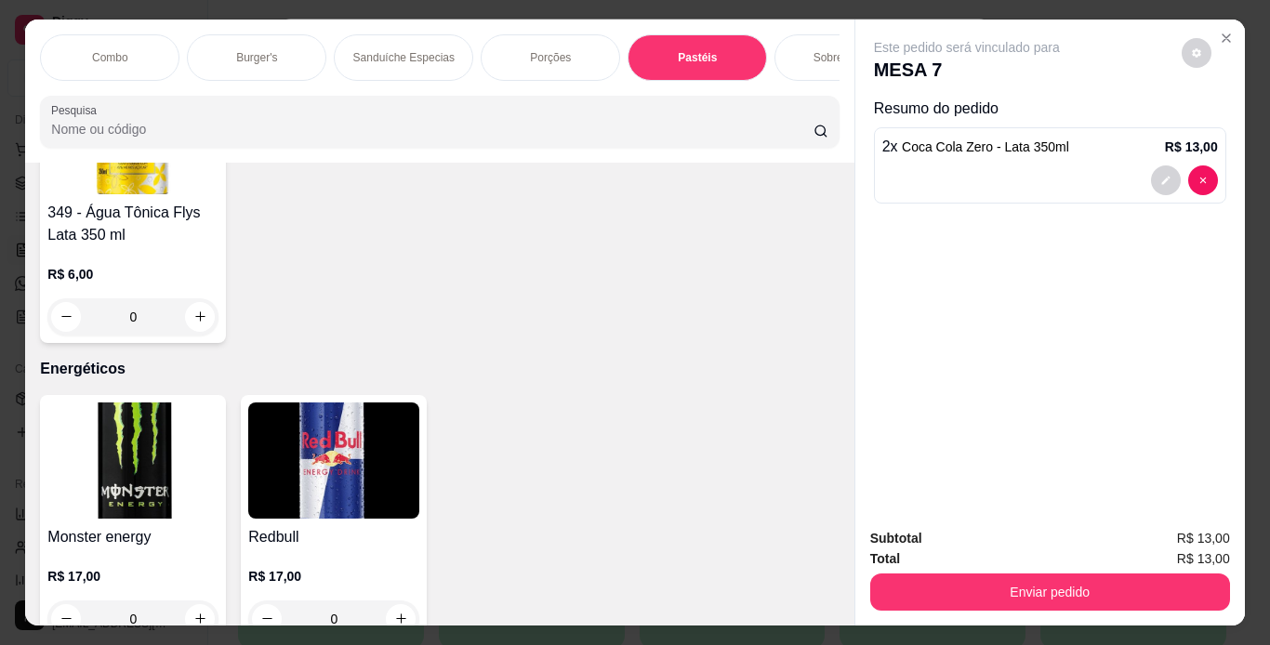
scroll to position [47, 0]
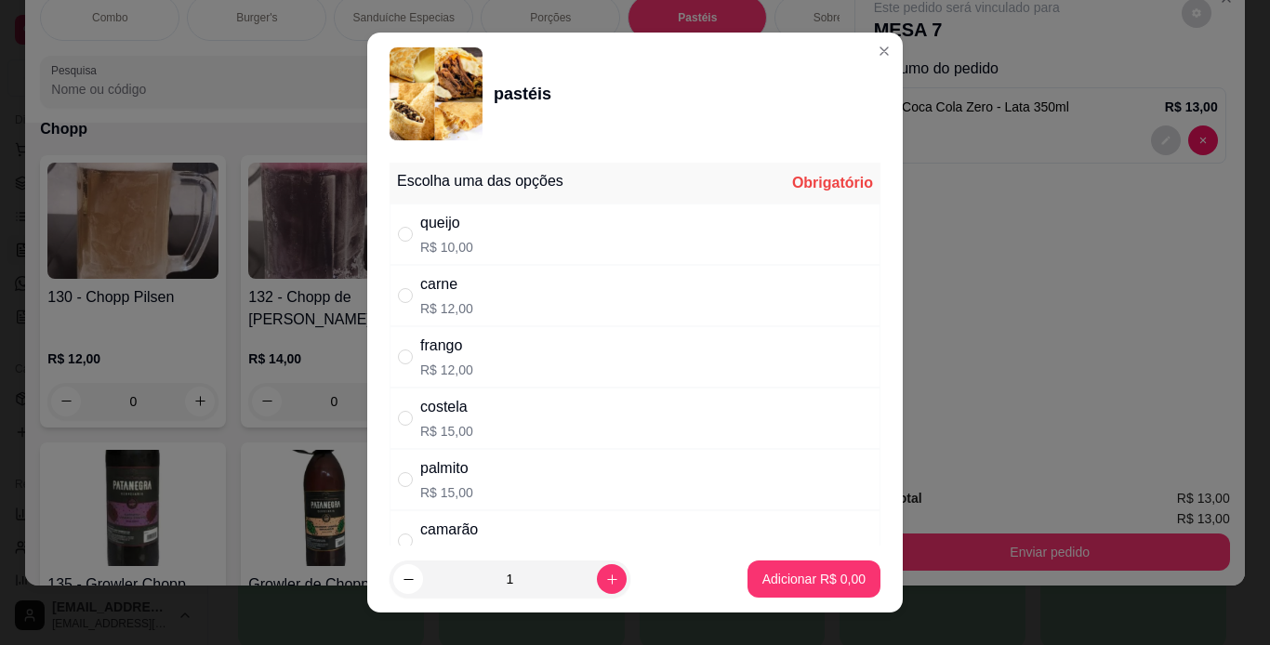
click at [522, 353] on div "frango R$ 12,00" at bounding box center [634, 356] width 491 height 61
radio input "true"
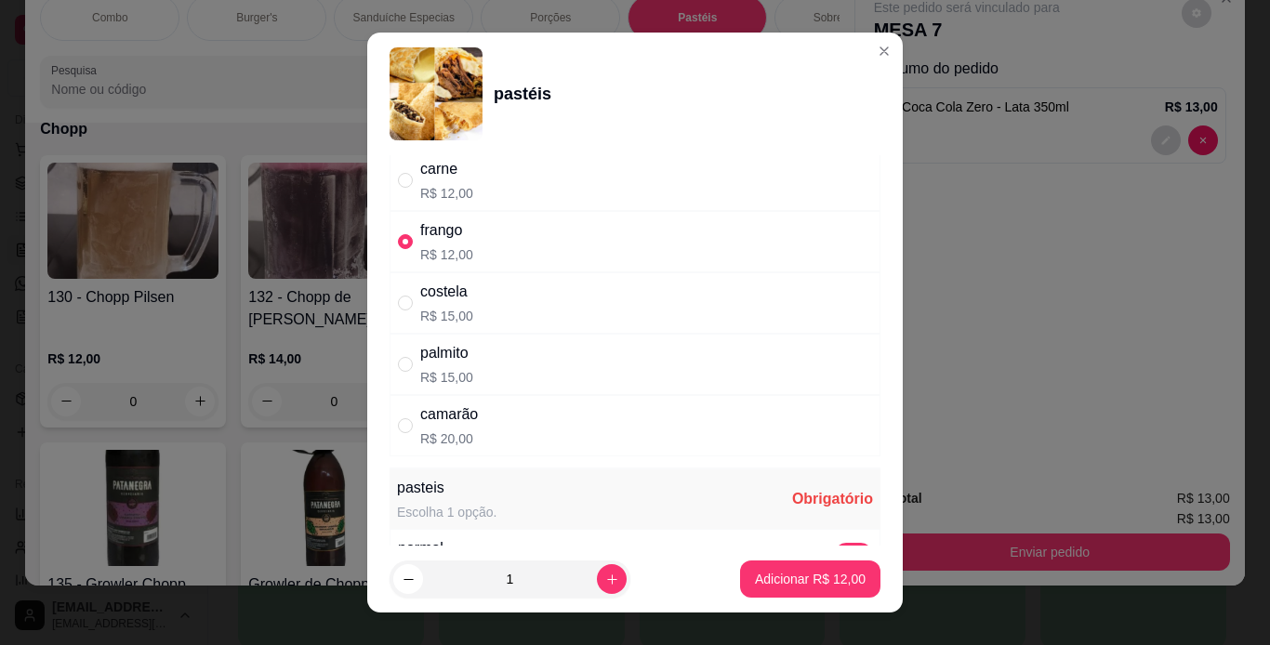
scroll to position [223, 0]
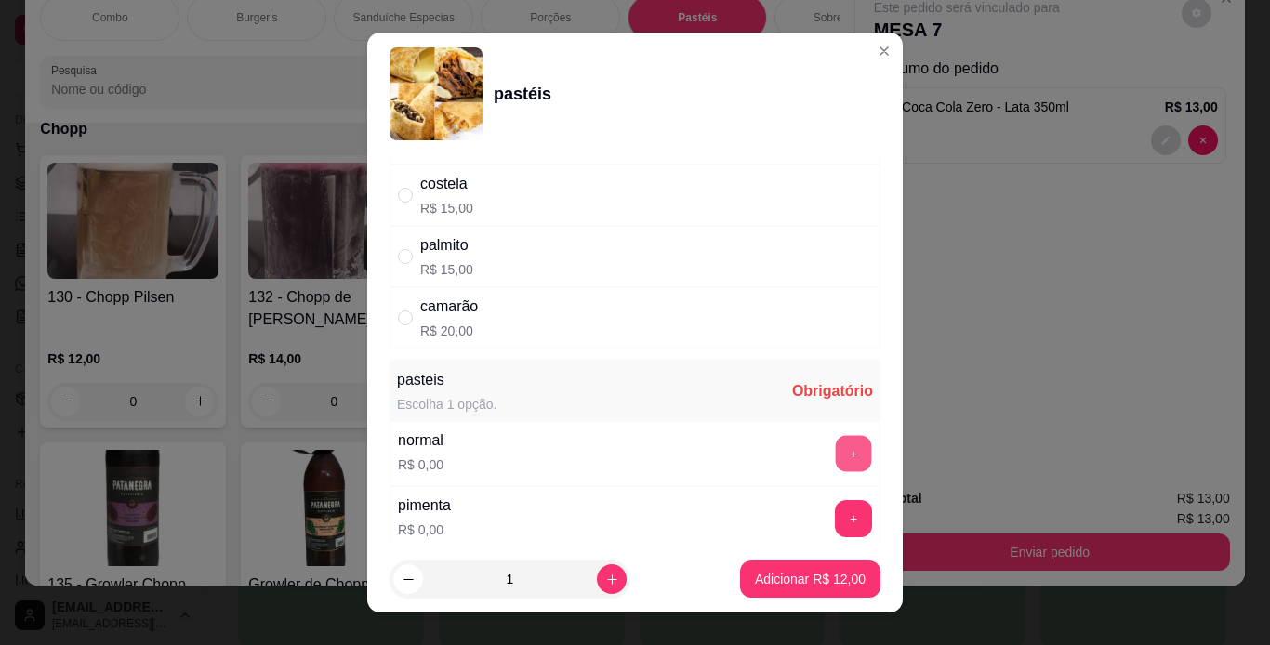
click at [836, 440] on button "+" at bounding box center [854, 453] width 36 height 36
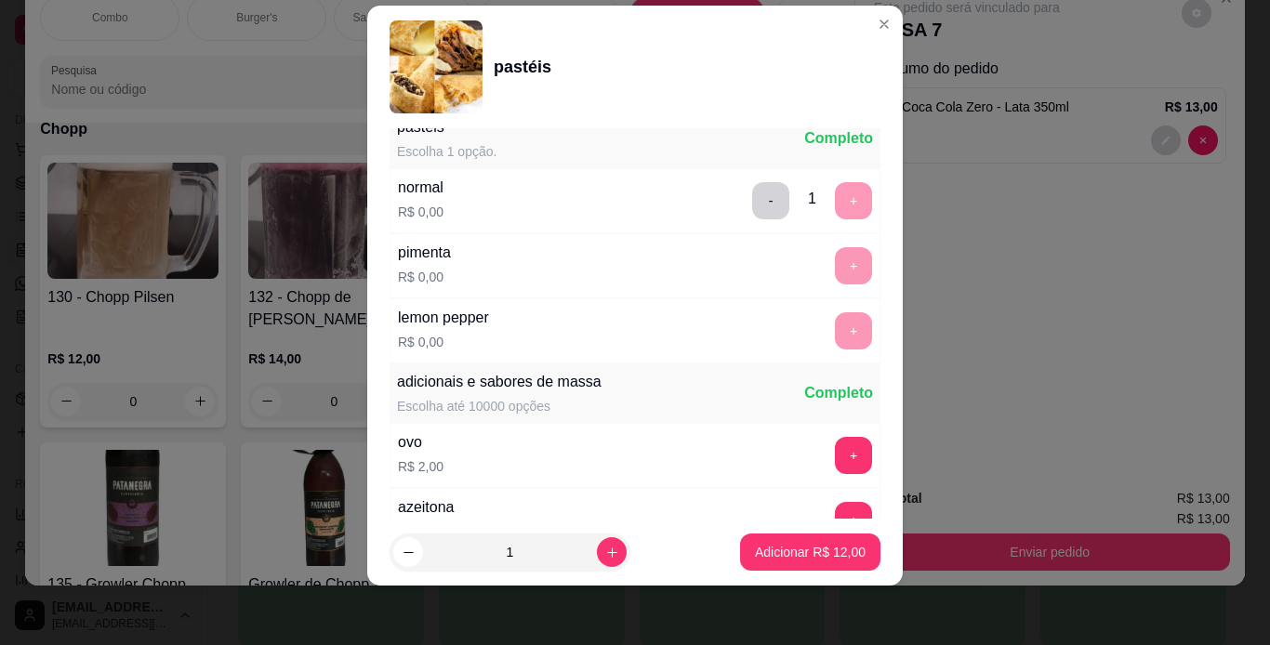
scroll to position [684, 0]
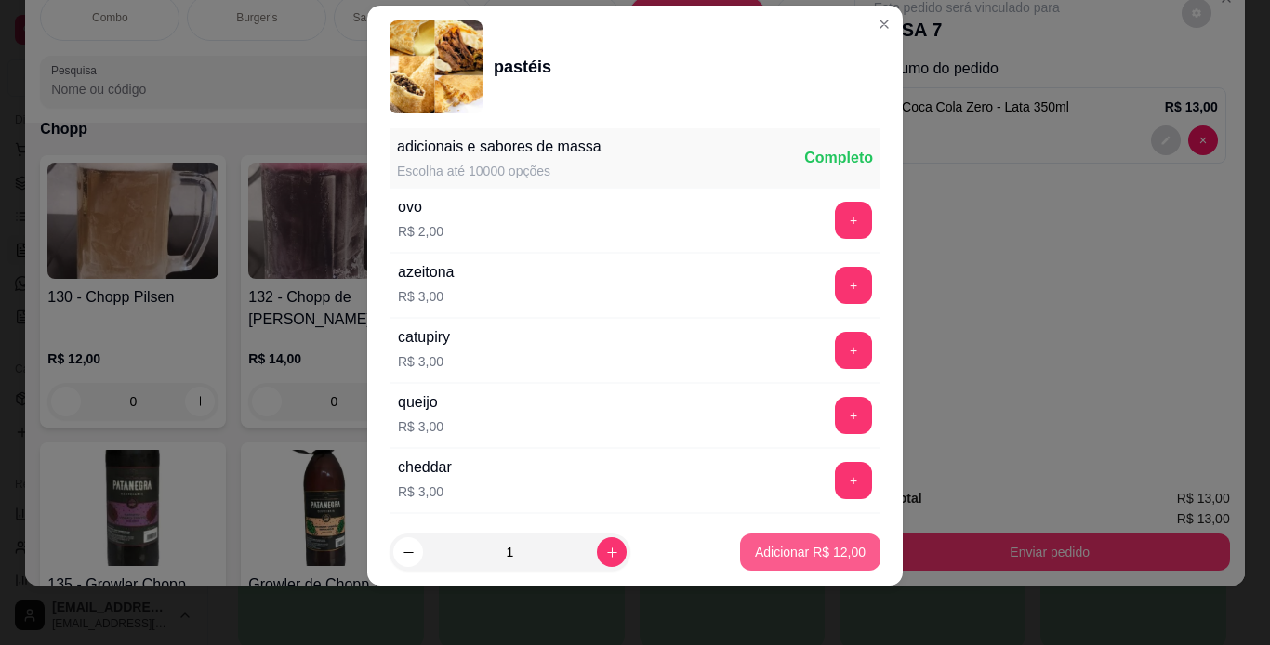
click at [799, 551] on p "Adicionar R$ 12,00" at bounding box center [810, 552] width 111 height 19
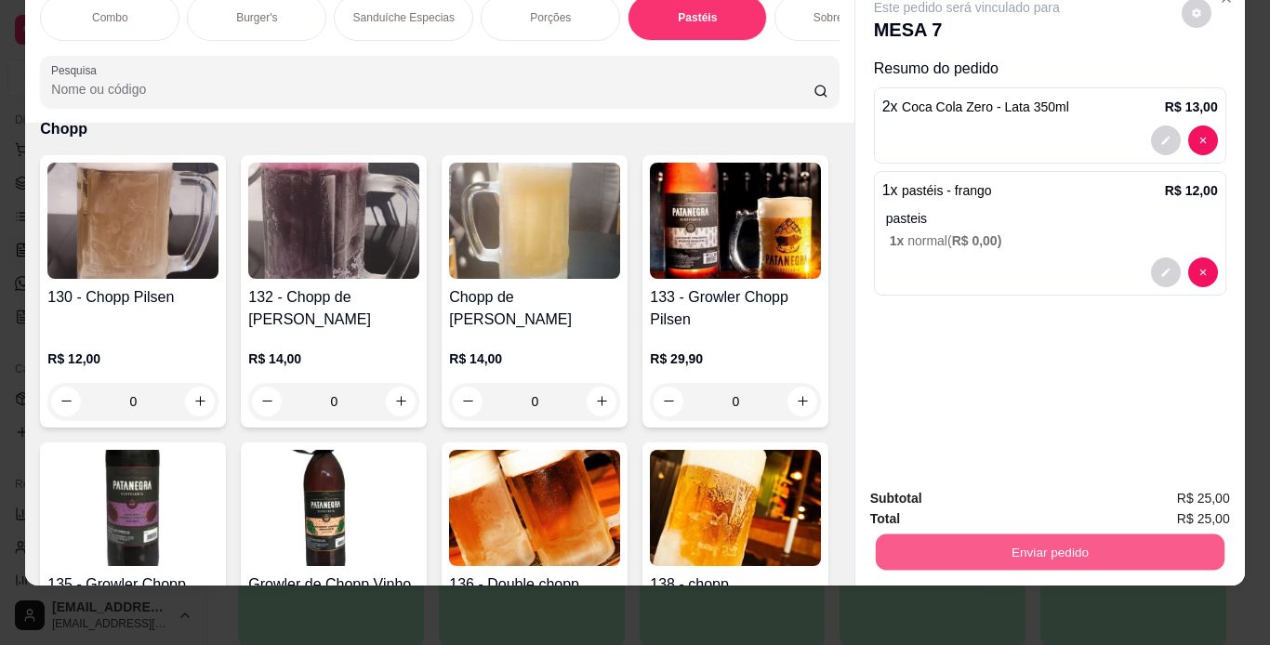
click at [1086, 534] on button "Enviar pedido" at bounding box center [1049, 552] width 349 height 36
click at [970, 484] on button "Não registrar e enviar pedido" at bounding box center [988, 492] width 188 height 34
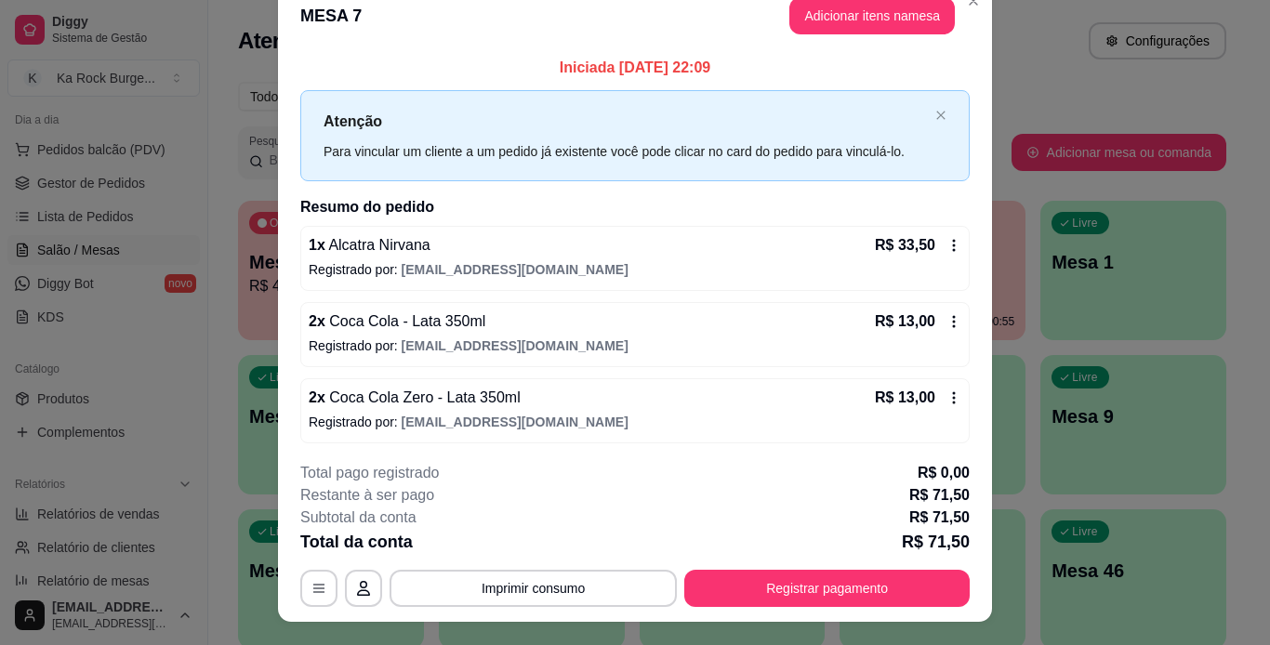
scroll to position [0, 0]
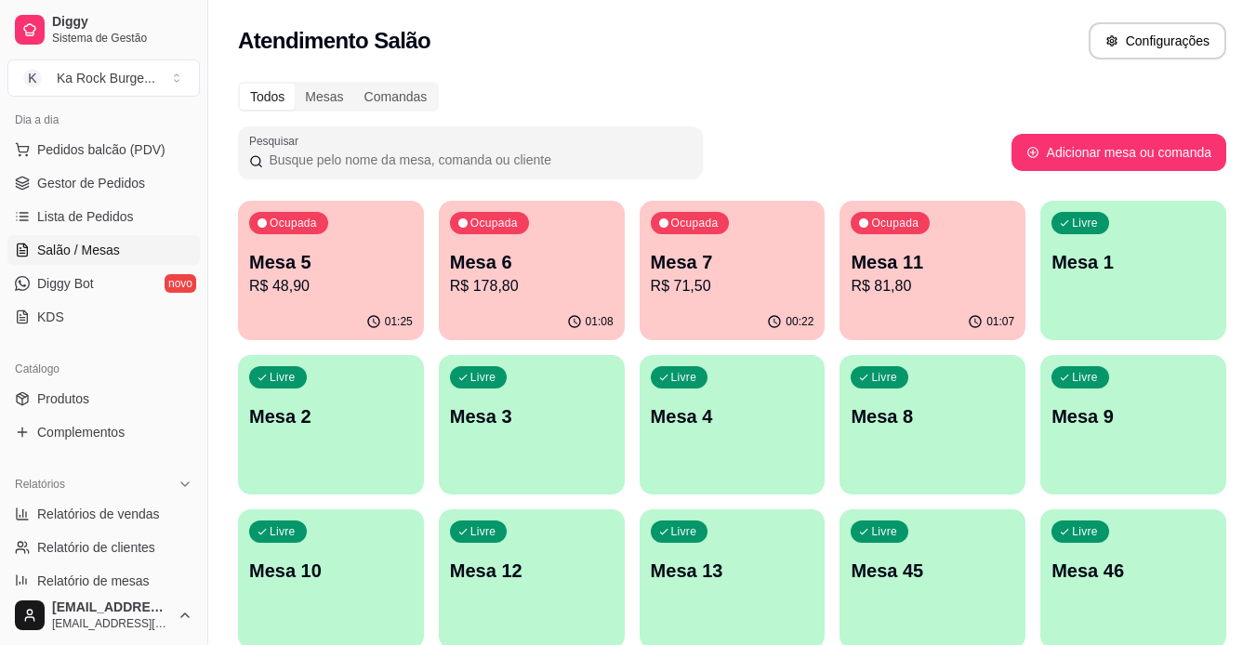
click at [305, 301] on div "Ocupada Mesa 5 R$ 48,90" at bounding box center [331, 252] width 186 height 103
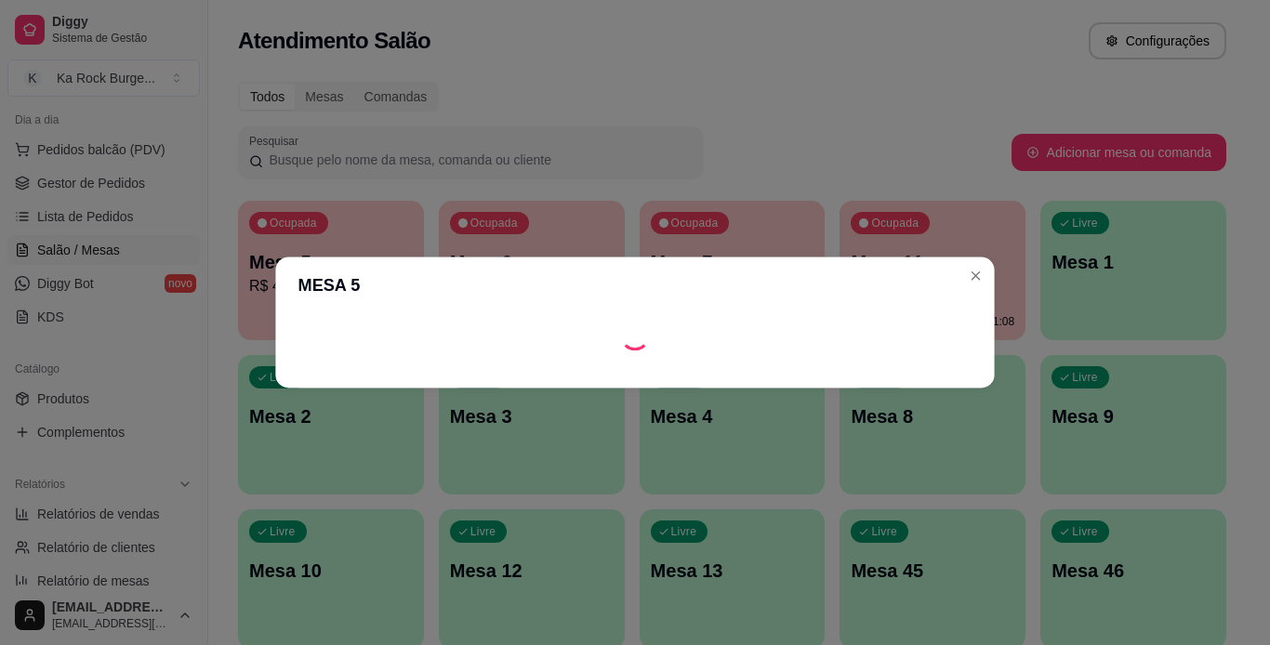
click at [350, 295] on header "MESA 5" at bounding box center [634, 285] width 719 height 56
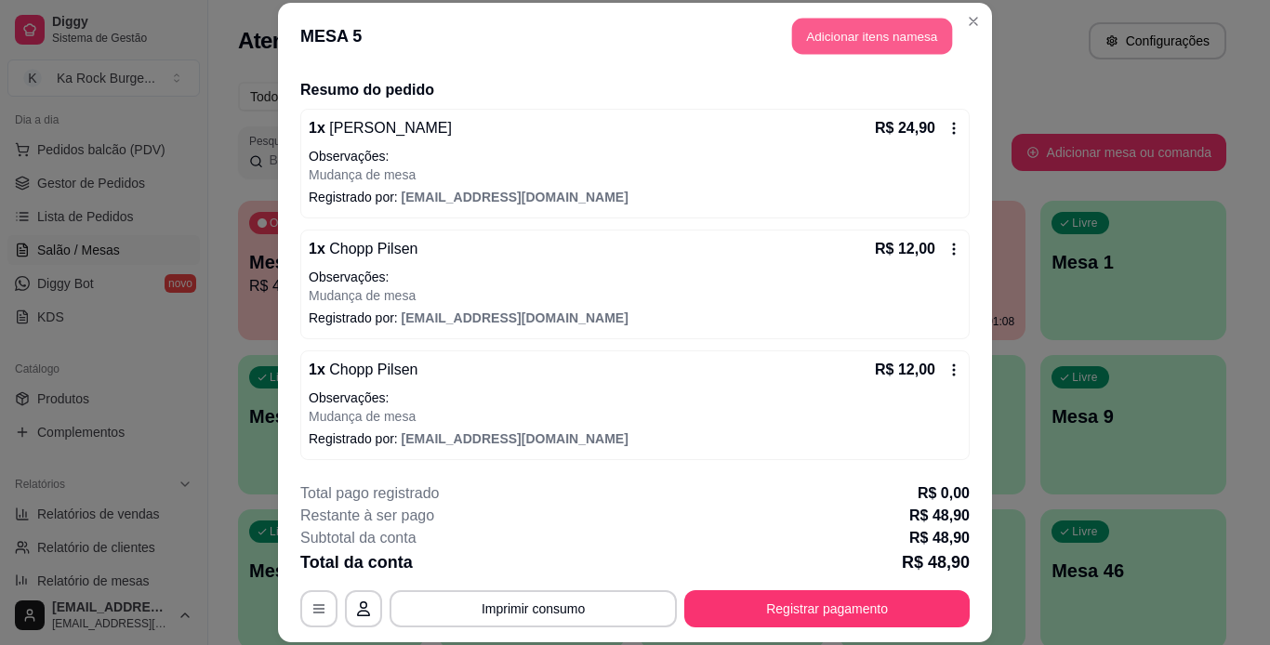
click at [841, 37] on button "Adicionar itens na mesa" at bounding box center [872, 37] width 160 height 36
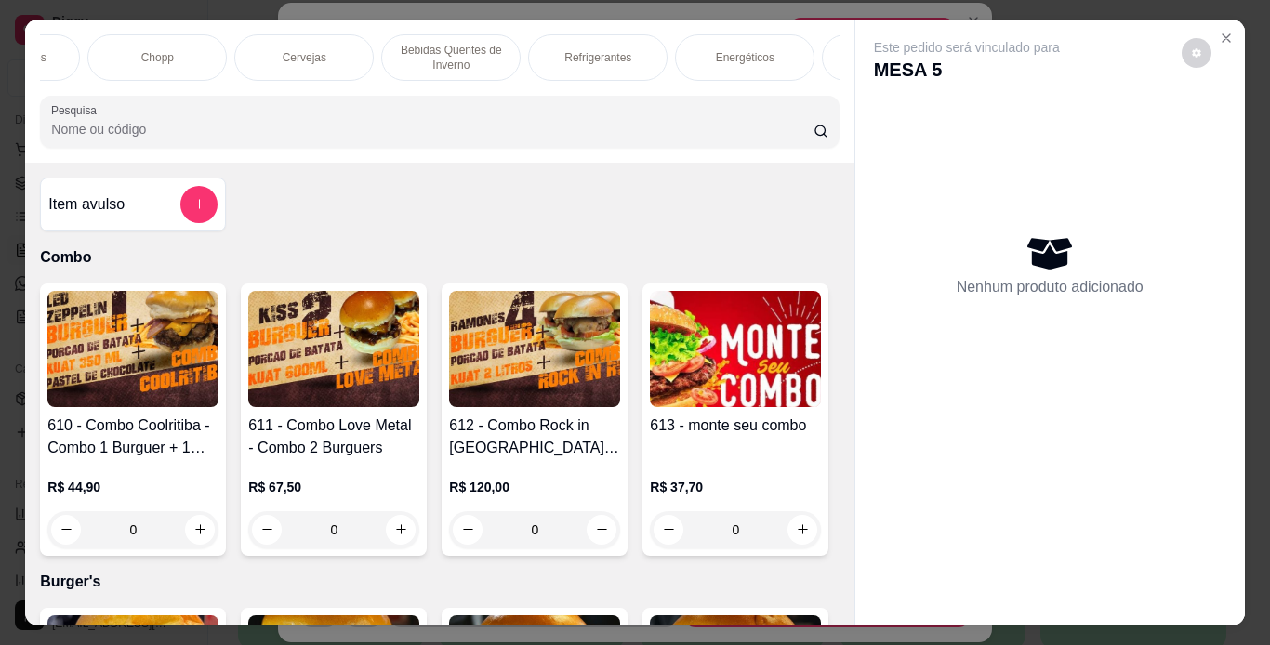
scroll to position [0, 1122]
click at [169, 50] on p "Chopp" at bounding box center [163, 57] width 33 height 15
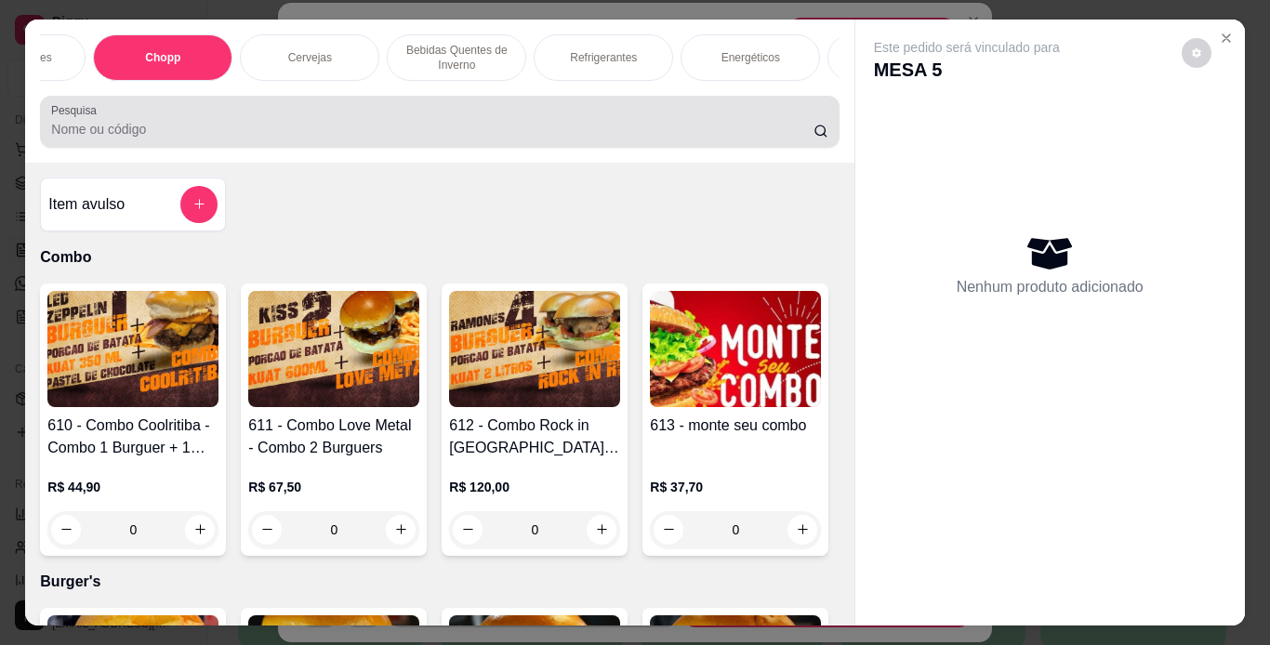
scroll to position [47, 0]
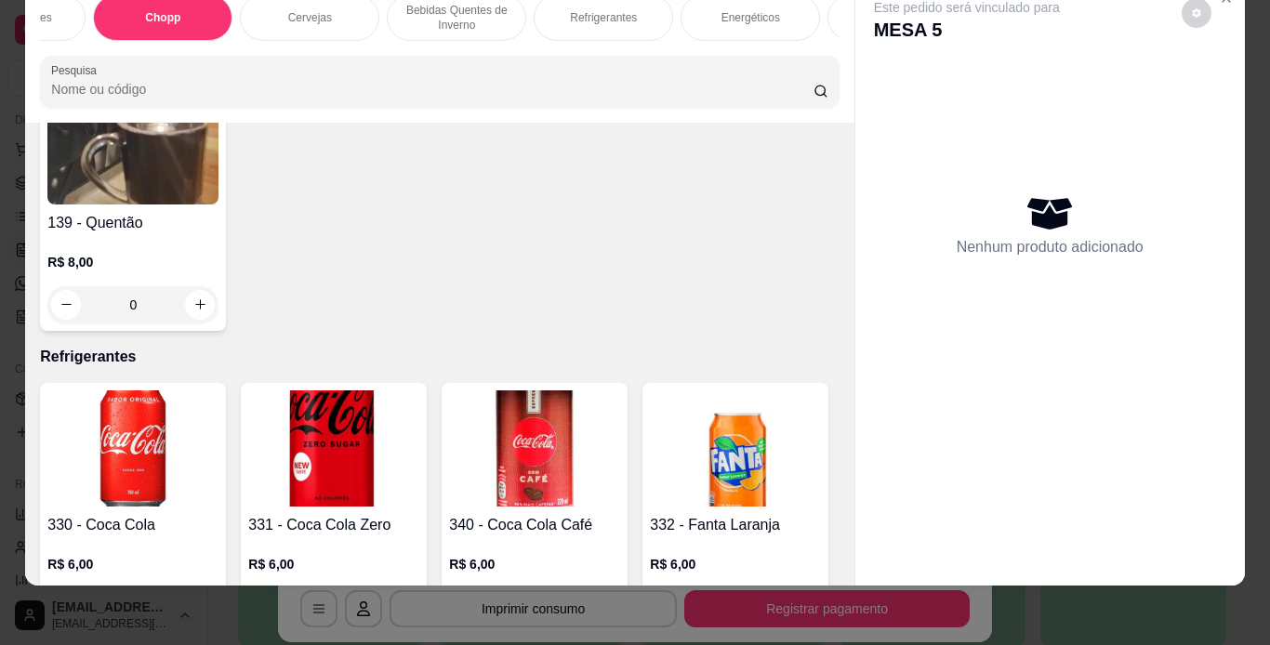
type input "1"
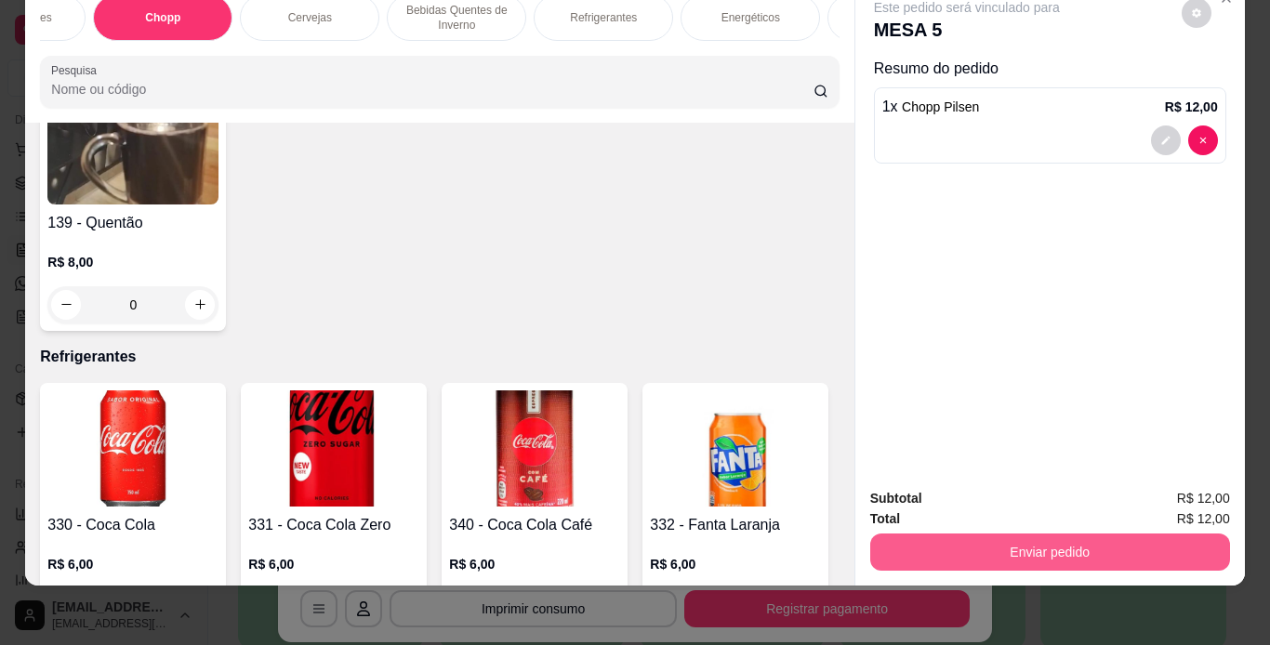
click at [970, 543] on button "Enviar pedido" at bounding box center [1050, 552] width 360 height 37
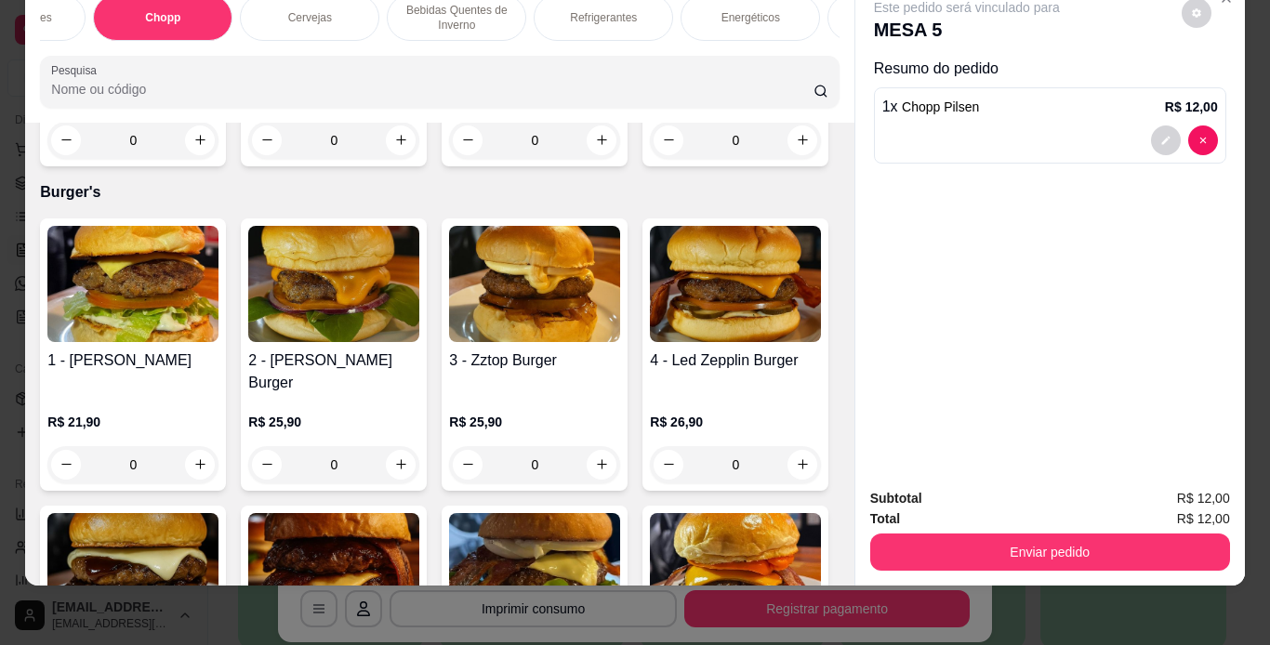
scroll to position [0, 0]
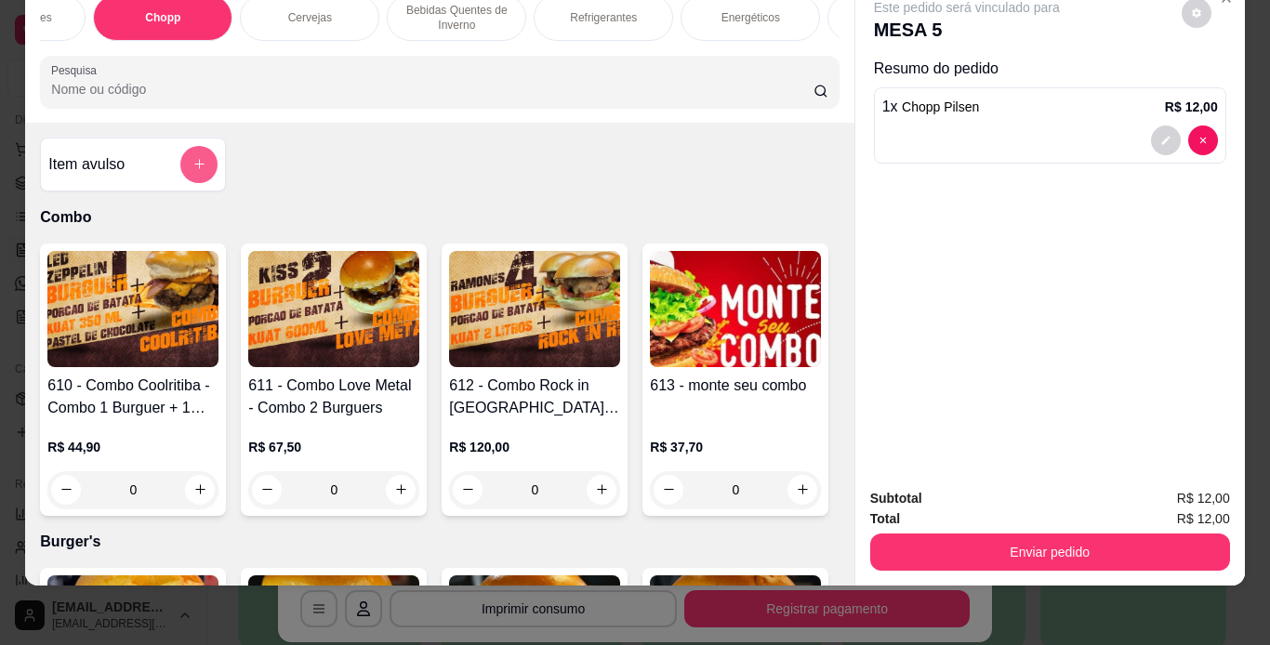
click at [200, 160] on button "add-separate-item" at bounding box center [198, 164] width 37 height 37
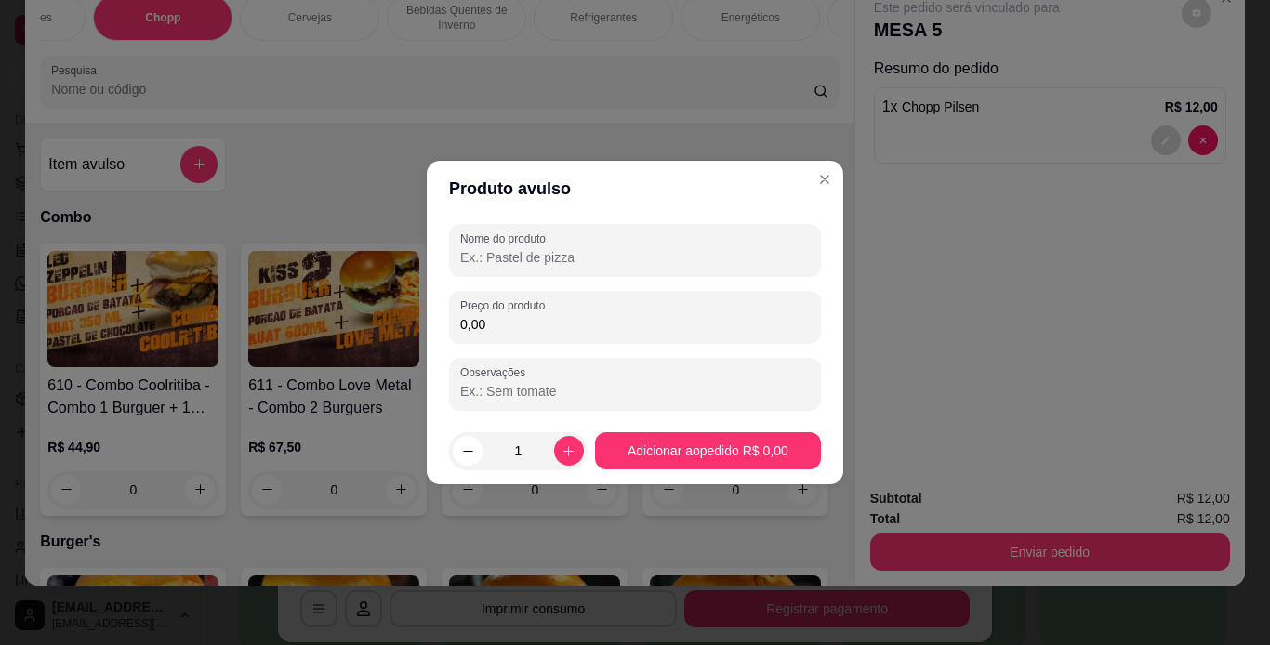
click at [512, 256] on input "Nome do produto" at bounding box center [635, 257] width 350 height 19
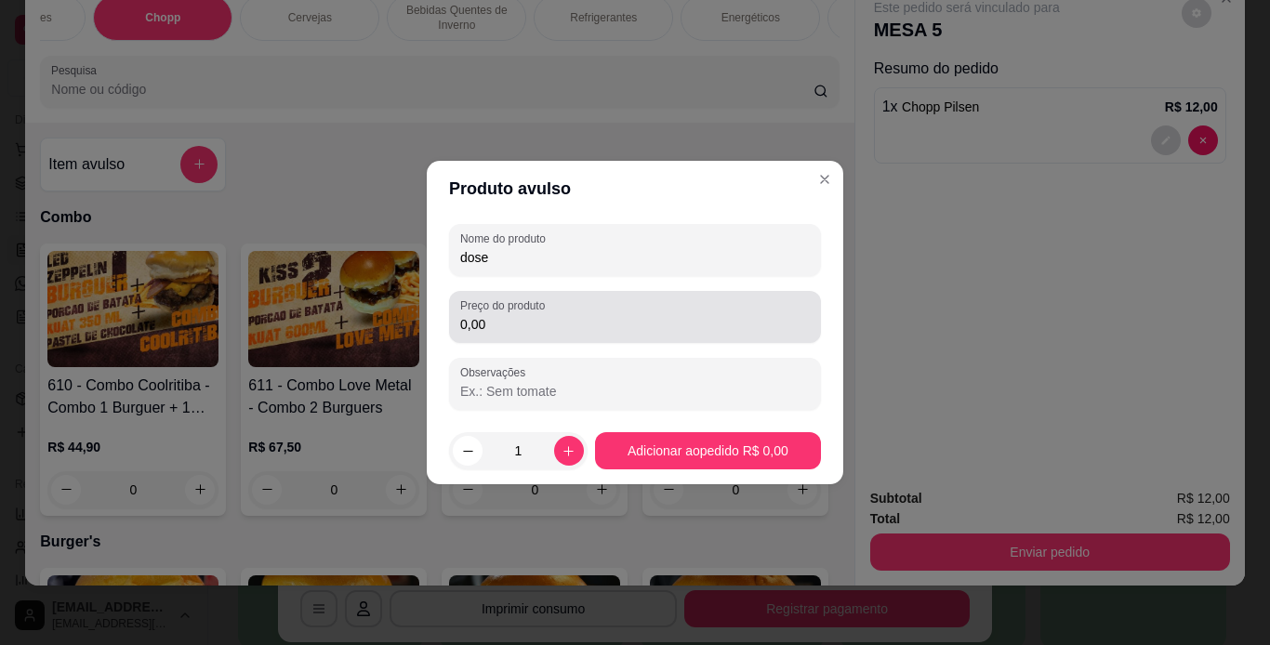
type input "dose"
click at [519, 314] on div "0,00" at bounding box center [635, 316] width 350 height 37
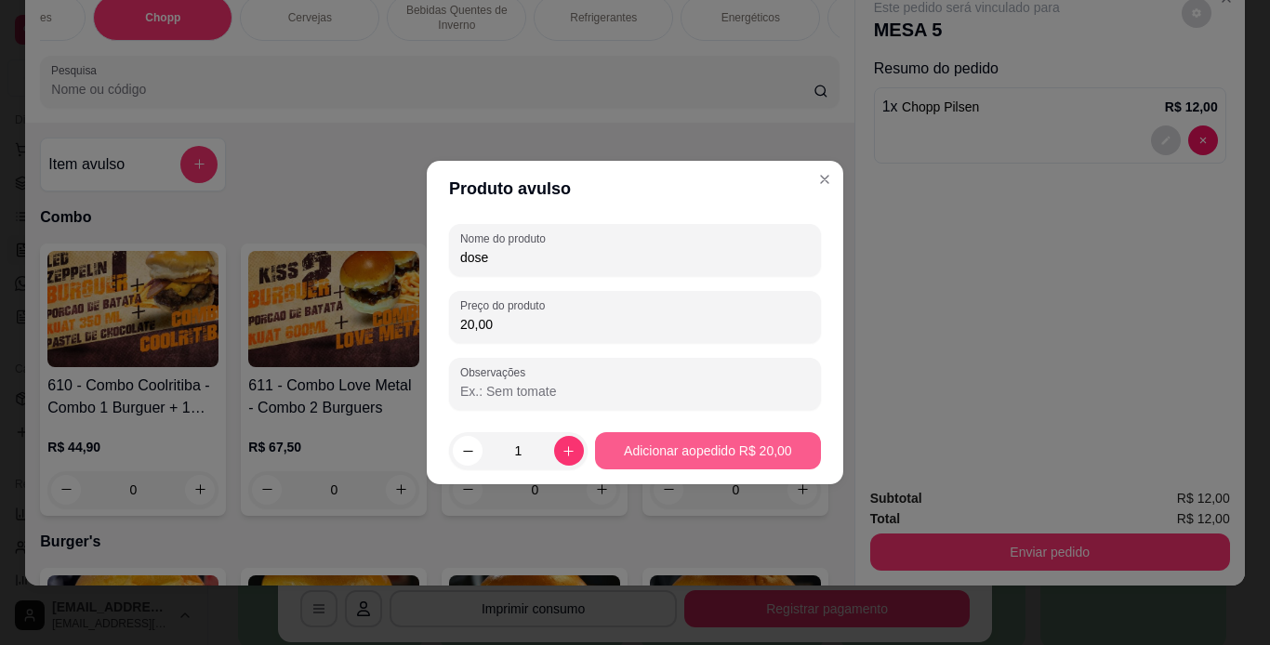
type input "20,00"
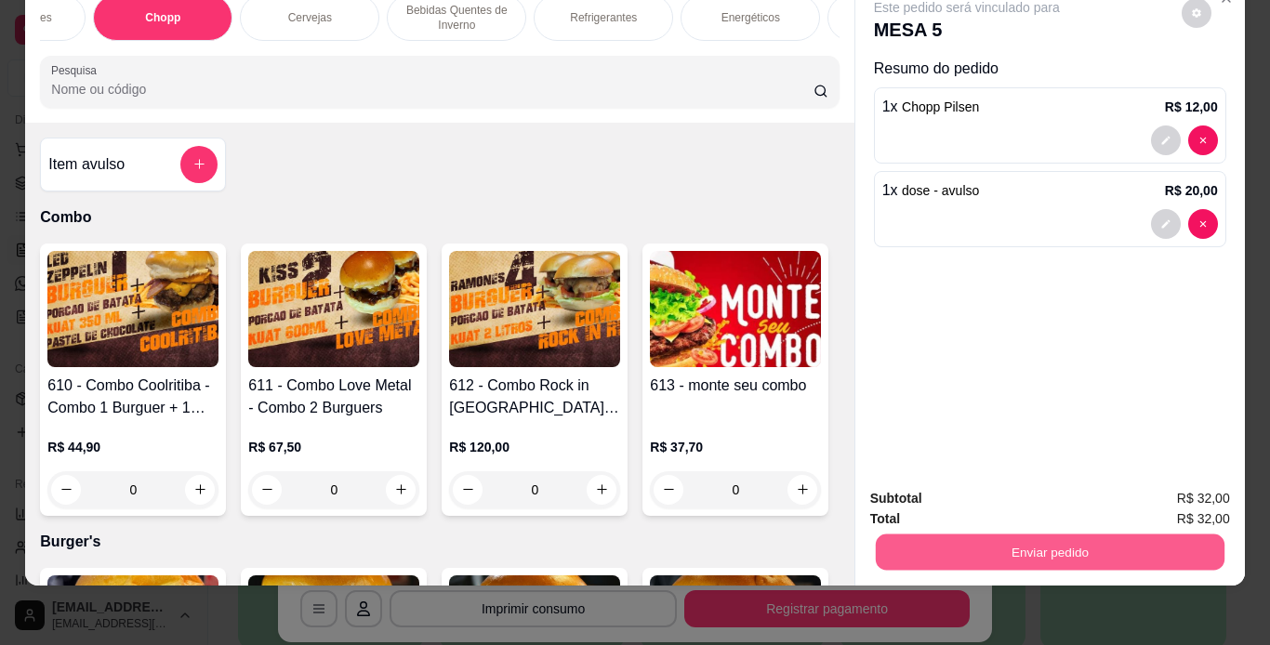
click at [898, 534] on button "Enviar pedido" at bounding box center [1049, 552] width 349 height 36
click at [917, 492] on button "Não registrar e enviar pedido" at bounding box center [987, 492] width 193 height 35
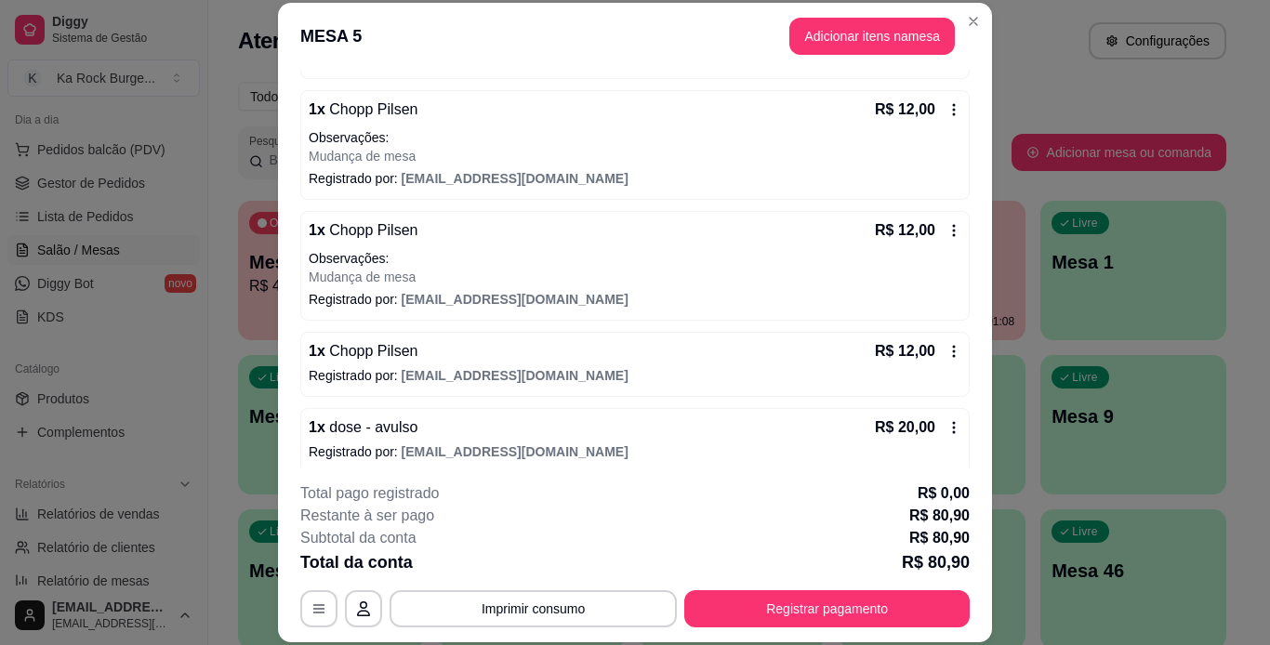
scroll to position [290, 0]
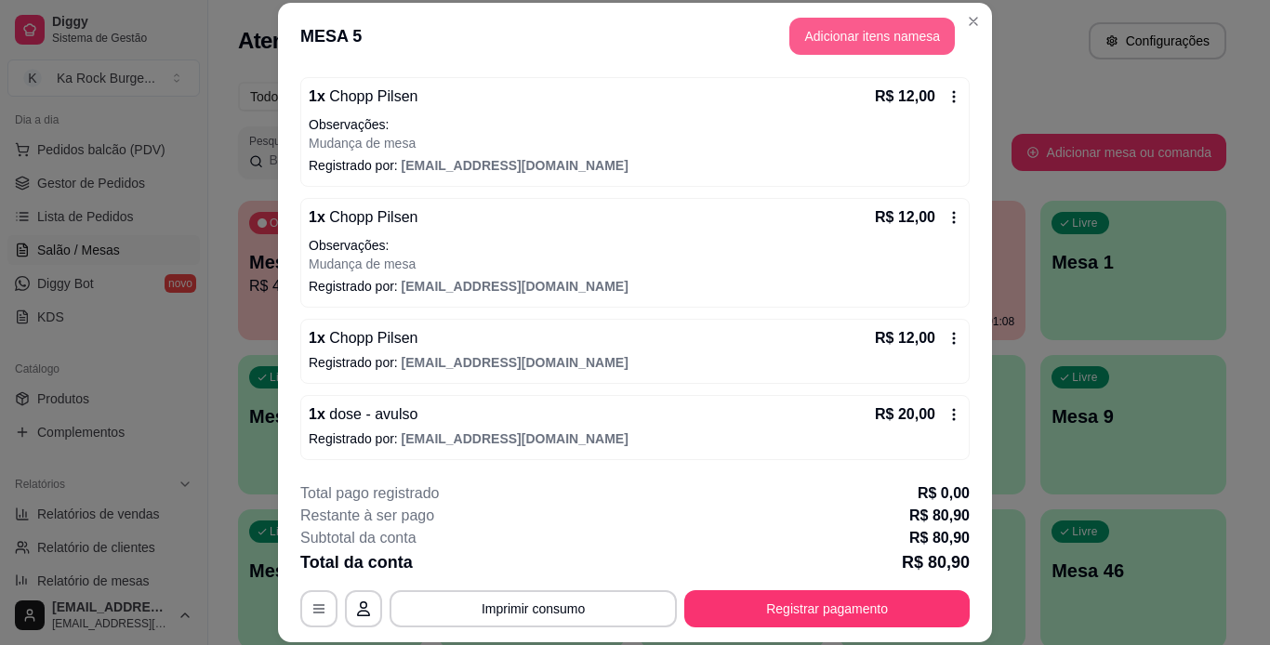
click at [830, 48] on button "Adicionar itens na mesa" at bounding box center [871, 36] width 165 height 37
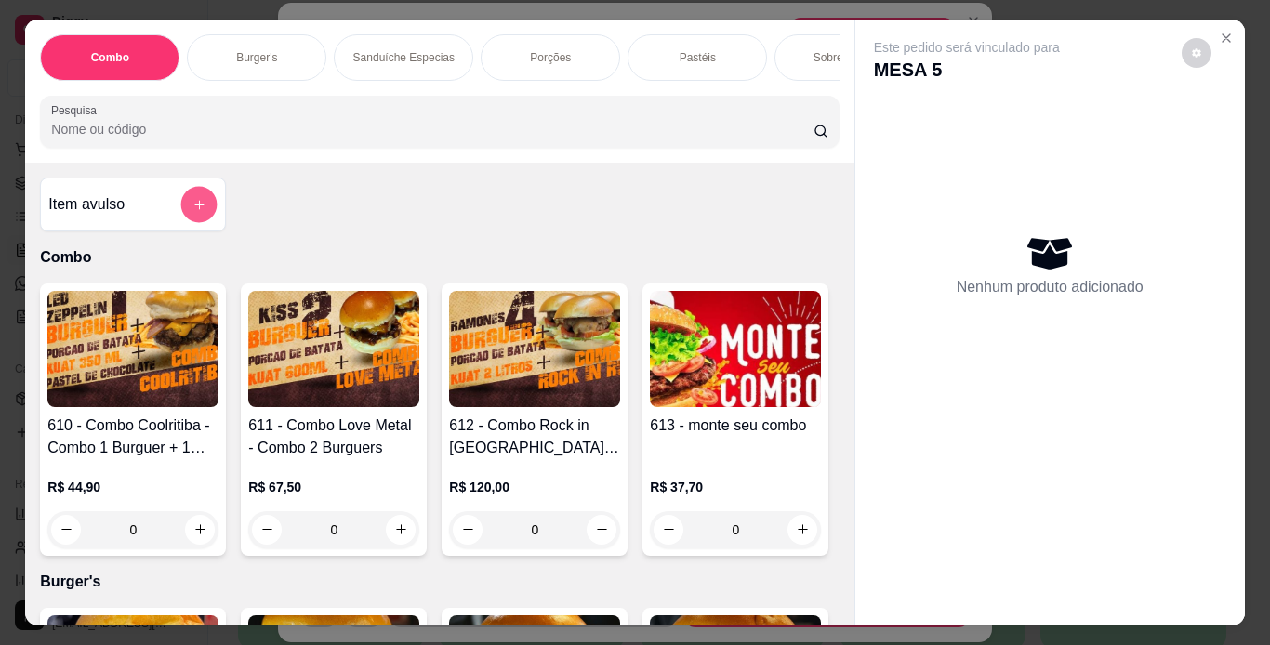
click at [200, 214] on button "add-separate-item" at bounding box center [199, 204] width 36 height 36
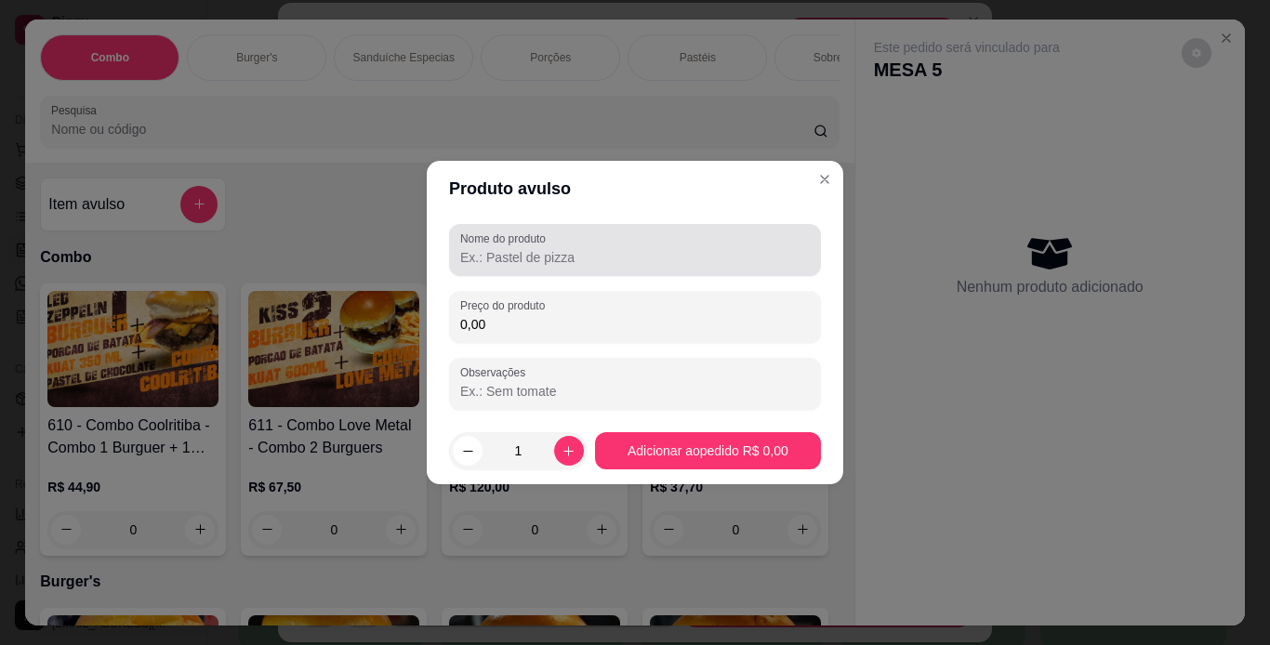
click at [536, 263] on input "Nome do produto" at bounding box center [635, 257] width 350 height 19
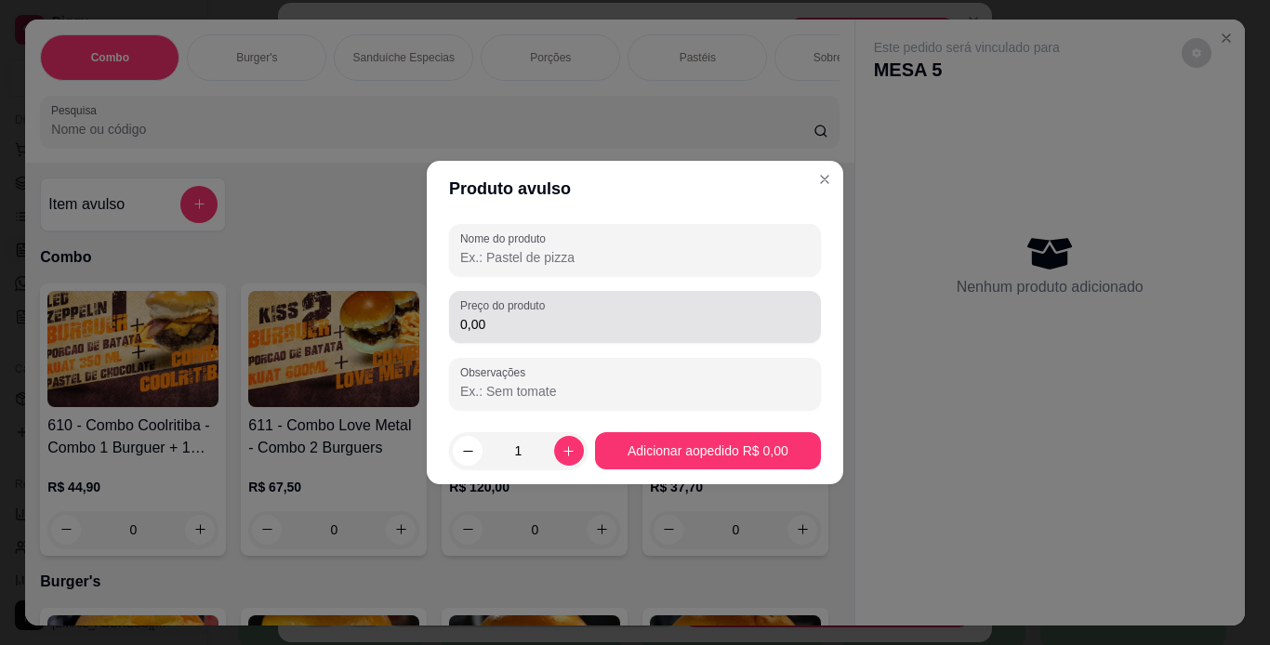
click at [602, 336] on div "Preço do produto 0,00" at bounding box center [635, 317] width 372 height 52
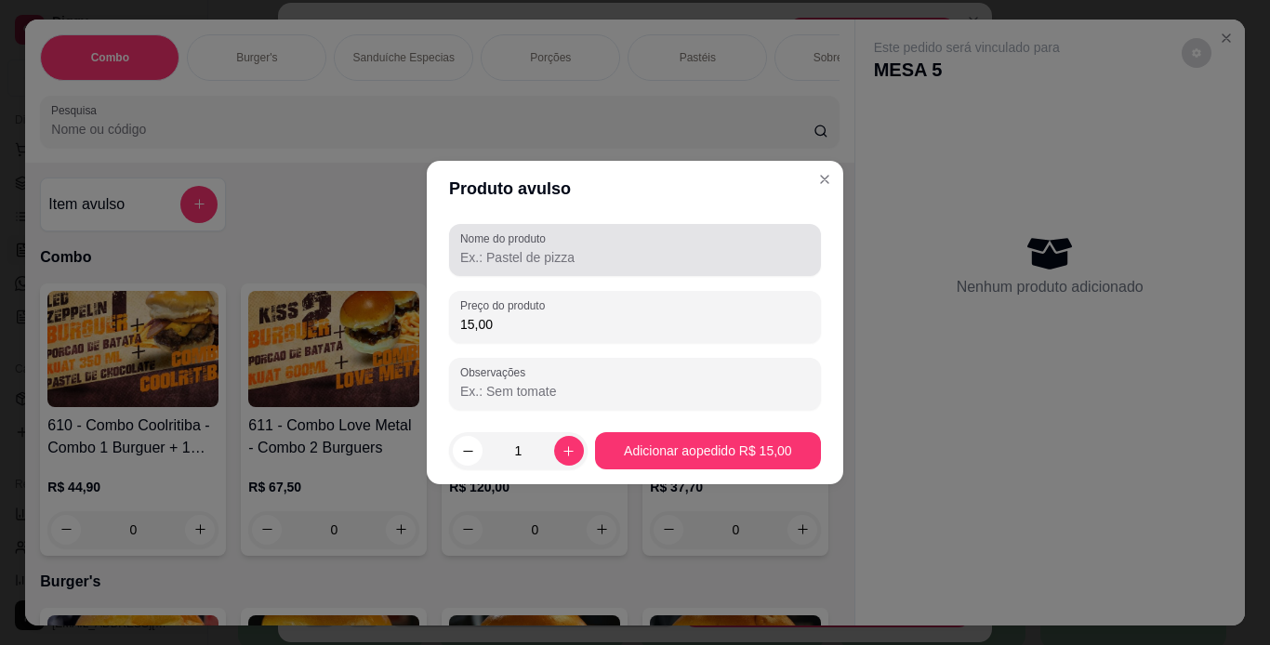
type input "15,00"
click at [513, 265] on input "Nome do produto" at bounding box center [635, 257] width 350 height 19
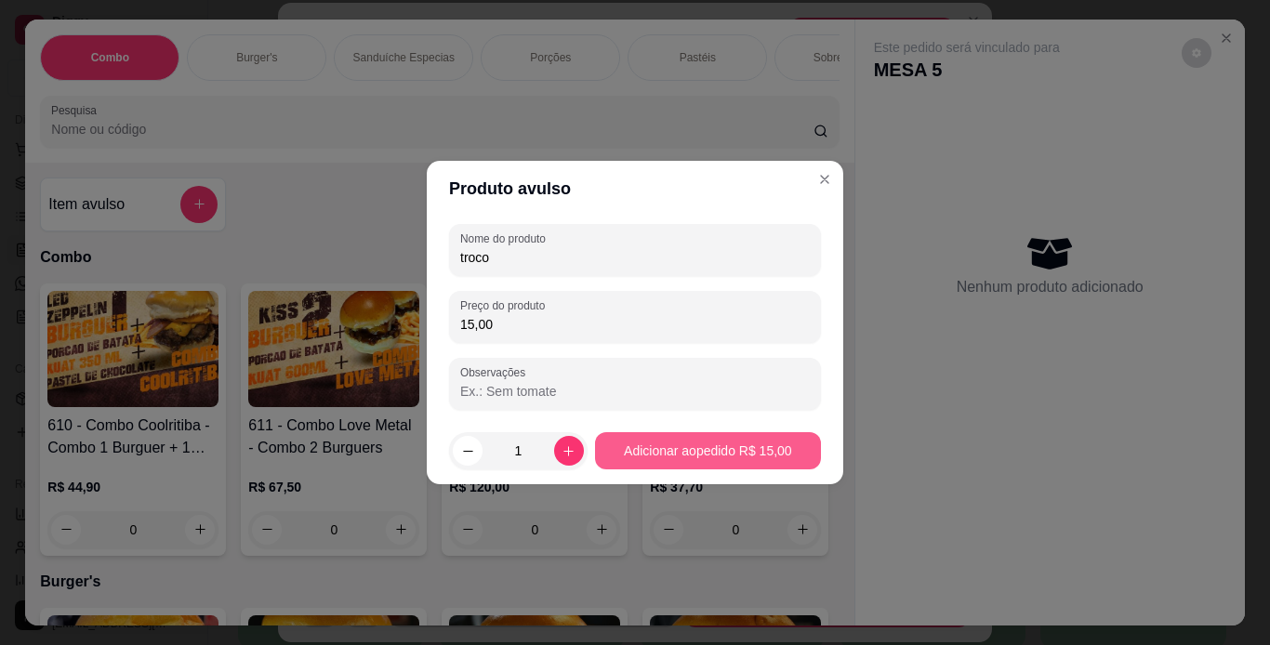
type input "troco"
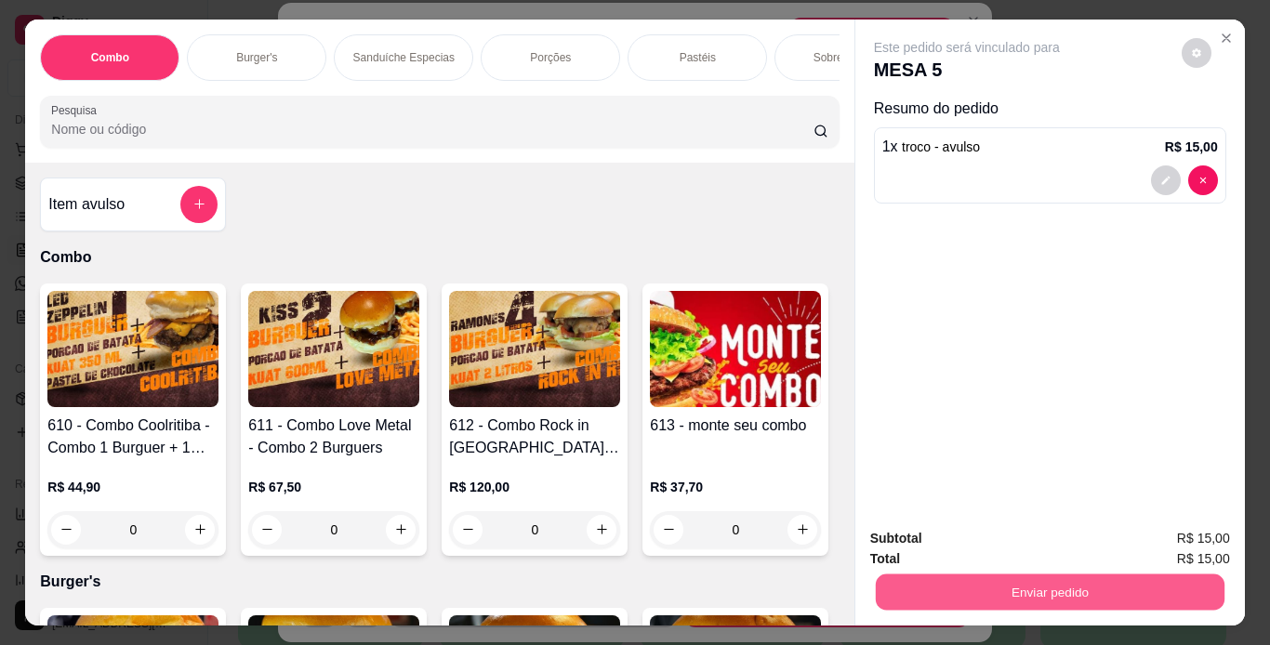
click at [887, 579] on button "Enviar pedido" at bounding box center [1049, 592] width 349 height 36
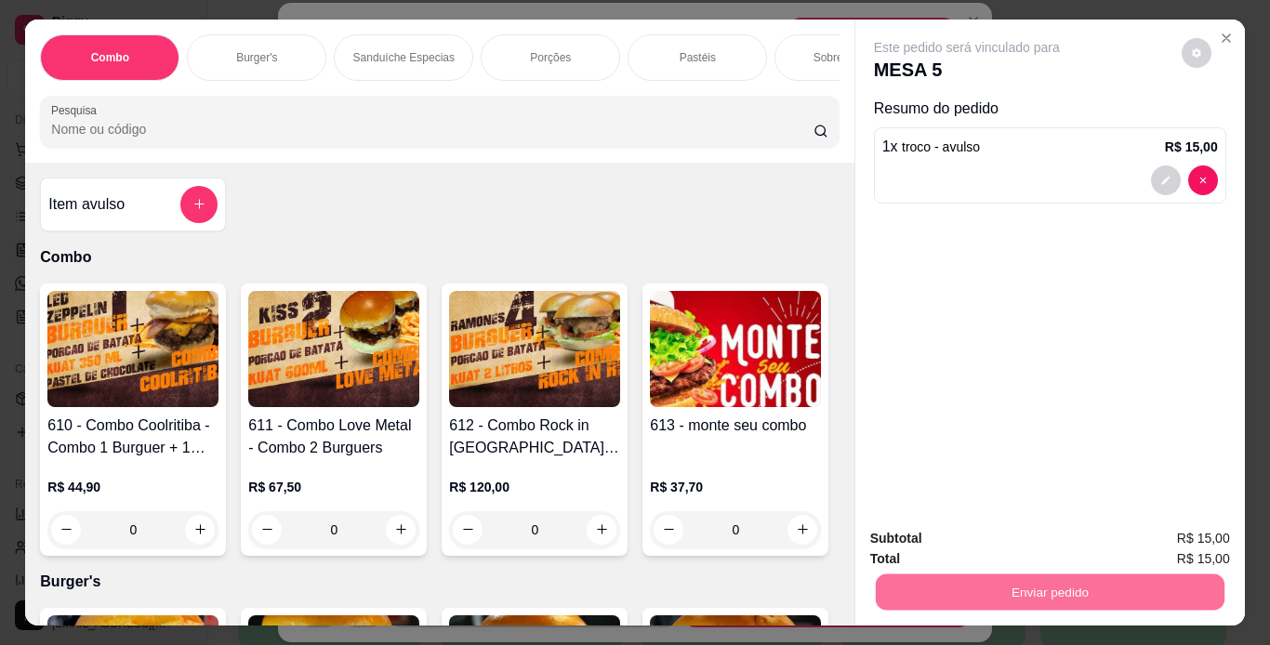
click at [961, 545] on button "Não registrar e enviar pedido" at bounding box center [988, 539] width 188 height 34
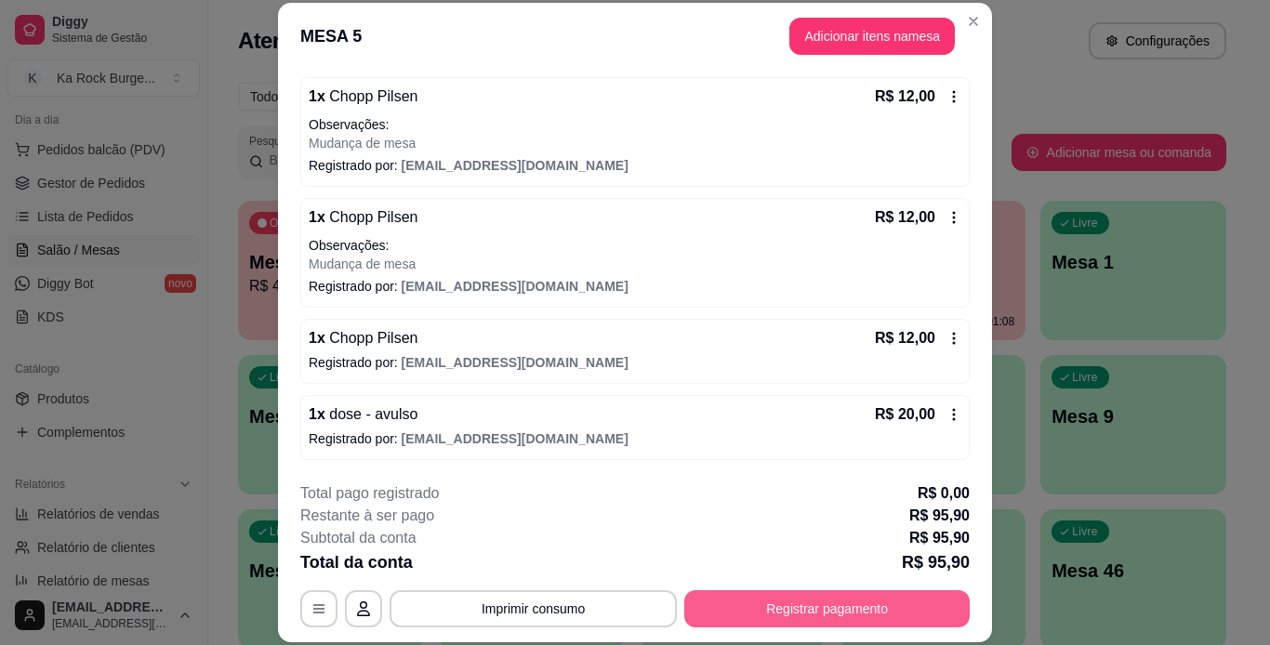
click at [921, 602] on button "Registrar pagamento" at bounding box center [826, 608] width 285 height 37
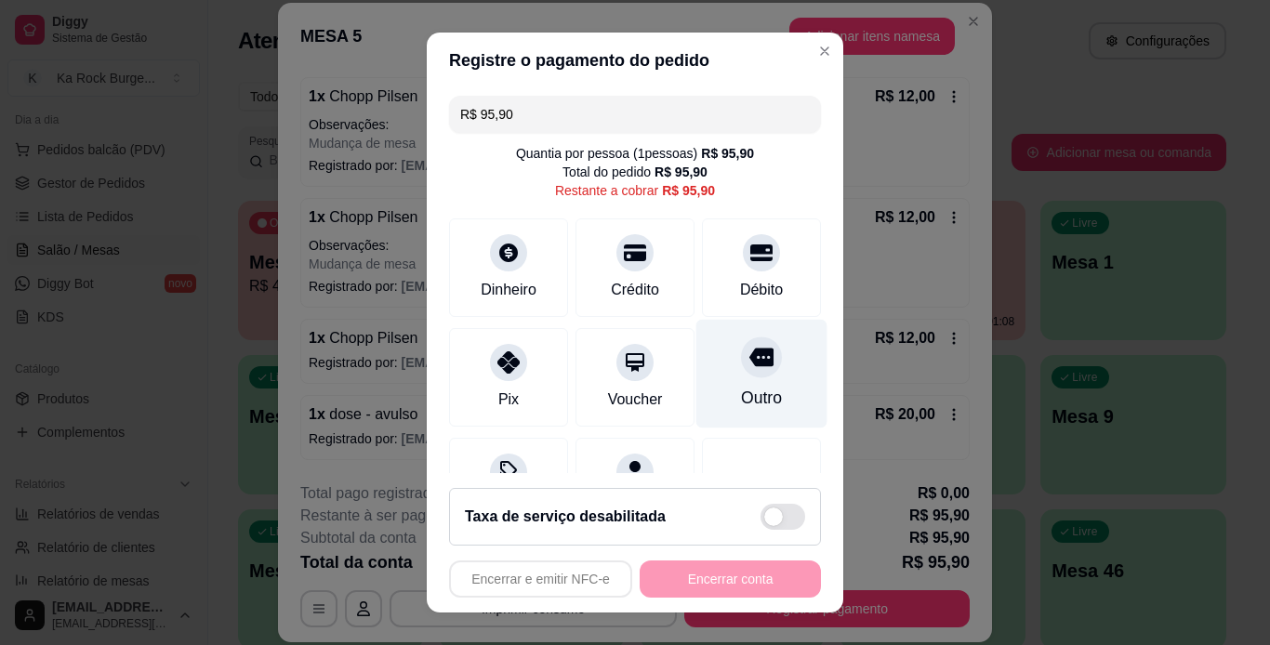
click at [740, 298] on div "Débito" at bounding box center [761, 290] width 43 height 22
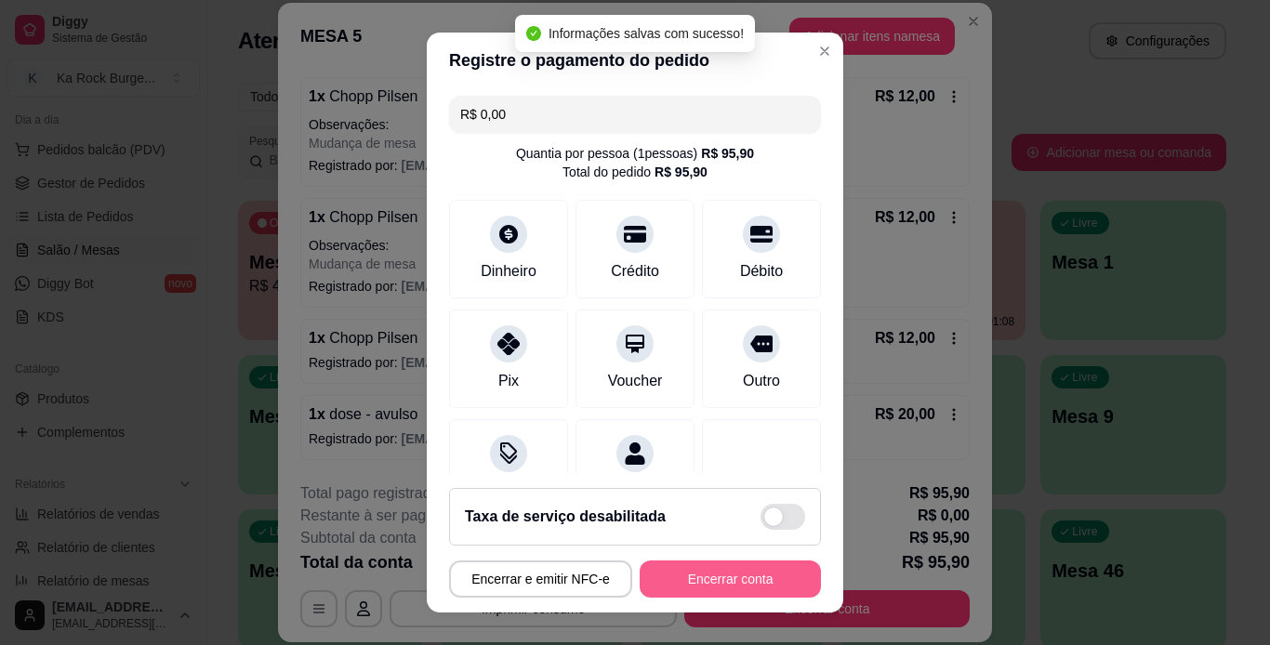
type input "R$ 0,00"
click at [752, 587] on button "Encerrar conta" at bounding box center [730, 579] width 176 height 36
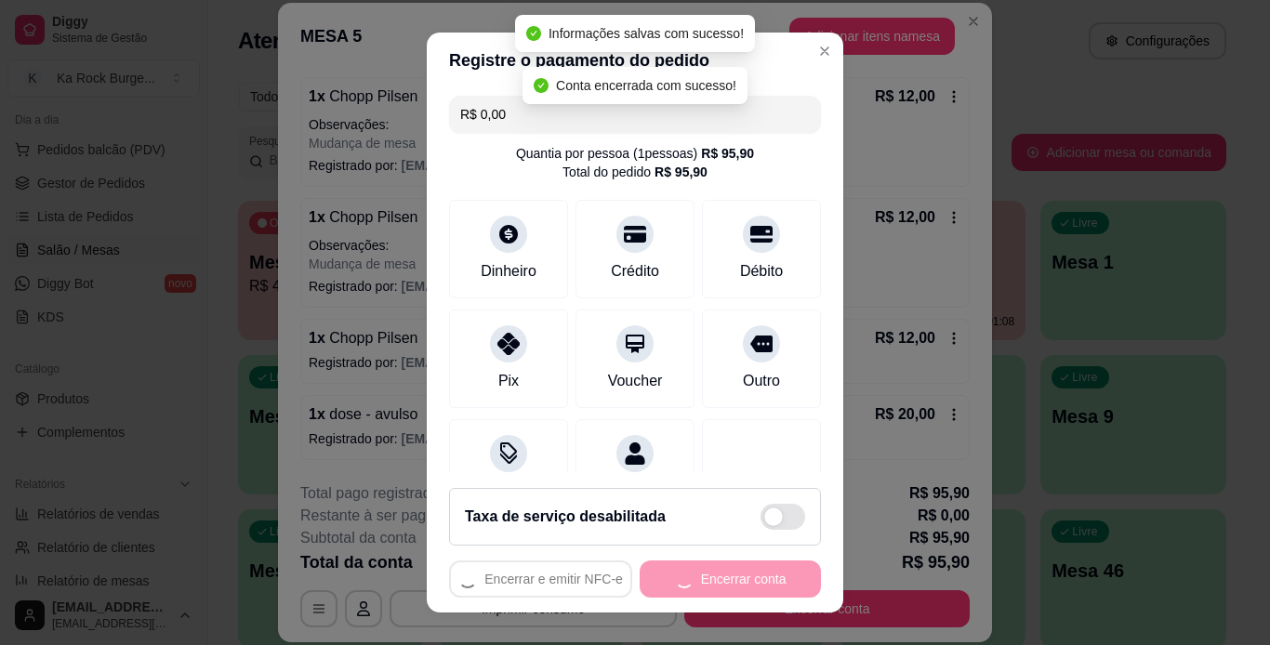
scroll to position [0, 0]
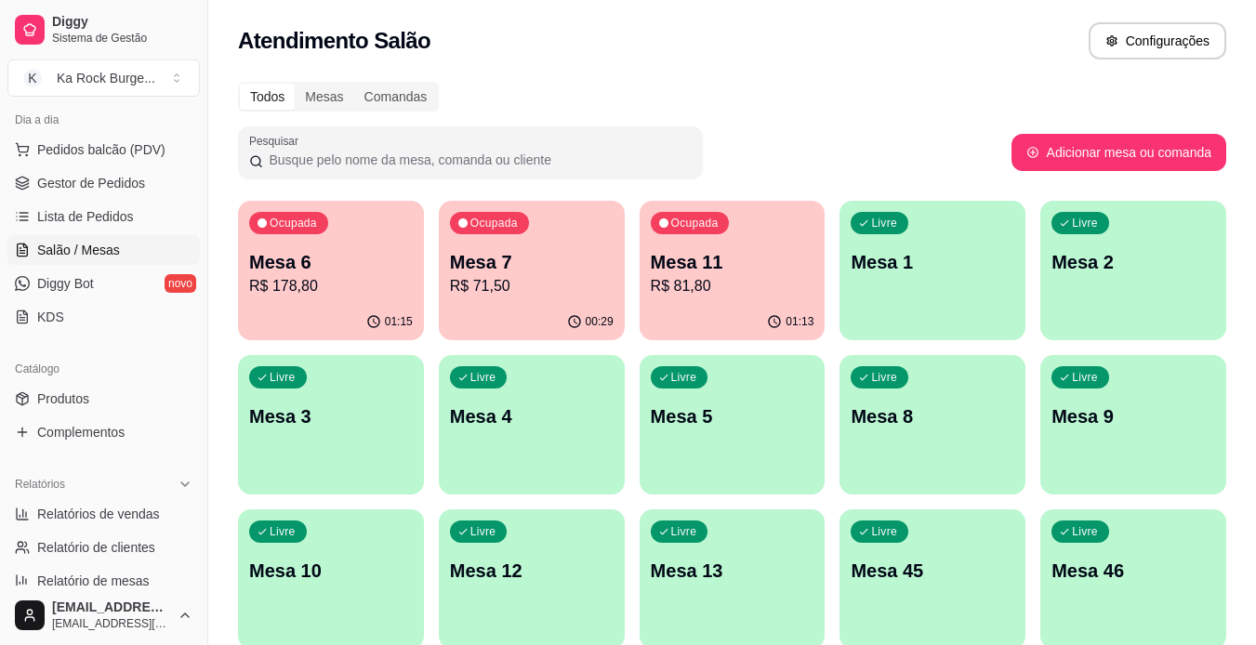
click at [352, 320] on div "01:15" at bounding box center [331, 322] width 186 height 36
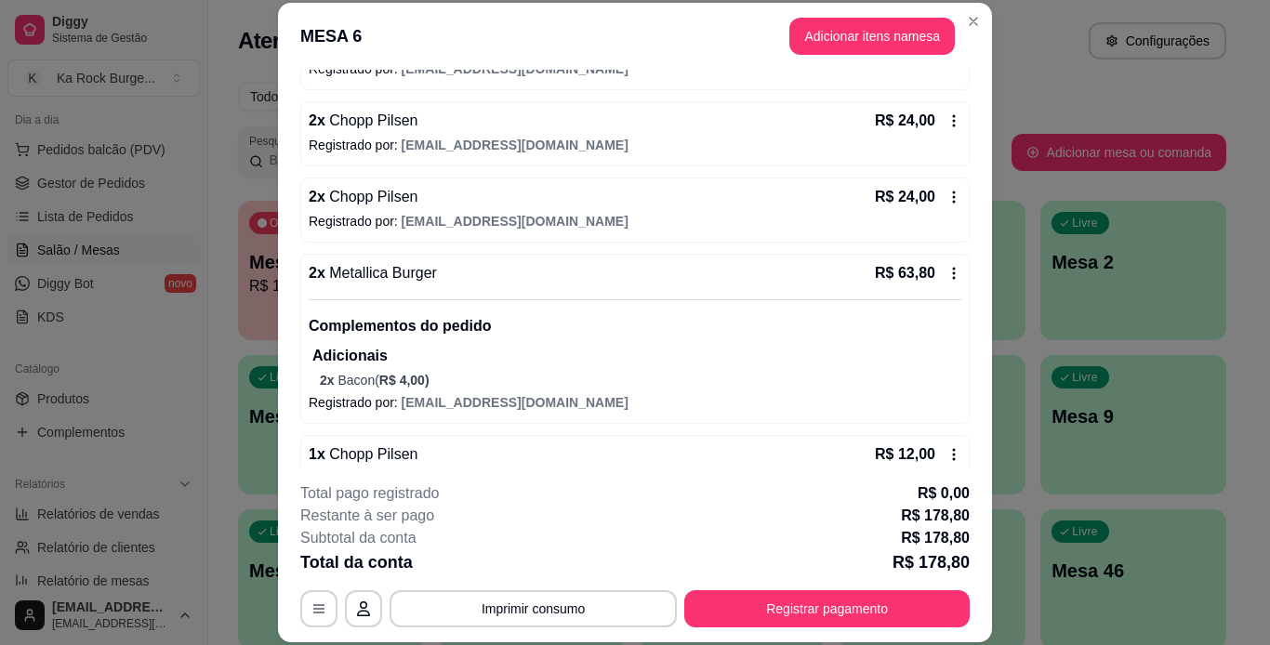
scroll to position [335, 0]
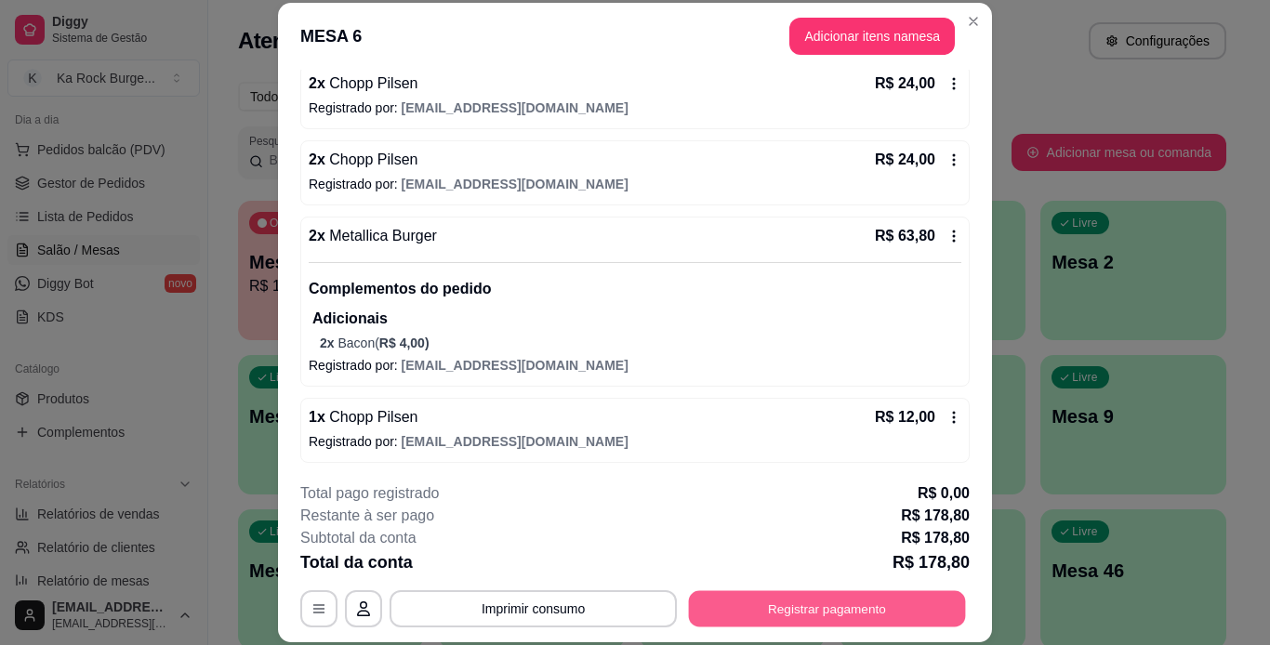
click at [811, 601] on button "Registrar pagamento" at bounding box center [827, 608] width 277 height 36
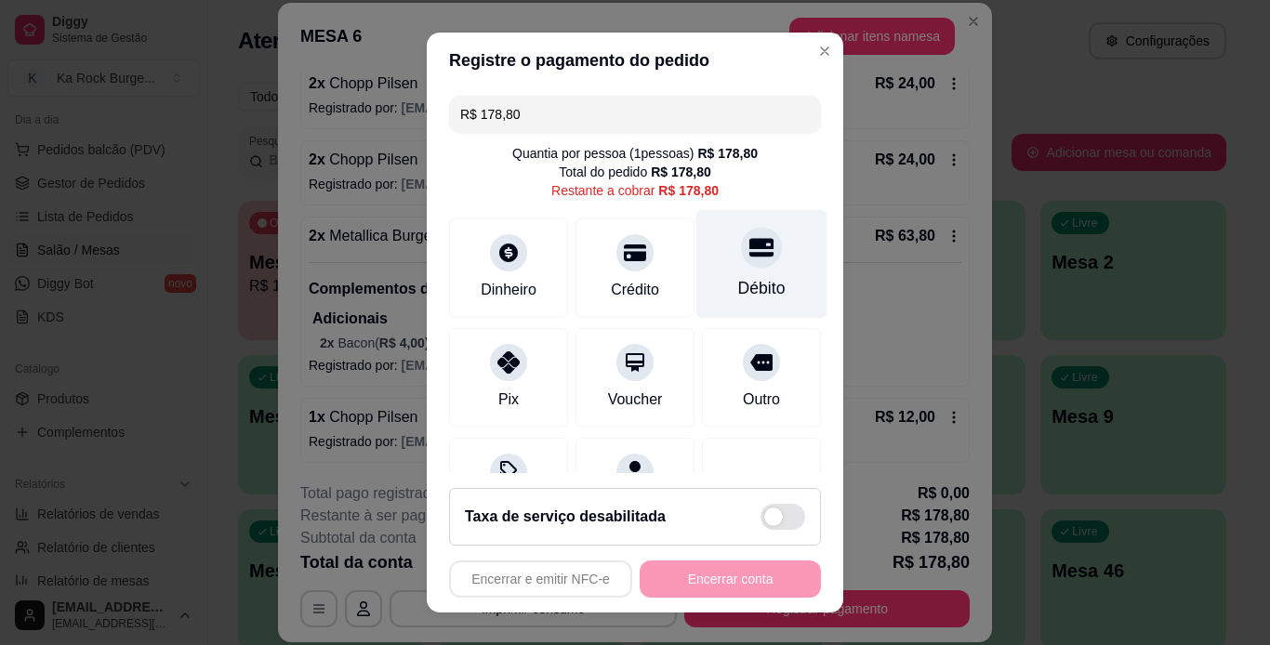
click at [748, 296] on div "Débito" at bounding box center [761, 288] width 47 height 24
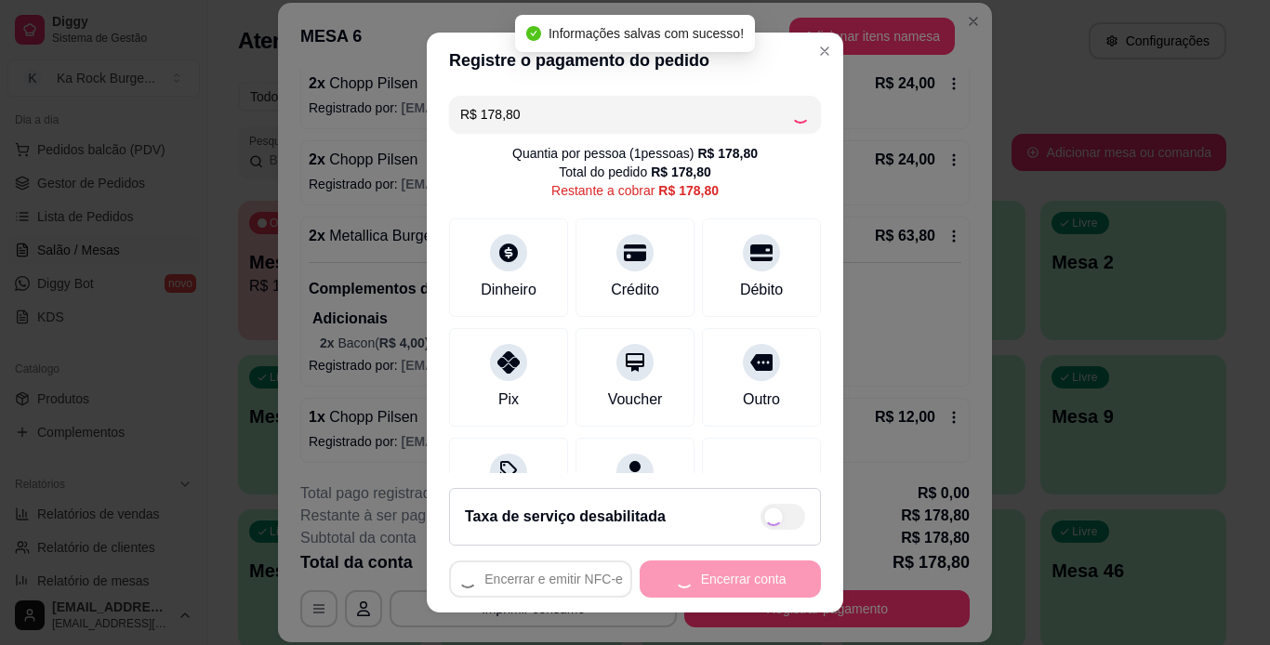
type input "R$ 0,00"
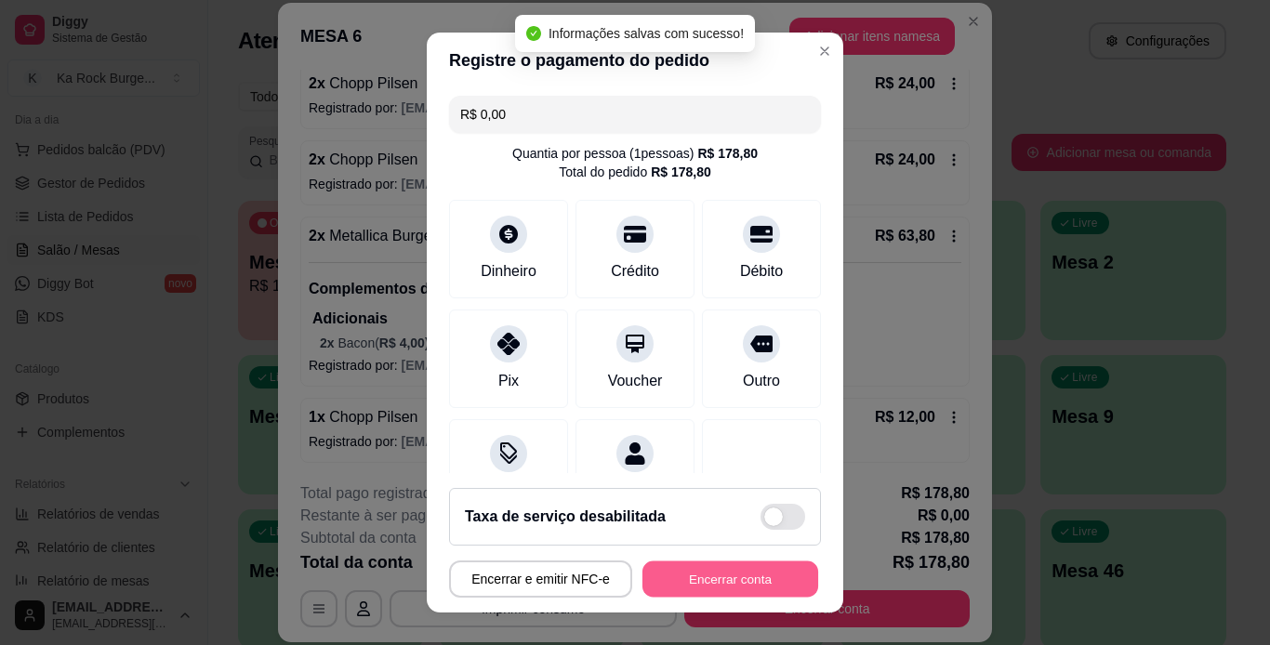
click at [749, 582] on button "Encerrar conta" at bounding box center [730, 579] width 176 height 36
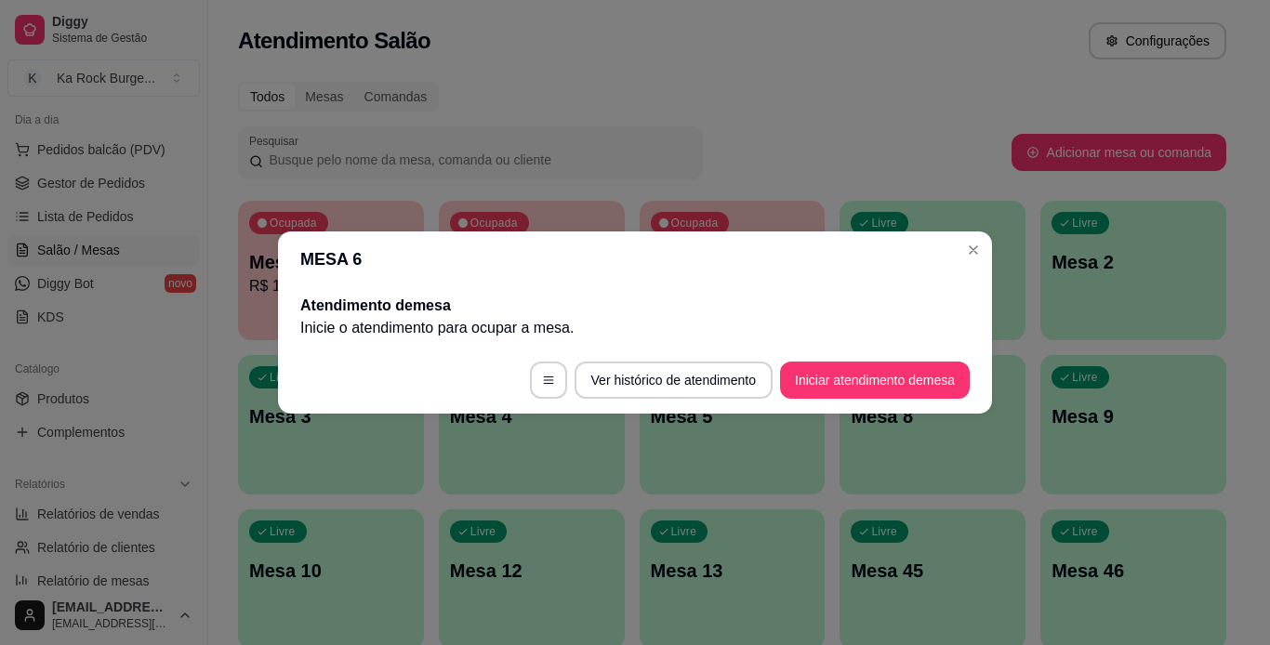
scroll to position [0, 0]
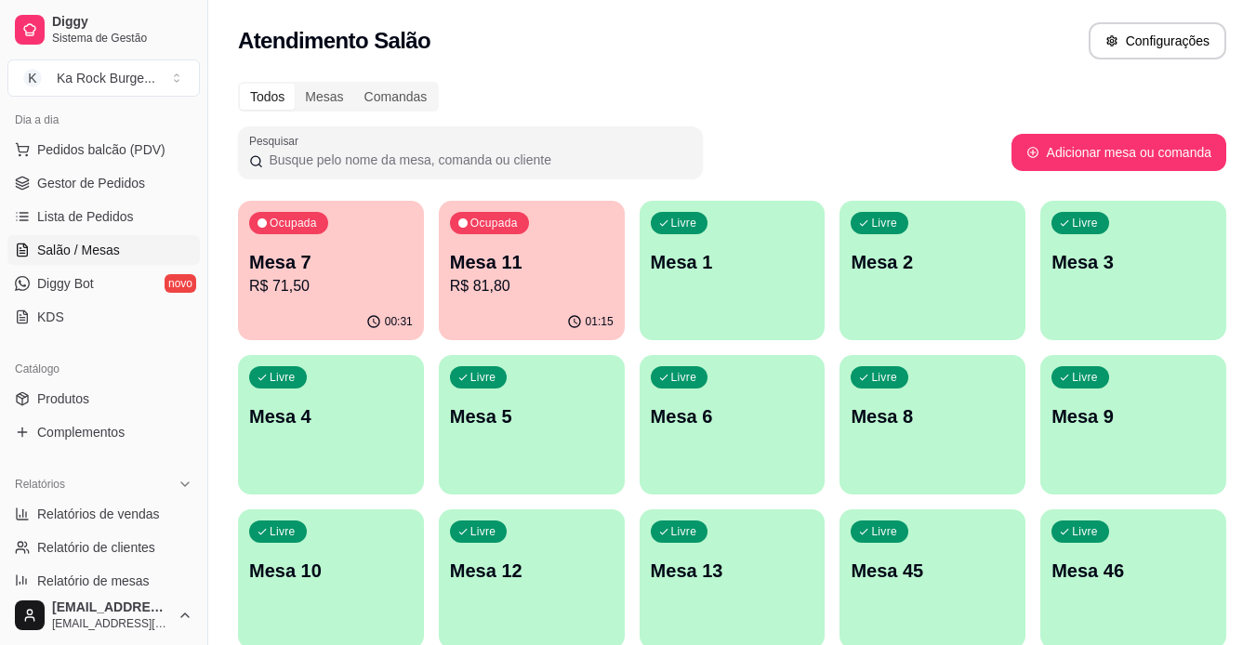
click at [892, 152] on div "Pesquisar" at bounding box center [624, 152] width 773 height 52
click at [343, 304] on div "00:31" at bounding box center [331, 322] width 186 height 36
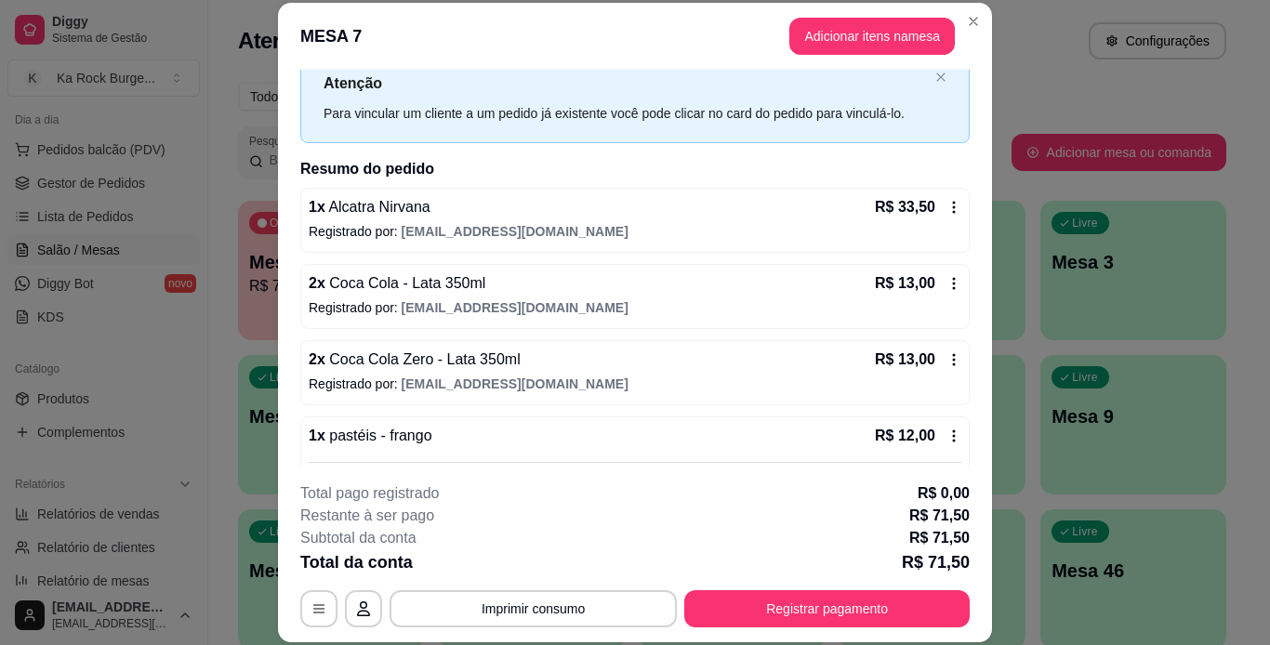
scroll to position [123, 0]
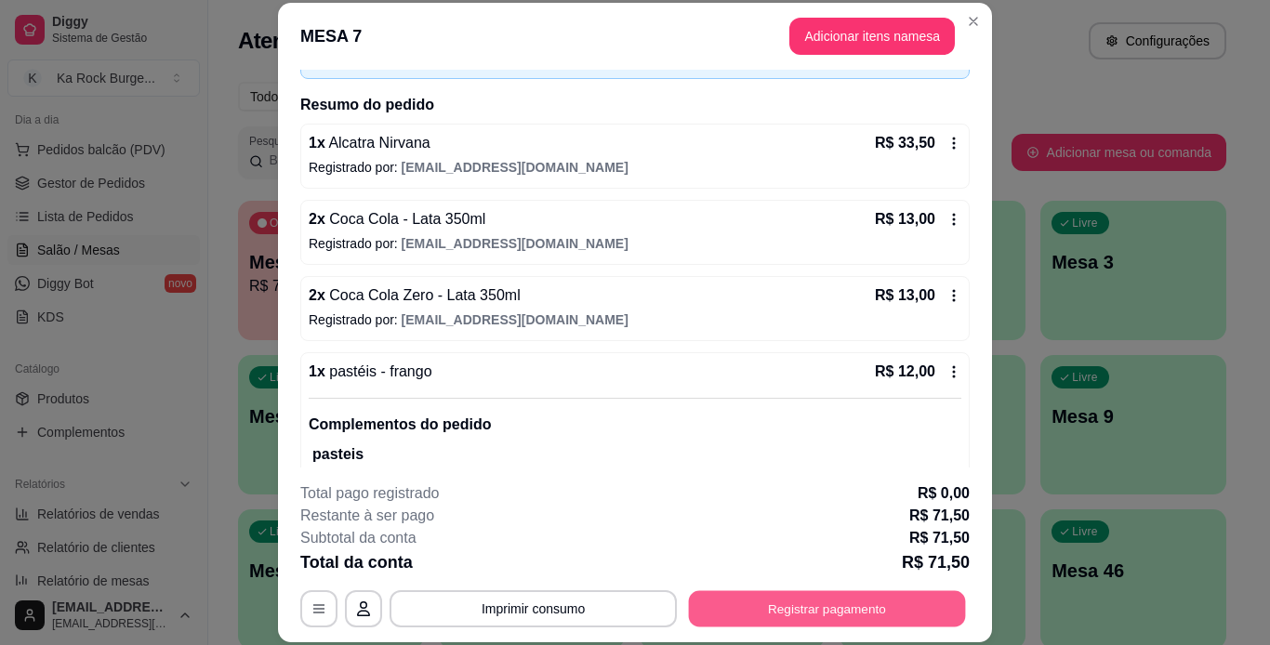
click at [730, 603] on button "Registrar pagamento" at bounding box center [827, 608] width 277 height 36
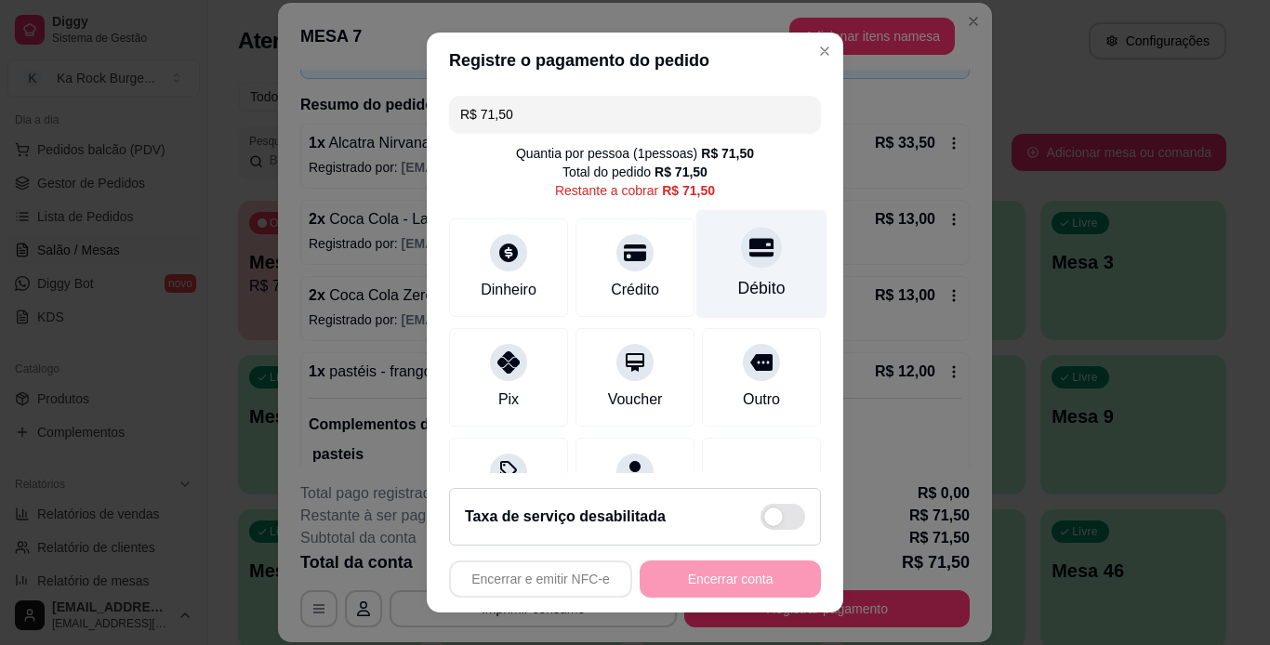
click at [738, 296] on div "Débito" at bounding box center [761, 288] width 47 height 24
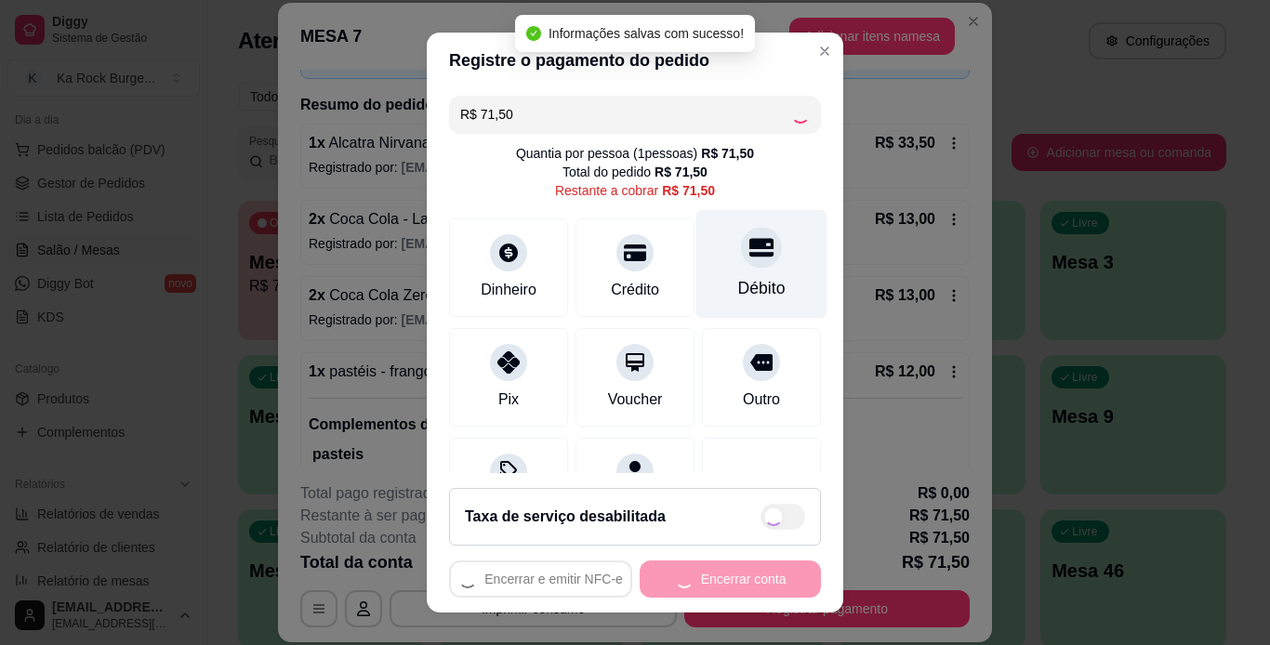
type input "R$ 0,00"
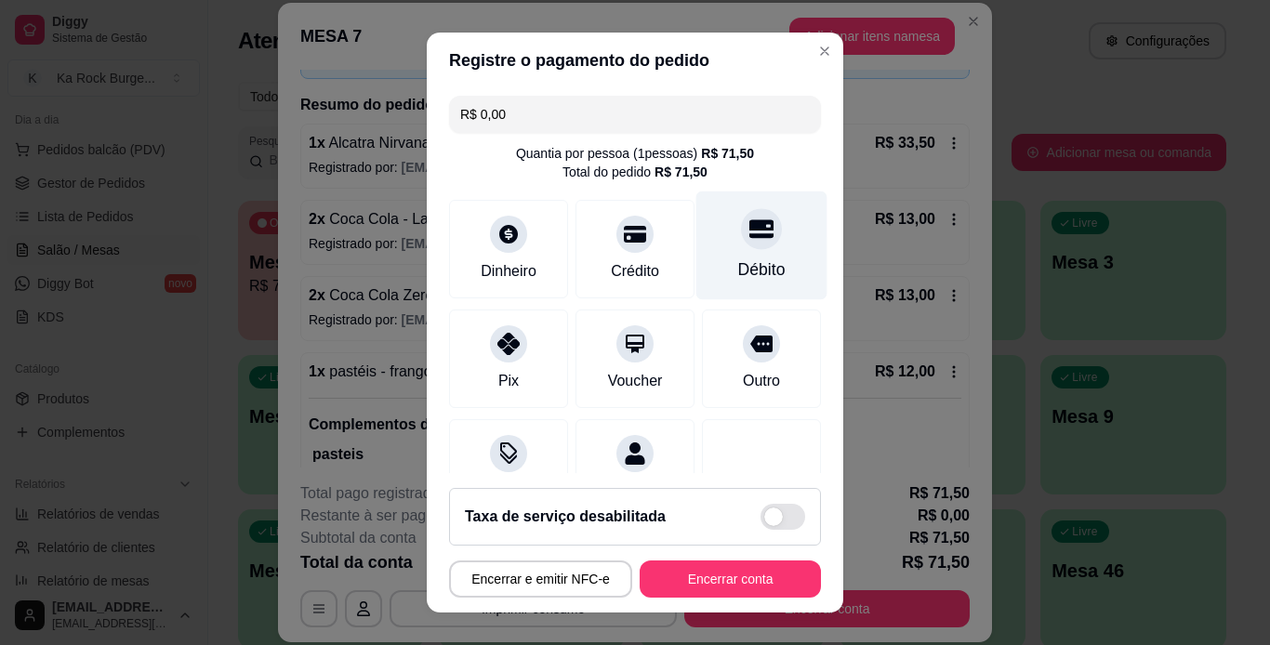
drag, startPoint x: 739, startPoint y: 264, endPoint x: 747, endPoint y: 271, distance: 11.2
click at [738, 264] on div "Débito" at bounding box center [761, 269] width 47 height 24
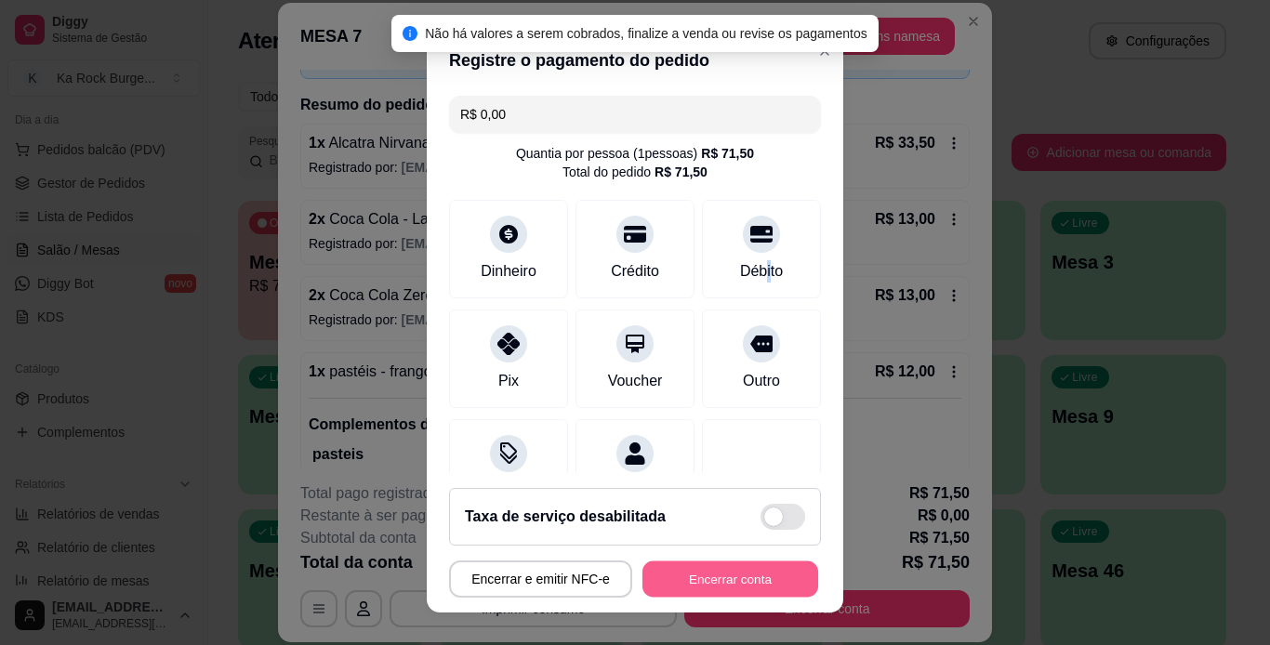
click at [667, 578] on button "Encerrar conta" at bounding box center [730, 579] width 176 height 36
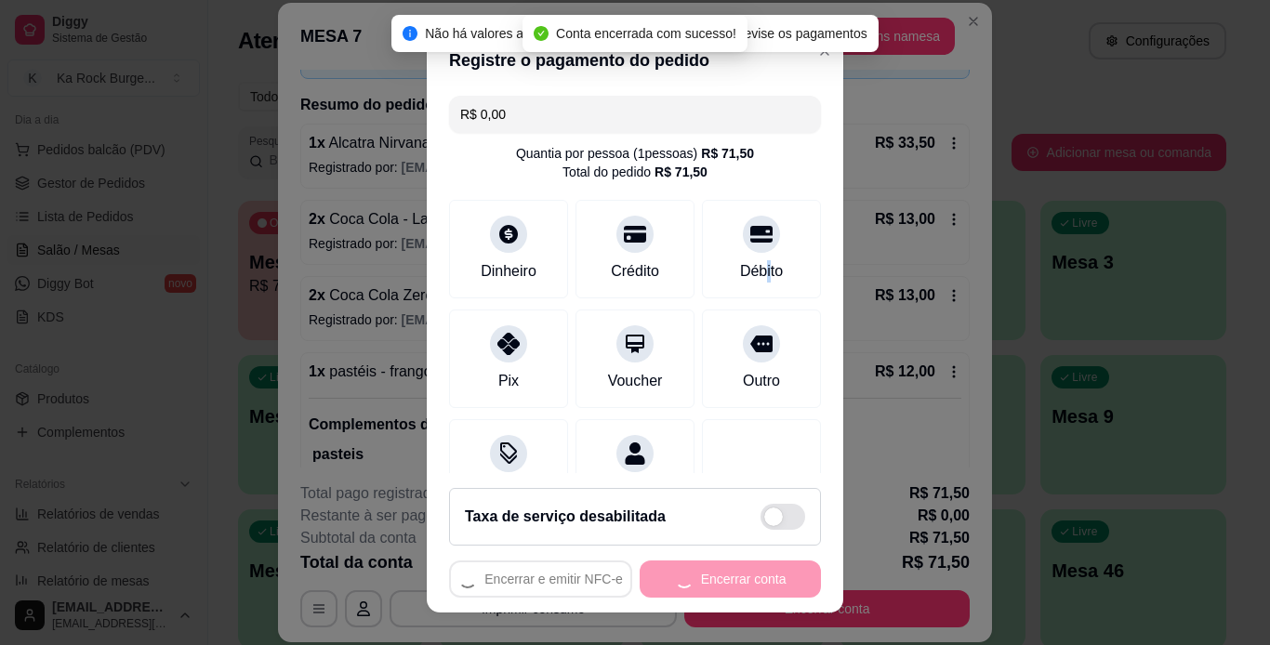
scroll to position [0, 0]
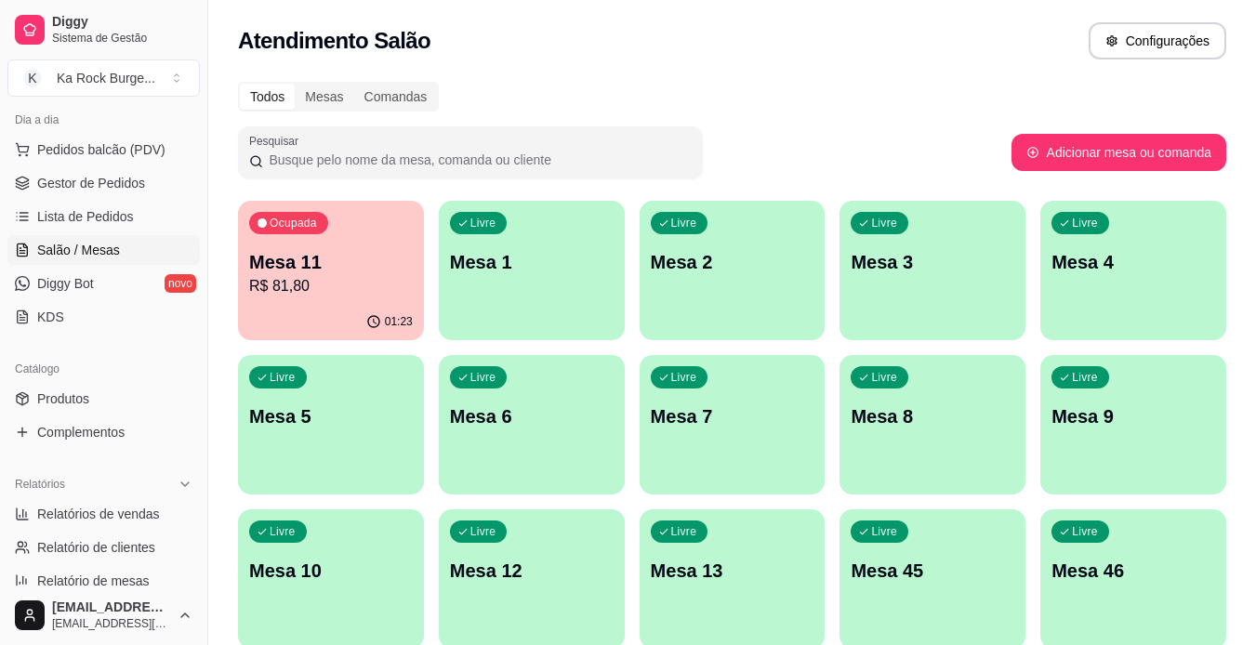
click at [816, 110] on div "Todos Mesas Comandas" at bounding box center [732, 97] width 988 height 30
click at [102, 524] on link "Relatórios de vendas" at bounding box center [103, 514] width 192 height 30
select select "ALL"
select select "0"
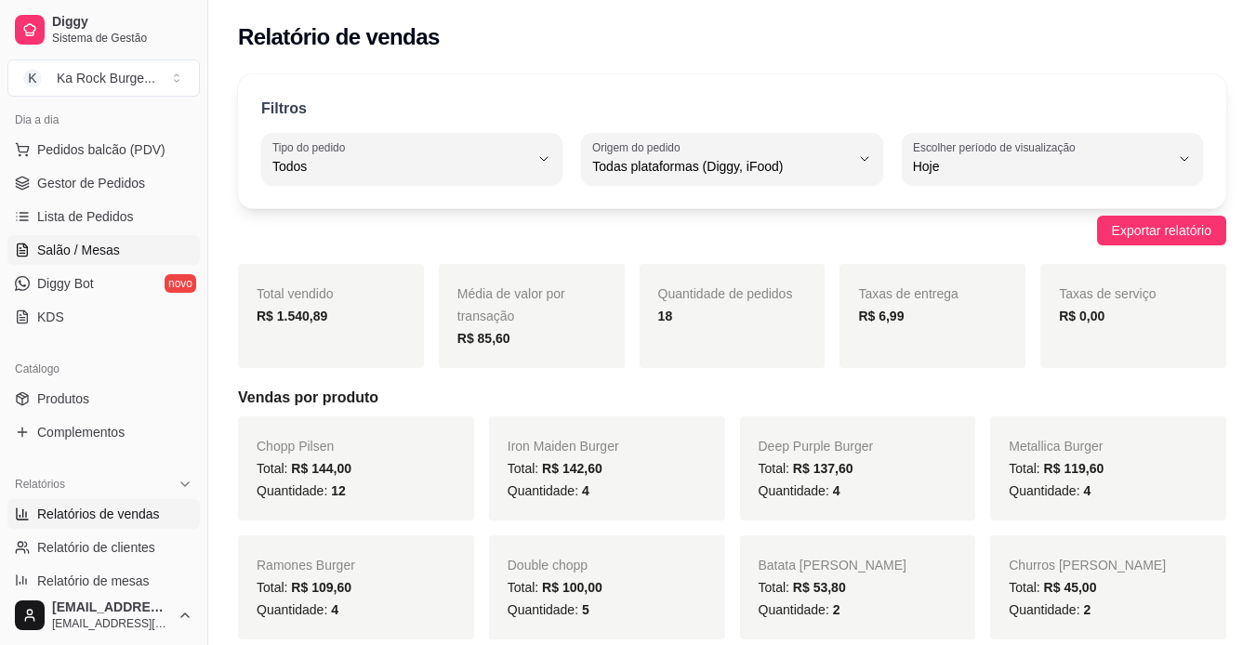
click at [100, 248] on span "Salão / Mesas" at bounding box center [78, 250] width 83 height 19
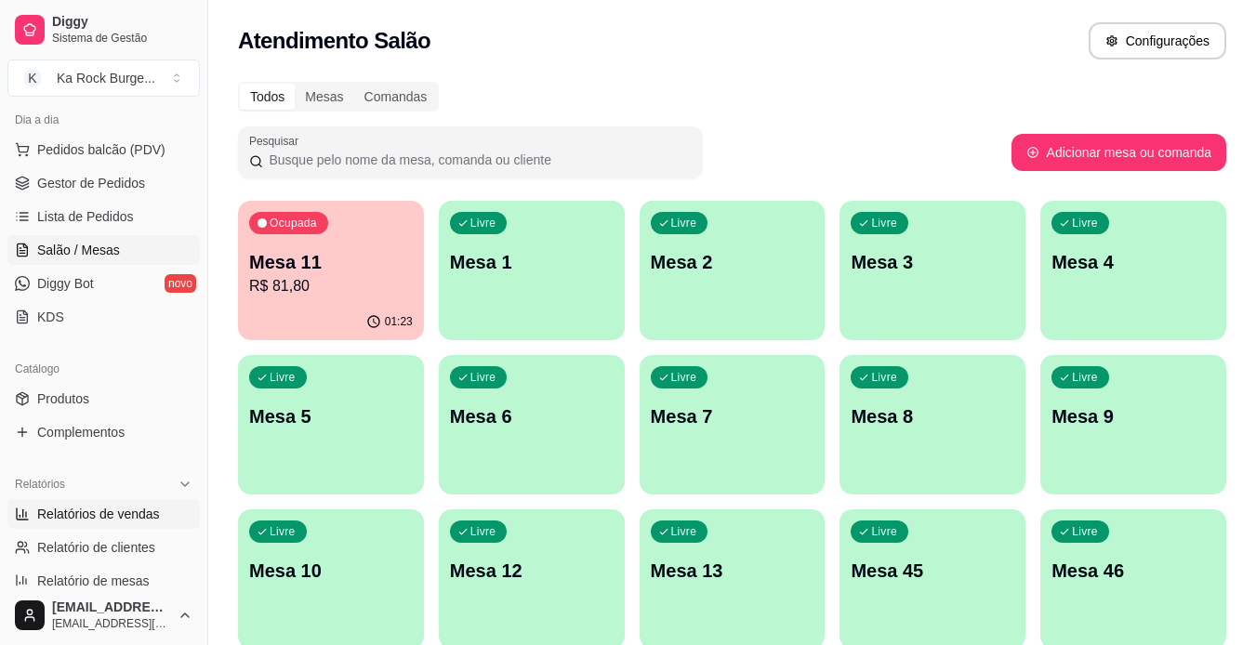
click at [136, 514] on span "Relatórios de vendas" at bounding box center [98, 514] width 123 height 19
select select "ALL"
select select "0"
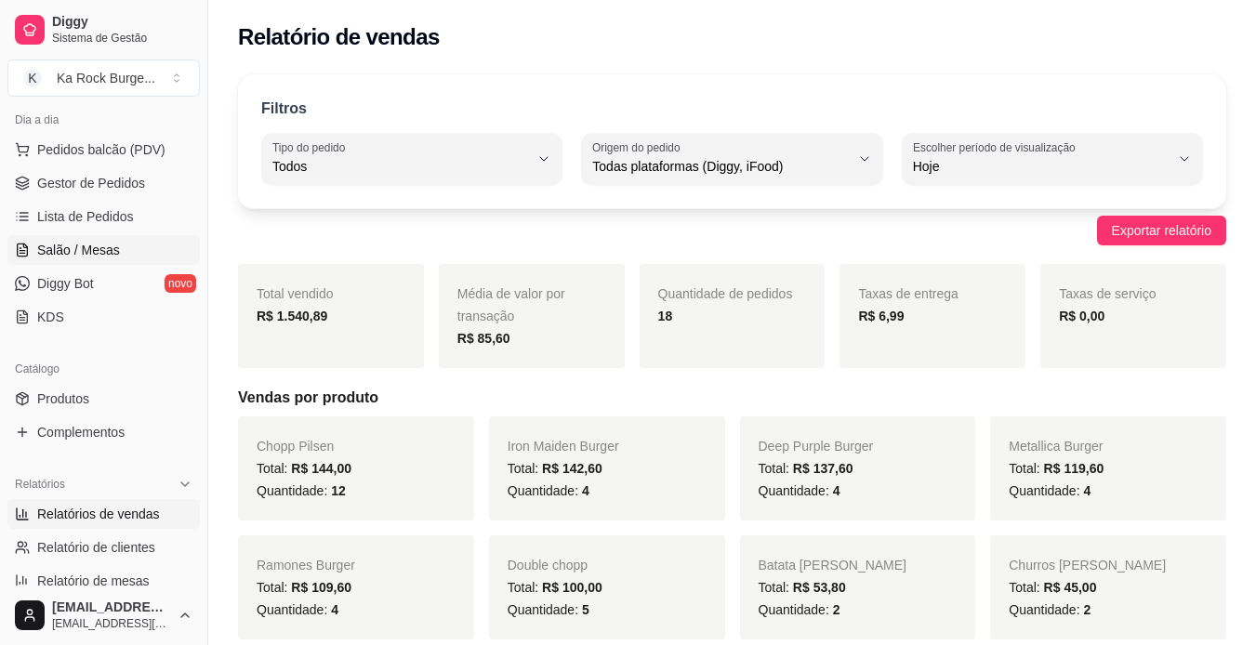
click at [37, 251] on span "Salão / Mesas" at bounding box center [78, 250] width 83 height 19
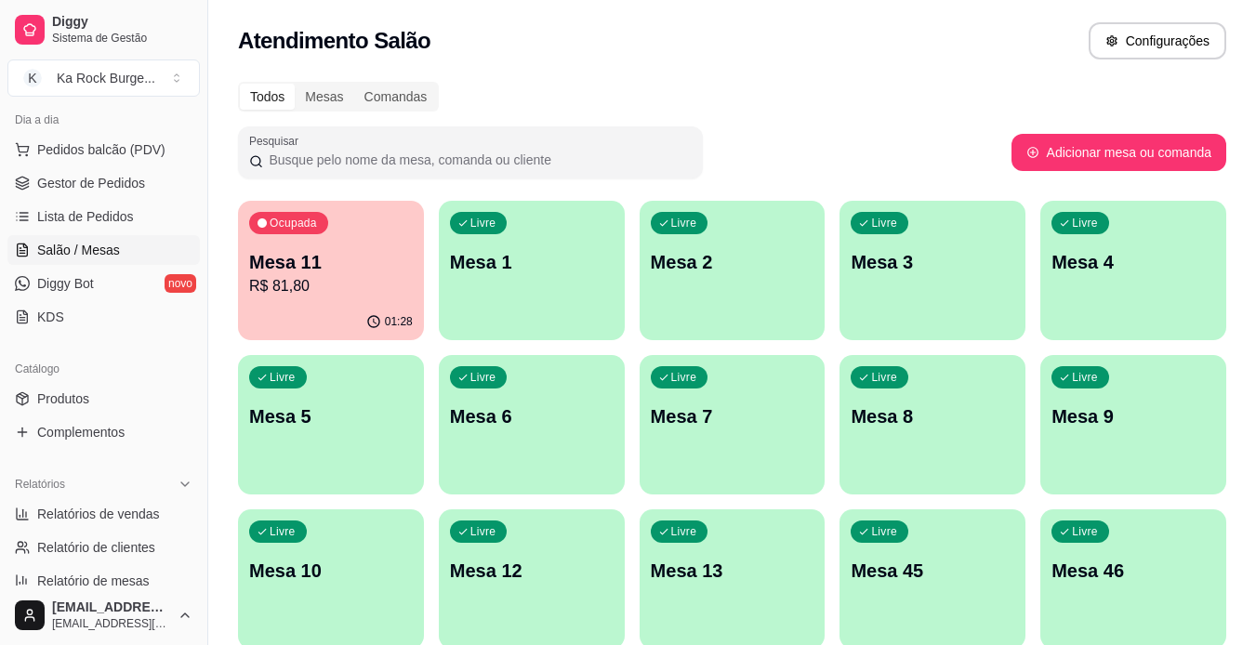
click at [345, 256] on p "Mesa 11" at bounding box center [331, 262] width 164 height 26
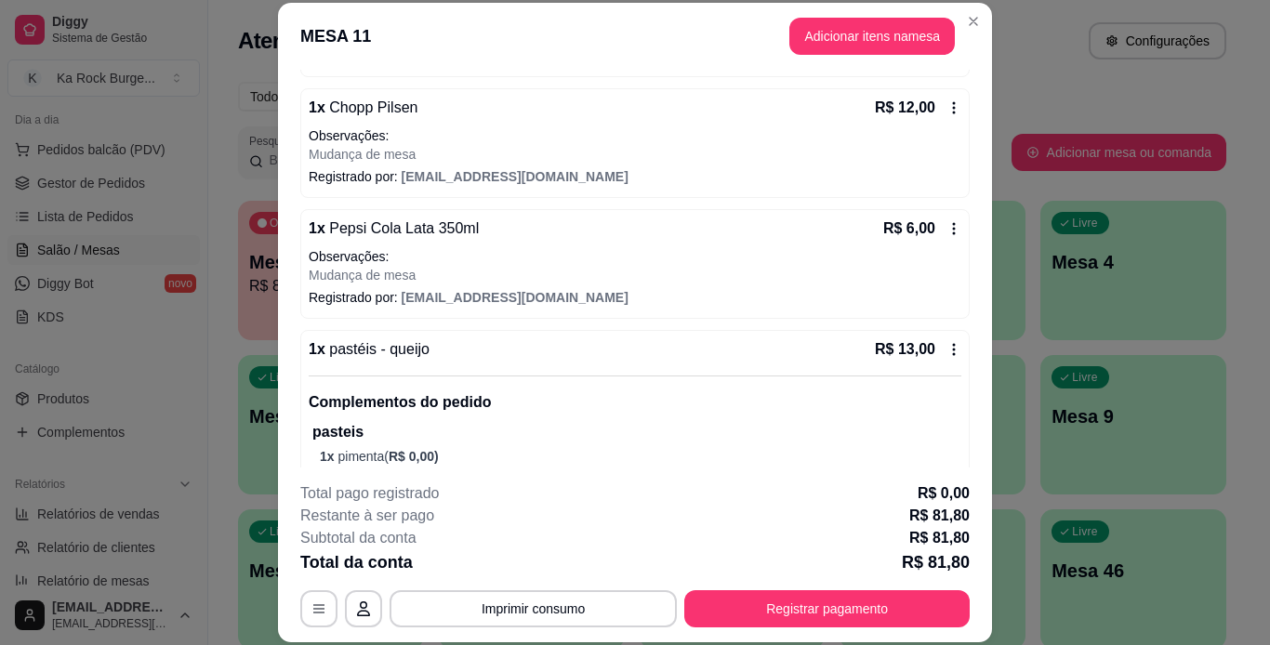
scroll to position [536, 0]
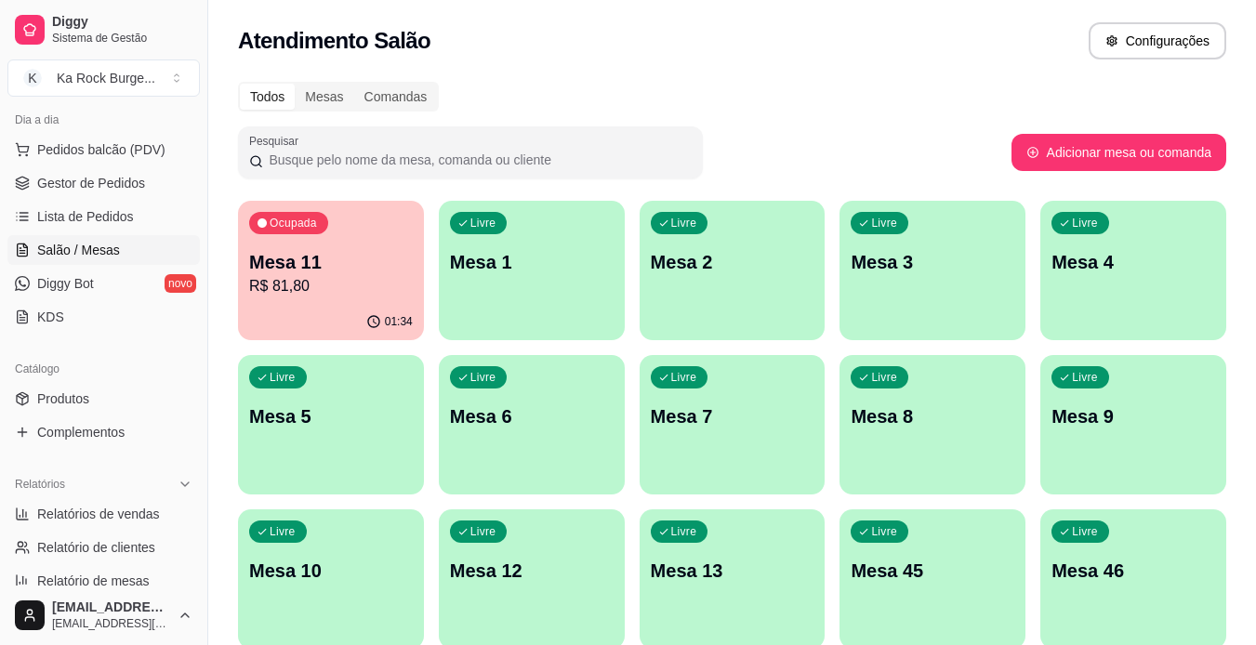
click at [317, 269] on p "Mesa 11" at bounding box center [331, 262] width 164 height 26
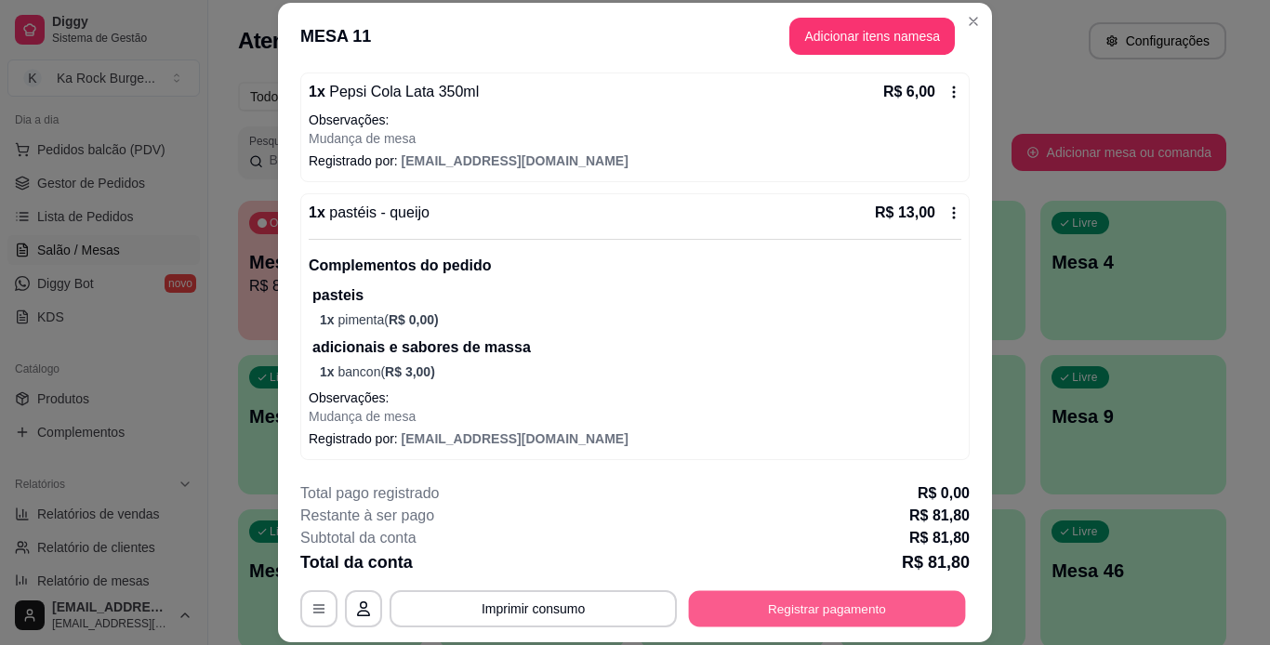
click at [942, 600] on button "Registrar pagamento" at bounding box center [827, 608] width 277 height 36
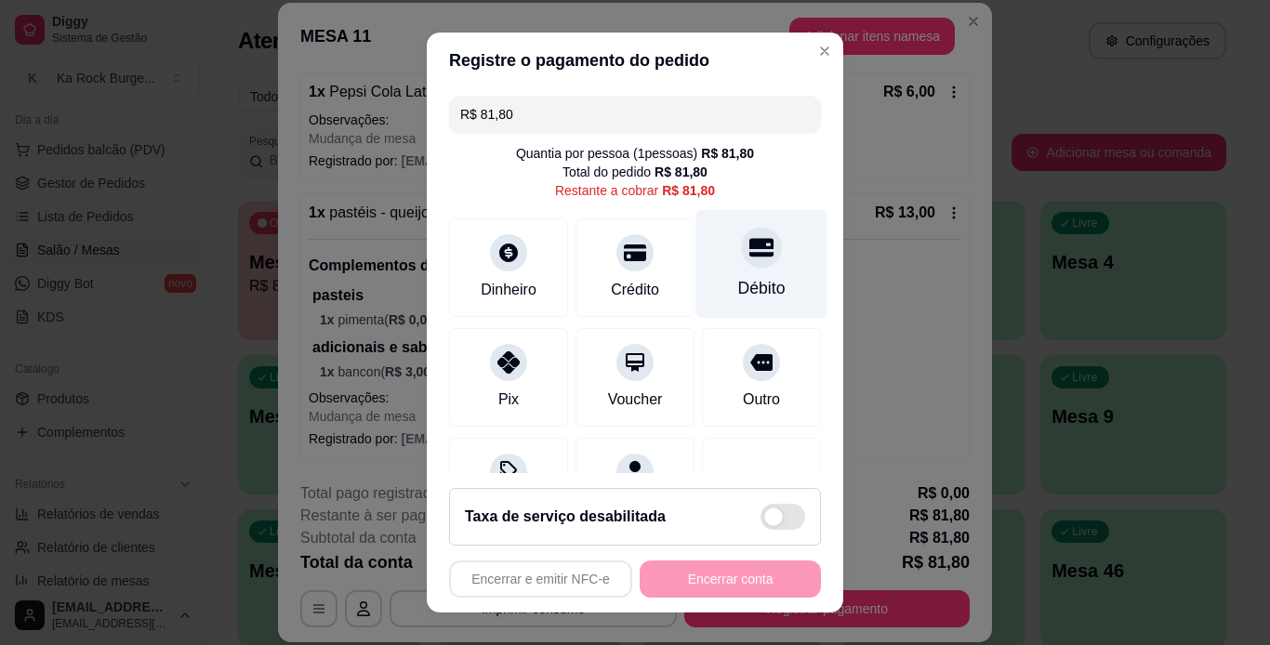
click at [749, 259] on icon at bounding box center [761, 247] width 24 height 24
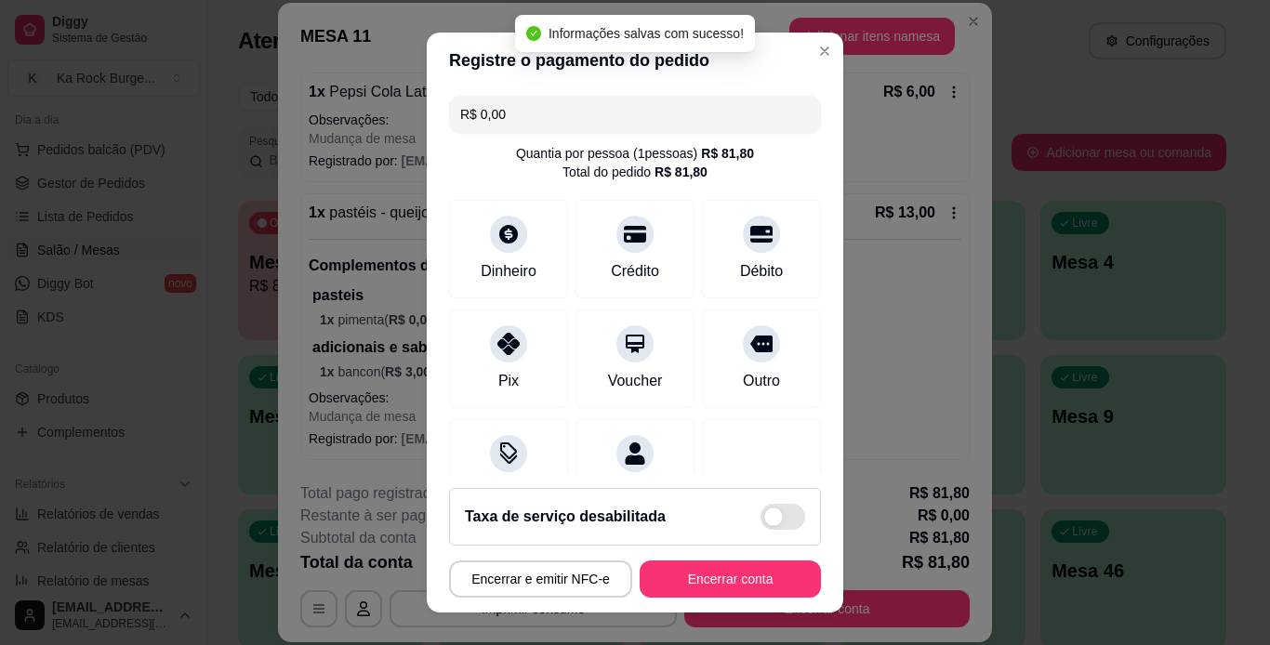
type input "R$ 0,00"
click at [770, 572] on button "Encerrar conta" at bounding box center [730, 579] width 176 height 36
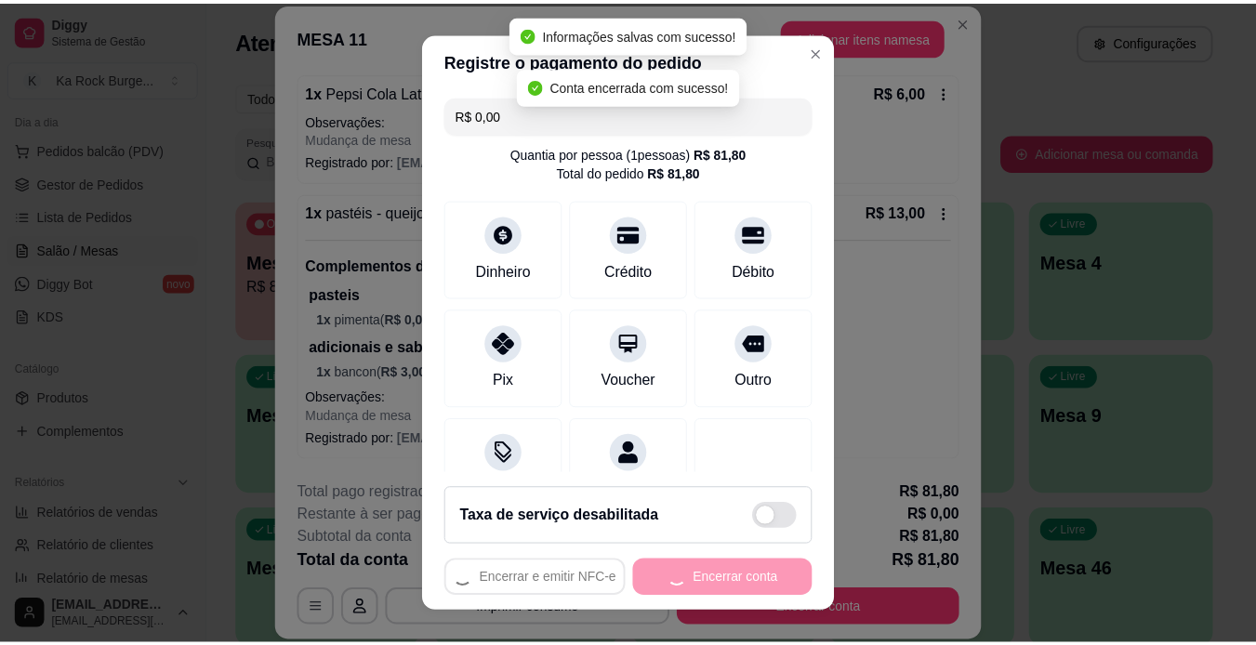
scroll to position [0, 0]
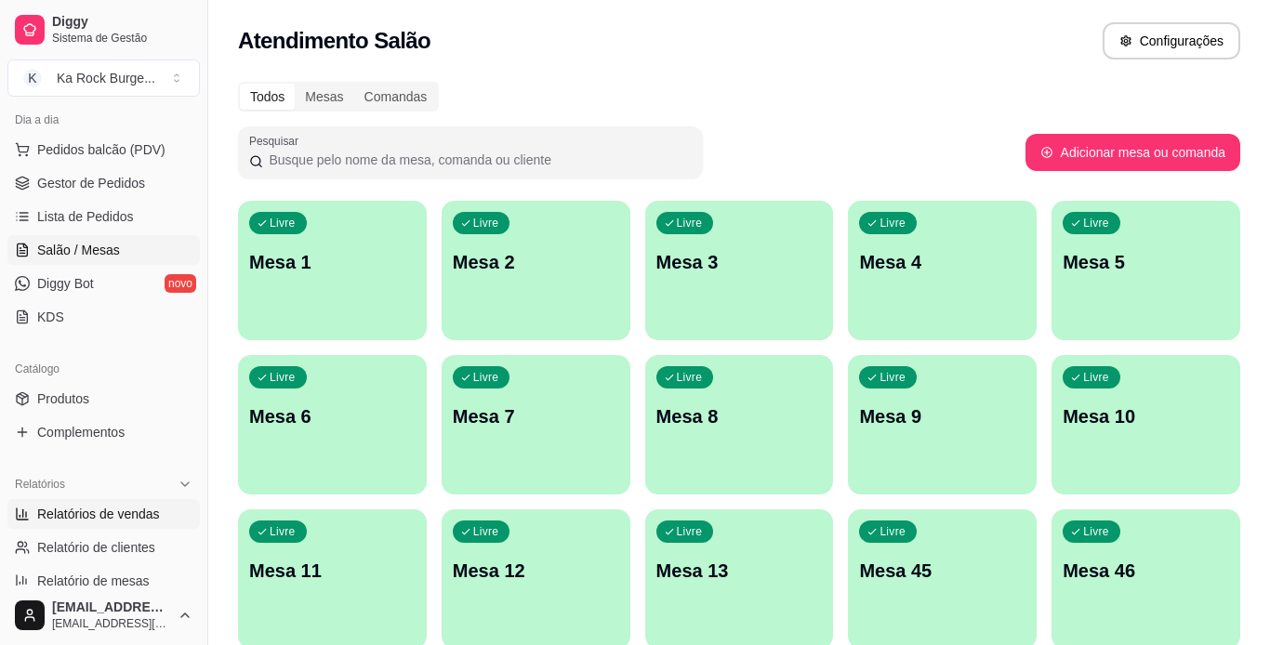
click at [58, 516] on span "Relatórios de vendas" at bounding box center [98, 514] width 123 height 19
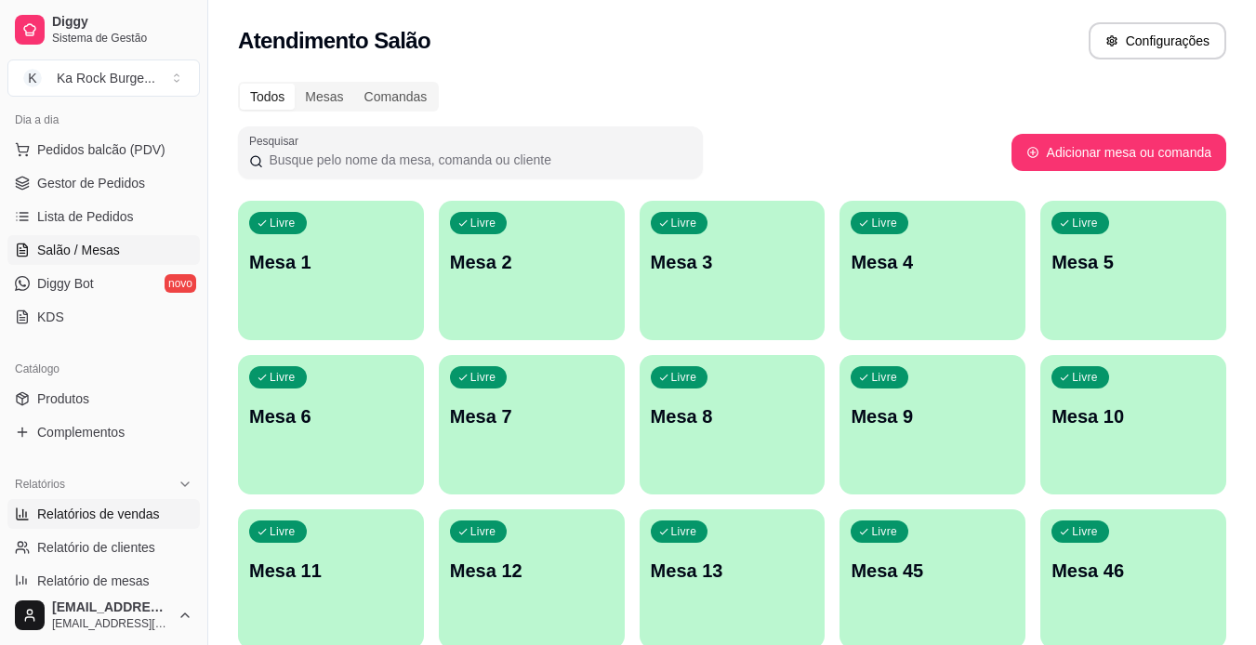
select select "ALL"
select select "0"
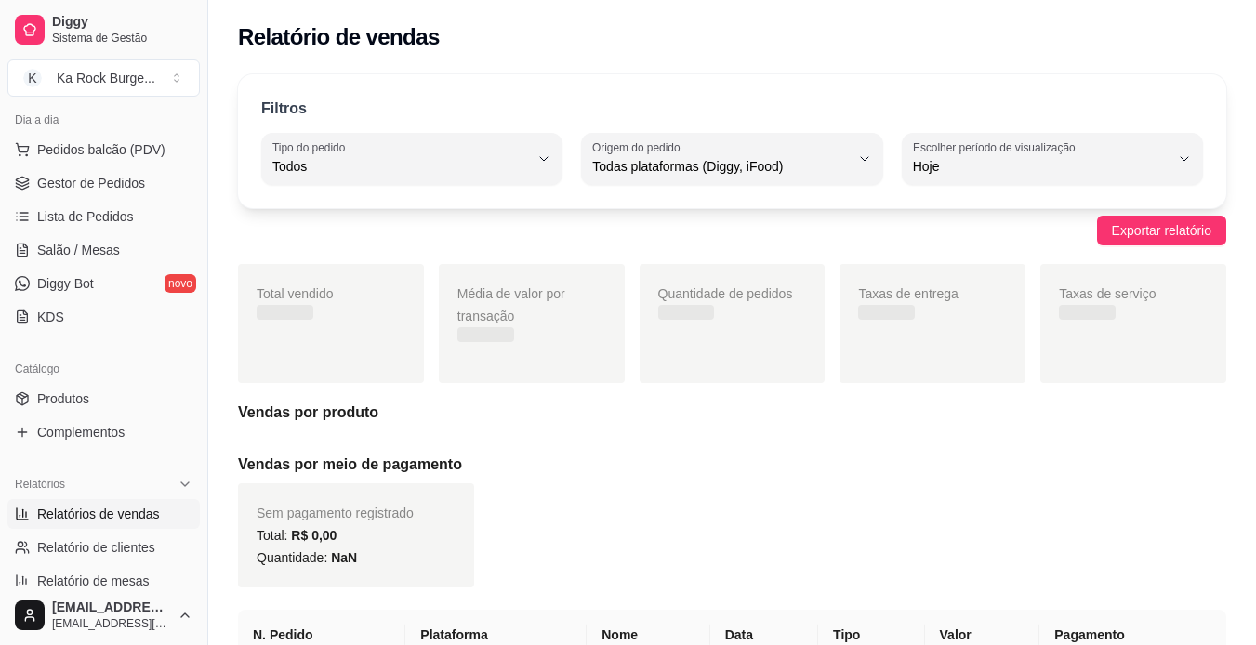
click at [58, 516] on span "Relatórios de vendas" at bounding box center [98, 514] width 123 height 19
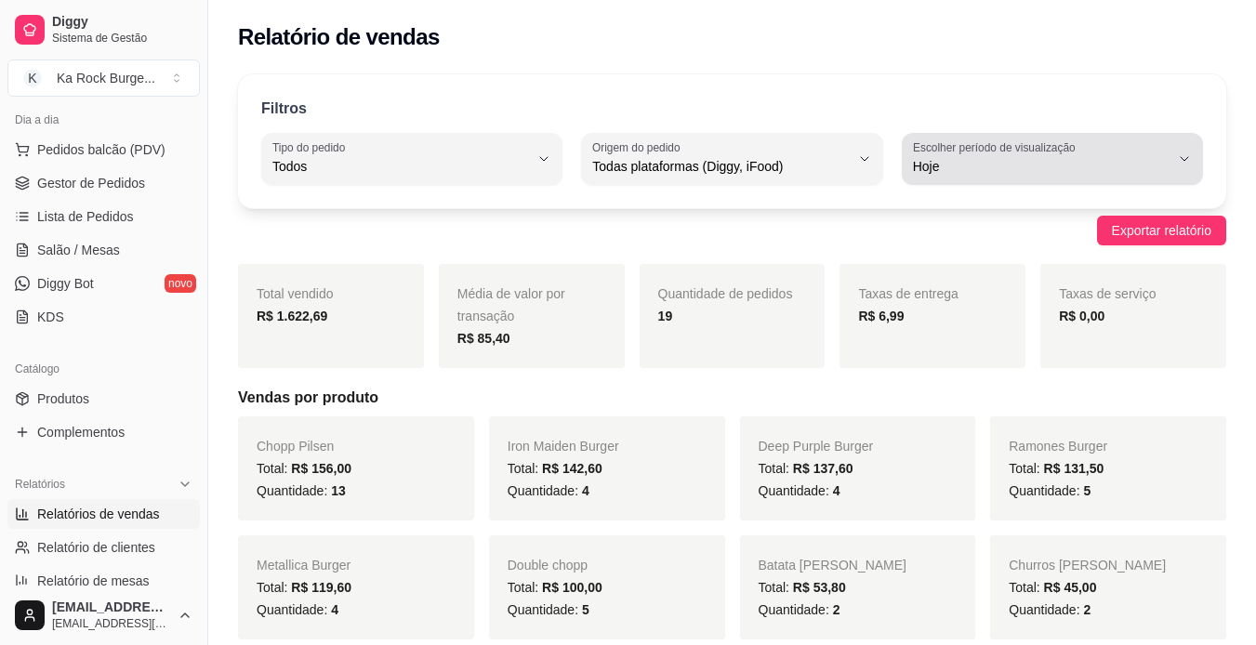
click at [1100, 152] on div "Hoje" at bounding box center [1041, 158] width 257 height 37
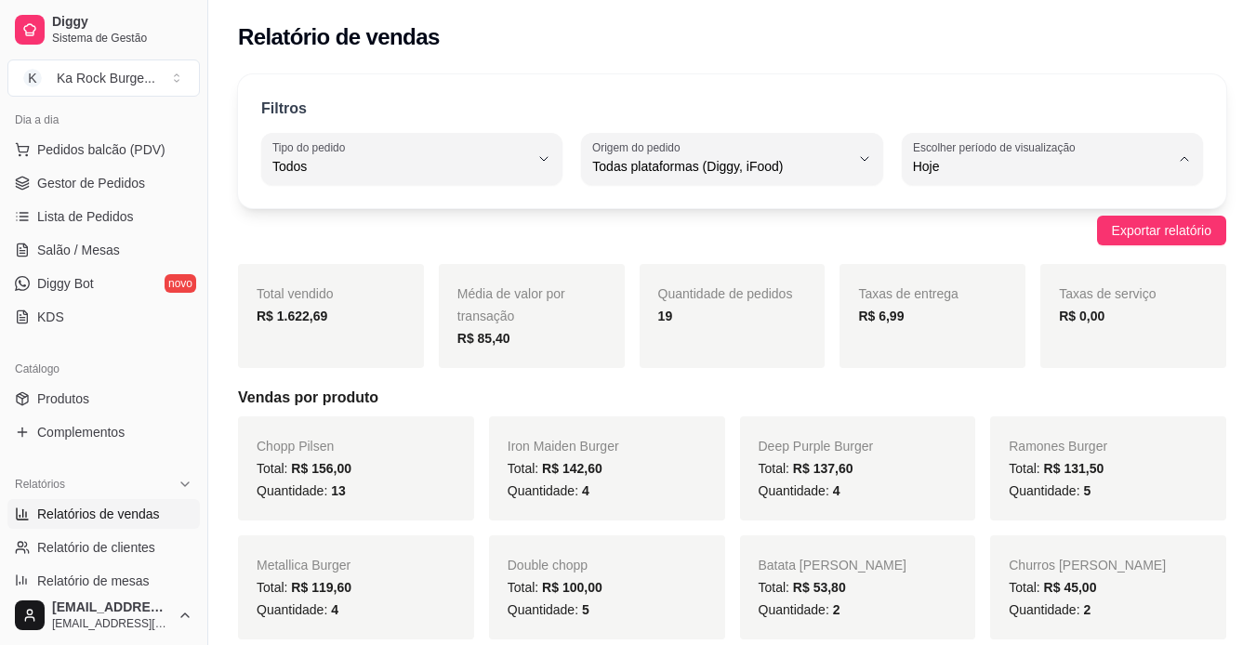
click at [1010, 398] on span "Customizado" at bounding box center [1042, 393] width 243 height 18
type input "-1"
select select "-1"
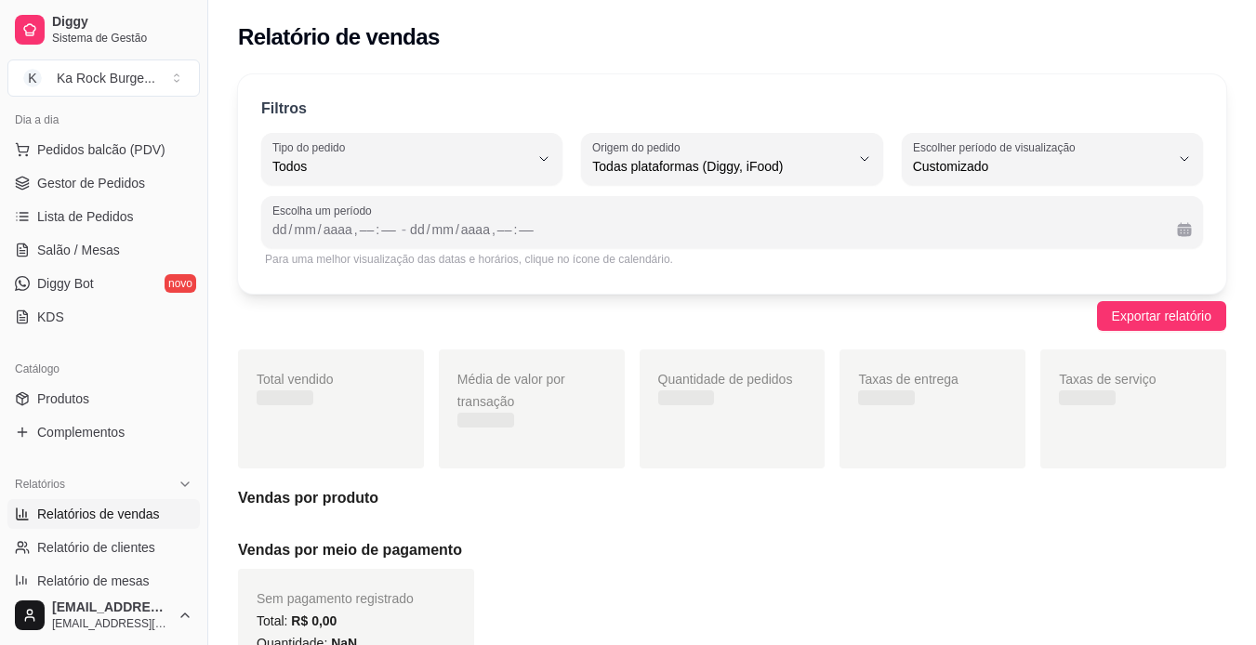
scroll to position [18, 0]
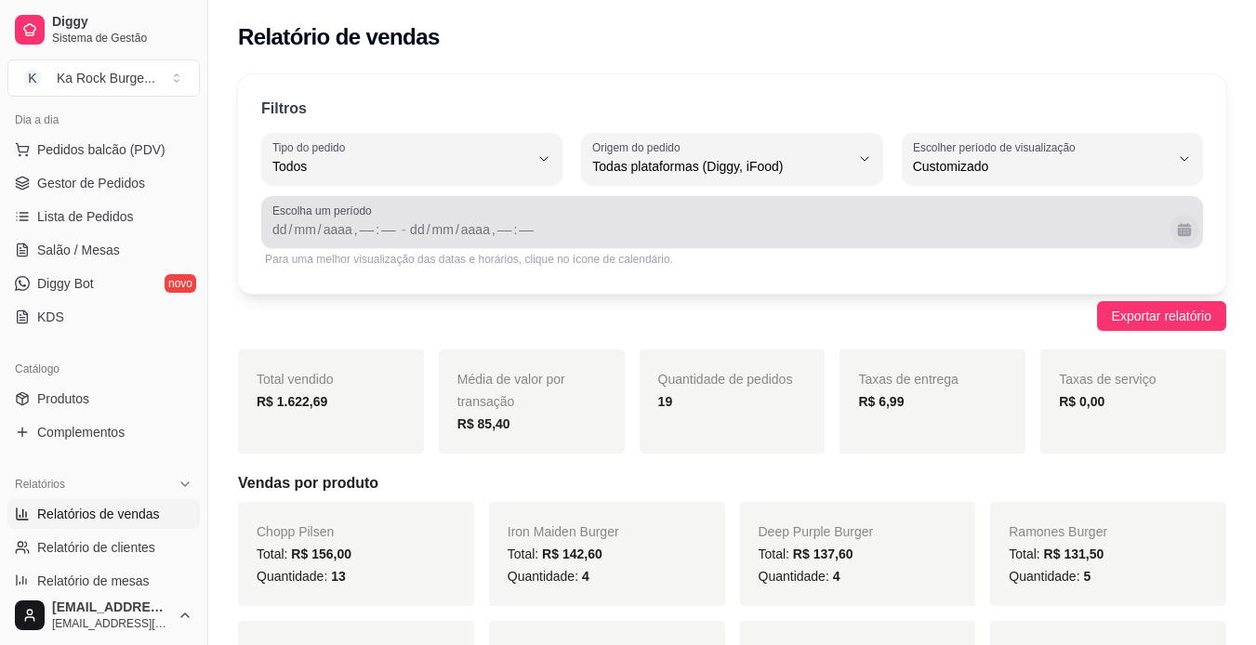
click at [1185, 228] on button "Calendário" at bounding box center [1183, 229] width 29 height 29
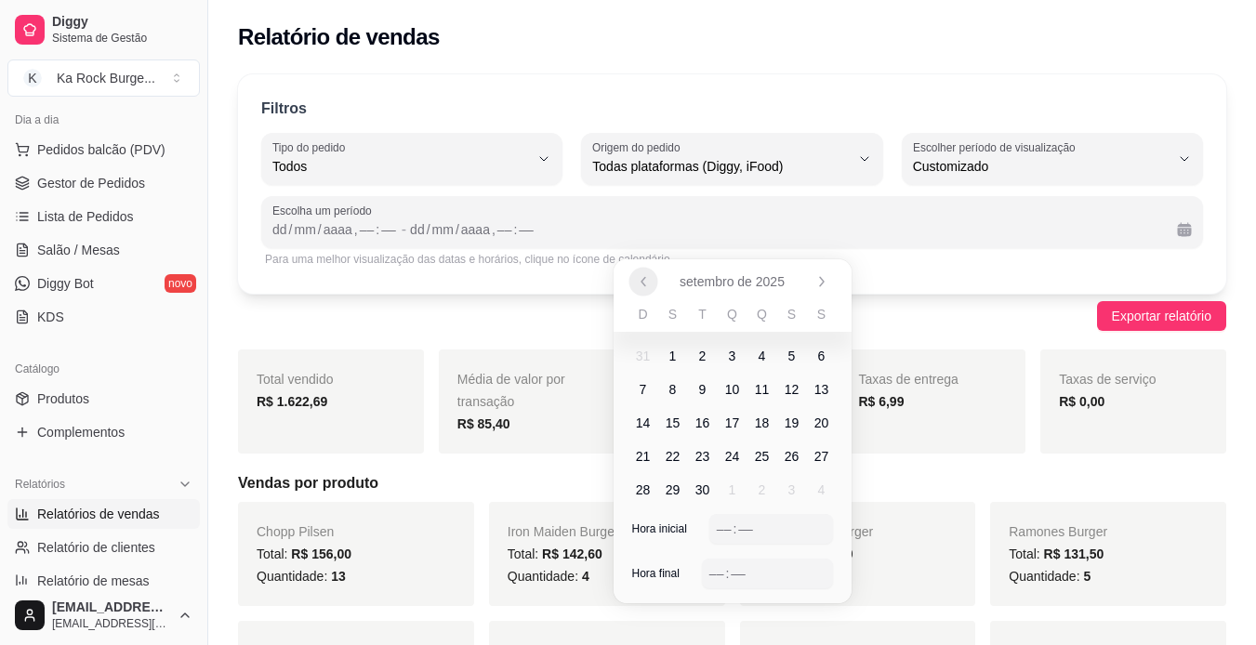
click at [645, 284] on icon "Anterior" at bounding box center [643, 281] width 15 height 15
click at [818, 284] on icon "Próximo" at bounding box center [821, 281] width 15 height 15
click at [646, 287] on icon "Anterior" at bounding box center [643, 281] width 15 height 15
click at [790, 351] on span "1" at bounding box center [791, 356] width 7 height 19
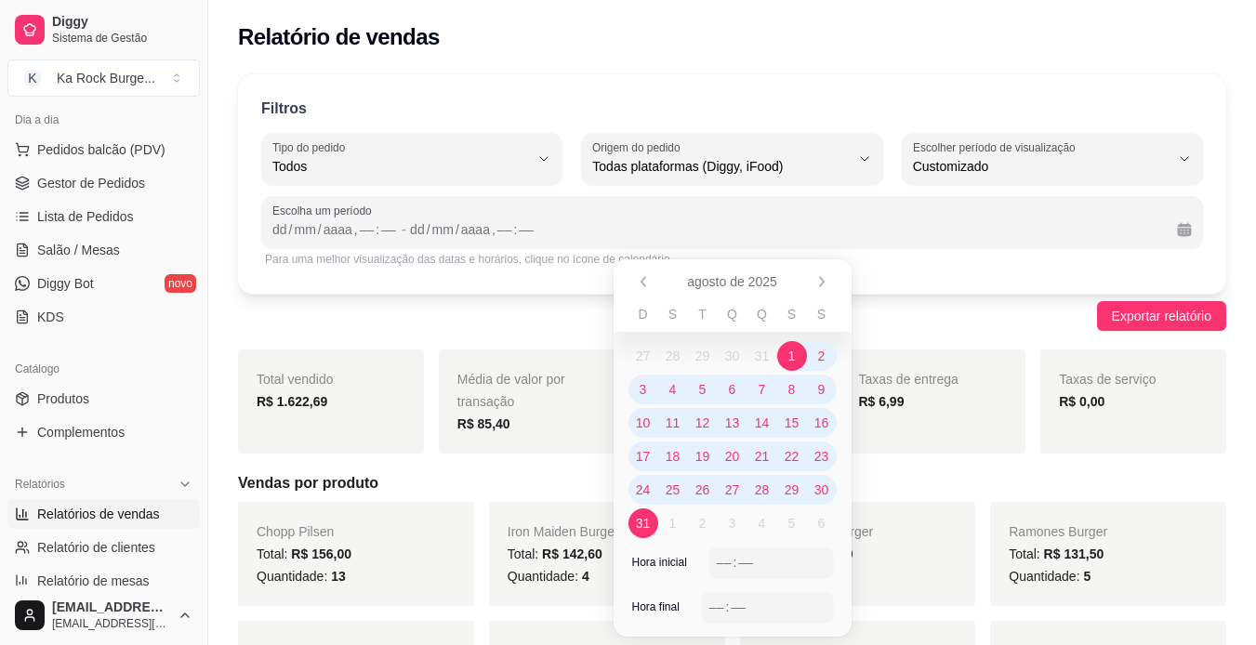
click at [637, 526] on span "31" at bounding box center [643, 523] width 15 height 19
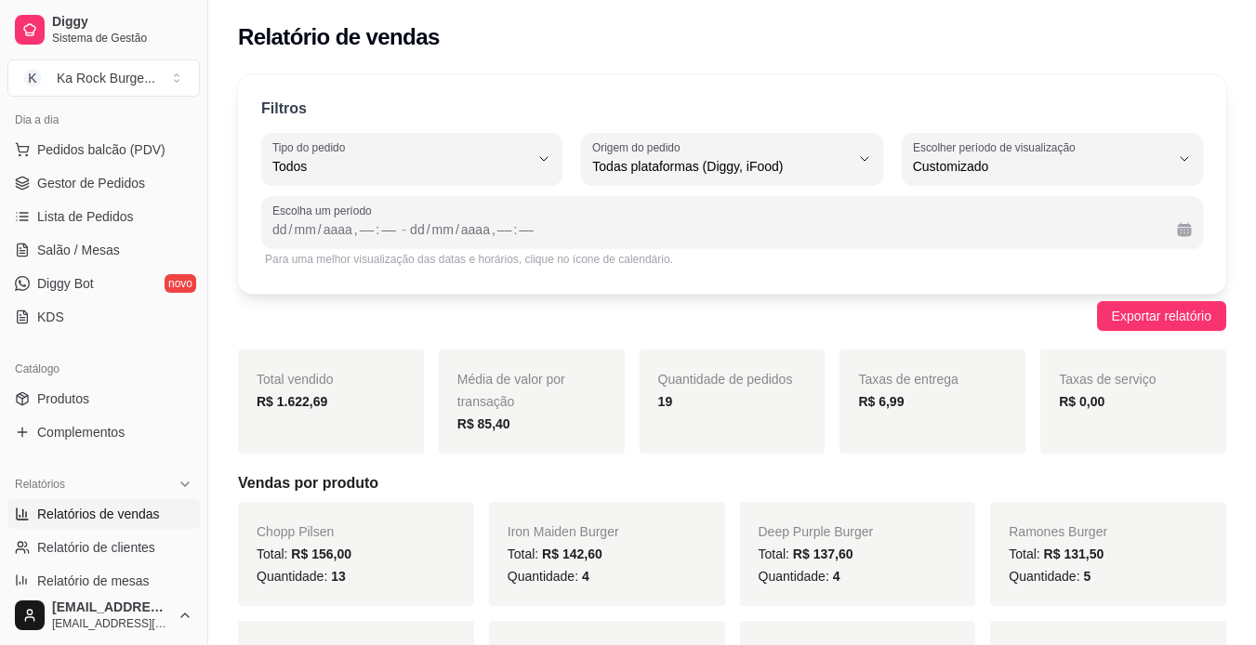
click at [508, 319] on div "Exportar relatório" at bounding box center [732, 316] width 988 height 30
click at [284, 226] on div "dd" at bounding box center [279, 229] width 19 height 19
click at [410, 235] on div "dd" at bounding box center [403, 229] width 19 height 19
click at [410, 226] on div "/" at bounding box center [413, 229] width 7 height 19
click at [396, 229] on div "01" at bounding box center [403, 229] width 19 height 19
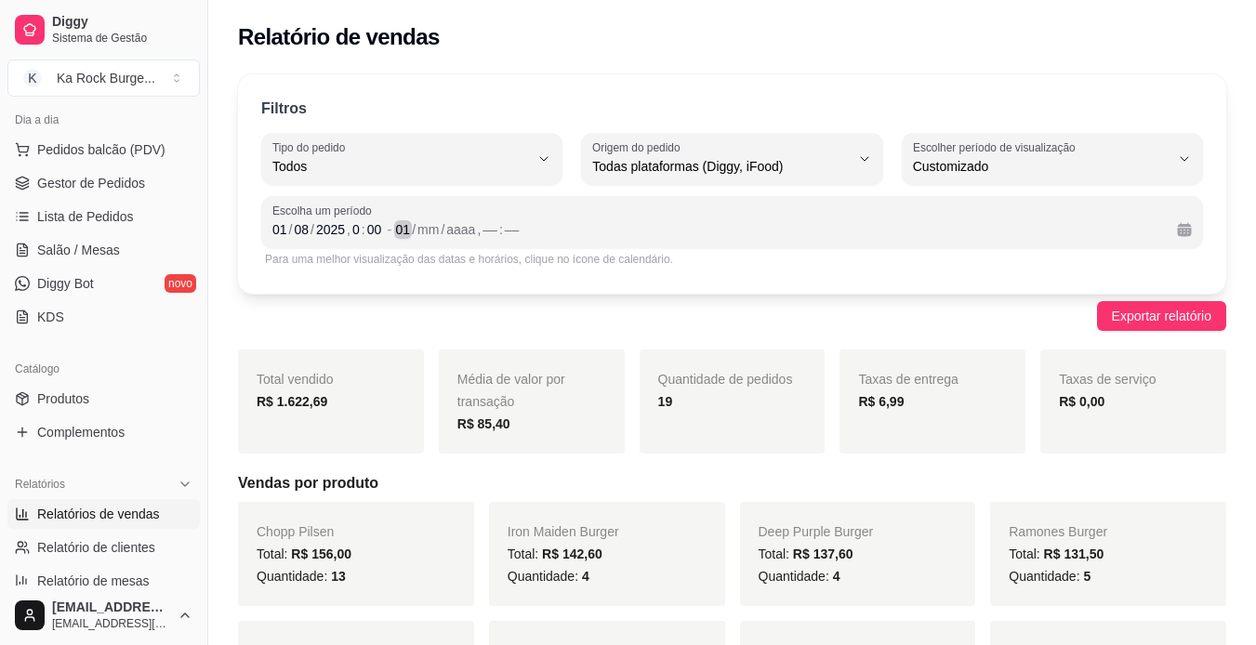
click at [401, 229] on div "01" at bounding box center [403, 229] width 19 height 19
click at [402, 229] on div "01" at bounding box center [403, 229] width 19 height 19
click at [398, 229] on div "01" at bounding box center [403, 229] width 19 height 19
click at [397, 226] on div "01" at bounding box center [403, 229] width 19 height 19
click at [398, 225] on div "01" at bounding box center [403, 229] width 19 height 19
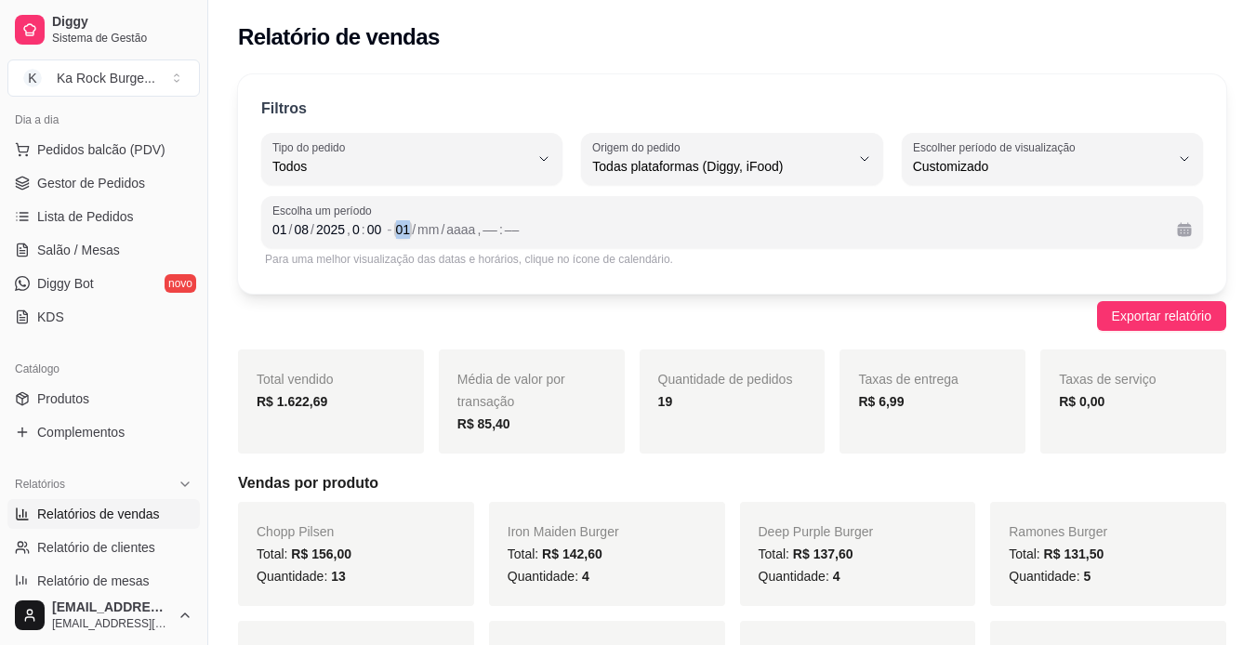
click at [398, 225] on div "01" at bounding box center [403, 229] width 19 height 19
click at [408, 229] on div "11" at bounding box center [403, 229] width 19 height 19
click at [478, 220] on div "0" at bounding box center [479, 229] width 11 height 19
